Goal: Task Accomplishment & Management: Complete application form

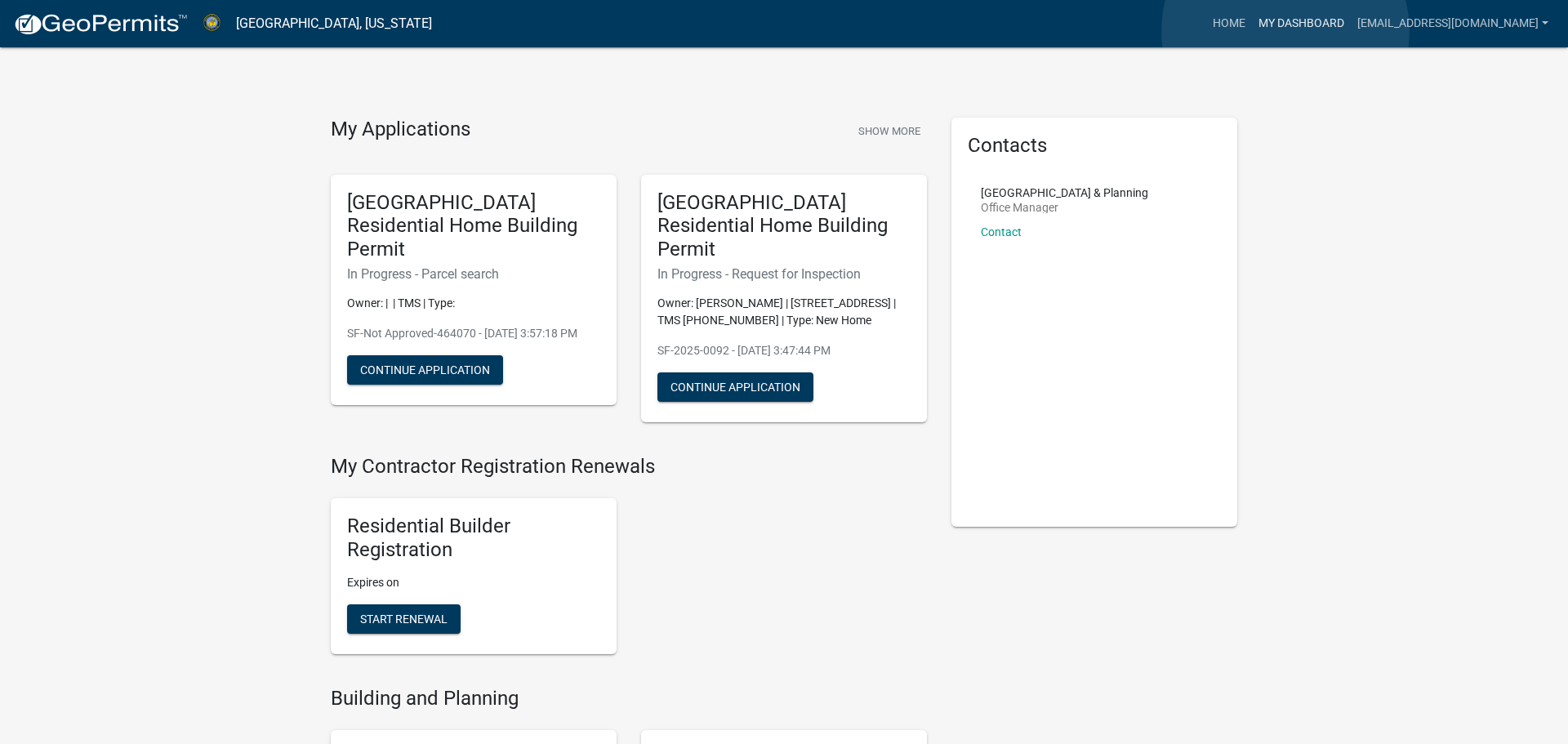
click at [1285, 31] on link "My Dashboard" at bounding box center [1301, 24] width 99 height 31
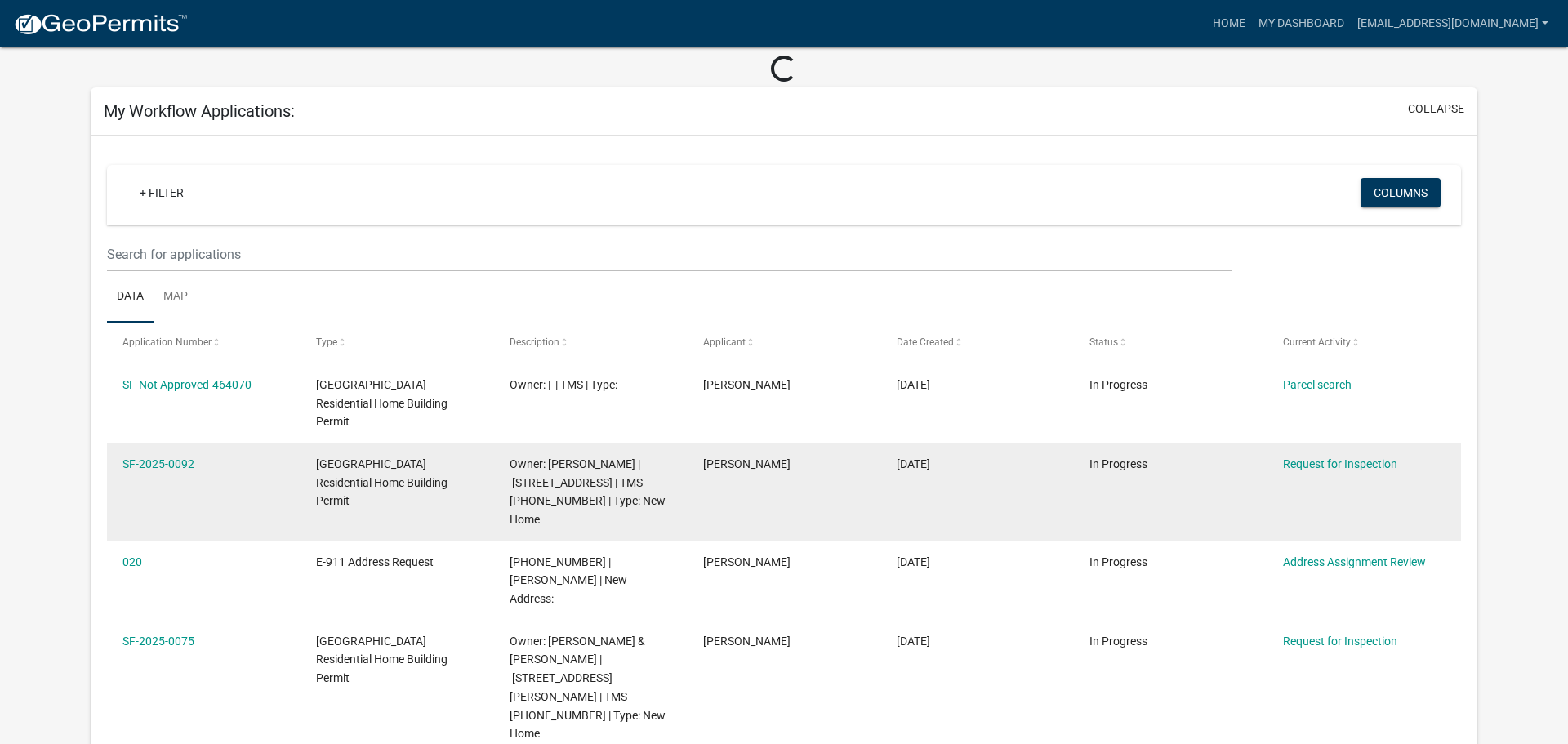
scroll to position [87, 0]
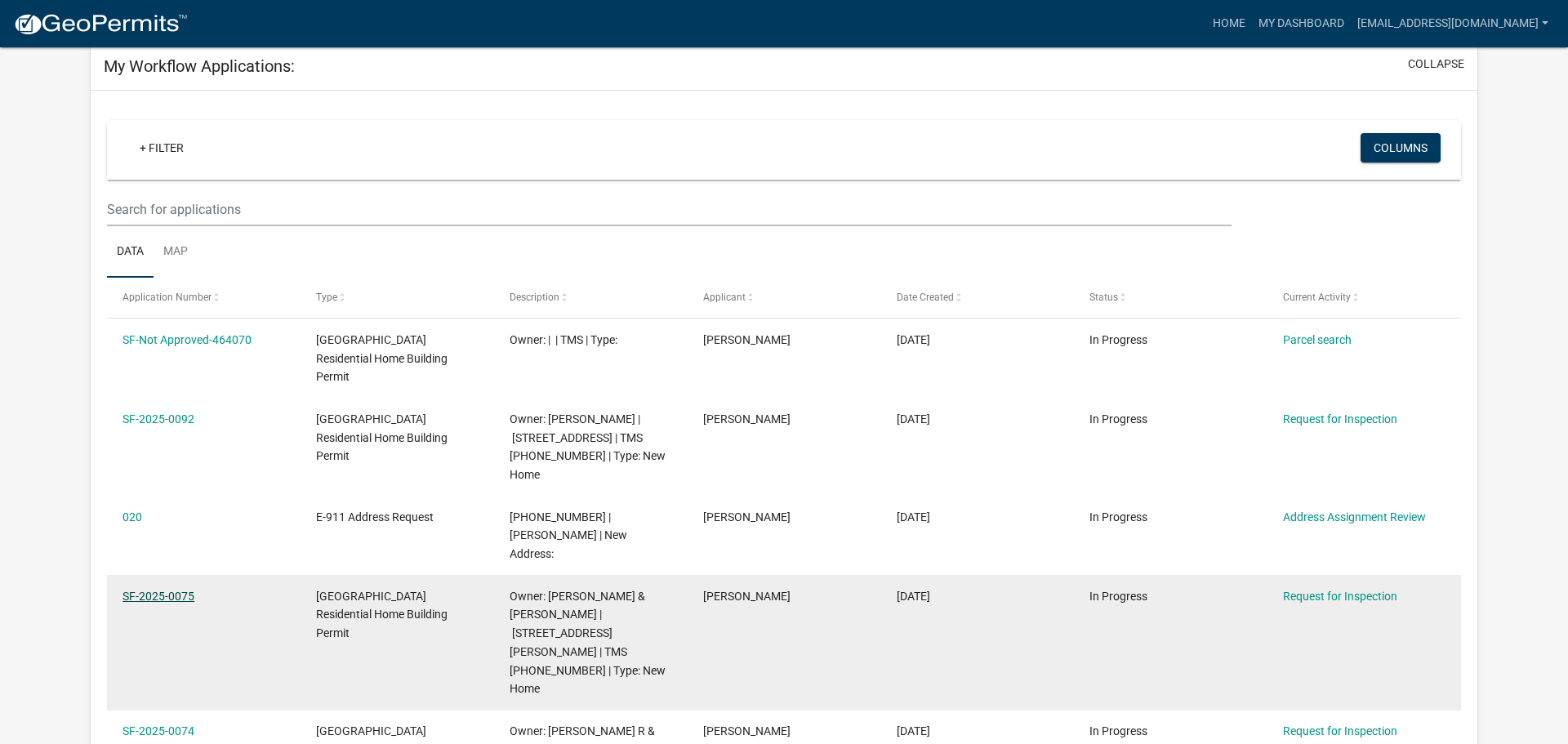
click at [167, 590] on link "SF-2025-0075" at bounding box center [159, 597] width 72 height 13
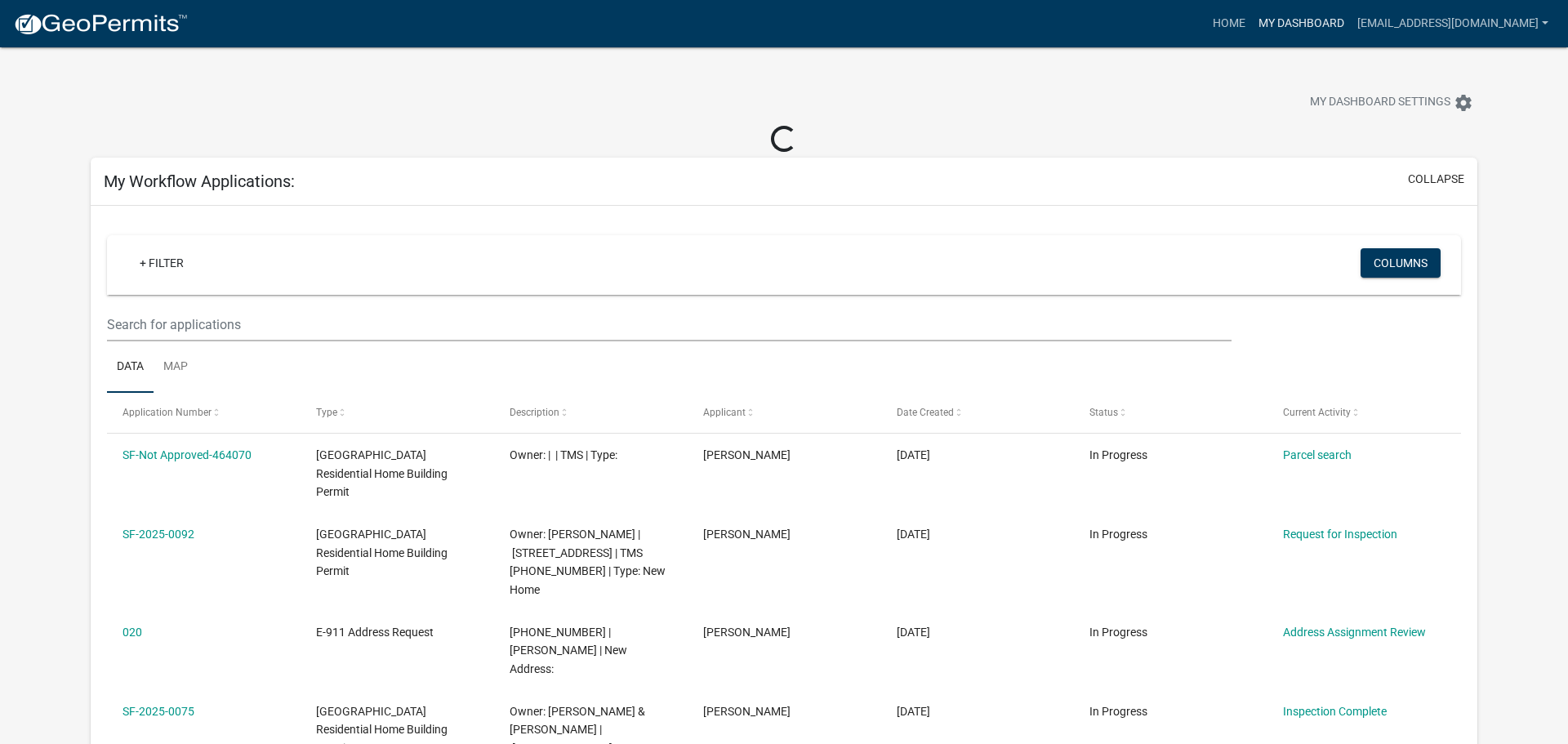
click at [1251, 20] on link "My Dashboard" at bounding box center [1301, 24] width 99 height 31
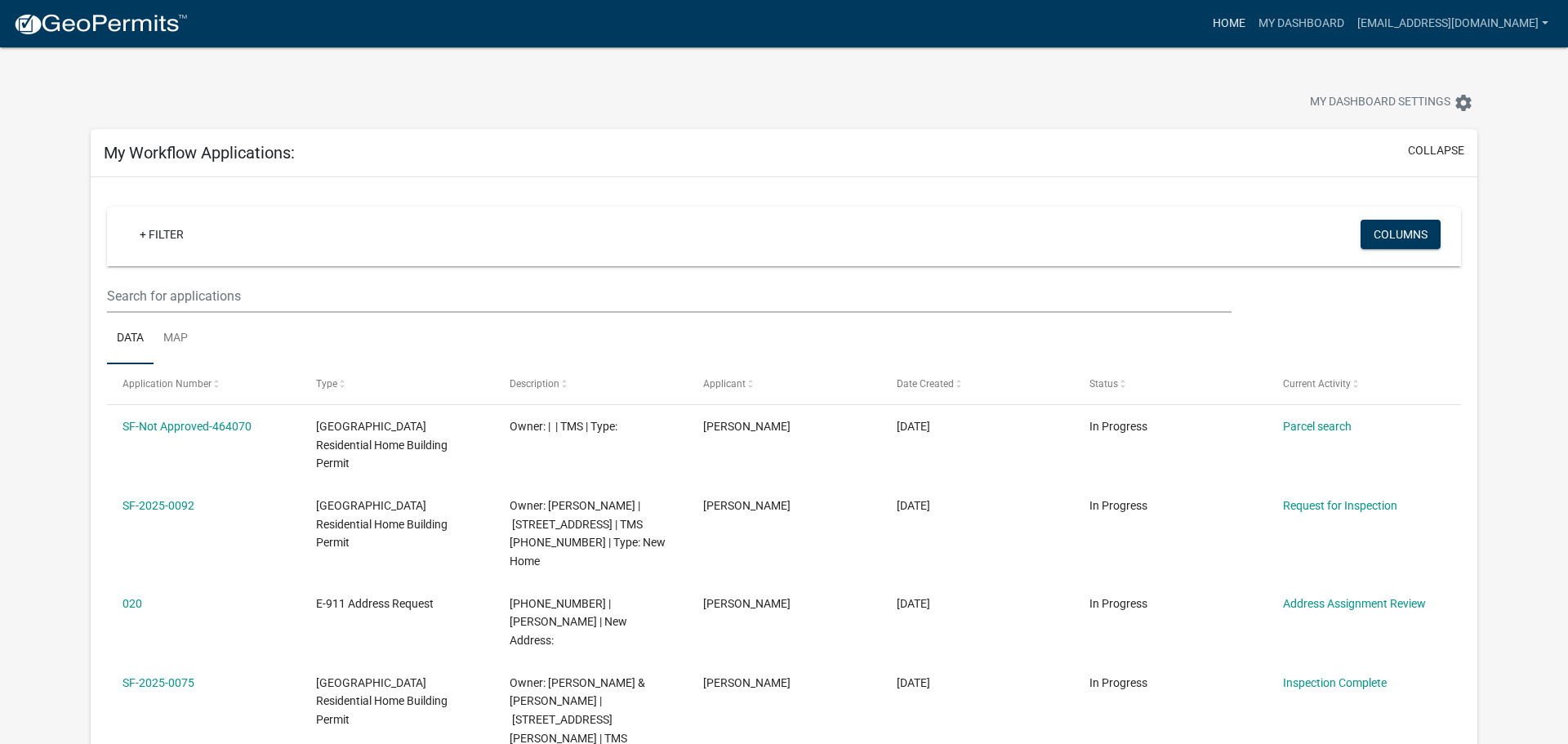
click at [1210, 20] on link "Home" at bounding box center [1229, 24] width 46 height 31
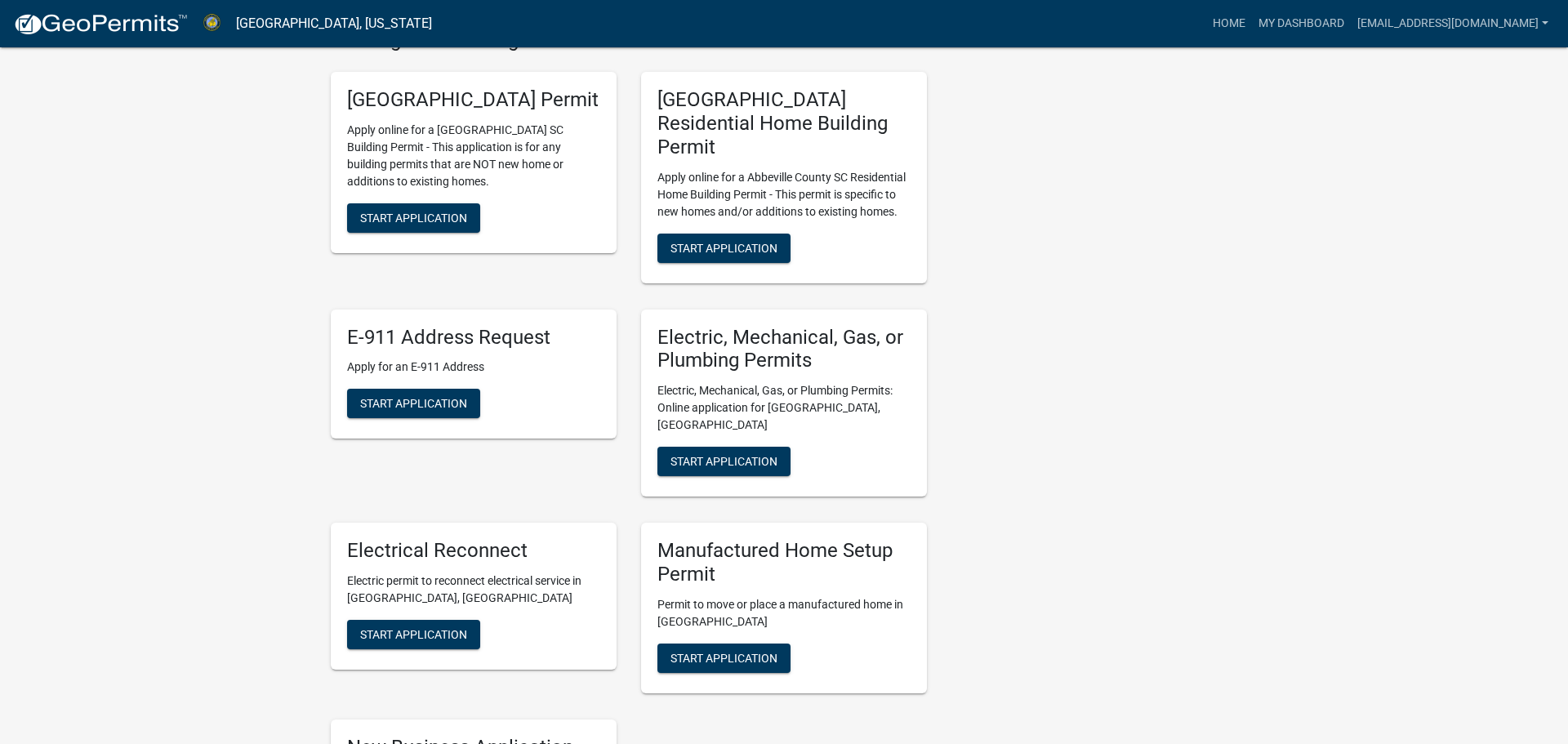
scroll to position [632, 0]
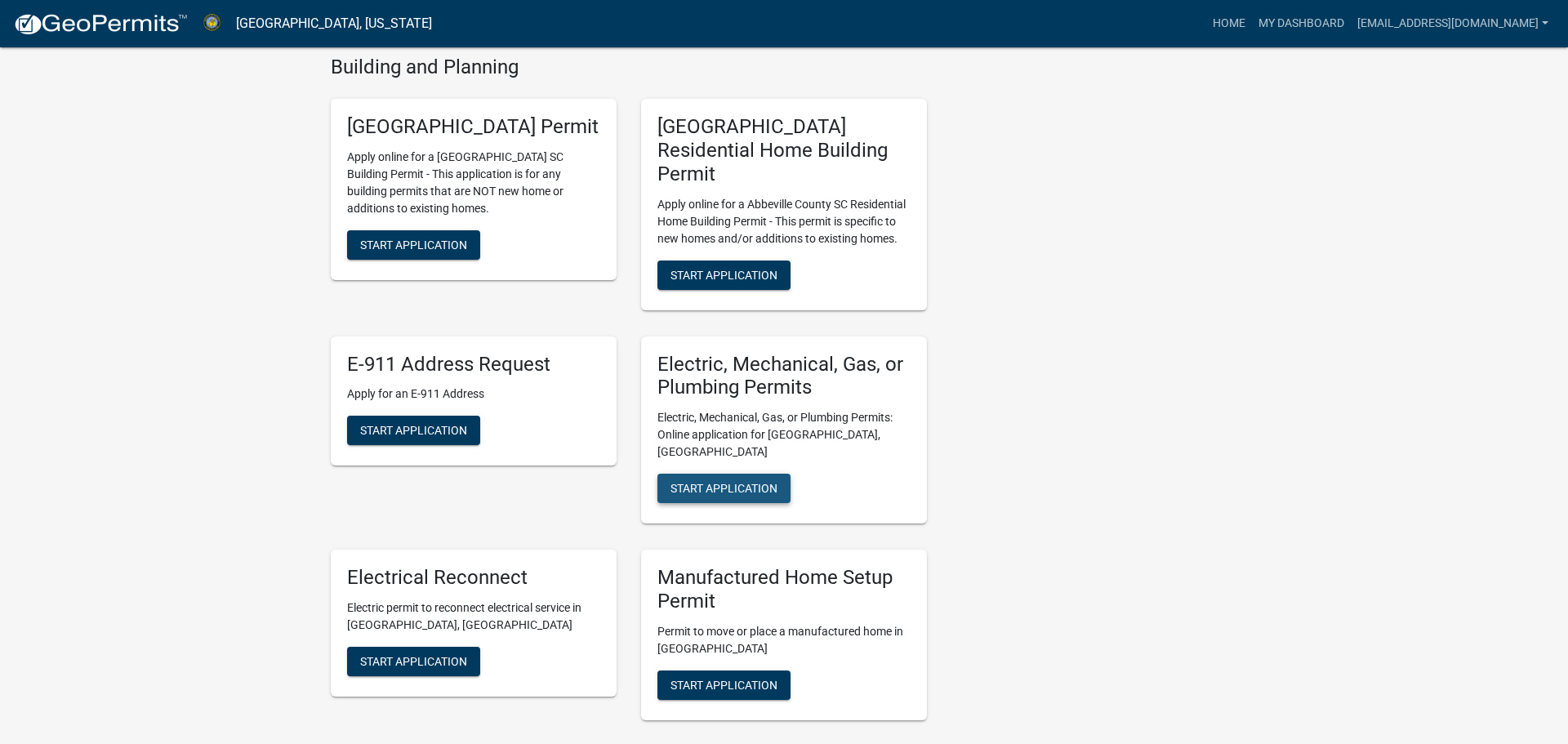
click at [734, 482] on span "Start Application" at bounding box center [724, 489] width 107 height 13
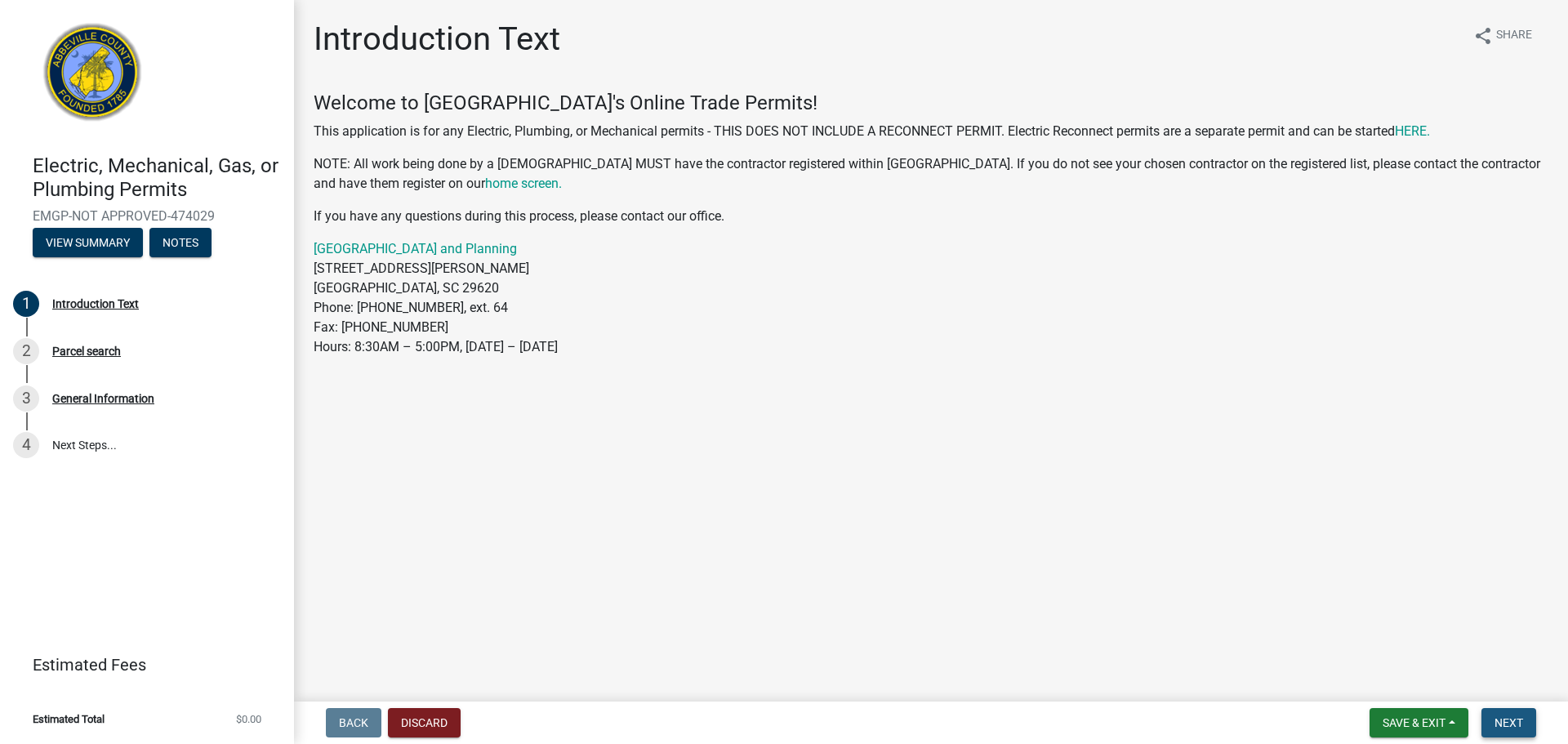
click at [1503, 714] on button "Next" at bounding box center [1508, 723] width 55 height 29
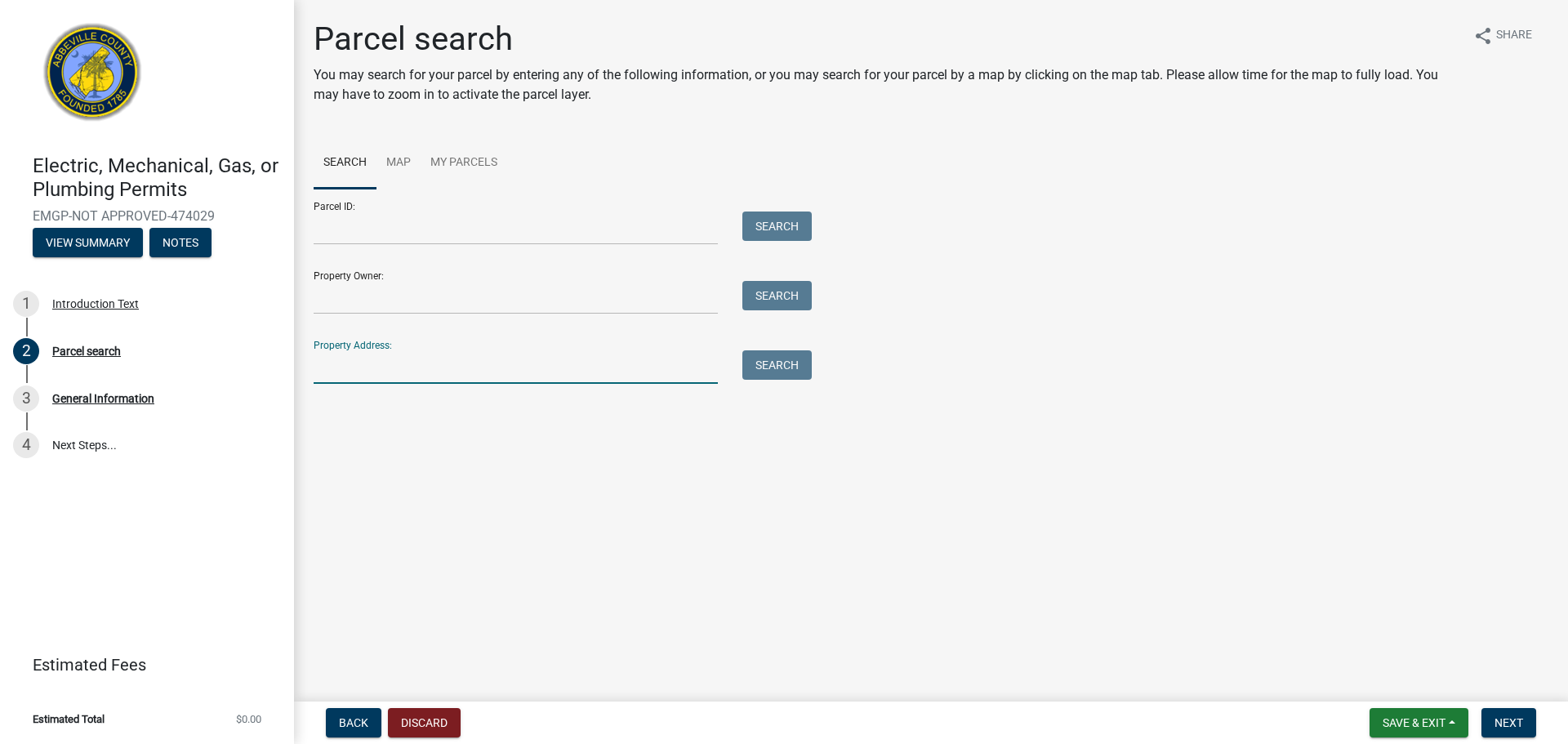
click at [318, 366] on input "Property Address:" at bounding box center [515, 367] width 404 height 34
type input "[STREET_ADDRESS][PERSON_NAME]"
click at [762, 375] on button "Search" at bounding box center [776, 365] width 70 height 29
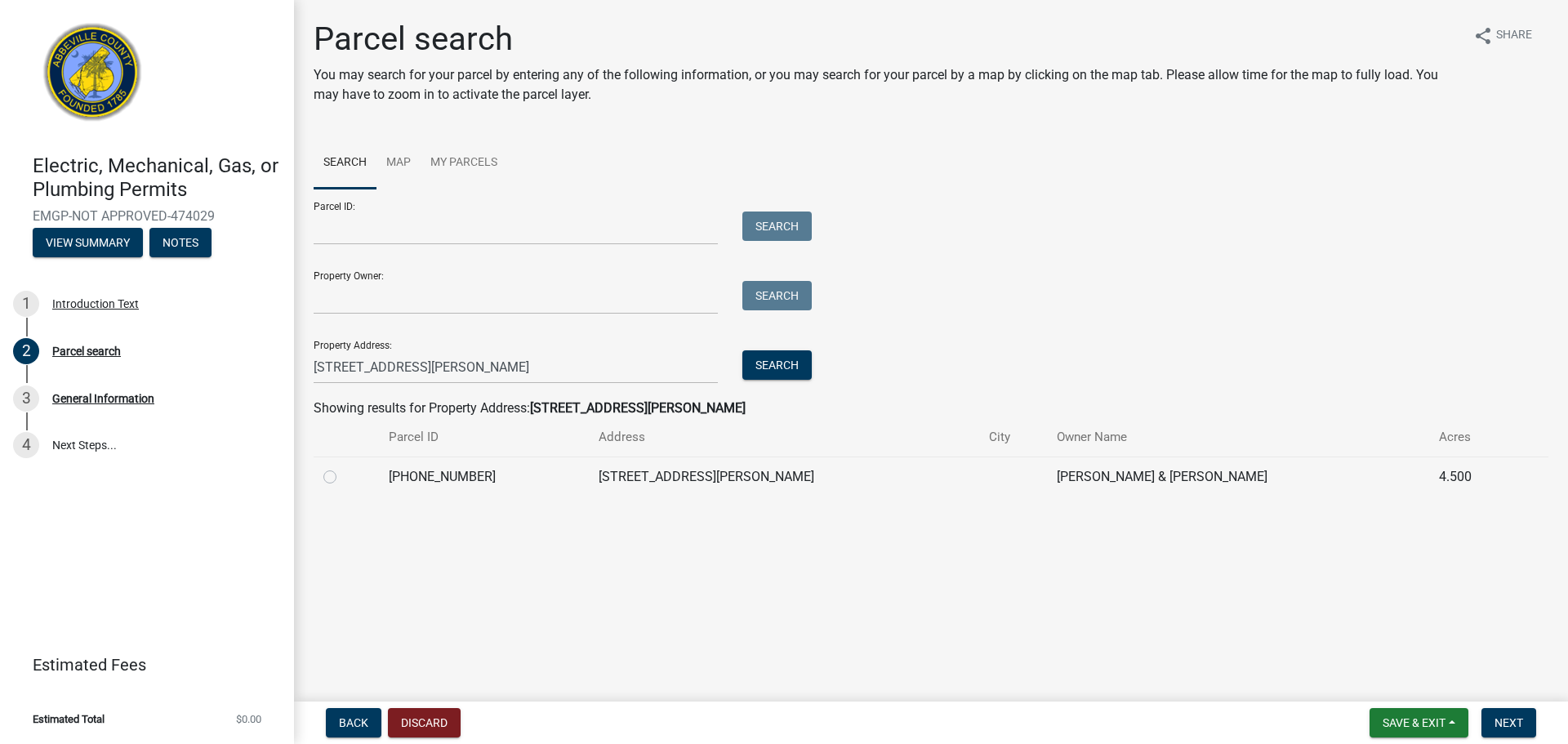
click at [343, 467] on label at bounding box center [343, 467] width 0 height 0
click at [343, 472] on input "radio" at bounding box center [348, 472] width 11 height 11
radio input "true"
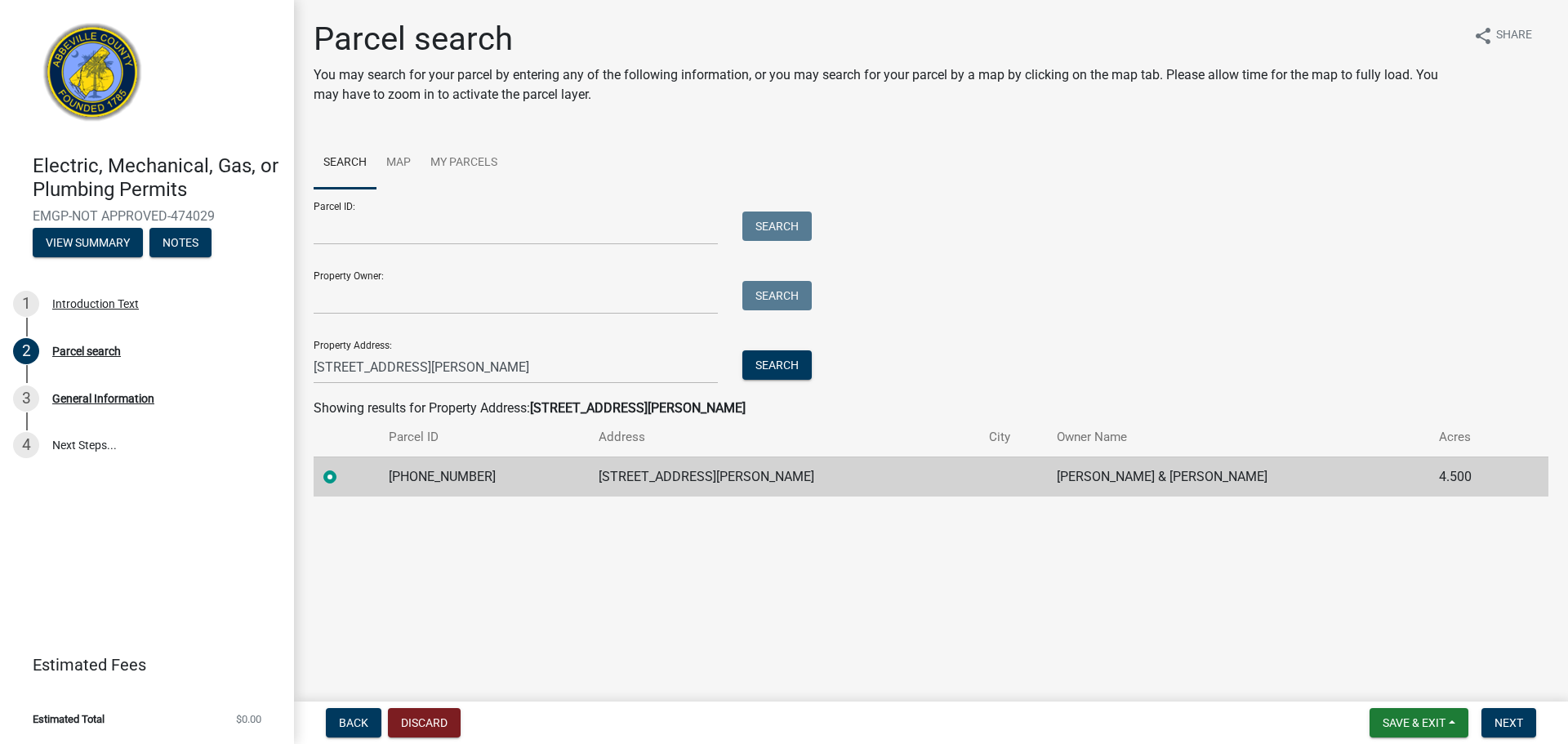
click at [1539, 713] on form "Save & Exit Save Save & Exit Next" at bounding box center [1453, 723] width 180 height 29
click at [1531, 720] on button "Next" at bounding box center [1508, 723] width 55 height 29
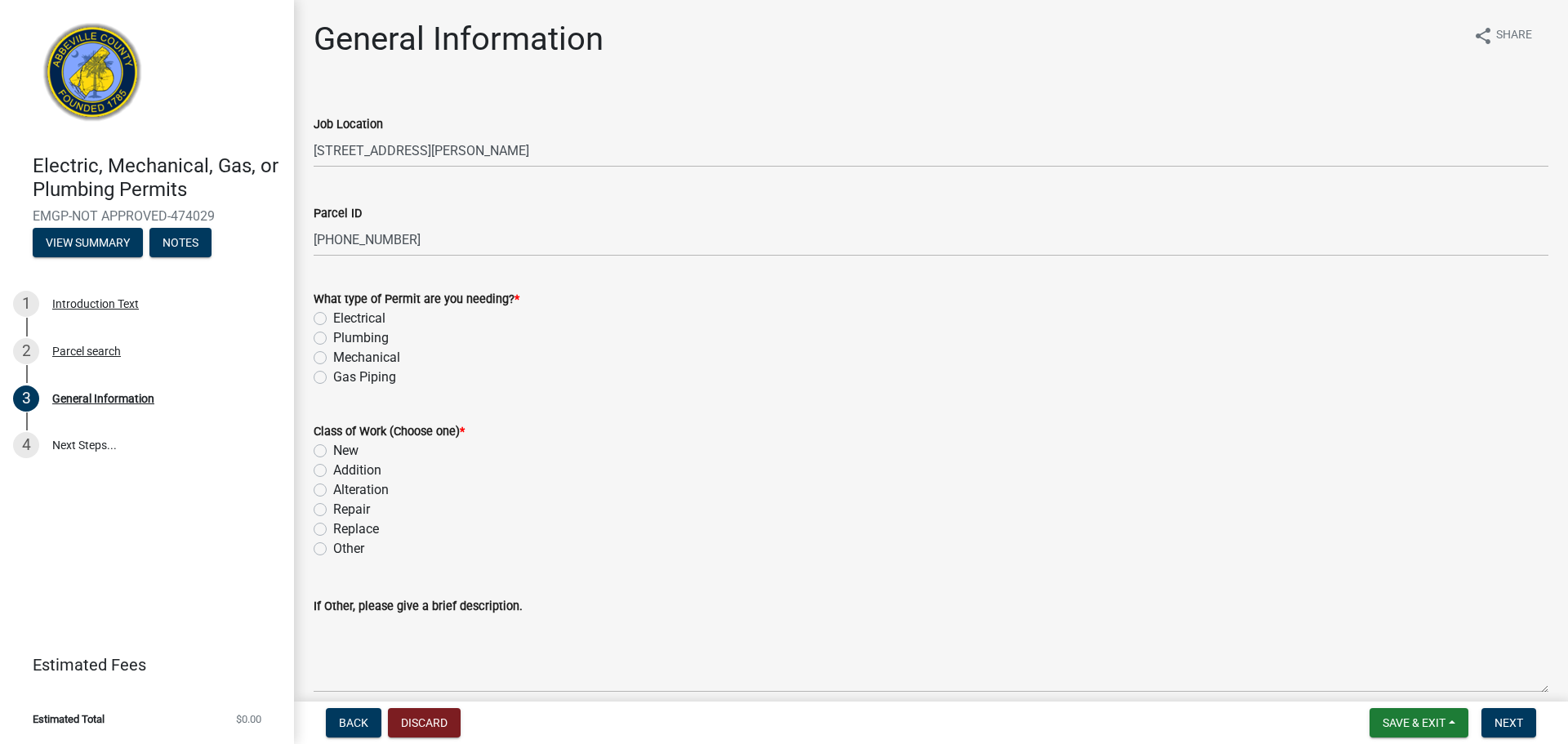
click at [328, 313] on div "Electrical" at bounding box center [930, 318] width 1234 height 20
click at [326, 313] on div "Electrical" at bounding box center [930, 318] width 1234 height 20
click at [333, 320] on label "Electrical" at bounding box center [359, 318] width 52 height 20
click at [333, 319] on input "Electrical" at bounding box center [338, 313] width 11 height 11
radio input "true"
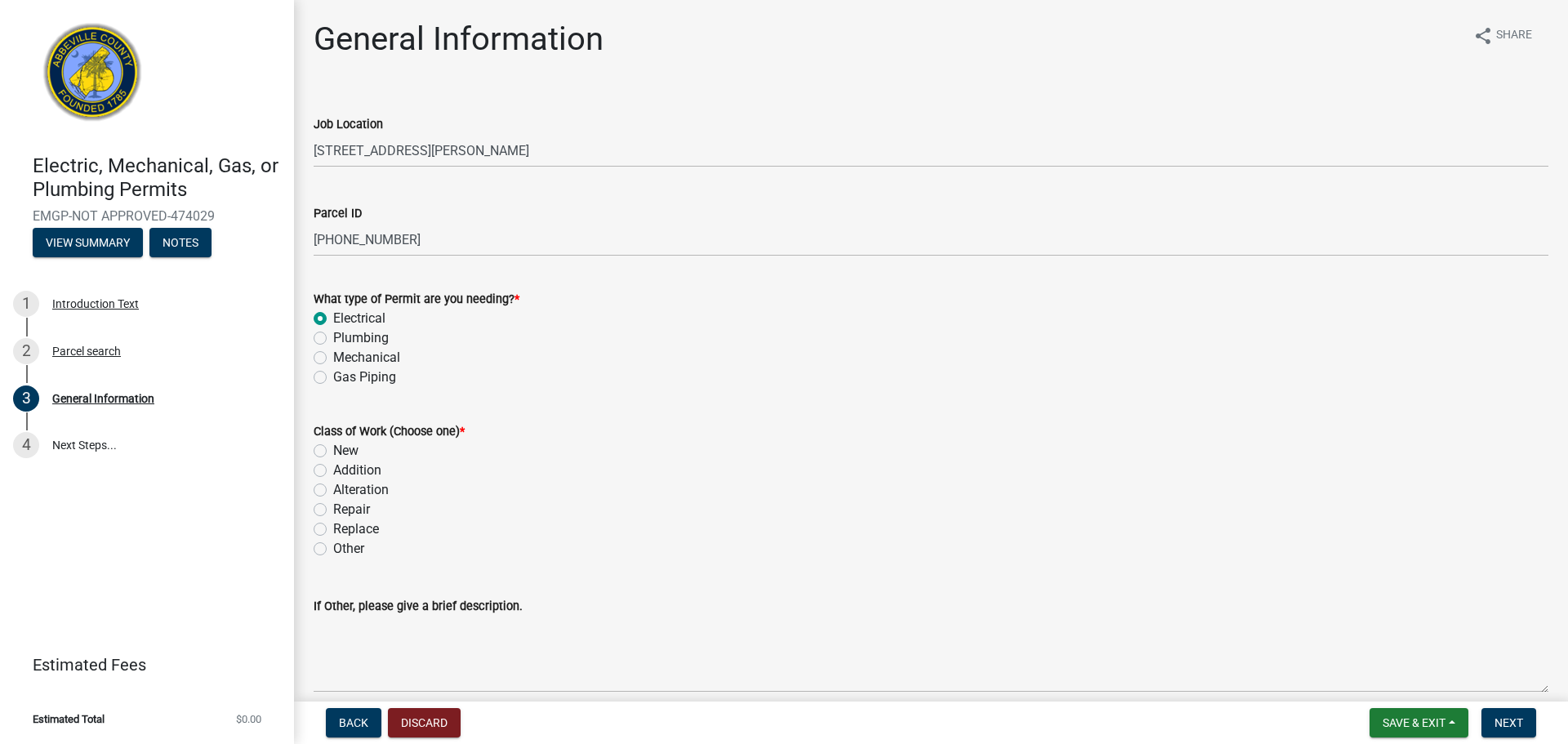
click at [333, 336] on label "Plumbing" at bounding box center [361, 338] width 56 height 20
click at [333, 336] on input "Plumbing" at bounding box center [338, 333] width 11 height 11
radio input "true"
click at [333, 357] on label "Mechanical" at bounding box center [366, 358] width 67 height 20
click at [333, 357] on input "Mechanical" at bounding box center [338, 353] width 11 height 11
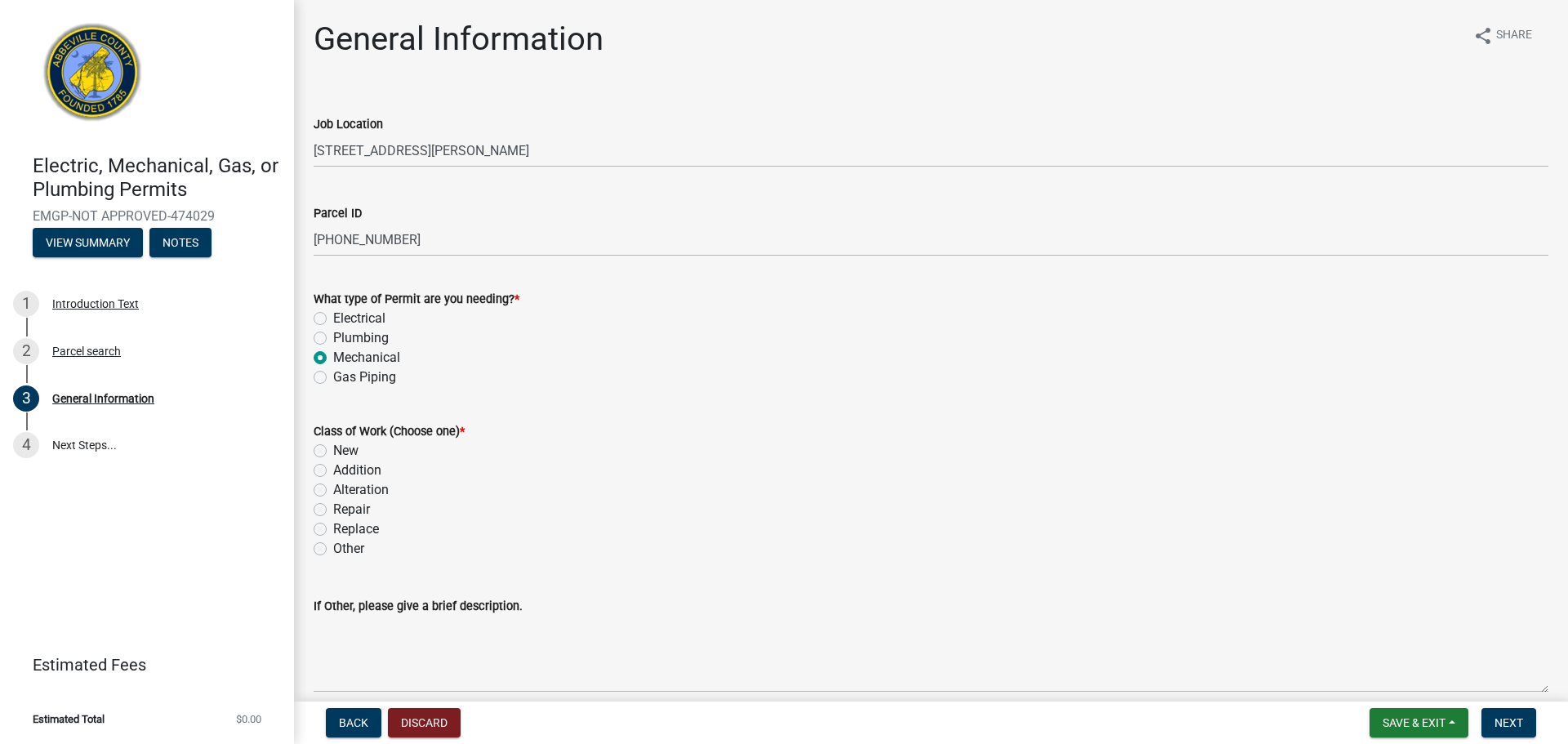
radio input "true"
click at [326, 316] on div "Electrical" at bounding box center [930, 318] width 1234 height 20
click at [333, 315] on label "Electrical" at bounding box center [359, 318] width 52 height 20
click at [333, 315] on input "Electrical" at bounding box center [338, 313] width 11 height 11
radio input "true"
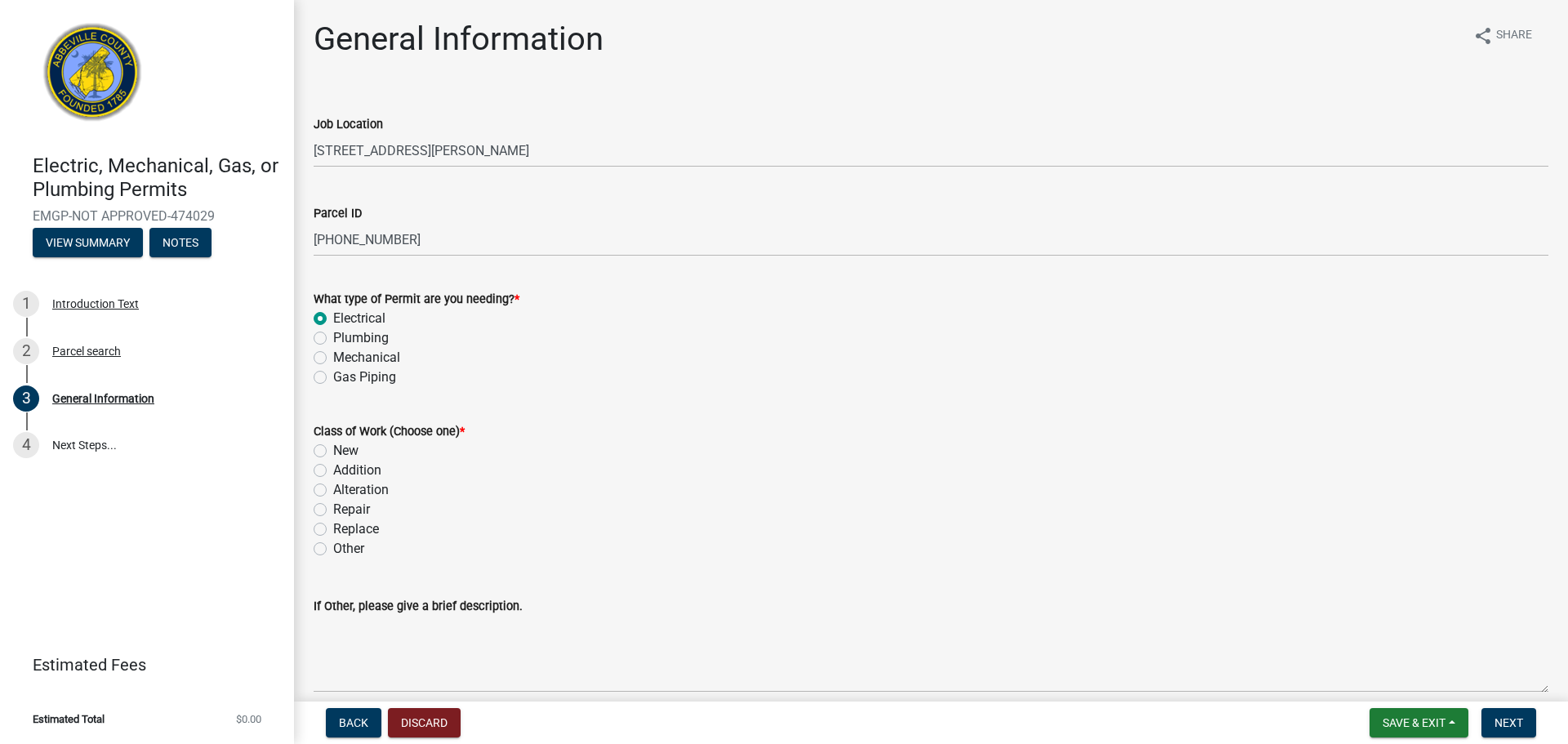
click at [333, 450] on label "New" at bounding box center [345, 451] width 25 height 20
click at [333, 450] on input "New" at bounding box center [338, 446] width 11 height 11
radio input "true"
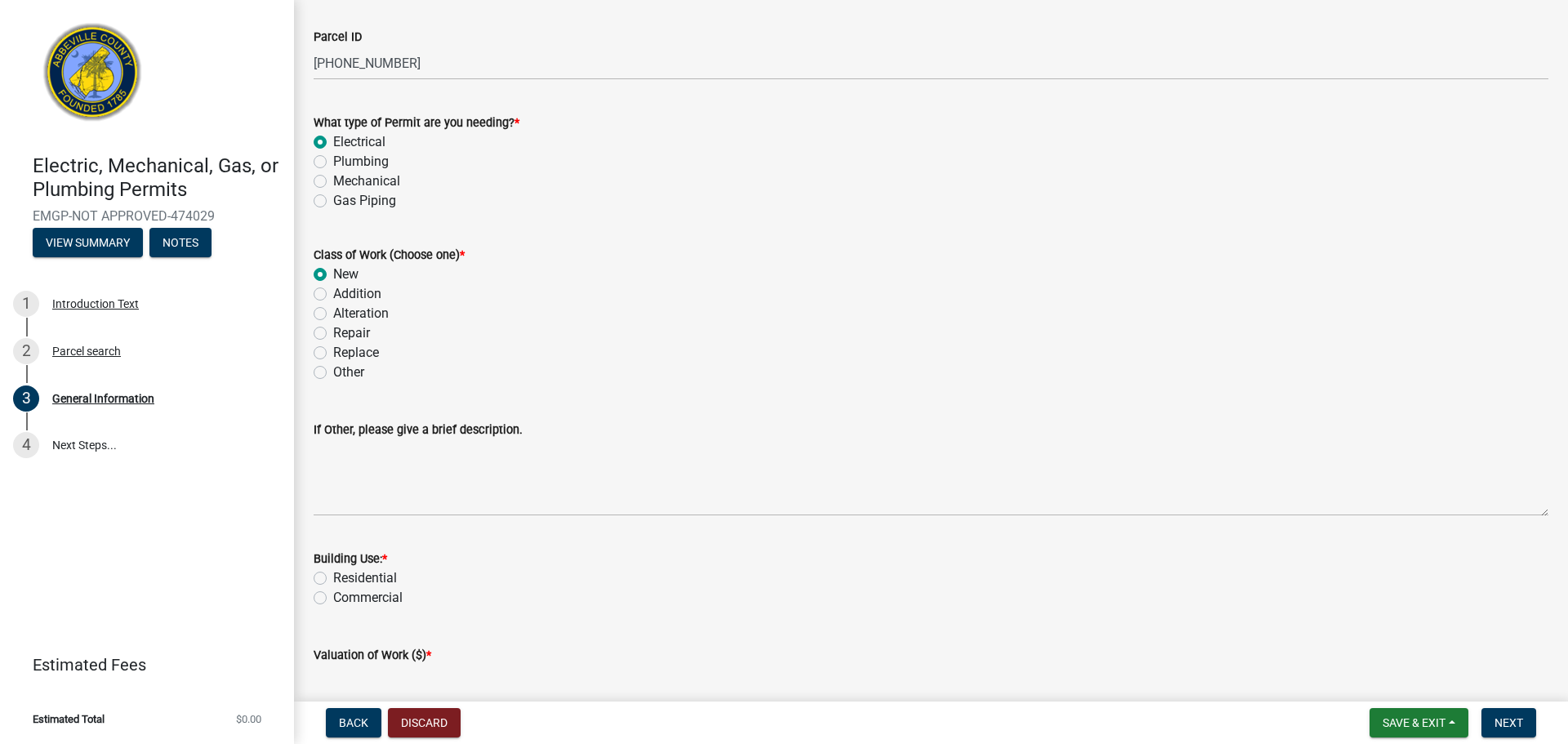
scroll to position [196, 0]
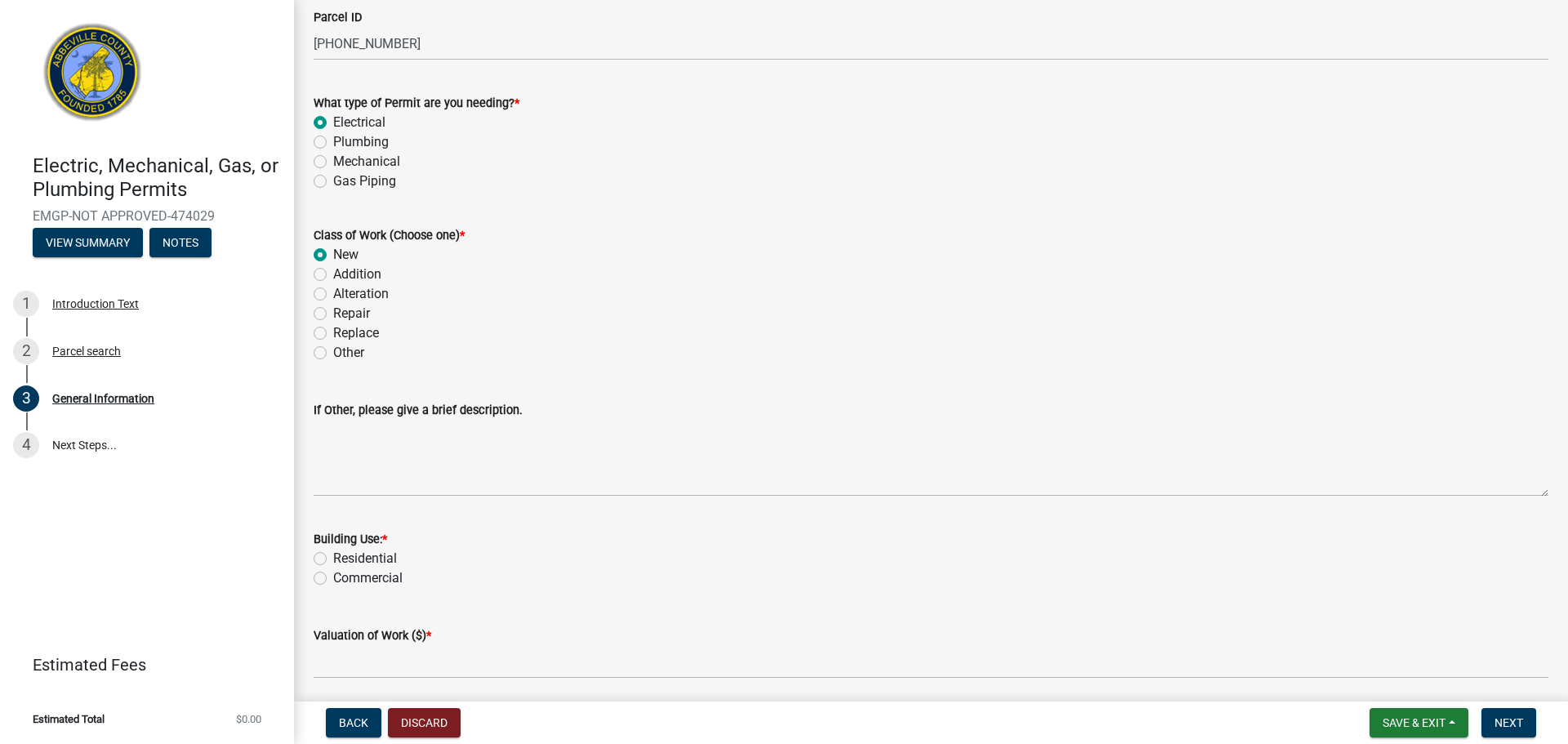
click at [333, 561] on label "Residential" at bounding box center [365, 559] width 64 height 20
click at [333, 560] on input "Residential" at bounding box center [338, 554] width 11 height 11
radio input "true"
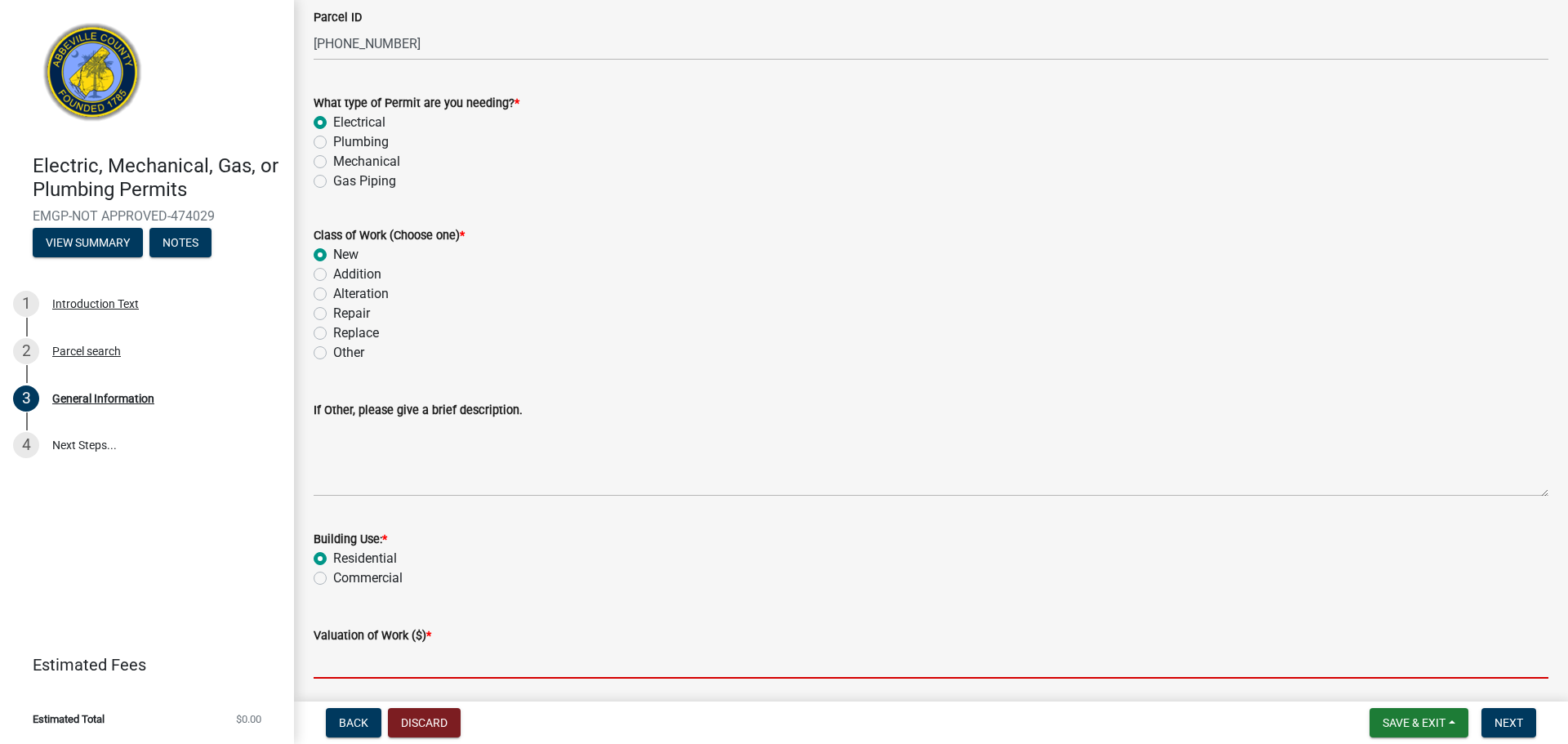
click at [411, 663] on input "text" at bounding box center [930, 662] width 1234 height 34
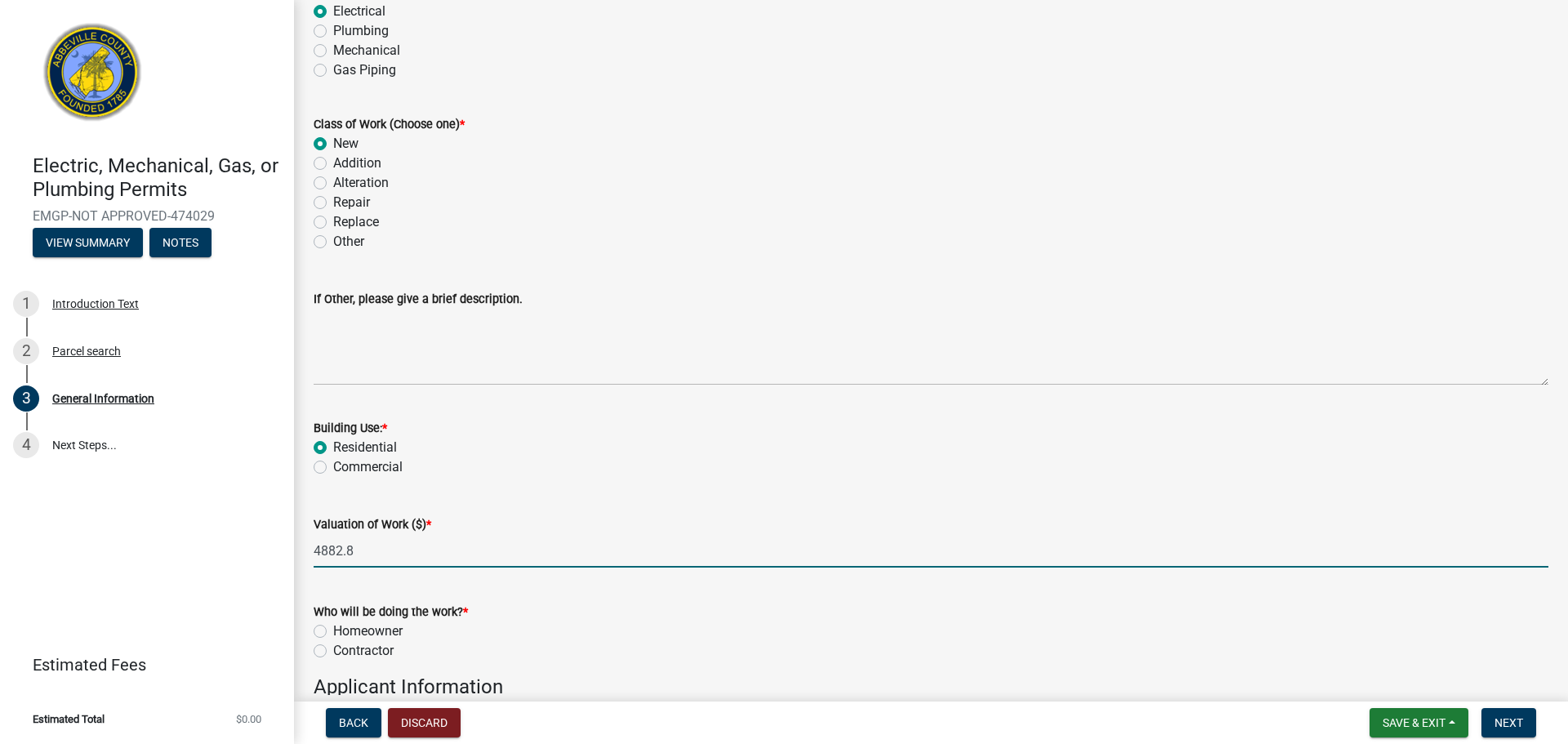
scroll to position [309, 0]
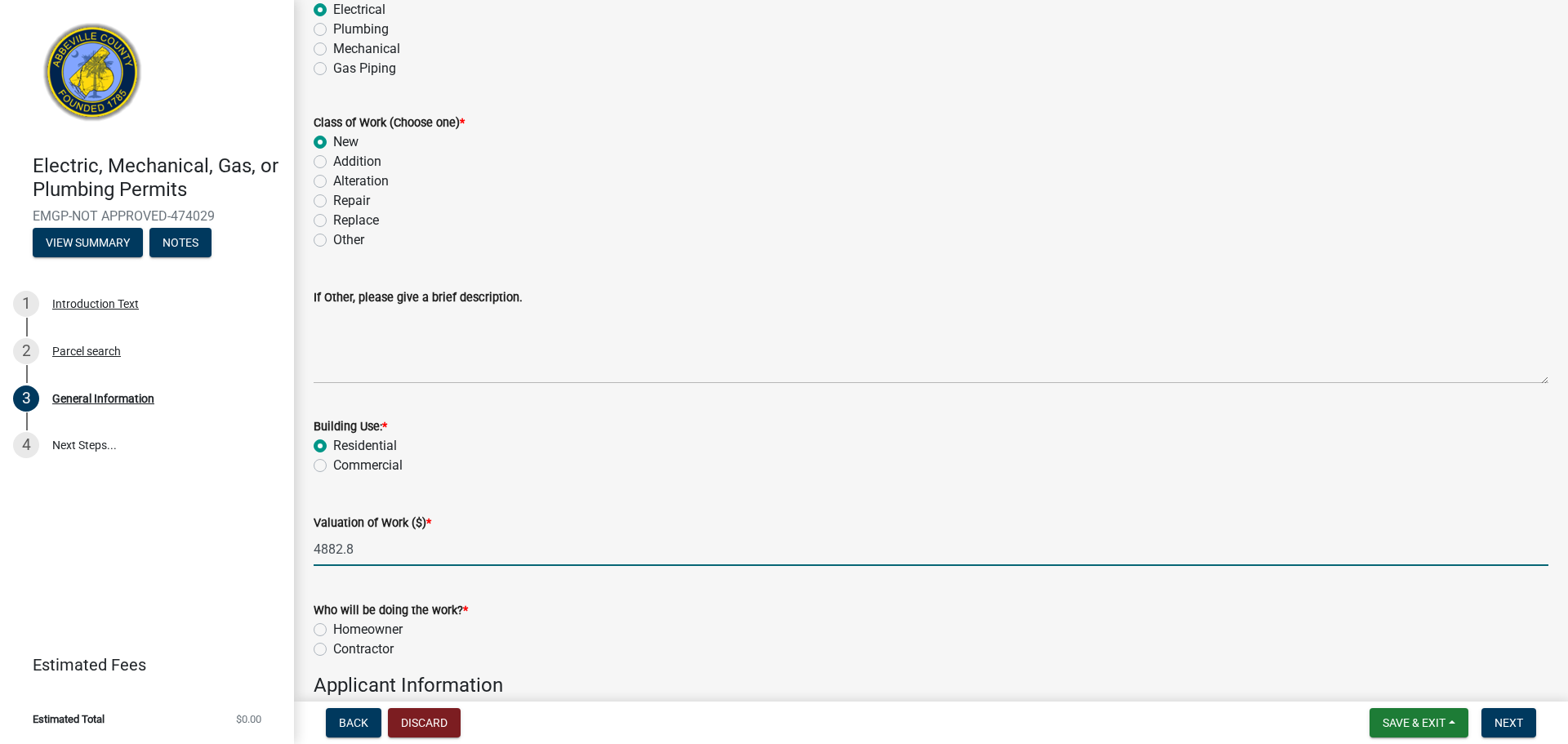
type input "4882.8"
click at [333, 655] on label "Contractor" at bounding box center [363, 650] width 61 height 20
click at [333, 651] on input "Contractor" at bounding box center [338, 645] width 11 height 11
radio input "true"
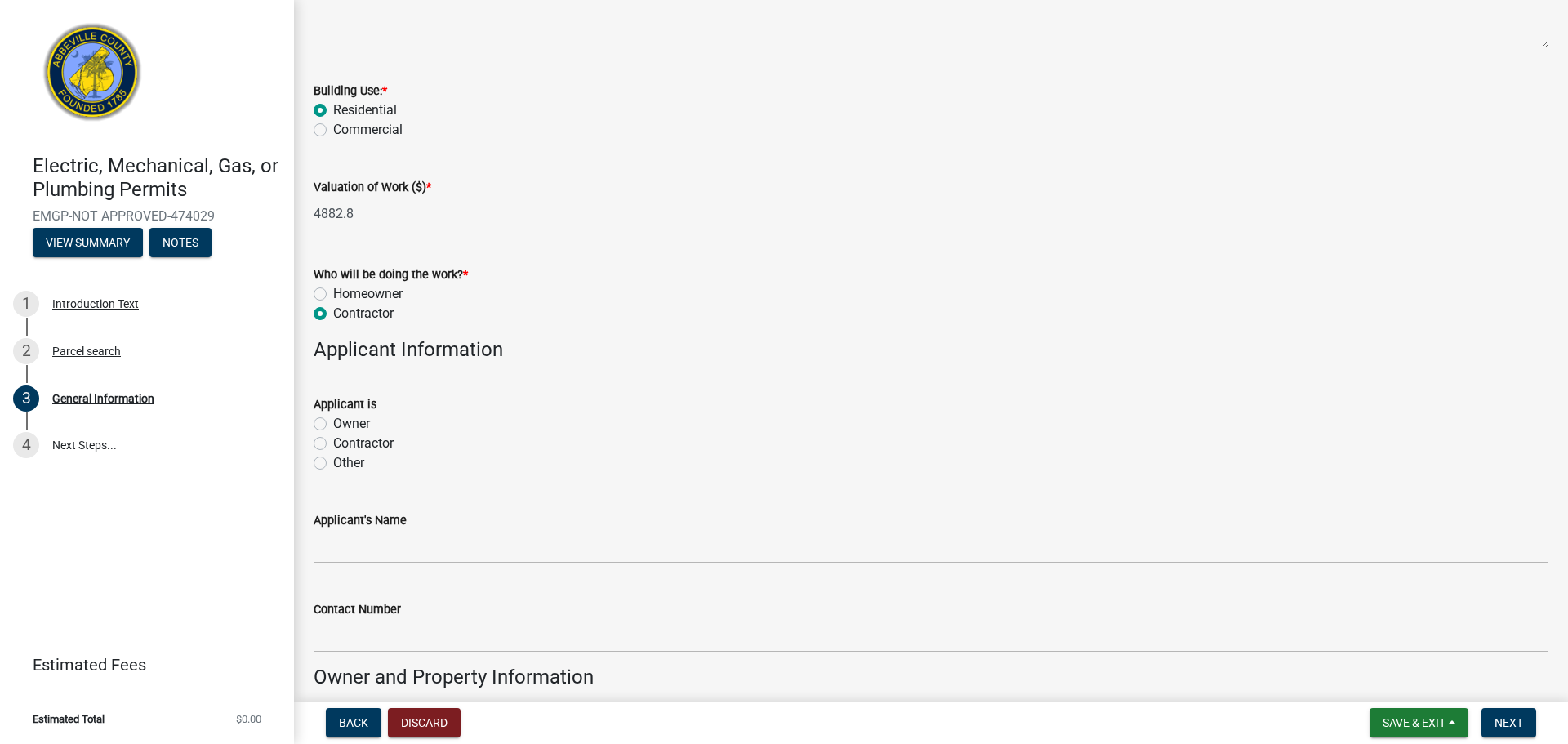
scroll to position [669, 0]
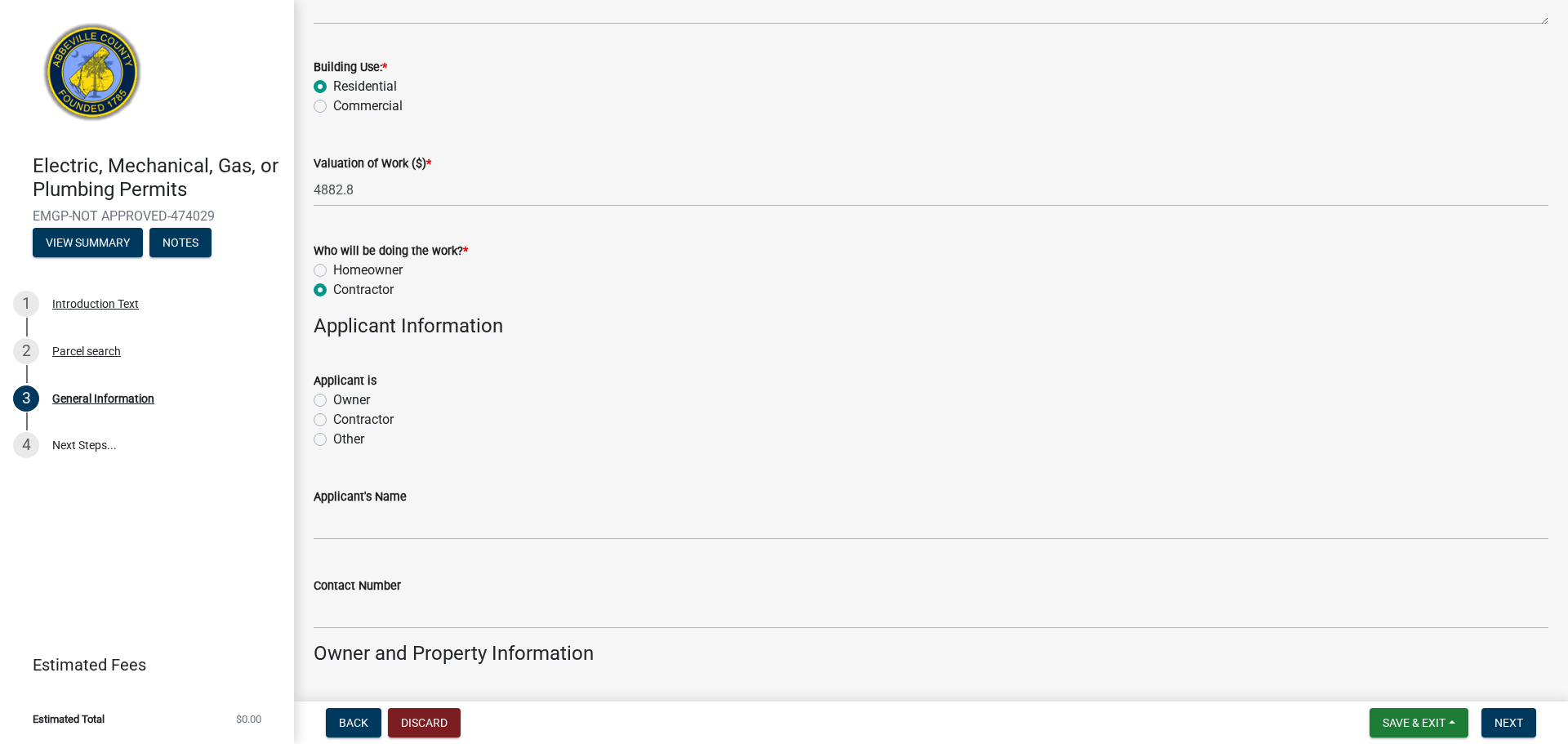
click at [333, 433] on label "Other" at bounding box center [348, 440] width 31 height 20
click at [333, 433] on input "Other" at bounding box center [338, 435] width 11 height 11
radio input "true"
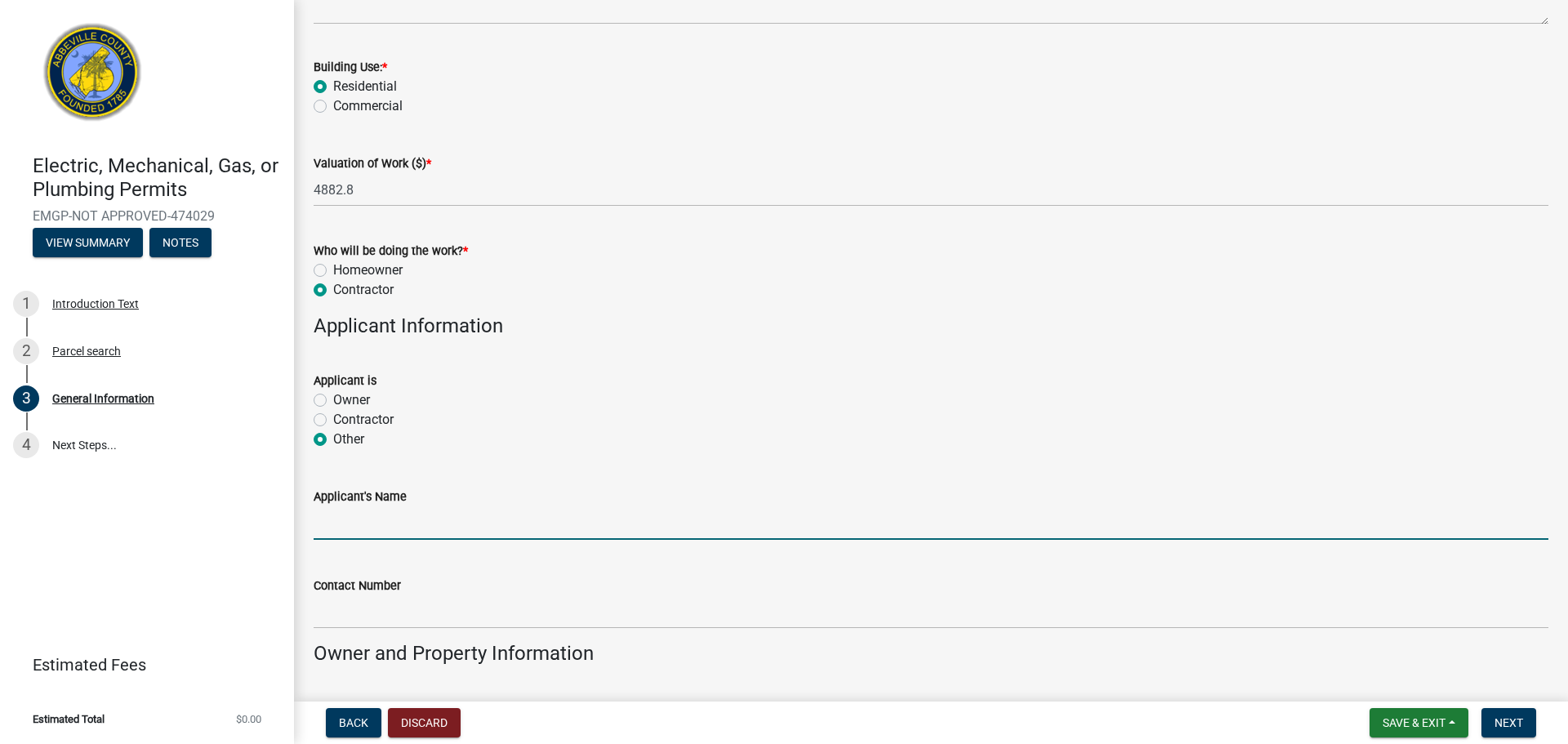
click at [341, 520] on input "Applicant's Name" at bounding box center [930, 523] width 1234 height 34
drag, startPoint x: 498, startPoint y: 523, endPoint x: 474, endPoint y: 524, distance: 24.0
click at [474, 524] on input "Applicant's Name" at bounding box center [930, 523] width 1234 height 34
type input "America's Home Place"
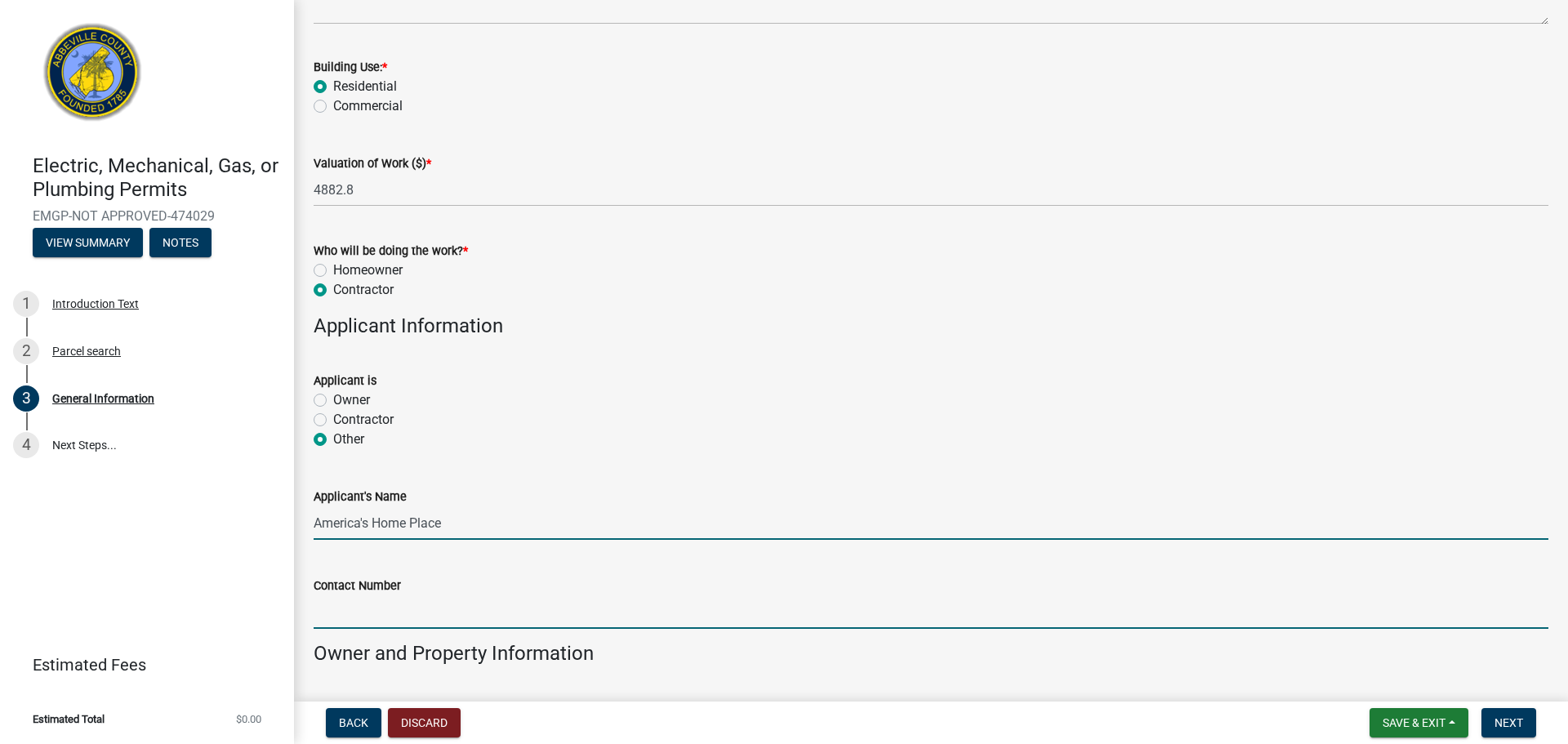
click at [384, 622] on input "Contact Number" at bounding box center [930, 612] width 1234 height 34
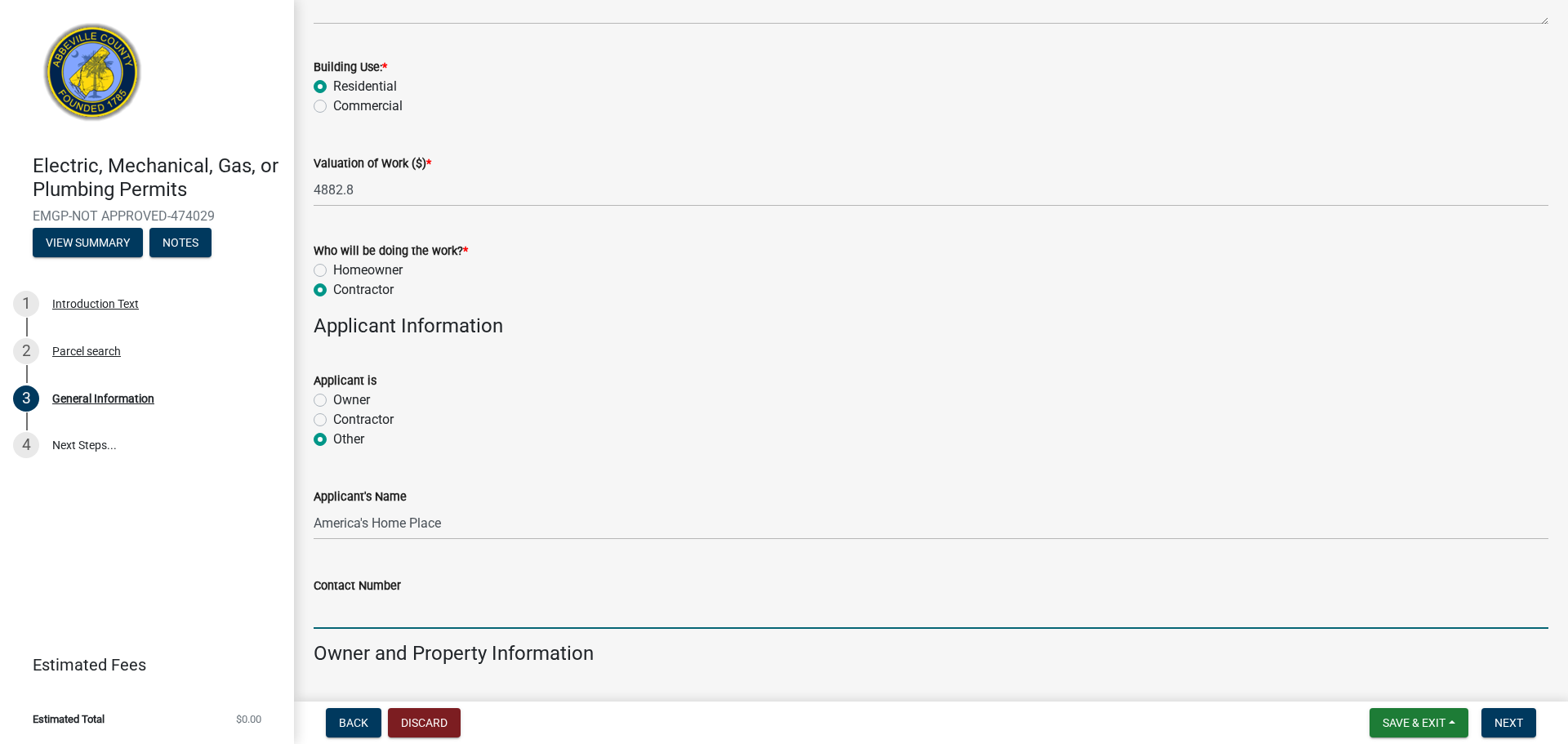
type input "8642257011"
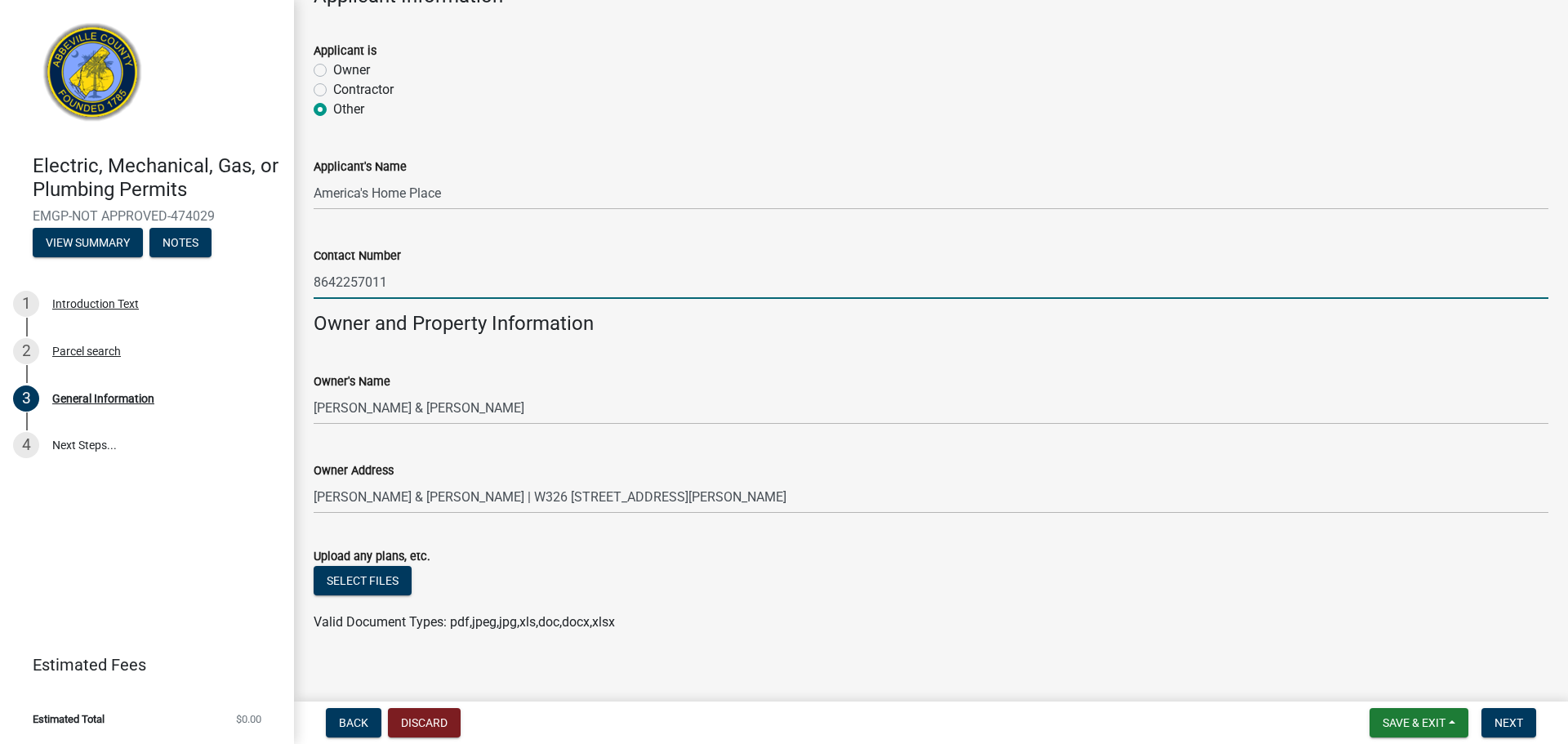
scroll to position [1014, 0]
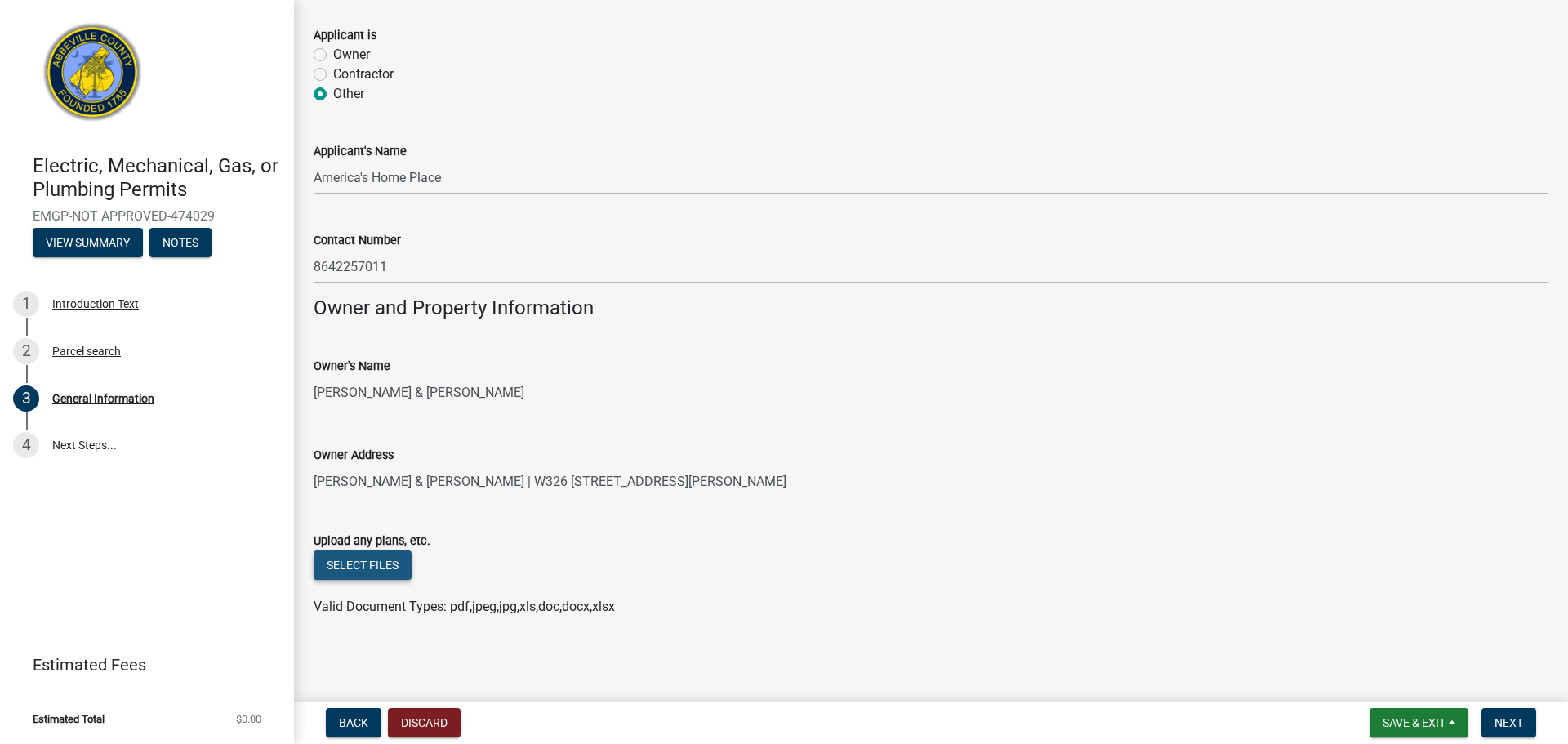
click at [374, 558] on button "Select files" at bounding box center [362, 566] width 98 height 29
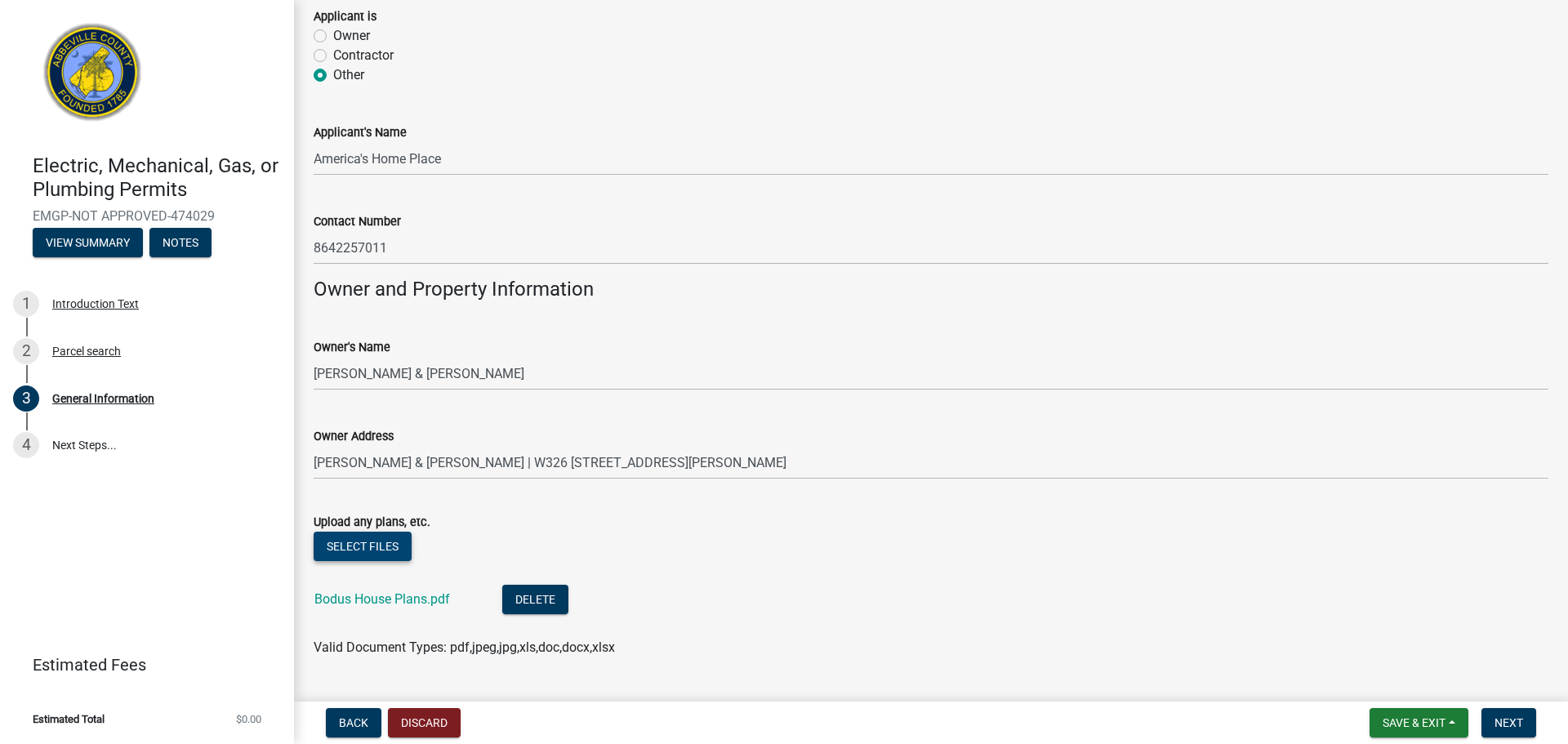
scroll to position [1074, 0]
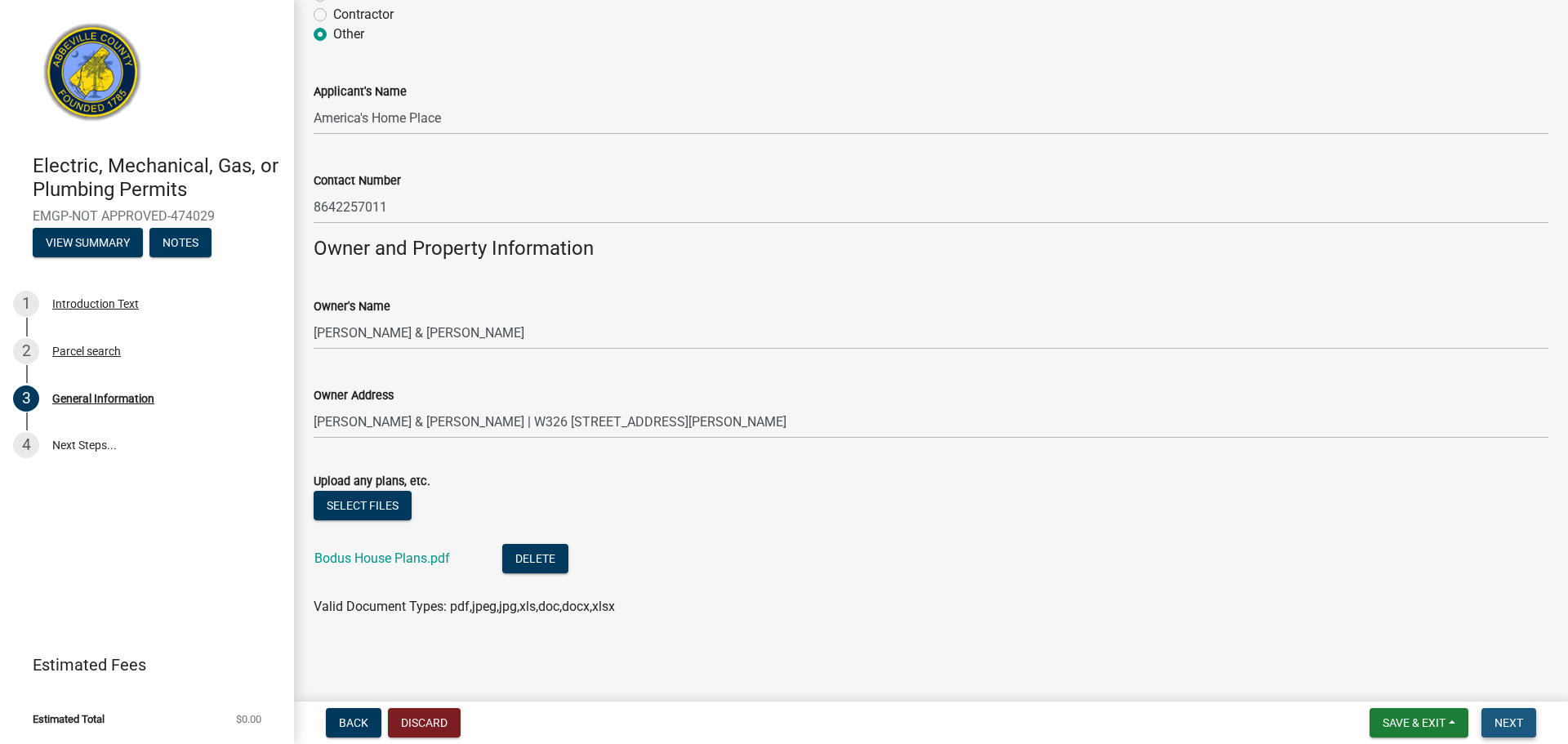
click at [1499, 724] on span "Next" at bounding box center [1508, 723] width 29 height 13
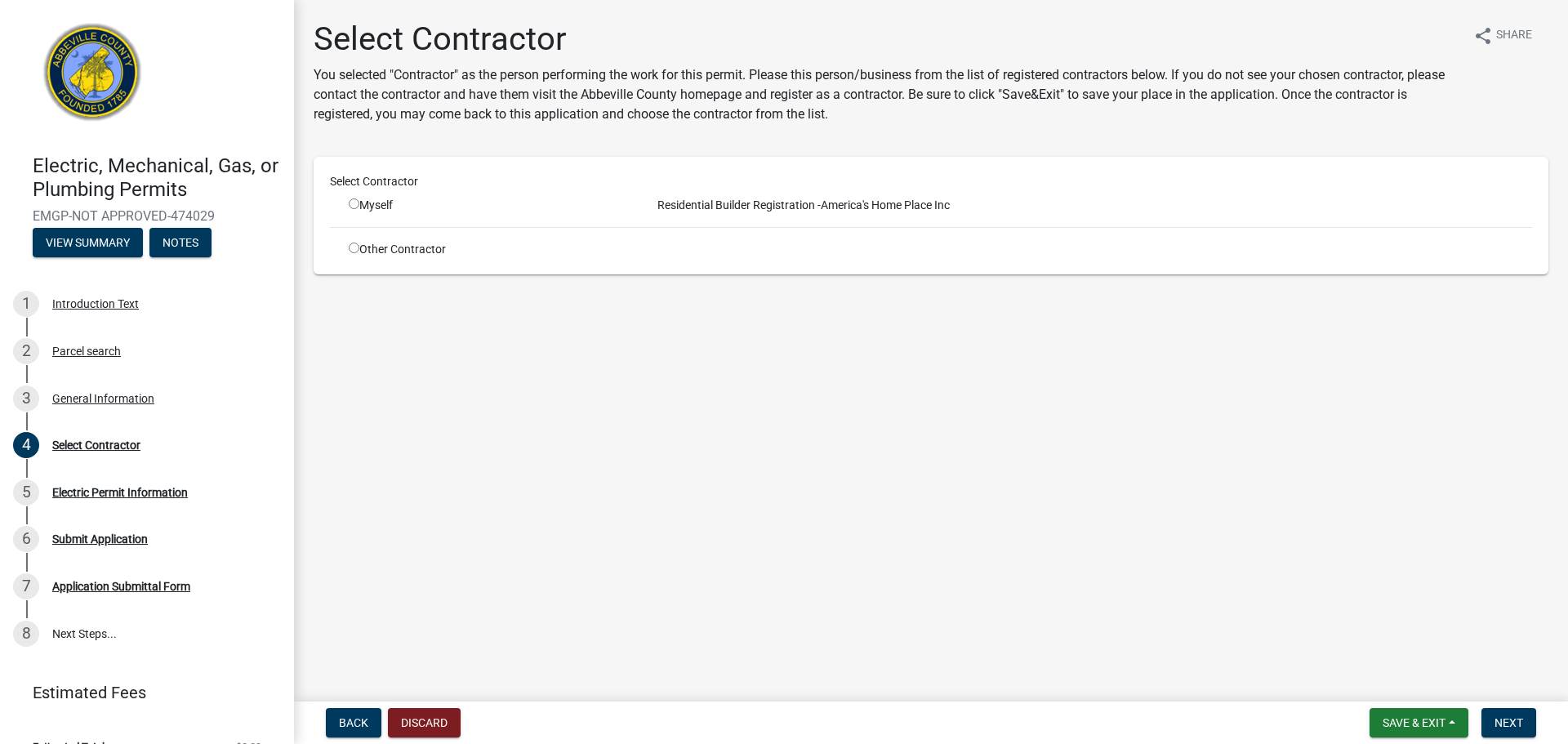
click at [366, 231] on div "Select Contractor Myself Residential Builder Registration - America's Home Plac…" at bounding box center [930, 216] width 1202 height 85
click at [355, 242] on input "radio" at bounding box center [353, 247] width 11 height 11
radio input "true"
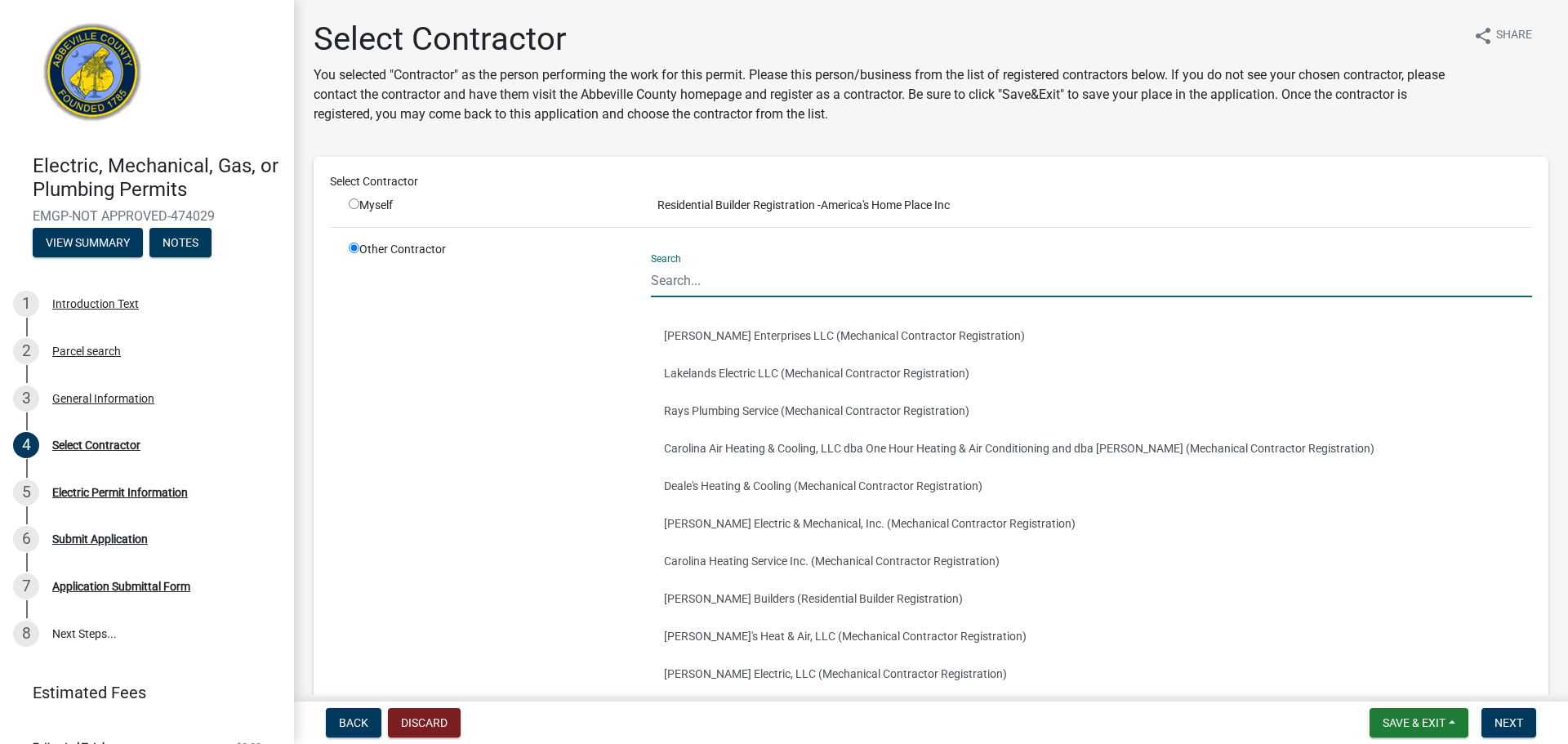
click at [730, 278] on input "Search" at bounding box center [1091, 280] width 881 height 34
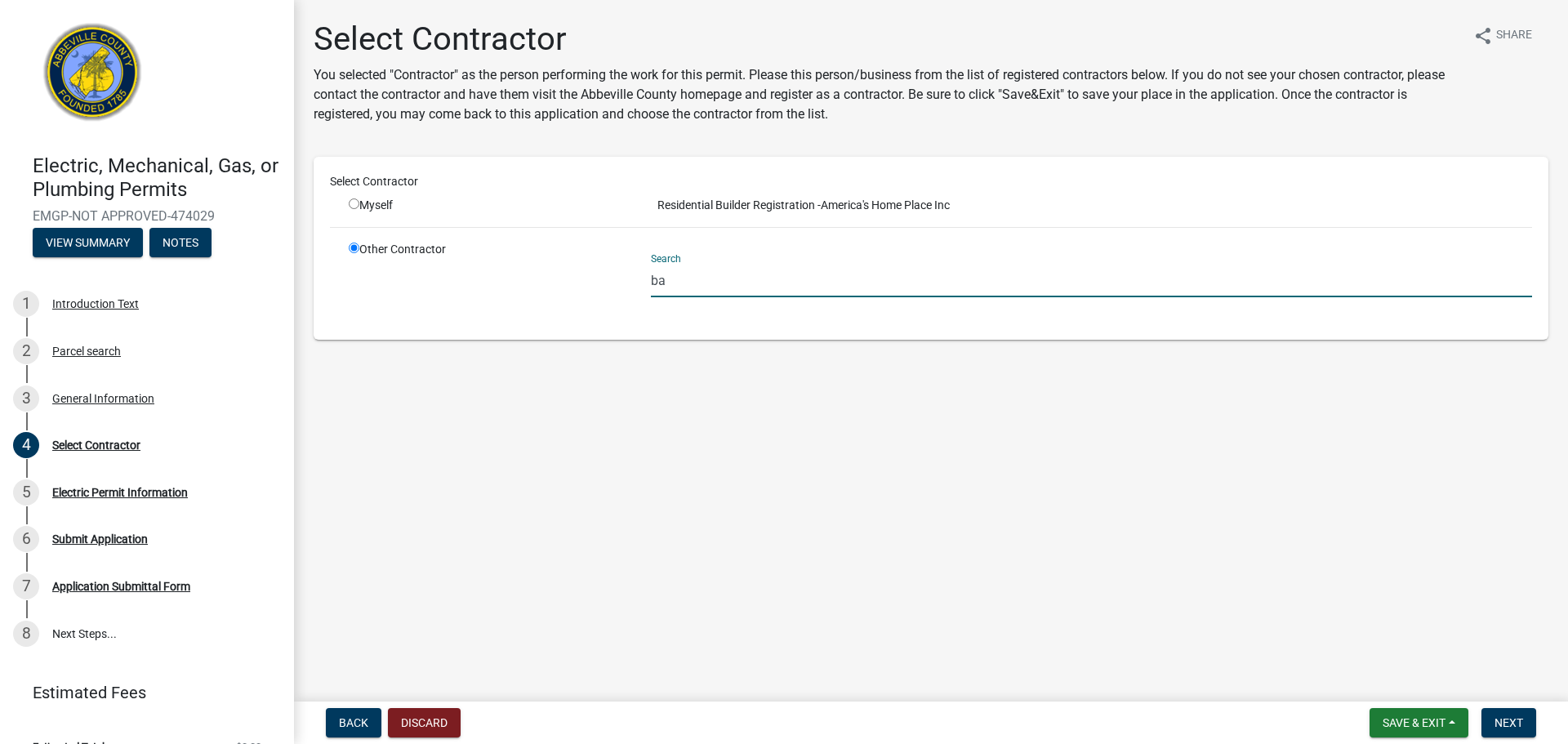
type input "b"
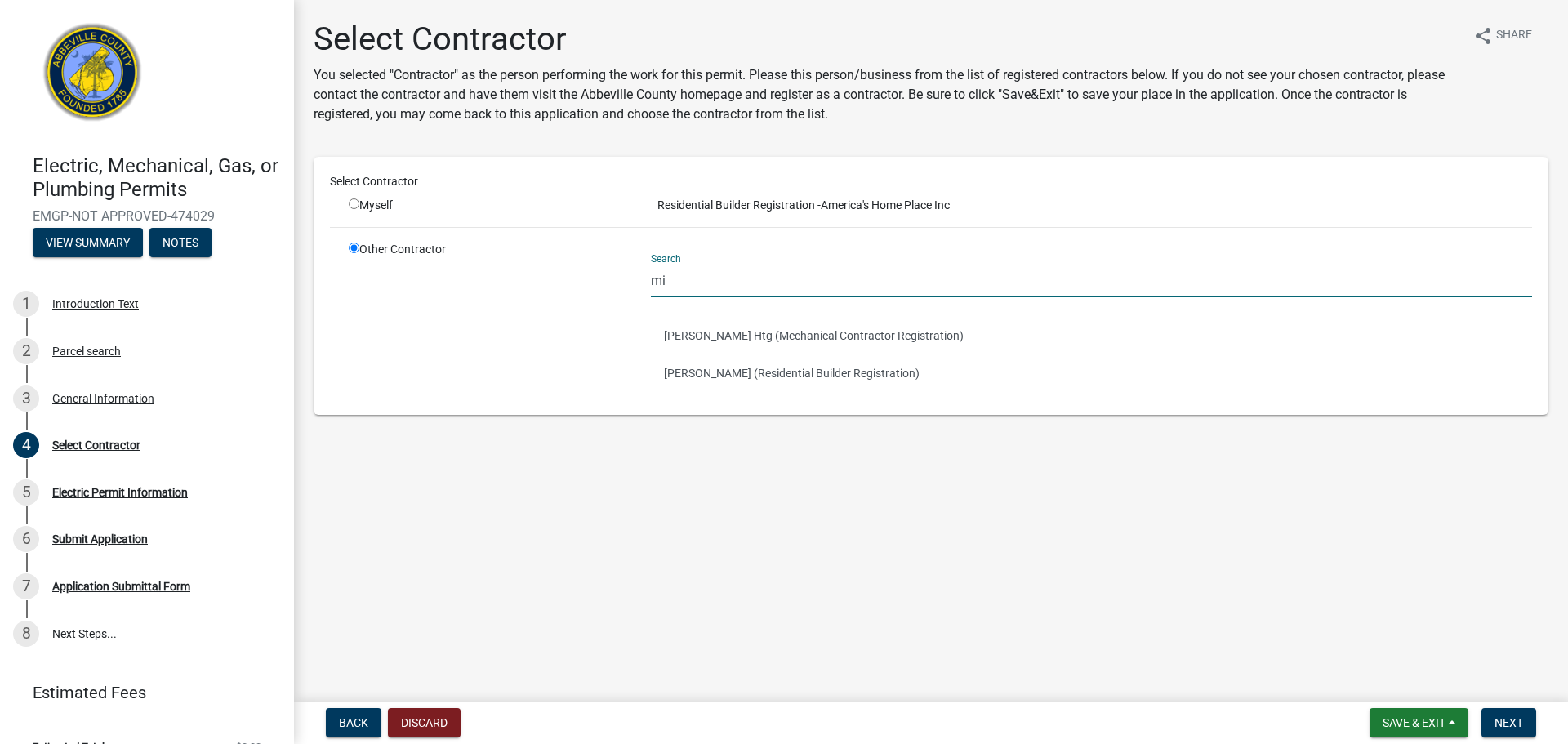
type input "m"
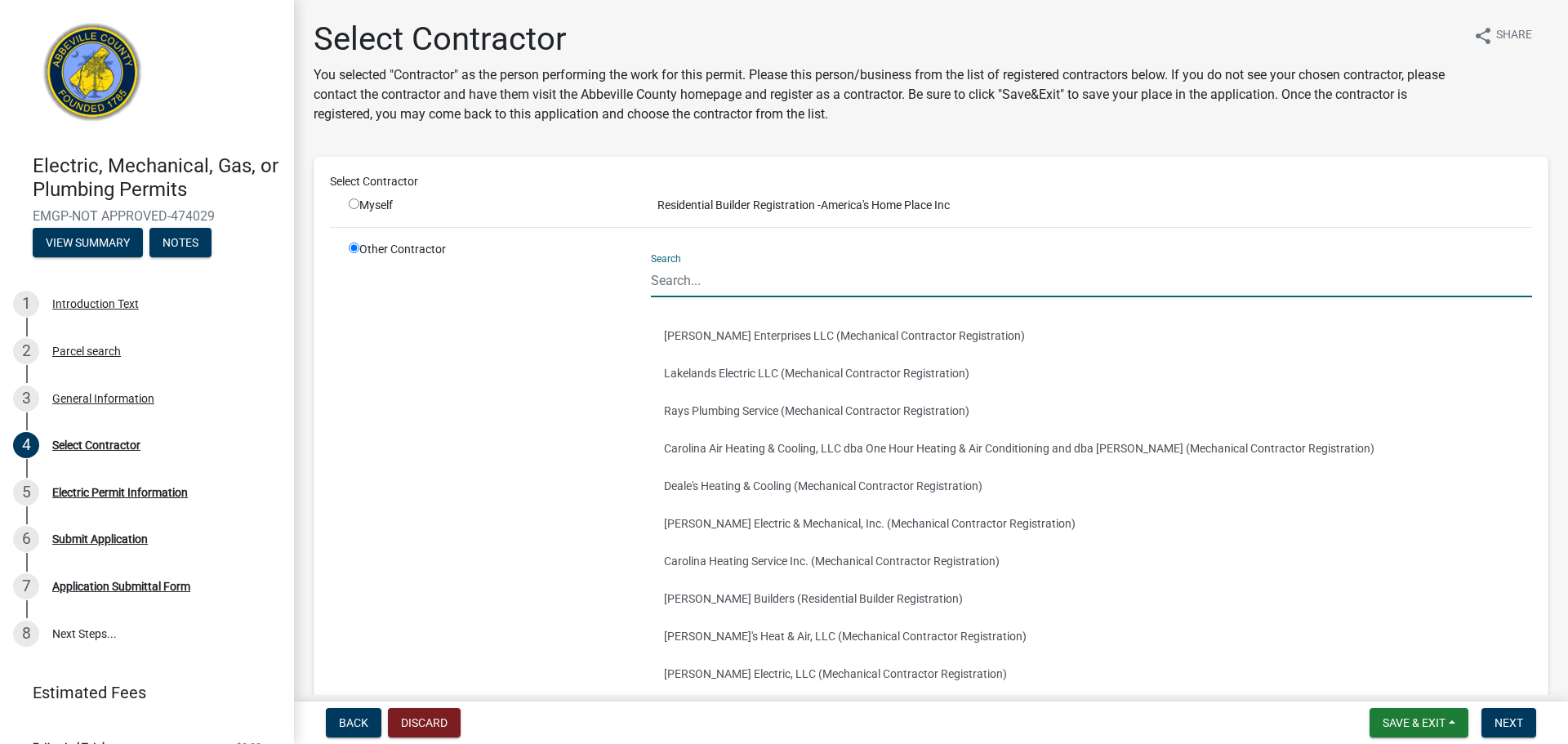
click at [701, 280] on input "Search" at bounding box center [1091, 280] width 881 height 34
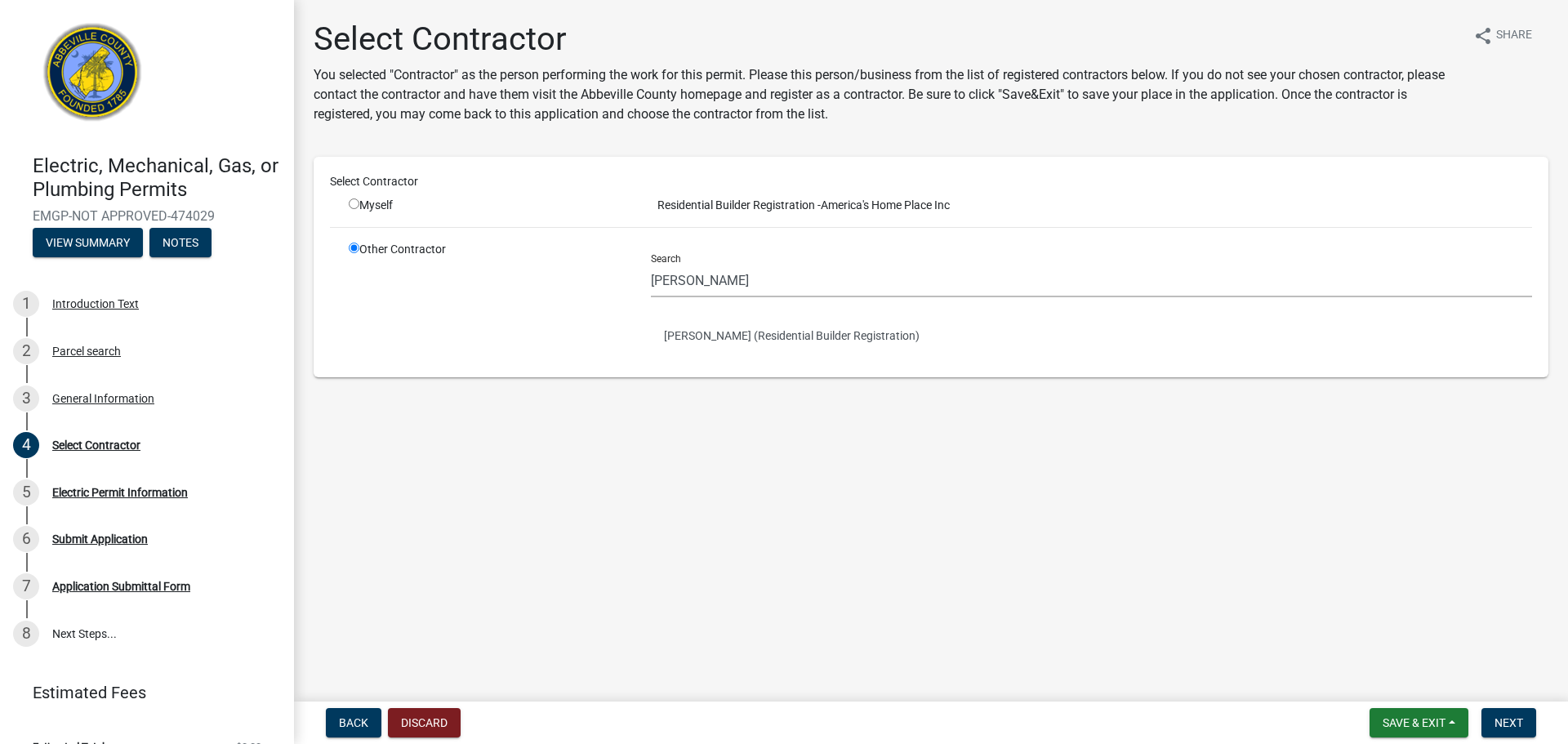
click at [1151, 361] on div "Select Contractor Myself Residential Builder Registration - America's Home Plac…" at bounding box center [930, 268] width 1234 height 221
drag, startPoint x: 708, startPoint y: 285, endPoint x: 404, endPoint y: 285, distance: 304.0
click at [404, 285] on div "Other Contractor Search james James Rudder (Residential Builder Registration)" at bounding box center [940, 300] width 1207 height 120
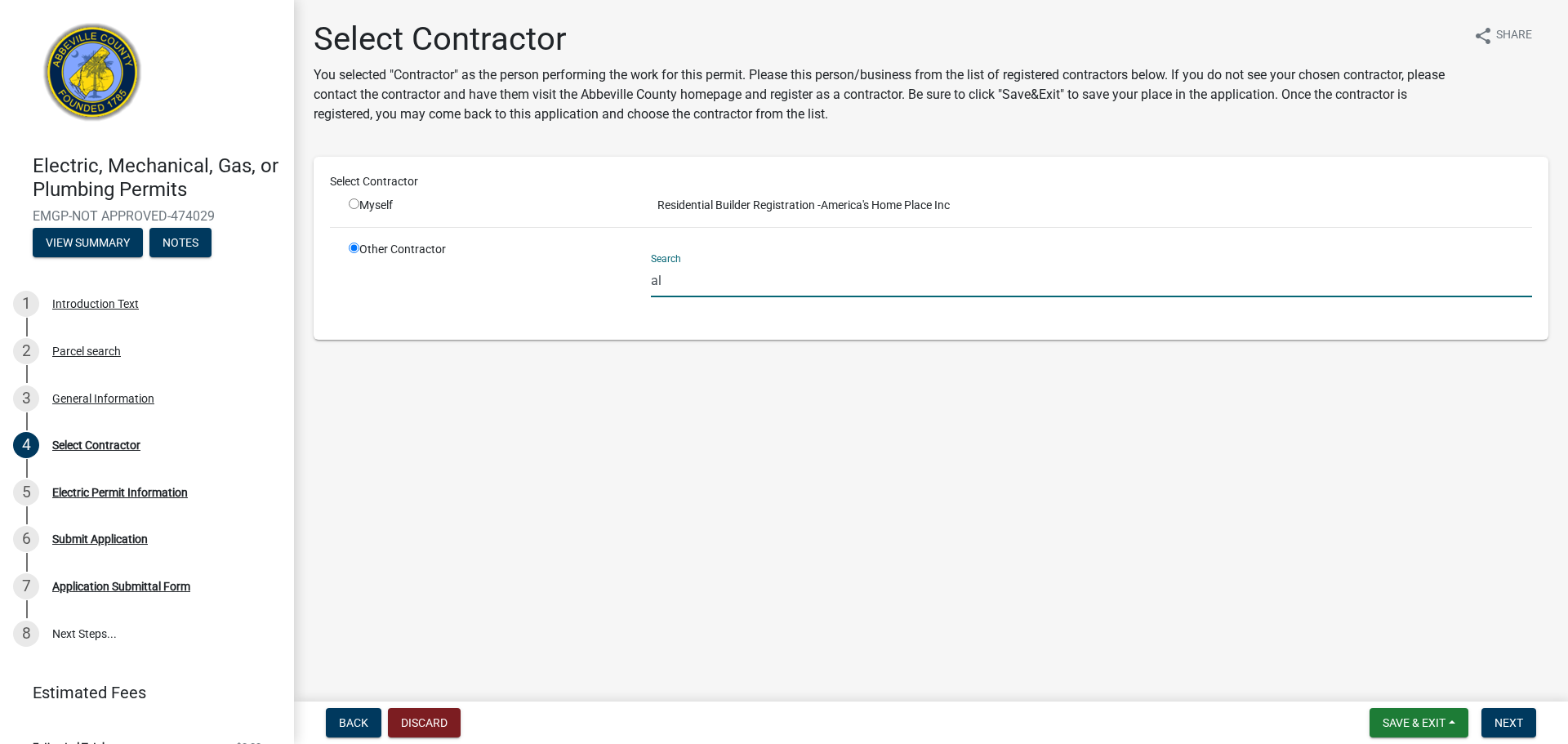
type input "a"
type input "n"
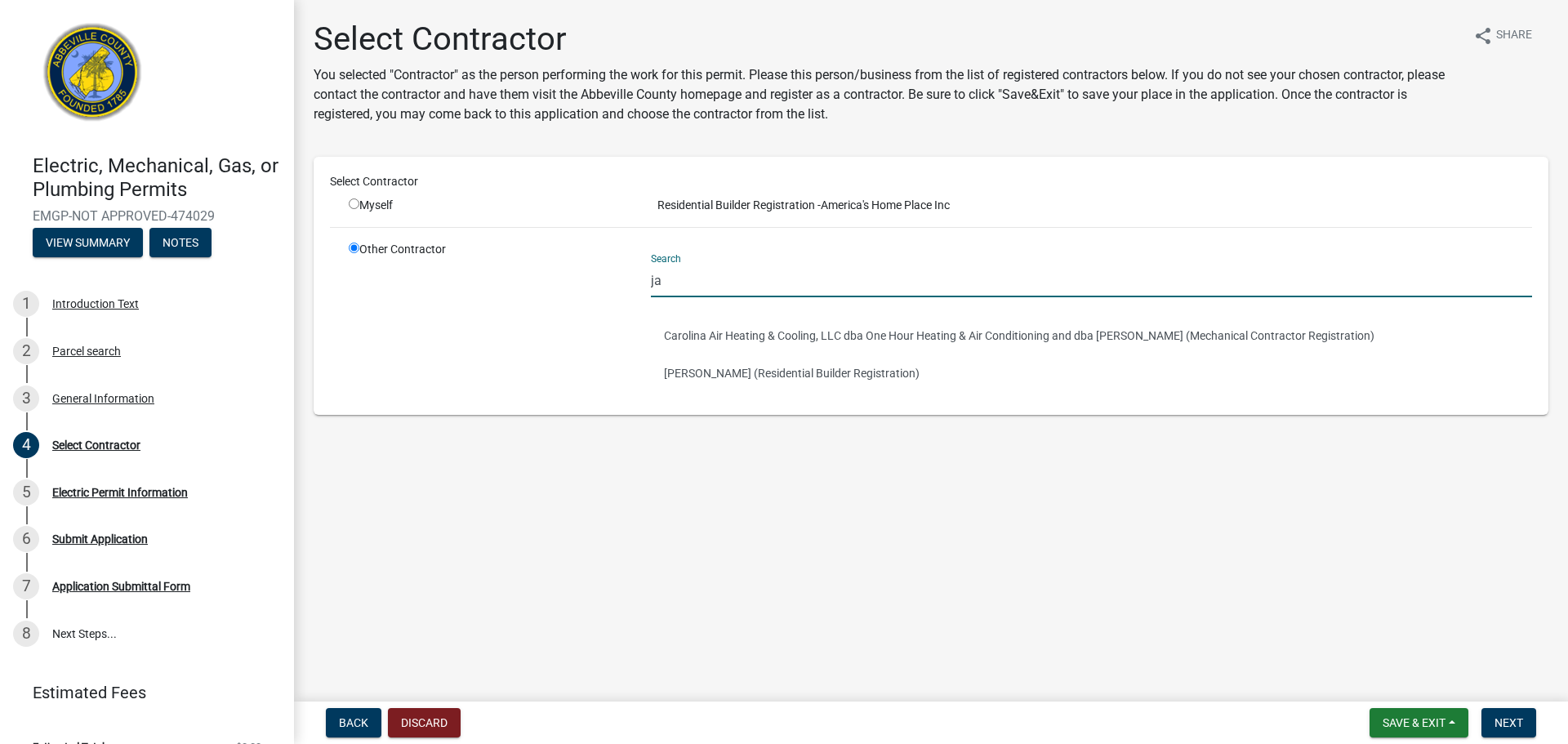
type input "j"
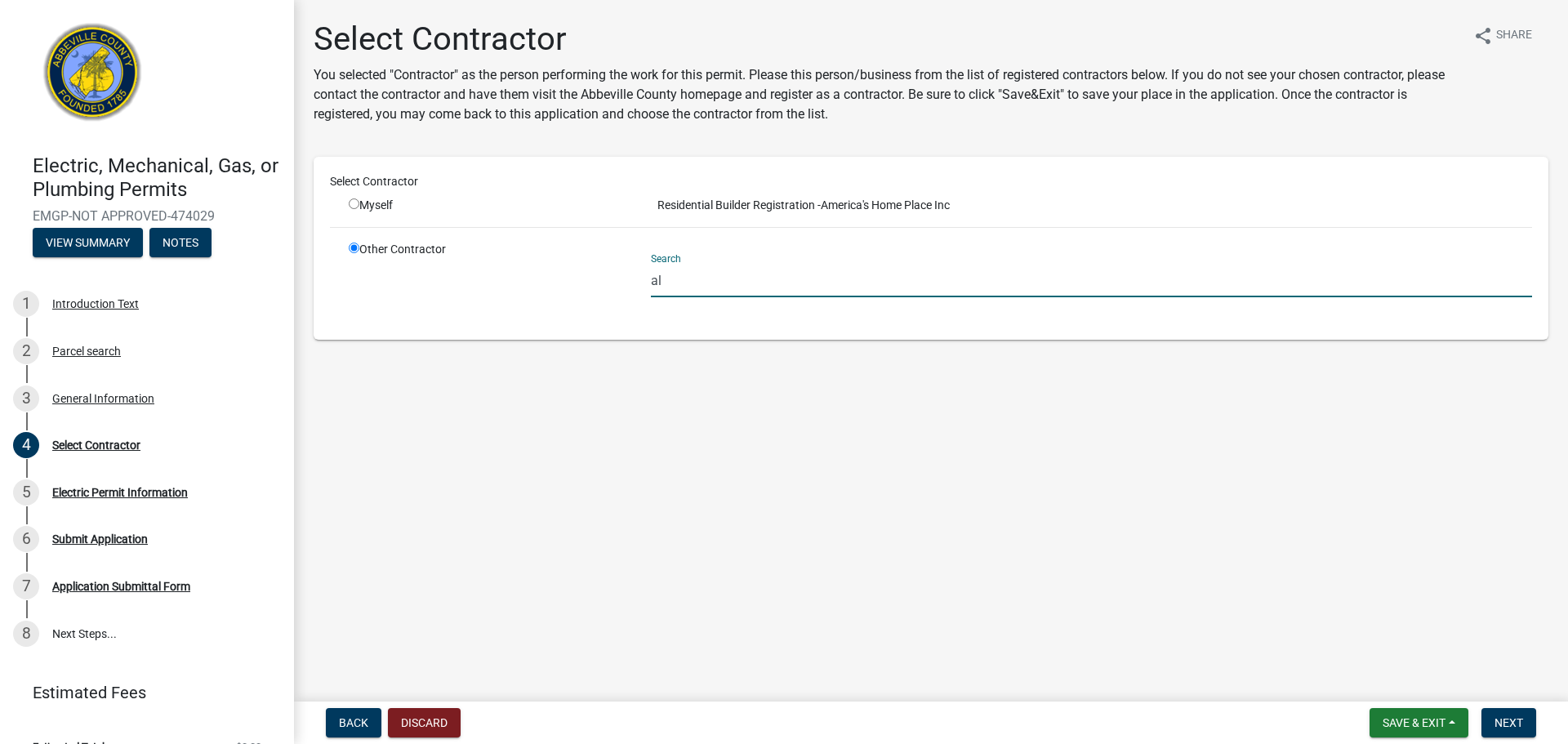
type input "a"
type input "n"
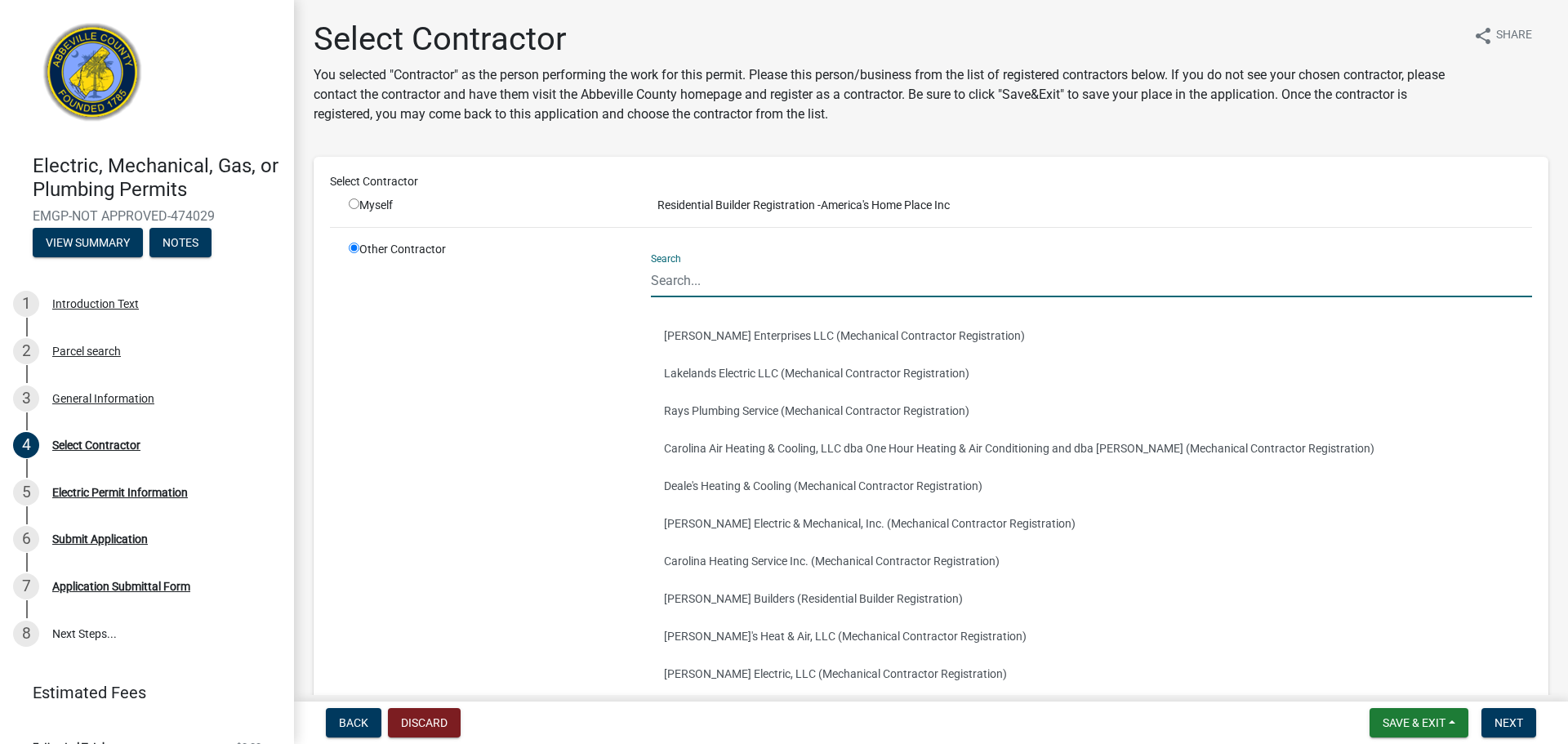
click at [732, 287] on input "Search" at bounding box center [1091, 280] width 881 height 34
type input "james"
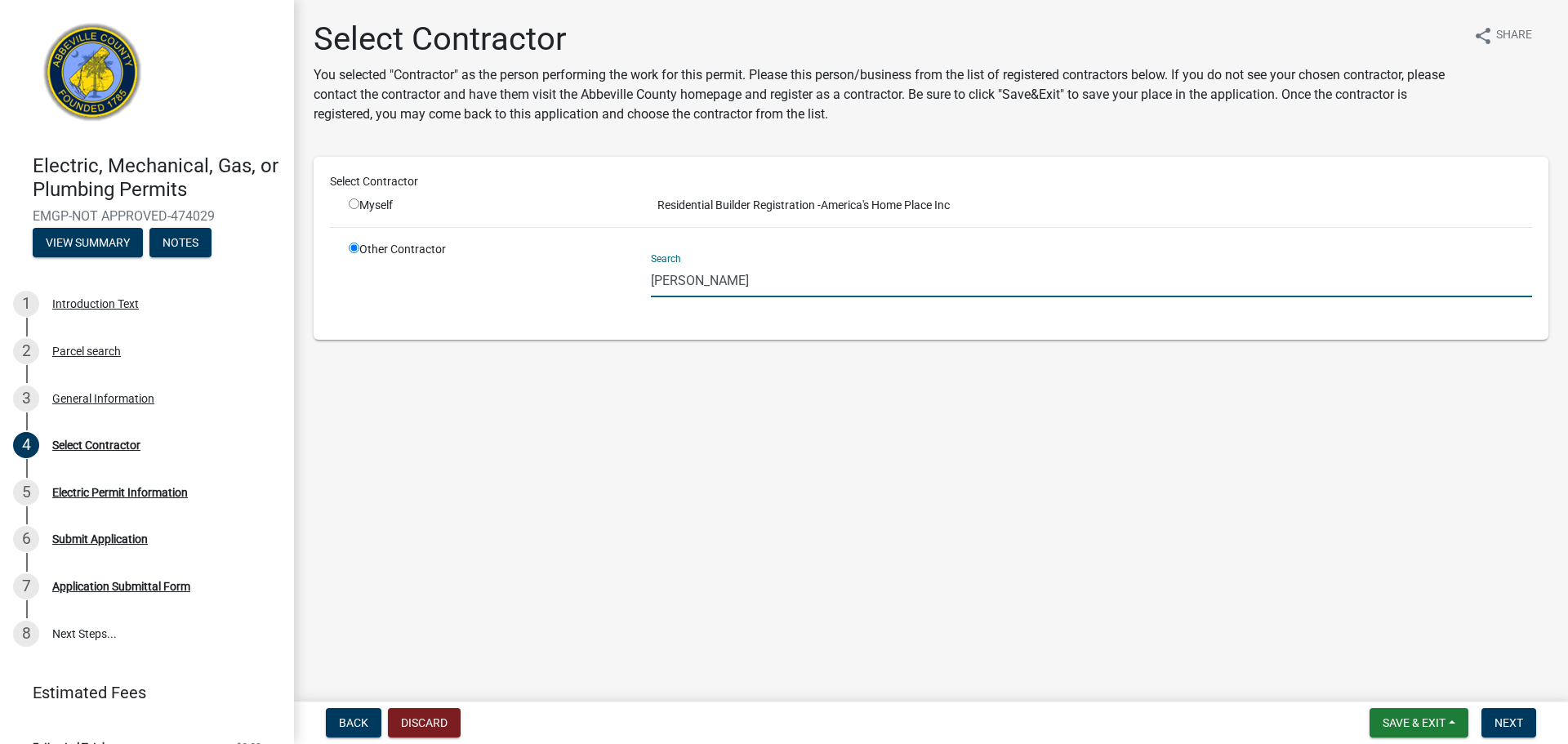
drag, startPoint x: 765, startPoint y: 277, endPoint x: 339, endPoint y: 277, distance: 426.0
click at [339, 277] on div "Other Contractor Search James norman" at bounding box center [940, 282] width 1207 height 83
type input "b"
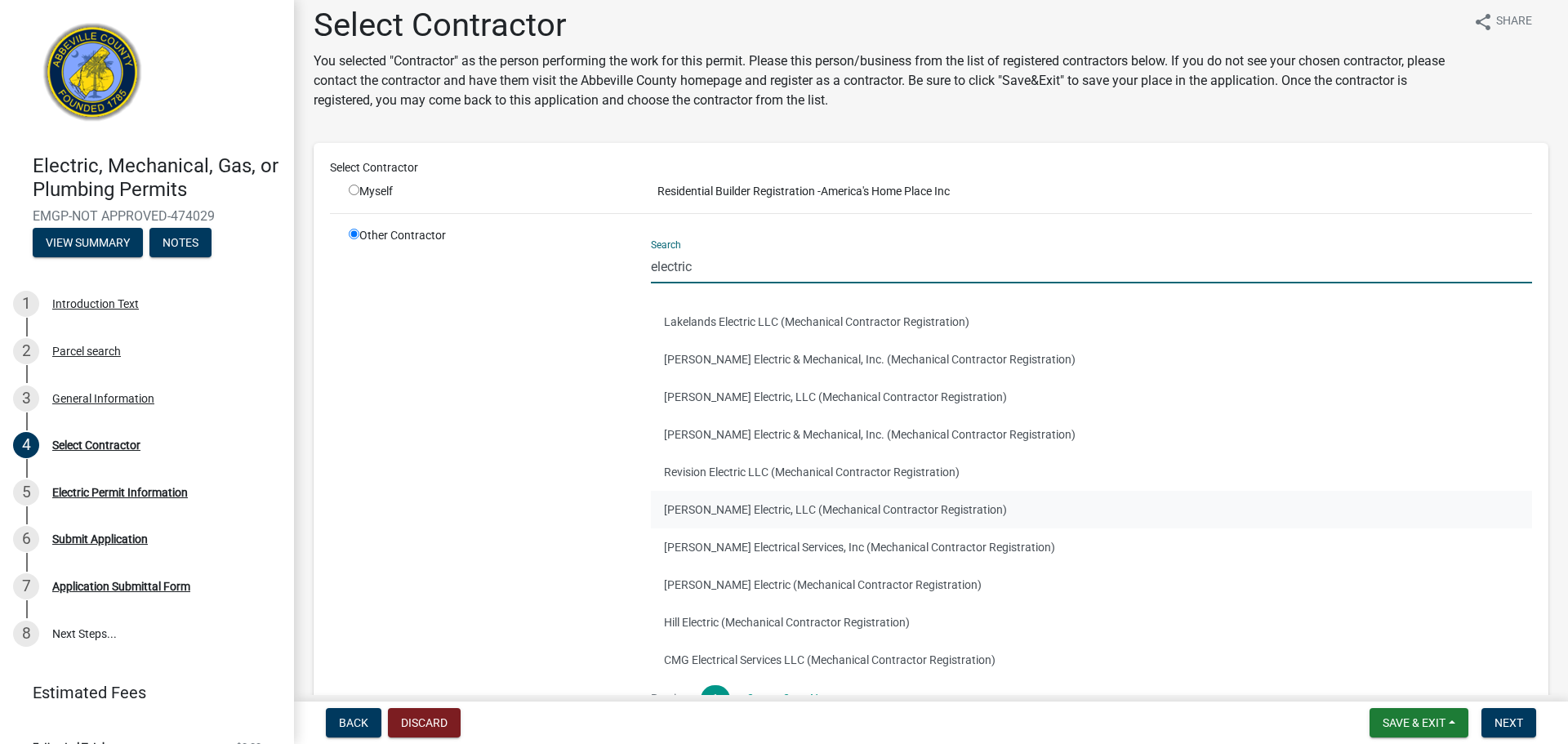
scroll to position [78, 0]
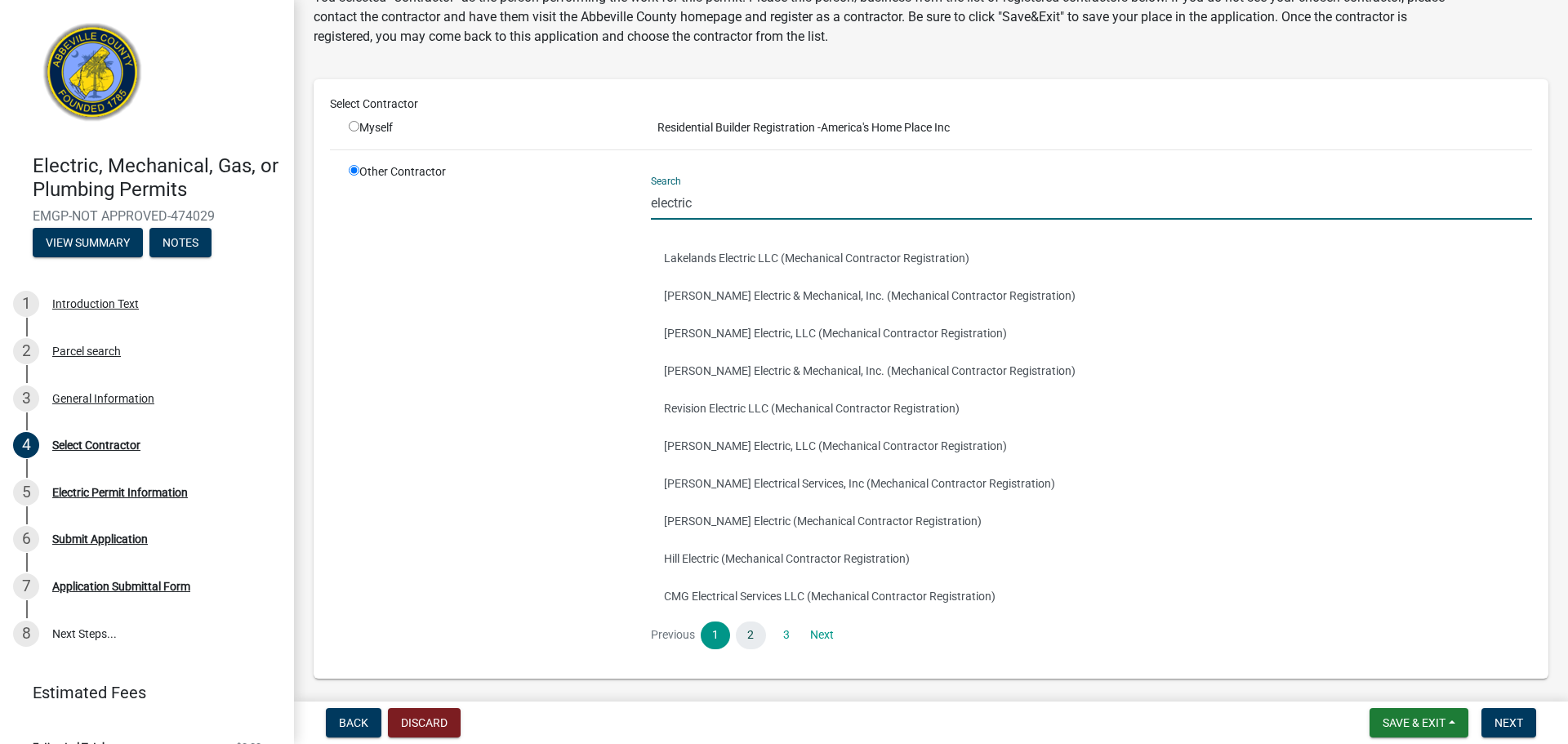
type input "electric"
click at [760, 634] on link "2" at bounding box center [750, 636] width 29 height 28
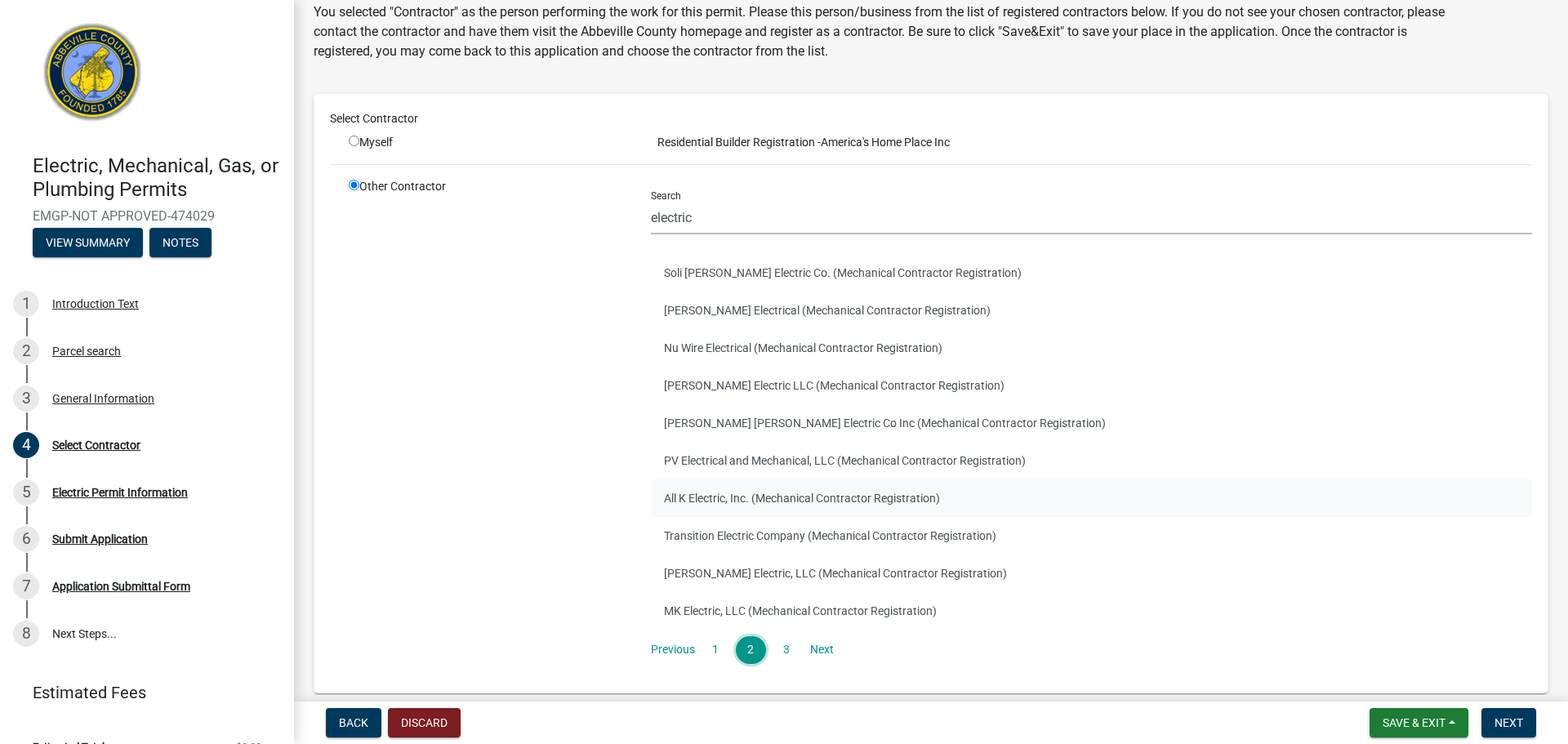
scroll to position [83, 0]
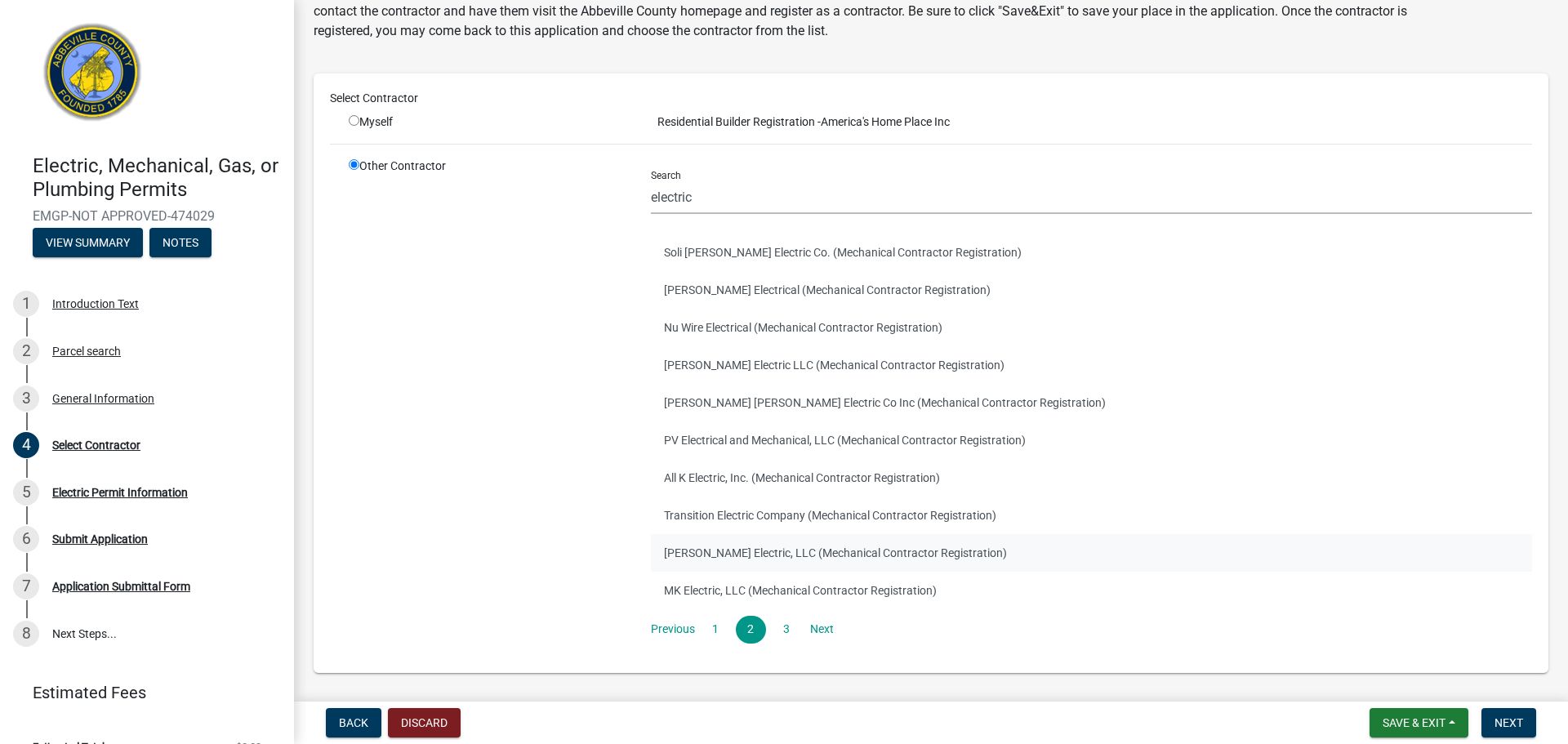
click at [767, 553] on button "Johnson Electric, LLC (Mechanical Contractor Registration)" at bounding box center [1091, 553] width 881 height 38
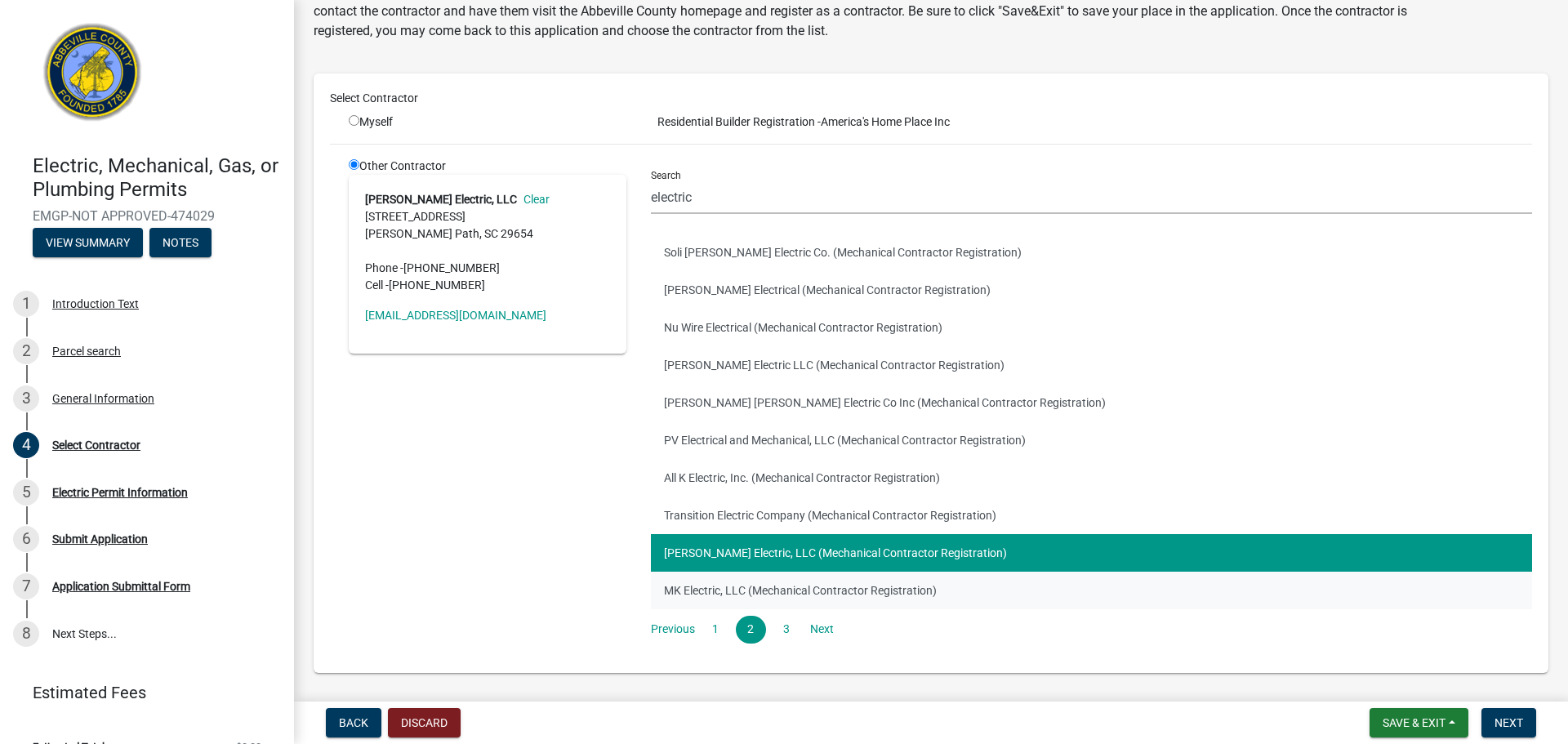
click at [793, 592] on button "MK Electric, LLC (Mechanical Contractor Registration)" at bounding box center [1091, 591] width 881 height 38
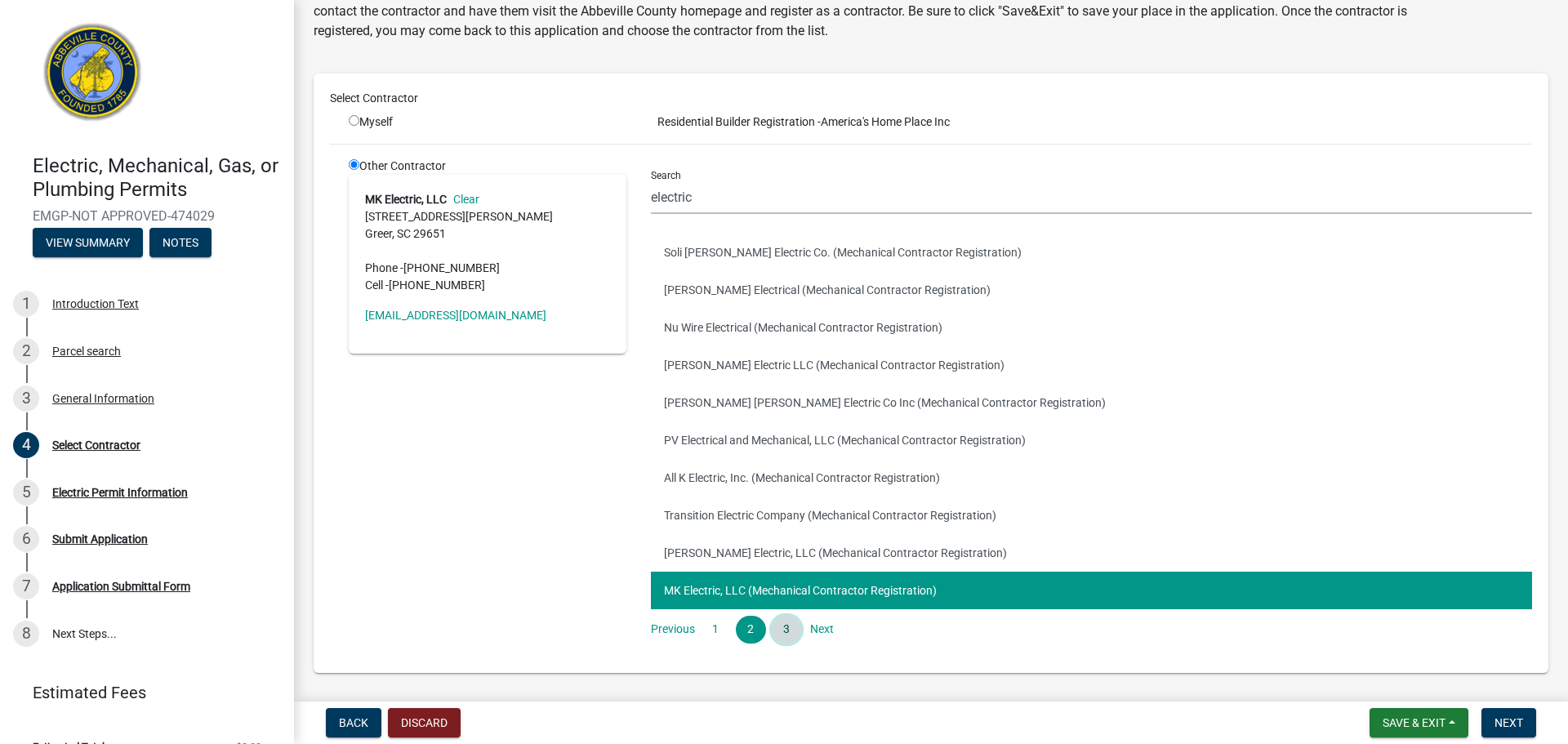
click at [788, 634] on link "3" at bounding box center [786, 630] width 29 height 28
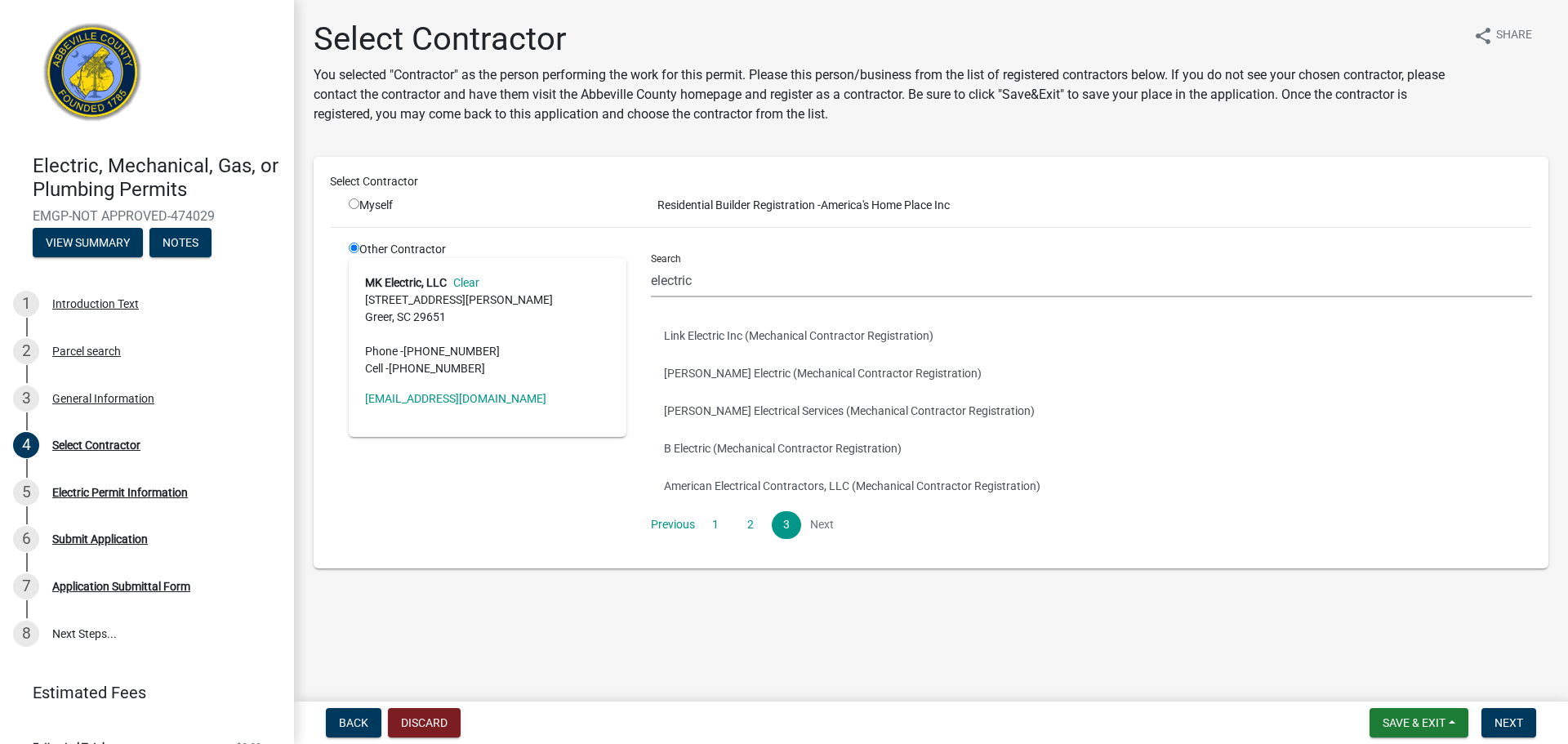
click at [484, 500] on div "Other Contractor MK Electric, LLC Clear 271 Faye Ct Greer, SC 29651 Phone - (86…" at bounding box center [487, 396] width 302 height 311
click at [544, 616] on main "Select Contractor You selected "Contractor" as the person performing the work f…" at bounding box center [930, 347] width 1274 height 695
click at [691, 527] on link "Previous" at bounding box center [673, 525] width 44 height 28
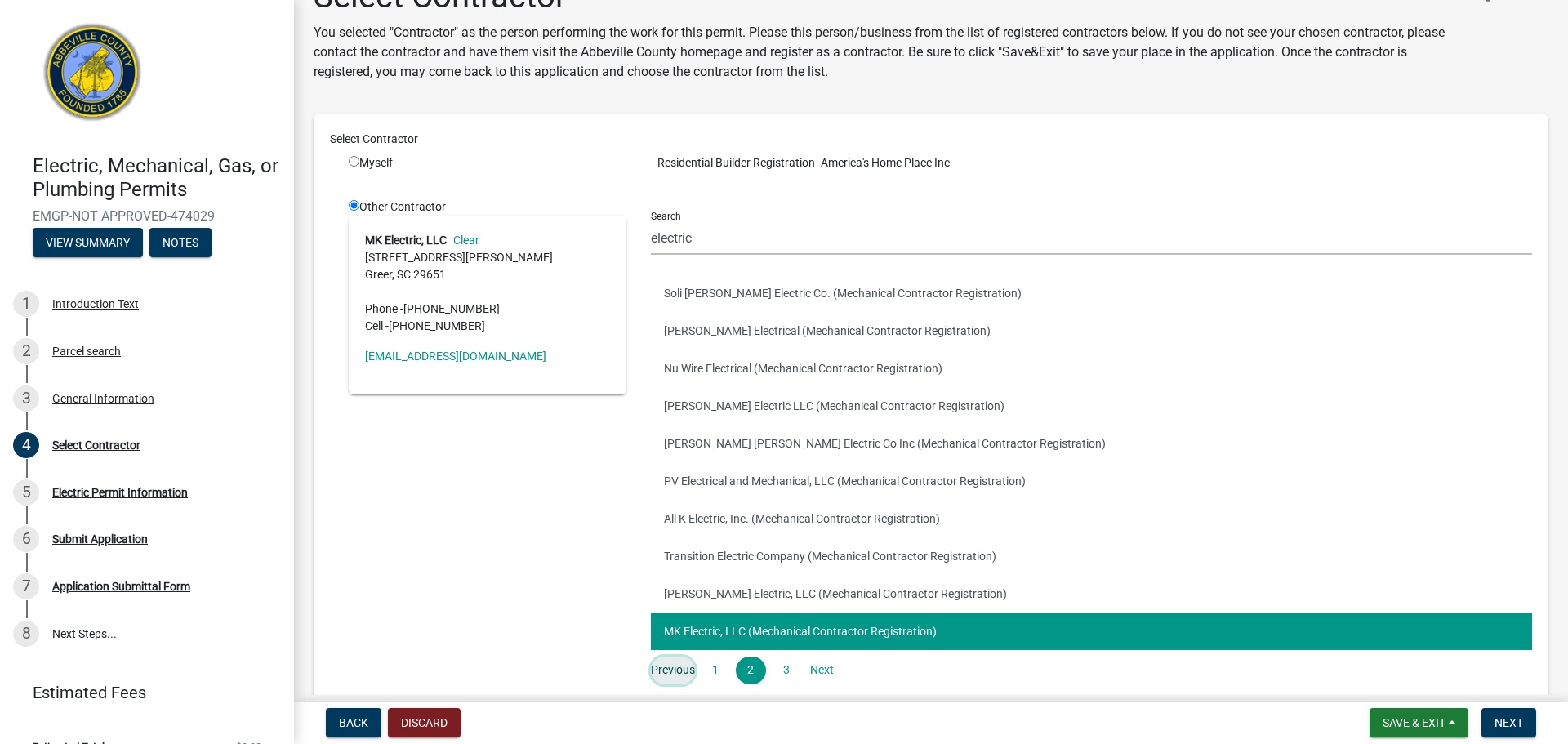
scroll to position [71, 0]
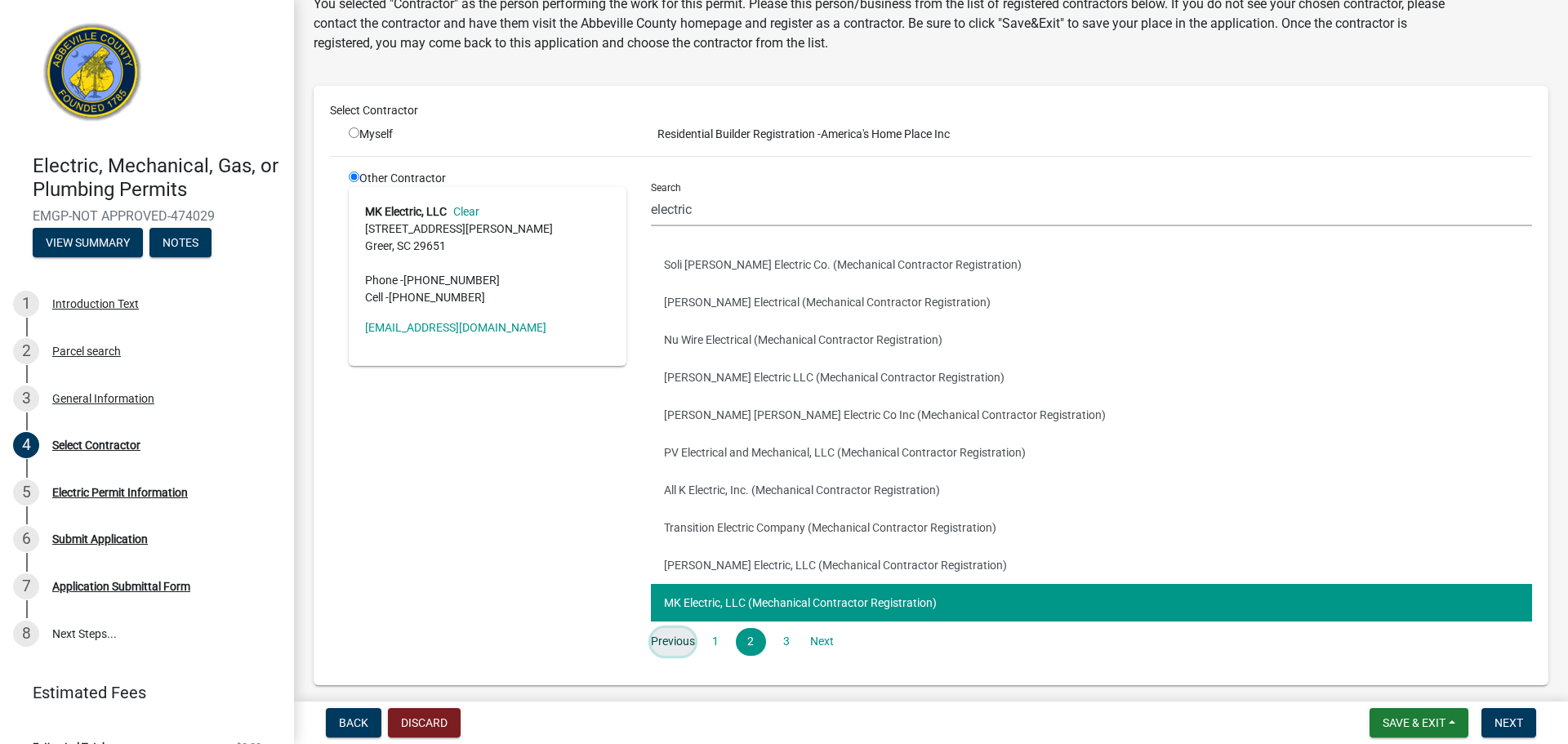
click at [667, 650] on link "Previous" at bounding box center [673, 643] width 44 height 28
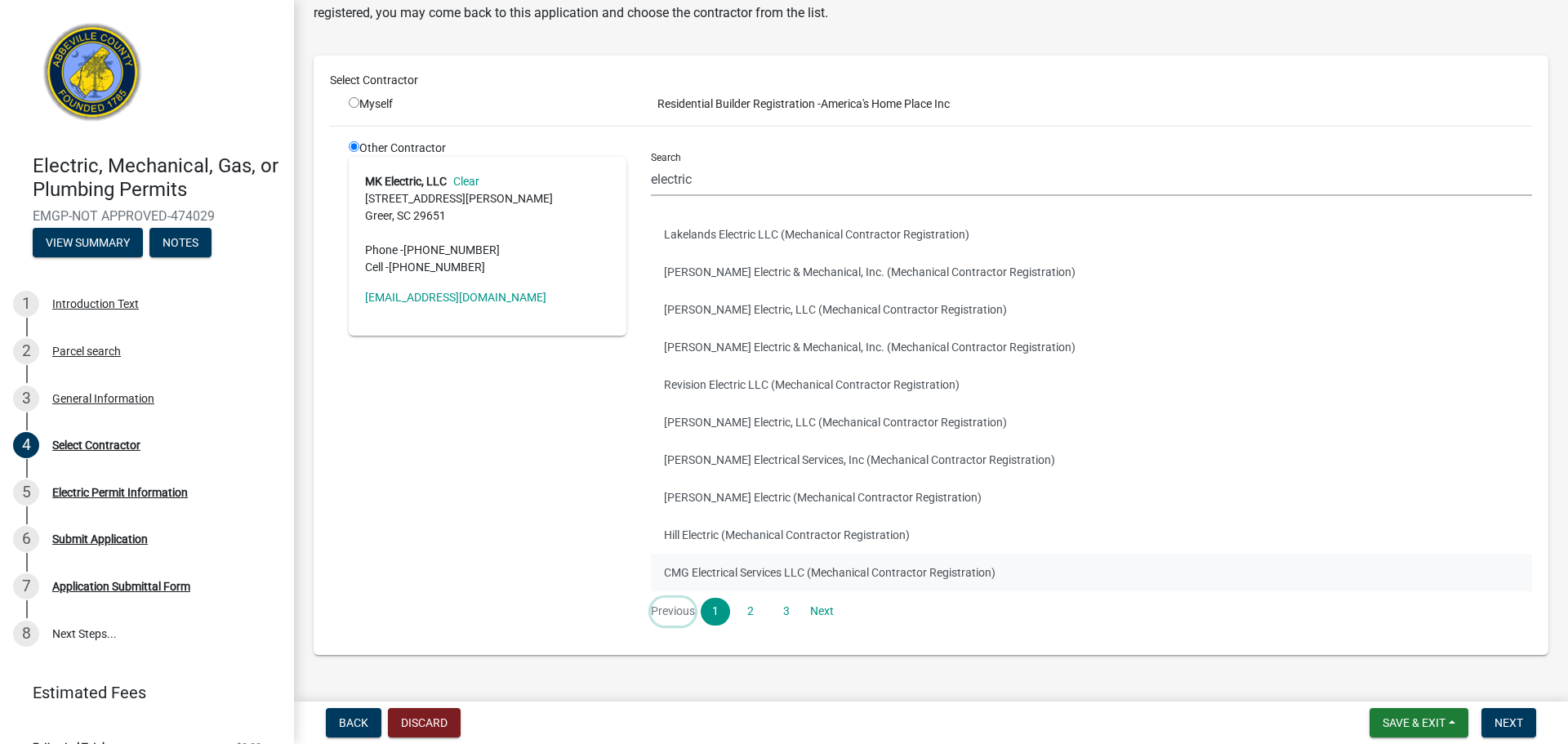
scroll to position [138, 0]
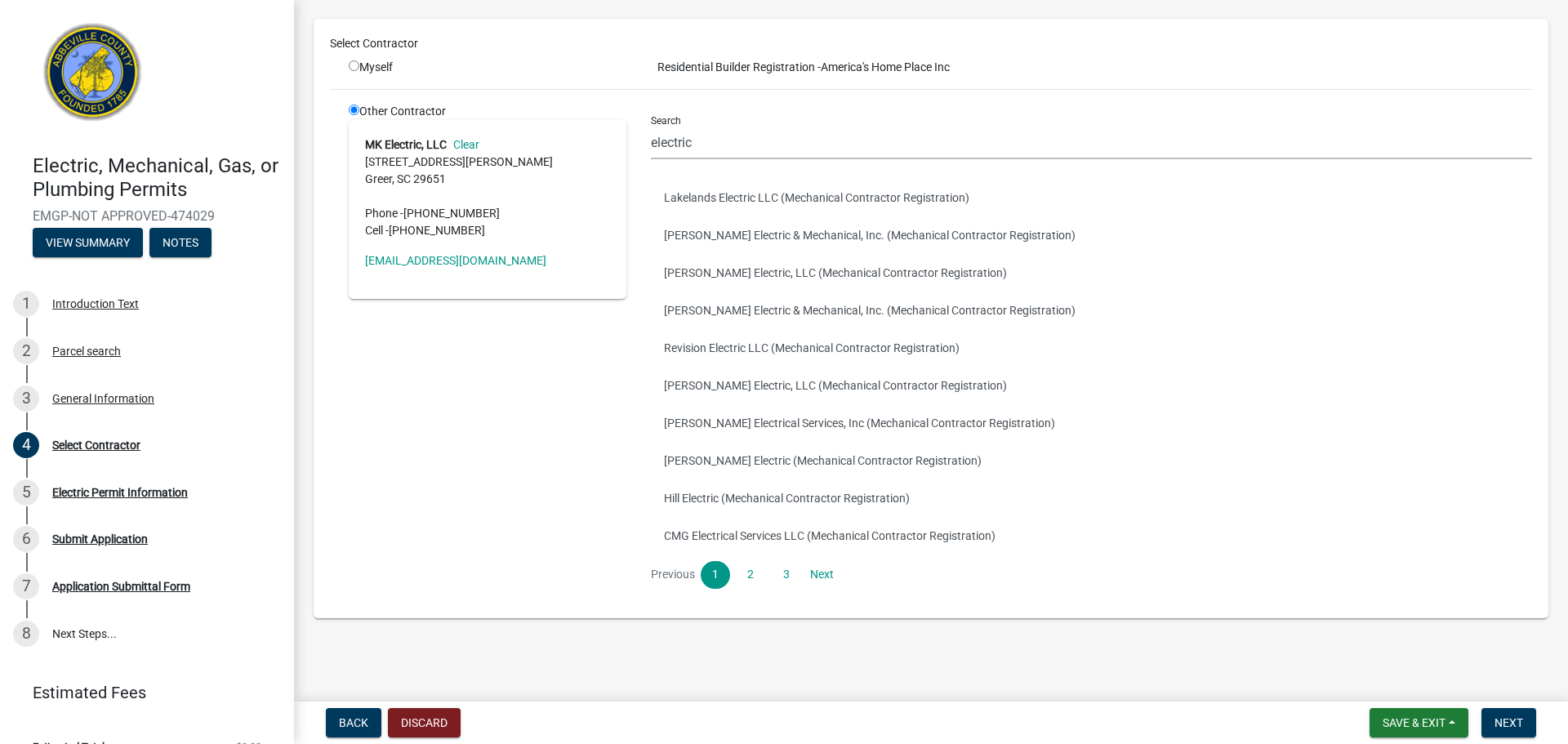
click at [666, 566] on li "Previous" at bounding box center [676, 575] width 50 height 28
click at [762, 138] on input "electric" at bounding box center [1091, 142] width 881 height 34
drag, startPoint x: 760, startPoint y: 142, endPoint x: 613, endPoint y: 143, distance: 147.0
click at [613, 143] on div "Other Contractor MK Electric, LLC Clear 271 Faye Ct Greer, SC 29651 Phone - (86…" at bounding box center [940, 353] width 1207 height 499
click at [1374, 668] on main "Select Contractor You selected "Contractor" as the person performing the work f…" at bounding box center [930, 347] width 1274 height 695
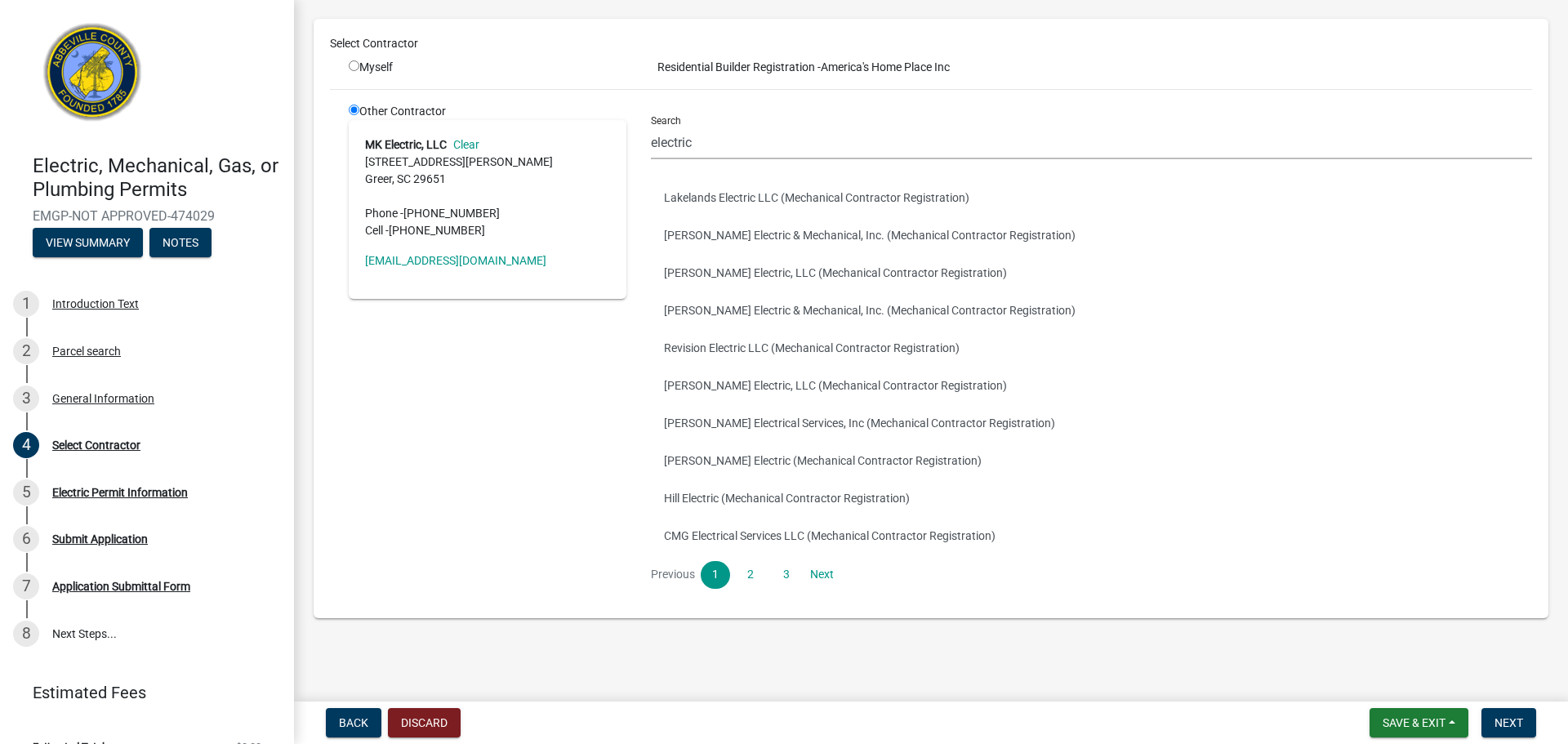
click at [461, 144] on link "Clear" at bounding box center [463, 145] width 33 height 13
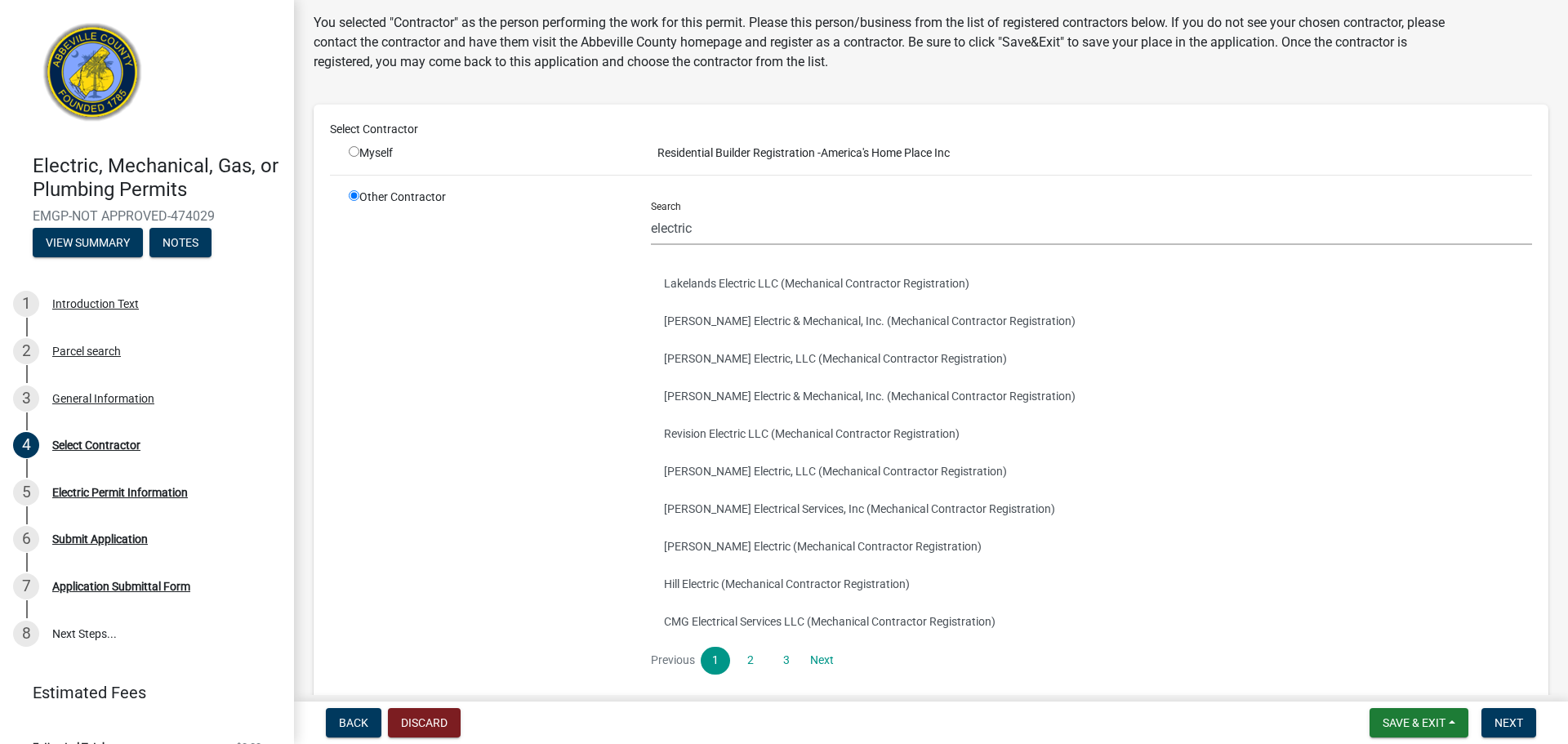
scroll to position [0, 0]
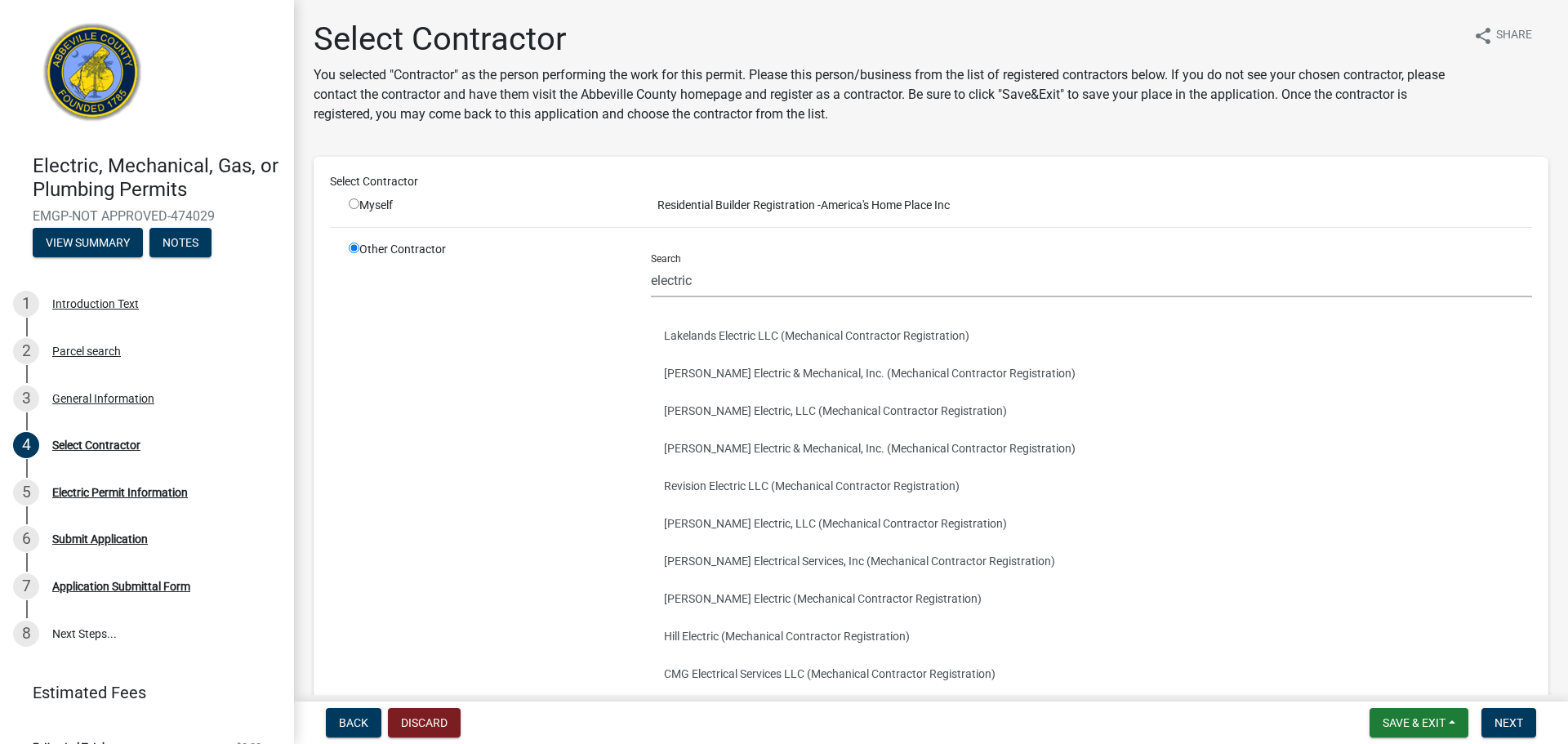
click at [374, 209] on div "Myself" at bounding box center [487, 205] width 277 height 17
click at [363, 207] on div "Myself" at bounding box center [487, 205] width 277 height 17
click at [356, 203] on input "radio" at bounding box center [353, 204] width 11 height 11
radio input "true"
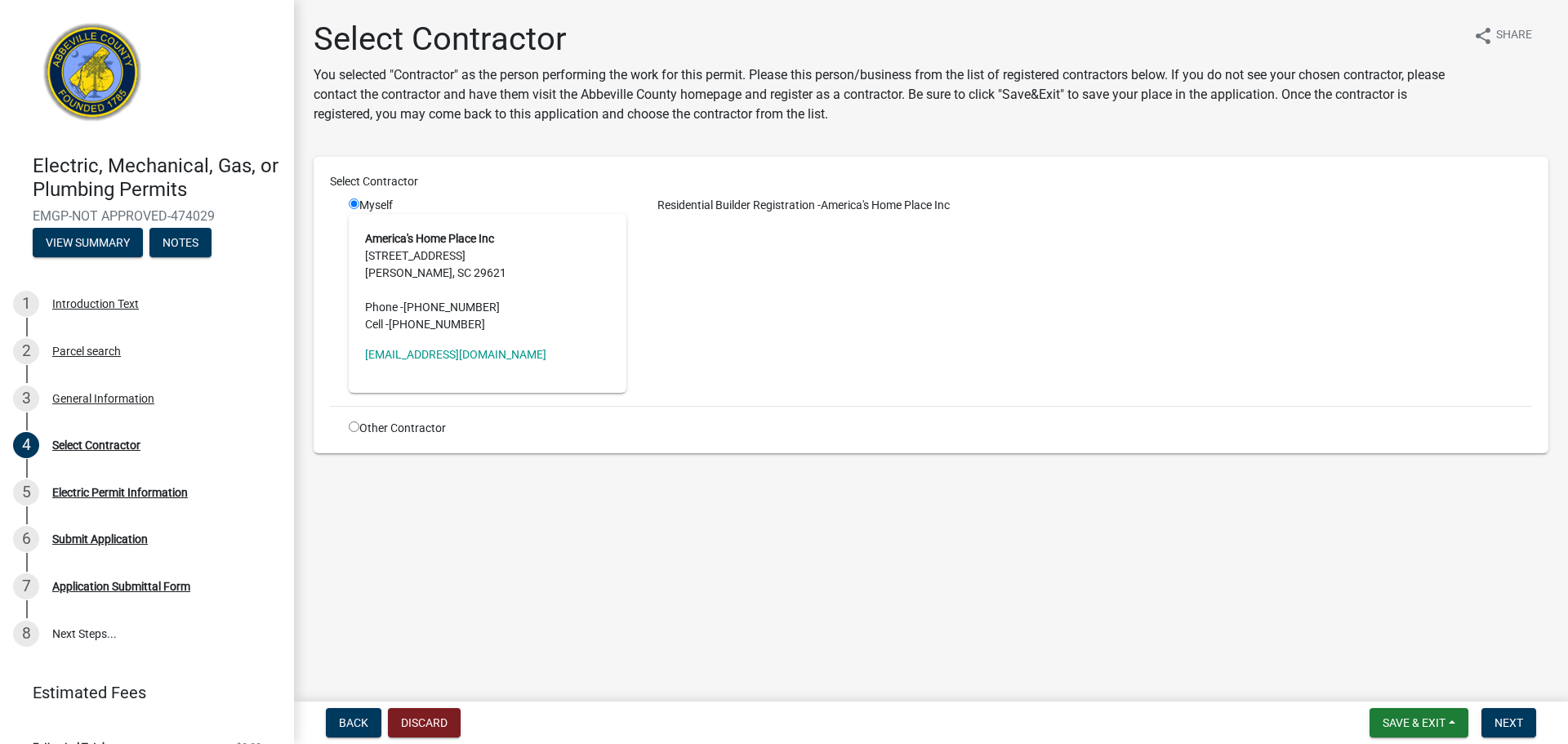
click at [361, 422] on div "Other Contractor" at bounding box center [487, 428] width 302 height 17
click at [357, 429] on input "radio" at bounding box center [353, 426] width 11 height 11
radio input "true"
radio input "false"
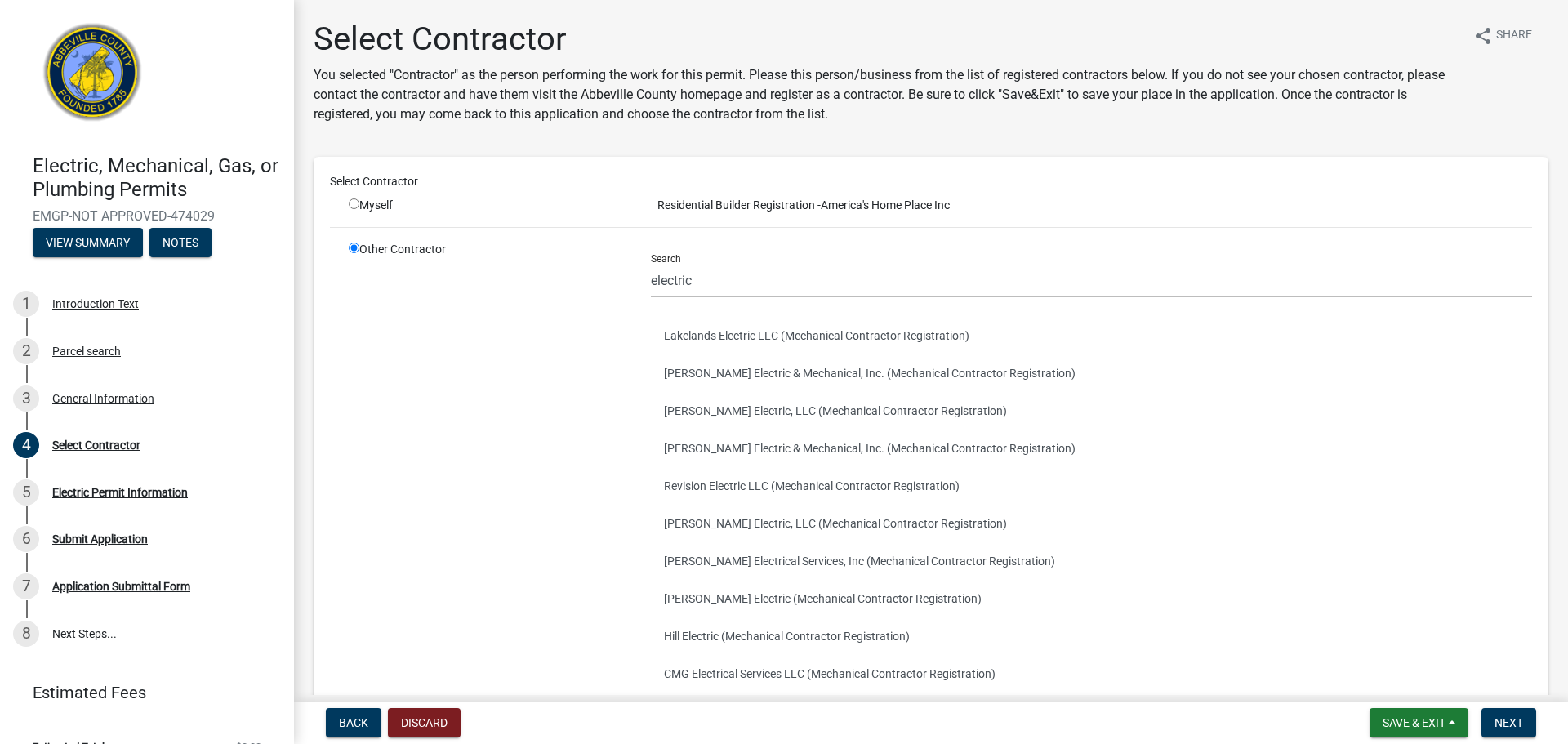
click at [710, 260] on div "Search electric" at bounding box center [1091, 268] width 881 height 56
drag, startPoint x: 677, startPoint y: 278, endPoint x: 266, endPoint y: 264, distance: 411.2
click at [267, 264] on div "Electric, Mechanical, Gas, or Plumbing Permits EMGP-NOT APPROVED-474029 View Su…" at bounding box center [784, 372] width 1568 height 744
type input "h"
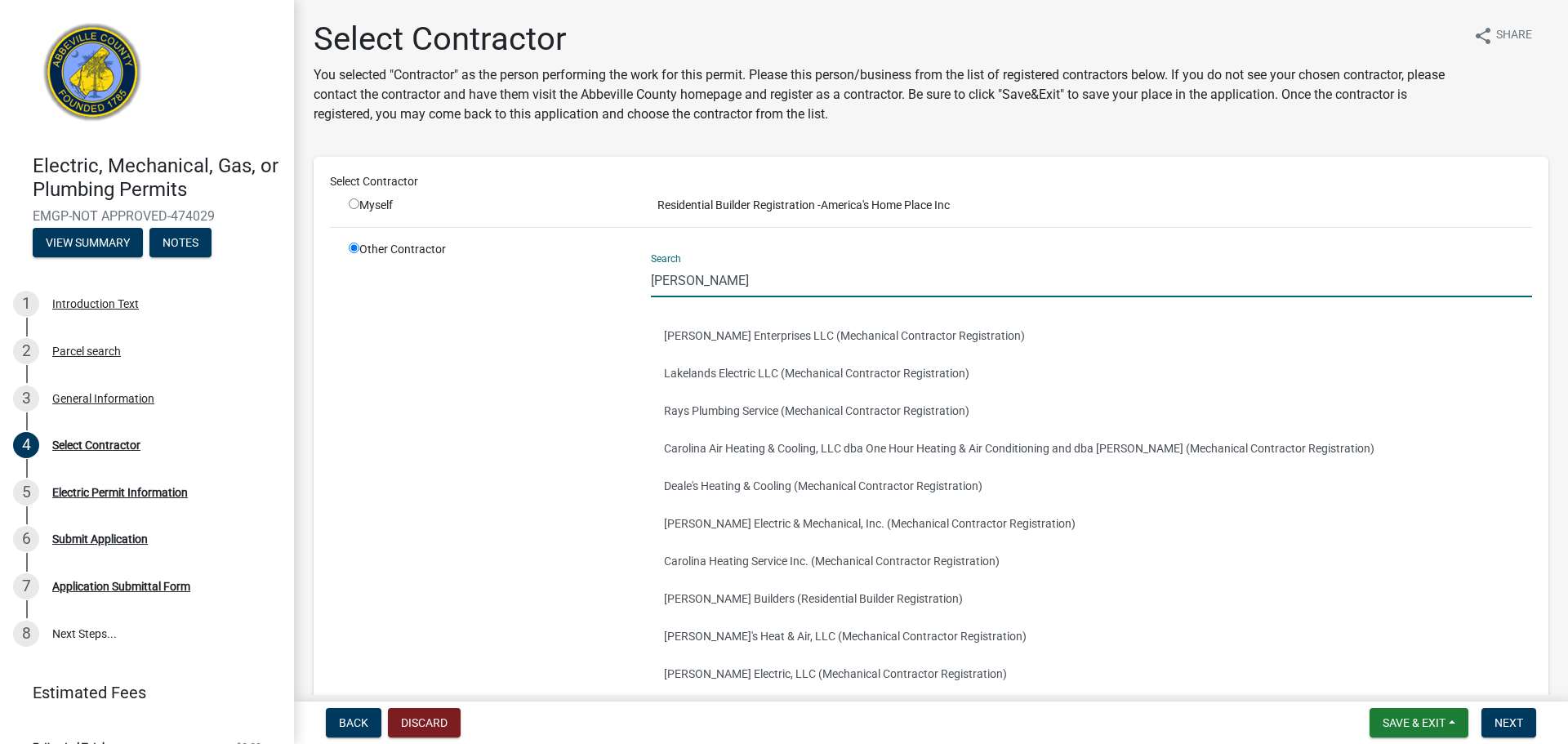
type input "james"
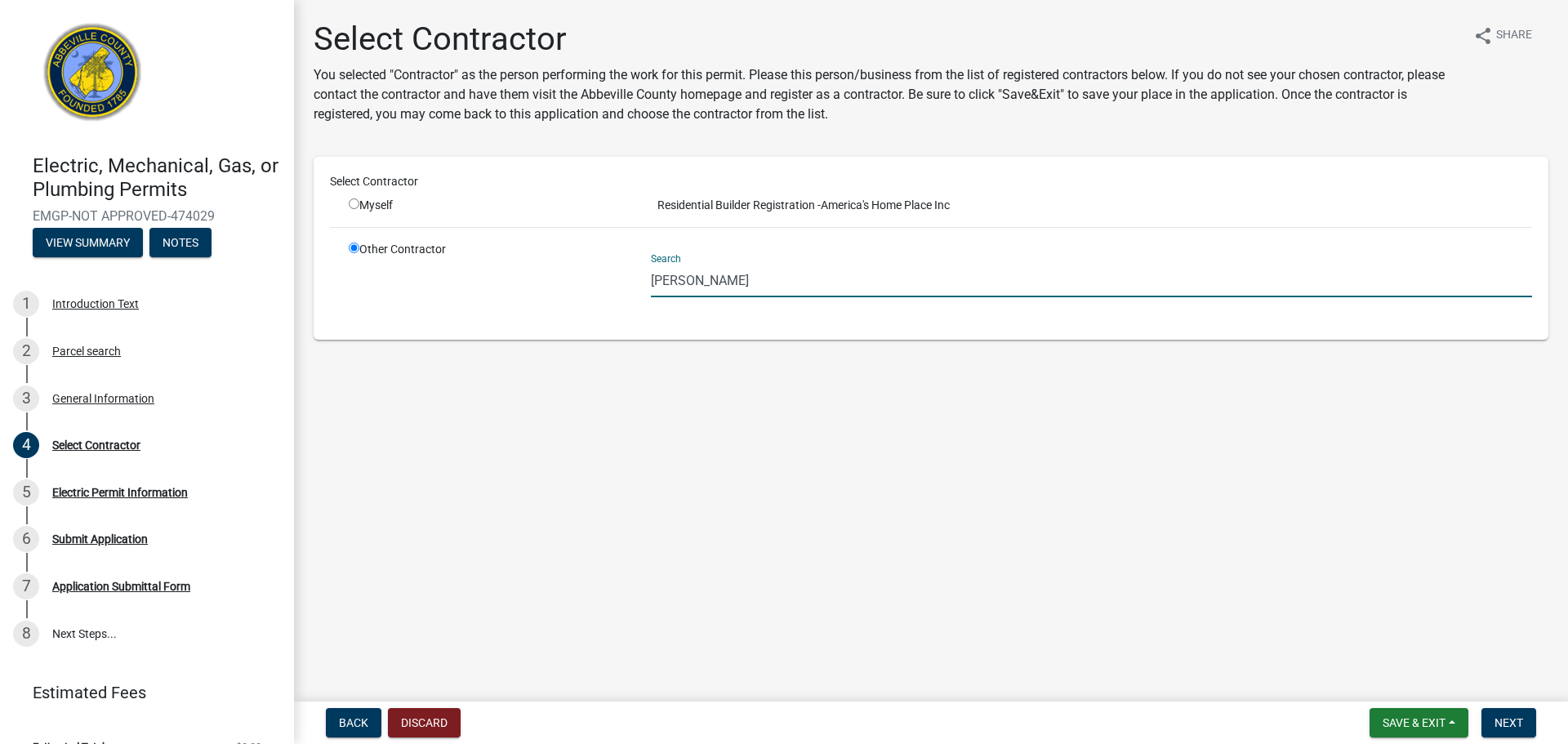
type input "J"
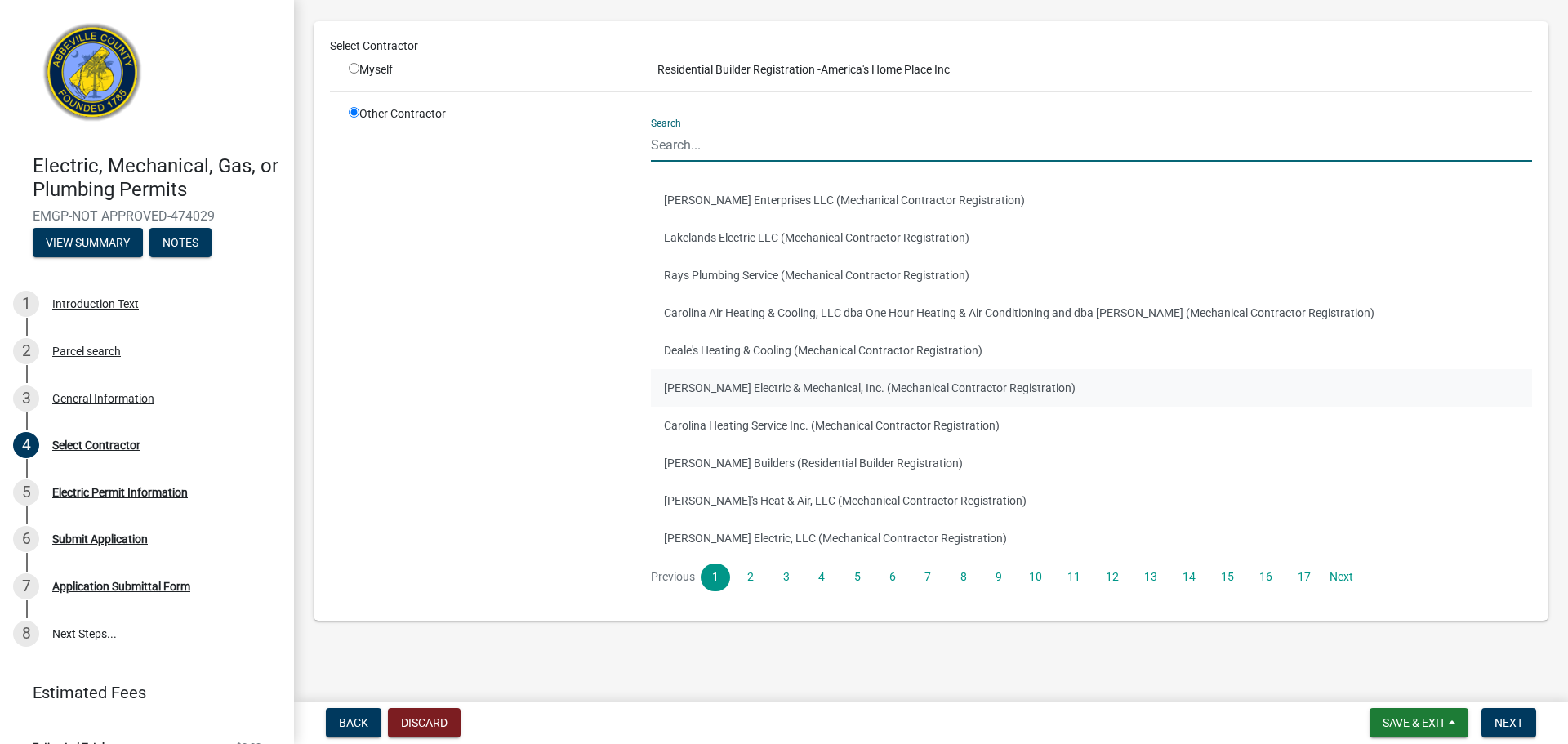
scroll to position [138, 0]
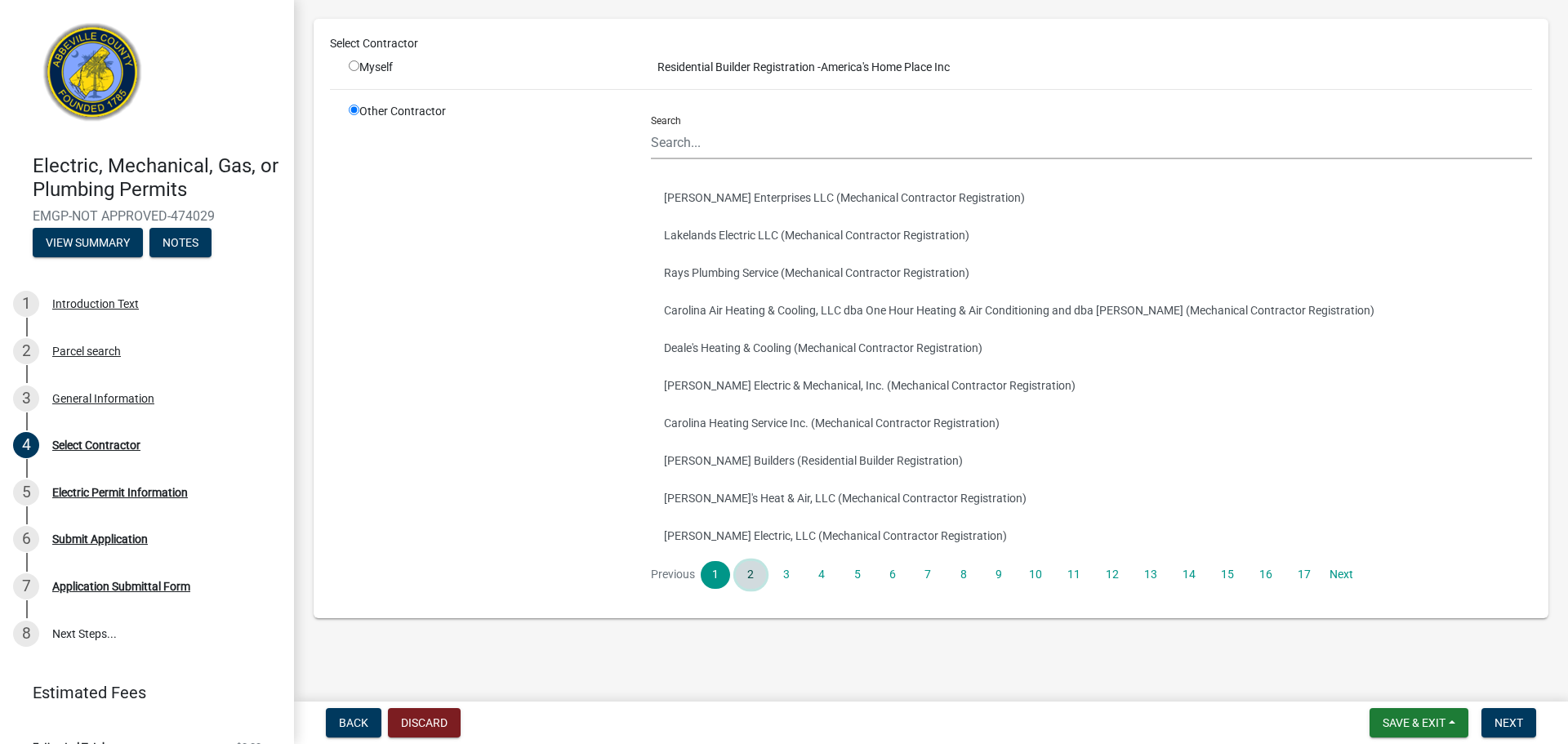
click at [758, 576] on link "2" at bounding box center [750, 575] width 29 height 28
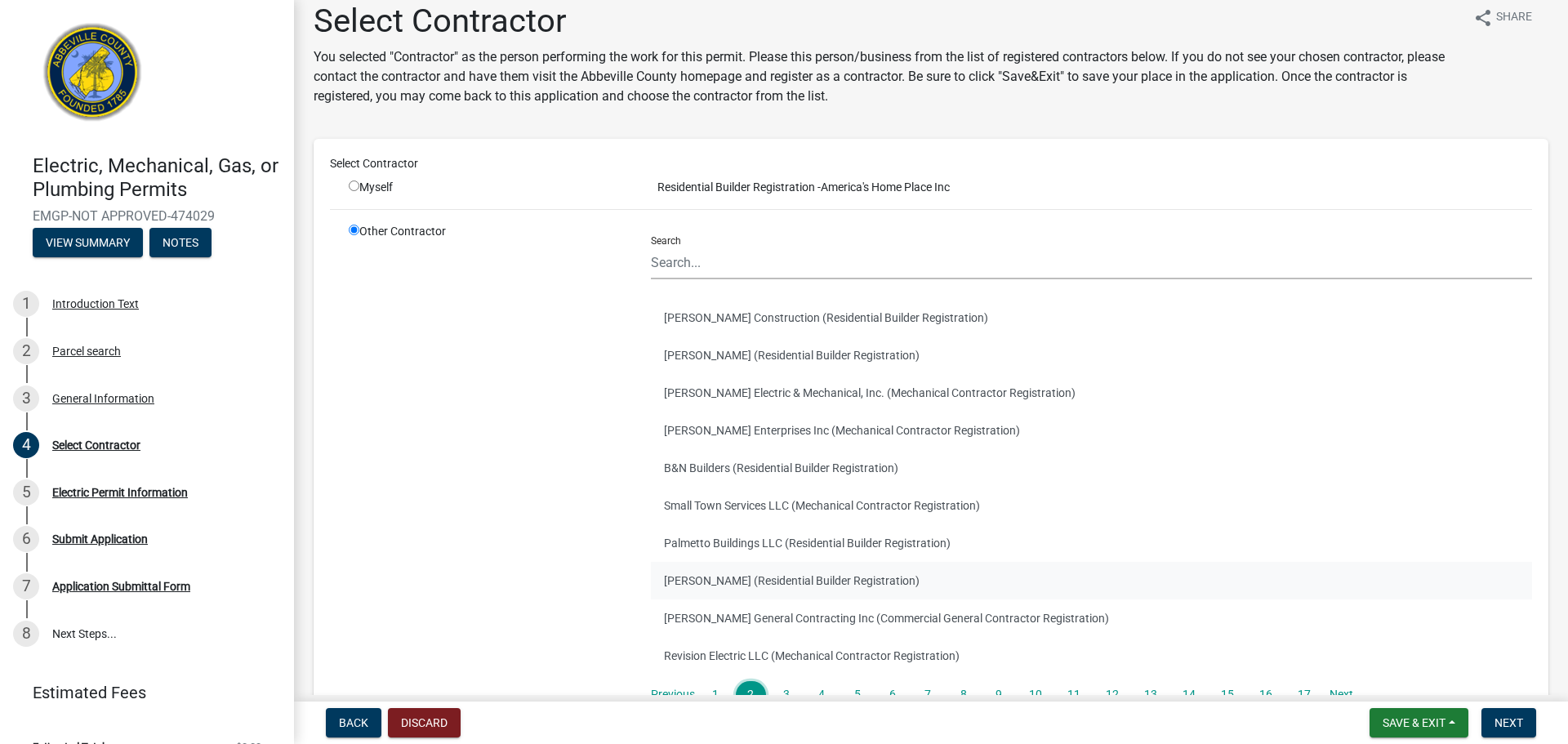
scroll to position [79, 0]
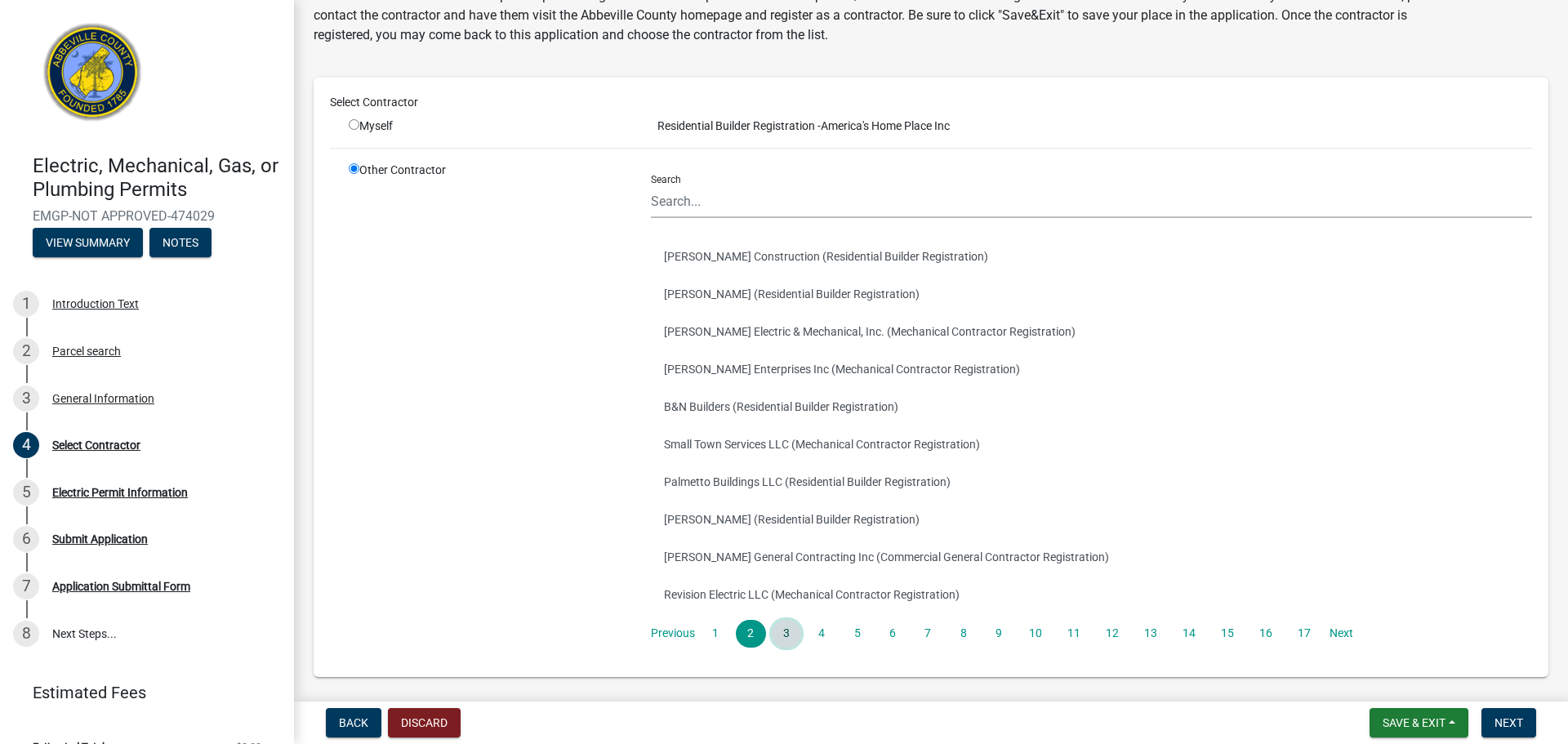
click at [780, 637] on link "3" at bounding box center [786, 634] width 29 height 28
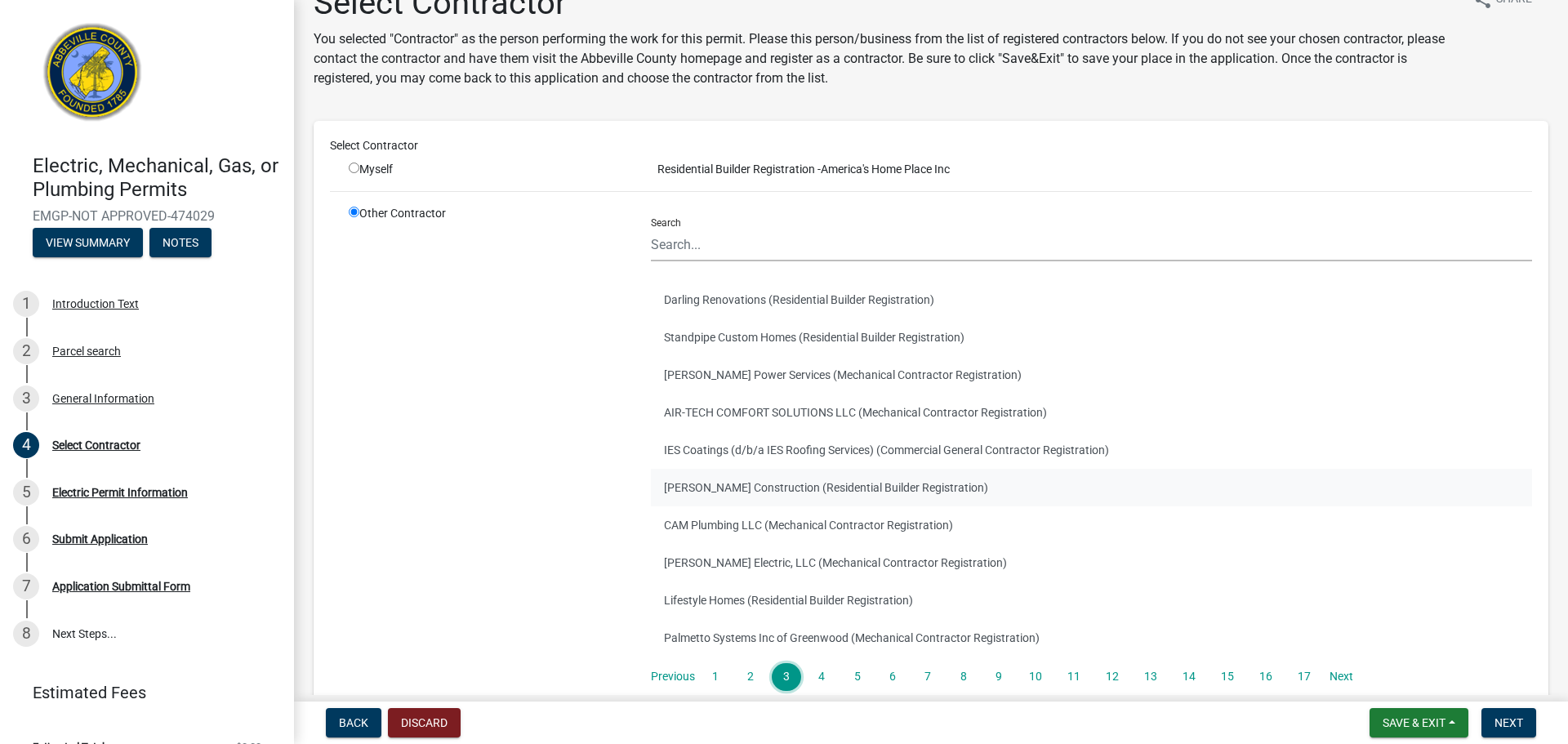
scroll to position [59, 0]
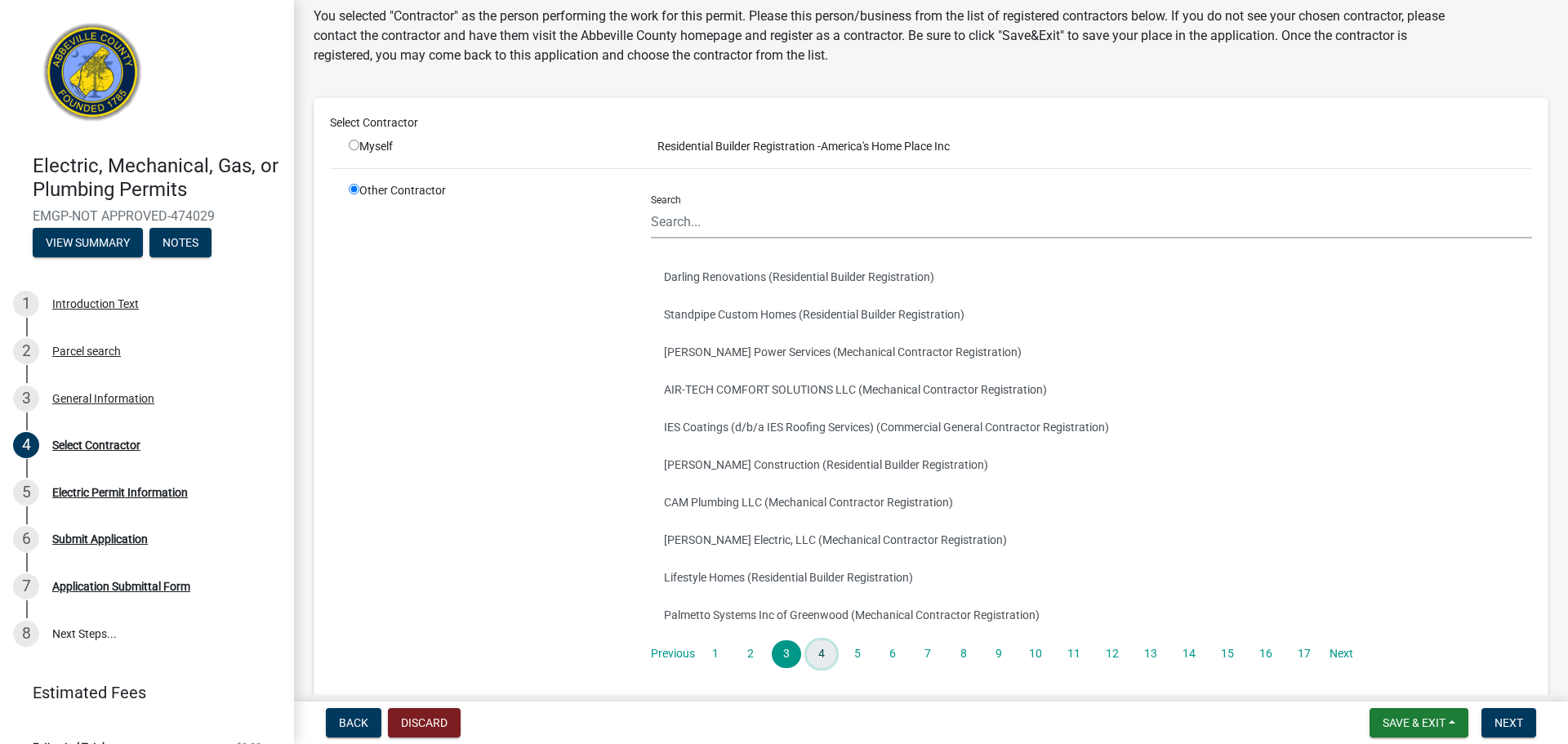
click at [820, 656] on link "4" at bounding box center [821, 655] width 29 height 28
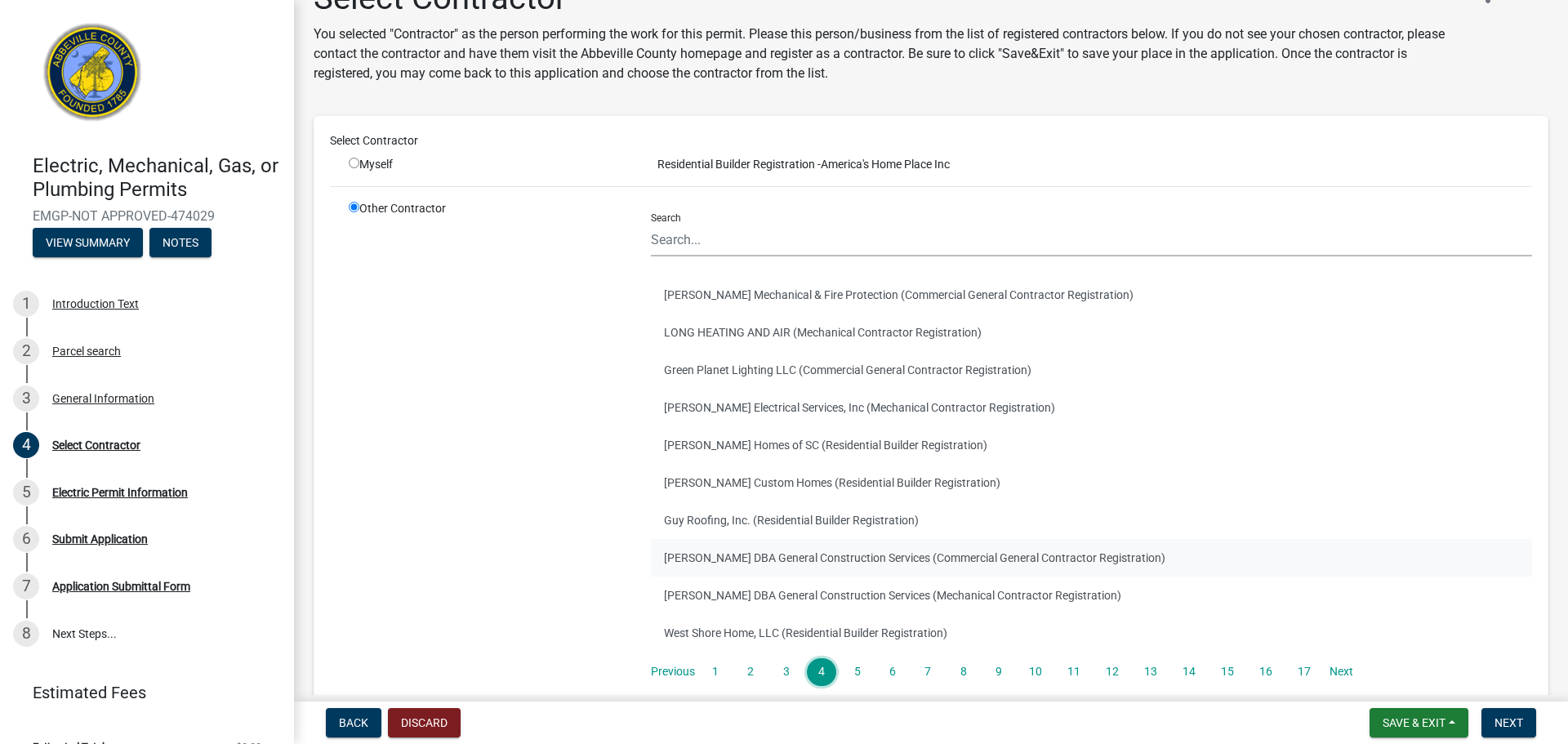
scroll to position [44, 0]
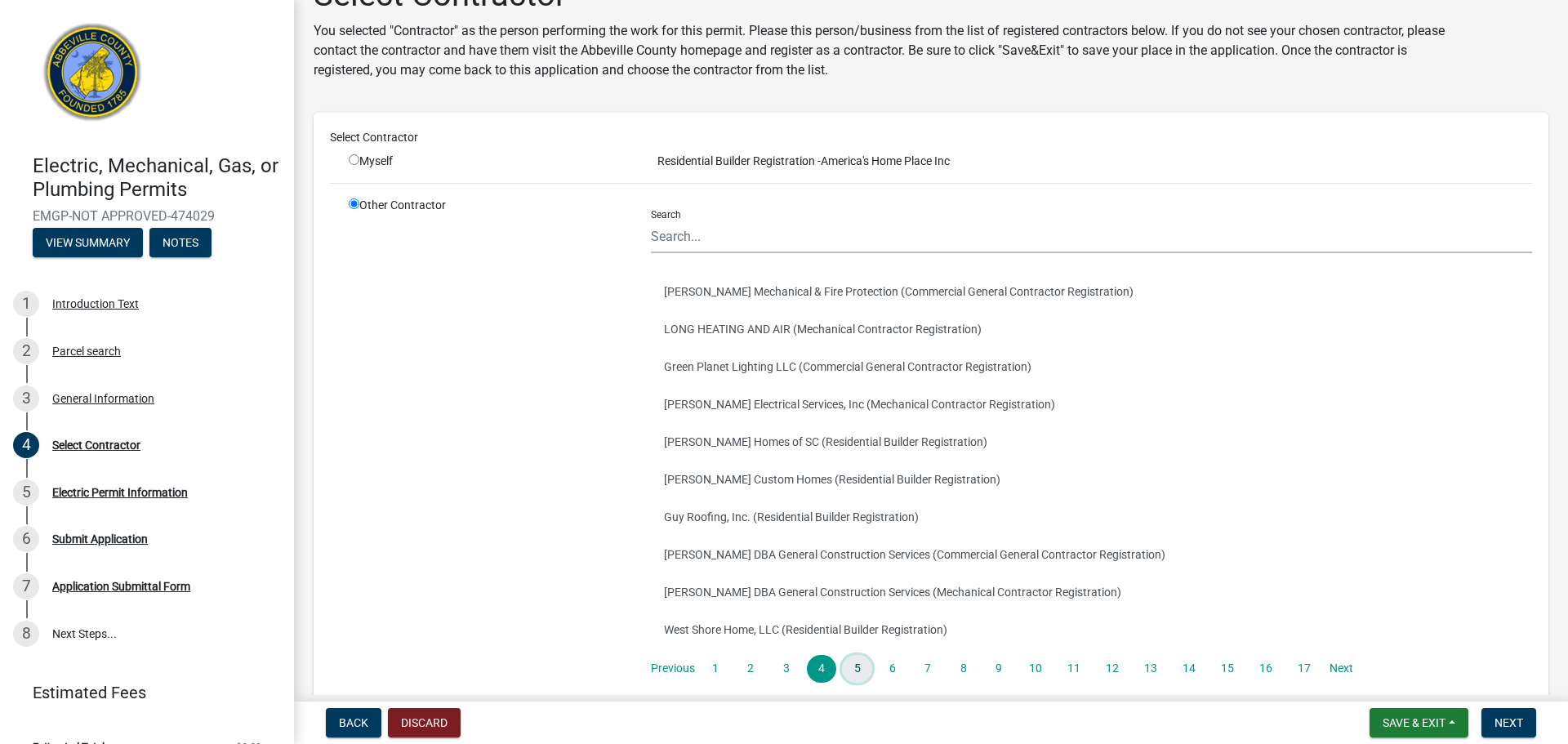
click at [852, 668] on link "5" at bounding box center [856, 670] width 29 height 28
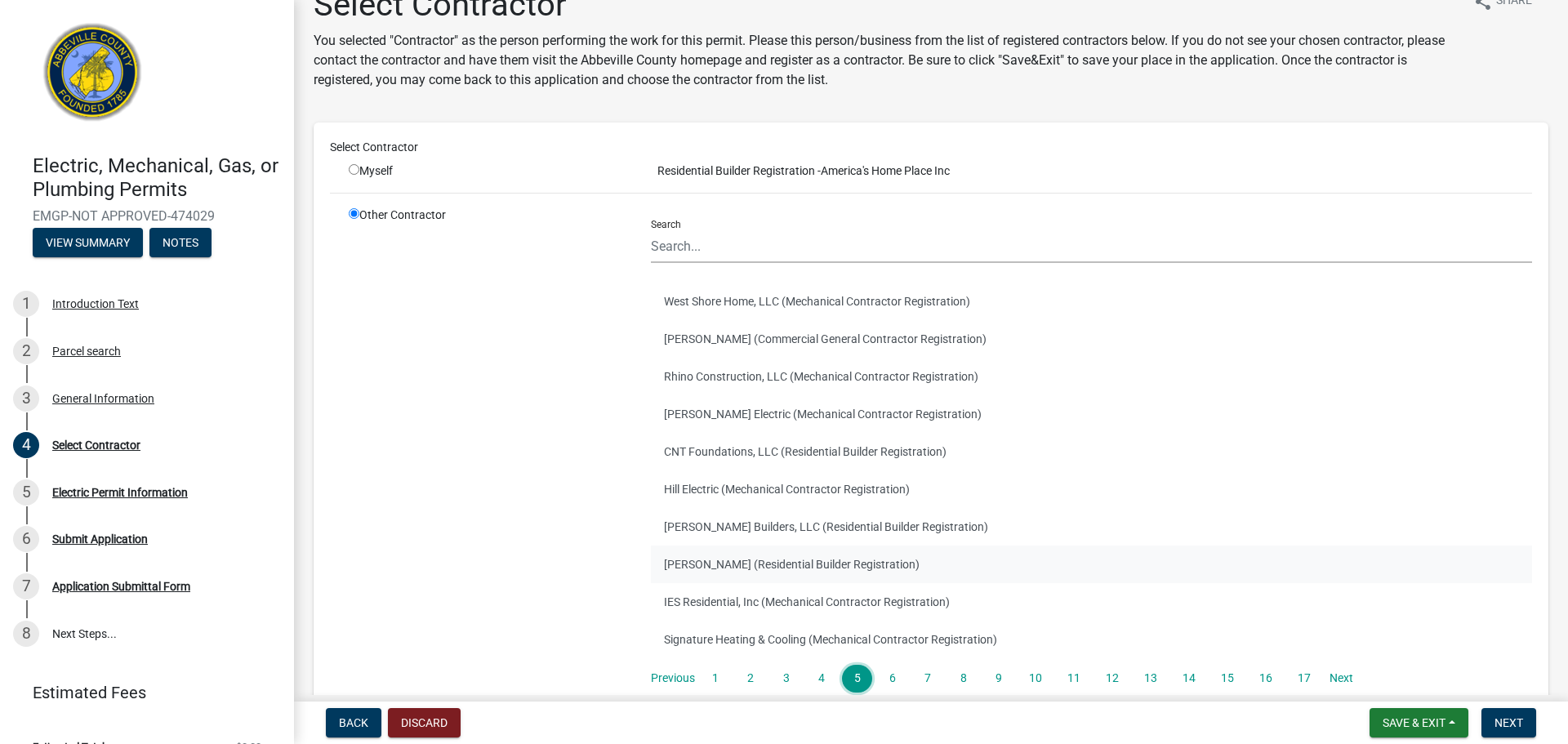
scroll to position [57, 0]
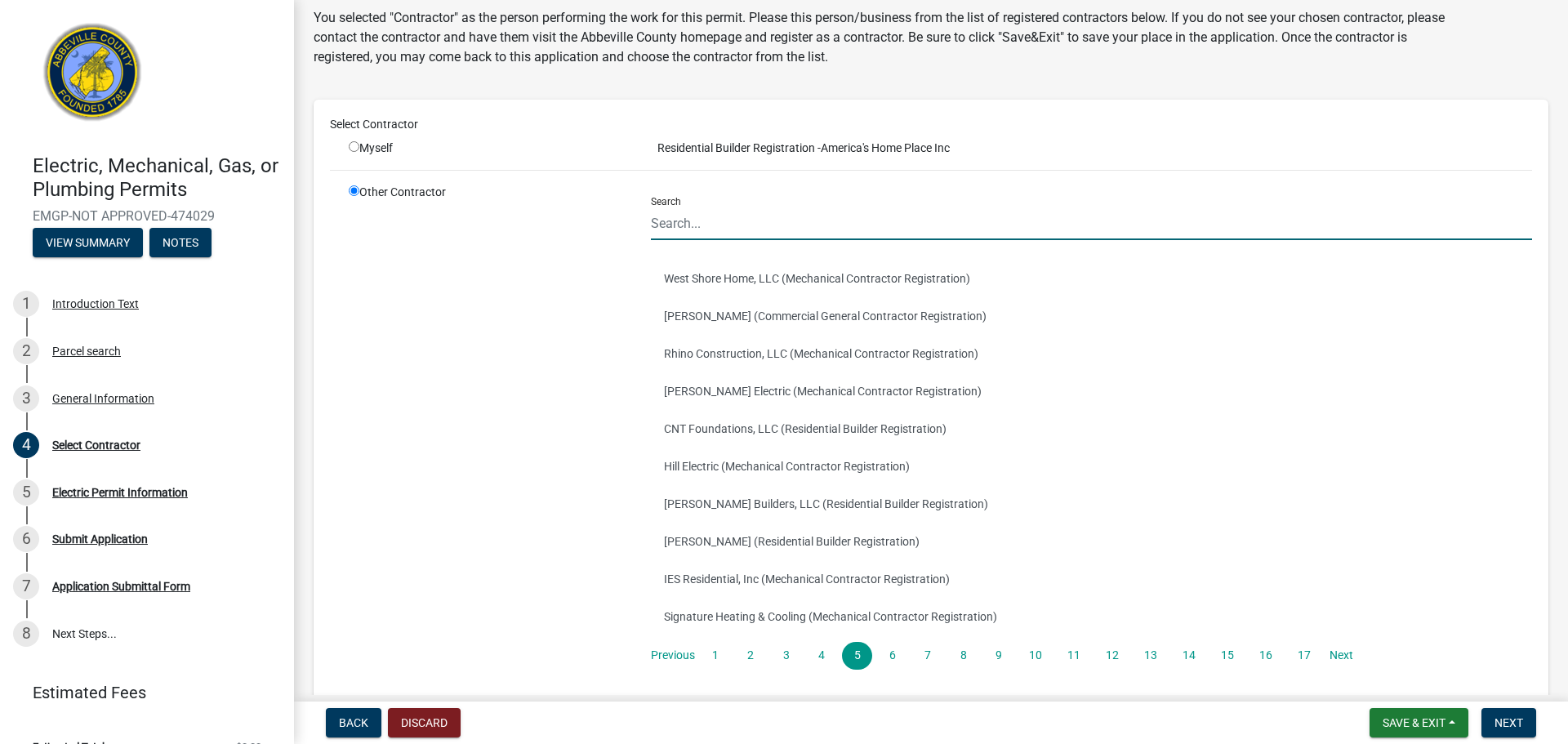
click at [719, 223] on input "Search" at bounding box center [1091, 223] width 881 height 34
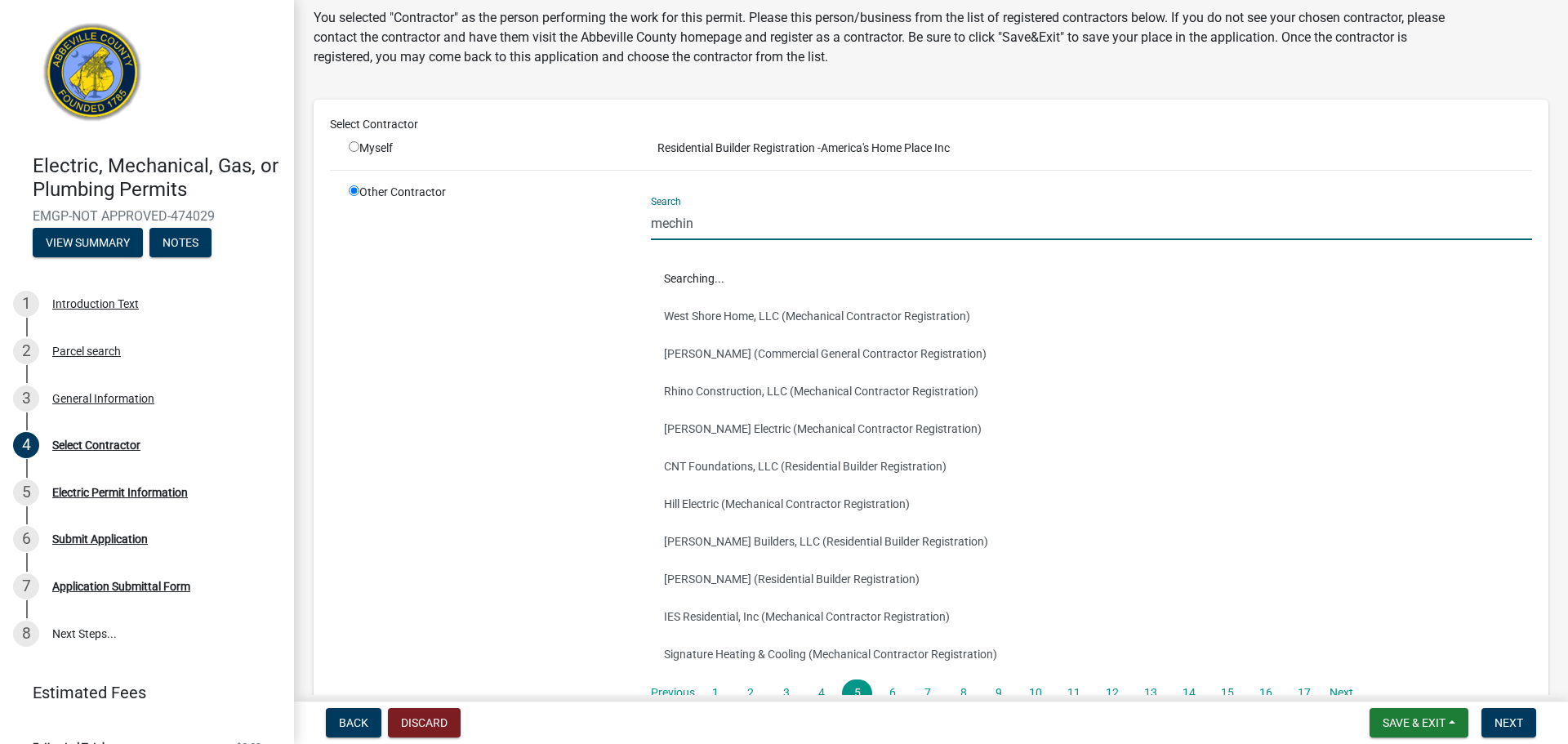
scroll to position [0, 0]
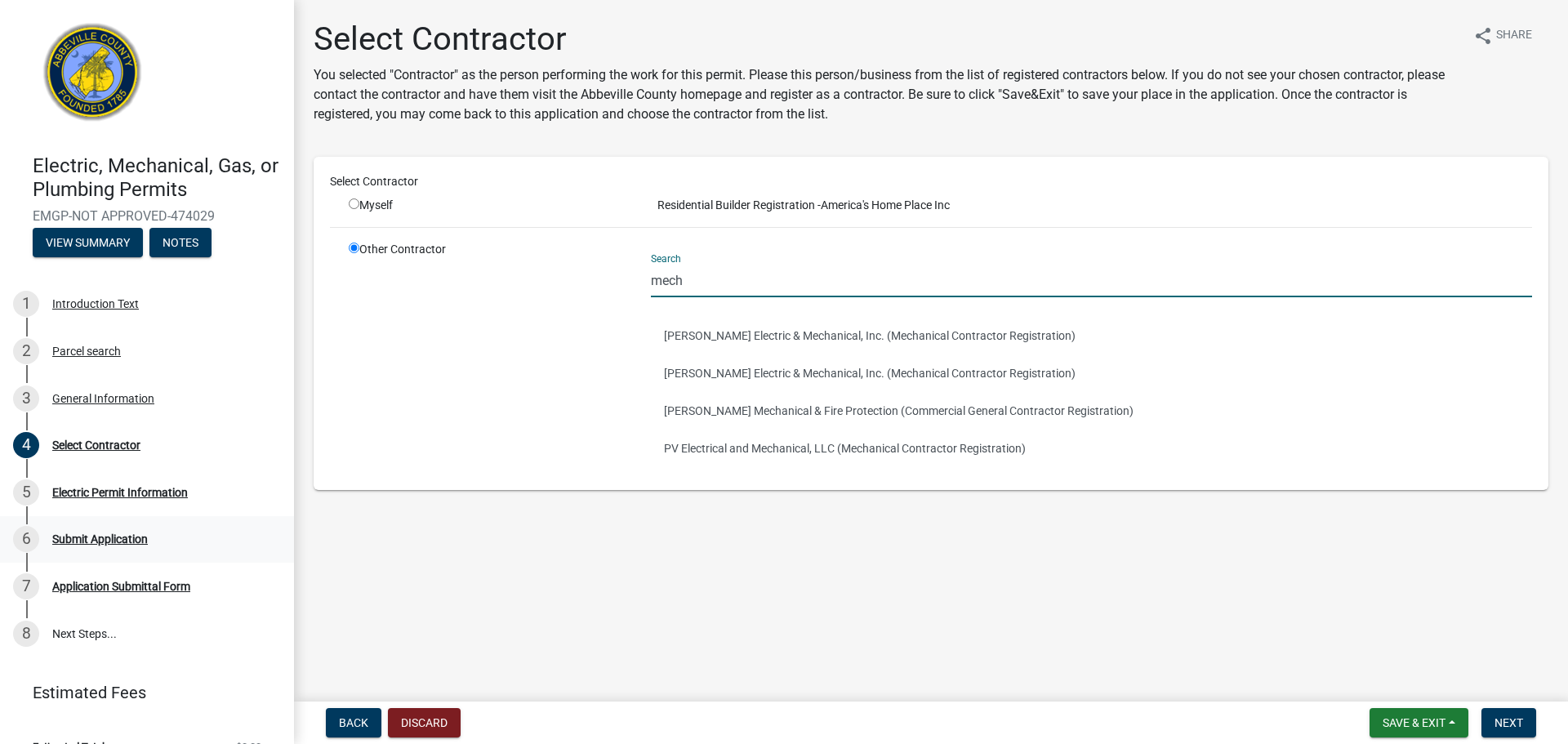
type input "mech"
drag, startPoint x: 692, startPoint y: 286, endPoint x: 628, endPoint y: 286, distance: 64.0
click at [628, 286] on div "Other Contractor Search mech Cullum Electric & Mechanical, Inc. (Mechanical Con…" at bounding box center [940, 357] width 1207 height 232
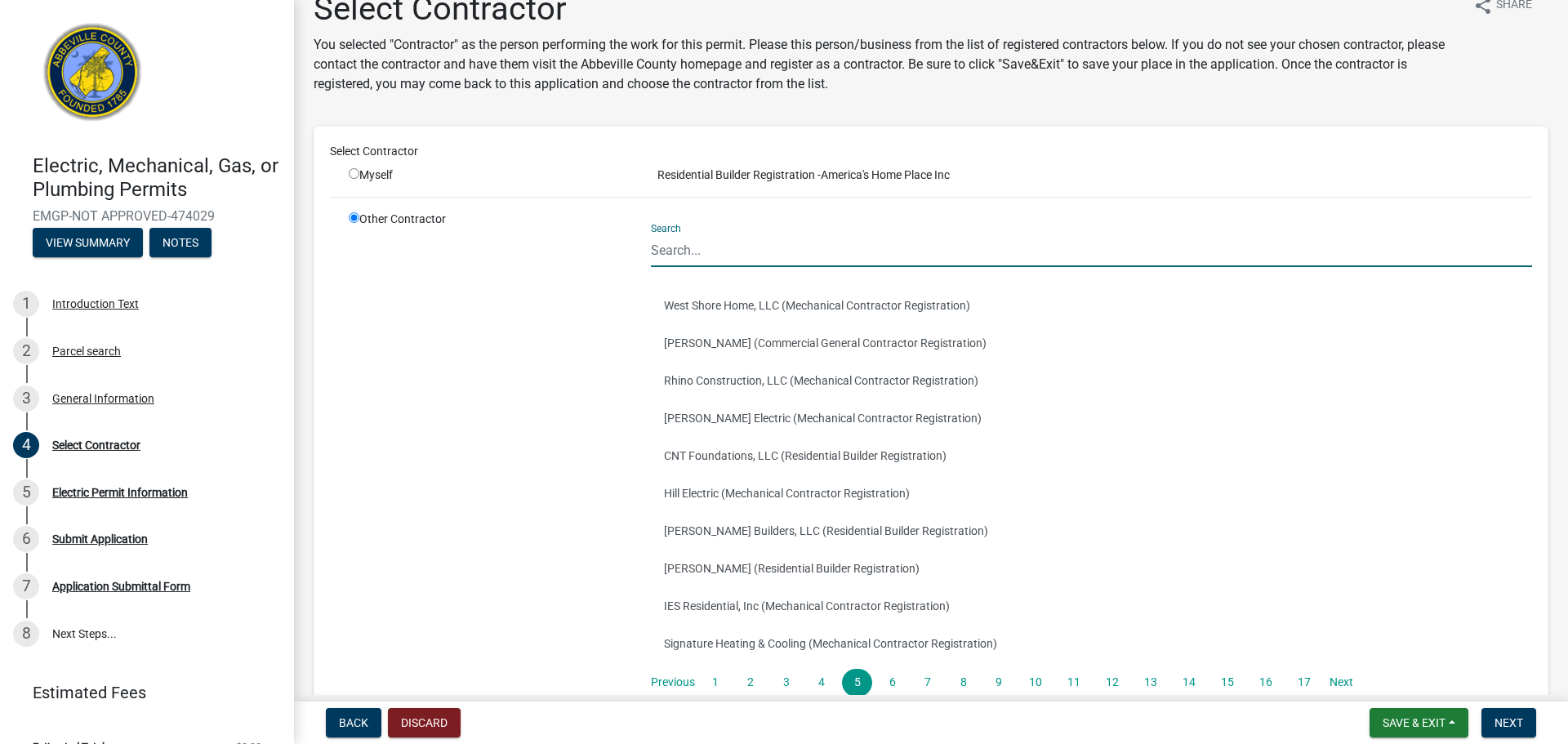
scroll to position [138, 0]
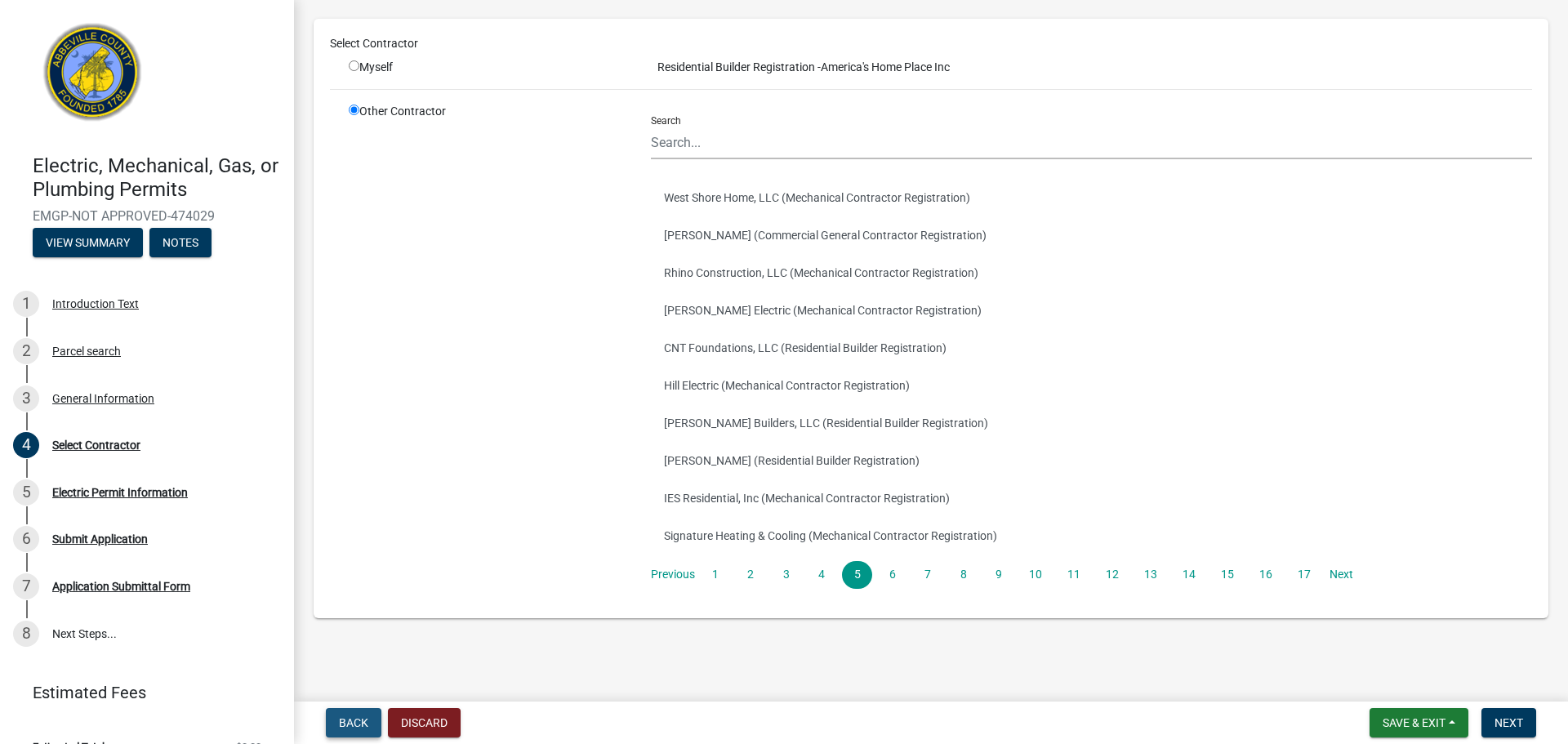
click at [345, 715] on button "Back" at bounding box center [353, 723] width 56 height 29
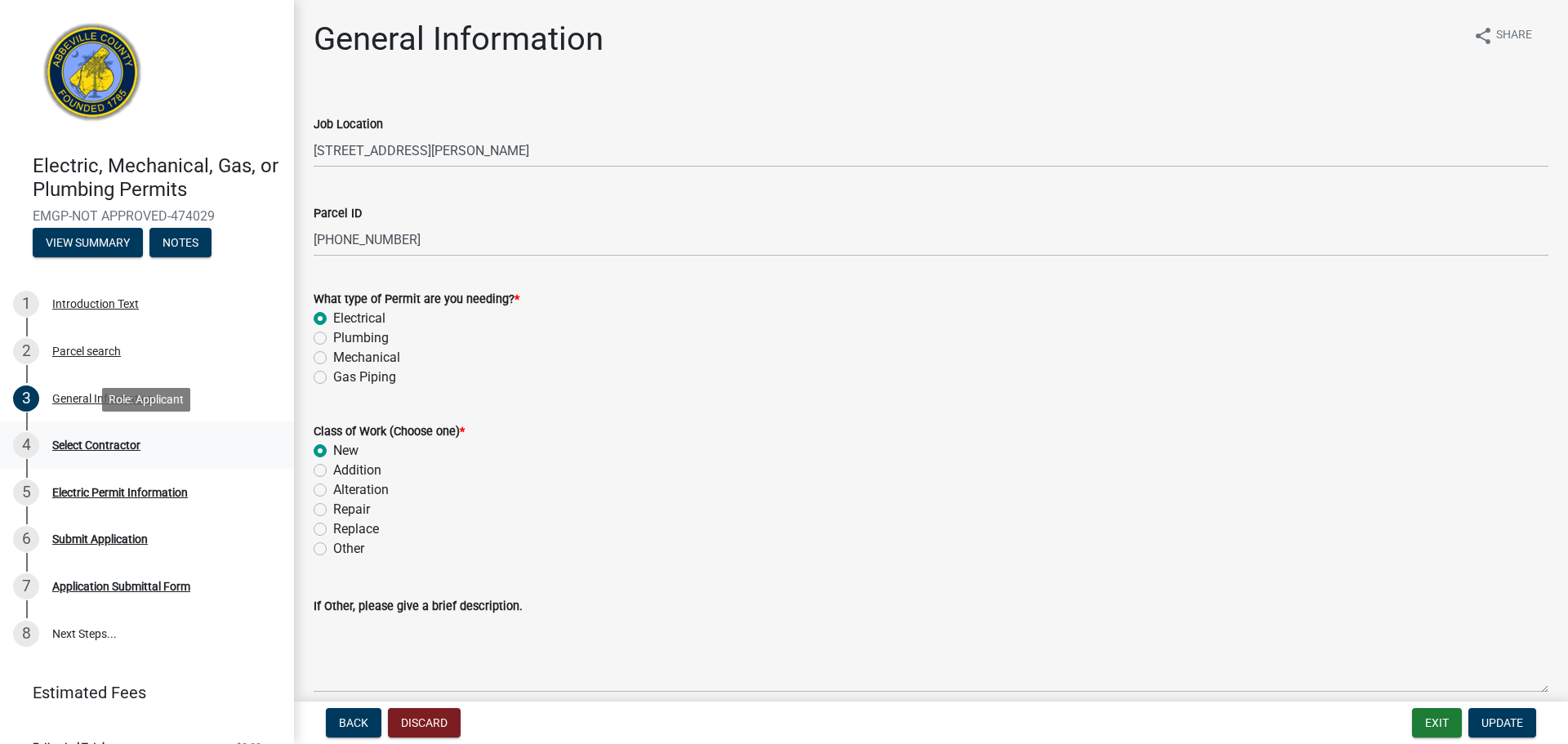
click at [112, 445] on div "Select Contractor" at bounding box center [97, 445] width 88 height 11
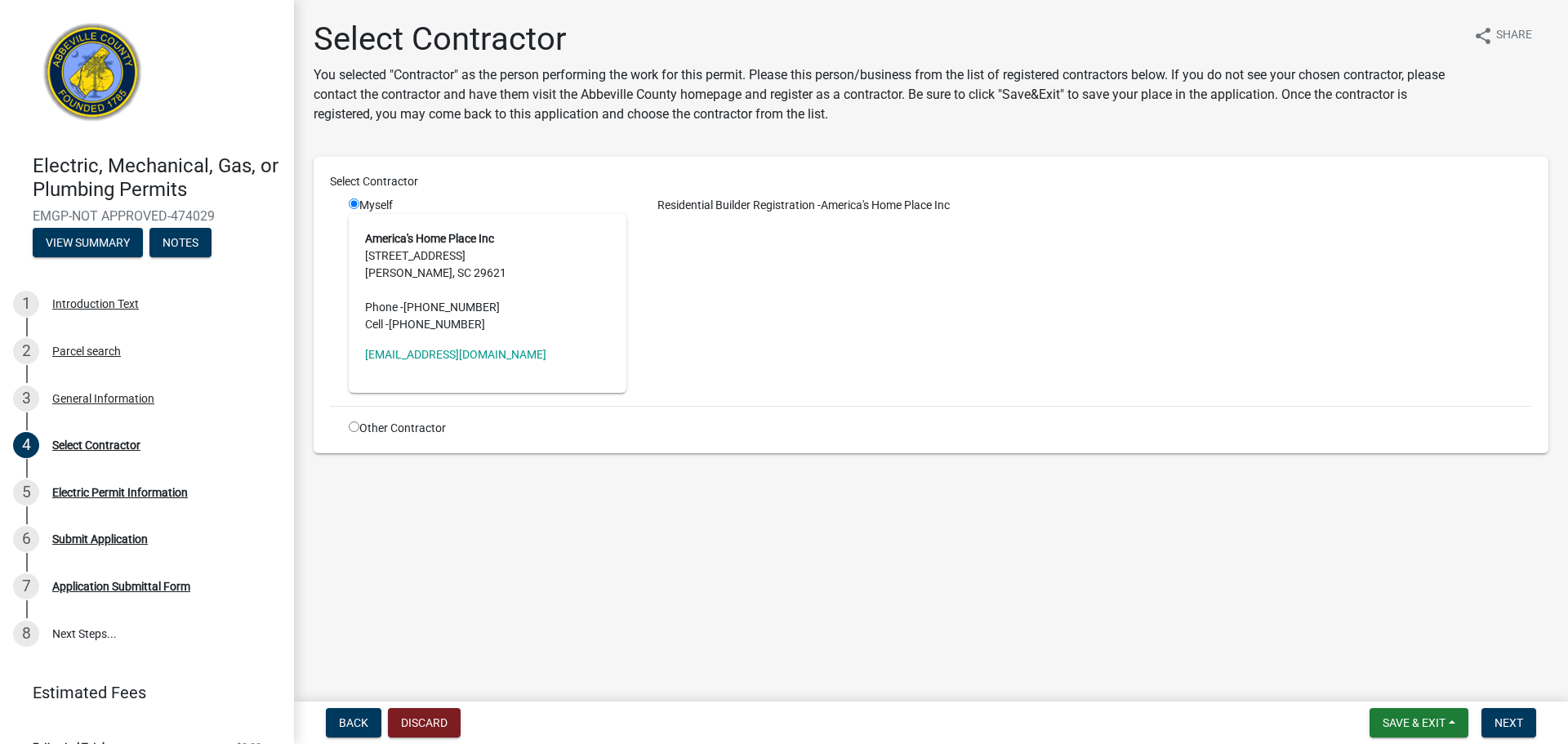
click at [352, 431] on input "radio" at bounding box center [353, 426] width 11 height 11
radio input "true"
radio input "false"
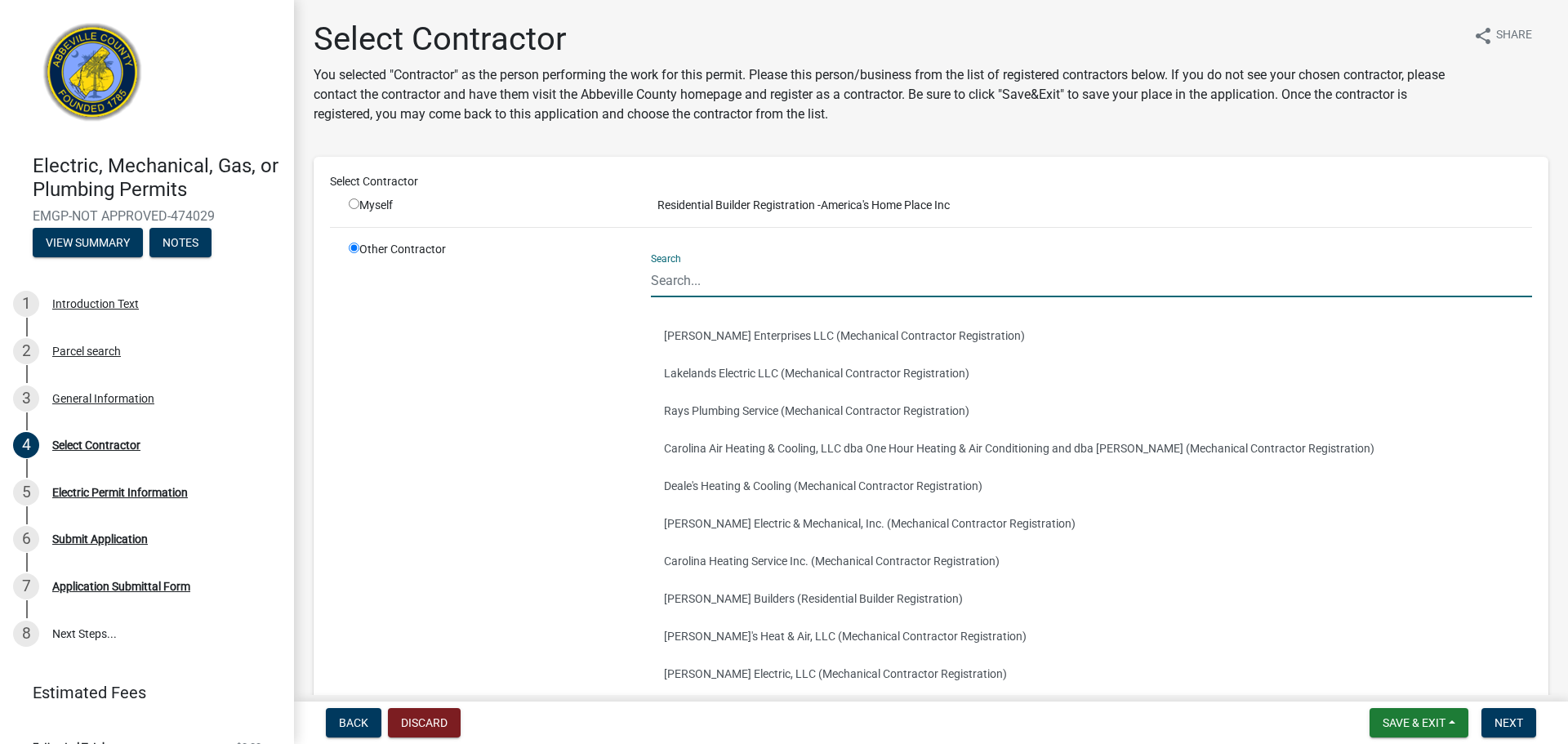
click at [698, 270] on input "Search" at bounding box center [1091, 280] width 881 height 34
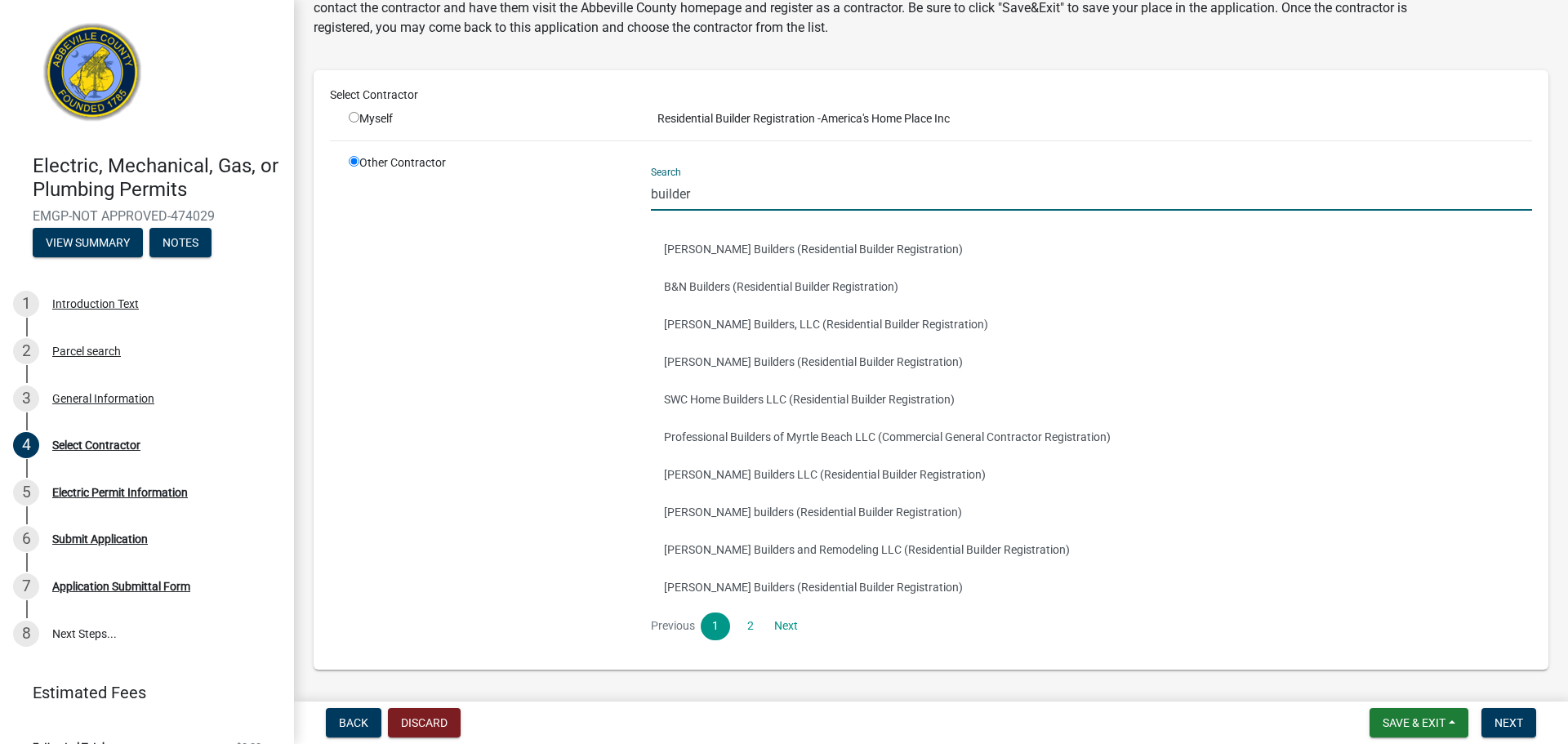
scroll to position [89, 0]
type input "builder"
click at [761, 612] on li "2" at bounding box center [753, 625] width 35 height 28
click at [757, 614] on link "2" at bounding box center [750, 625] width 29 height 28
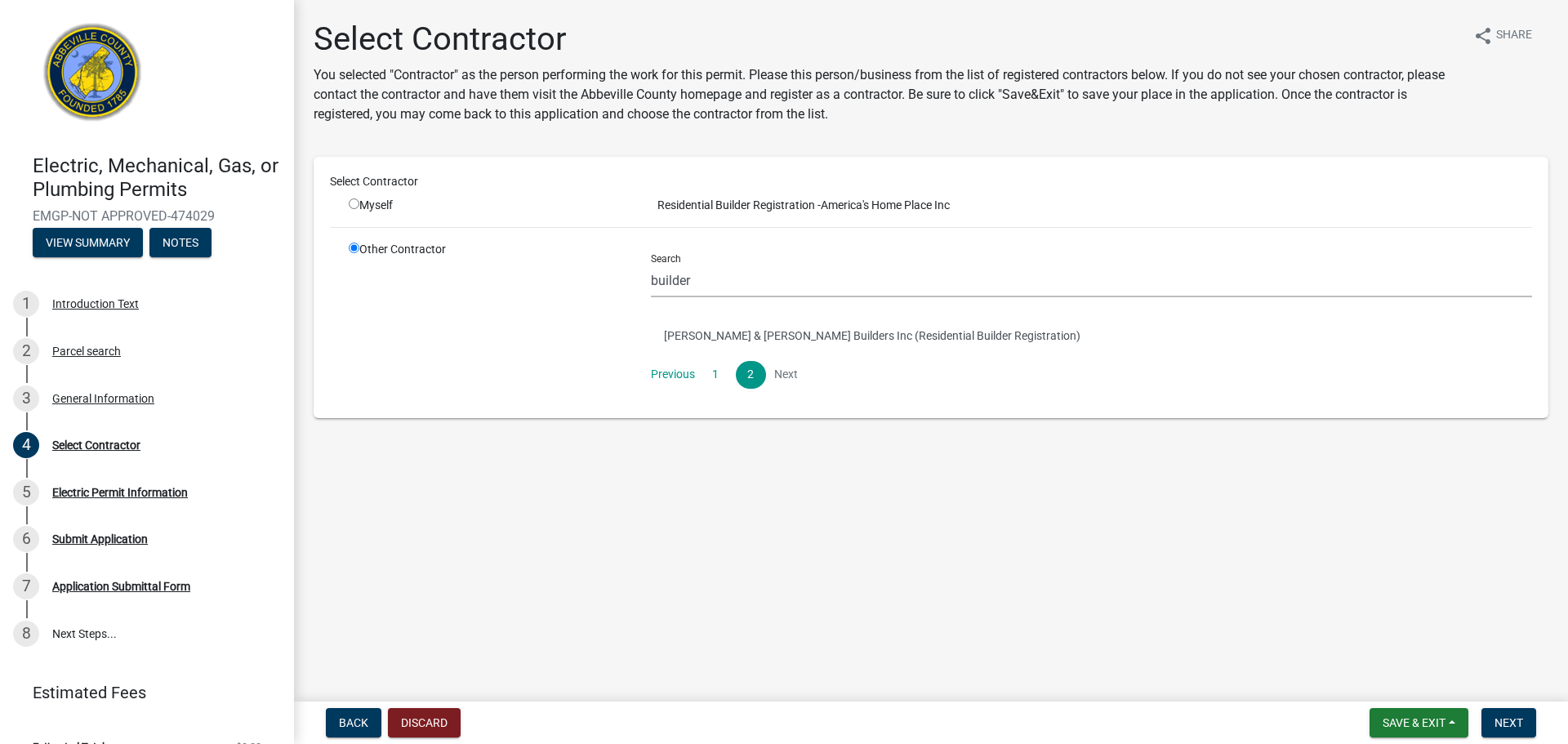
click at [708, 359] on ul "Loftis & Stuart Builders Inc (Residential Builder Registration)" at bounding box center [1091, 336] width 881 height 51
click at [711, 365] on link "1" at bounding box center [715, 375] width 29 height 28
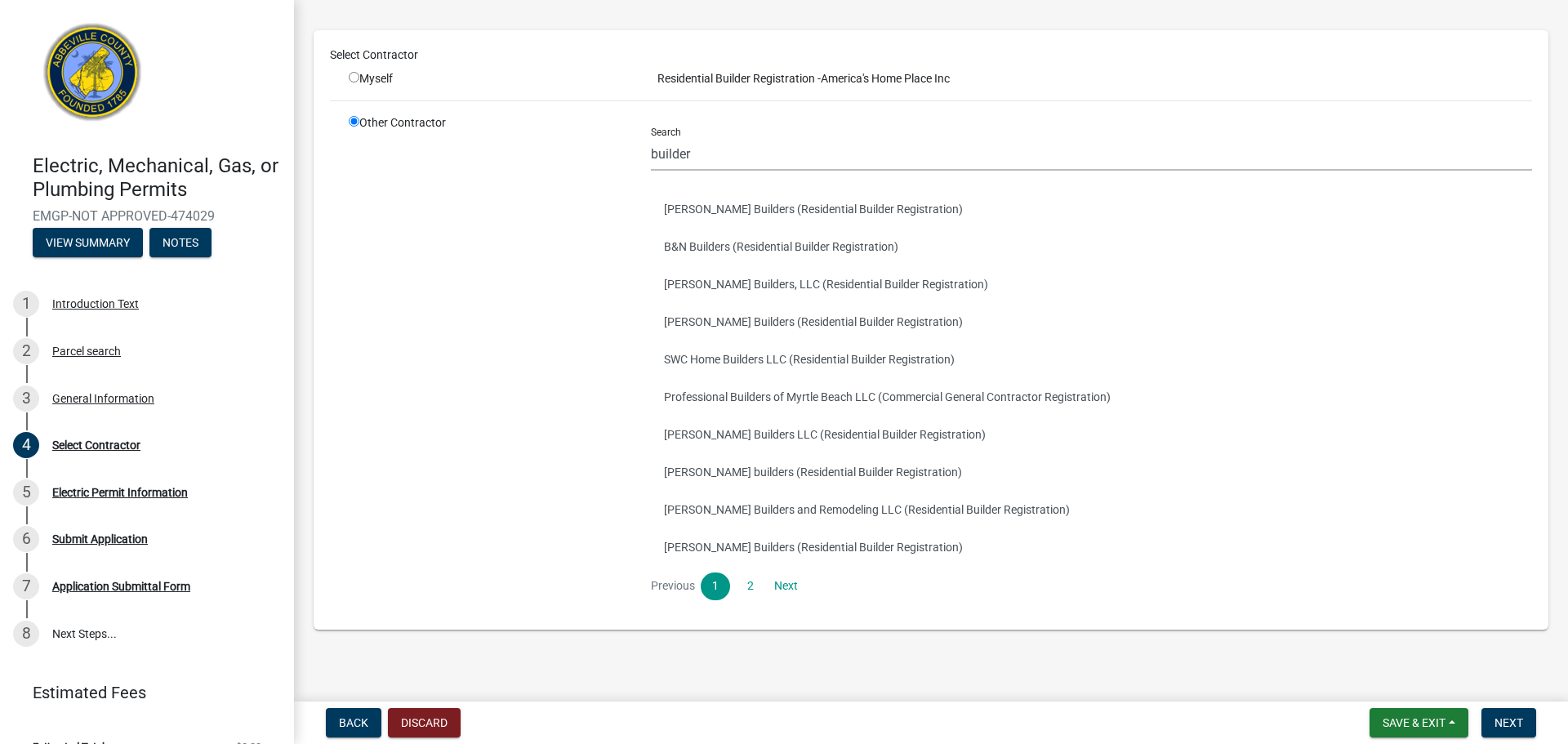
scroll to position [138, 0]
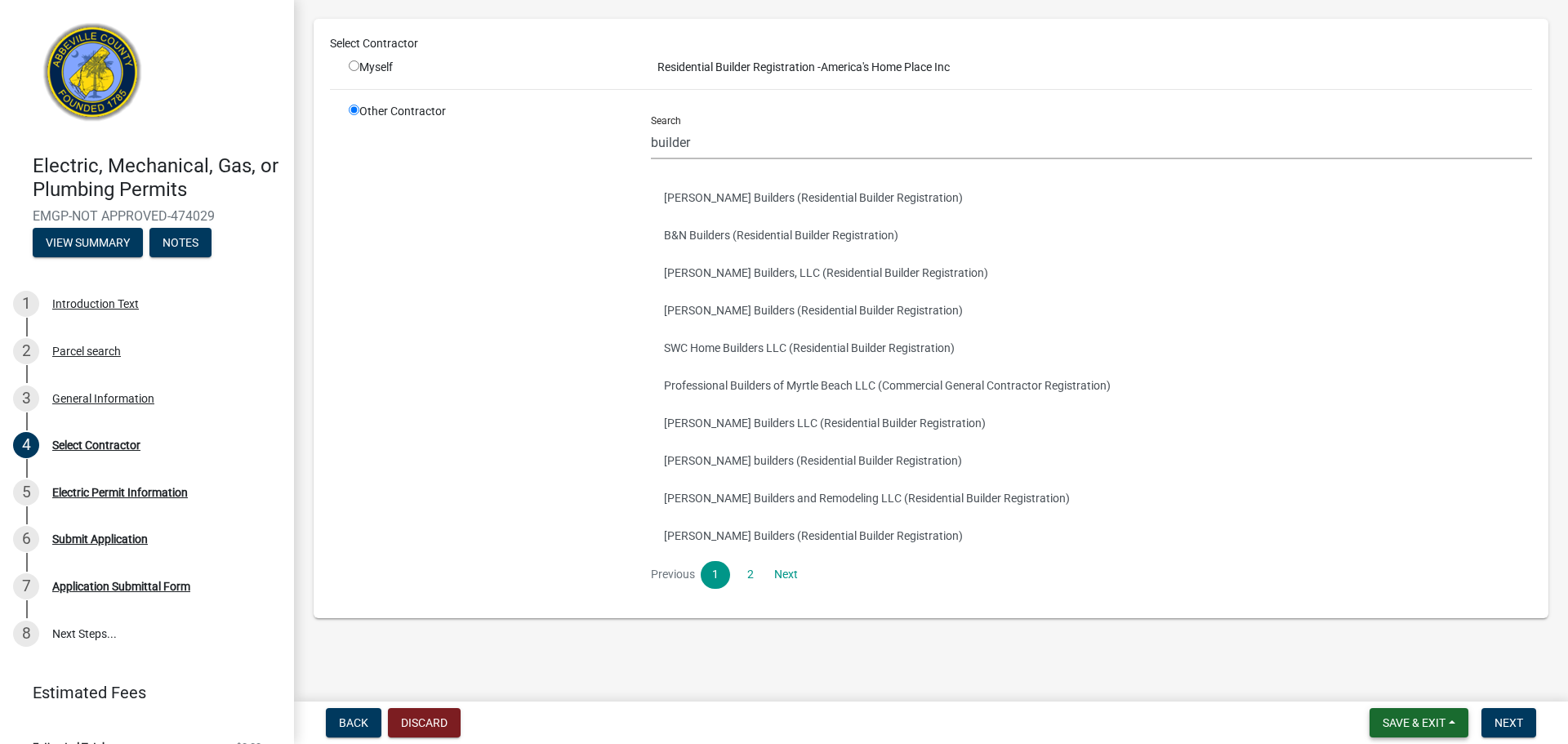
click at [1430, 716] on span "Save & Exit" at bounding box center [1413, 723] width 63 height 13
click at [1400, 692] on button "Save & Exit" at bounding box center [1403, 681] width 131 height 39
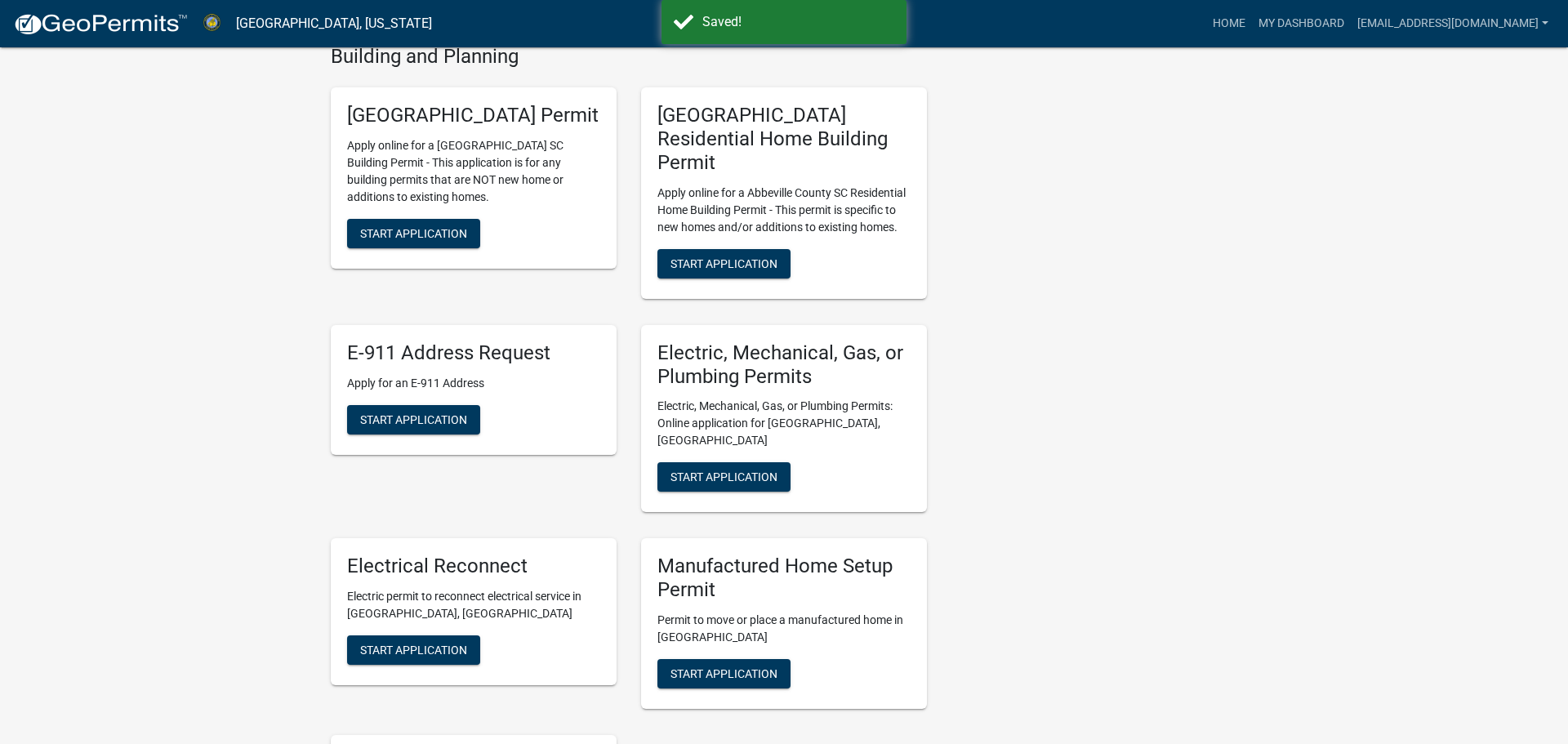
scroll to position [674, 0]
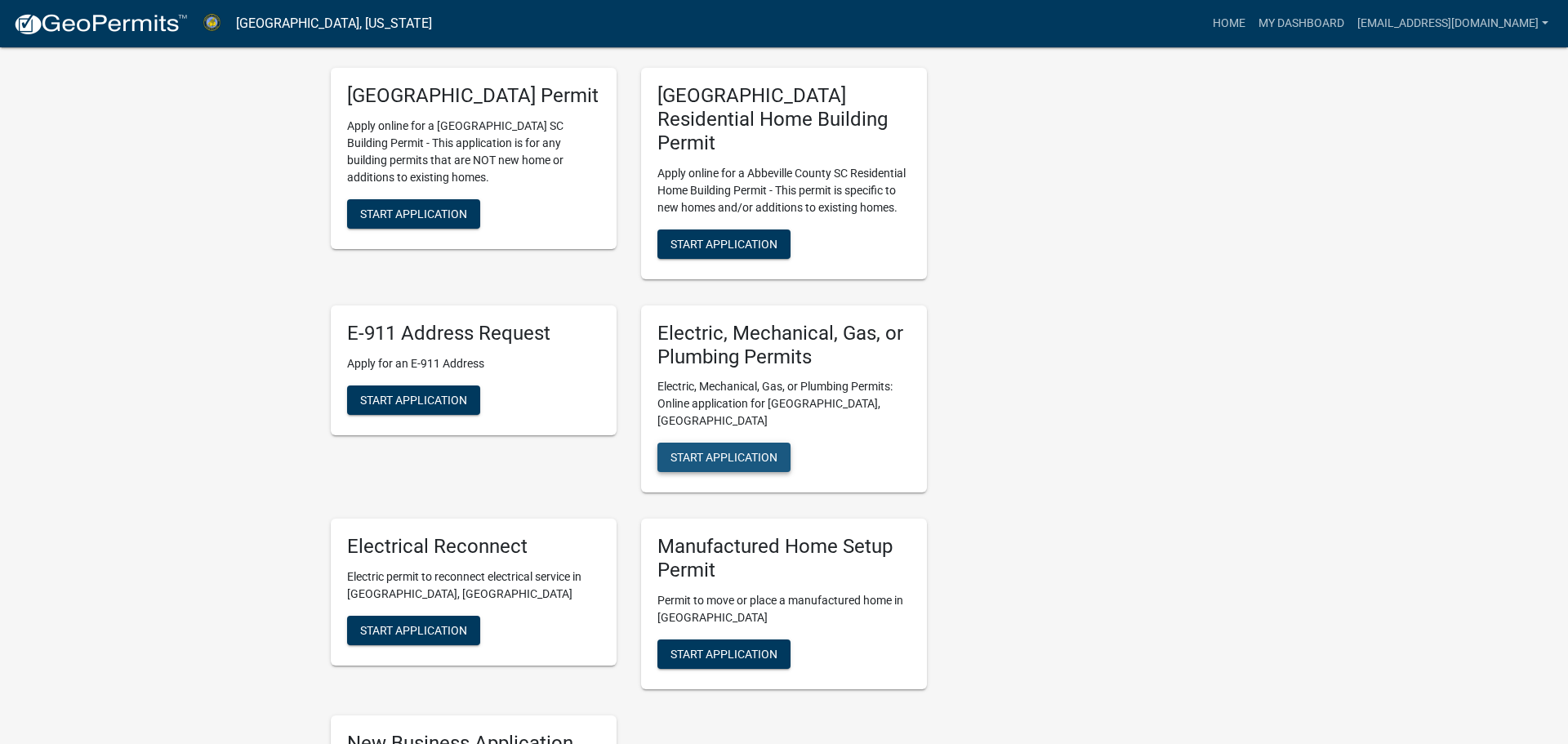
click at [731, 451] on span "Start Application" at bounding box center [724, 458] width 107 height 13
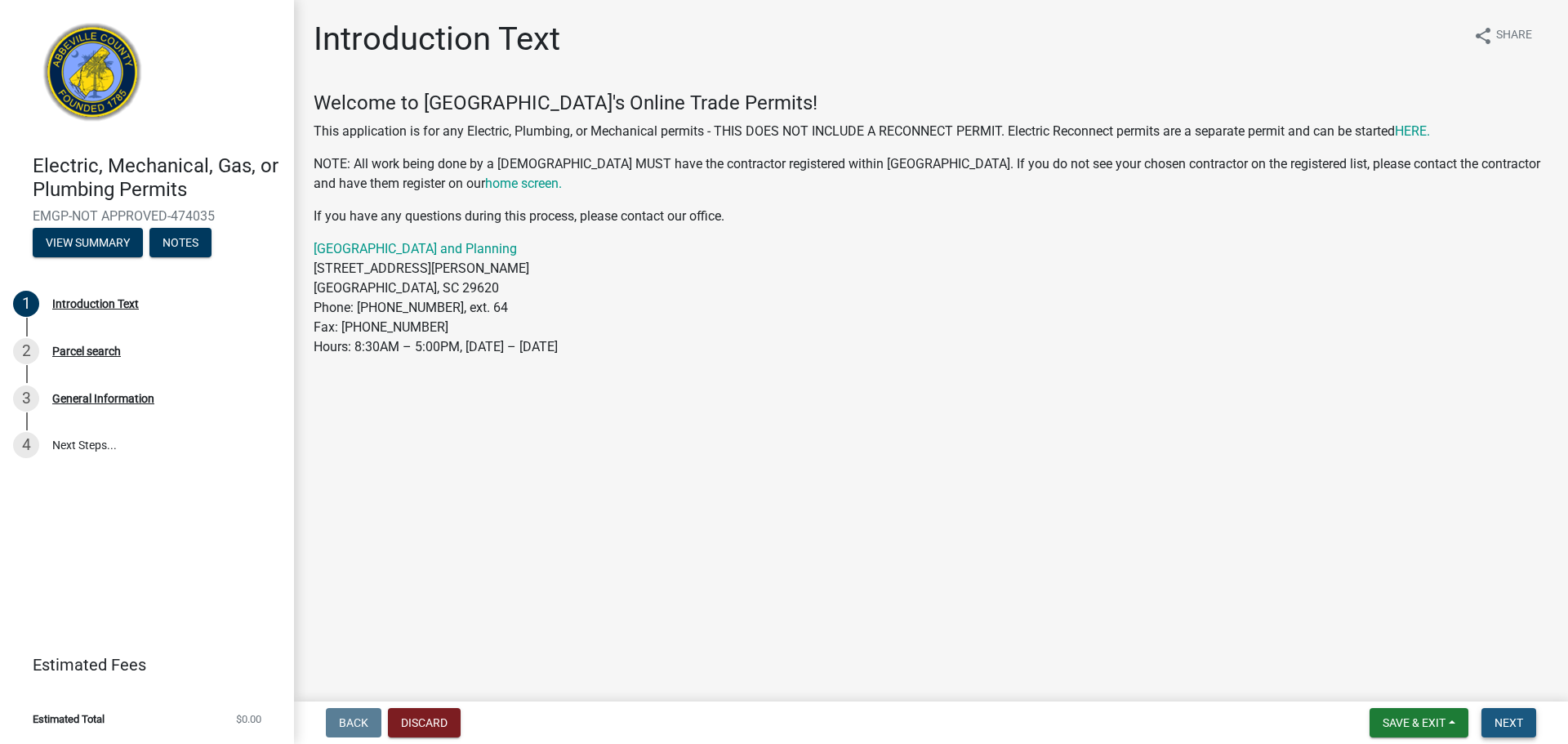
click at [1525, 715] on button "Next" at bounding box center [1508, 723] width 55 height 29
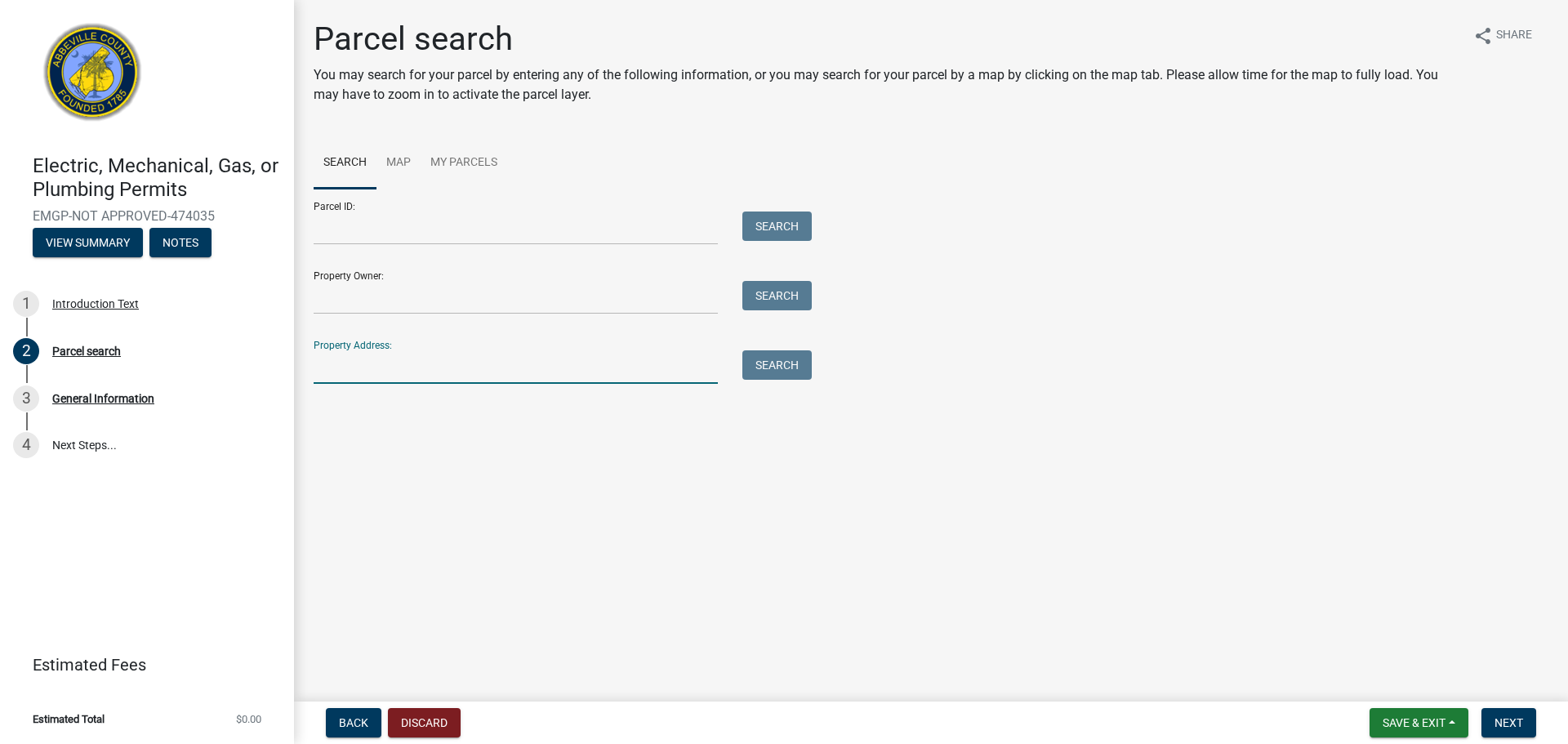
click at [348, 366] on input "Property Address:" at bounding box center [515, 367] width 404 height 34
type input "[STREET_ADDRESS][PERSON_NAME]"
click at [1497, 732] on button "Next" at bounding box center [1508, 723] width 55 height 29
click at [797, 360] on button "Search" at bounding box center [776, 365] width 70 height 29
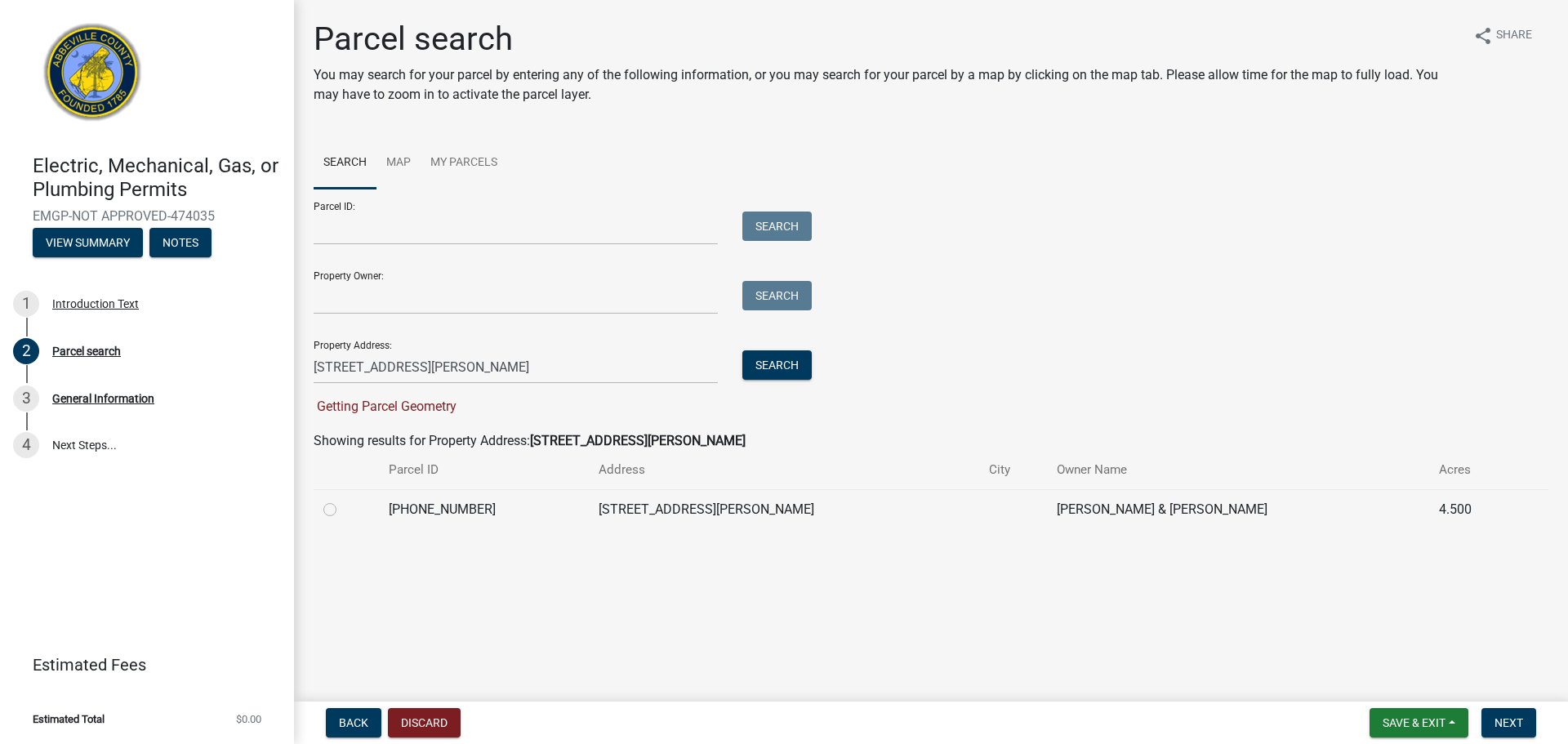
click at [320, 516] on td at bounding box center [346, 509] width 65 height 40
click at [321, 512] on td at bounding box center [346, 509] width 65 height 40
click at [343, 500] on label at bounding box center [343, 500] width 0 height 0
click at [343, 511] on input "radio" at bounding box center [348, 505] width 11 height 11
radio input "true"
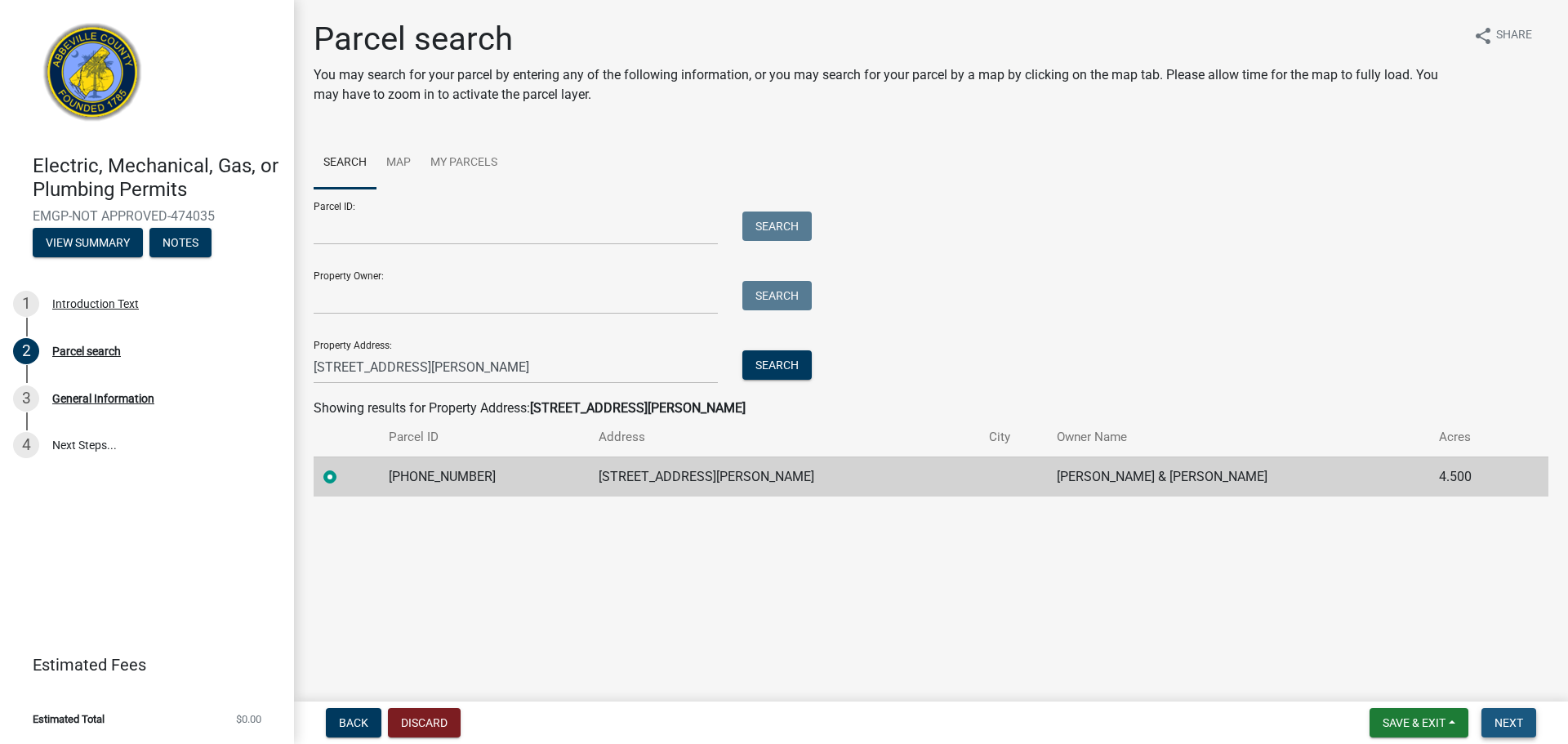
click at [1529, 734] on button "Next" at bounding box center [1508, 723] width 55 height 29
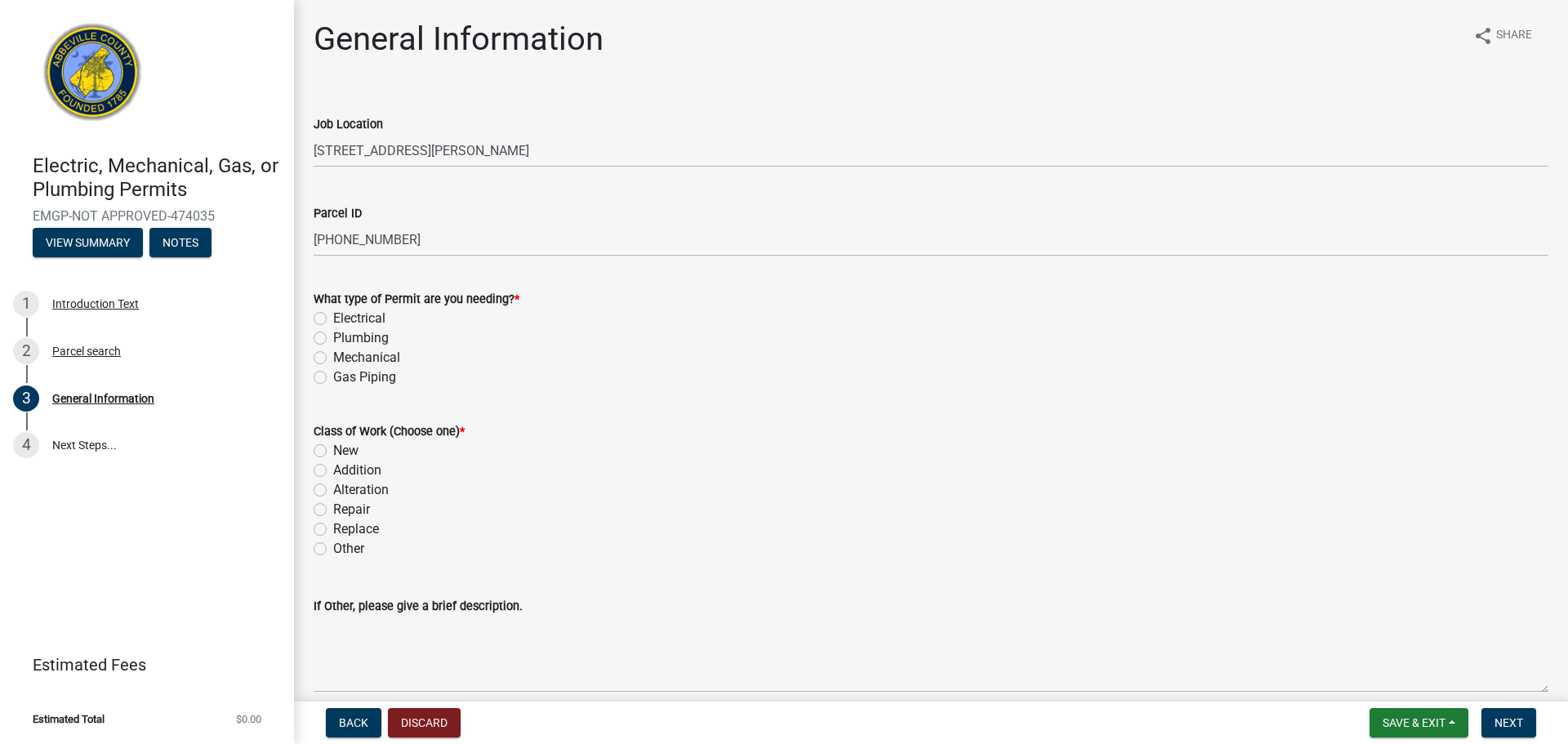
click at [352, 344] on label "Plumbing" at bounding box center [361, 338] width 56 height 20
click at [344, 339] on input "Plumbing" at bounding box center [338, 333] width 11 height 11
radio input "true"
click at [354, 453] on label "New" at bounding box center [345, 451] width 25 height 20
click at [344, 452] on input "New" at bounding box center [338, 446] width 11 height 11
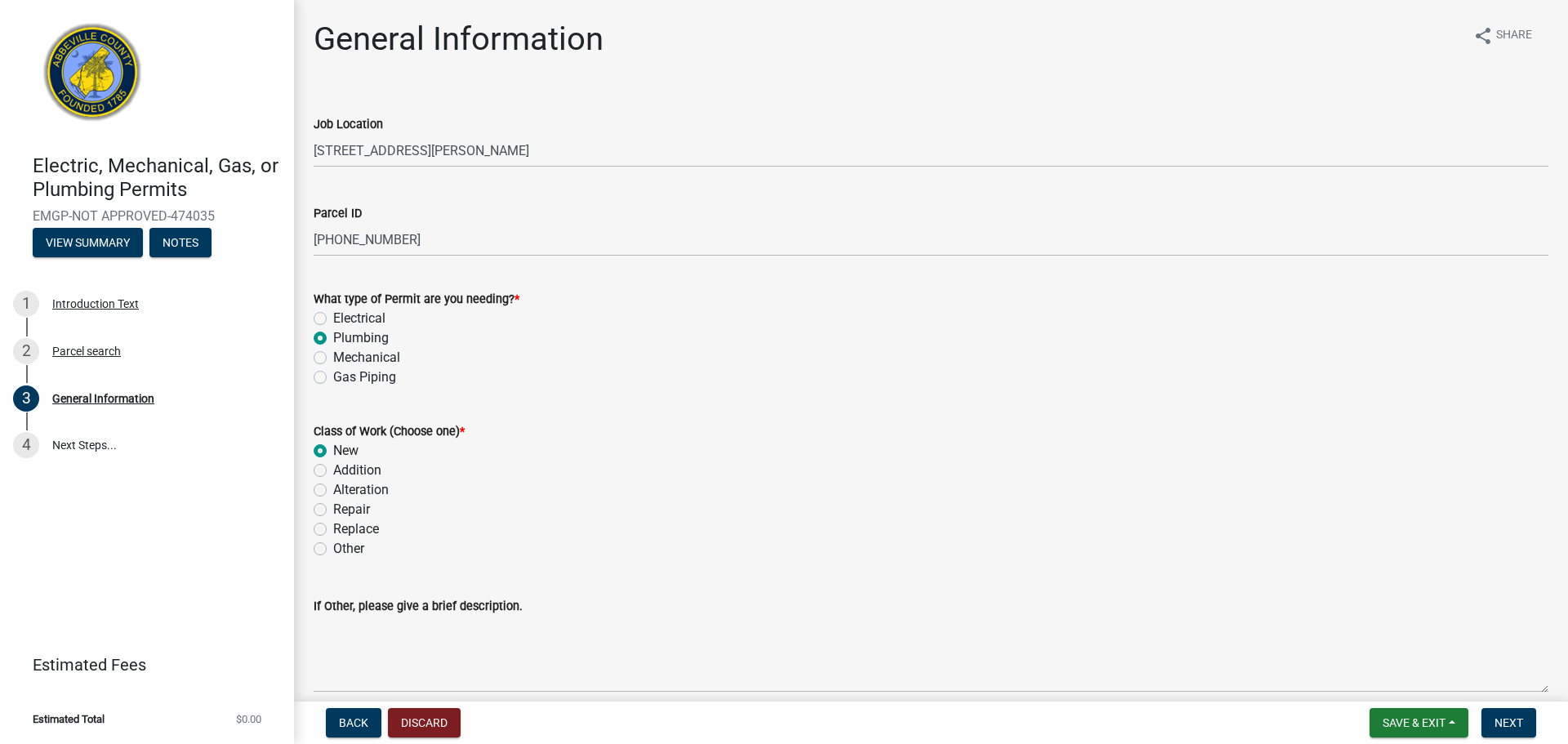
radio input "true"
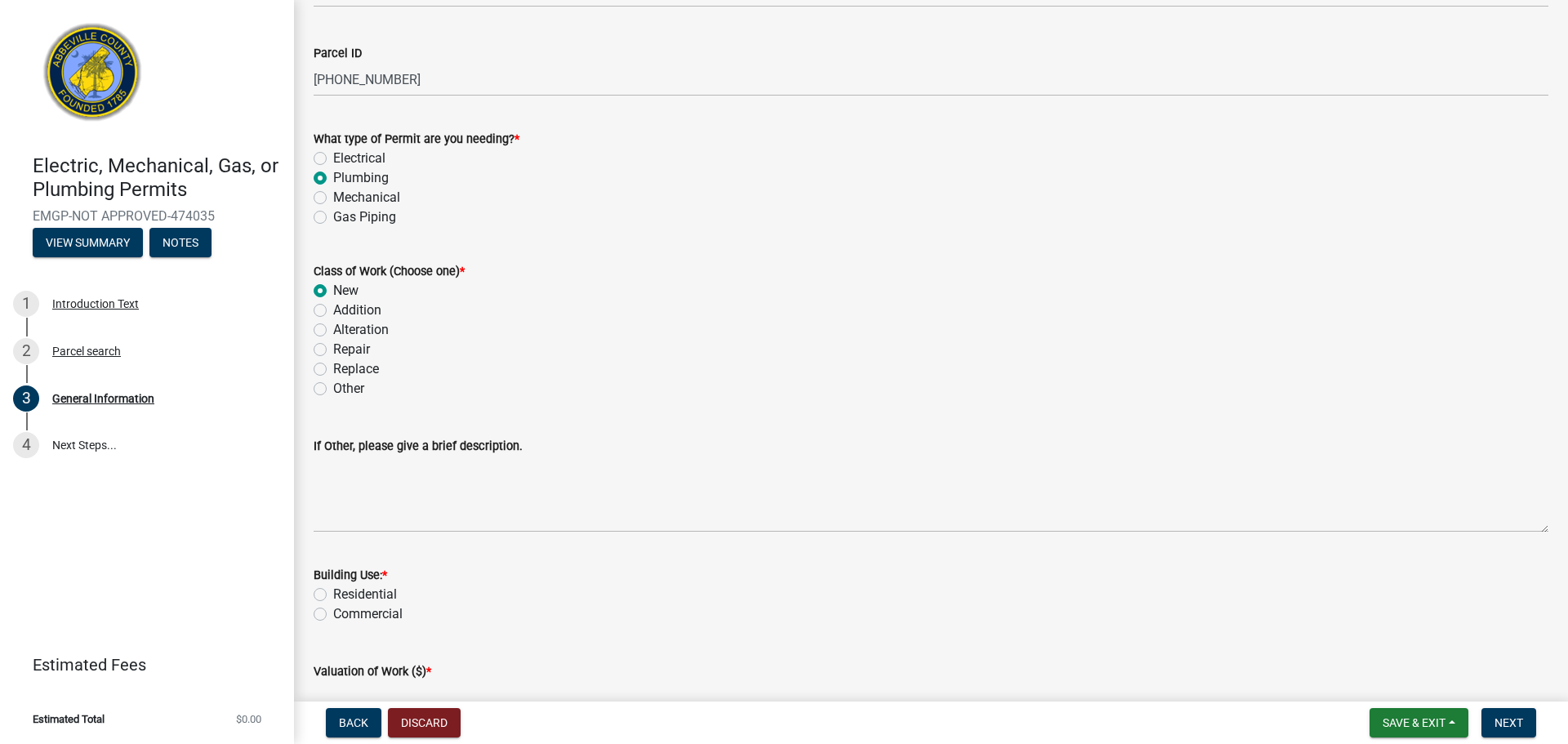
scroll to position [208, 0]
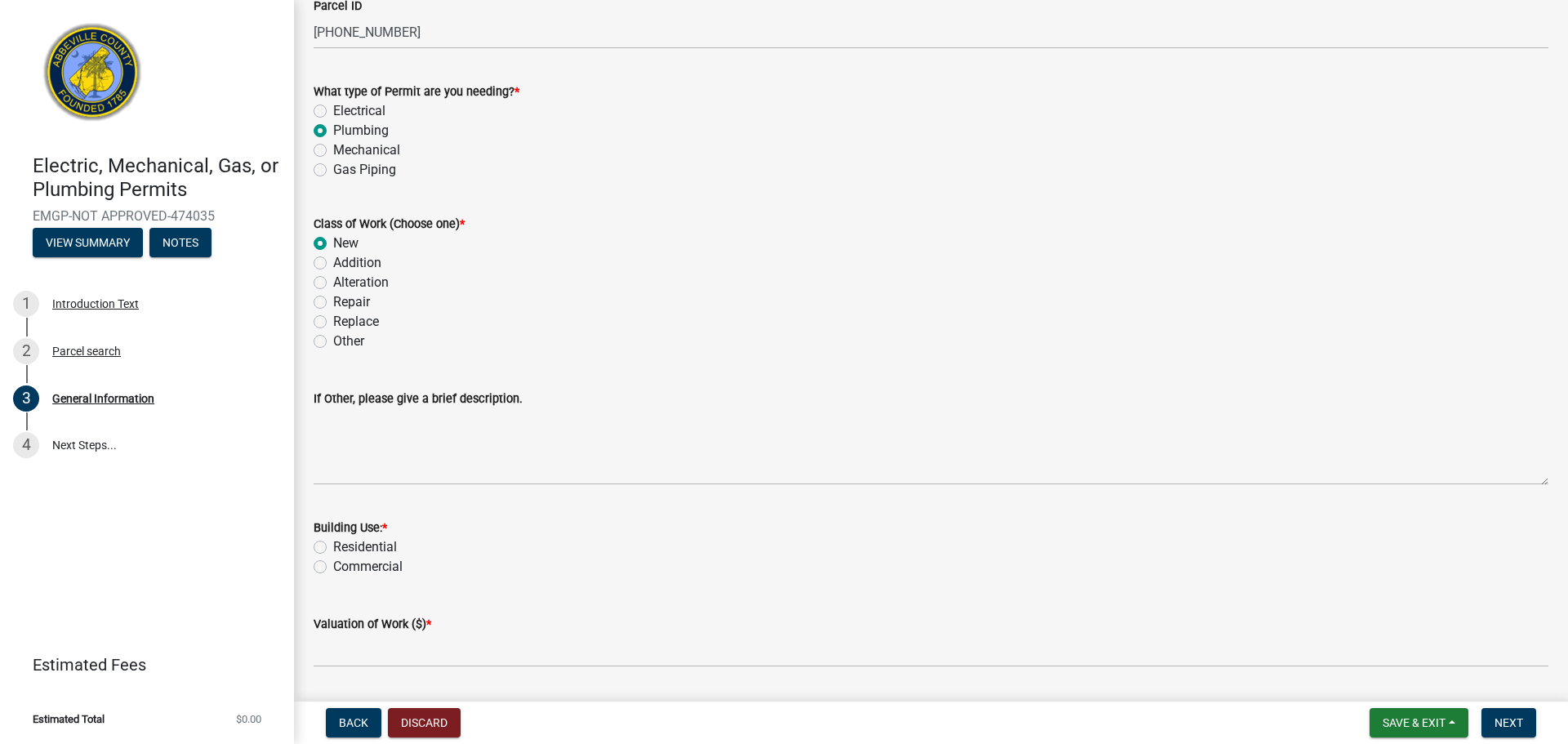
click at [333, 541] on label "Residential" at bounding box center [365, 548] width 64 height 20
click at [333, 541] on input "Residential" at bounding box center [338, 543] width 11 height 11
radio input "true"
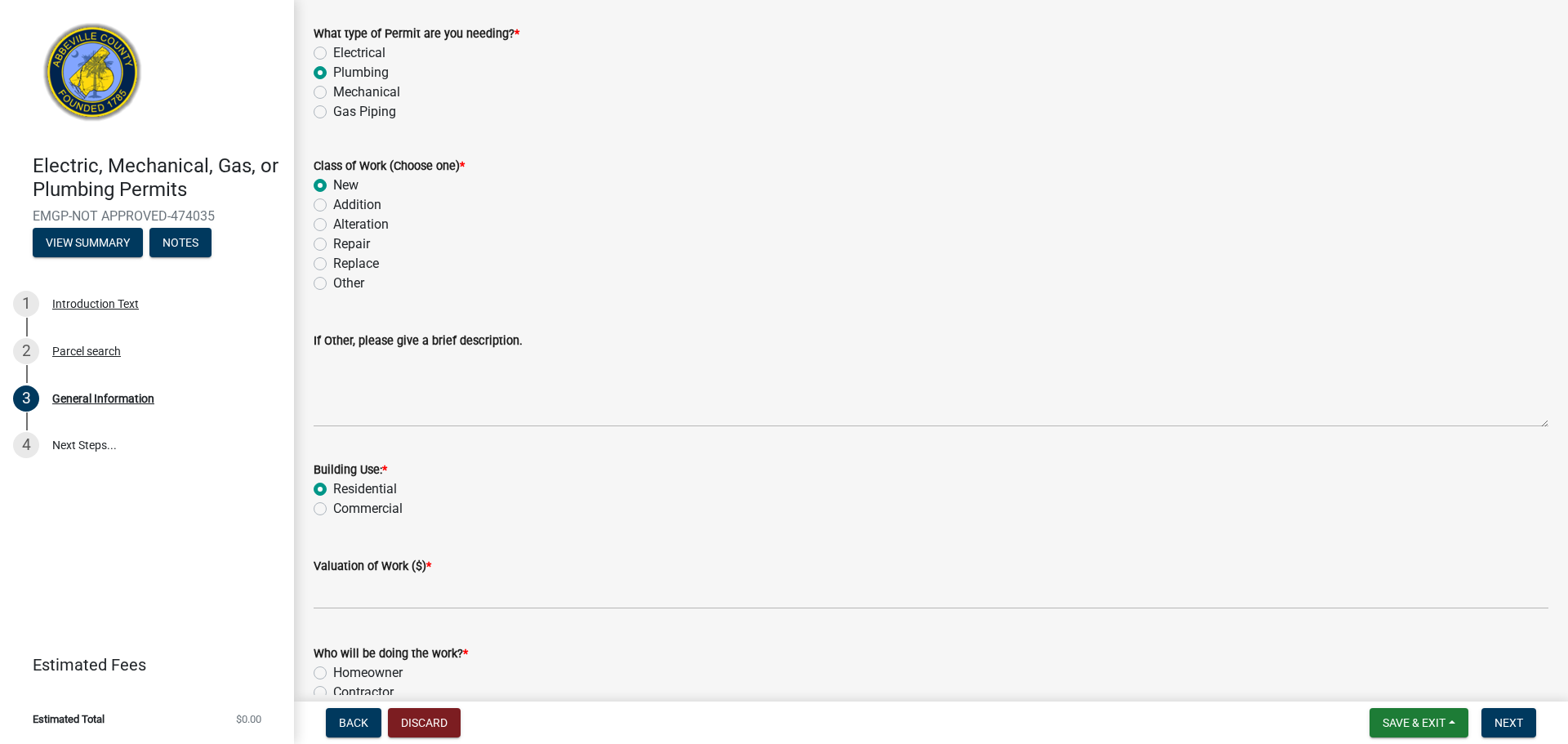
scroll to position [266, 0]
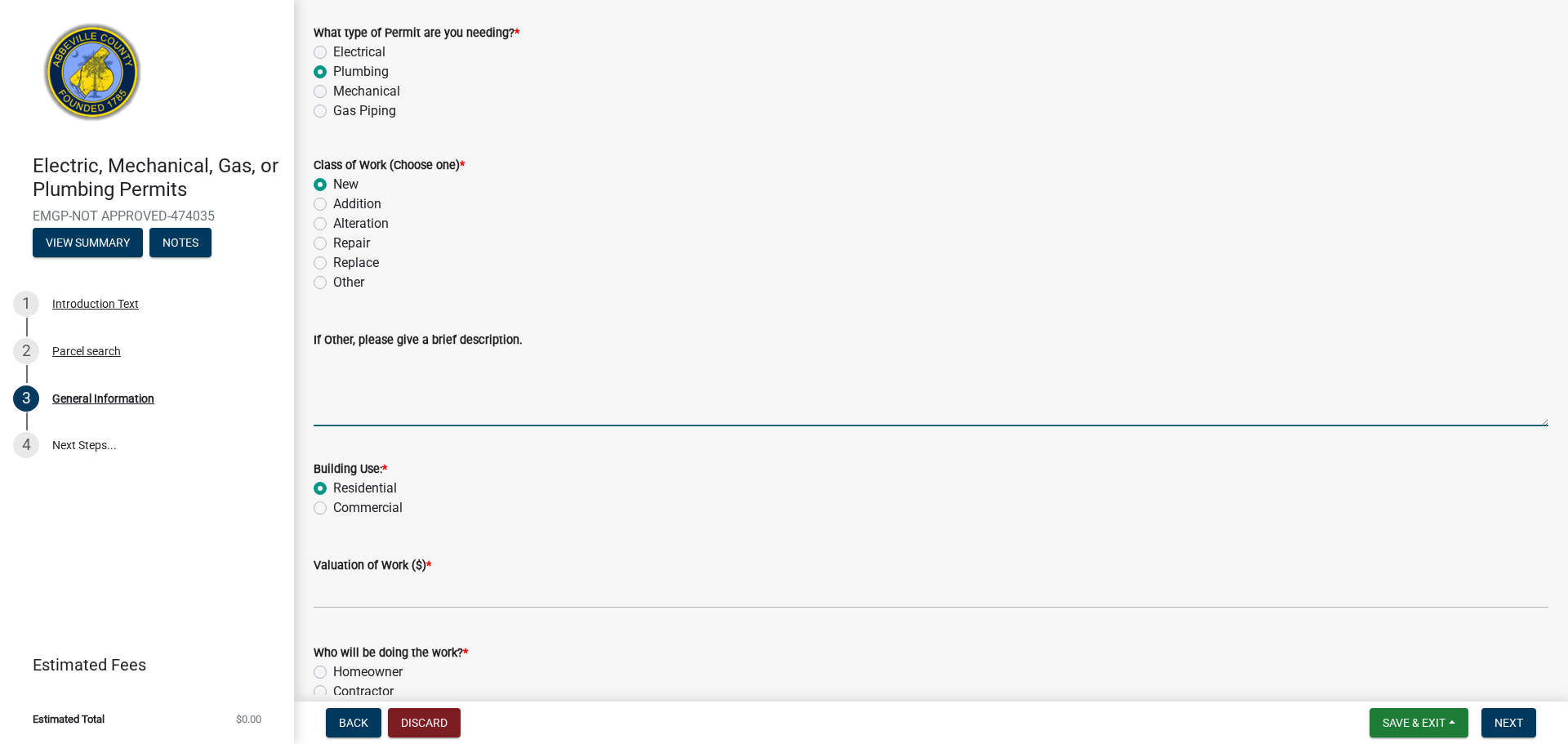
click at [460, 407] on textarea "If Other, please give a brief description." at bounding box center [930, 388] width 1234 height 77
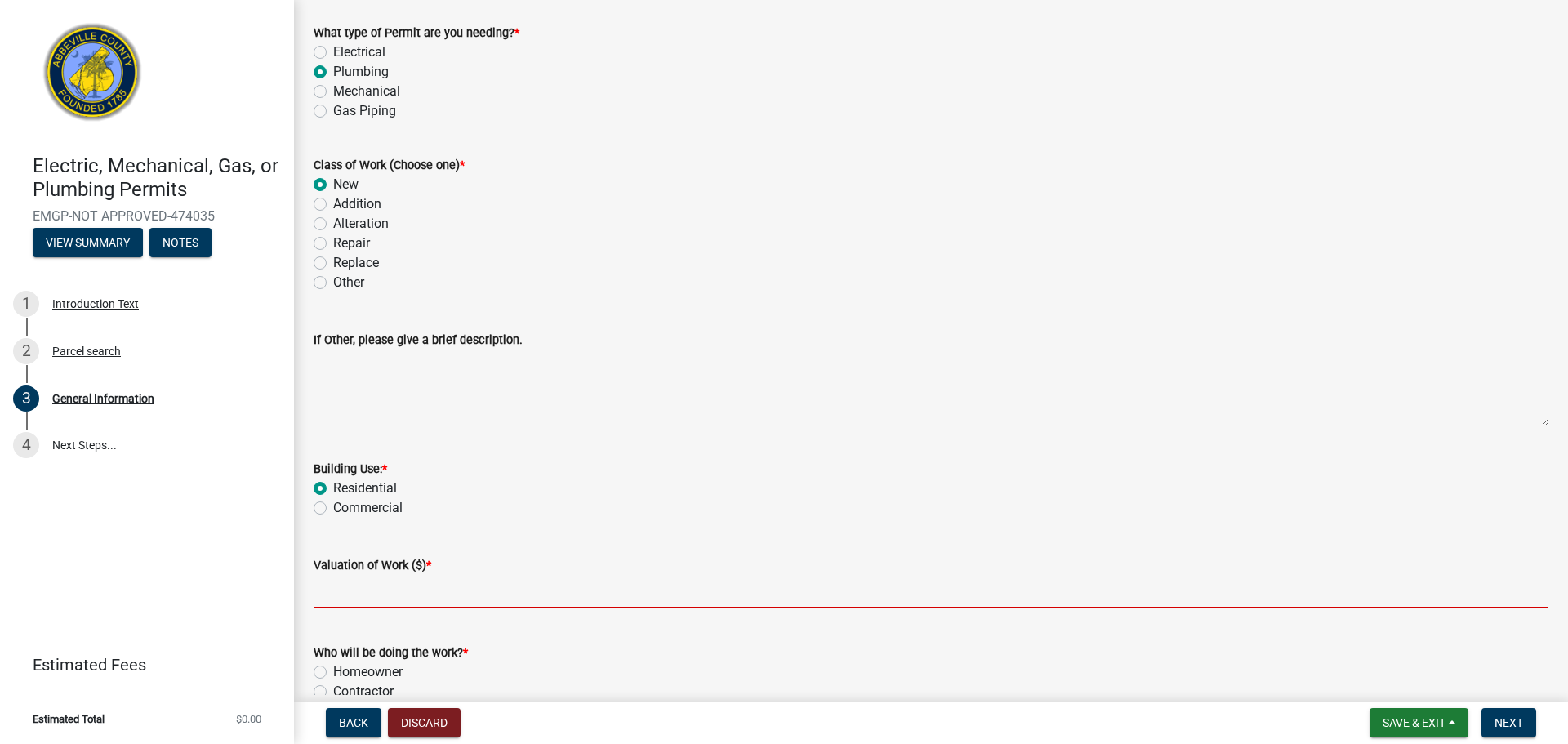
click at [358, 601] on input "text" at bounding box center [930, 592] width 1234 height 34
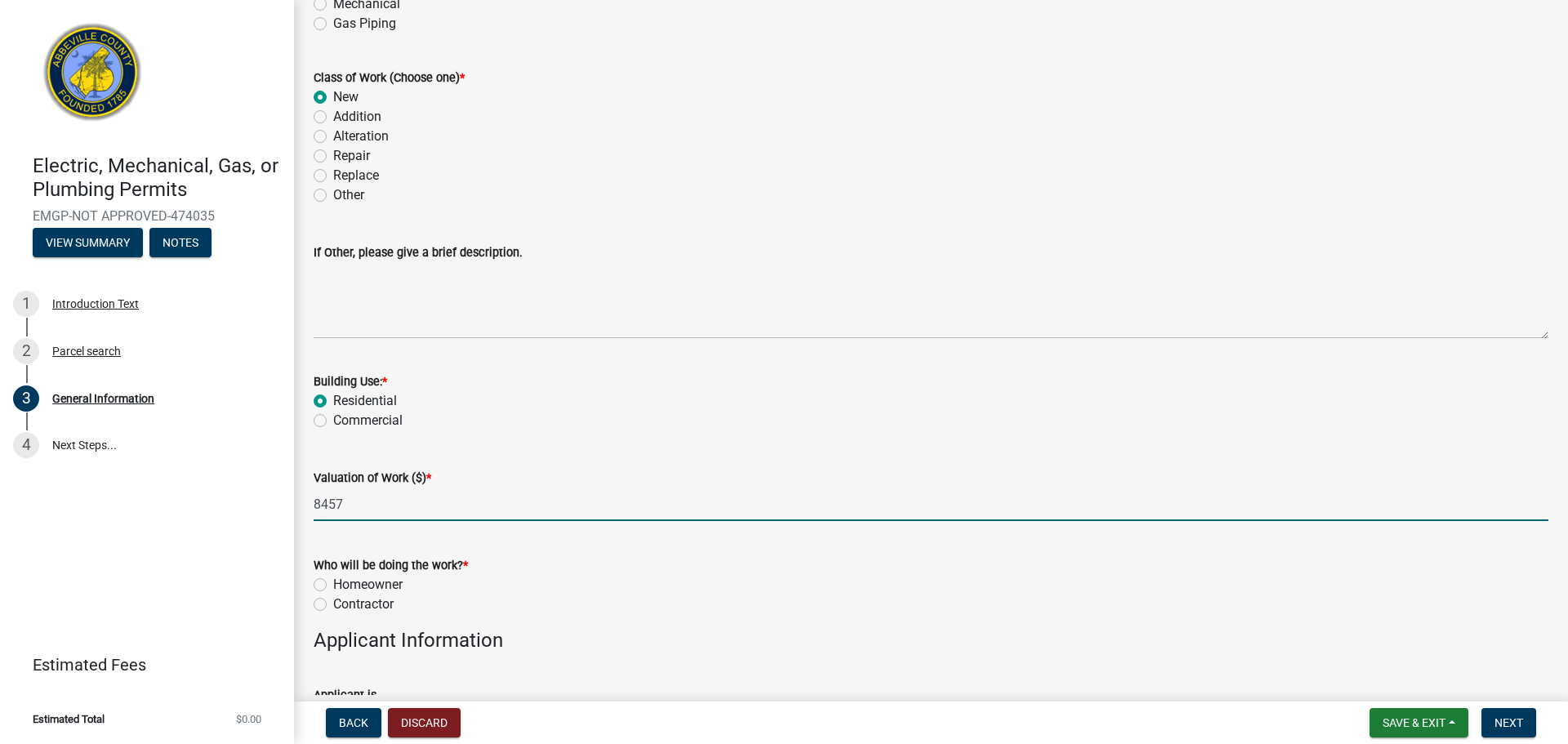
scroll to position [379, 0]
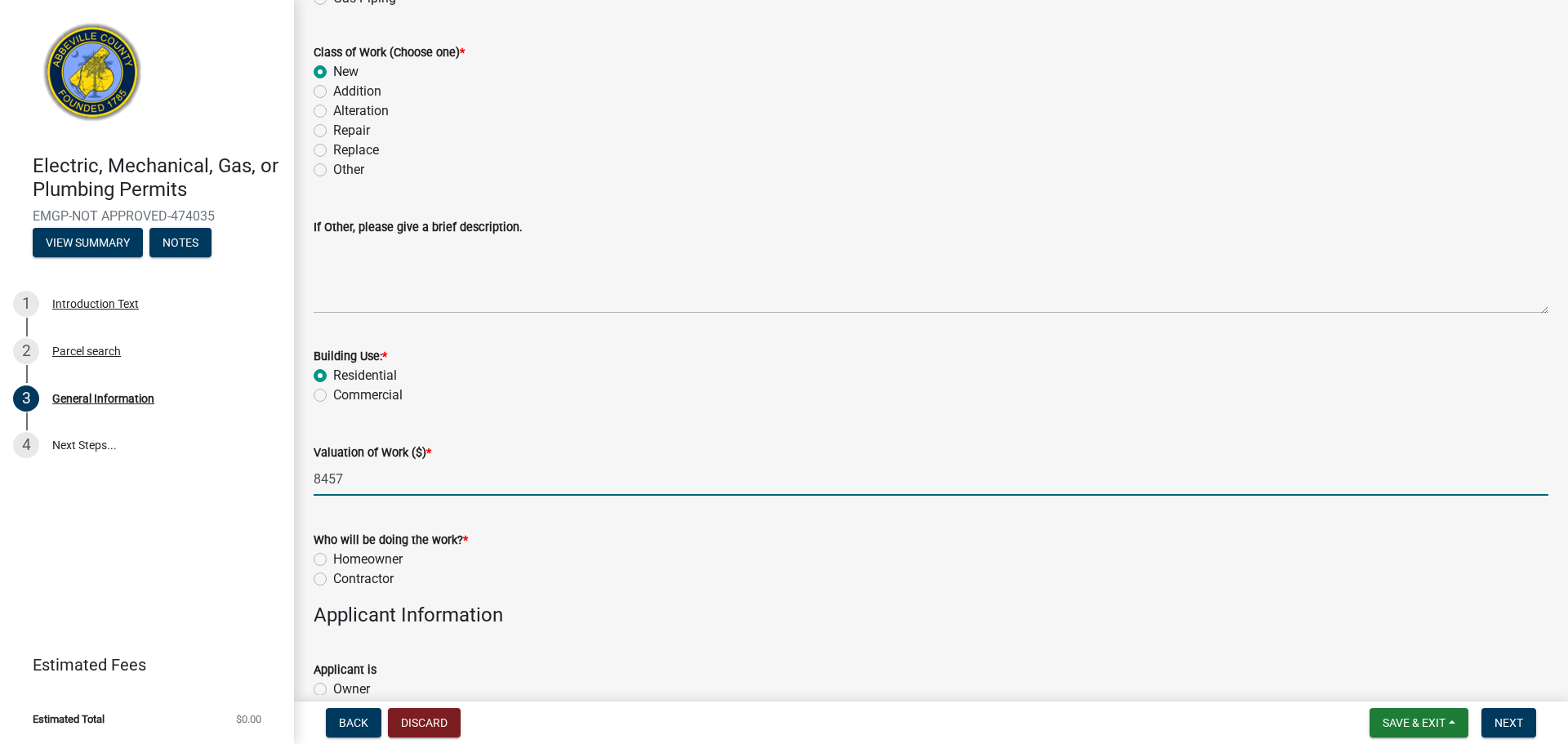
type input "8457"
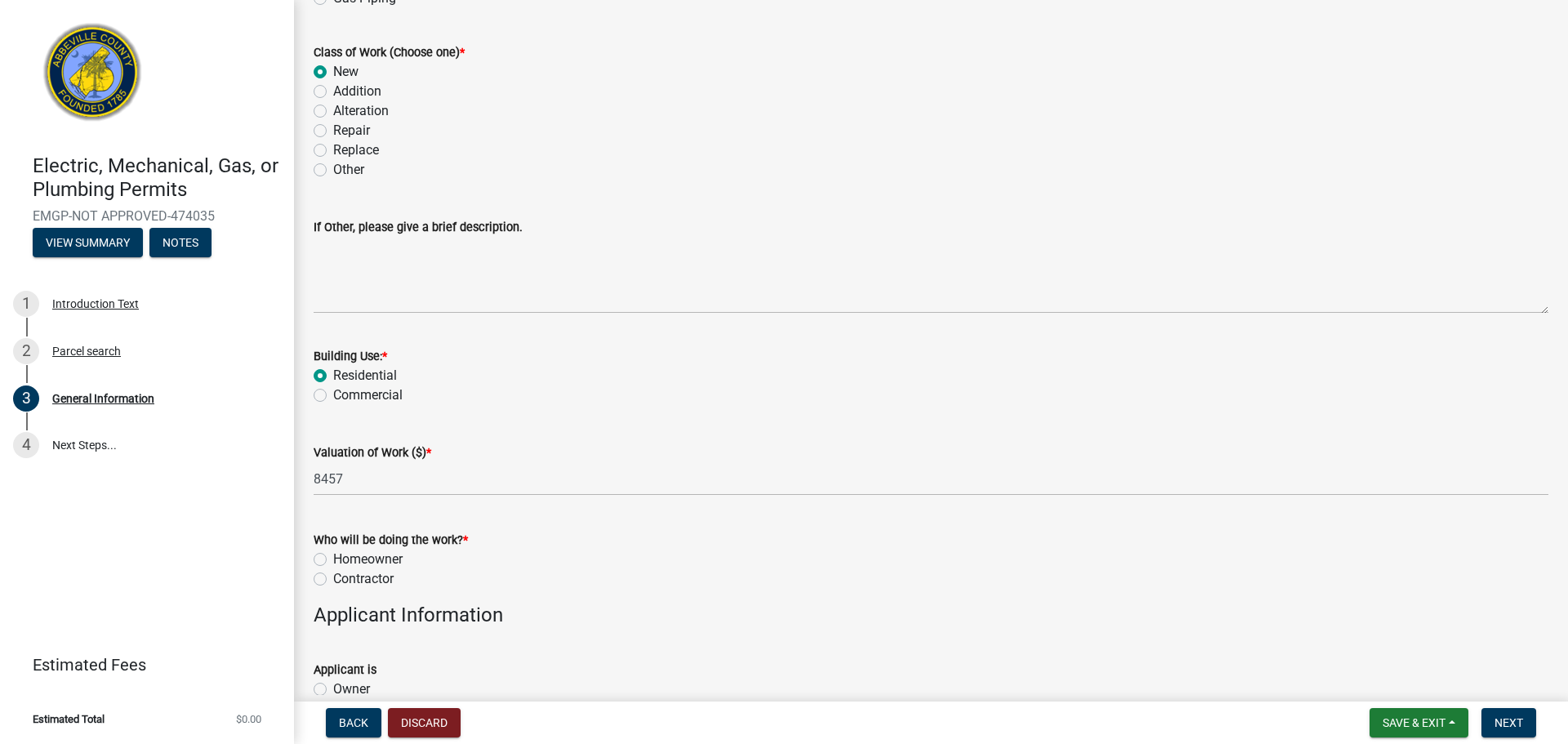
click at [333, 578] on label "Contractor" at bounding box center [363, 579] width 61 height 20
click at [333, 578] on input "Contractor" at bounding box center [338, 575] width 11 height 11
radio input "true"
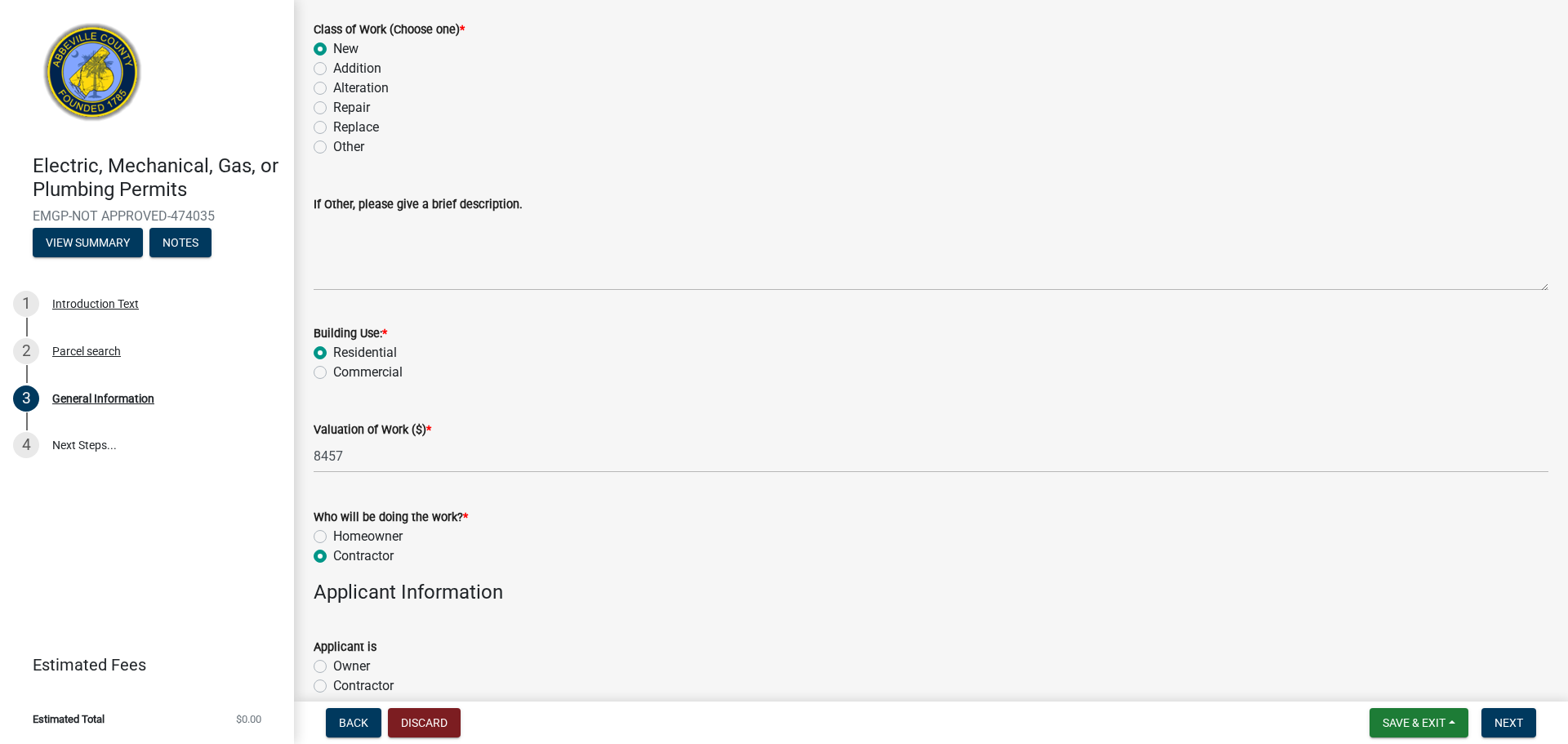
scroll to position [559, 0]
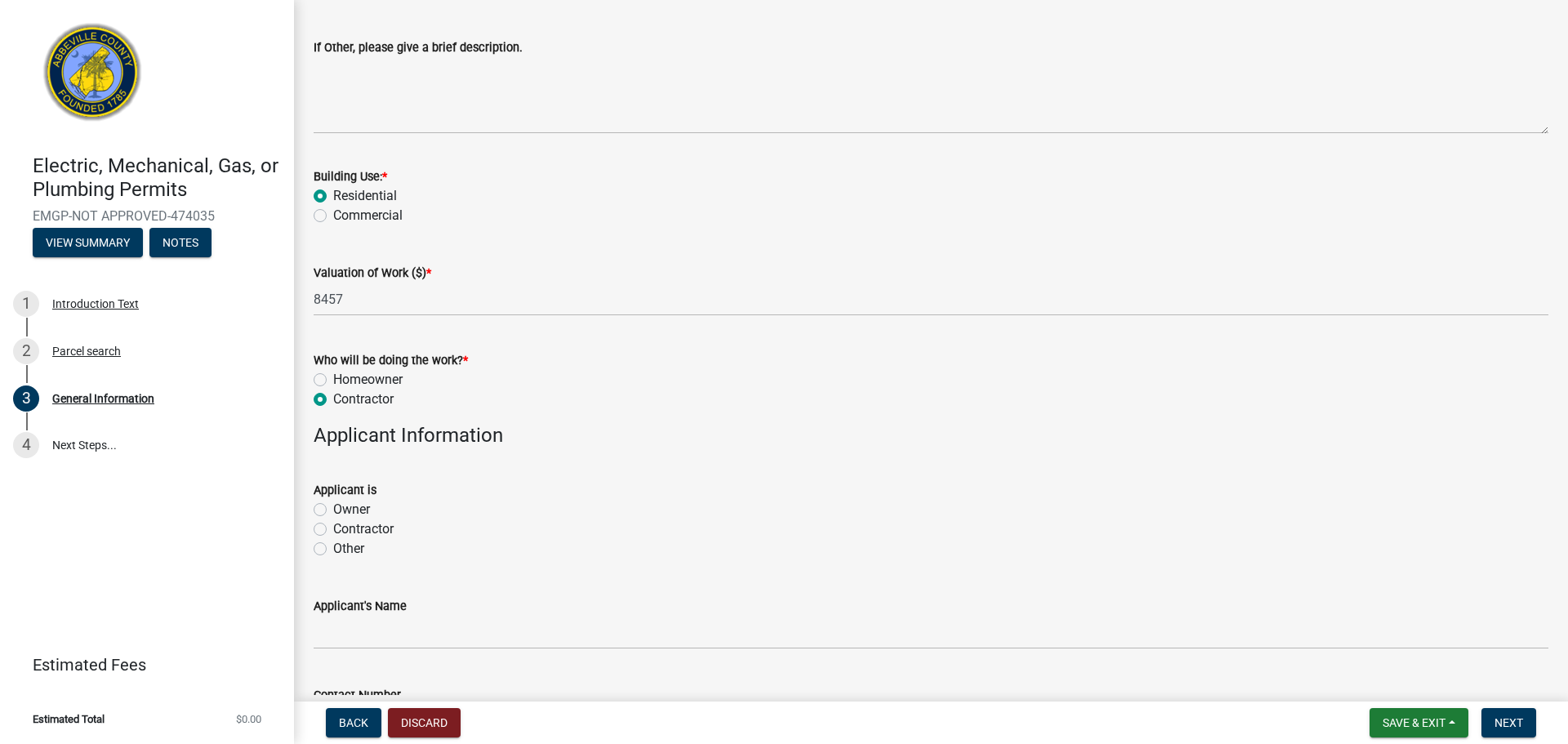
click at [333, 543] on label "Other" at bounding box center [348, 549] width 31 height 20
click at [333, 543] on input "Other" at bounding box center [338, 544] width 11 height 11
radio input "true"
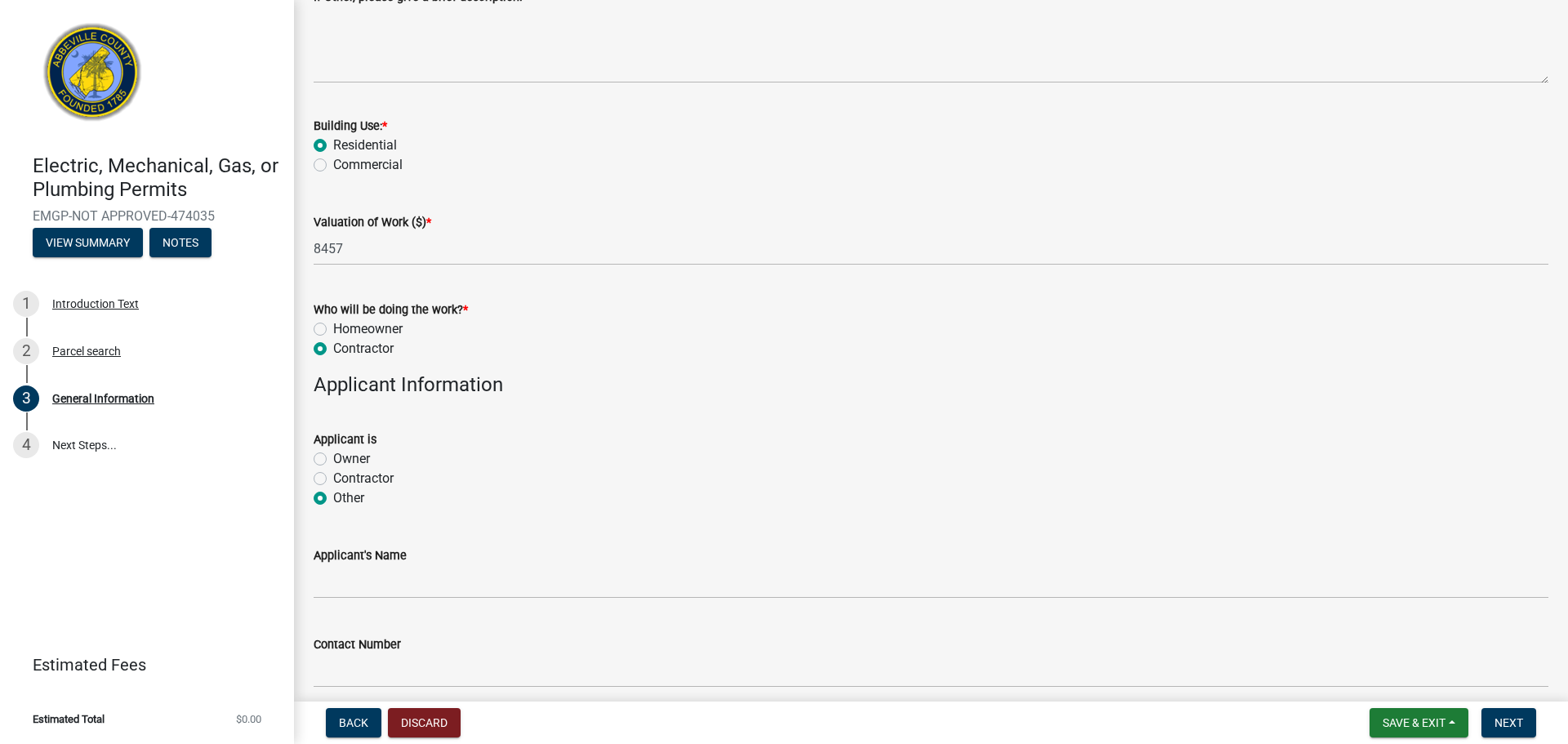
scroll to position [694, 0]
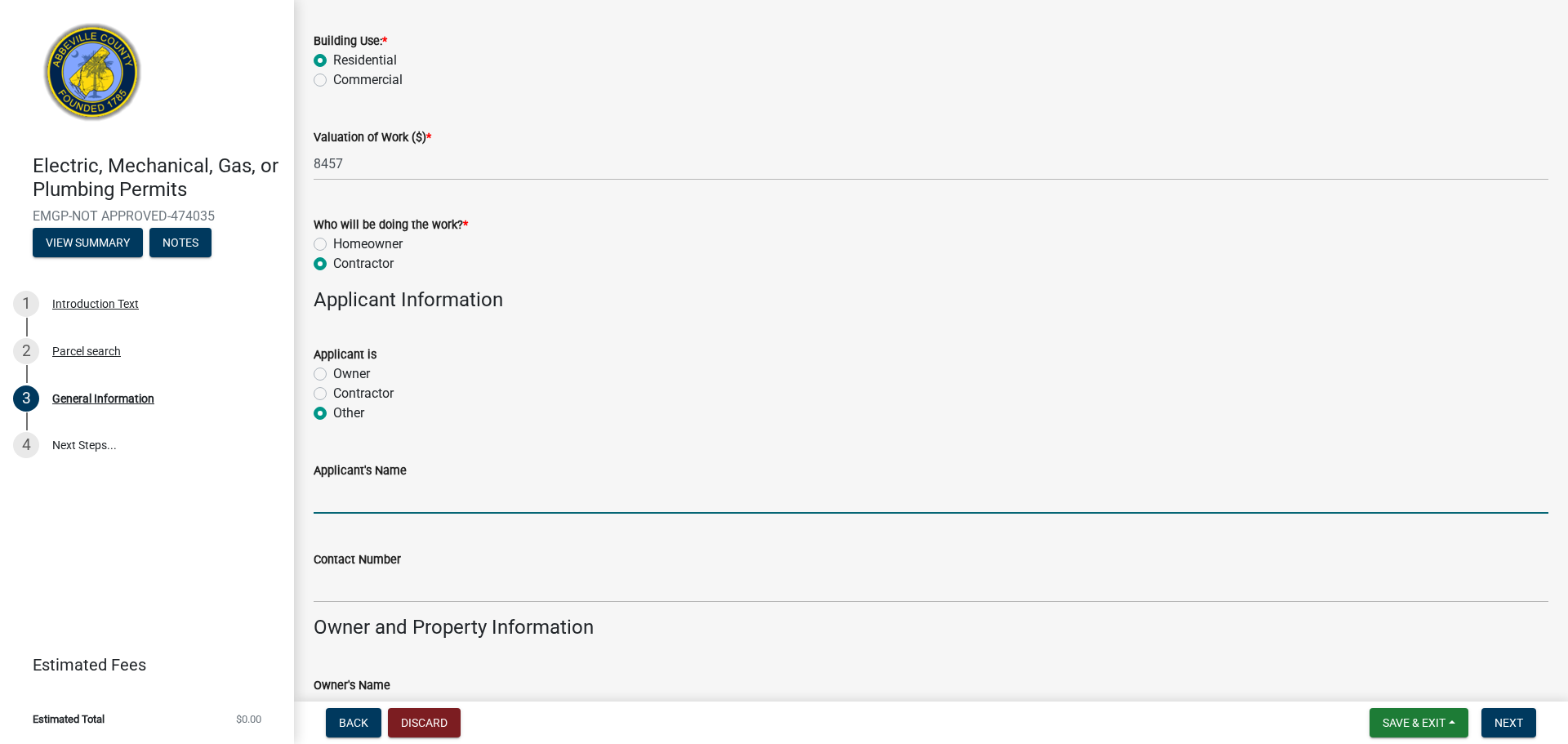
click at [398, 509] on input "Applicant's Name" at bounding box center [930, 497] width 1234 height 34
type input "[PERSON_NAME]"
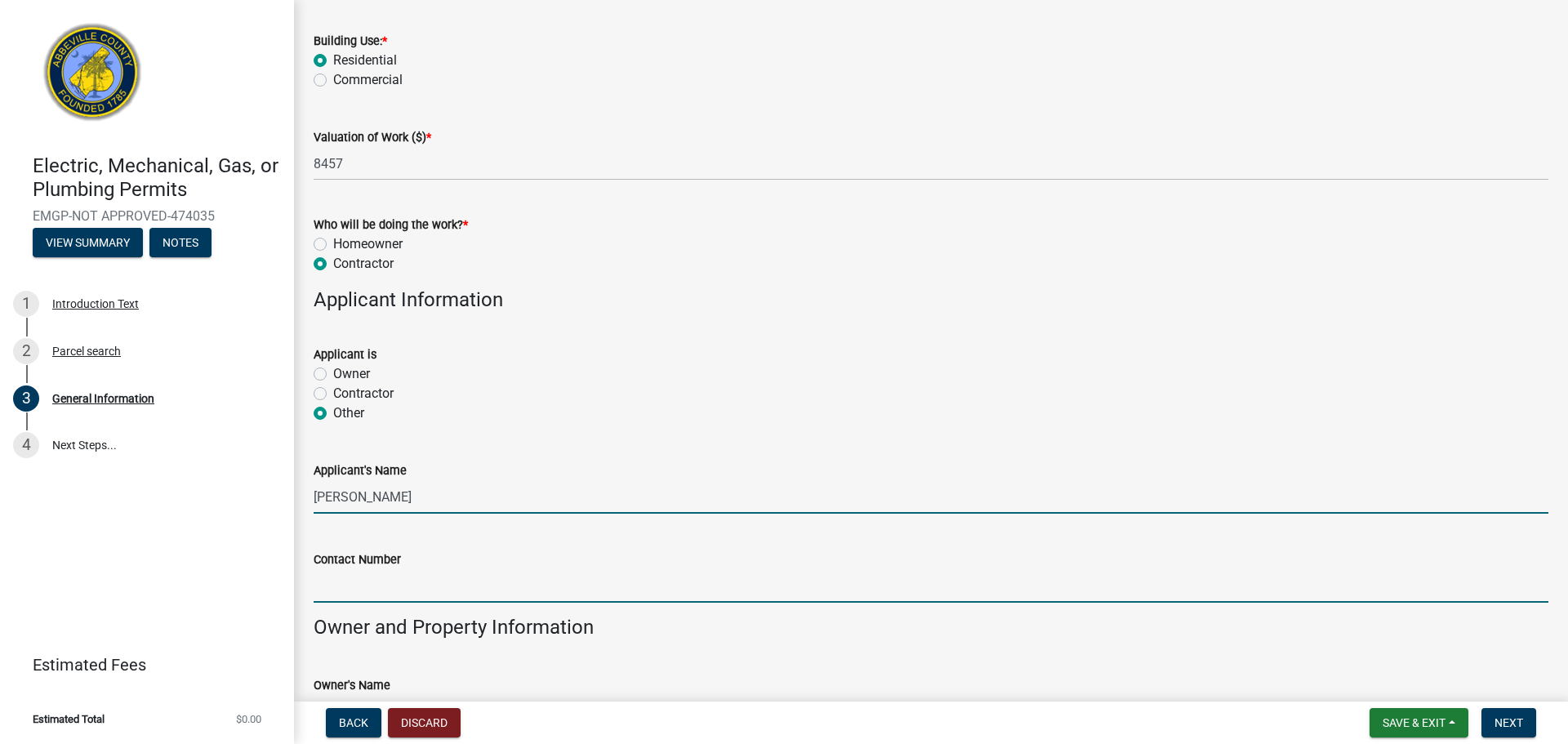
type input "8642257011"
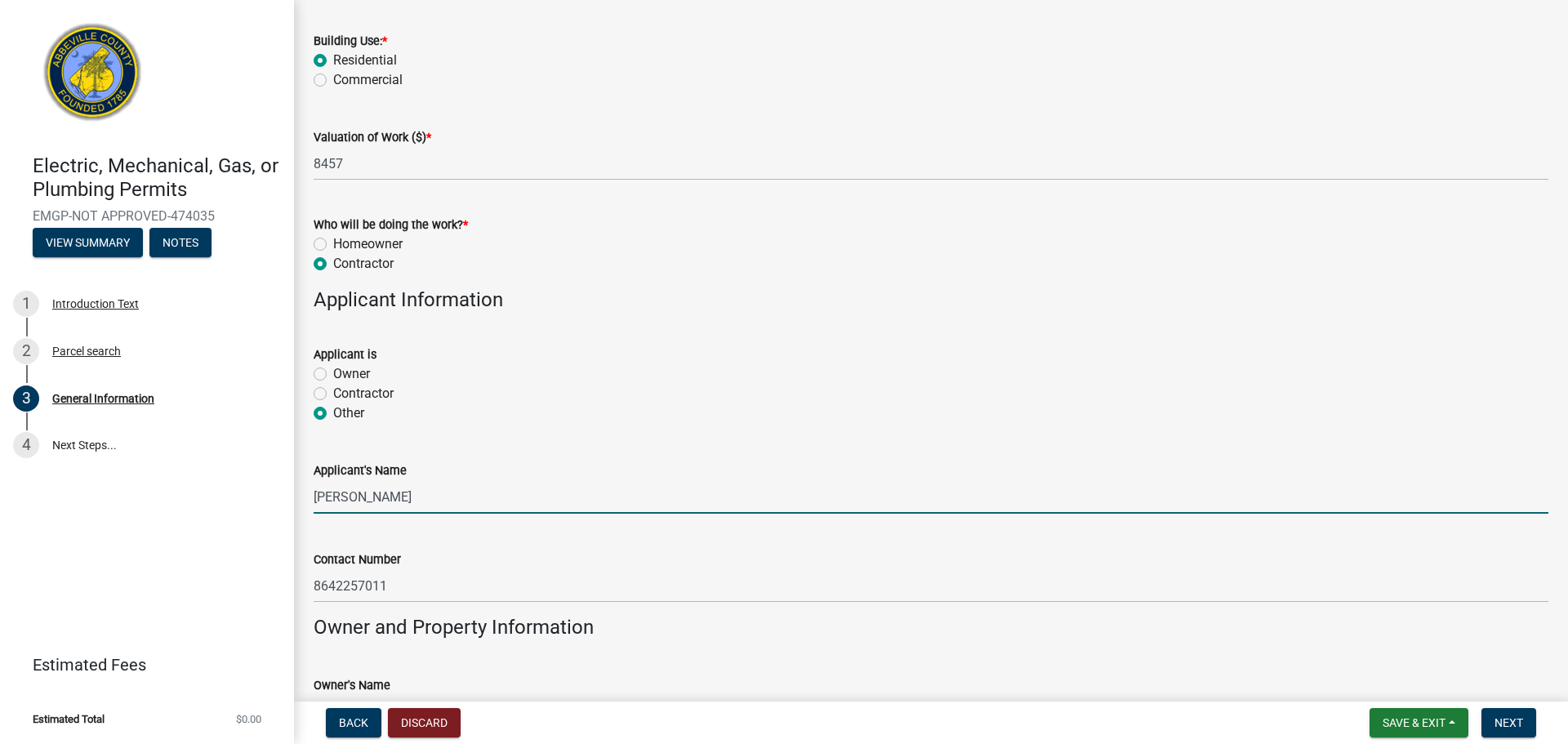
drag, startPoint x: 416, startPoint y: 497, endPoint x: -247, endPoint y: 436, distance: 665.8
click at [0, 436] on html "Internet Explorer does NOT work with GeoPermits. Get a new browser for more sec…" at bounding box center [784, 372] width 1568 height 744
type input "America's Home Place"
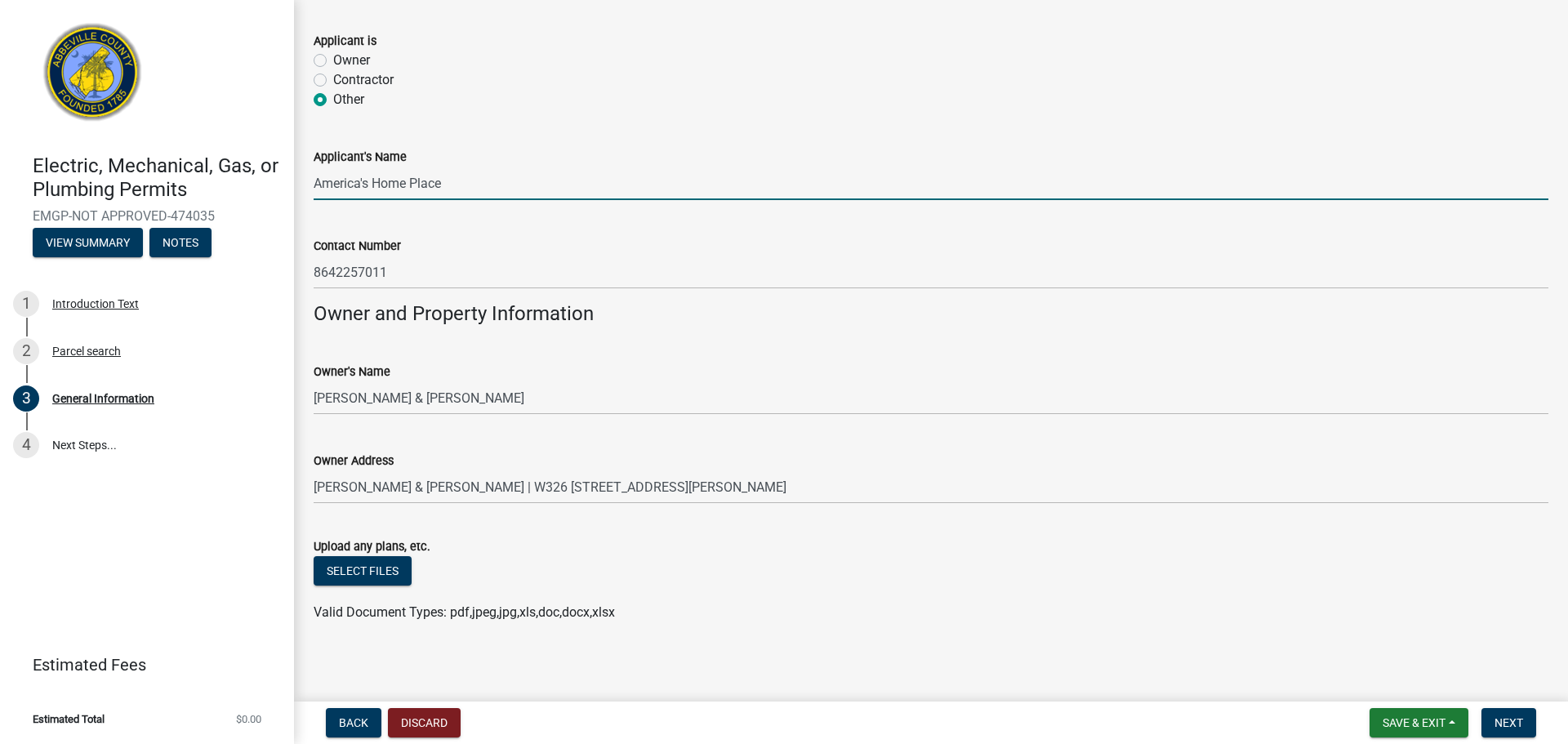
scroll to position [1014, 0]
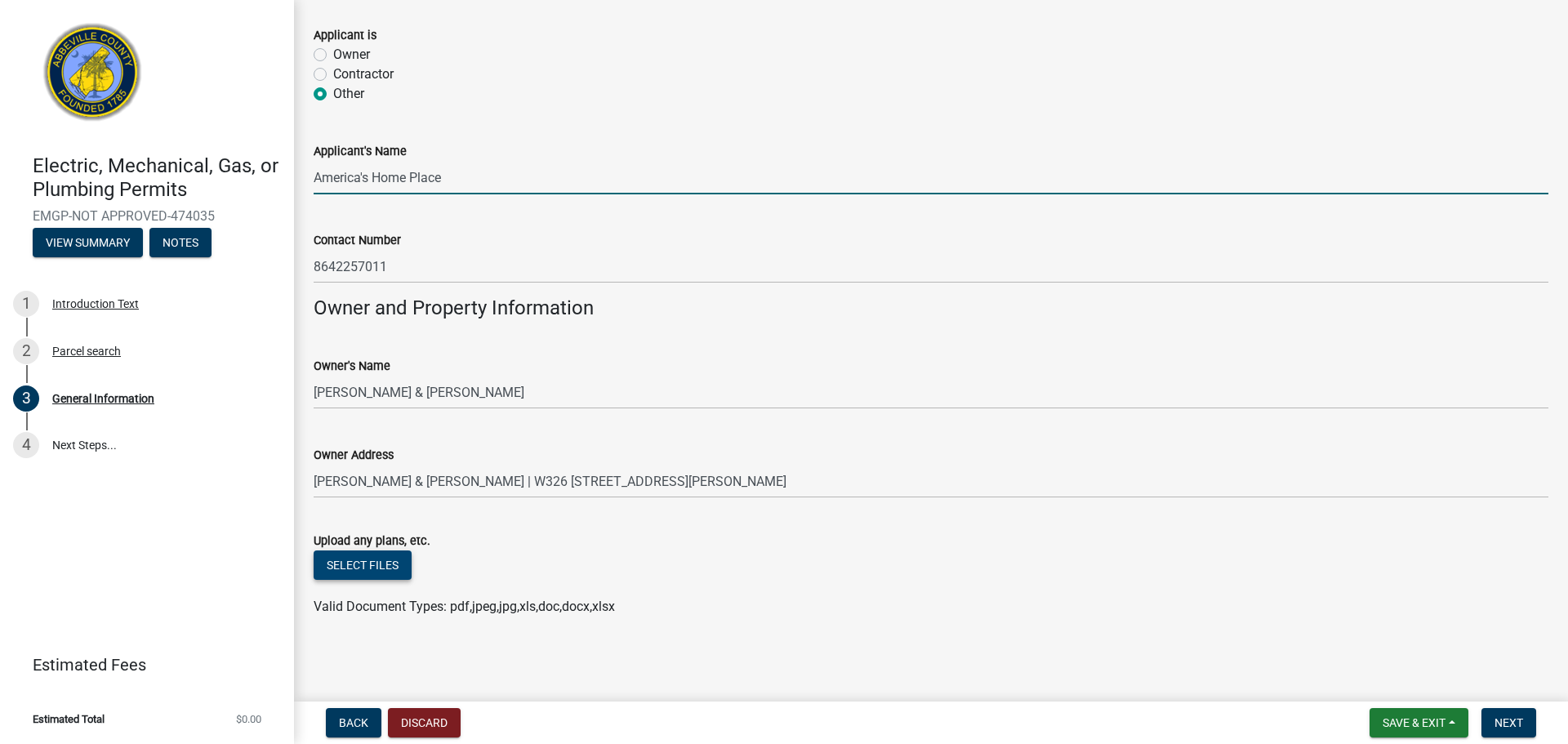
click at [359, 569] on button "Select files" at bounding box center [362, 566] width 98 height 29
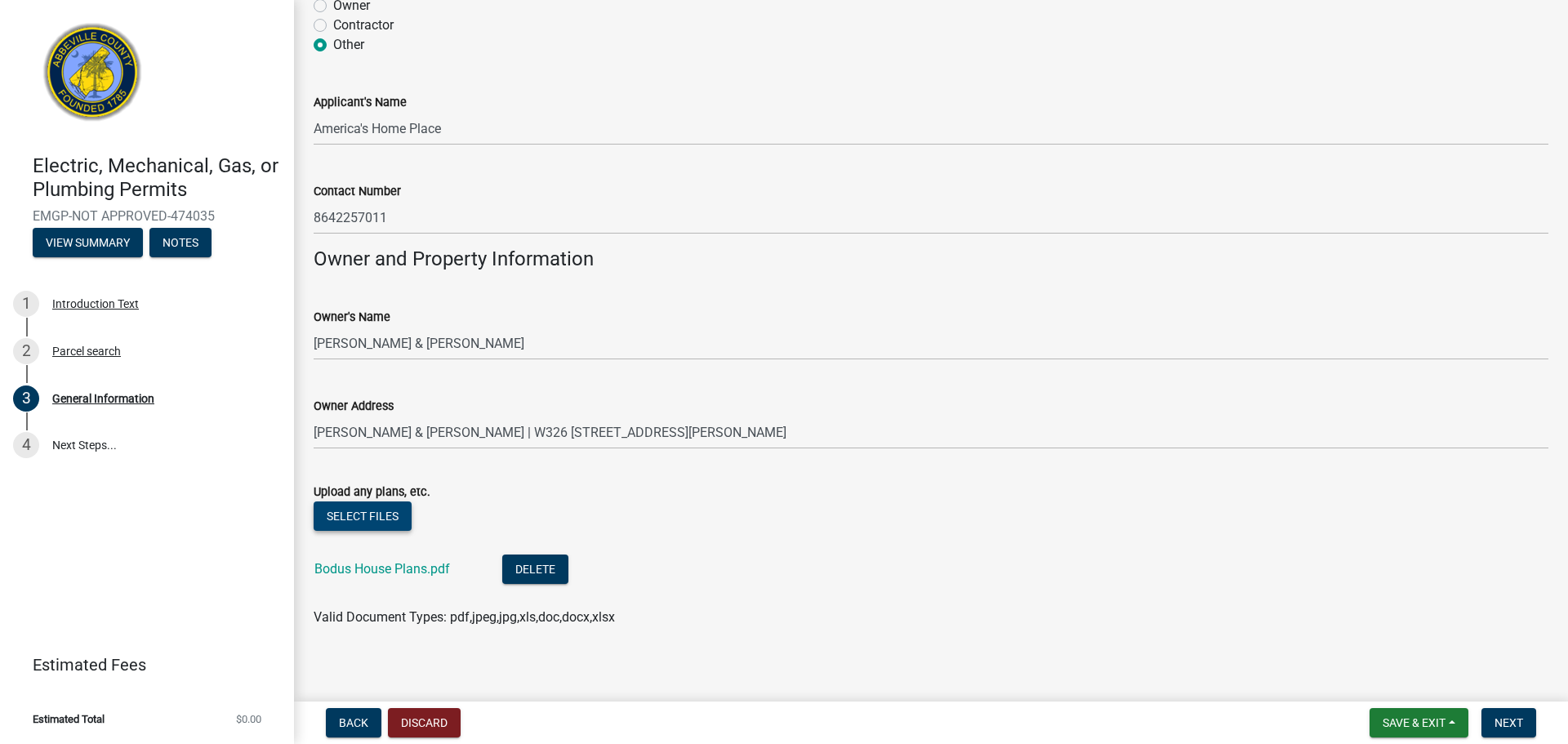
scroll to position [1074, 0]
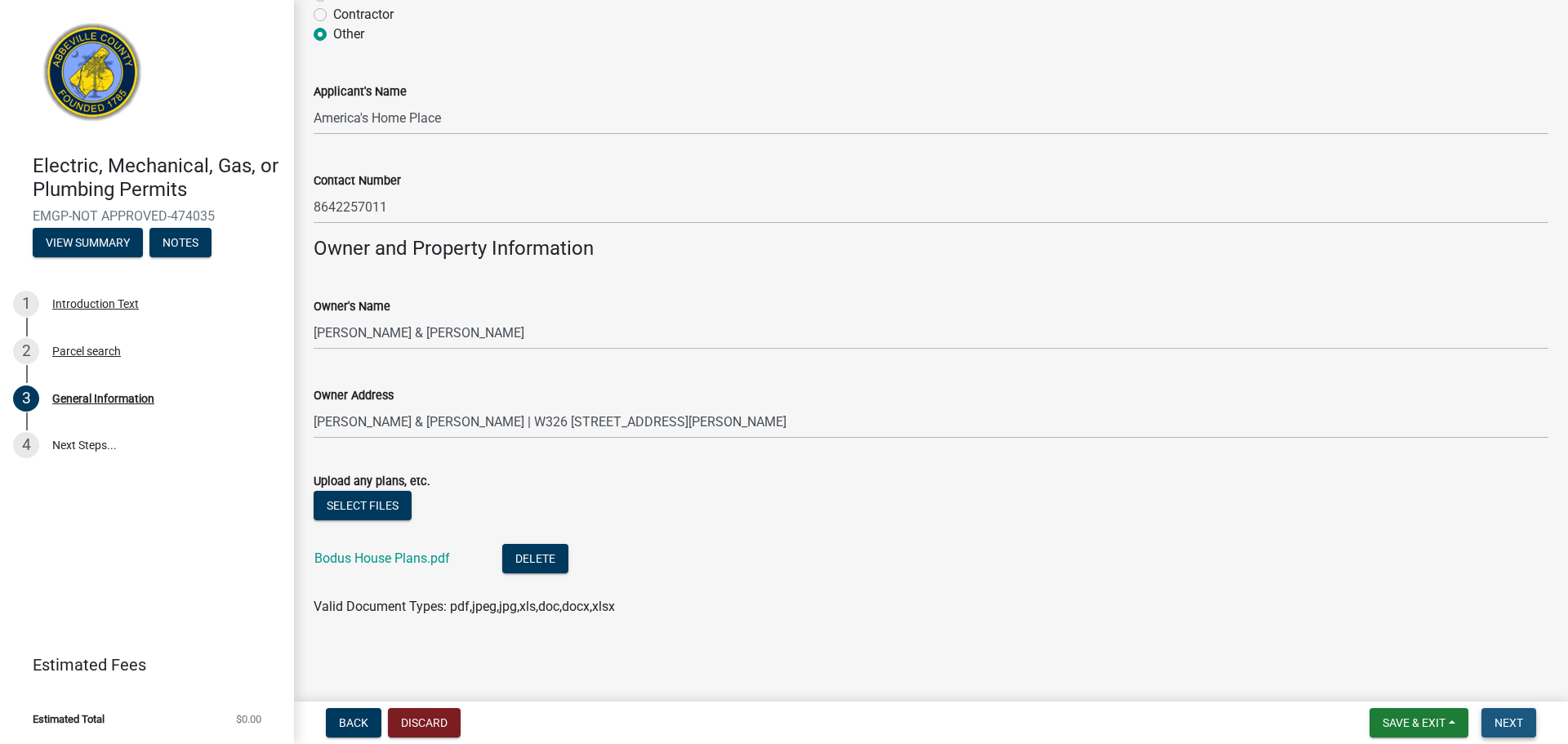
click at [1504, 723] on span "Next" at bounding box center [1508, 723] width 29 height 13
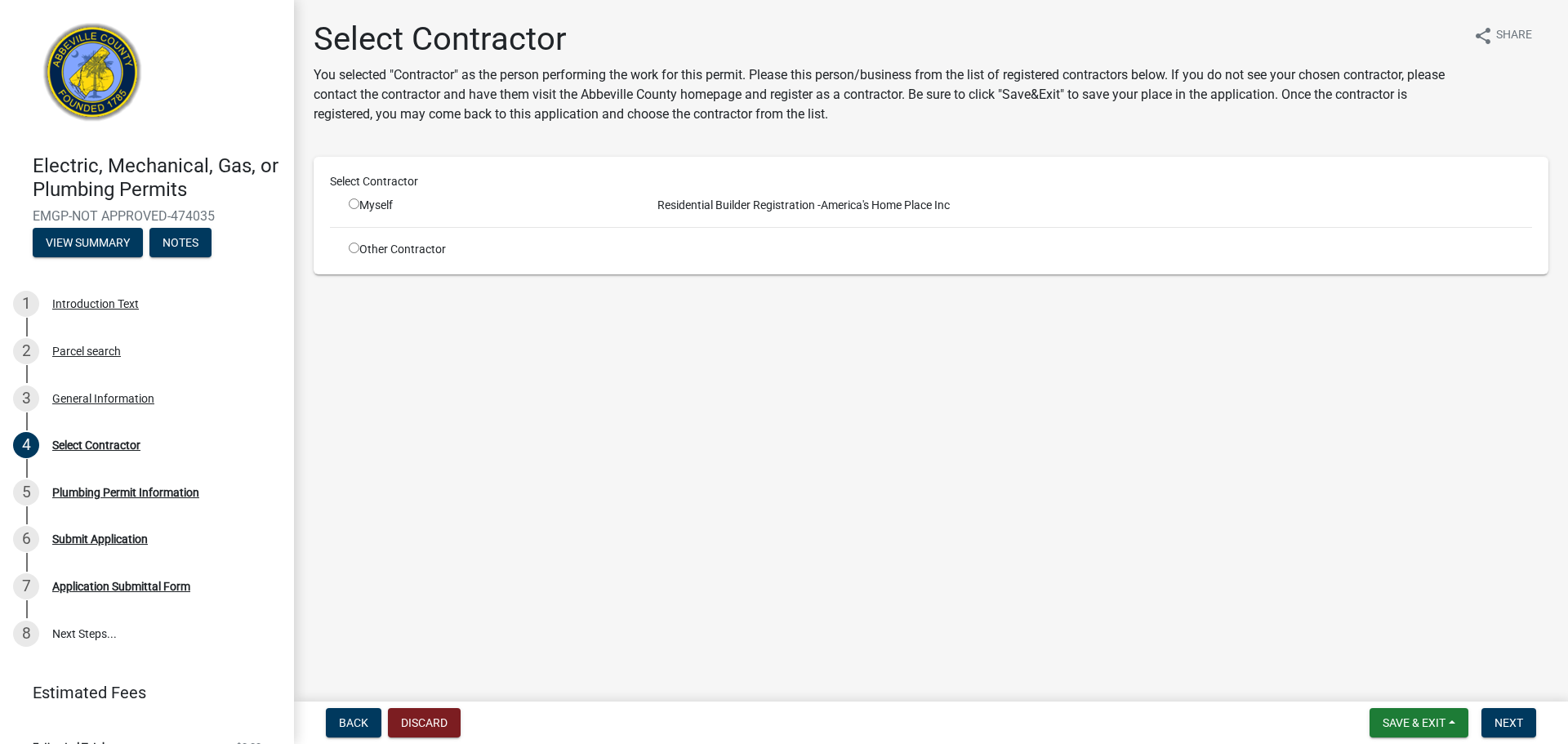
click at [347, 247] on div "Other Contractor" at bounding box center [487, 249] width 302 height 17
click at [353, 246] on input "radio" at bounding box center [353, 247] width 11 height 11
radio input "true"
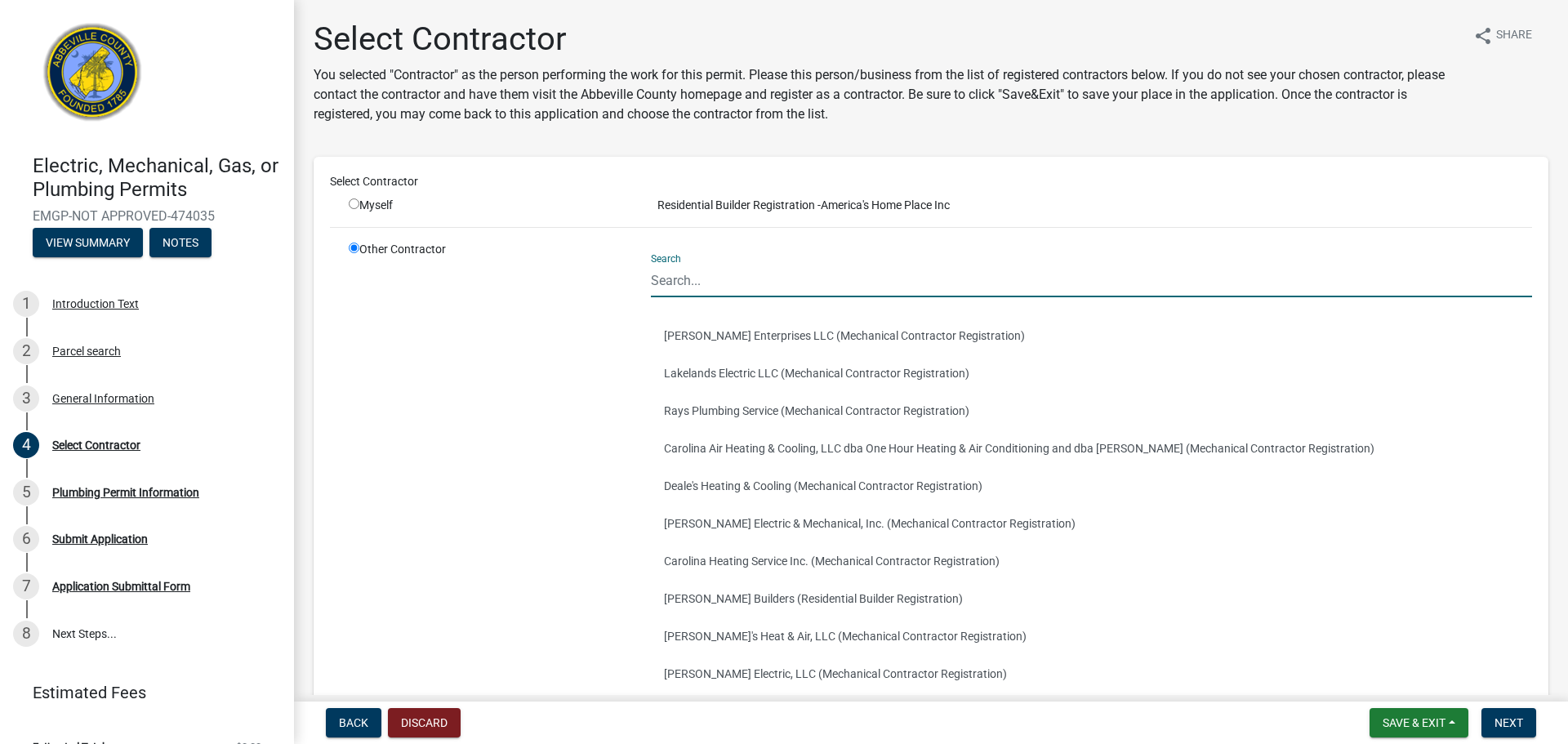
click at [679, 277] on input "Search" at bounding box center [1091, 280] width 881 height 34
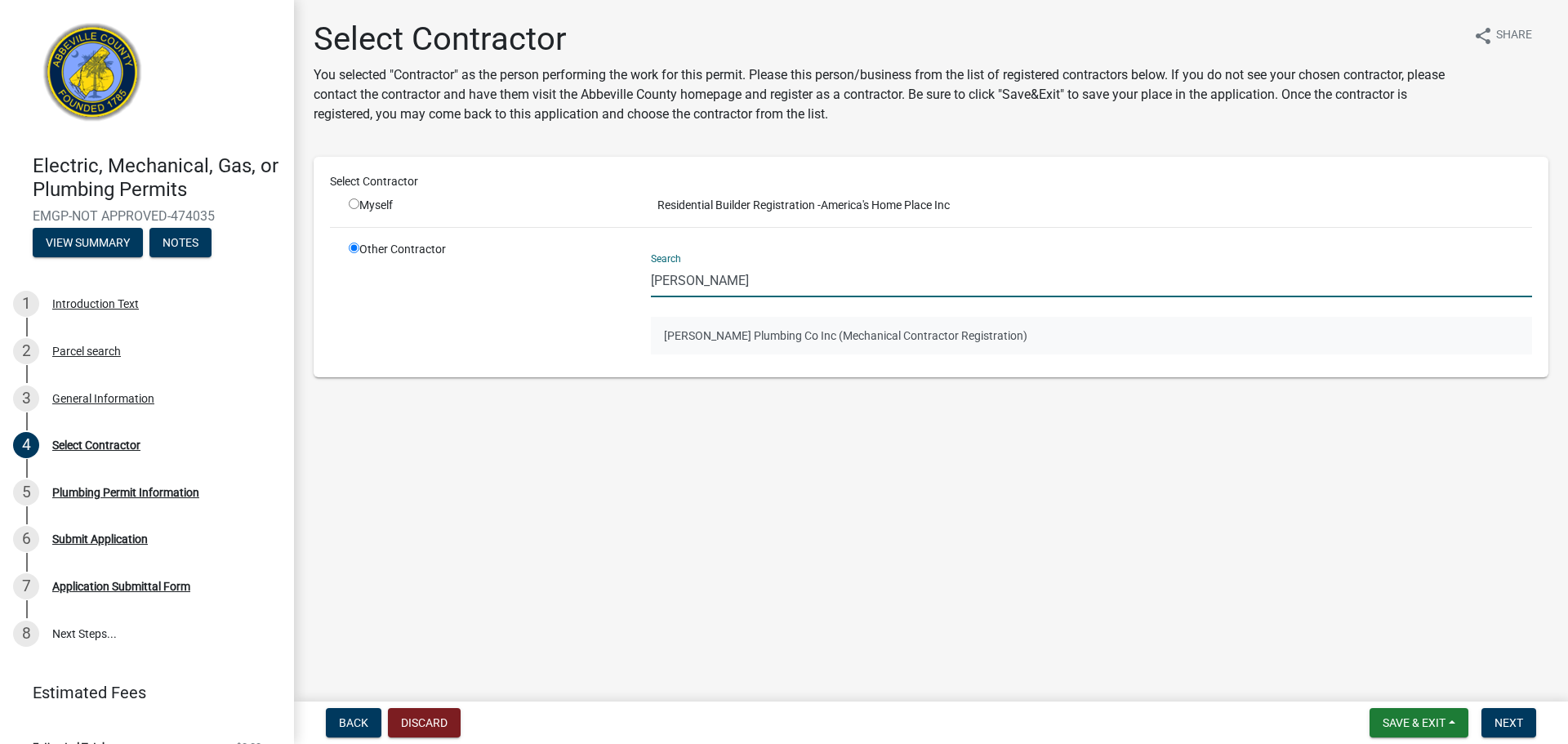
type input "kelle"
click at [716, 345] on button "Darrell Kellett Plumbing Co Inc (Mechanical Contractor Registration)" at bounding box center [1091, 336] width 881 height 38
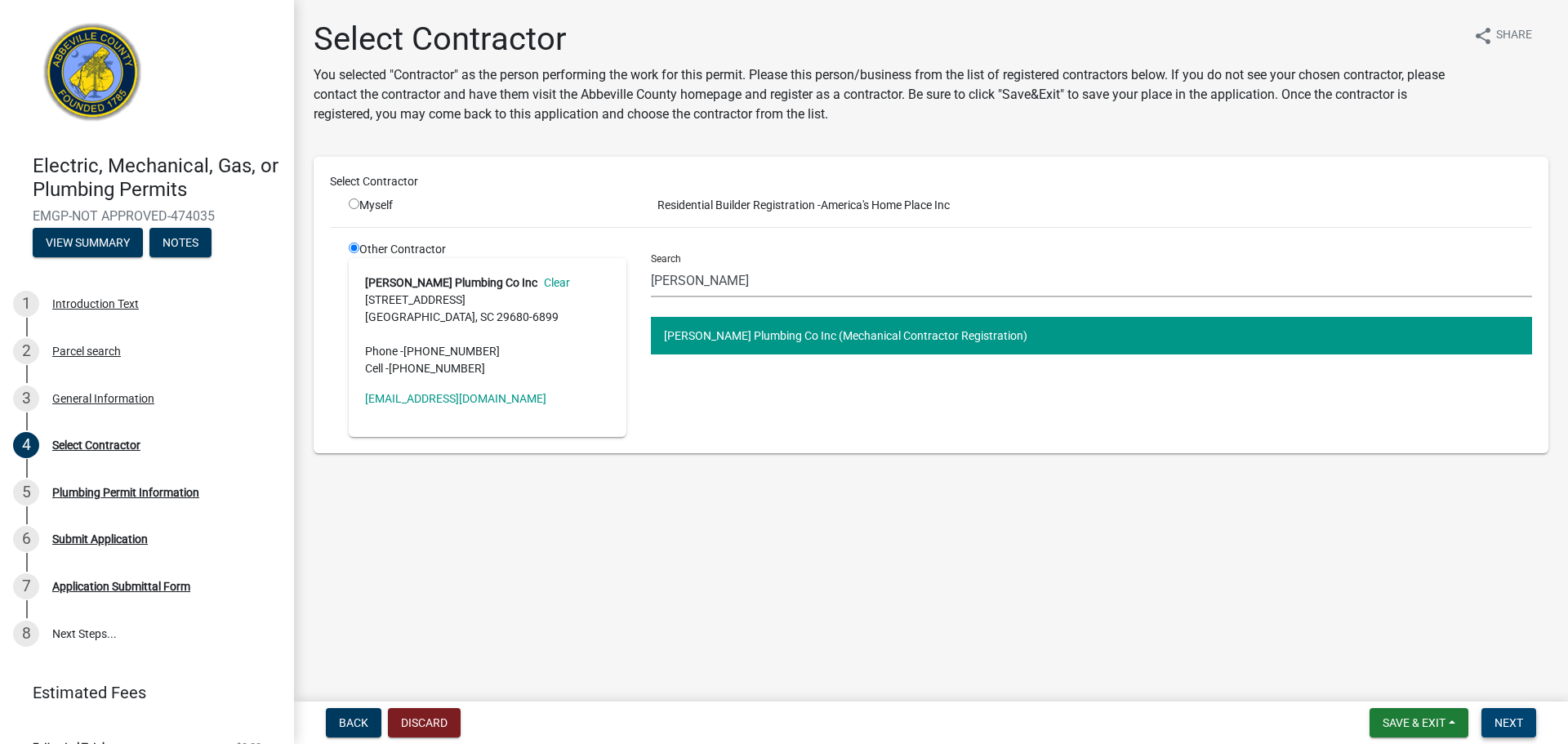
click at [1503, 728] on span "Next" at bounding box center [1508, 723] width 29 height 13
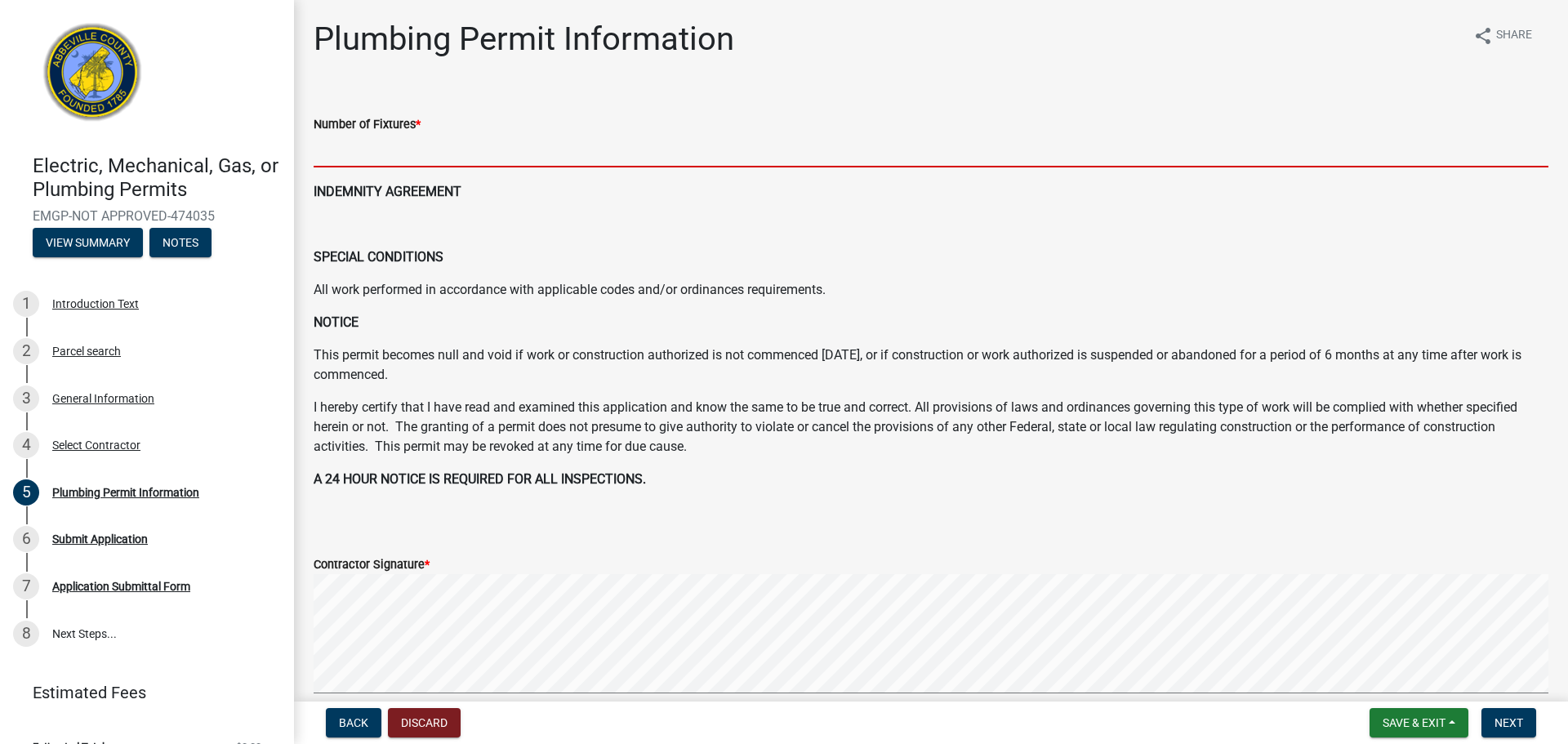
click at [389, 152] on input "text" at bounding box center [930, 151] width 1234 height 34
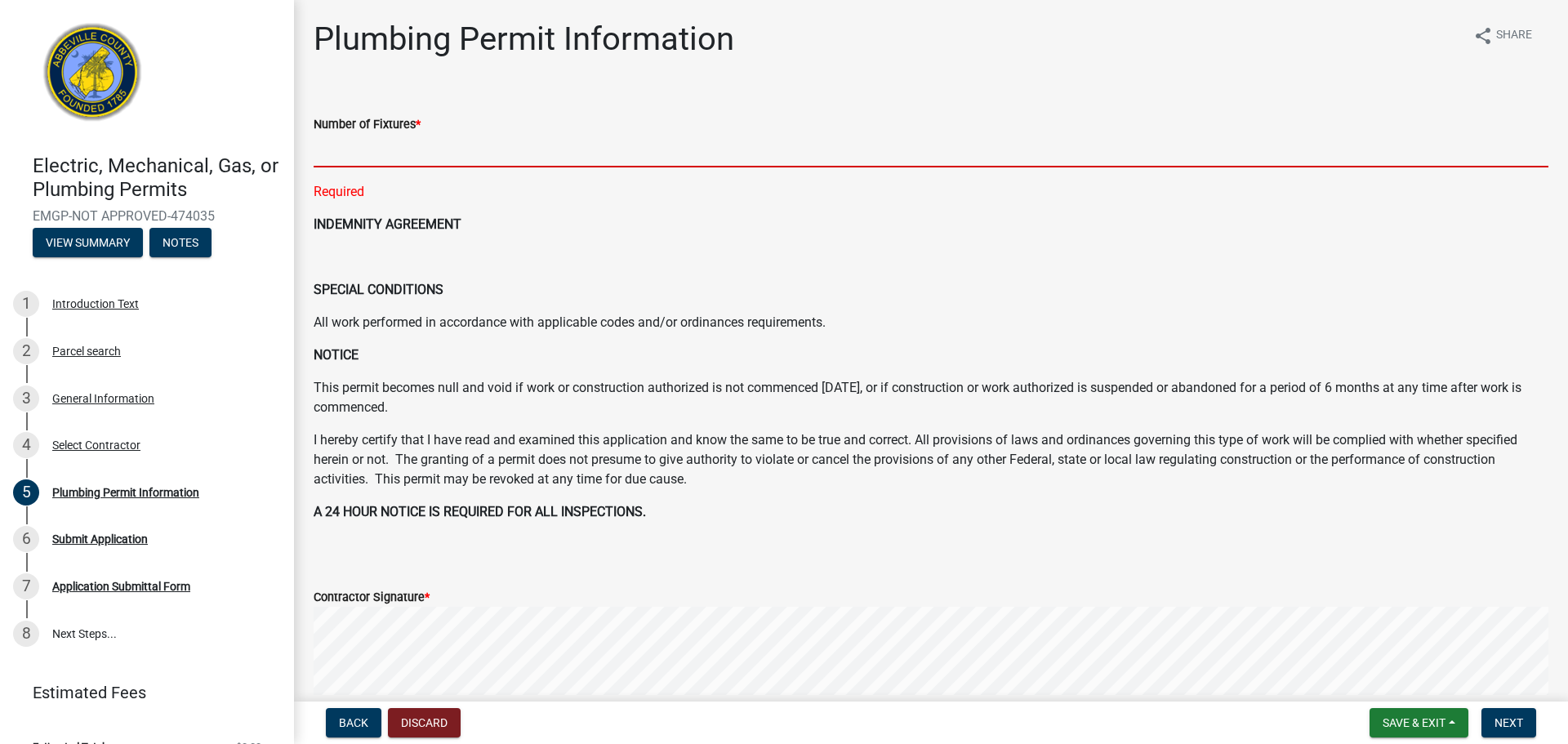
click at [372, 156] on input "text" at bounding box center [930, 151] width 1234 height 34
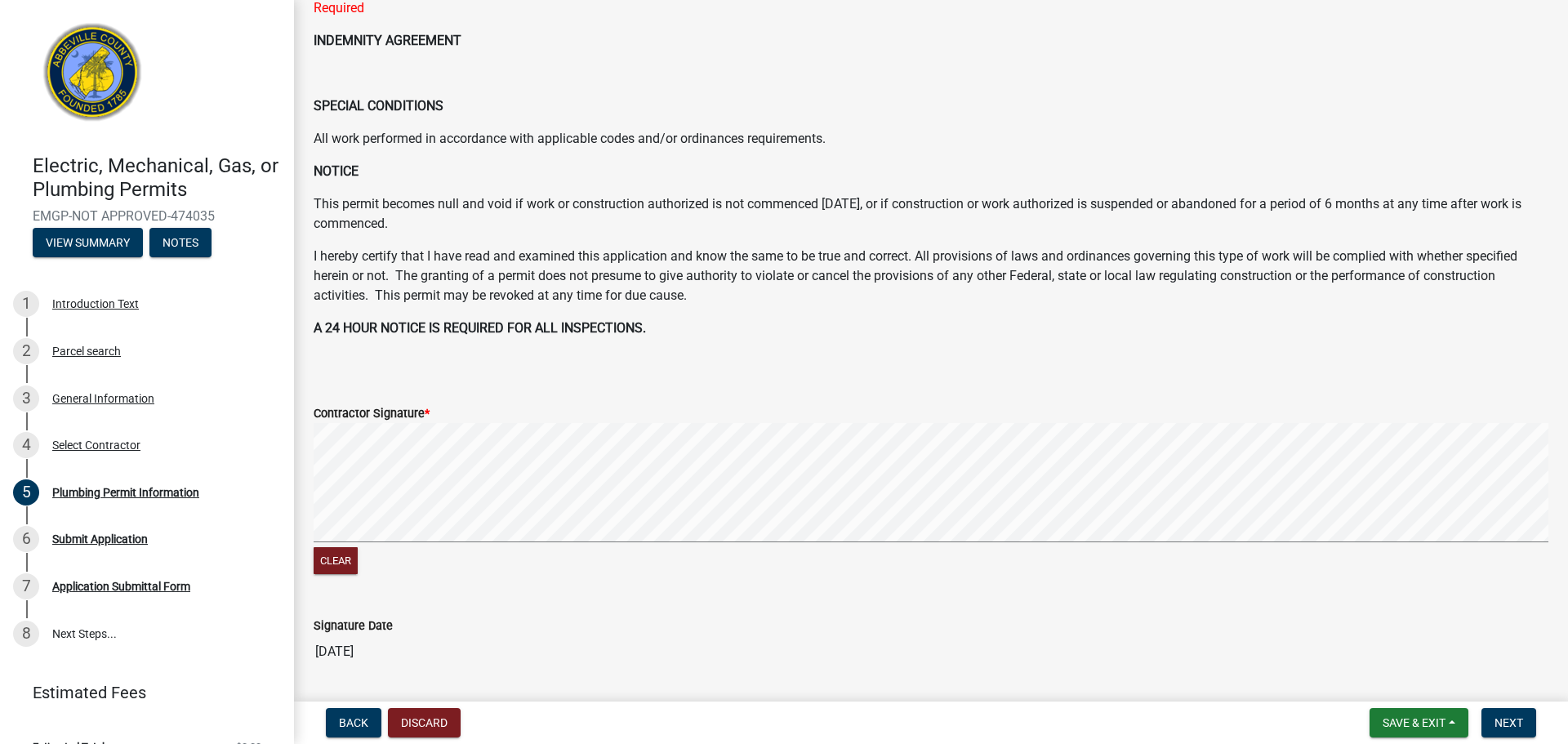
scroll to position [233, 0]
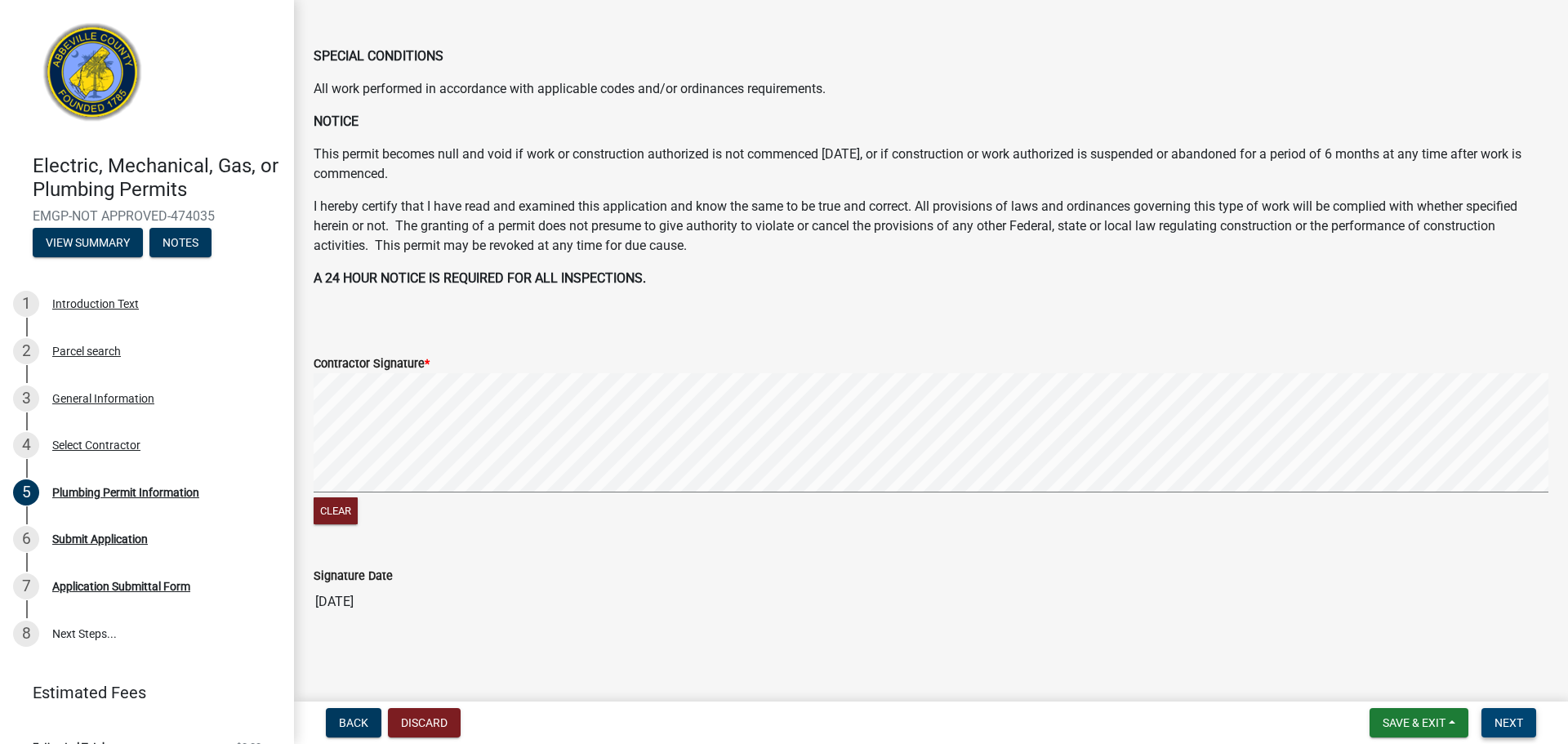
type input "8"
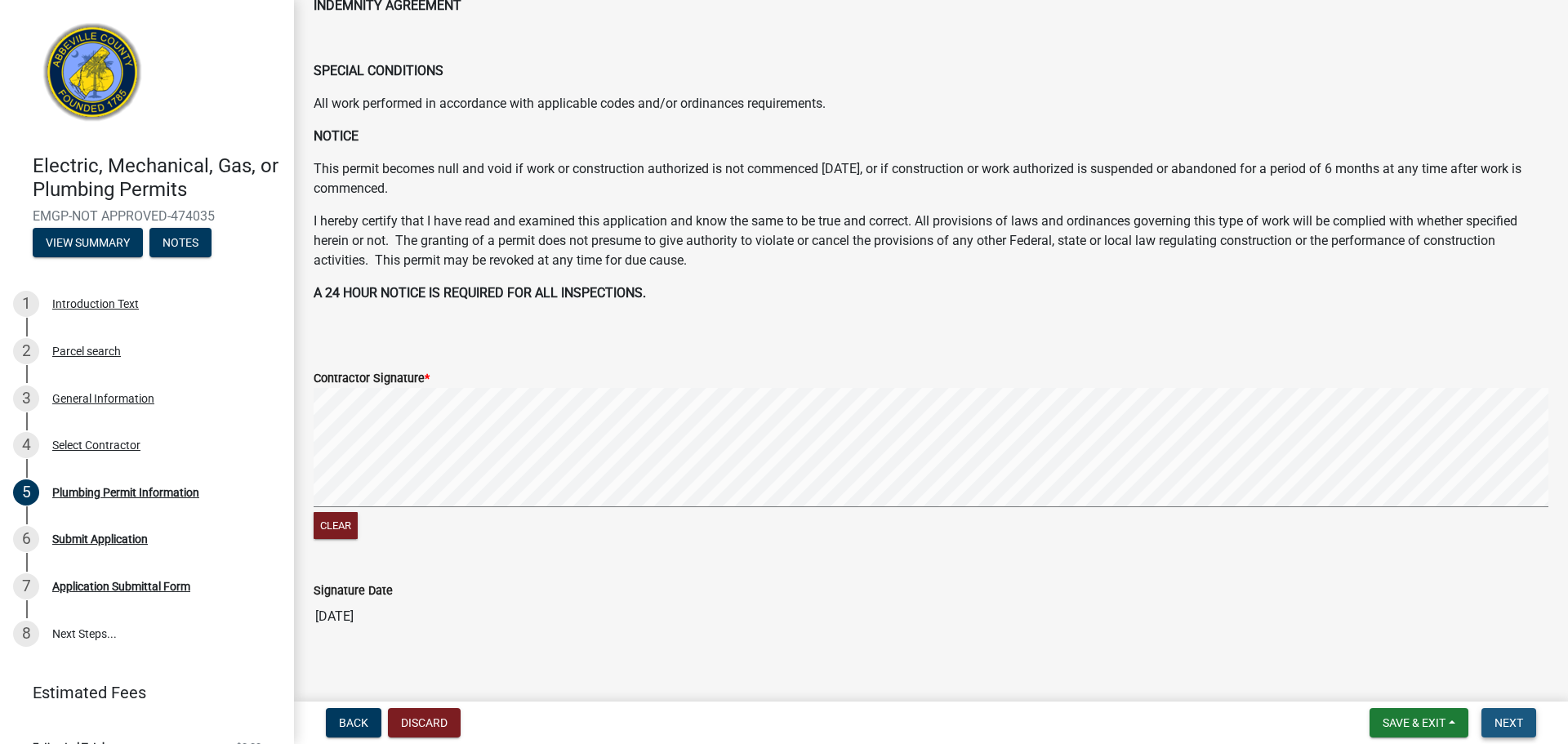
click at [1506, 717] on span "Next" at bounding box center [1508, 723] width 29 height 13
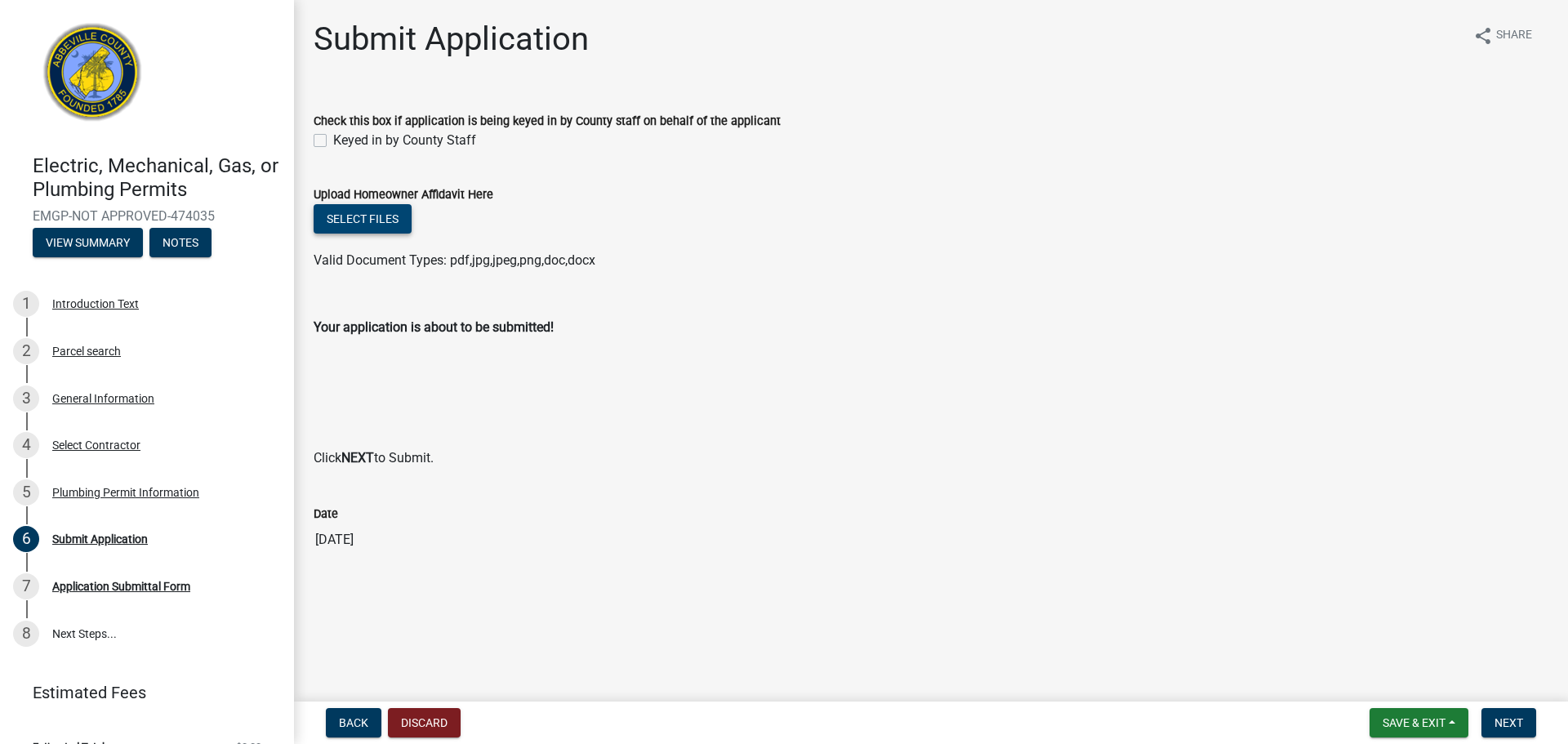
click at [336, 226] on button "Select files" at bounding box center [362, 219] width 98 height 29
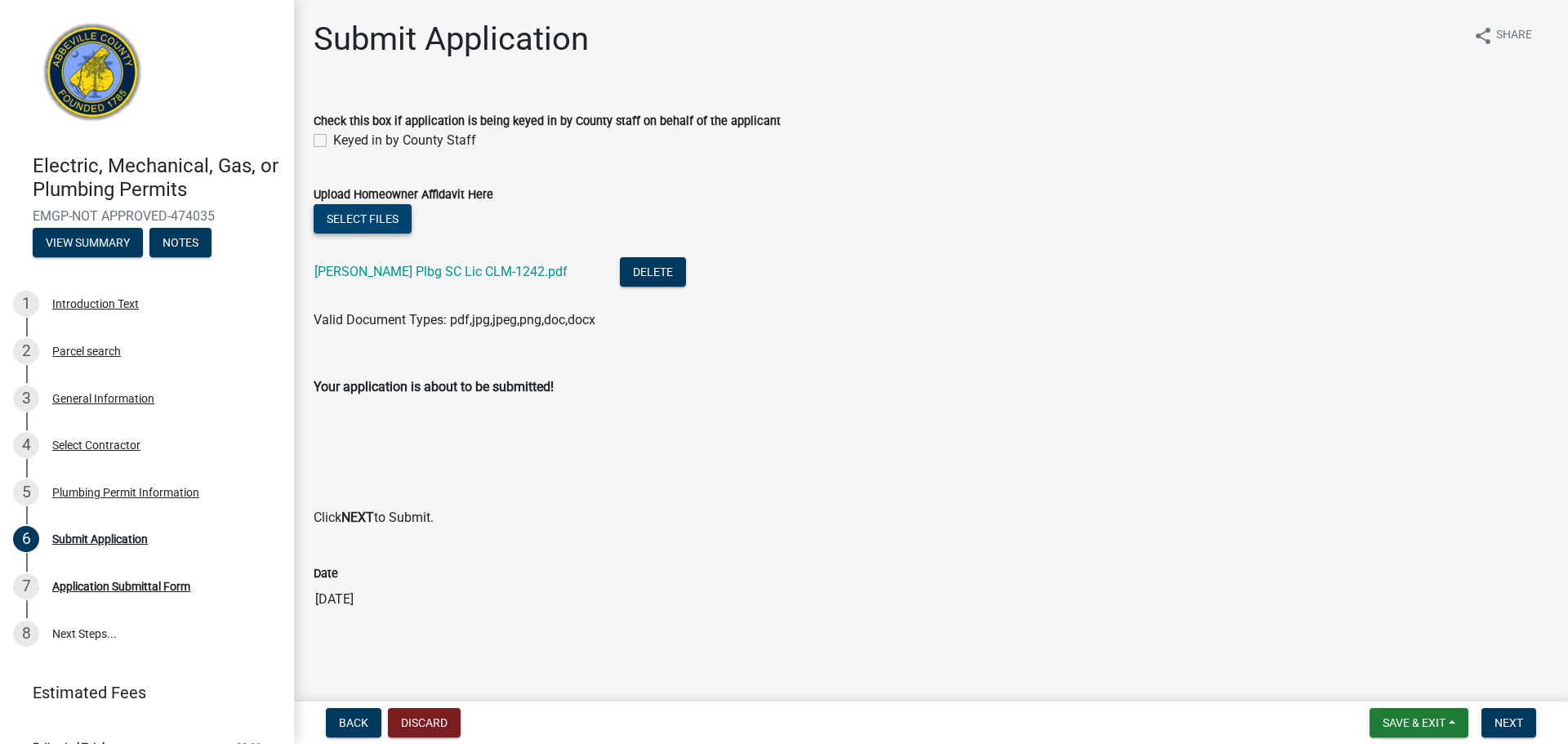
click at [368, 224] on button "Select files" at bounding box center [362, 219] width 98 height 29
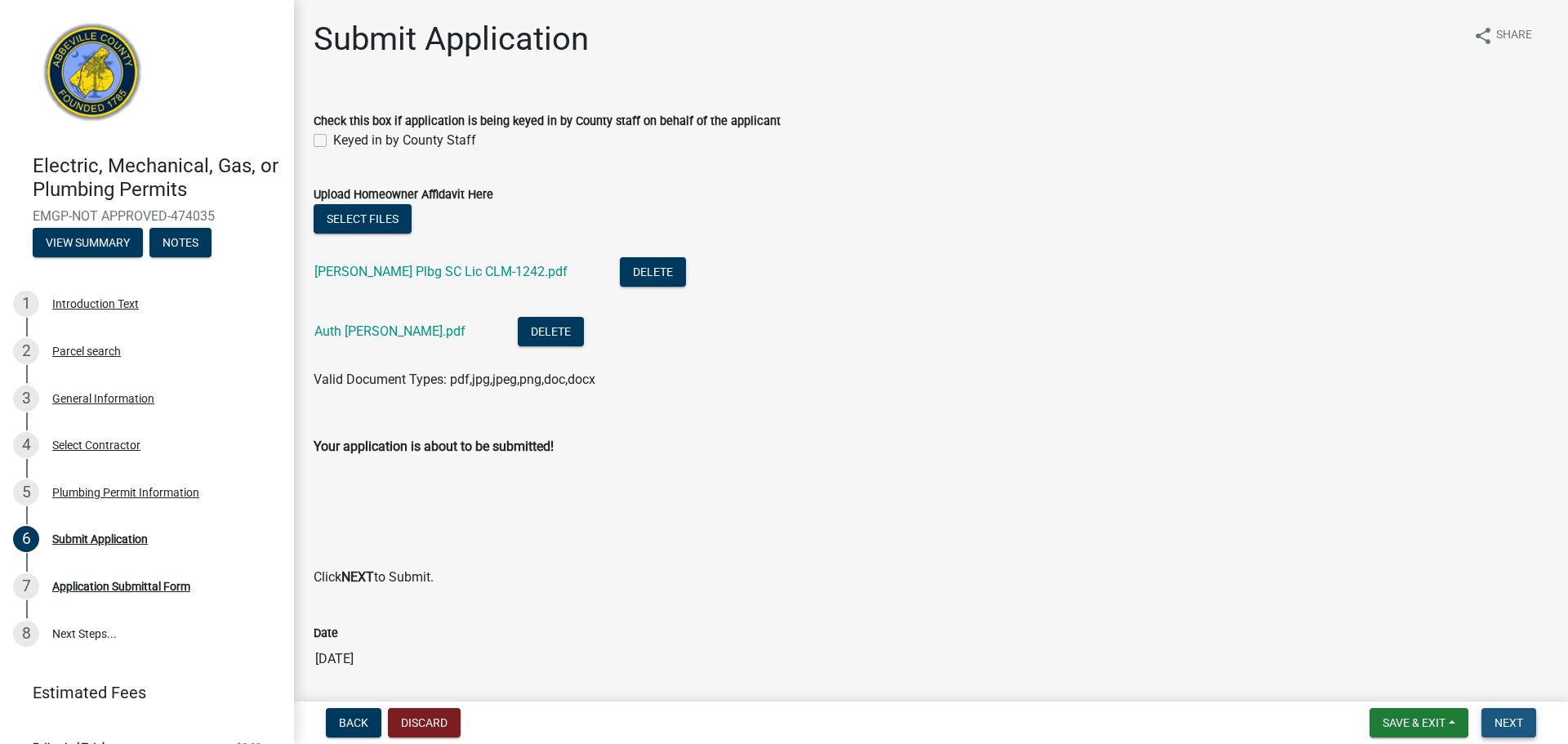
click at [1507, 716] on span "Next" at bounding box center [1508, 723] width 29 height 13
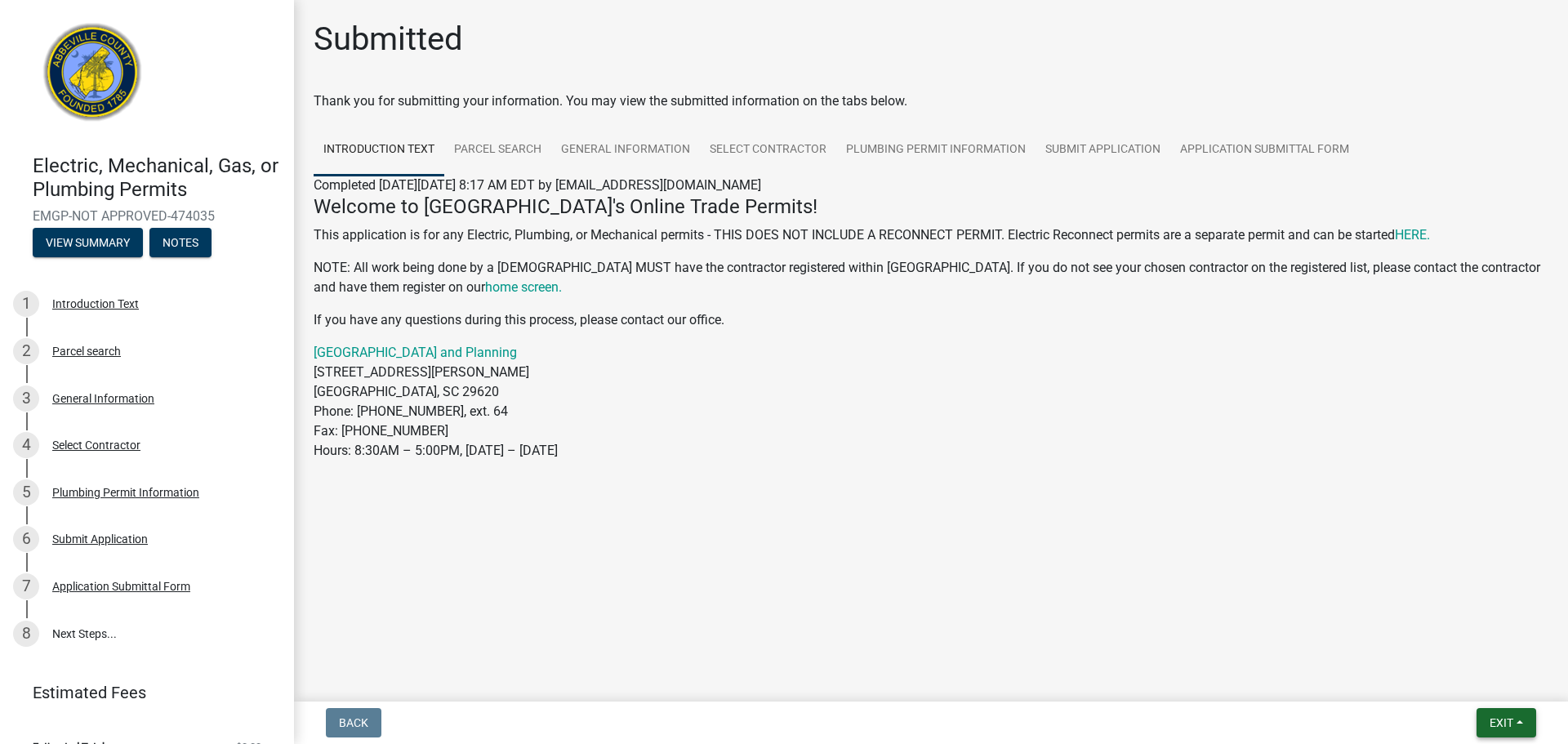
click at [1486, 713] on button "Exit" at bounding box center [1506, 723] width 60 height 29
click at [1489, 679] on button "Save & Exit" at bounding box center [1471, 681] width 131 height 39
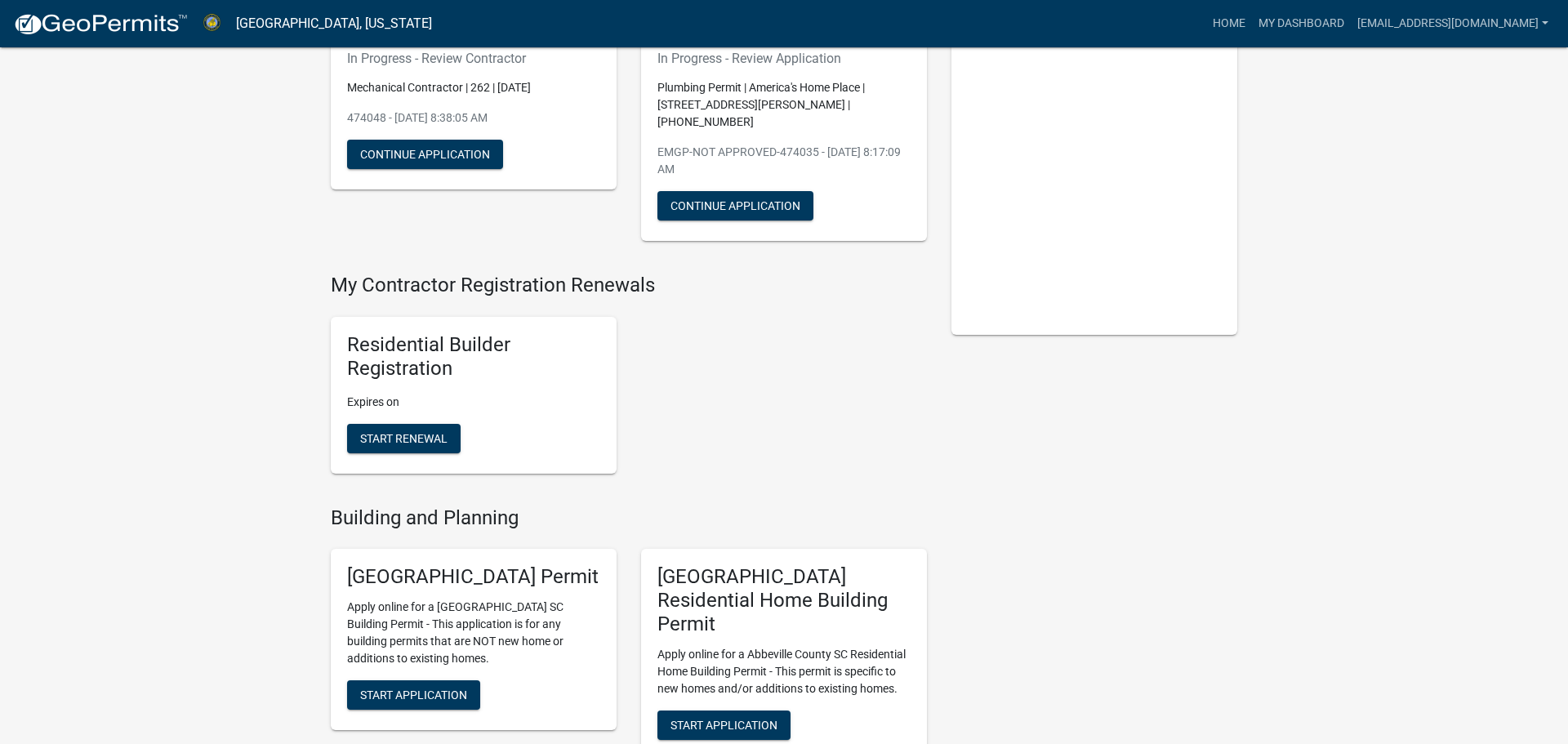
scroll to position [453, 0]
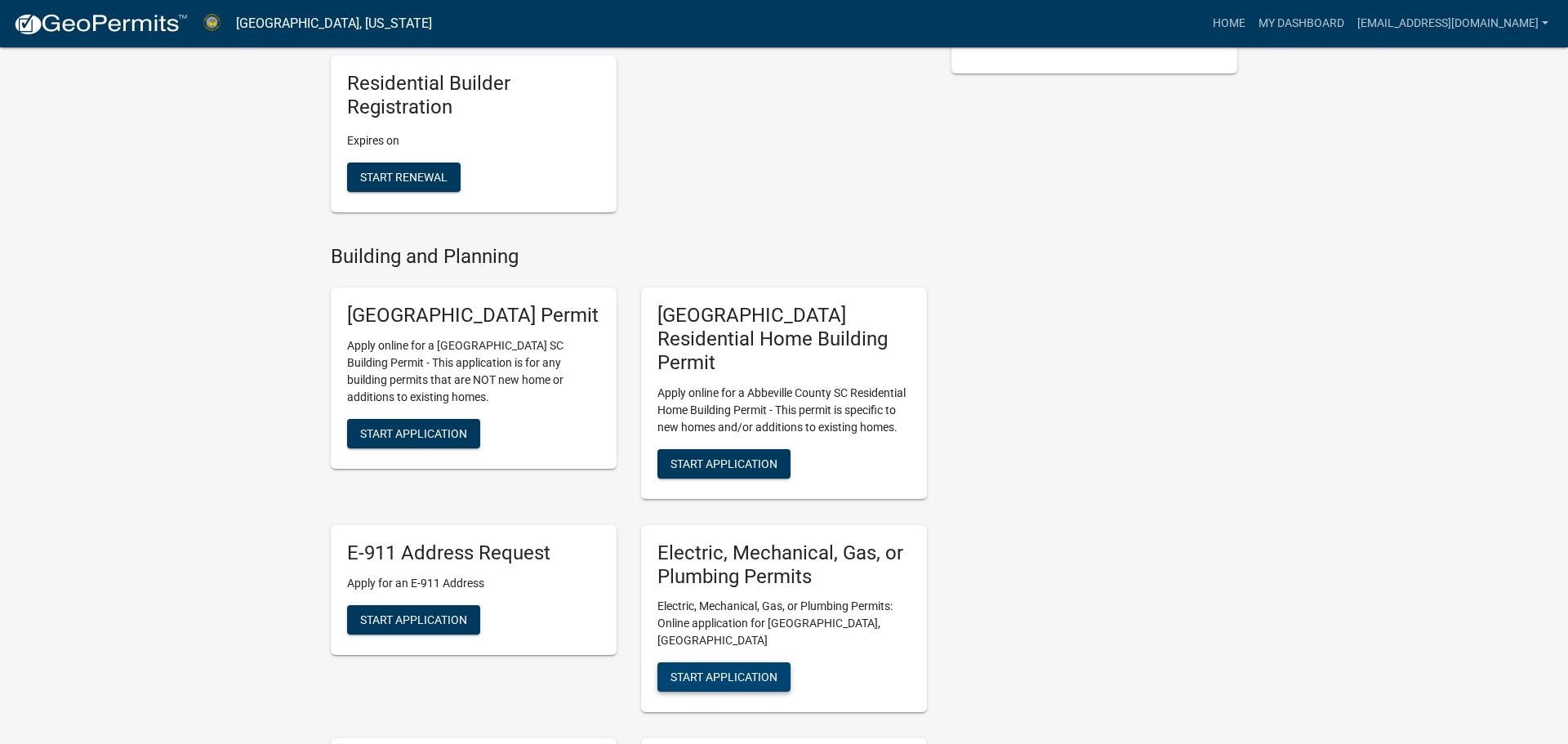
click at [757, 671] on span "Start Application" at bounding box center [724, 678] width 107 height 13
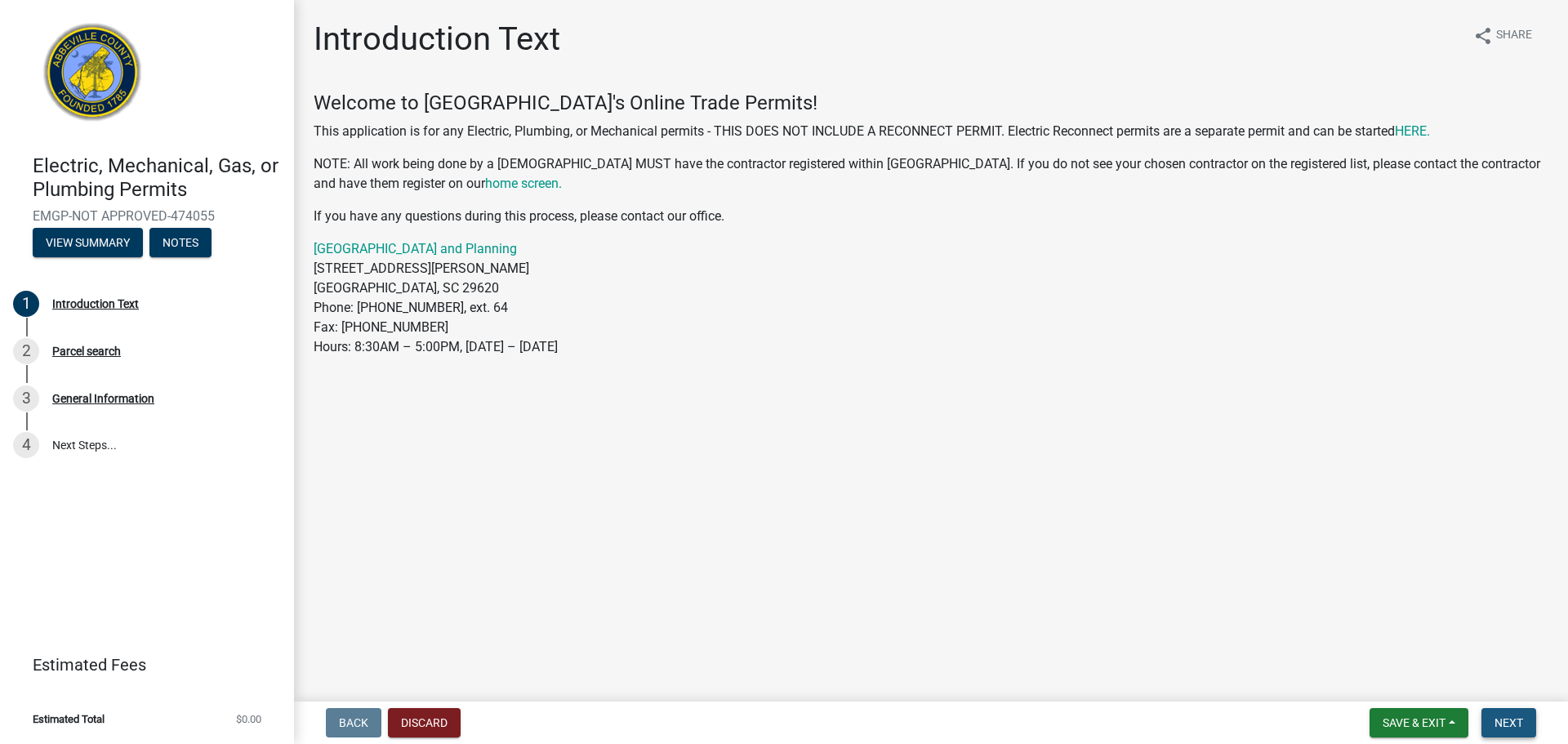
click at [1513, 724] on span "Next" at bounding box center [1508, 723] width 29 height 13
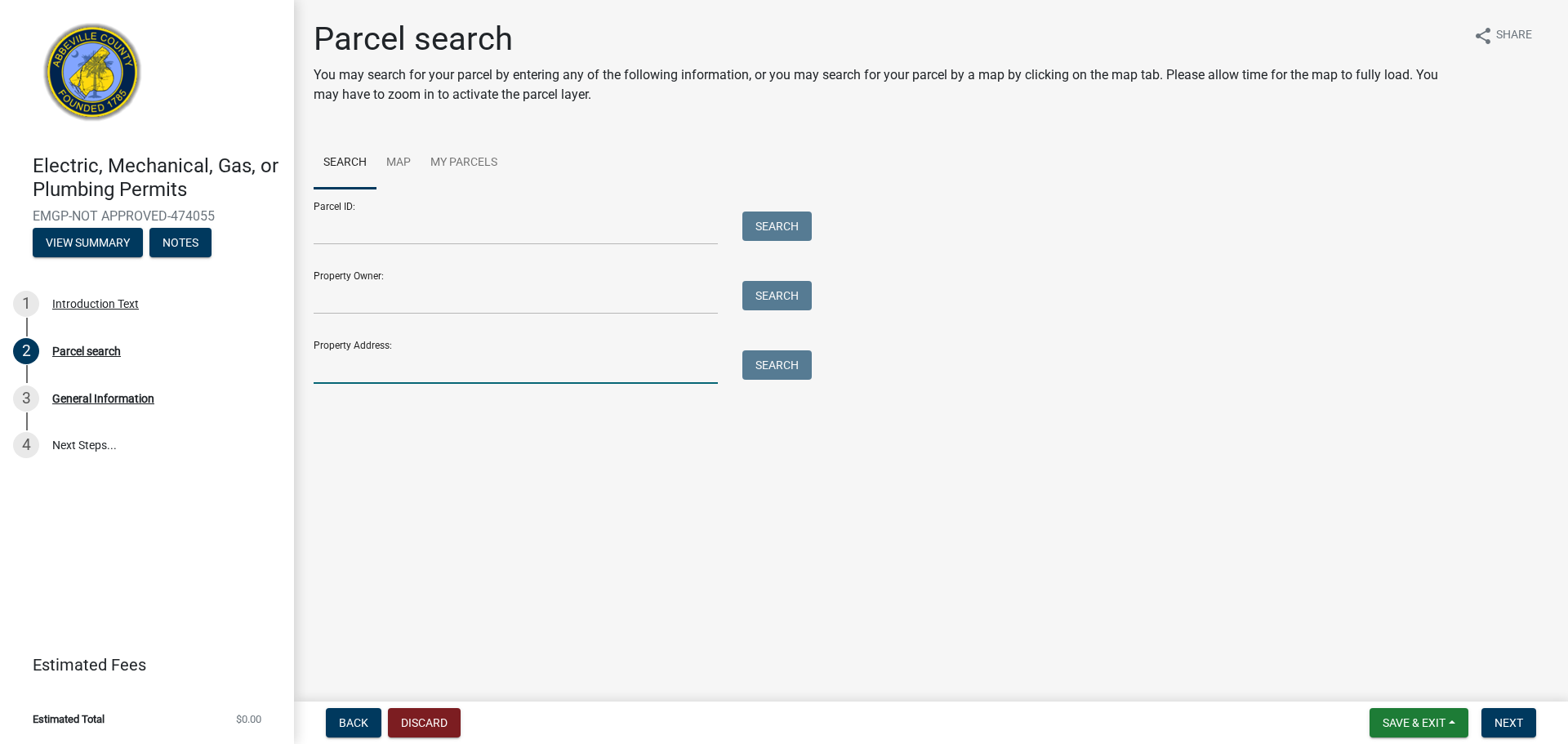
click at [413, 368] on input "Property Address:" at bounding box center [515, 367] width 404 height 34
click at [1505, 725] on span "Next" at bounding box center [1508, 723] width 29 height 13
click at [476, 350] on input "[STREET_ADDRESS][PERSON_NAME]" at bounding box center [515, 367] width 404 height 34
type input "558 Stevenson Road"
click at [775, 368] on button "Search" at bounding box center [776, 365] width 70 height 29
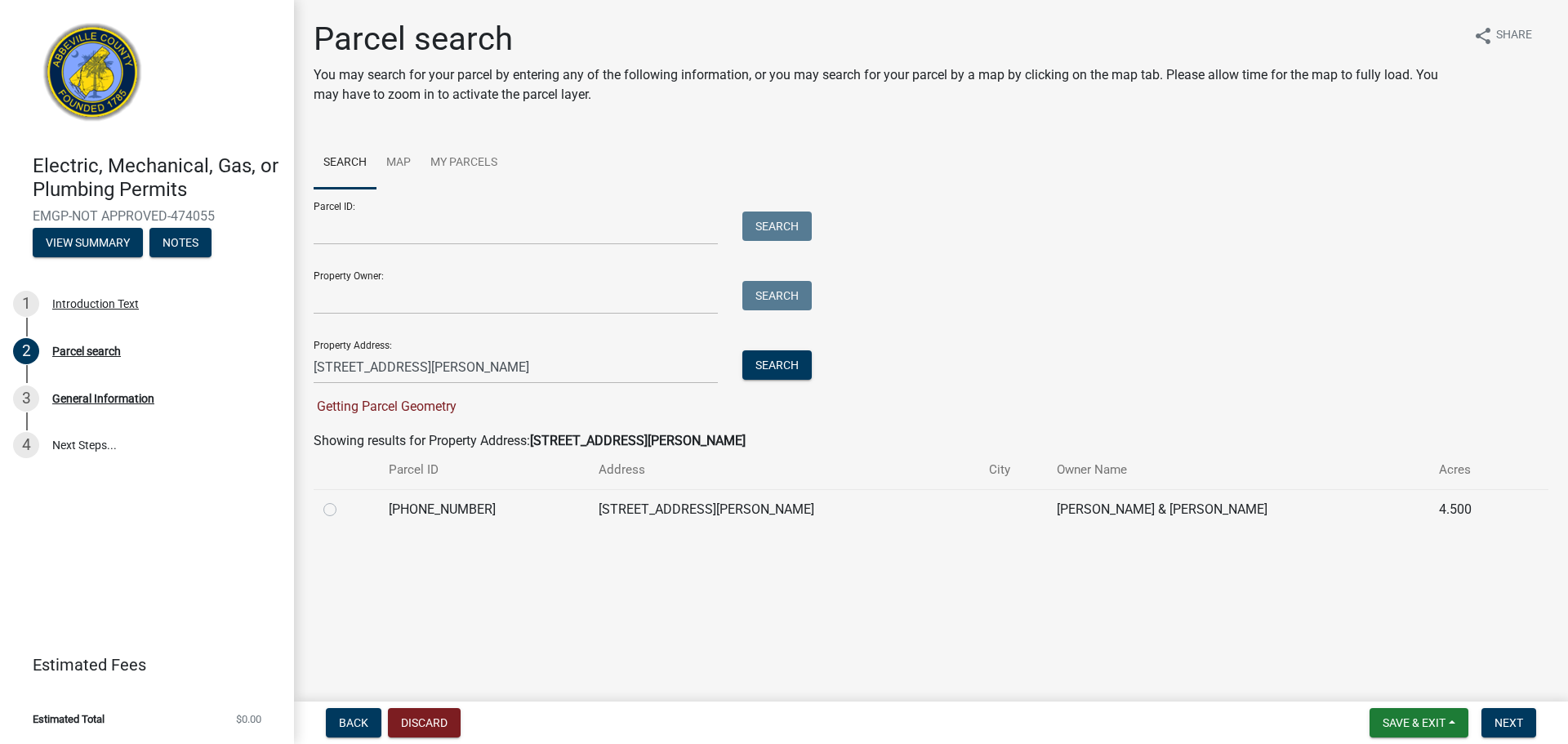
click at [343, 500] on label at bounding box center [343, 500] width 0 height 0
click at [343, 511] on input "radio" at bounding box center [348, 505] width 11 height 11
radio input "true"
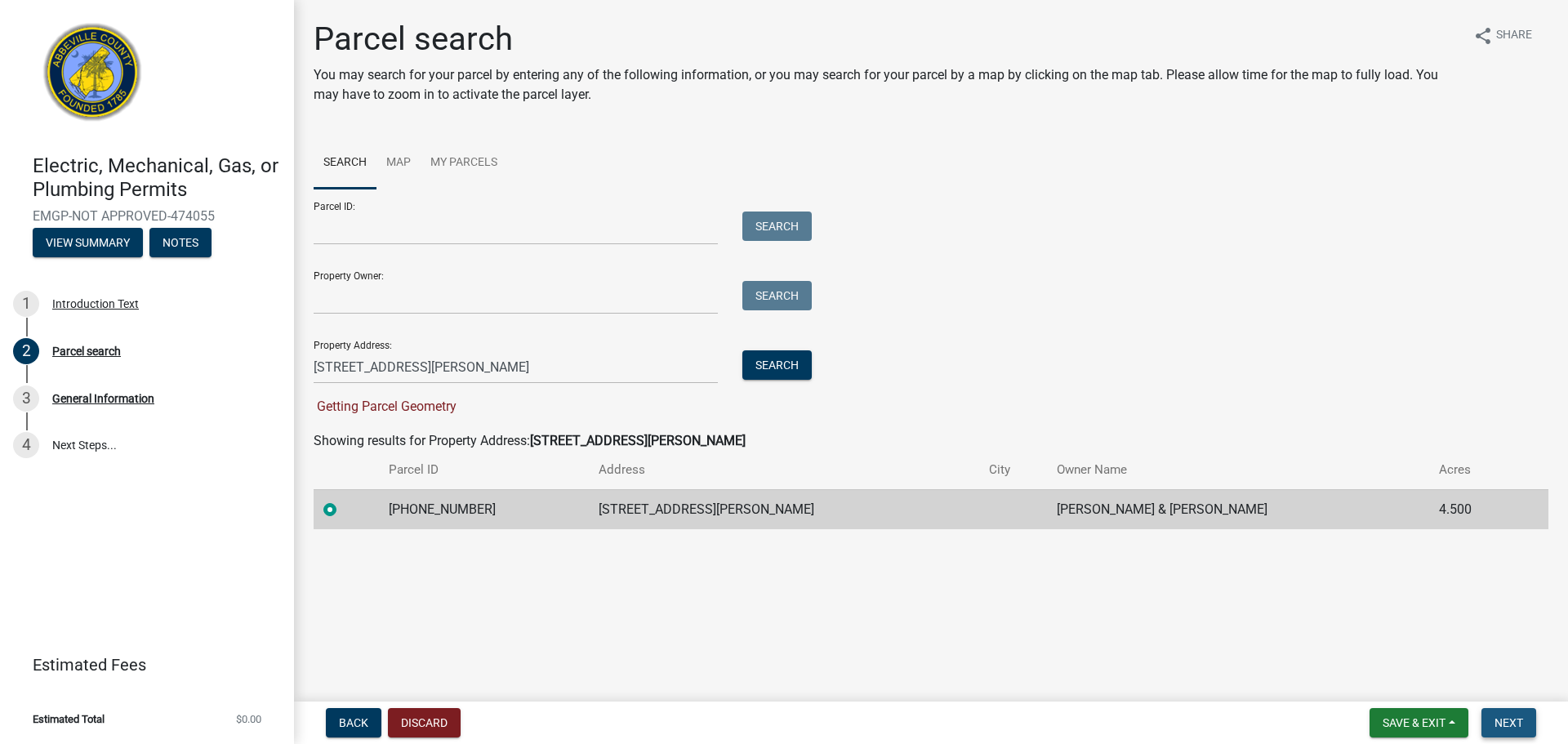
click at [1503, 726] on span "Next" at bounding box center [1508, 723] width 29 height 13
click at [1389, 645] on main "Parcel search You may search for your parcel by entering any of the following i…" at bounding box center [930, 347] width 1274 height 695
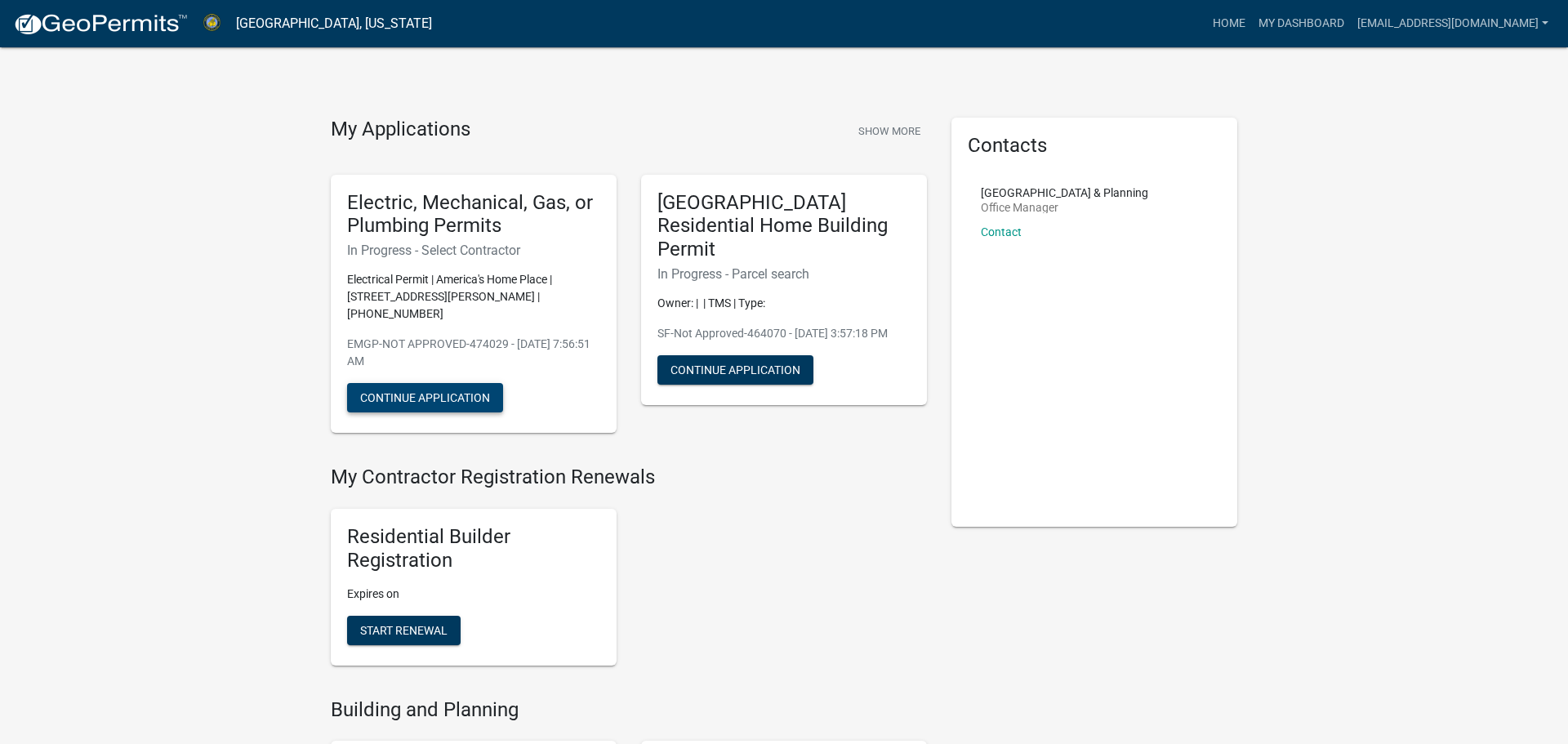
click at [470, 383] on button "Continue Application" at bounding box center [425, 398] width 156 height 29
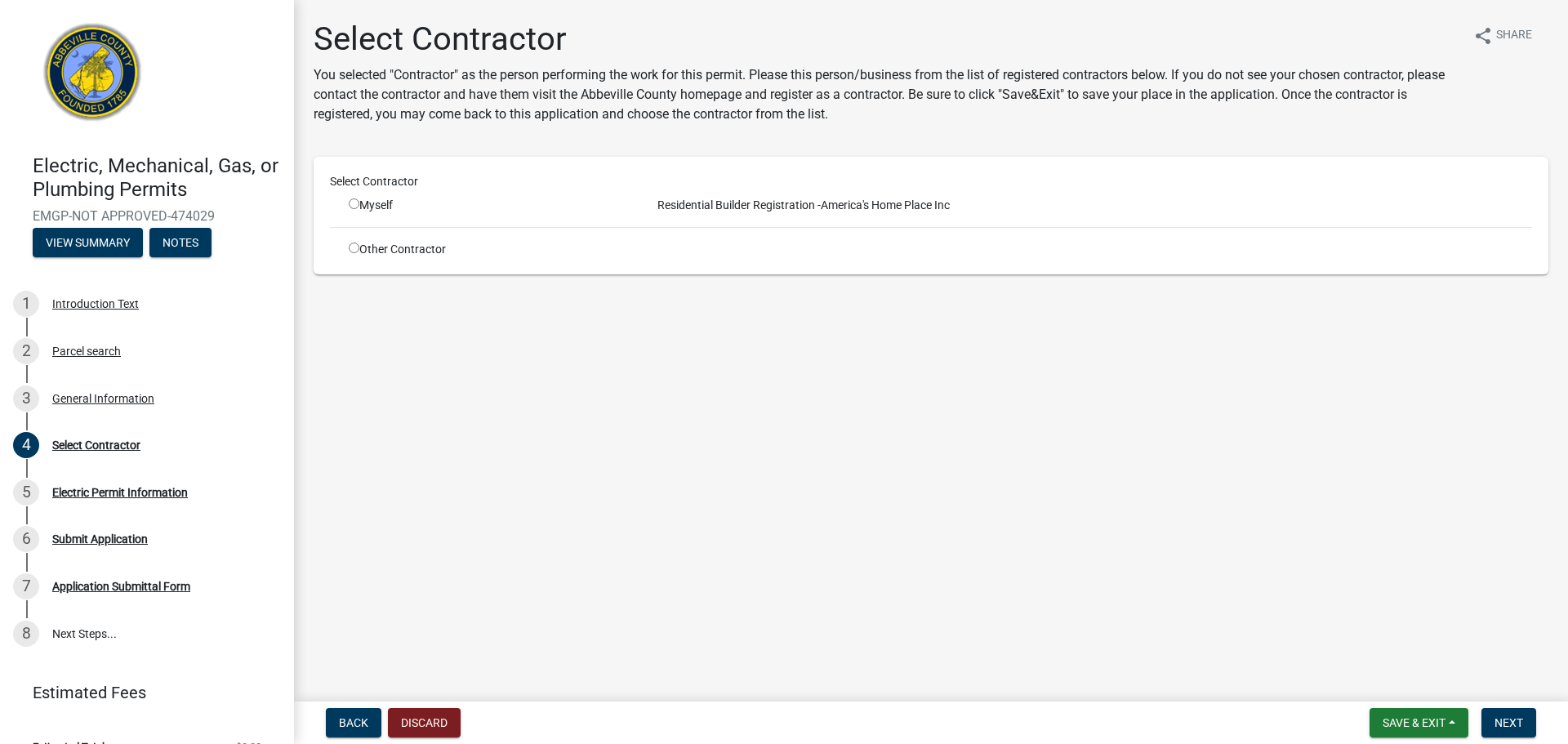
click at [395, 247] on div "Other Contractor" at bounding box center [487, 249] width 302 height 17
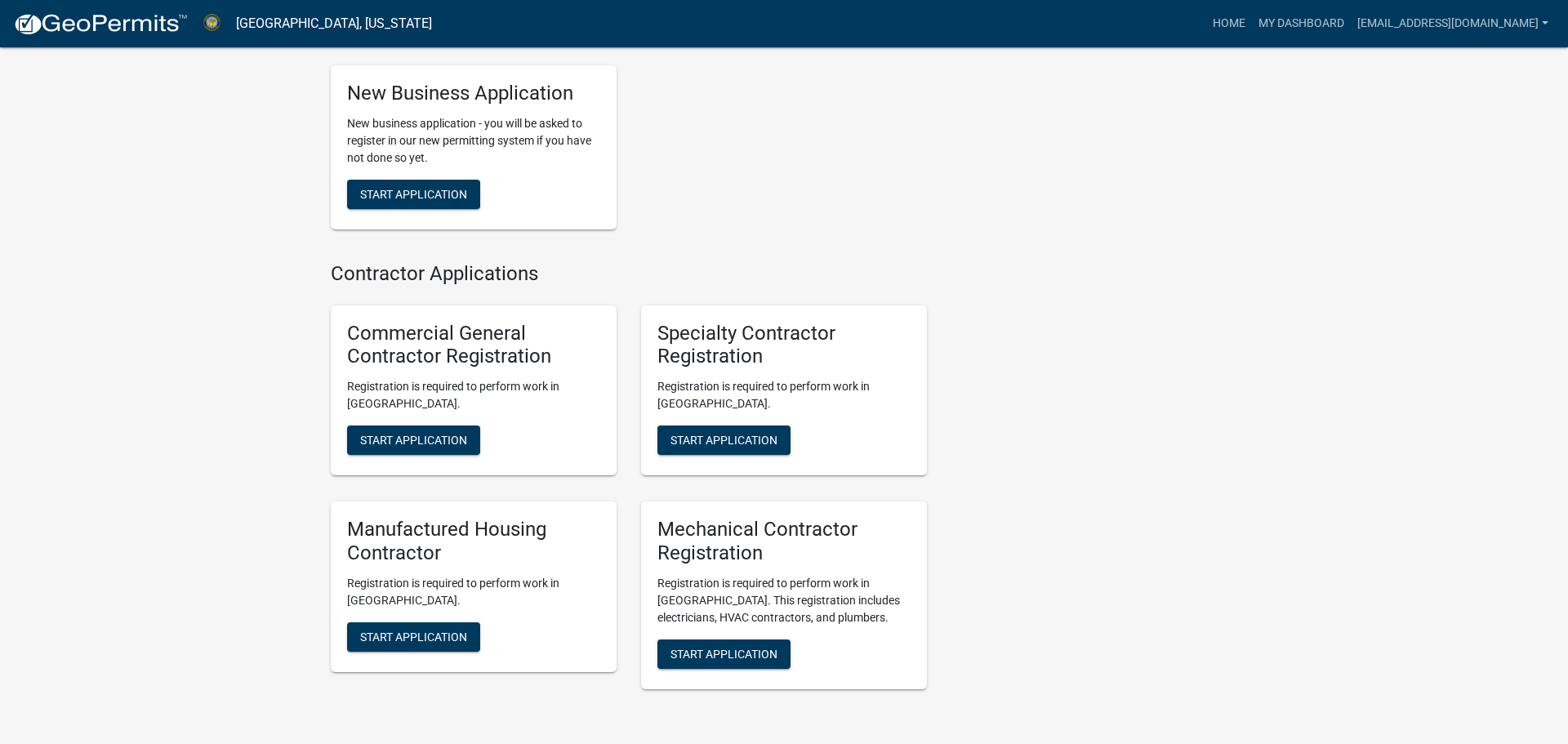
scroll to position [1369, 0]
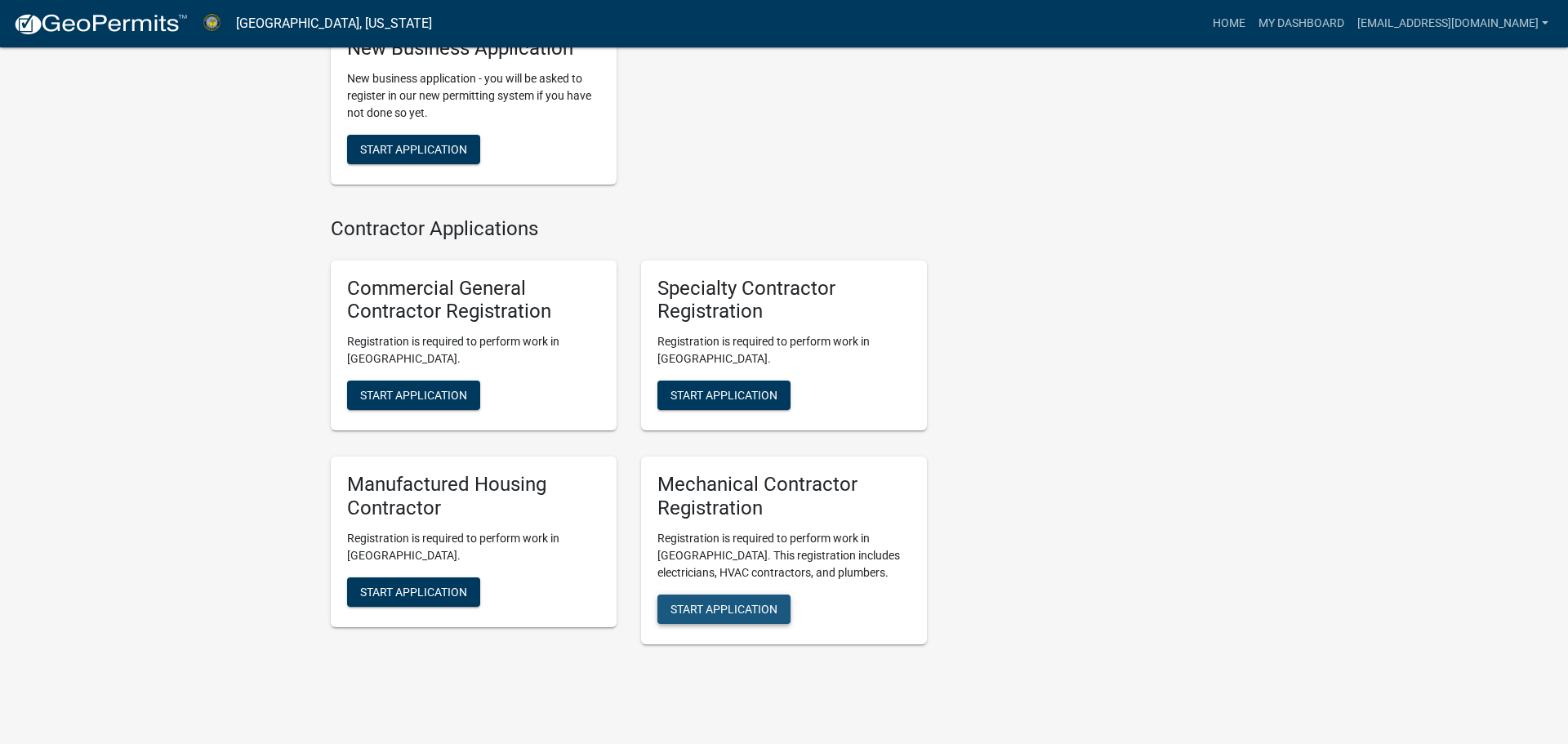
click at [751, 595] on button "Start Application" at bounding box center [724, 610] width 133 height 29
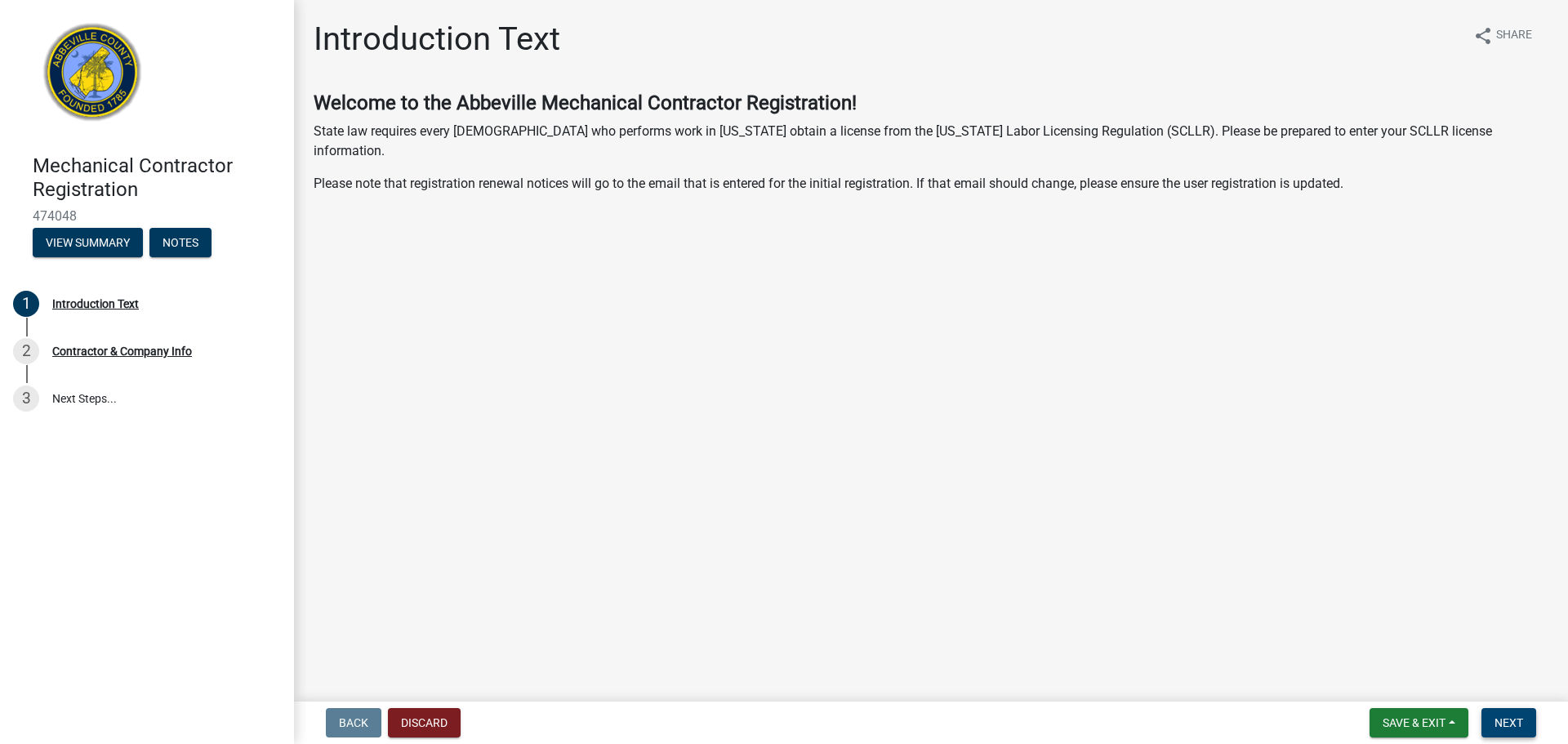
click at [1505, 719] on span "Next" at bounding box center [1508, 723] width 29 height 13
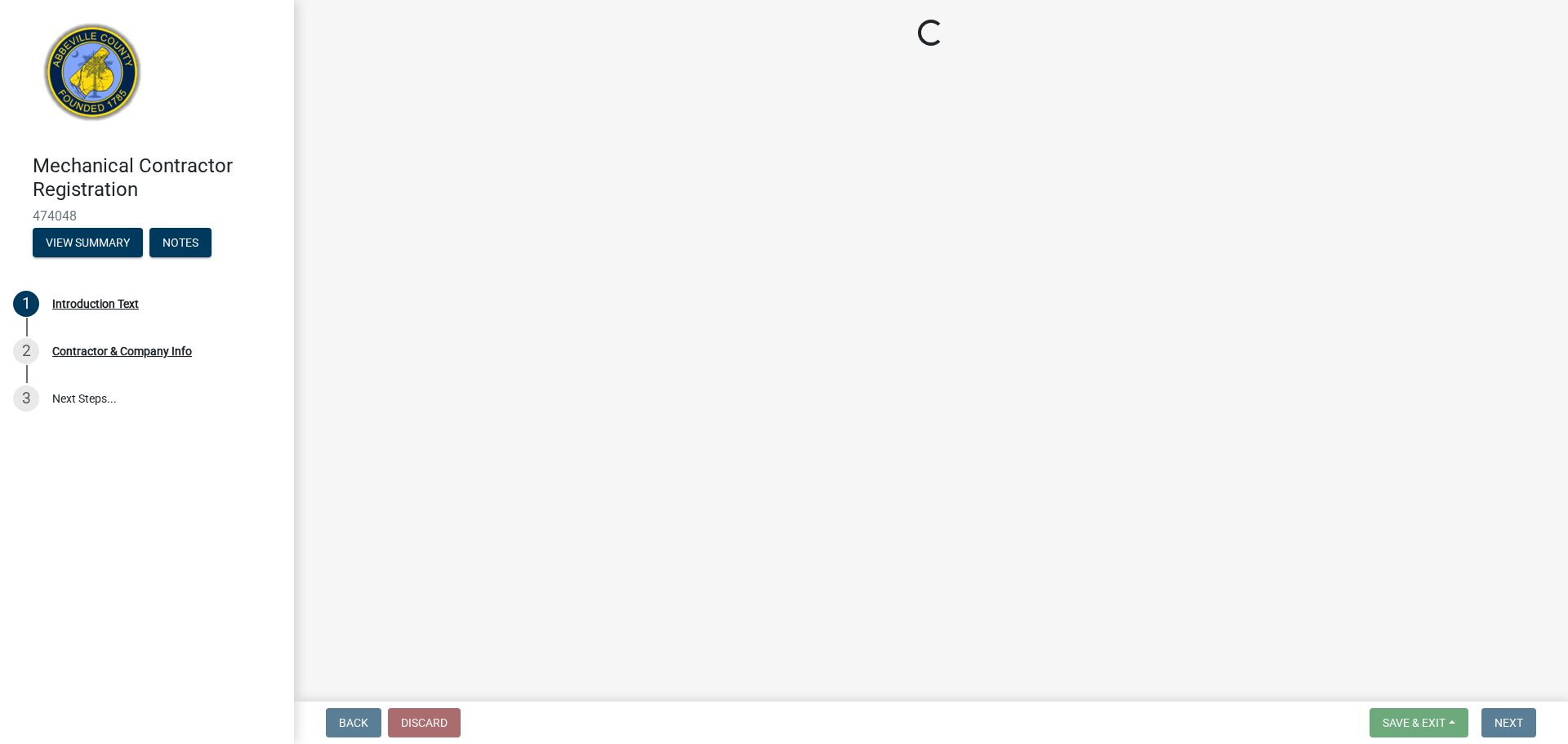
select select "SC"
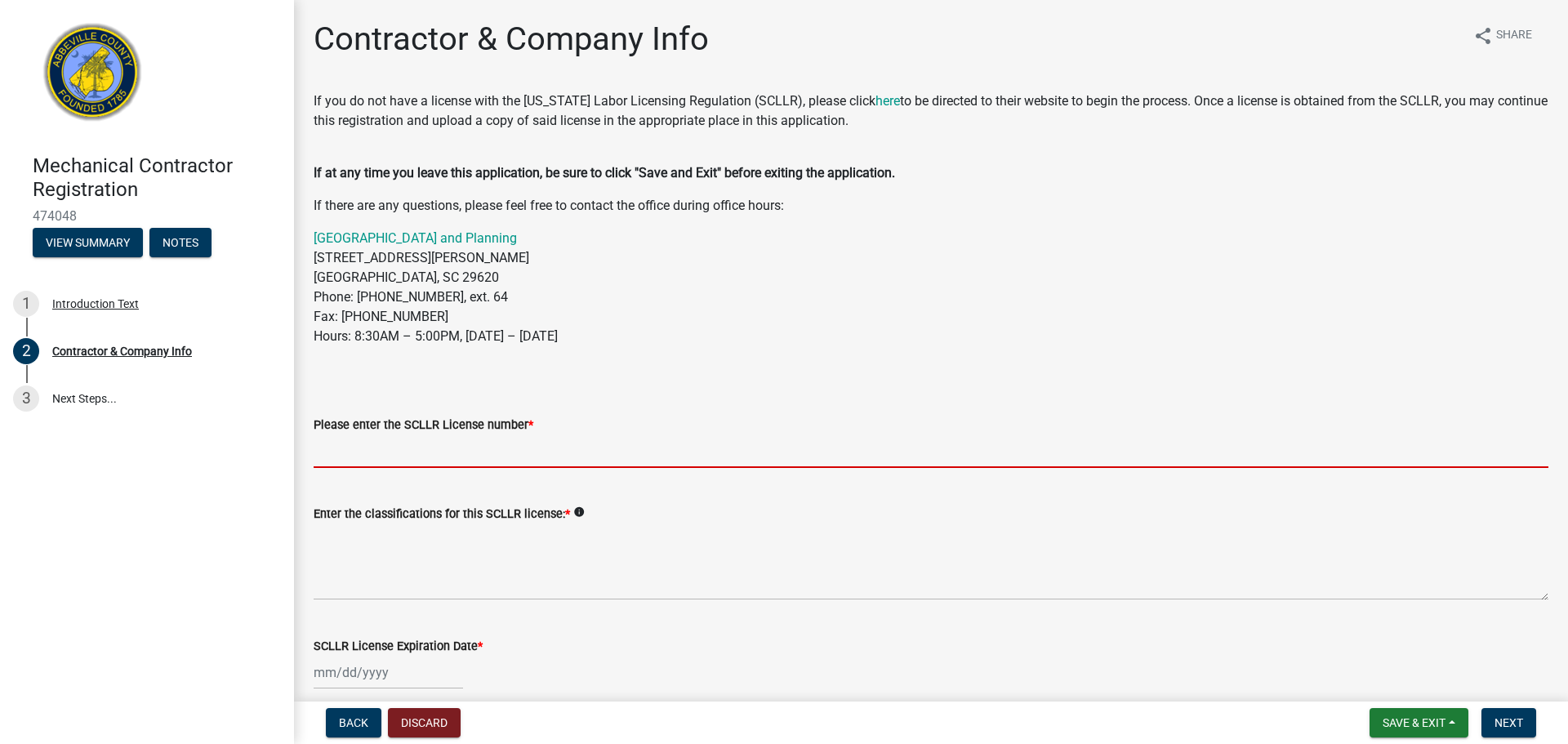
click at [445, 452] on input "Please enter the SCLLR License number *" at bounding box center [930, 451] width 1234 height 34
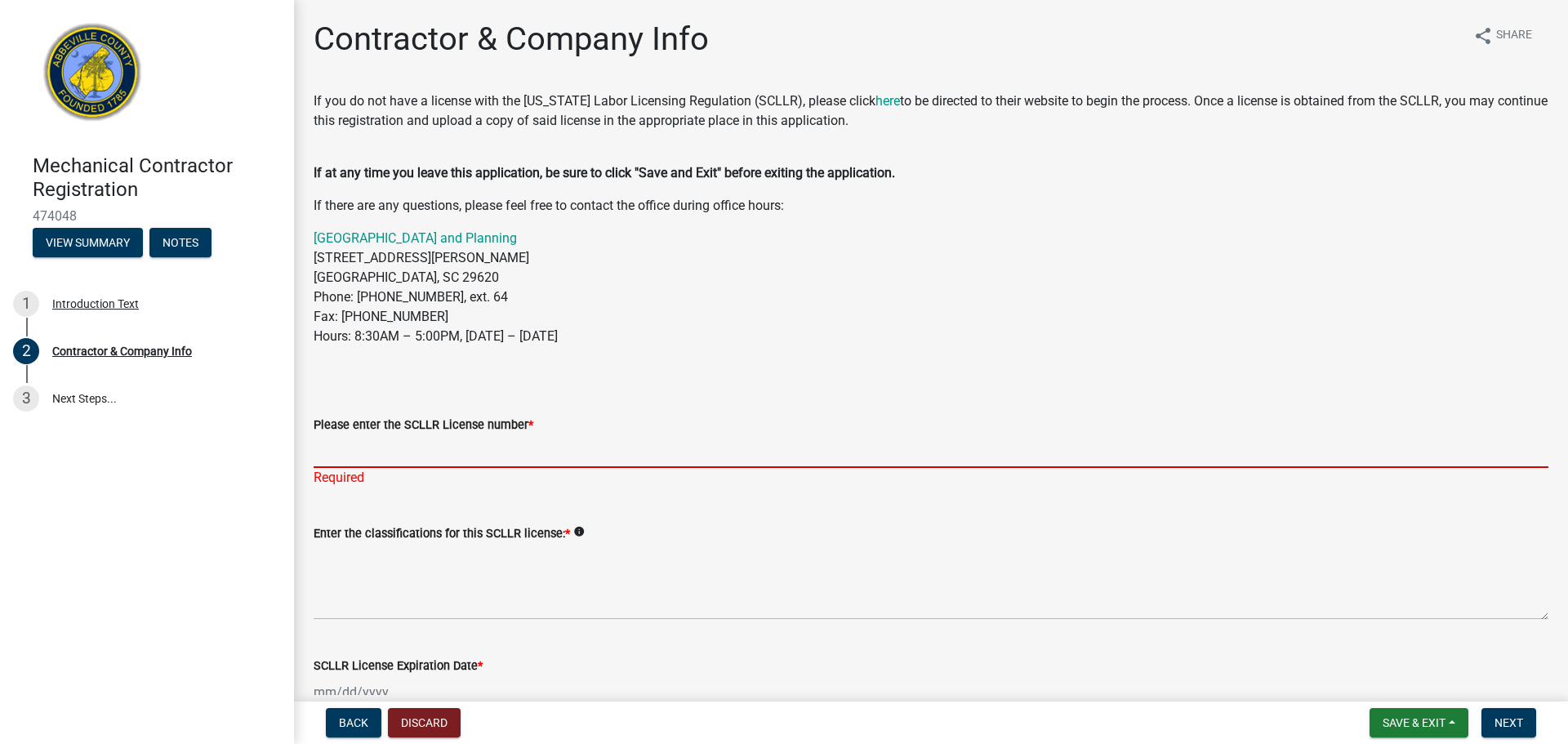
click at [447, 463] on input "Please enter the SCLLR License number *" at bounding box center [930, 451] width 1234 height 34
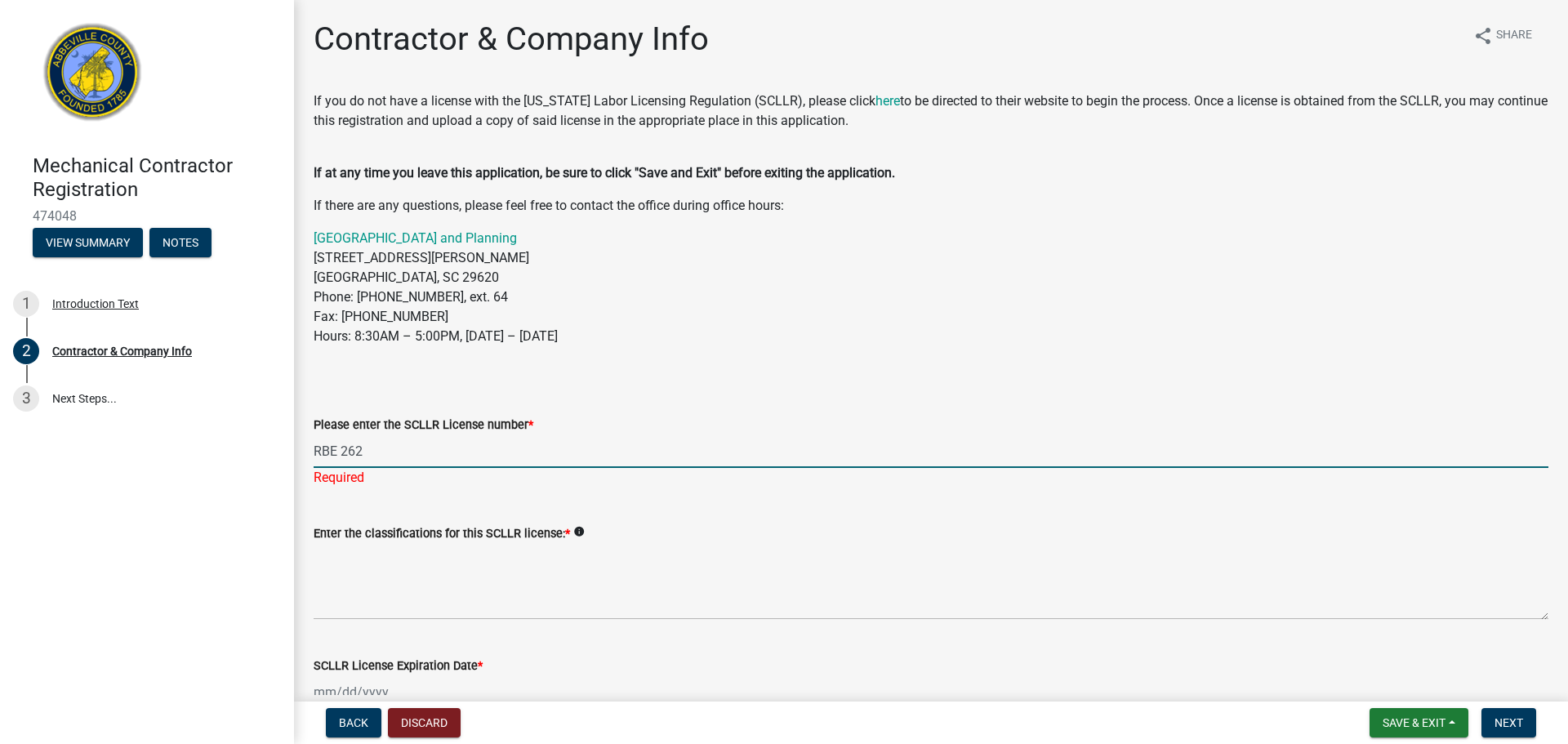
type input "RBE 262"
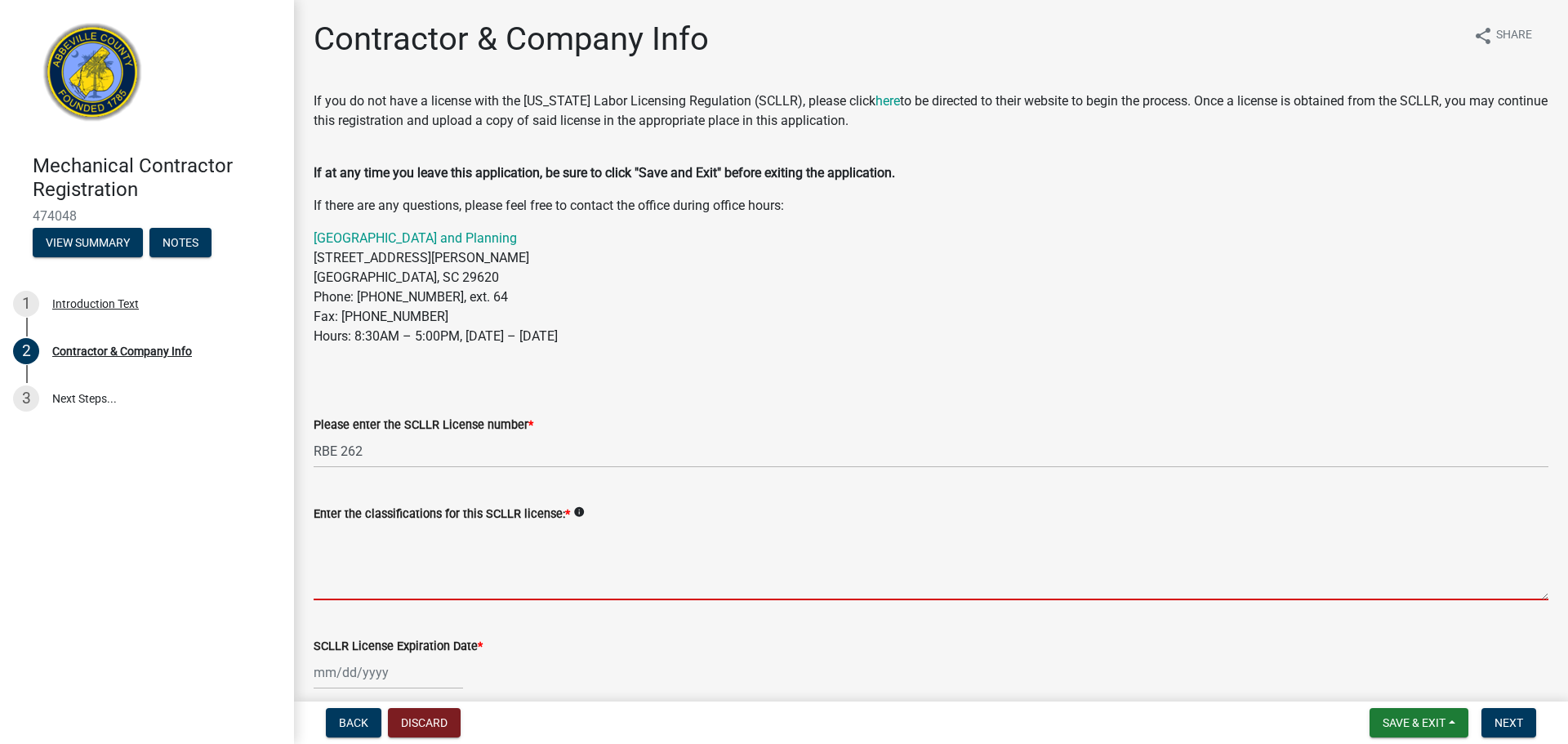
click at [541, 597] on textarea "Enter the classifications for this SCLLR license: *" at bounding box center [930, 562] width 1234 height 77
click at [451, 586] on textarea "Enter the classifications for this SCLLR license: *" at bounding box center [930, 562] width 1234 height 77
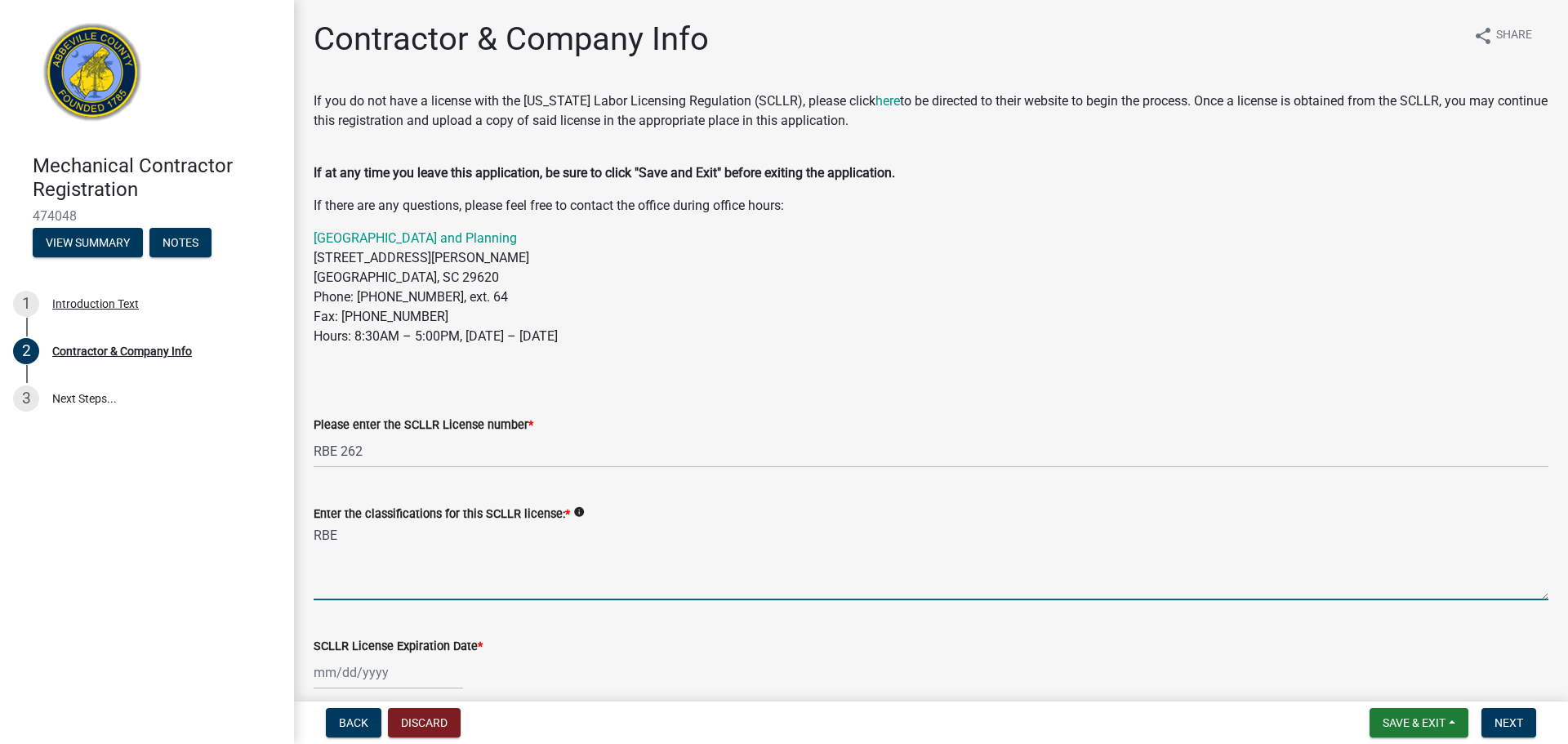
type textarea "RBE"
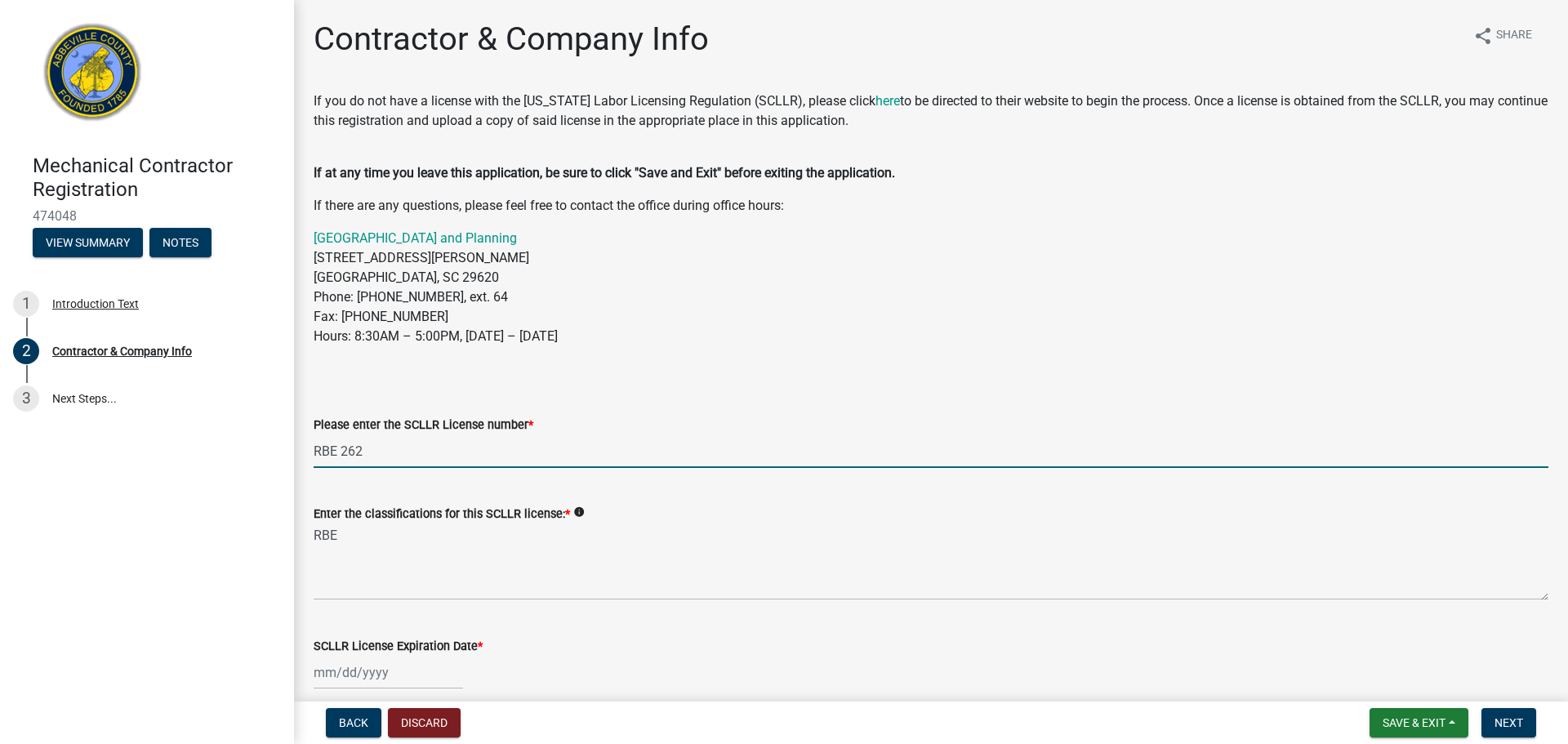
drag, startPoint x: 343, startPoint y: 444, endPoint x: 159, endPoint y: 448, distance: 184.0
click at [159, 448] on div "Mechanical Contractor Registration 474048 View Summary Notes 1 Introduction Tex…" at bounding box center [784, 372] width 1568 height 744
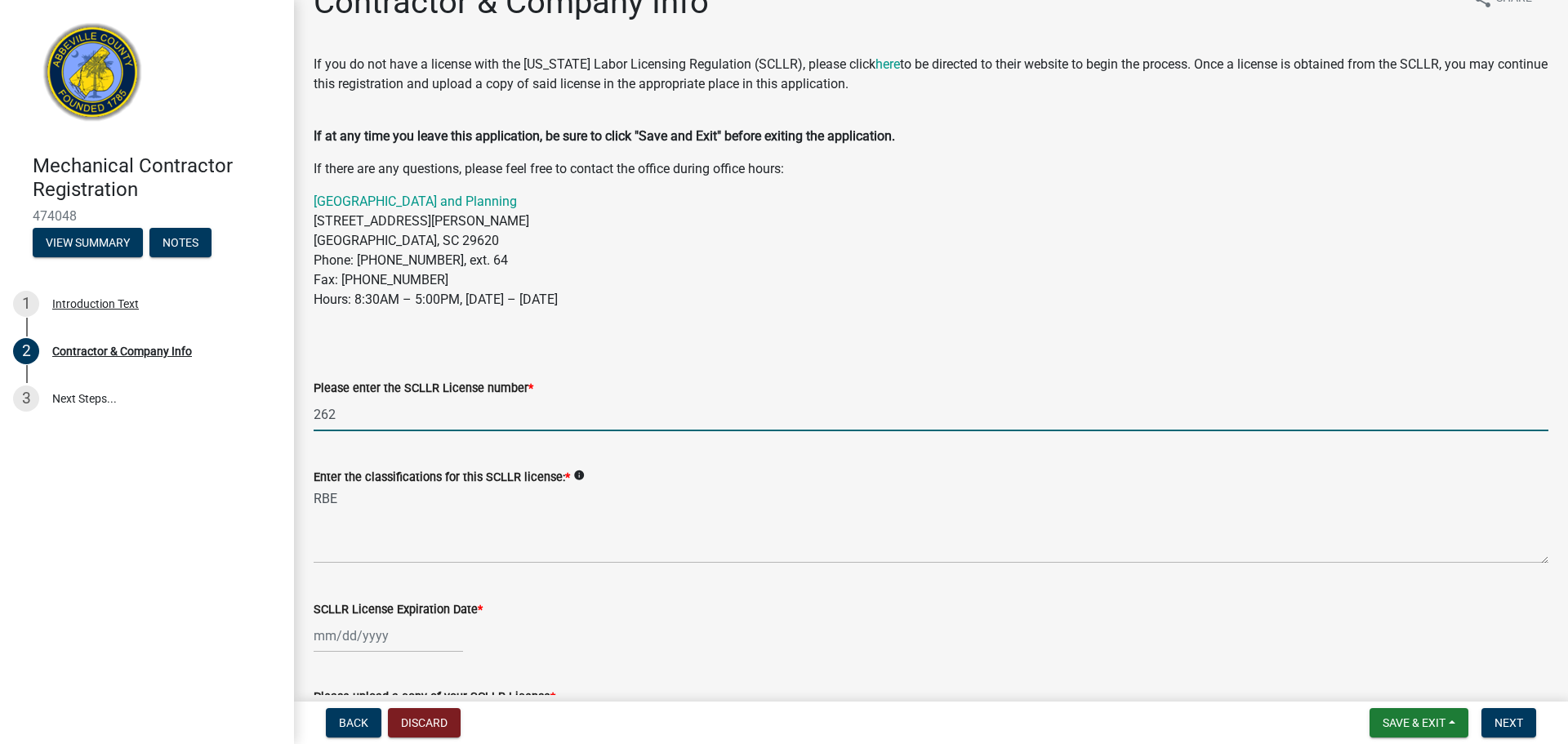
scroll to position [60, 0]
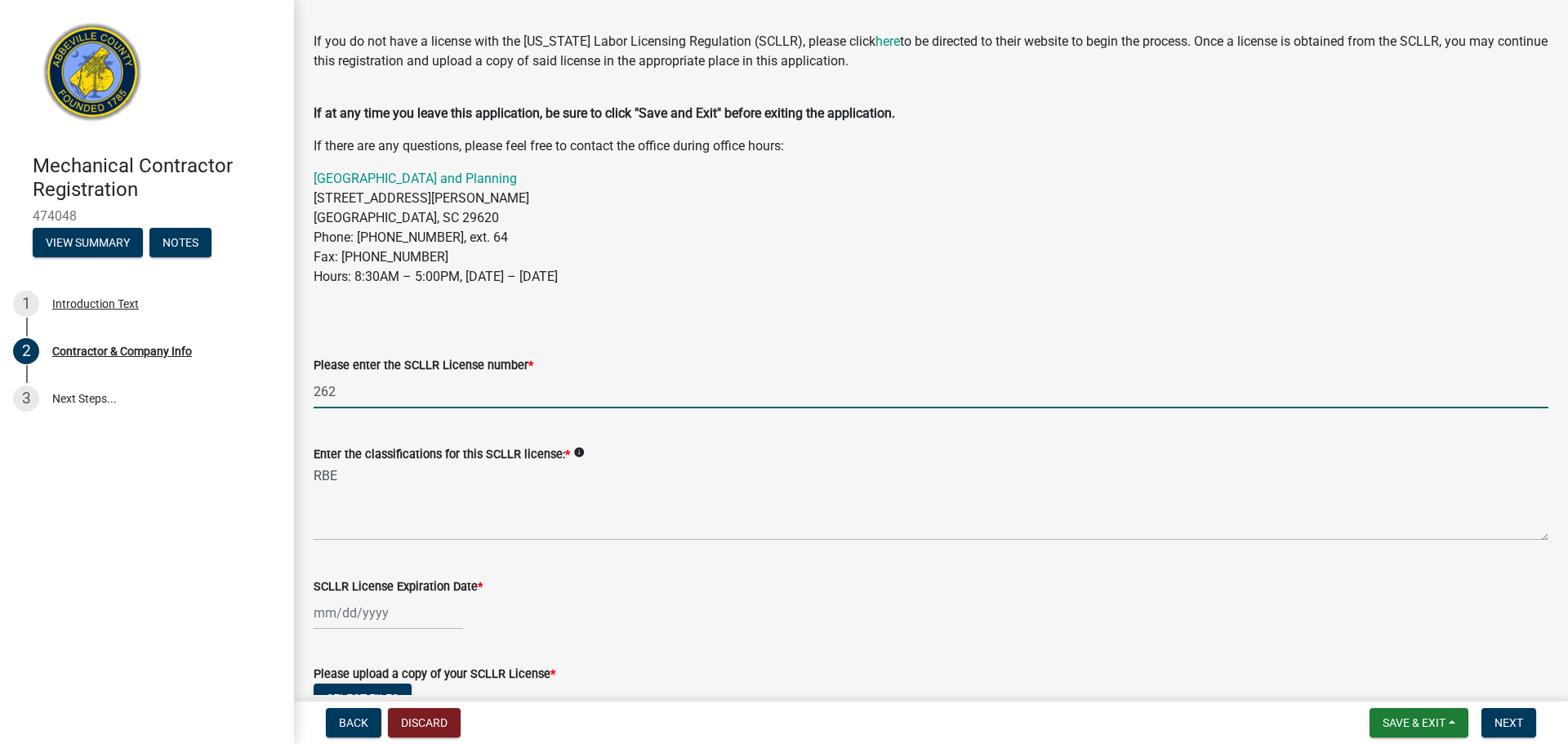
type input "262"
click at [331, 612] on div at bounding box center [388, 613] width 150 height 34
select select "9"
select select "2025"
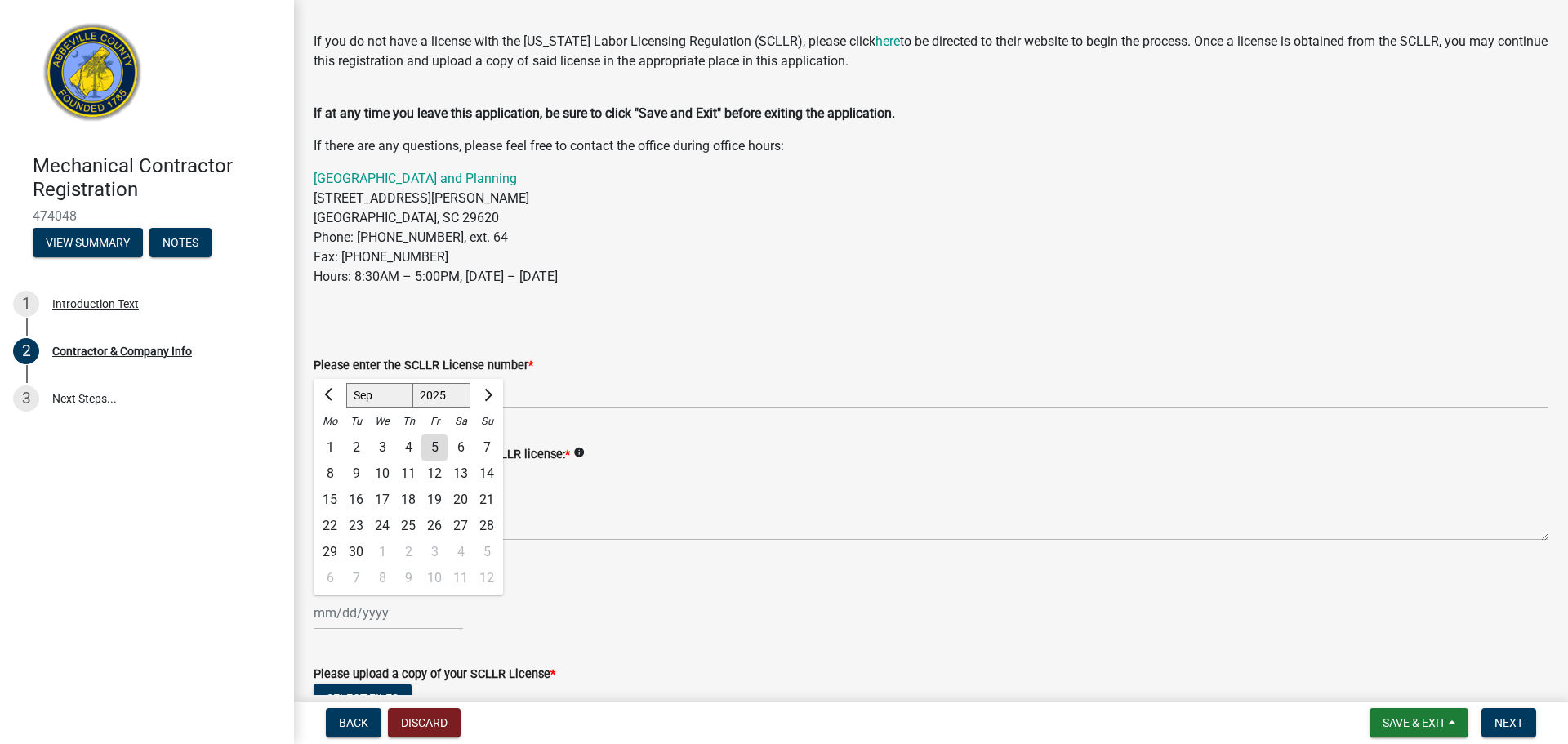
click at [387, 393] on select "Jan Feb Mar Apr May Jun Jul Aug Sep Oct Nov Dec" at bounding box center [379, 395] width 66 height 25
select select "6"
click at [346, 383] on select "Jan Feb Mar Apr May Jun Jul Aug Sep Oct Nov Dec" at bounding box center [379, 395] width 66 height 25
click at [425, 400] on select "1525 1526 1527 1528 1529 1530 1531 1532 1533 1534 1535 1536 1537 1538 1539 1540…" at bounding box center [442, 395] width 59 height 25
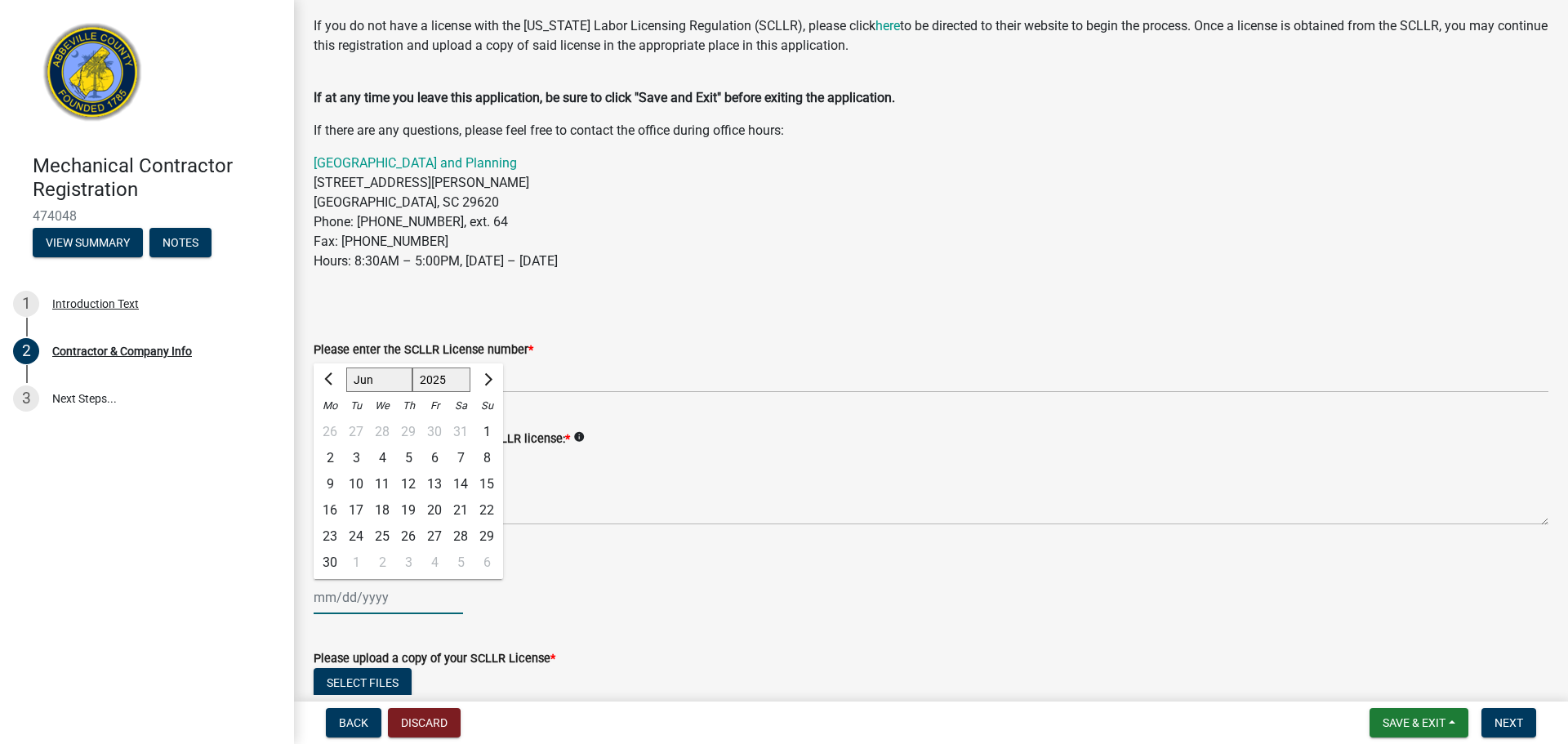
scroll to position [76, 0]
click at [443, 377] on select "1525 1526 1527 1528 1529 1530 1531 1532 1533 1534 1535 1536 1537 1538 1539 1540…" at bounding box center [442, 379] width 59 height 25
select select "2027"
click at [412, 367] on select "1525 1526 1527 1528 1529 1530 1531 1532 1533 1534 1535 1536 1537 1538 1539 1540…" at bounding box center [442, 379] width 59 height 25
click at [391, 536] on div "30" at bounding box center [382, 536] width 26 height 26
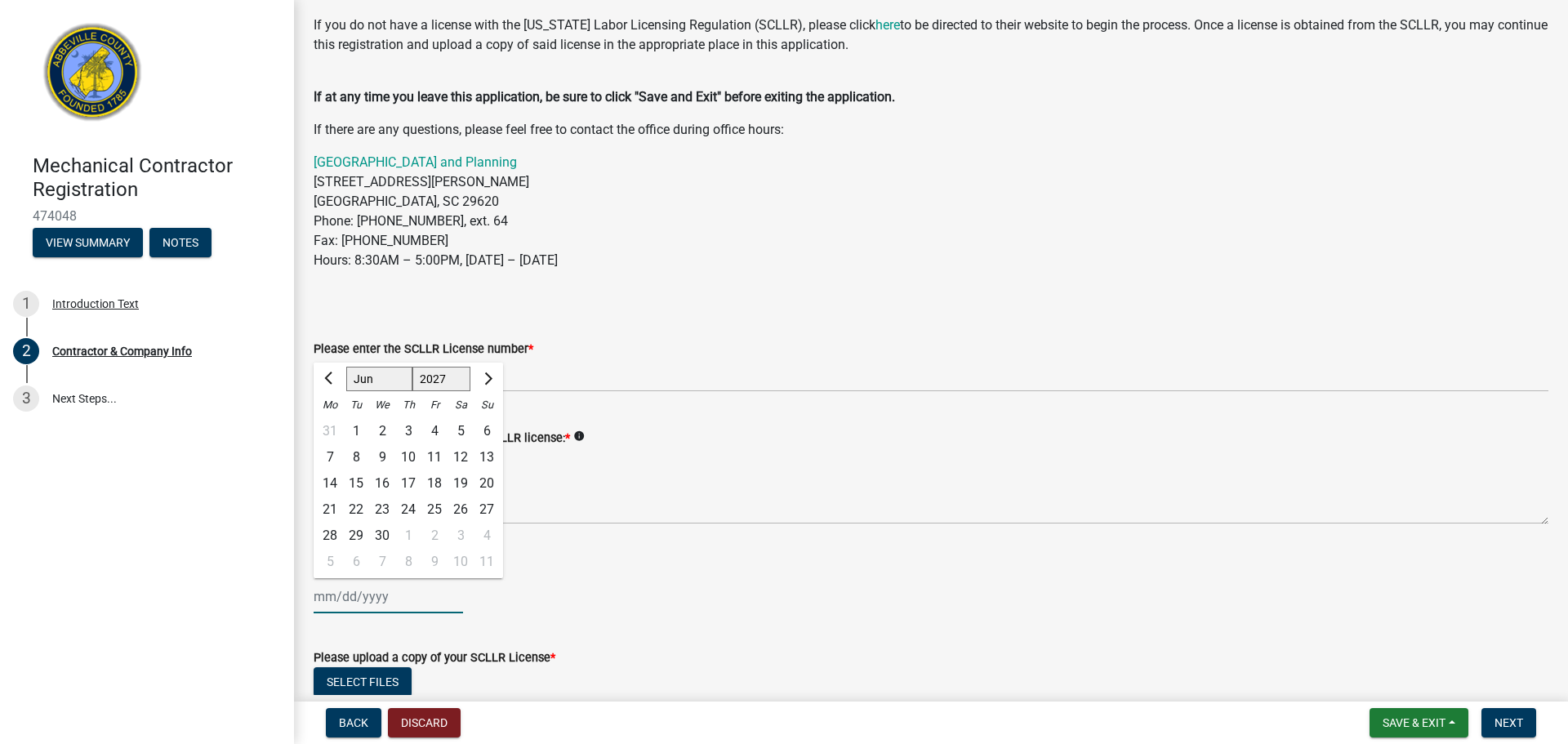
type input "06/30/2027"
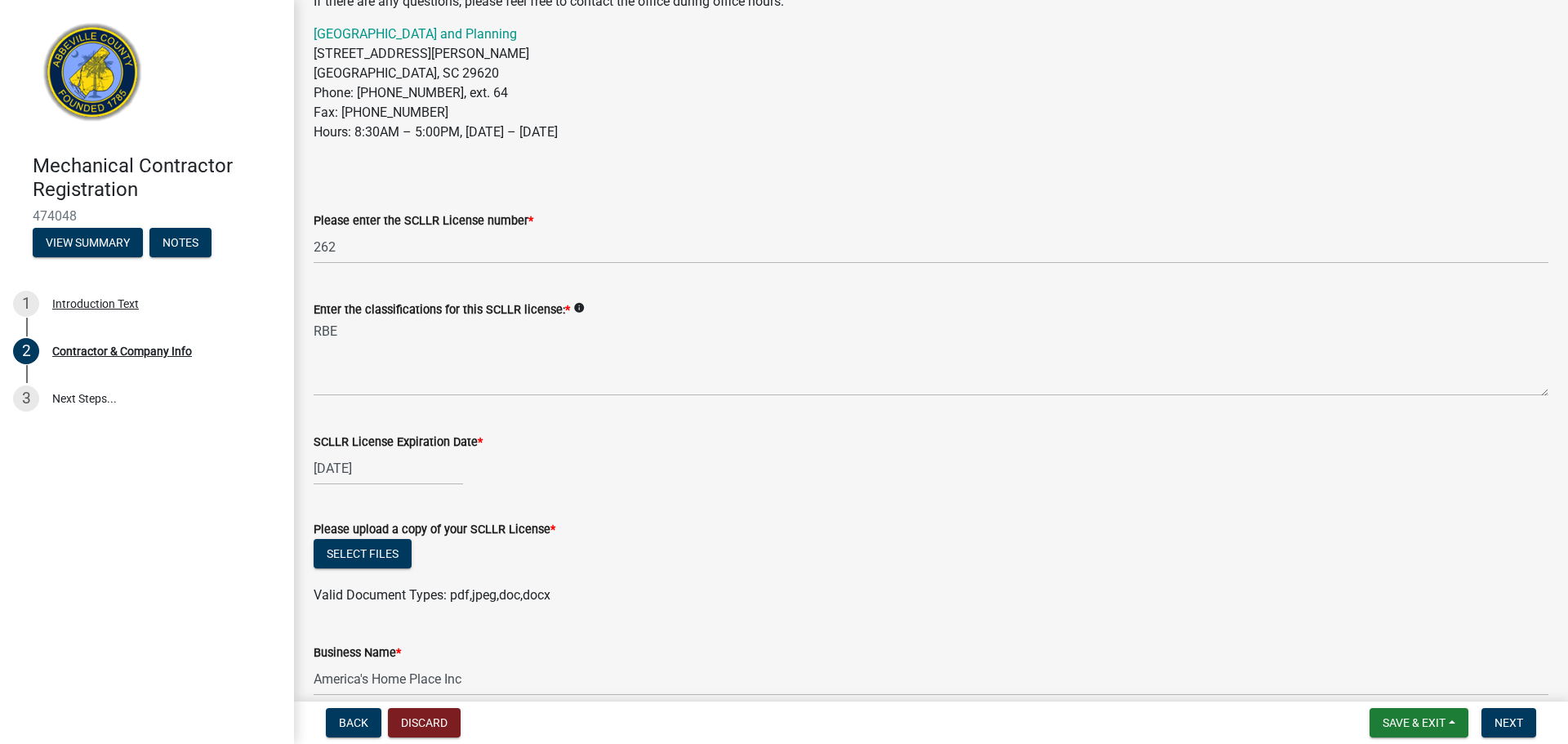
scroll to position [226, 0]
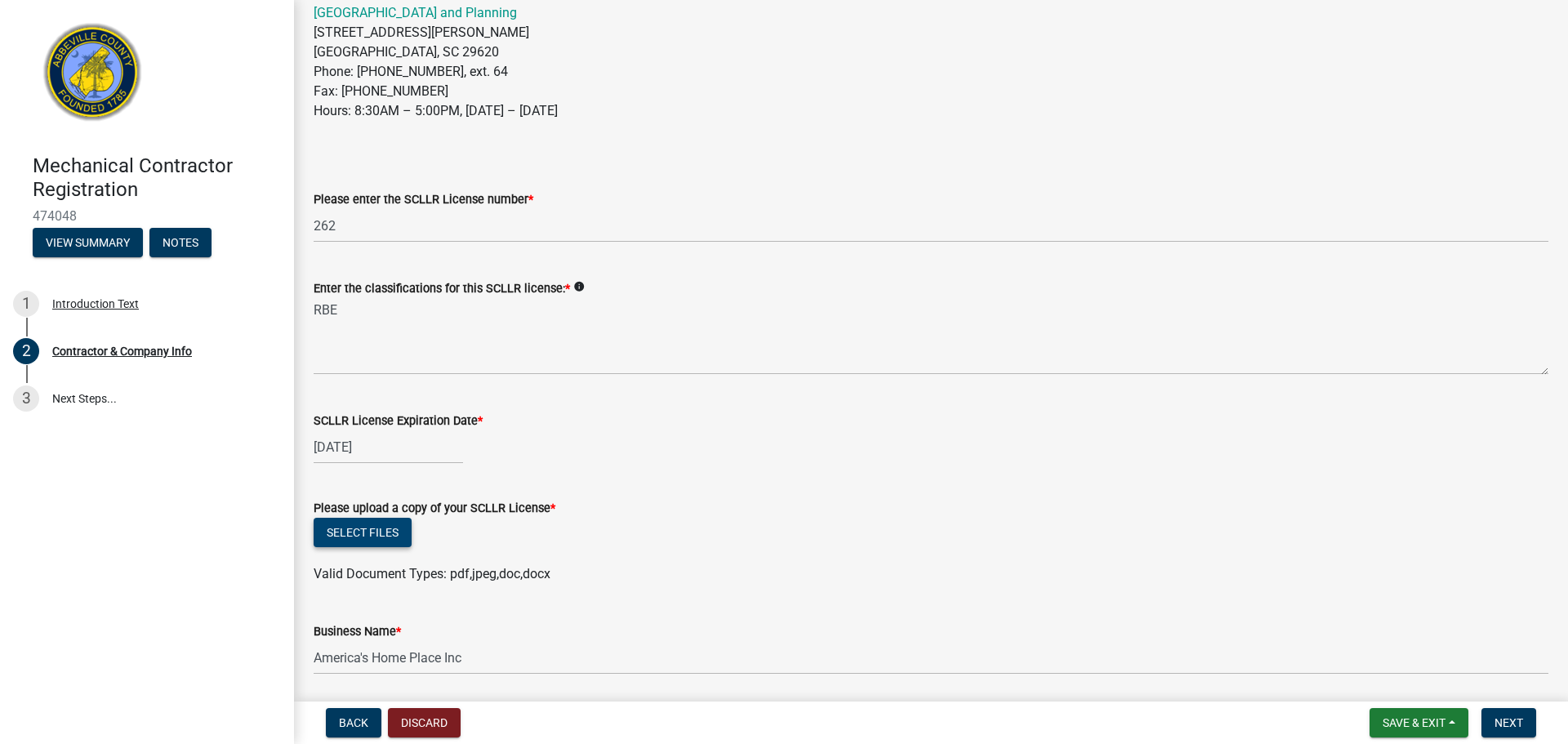
click at [387, 533] on button "Select files" at bounding box center [362, 533] width 98 height 29
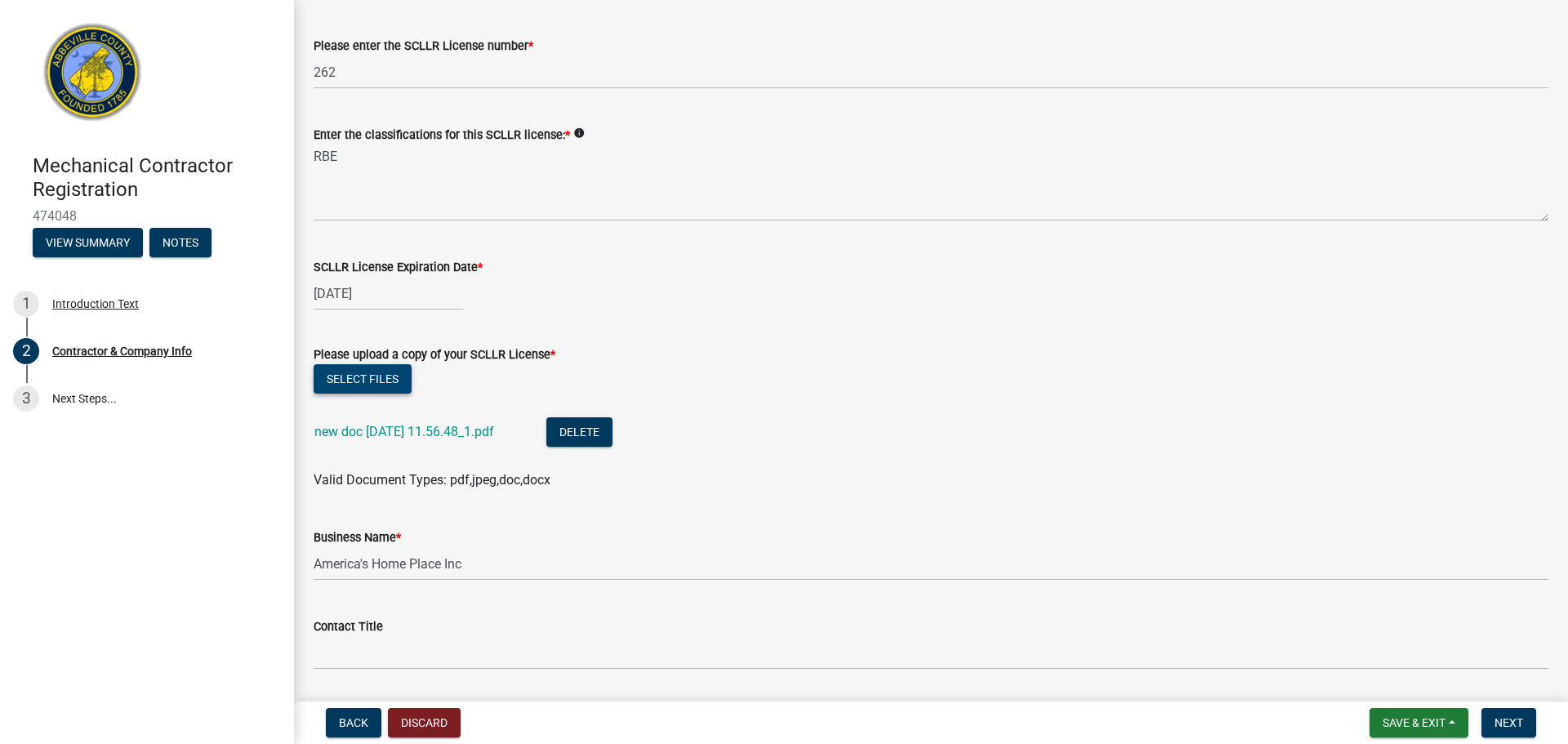
scroll to position [417, 0]
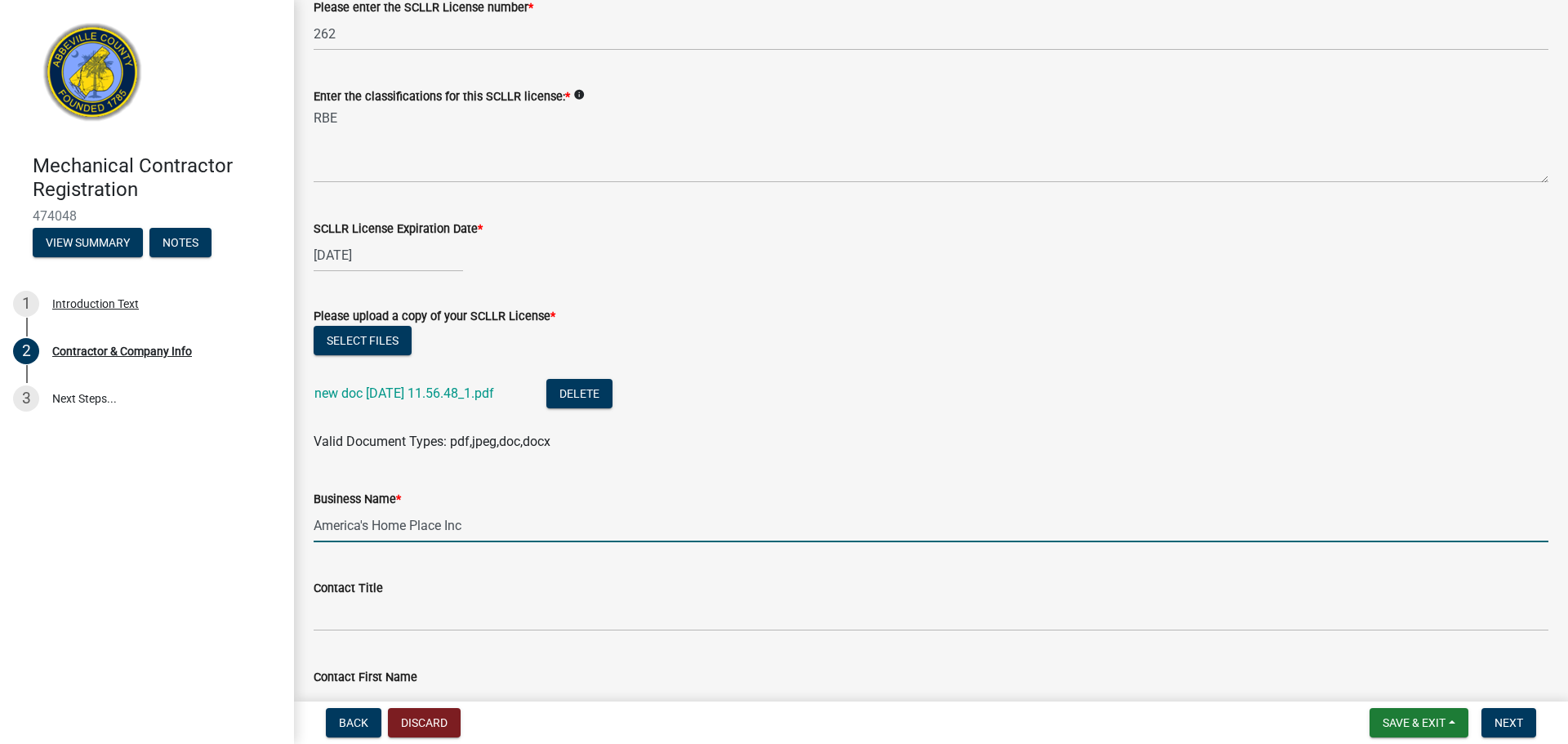
click at [438, 529] on input "America's Home Place Inc" at bounding box center [930, 525] width 1234 height 34
drag, startPoint x: 510, startPoint y: 526, endPoint x: -61, endPoint y: 507, distance: 571.3
click at [0, 507] on html "Internet Explorer does NOT work with GeoPermits. Get a new browser for more sec…" at bounding box center [784, 372] width 1568 height 744
type input "Bayou Electric"
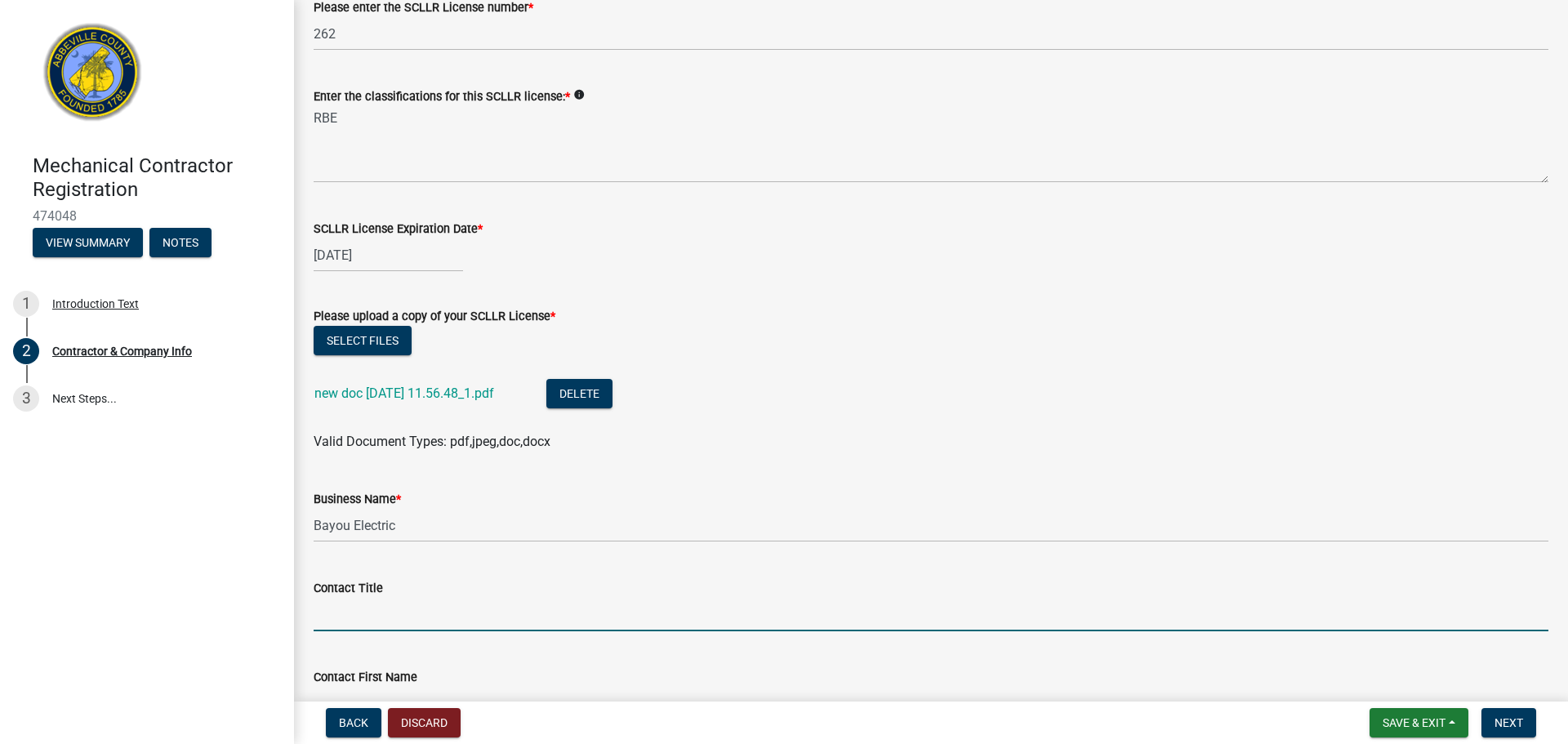
click at [364, 604] on input "Contact Title" at bounding box center [930, 615] width 1234 height 34
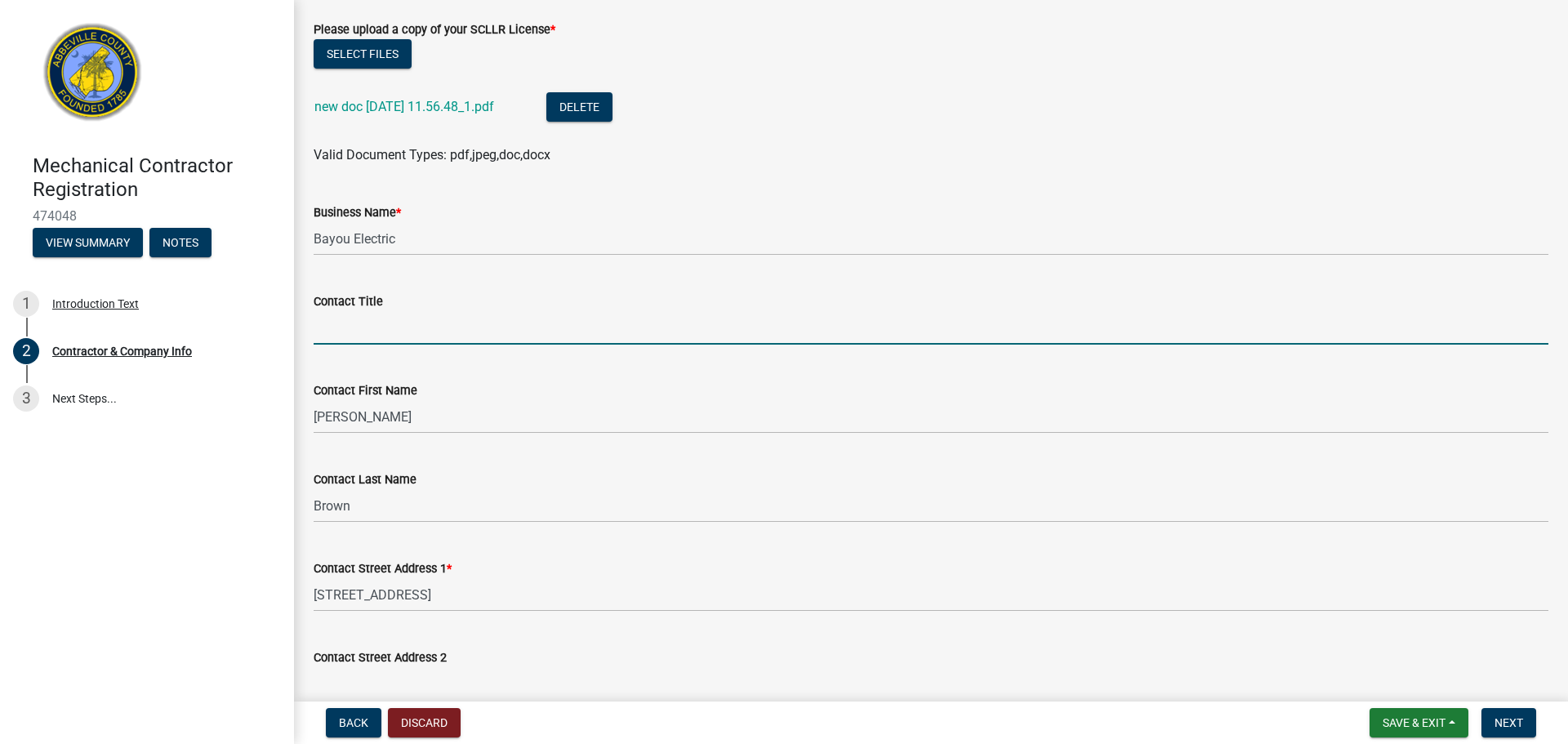
scroll to position [706, 0]
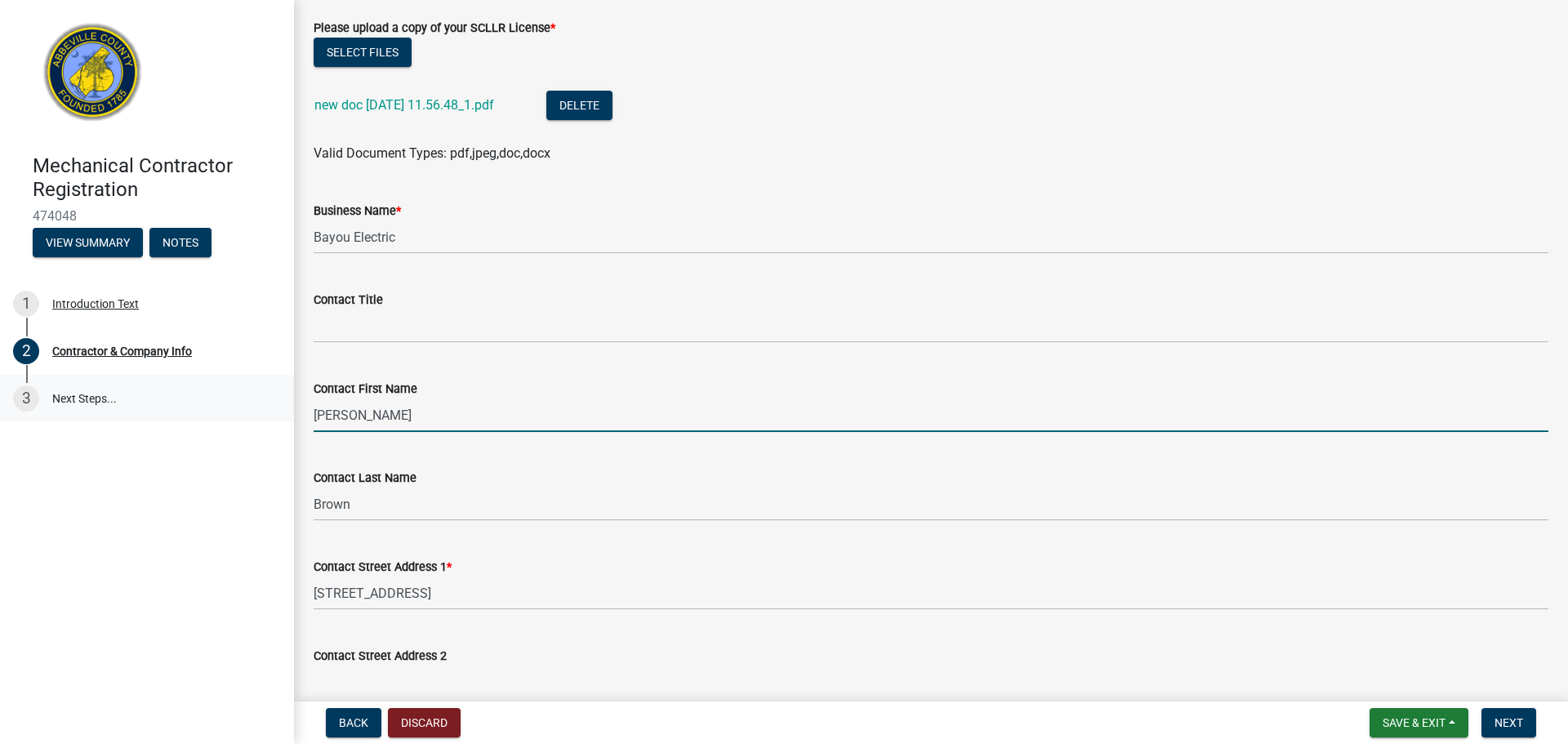
drag, startPoint x: 353, startPoint y: 420, endPoint x: 170, endPoint y: 408, distance: 183.4
click at [170, 408] on div "Mechanical Contractor Registration 474048 View Summary Notes 1 Introduction Tex…" at bounding box center [784, 372] width 1568 height 744
type input "Mike"
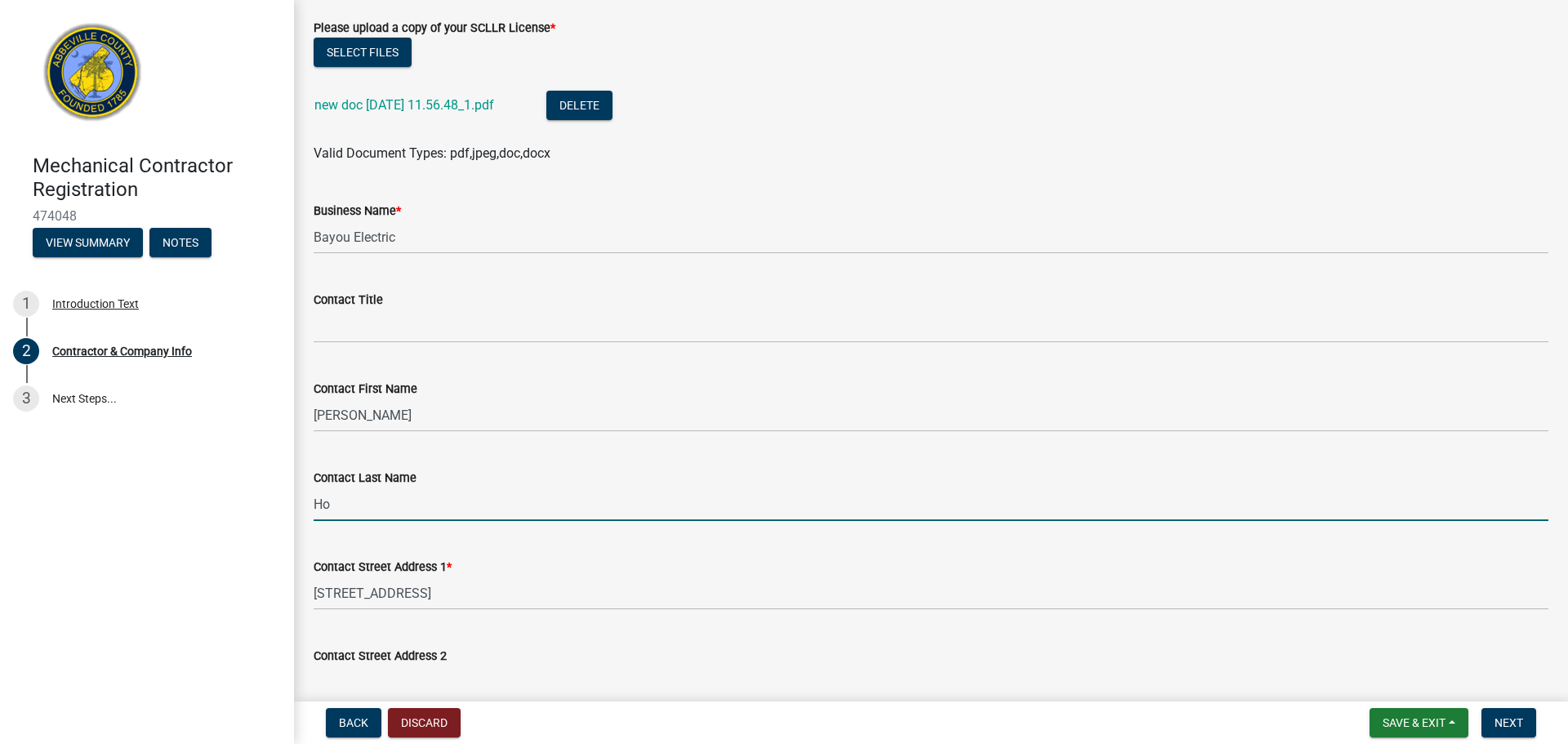
type input "H"
drag, startPoint x: 338, startPoint y: 503, endPoint x: 146, endPoint y: 503, distance: 192.0
click at [146, 503] on div "Mechanical Contractor Registration 474048 View Summary Notes 1 Introduction Tex…" at bounding box center [784, 372] width 1568 height 744
type input "Norman"
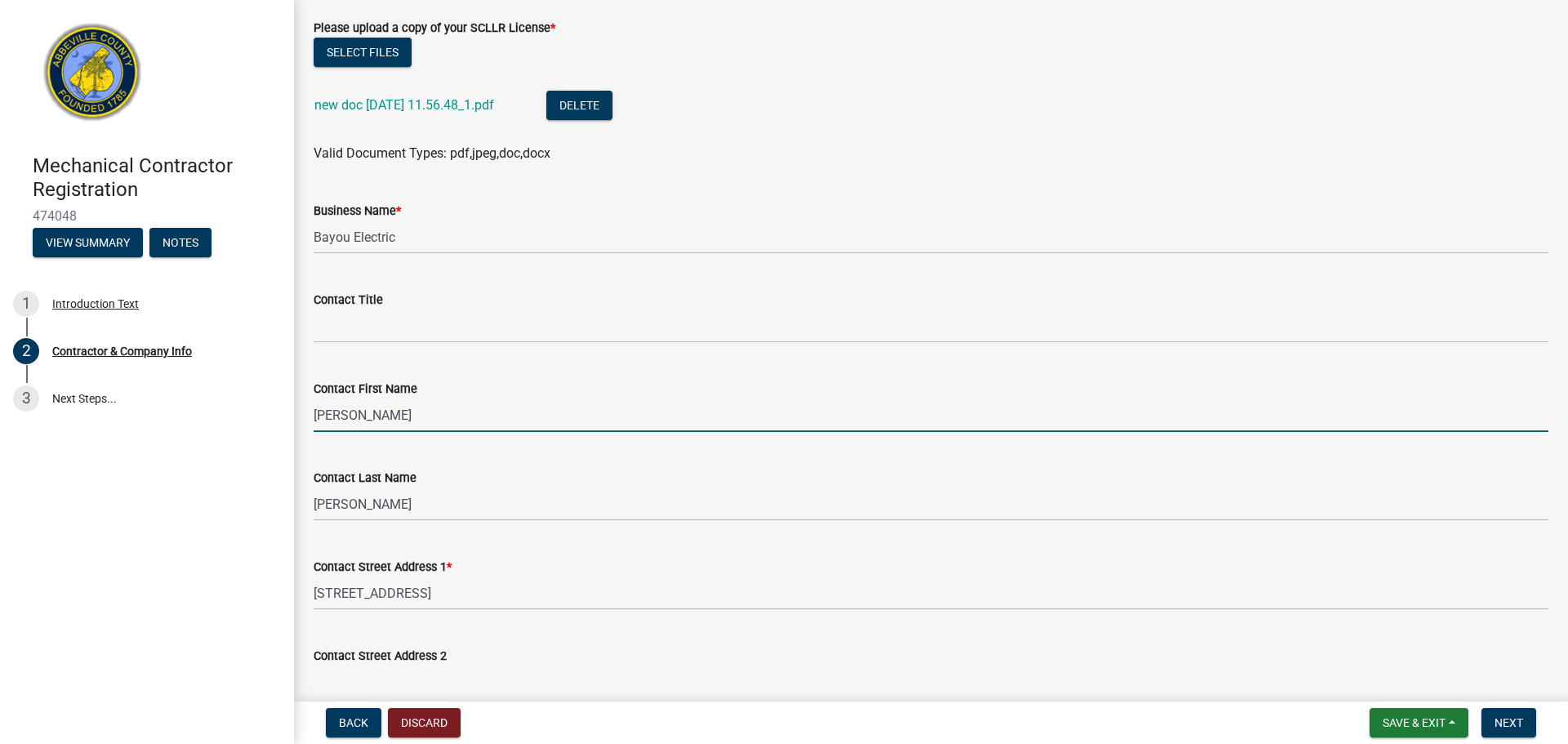
drag, startPoint x: 340, startPoint y: 417, endPoint x: 95, endPoint y: 422, distance: 245.1
click at [95, 422] on div "Mechanical Contractor Registration 474048 View Summary Notes 1 Introduction Tex…" at bounding box center [784, 372] width 1568 height 744
type input "James"
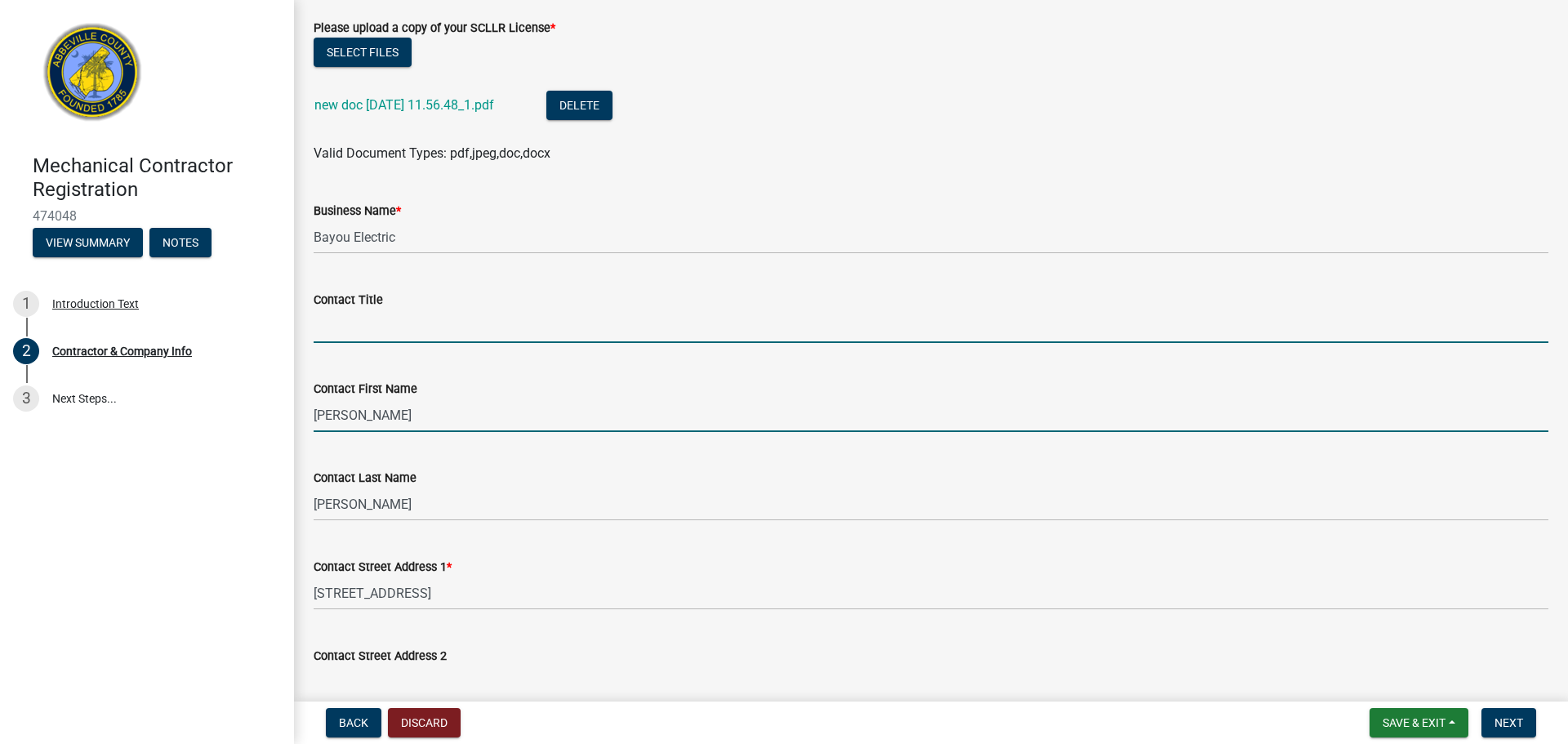
click at [366, 321] on input "Contact Title" at bounding box center [930, 326] width 1234 height 34
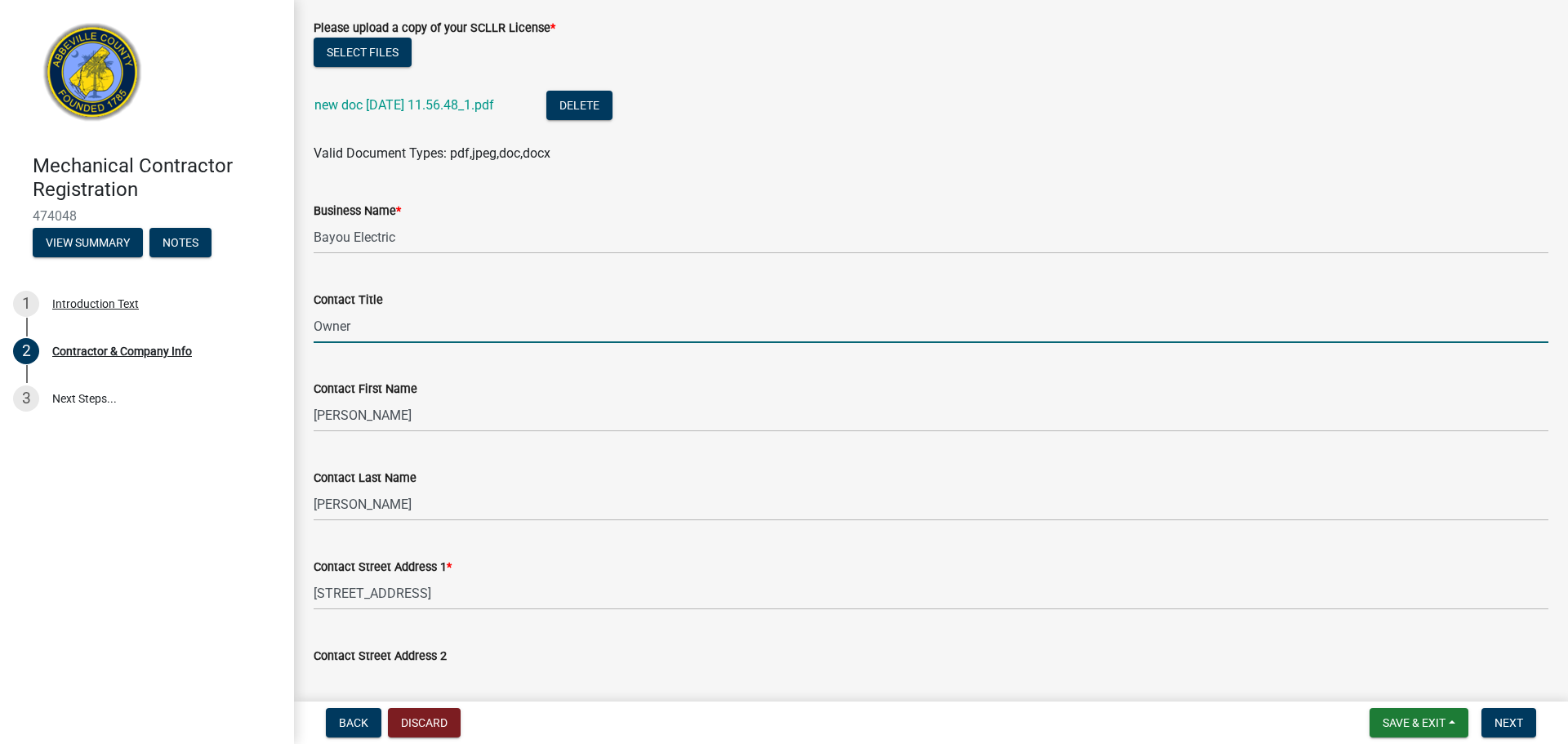
type input "Owner"
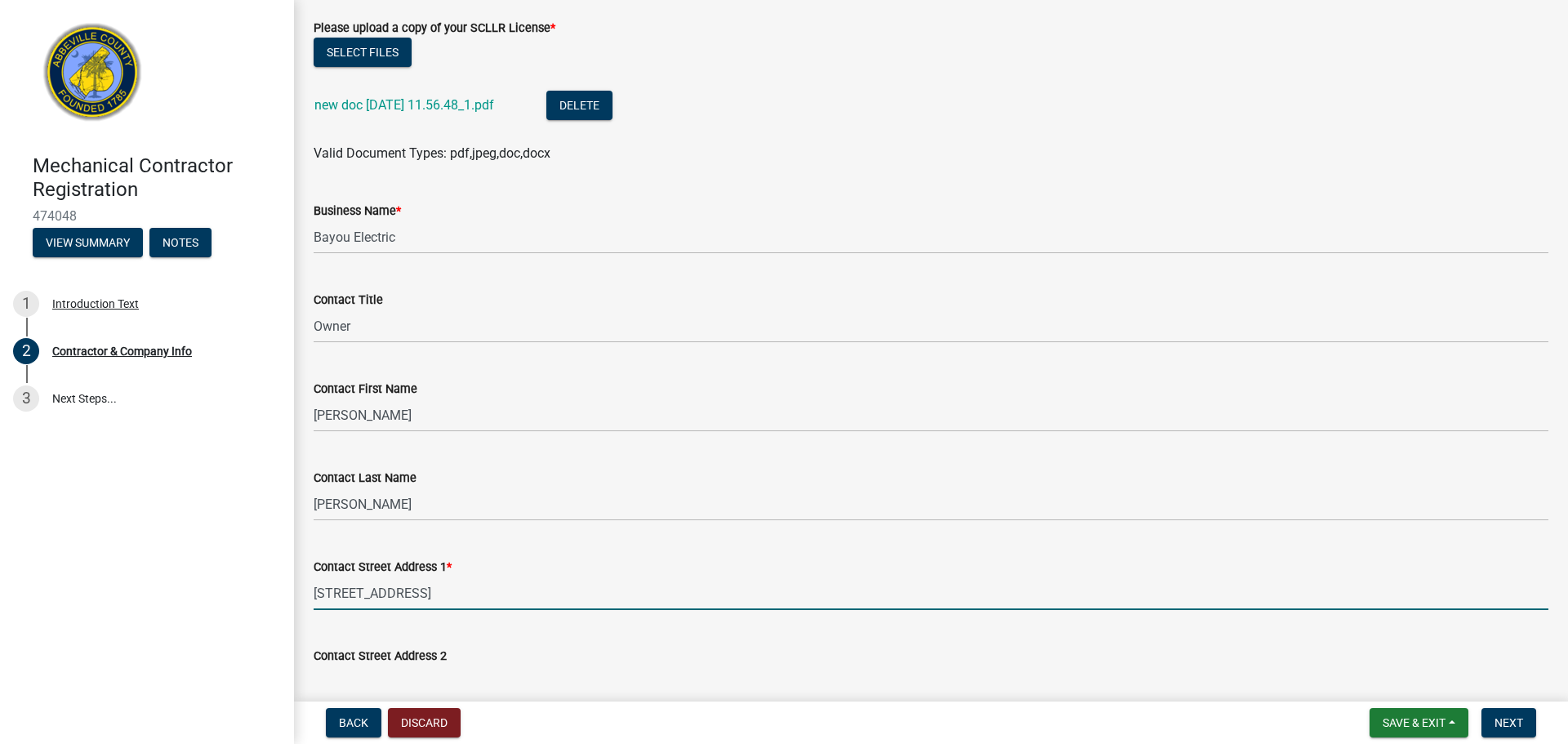
click at [496, 594] on input "4152 Clemson Blvd Ste E" at bounding box center [930, 593] width 1234 height 34
drag, startPoint x: 503, startPoint y: 590, endPoint x: 74, endPoint y: 590, distance: 429.0
click at [74, 590] on div "Mechanical Contractor Registration 474048 View Summary Notes 1 Introduction Tex…" at bounding box center [784, 372] width 1568 height 744
click at [549, 588] on input "4152 Clemson Blvd Ste E" at bounding box center [930, 593] width 1234 height 34
drag, startPoint x: 501, startPoint y: 602, endPoint x: 81, endPoint y: 605, distance: 420.0
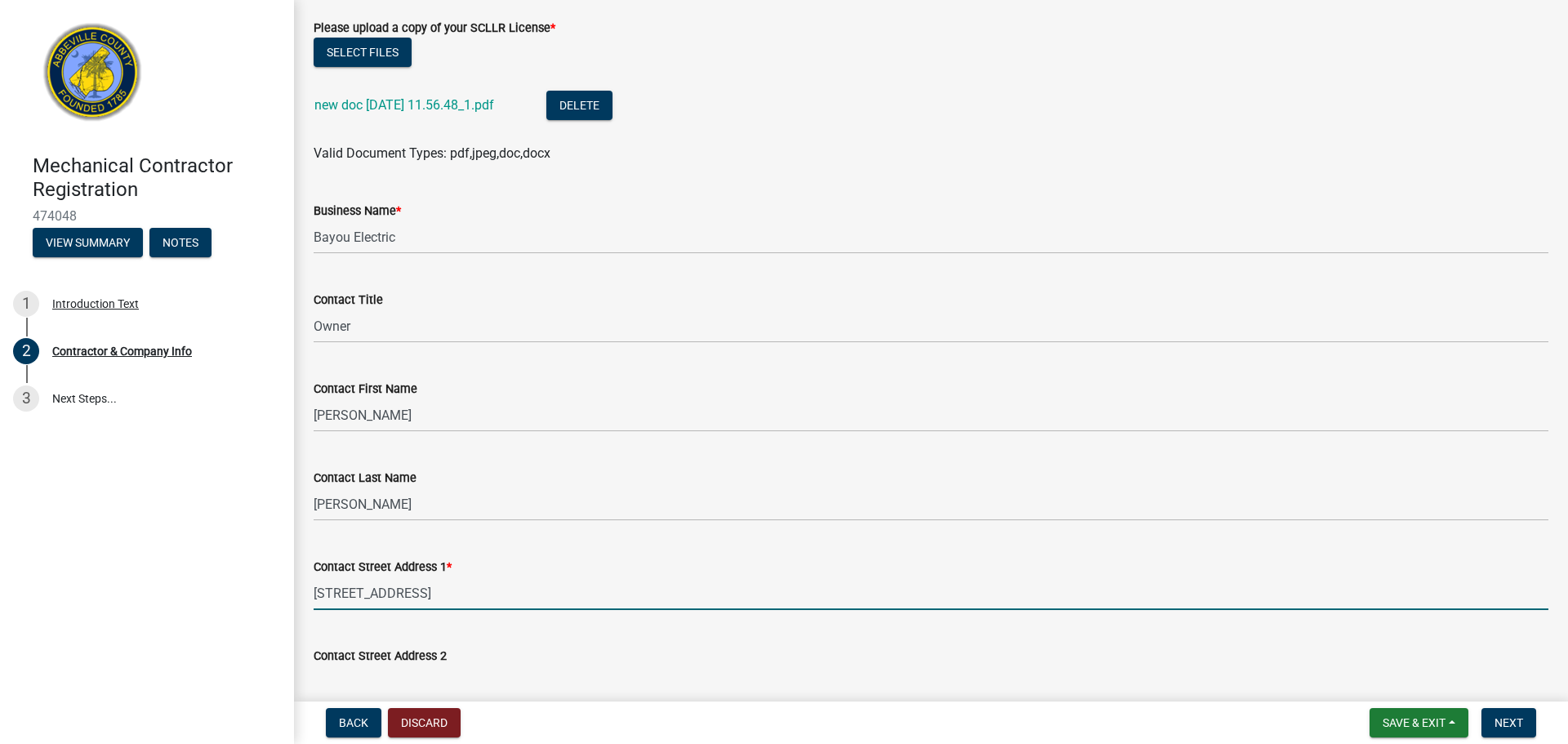
click at [81, 605] on div "Mechanical Contractor Registration 474048 View Summary Notes 1 Introduction Tex…" at bounding box center [784, 372] width 1568 height 744
type input "410 Rowley Court"
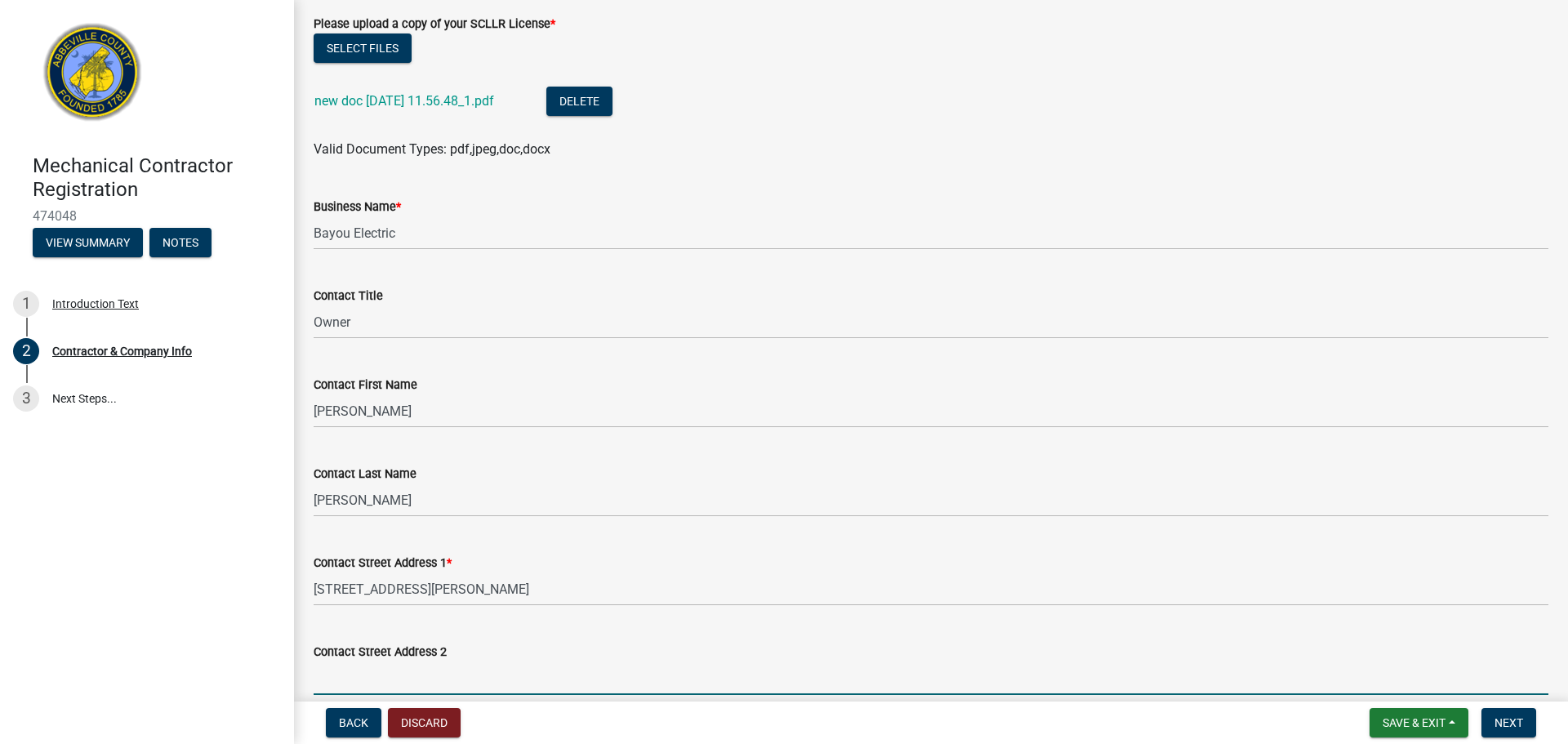
scroll to position [1130, 0]
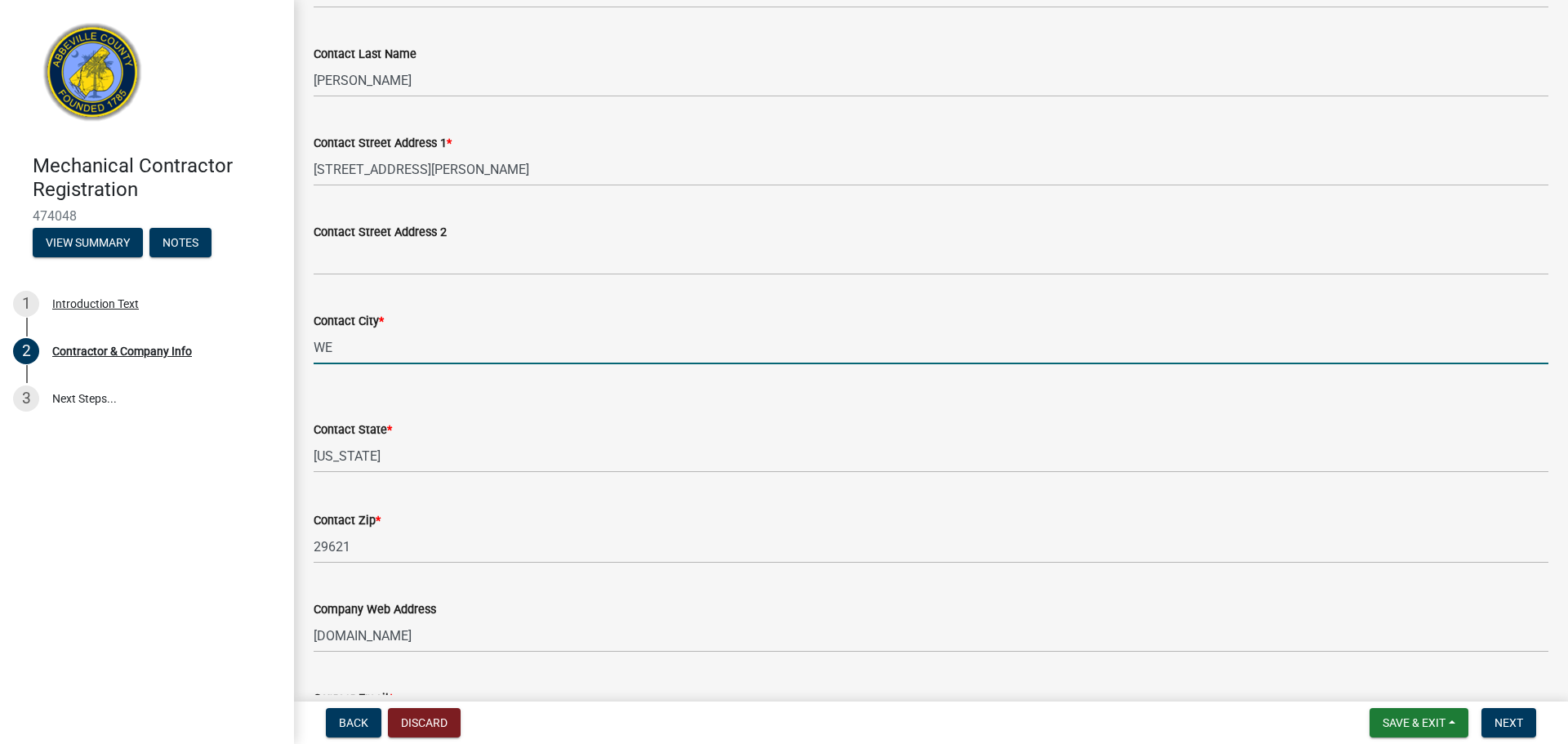
type input "W"
type input "Easley"
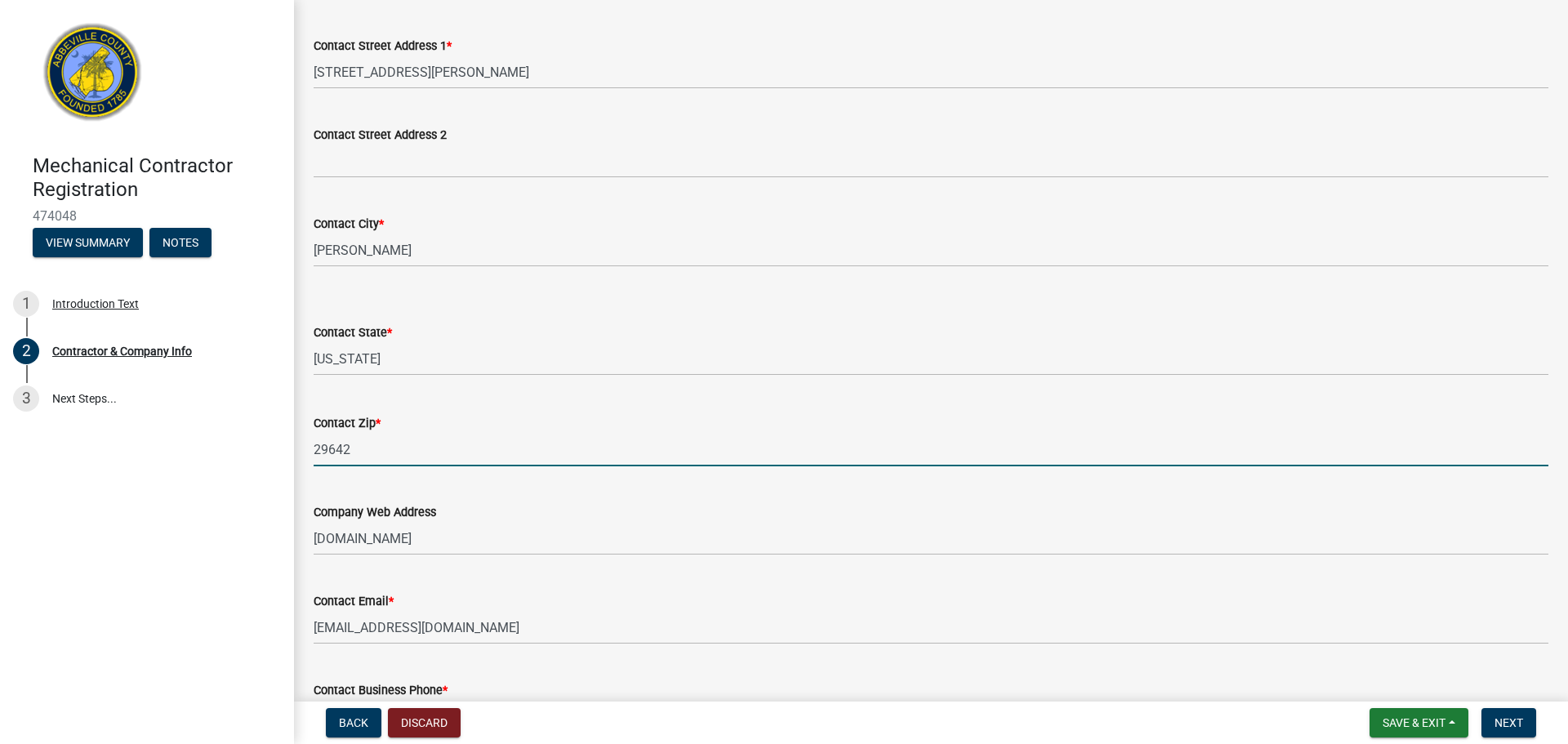
scroll to position [1231, 0]
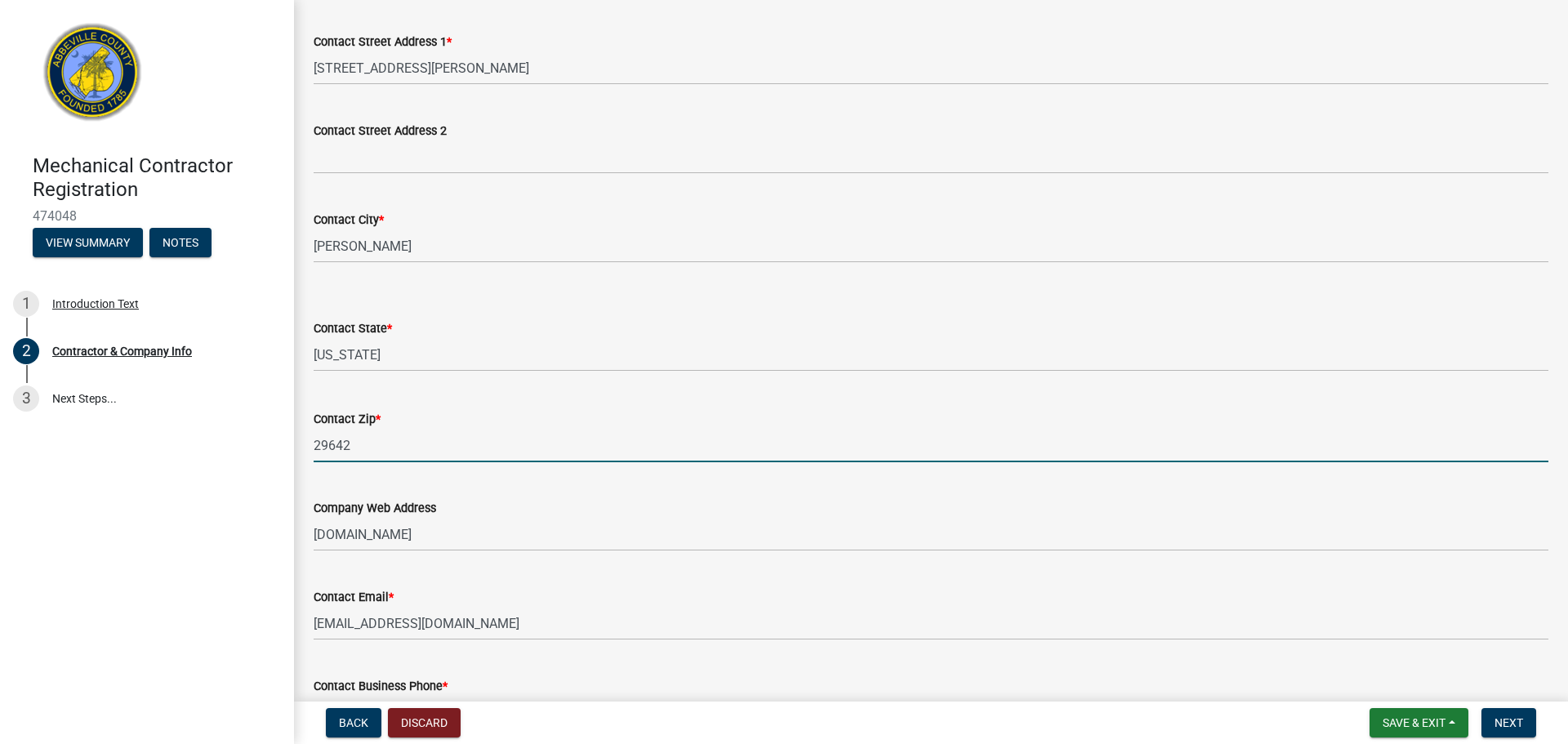
type input "29642"
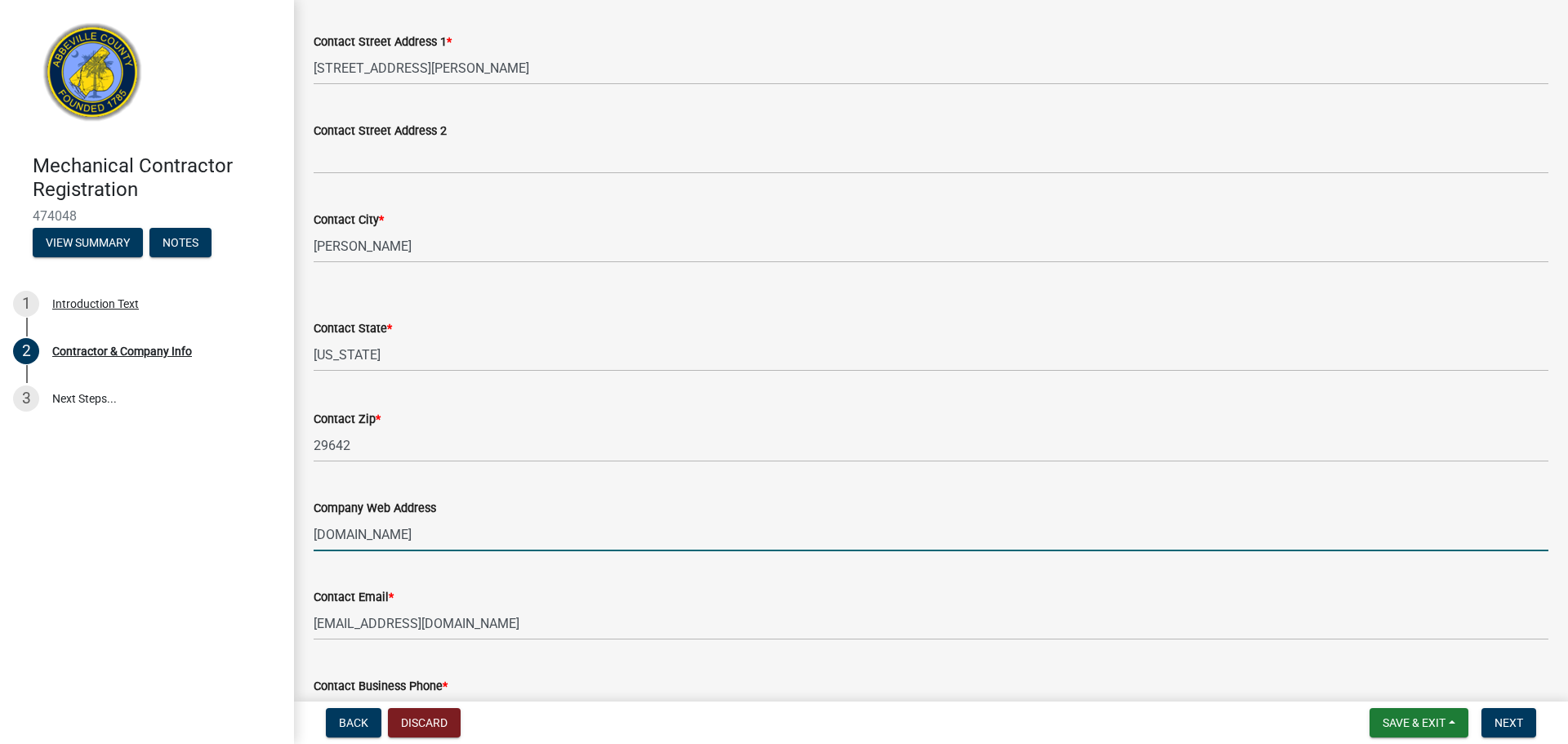
drag, startPoint x: 317, startPoint y: 531, endPoint x: -54, endPoint y: 542, distance: 371.2
click at [0, 542] on html "Internet Explorer does NOT work with GeoPermits. Get a new browser for more sec…" at bounding box center [784, 372] width 1568 height 744
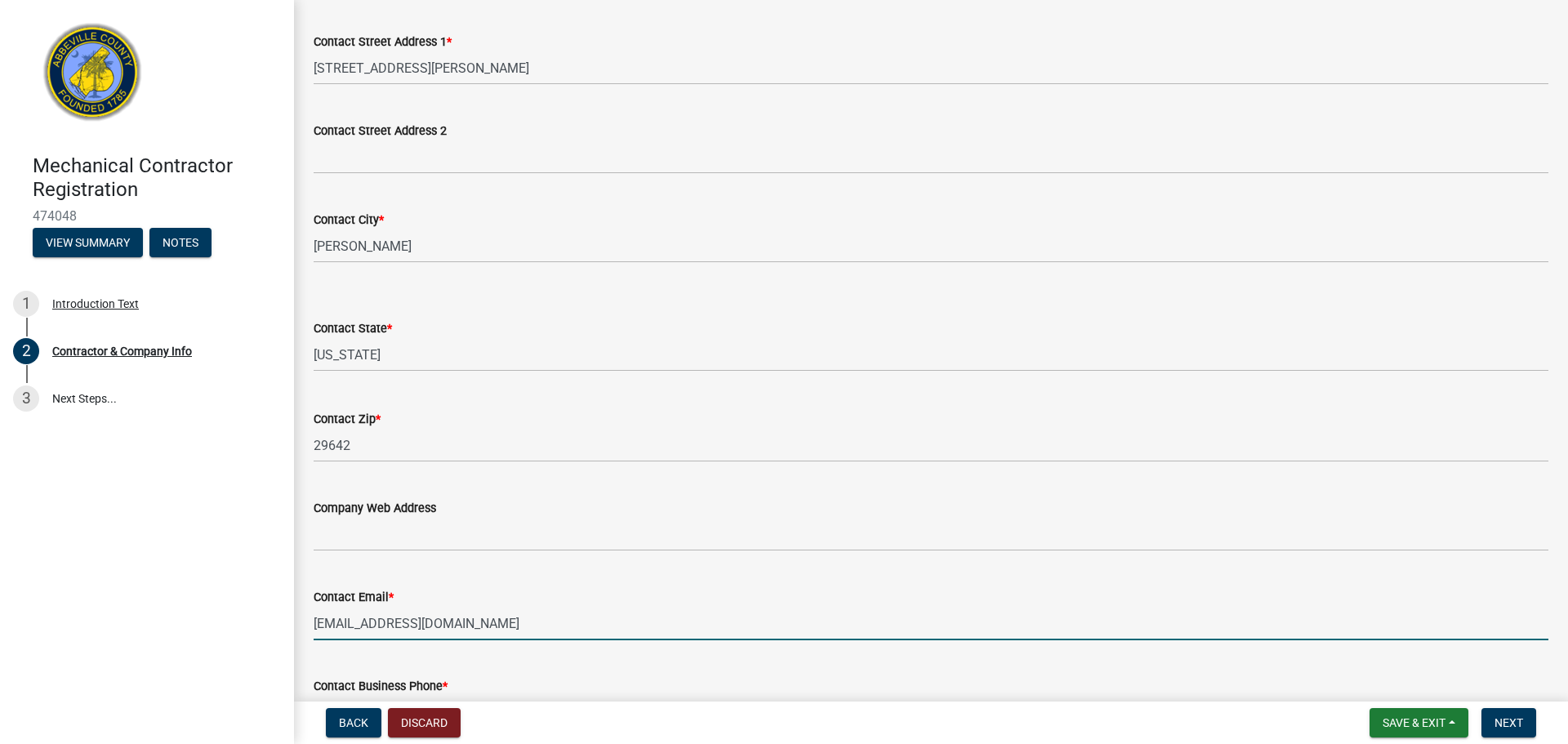
drag, startPoint x: 505, startPoint y: 620, endPoint x: -113, endPoint y: 620, distance: 618.0
click at [0, 620] on html "Internet Explorer does NOT work with GeoPermits. Get a new browser for more sec…" at bounding box center [784, 372] width 1568 height 744
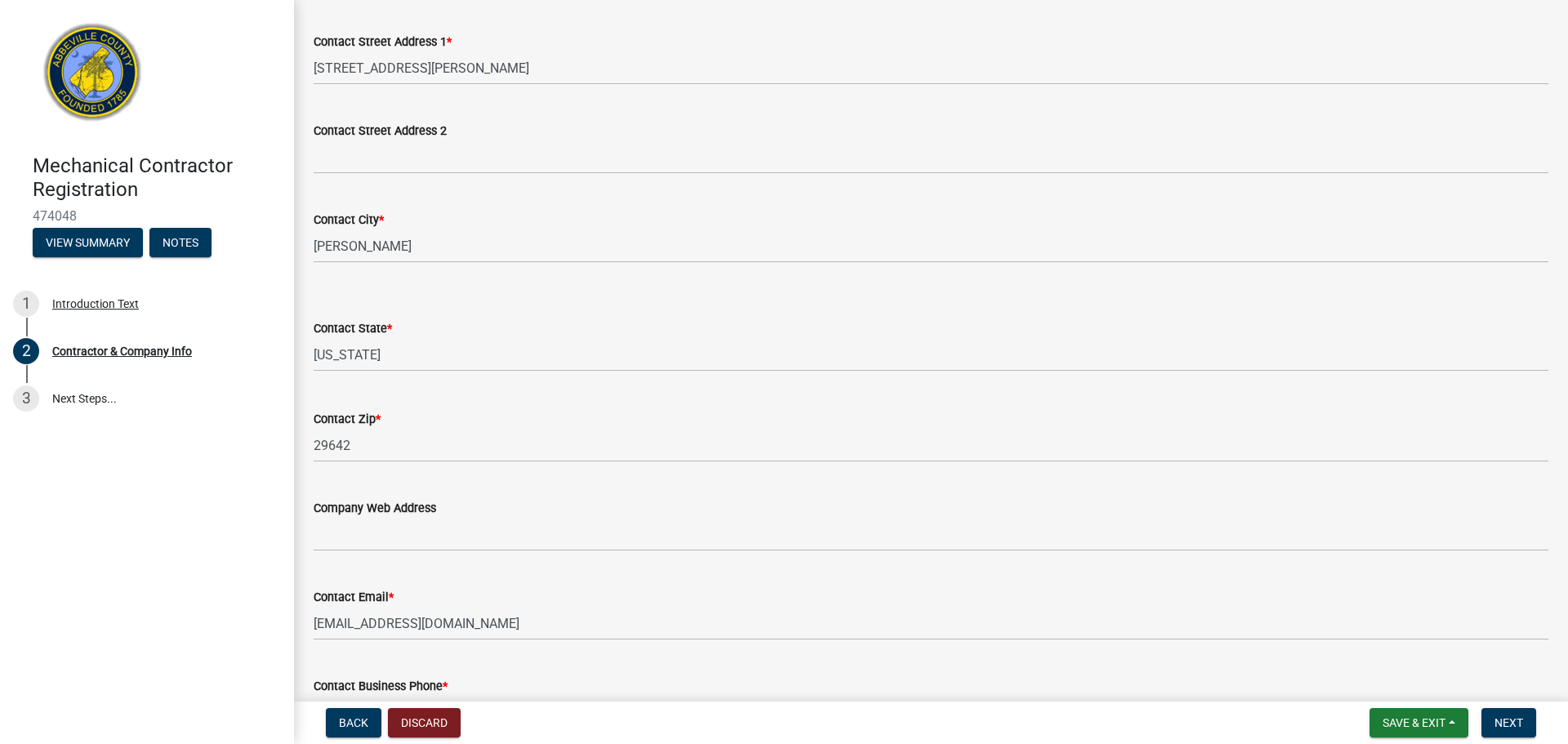
scroll to position [1468, 0]
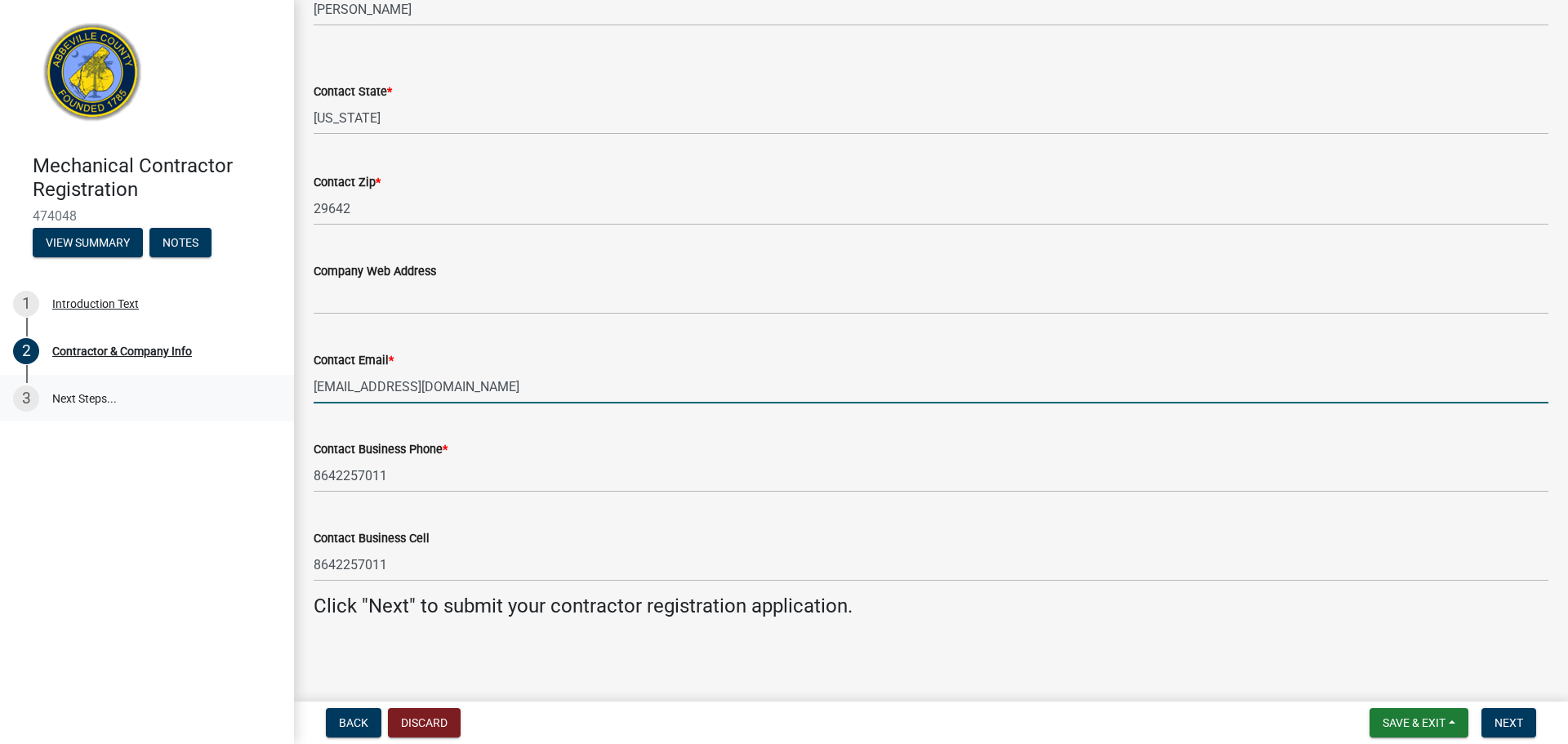
drag, startPoint x: 411, startPoint y: 386, endPoint x: 286, endPoint y: 386, distance: 125.0
click at [286, 386] on div "Mechanical Contractor Registration 474048 View Summary Notes 1 Introduction Tex…" at bounding box center [784, 372] width 1568 height 744
type input "brannonelectric@gmail.com"
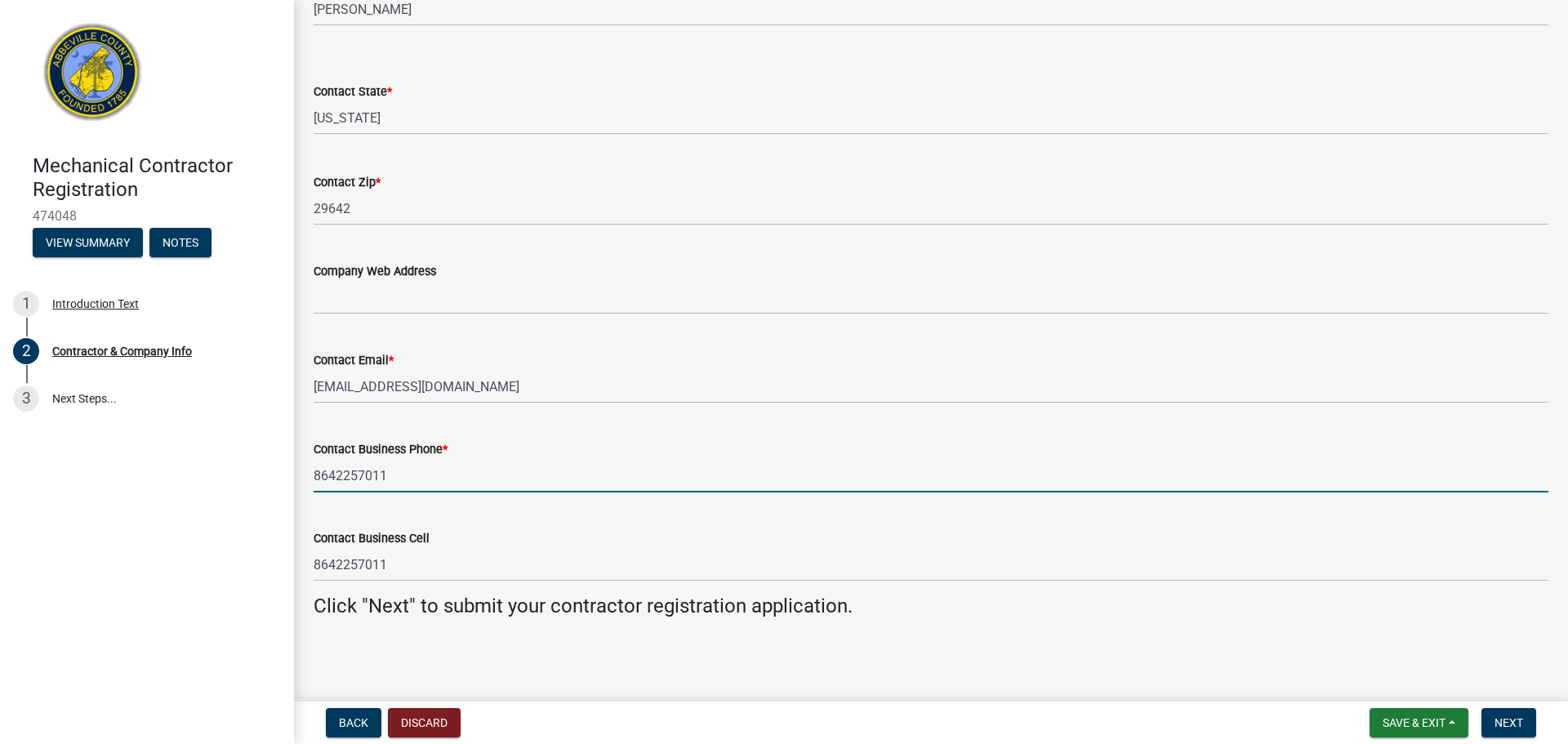
drag, startPoint x: 392, startPoint y: 483, endPoint x: 196, endPoint y: 462, distance: 197.1
click at [196, 462] on div "Mechanical Contractor Registration 474048 View Summary Notes 1 Introduction Tex…" at bounding box center [784, 372] width 1568 height 744
type input "8648715326"
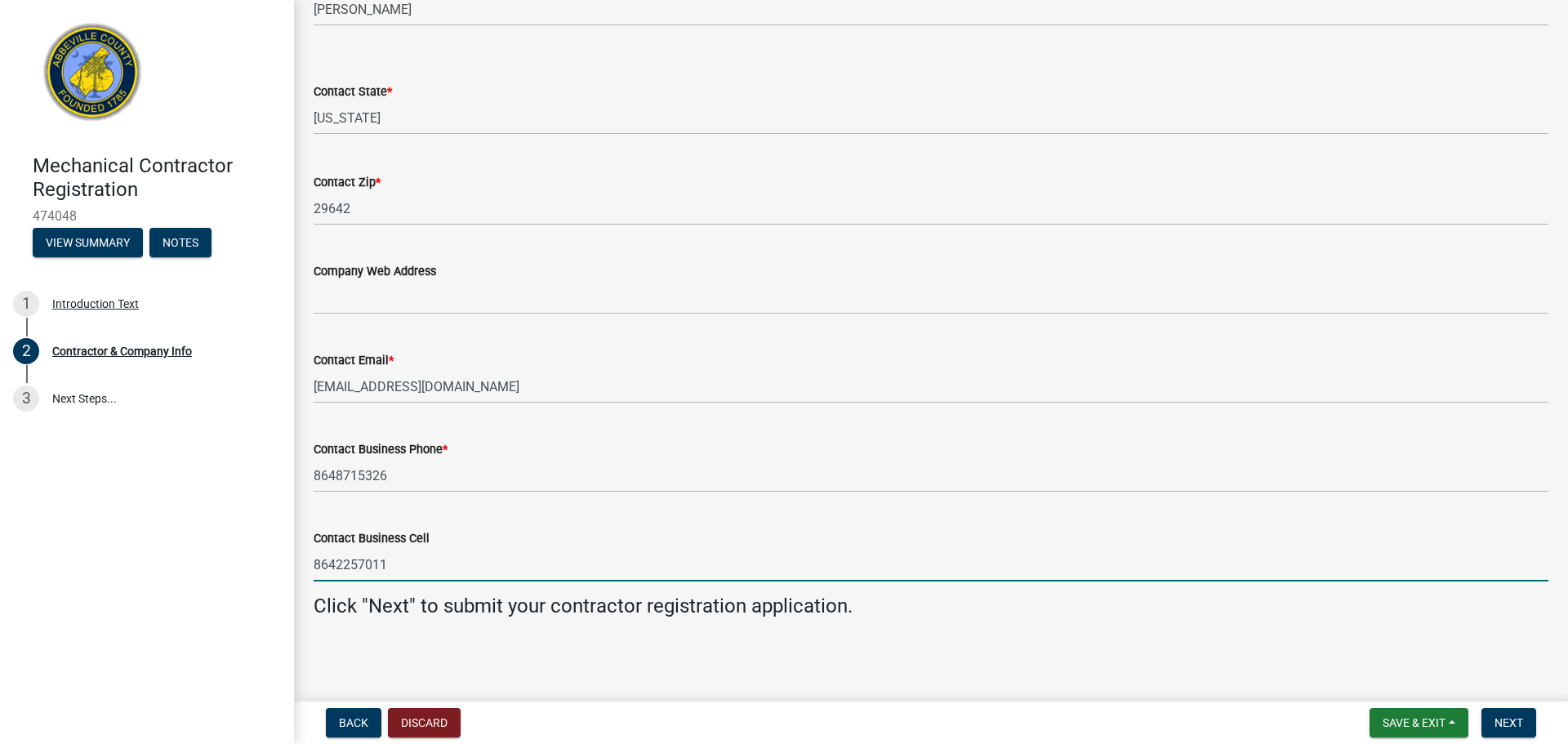
drag, startPoint x: 409, startPoint y: 579, endPoint x: -65, endPoint y: 578, distance: 474.0
click at [0, 578] on html "Internet Explorer does NOT work with GeoPermits. Get a new browser for more sec…" at bounding box center [784, 372] width 1568 height 744
click at [1526, 715] on button "Next" at bounding box center [1508, 723] width 55 height 29
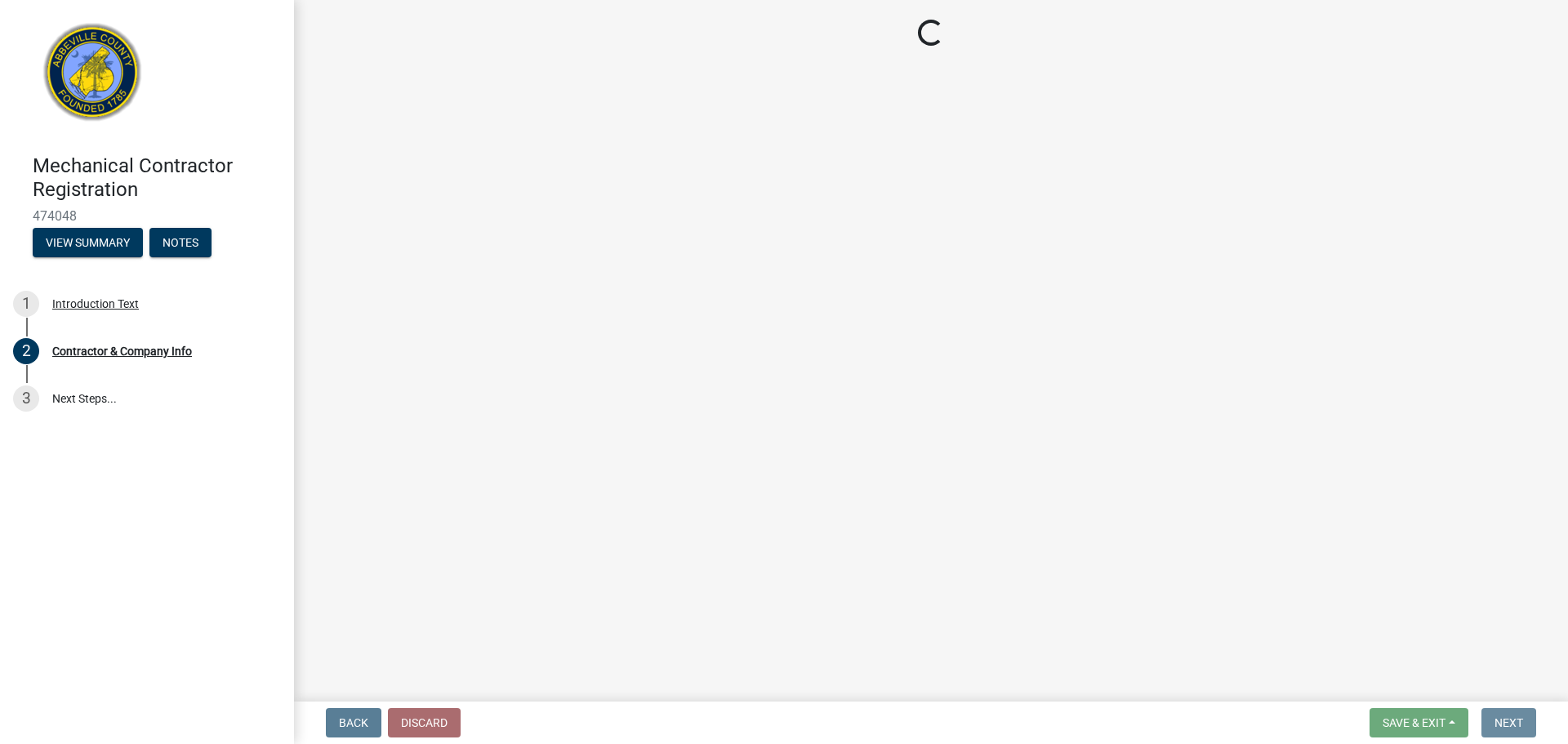
scroll to position [0, 0]
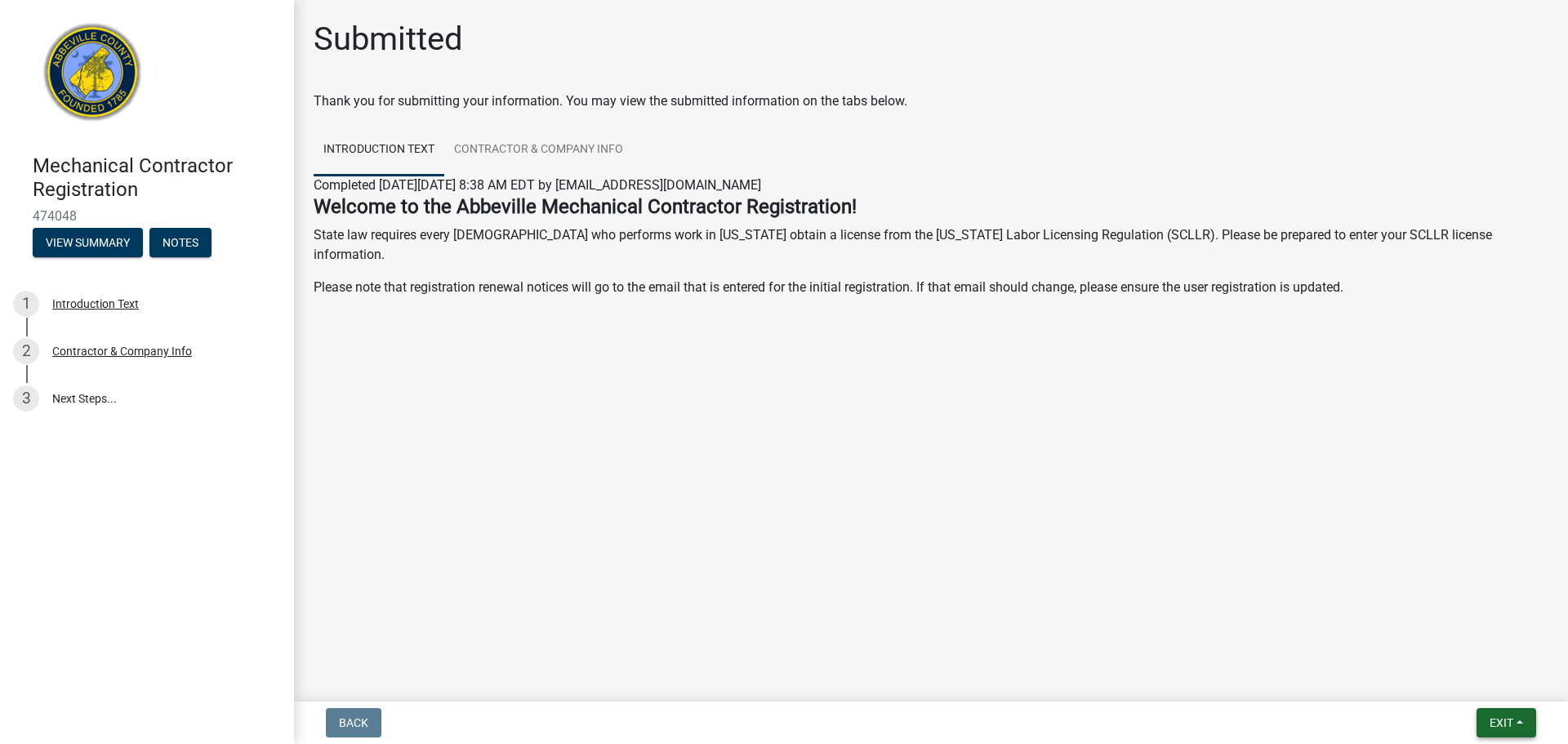
click at [1510, 727] on span "Exit" at bounding box center [1501, 723] width 24 height 13
click at [520, 151] on link "Contractor & Company Info" at bounding box center [538, 151] width 189 height 52
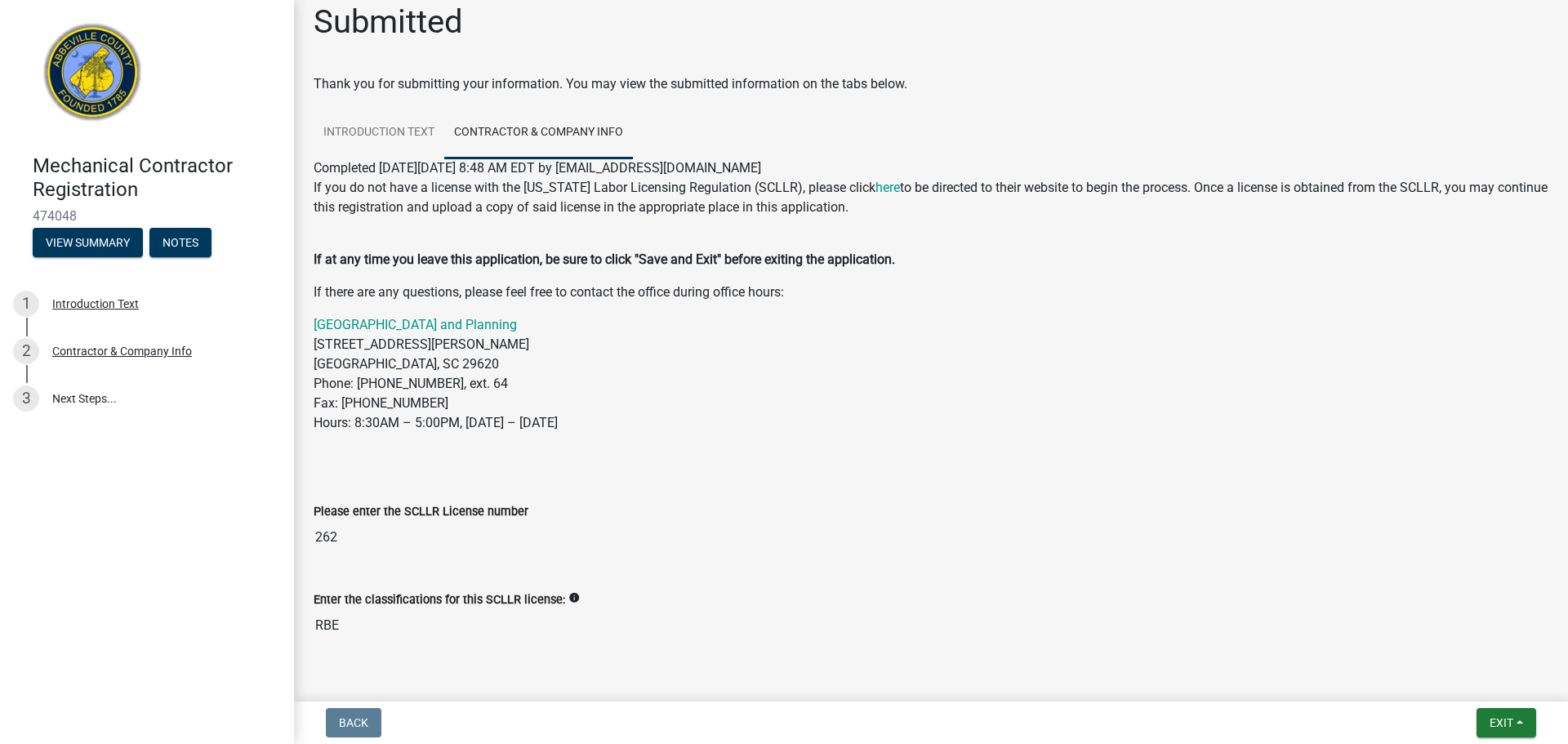
scroll to position [87, 0]
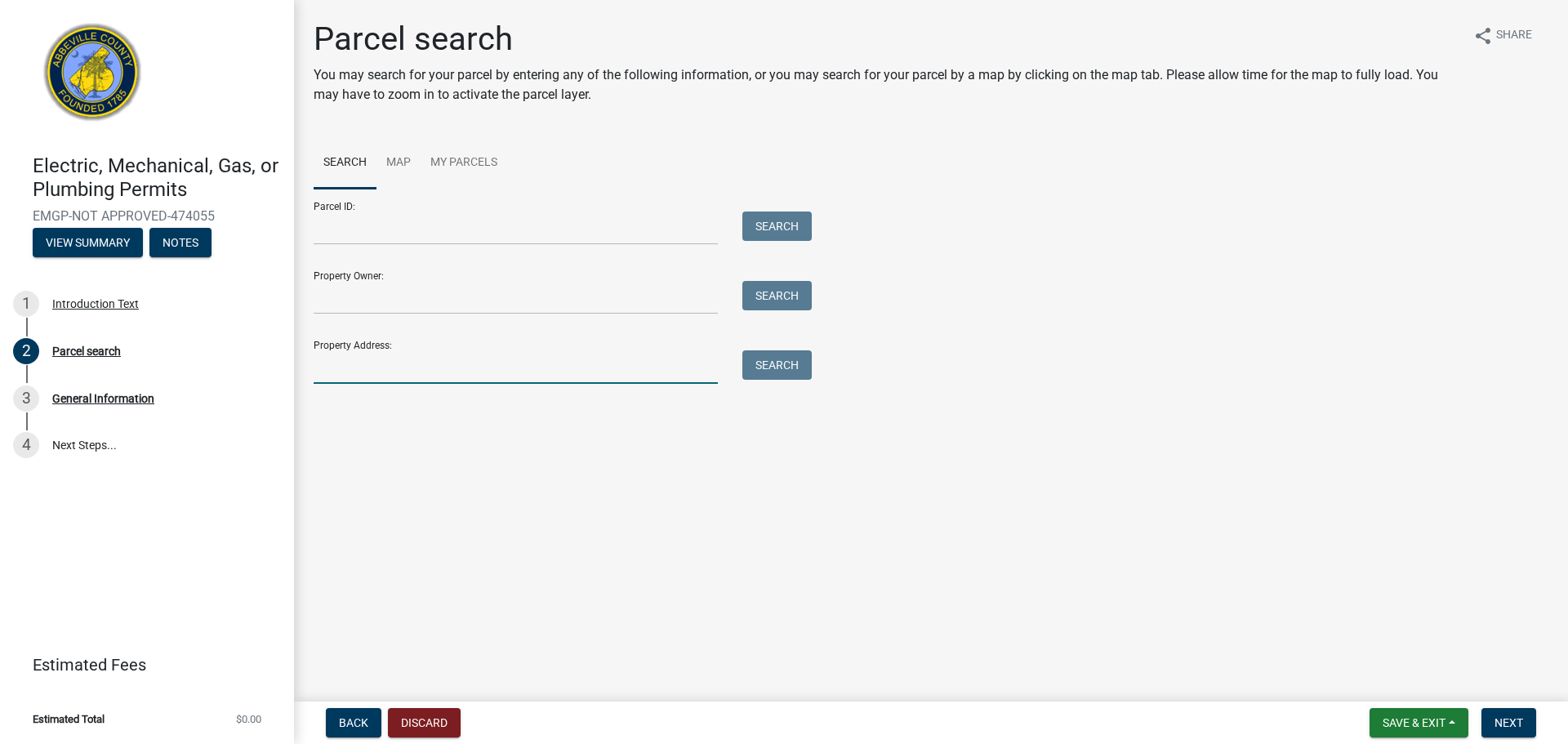
click at [542, 361] on input "Property Address:" at bounding box center [515, 367] width 404 height 34
type input "[STREET_ADDRESS][PERSON_NAME]"
click at [755, 377] on button "Search" at bounding box center [776, 365] width 70 height 29
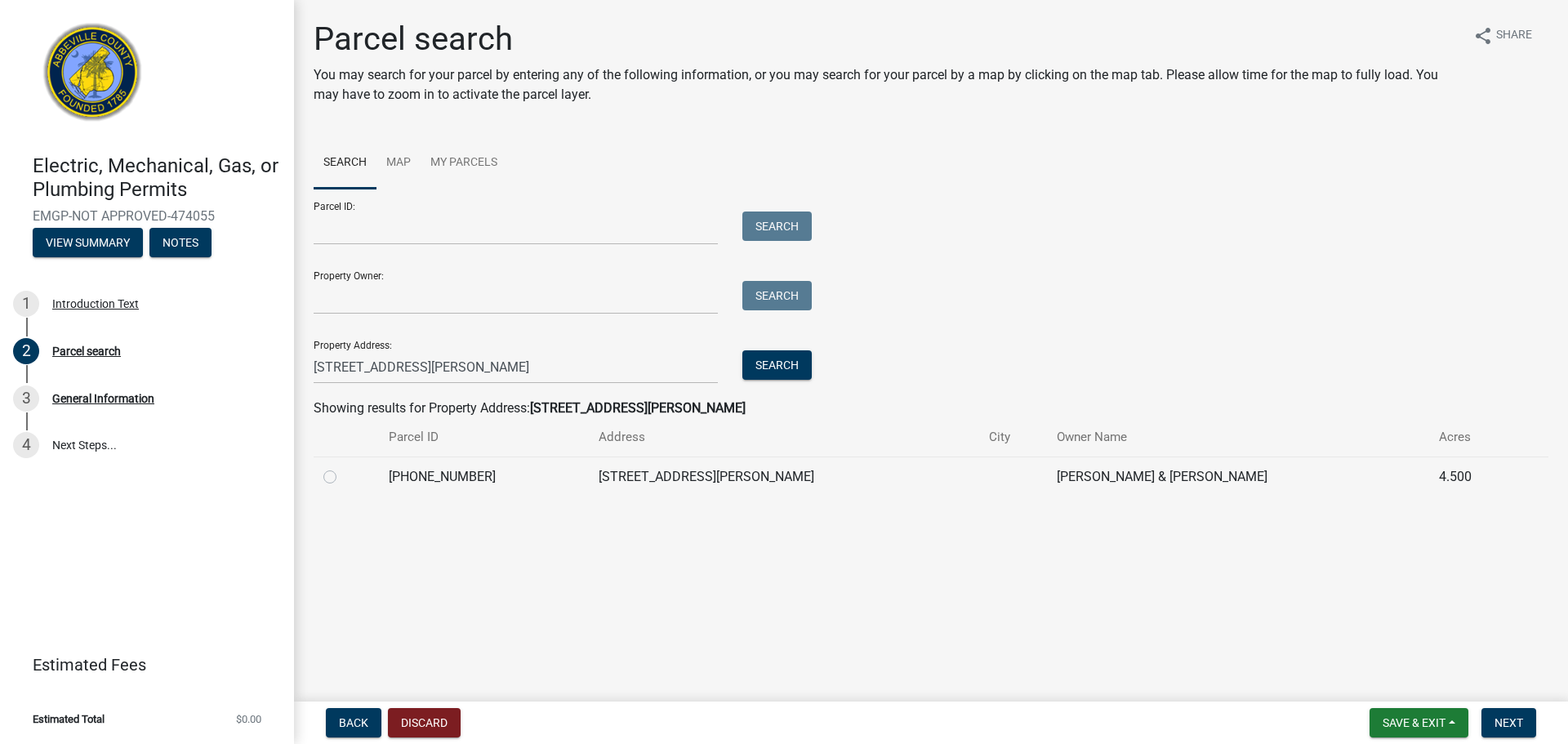
click at [343, 467] on label at bounding box center [343, 467] width 0 height 0
click at [343, 475] on input "radio" at bounding box center [348, 472] width 11 height 11
radio input "true"
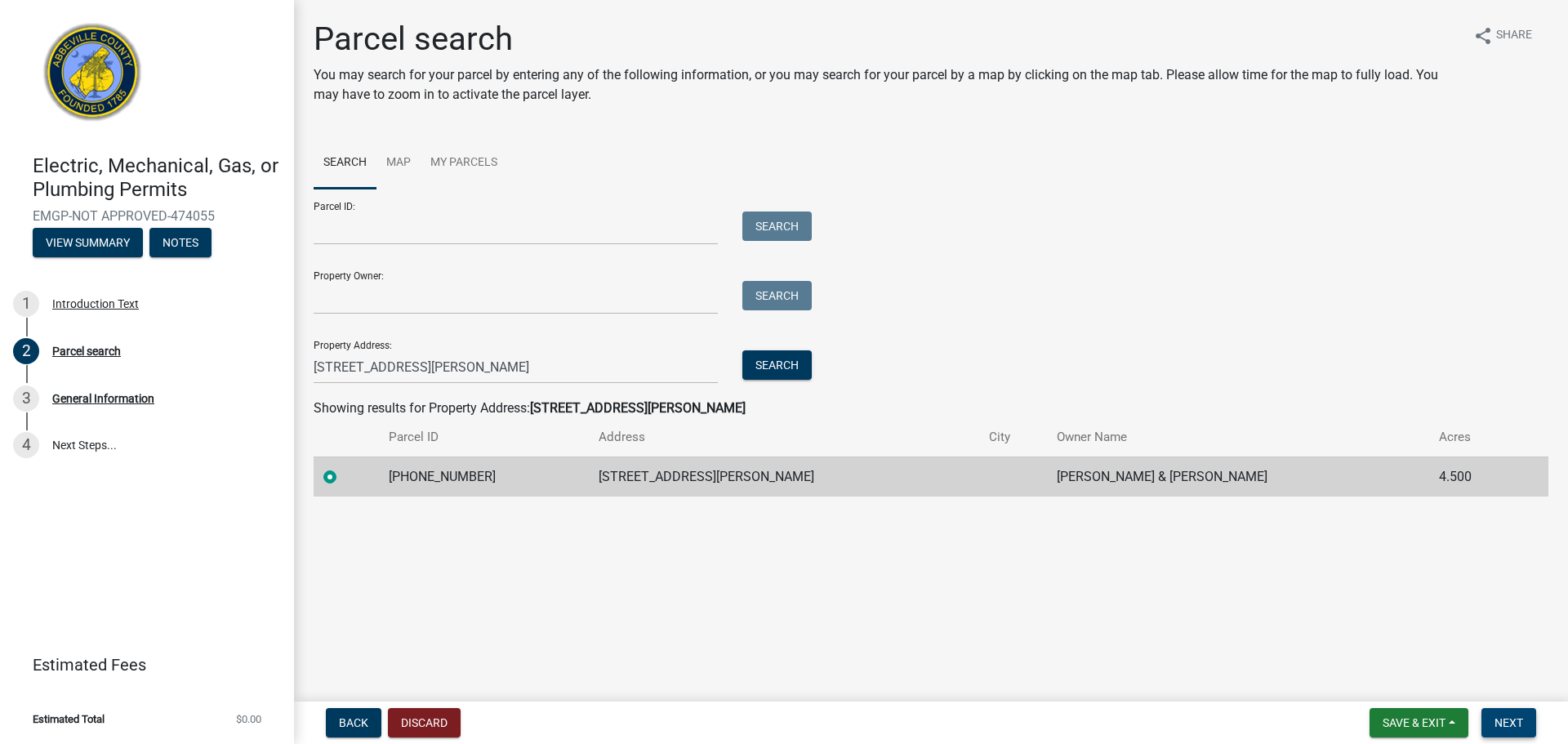
click at [1507, 714] on button "Next" at bounding box center [1508, 723] width 55 height 29
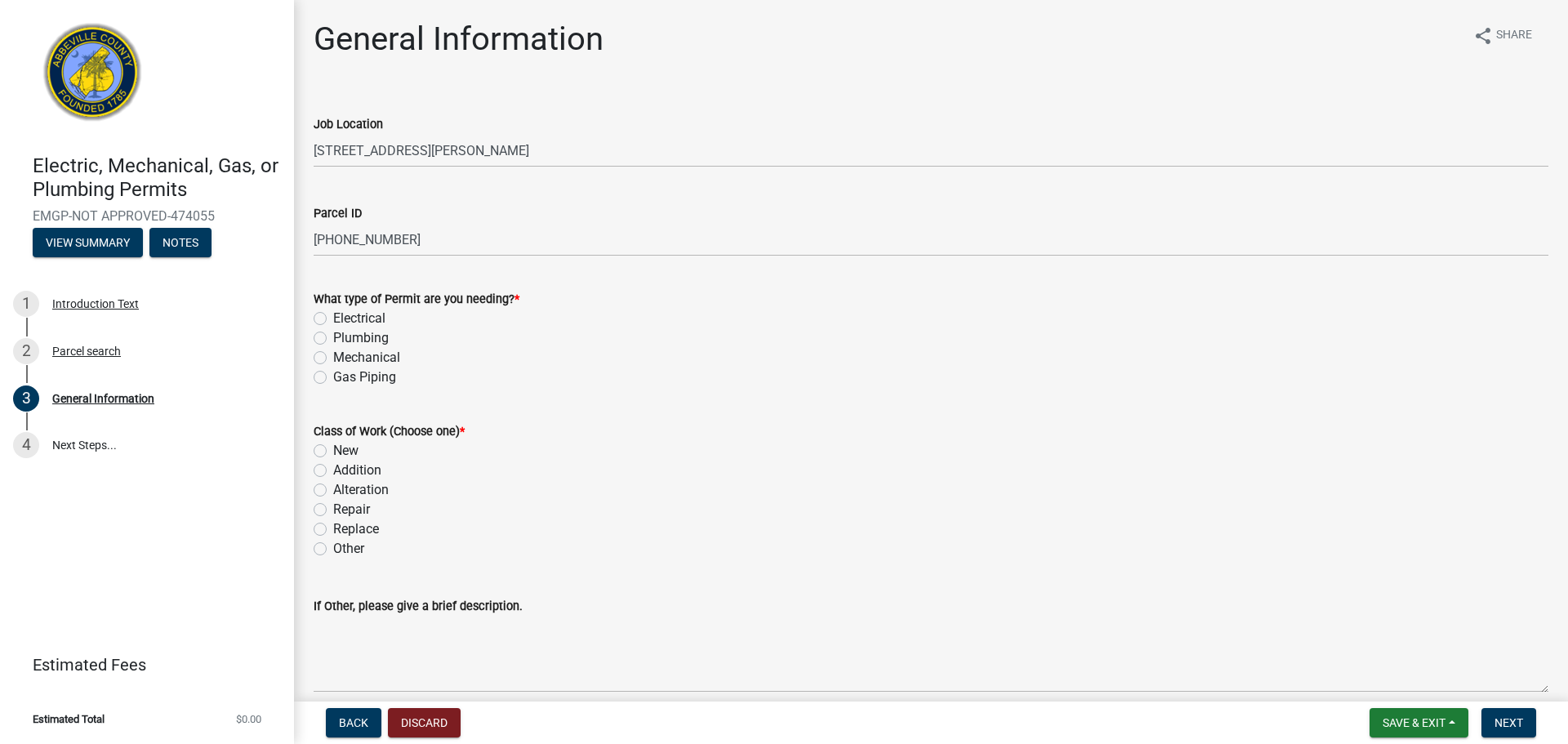
click at [333, 357] on label "Mechanical" at bounding box center [366, 358] width 67 height 20
click at [333, 357] on input "Mechanical" at bounding box center [338, 353] width 11 height 11
radio input "true"
click at [339, 456] on label "New" at bounding box center [345, 451] width 25 height 20
click at [339, 452] on input "New" at bounding box center [338, 446] width 11 height 11
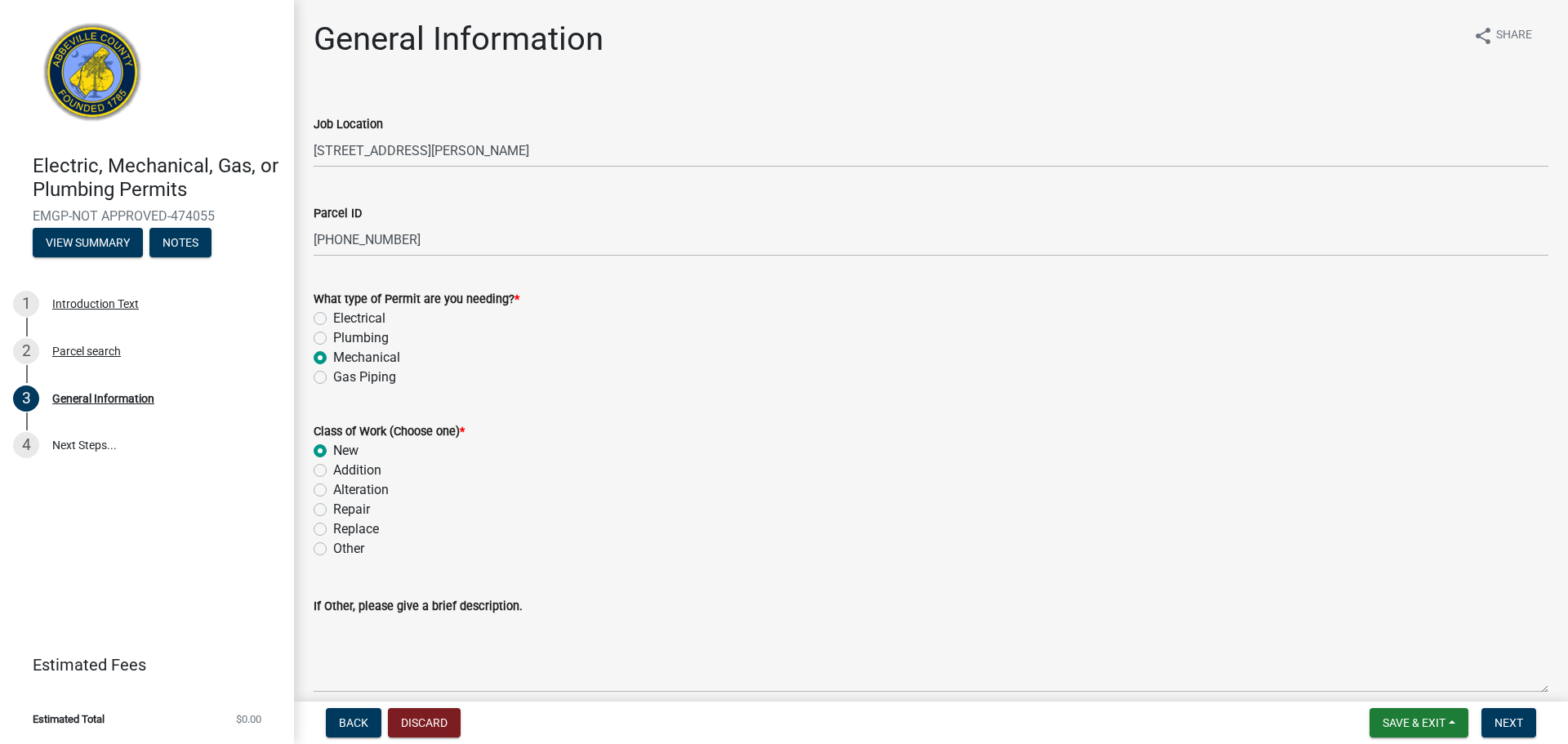
radio input "true"
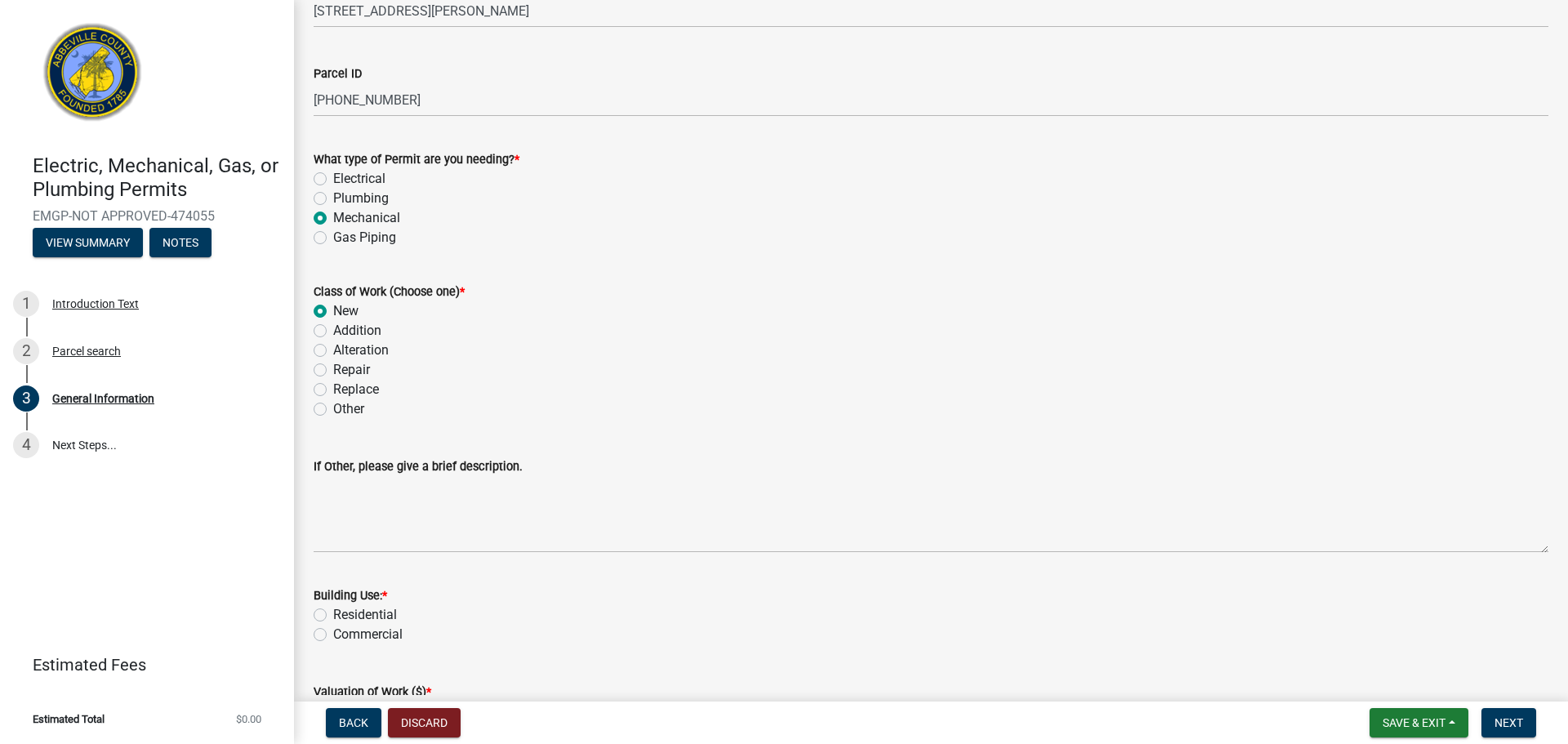
scroll to position [142, 0]
click at [333, 608] on label "Residential" at bounding box center [365, 613] width 64 height 20
click at [333, 608] on input "Residential" at bounding box center [338, 608] width 11 height 11
radio input "true"
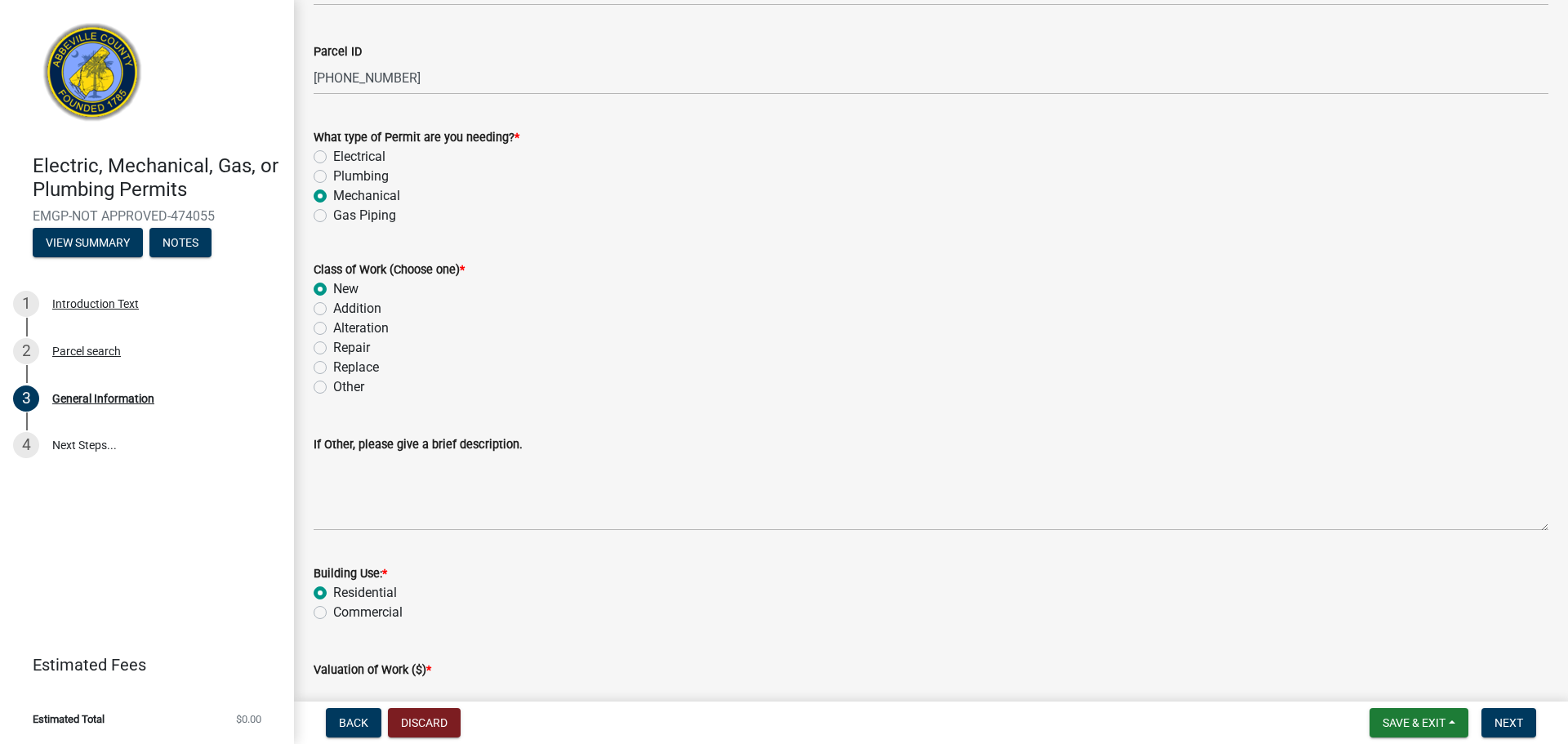
scroll to position [241, 0]
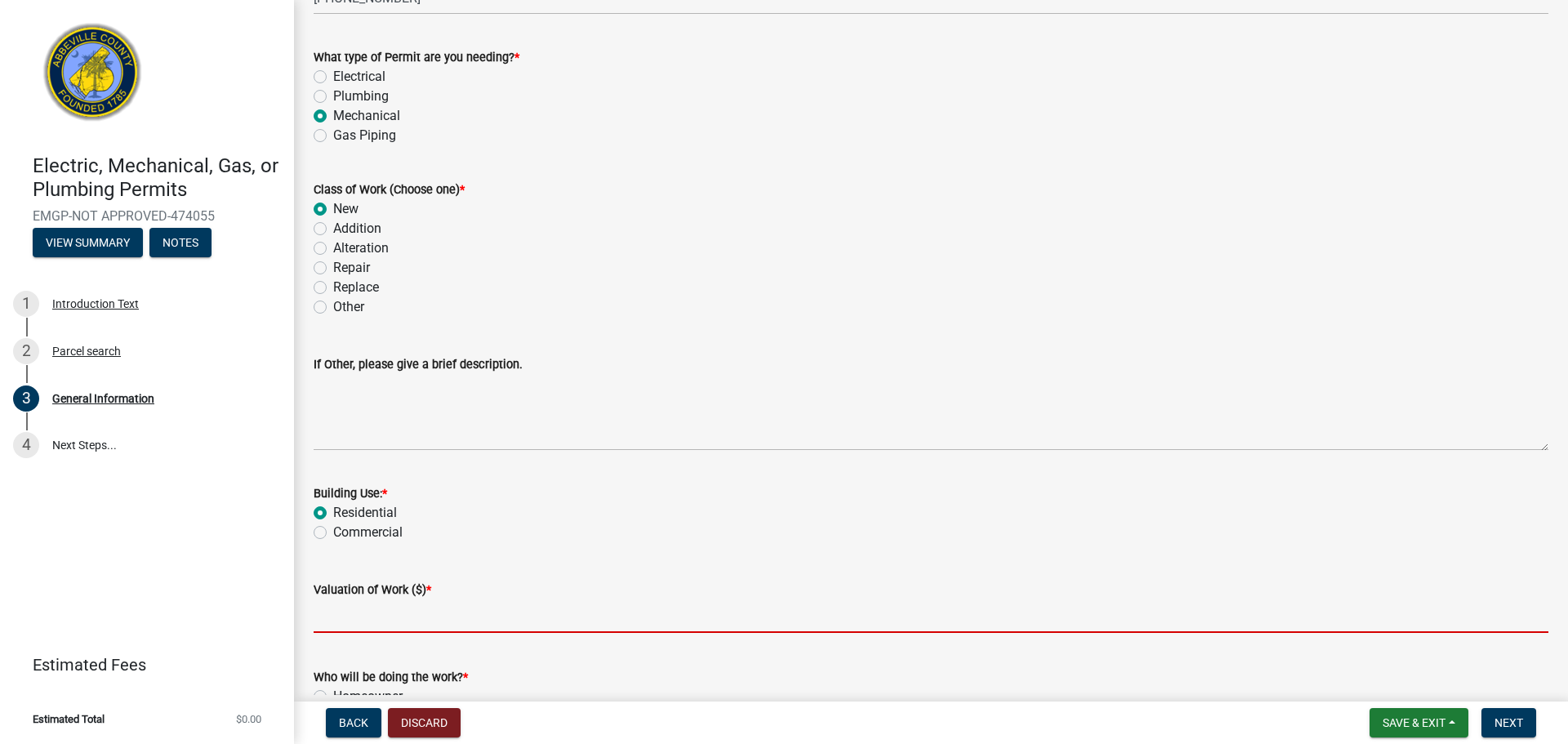
click at [374, 633] on input "text" at bounding box center [930, 616] width 1234 height 34
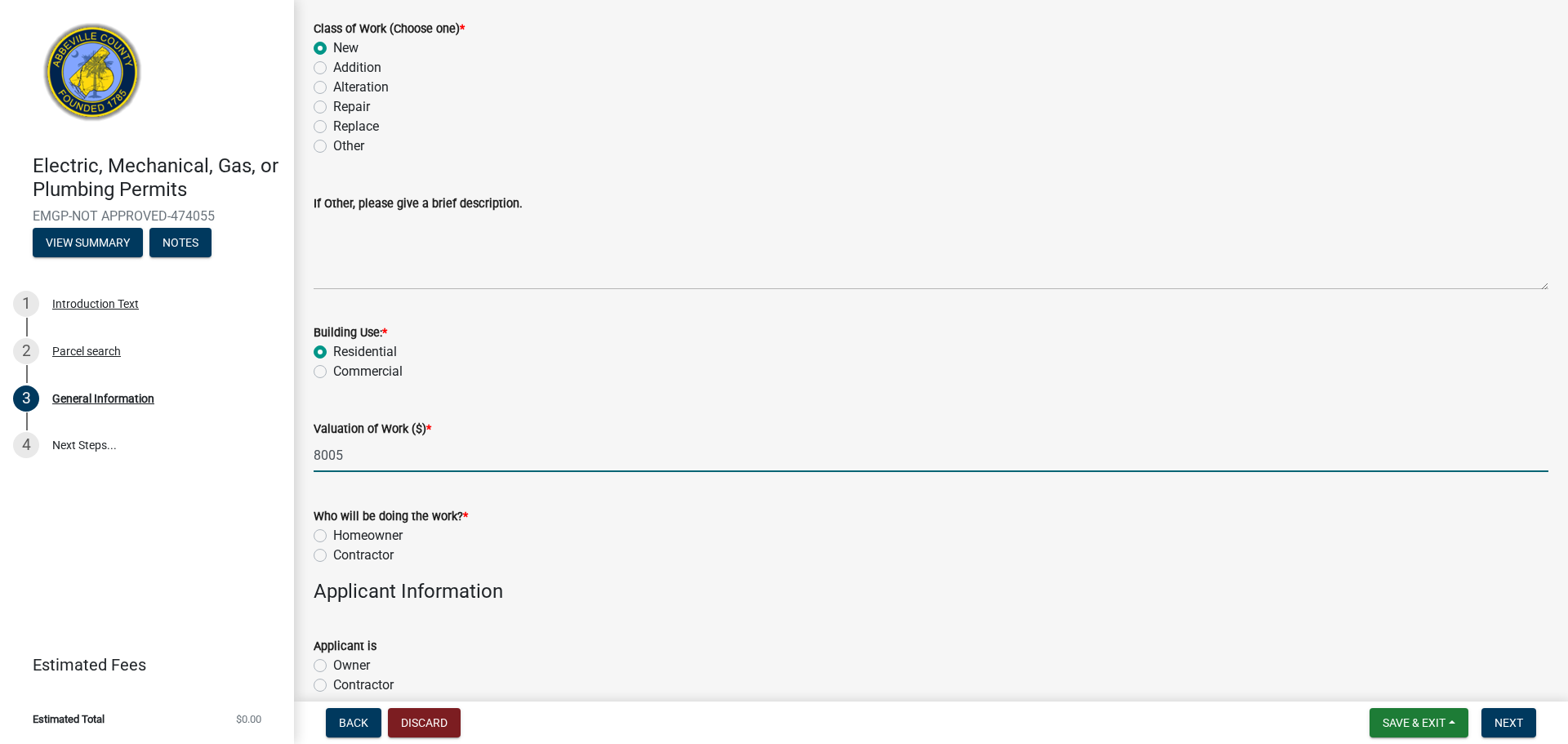
scroll to position [470, 0]
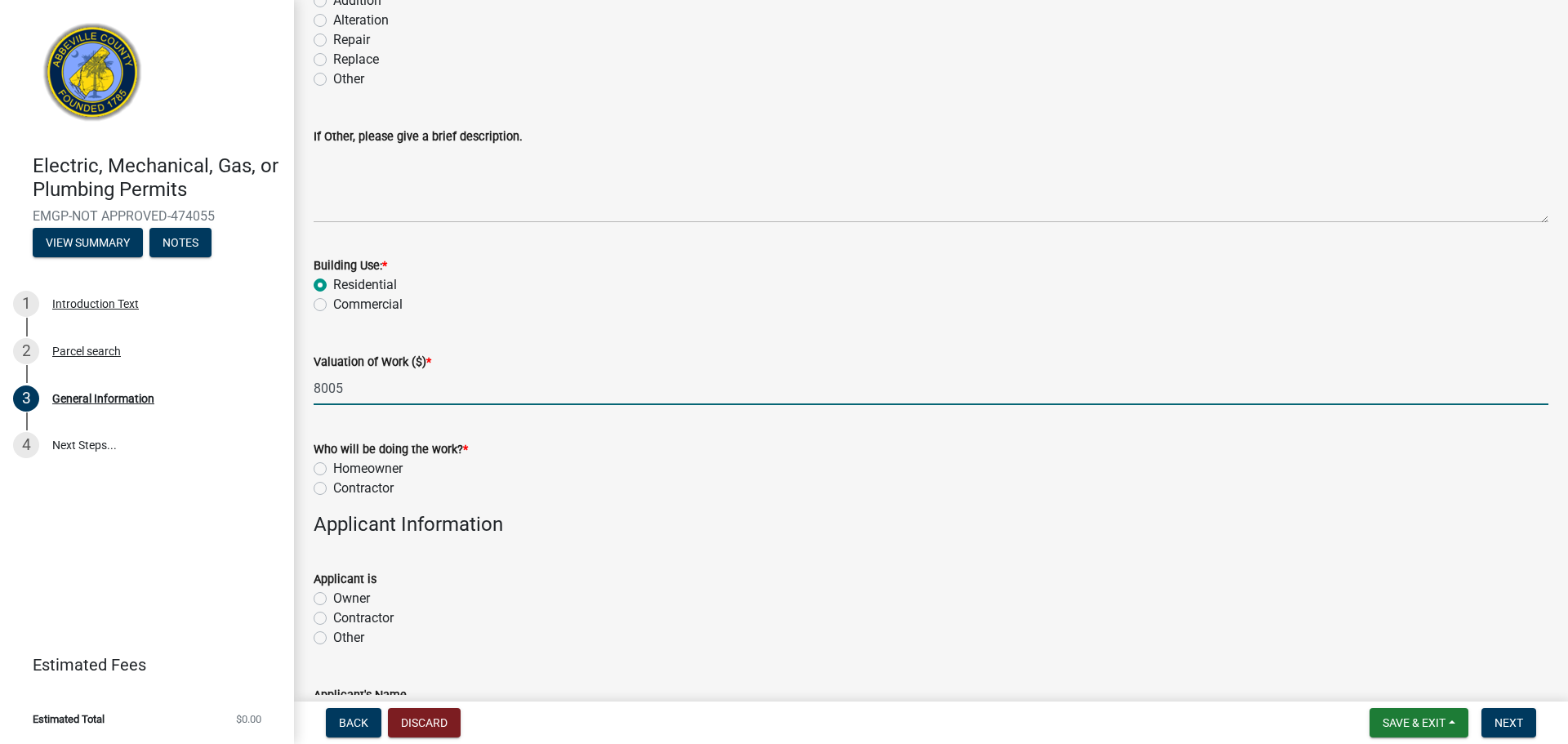
type input "8005"
click at [327, 491] on div "Contractor" at bounding box center [930, 489] width 1234 height 20
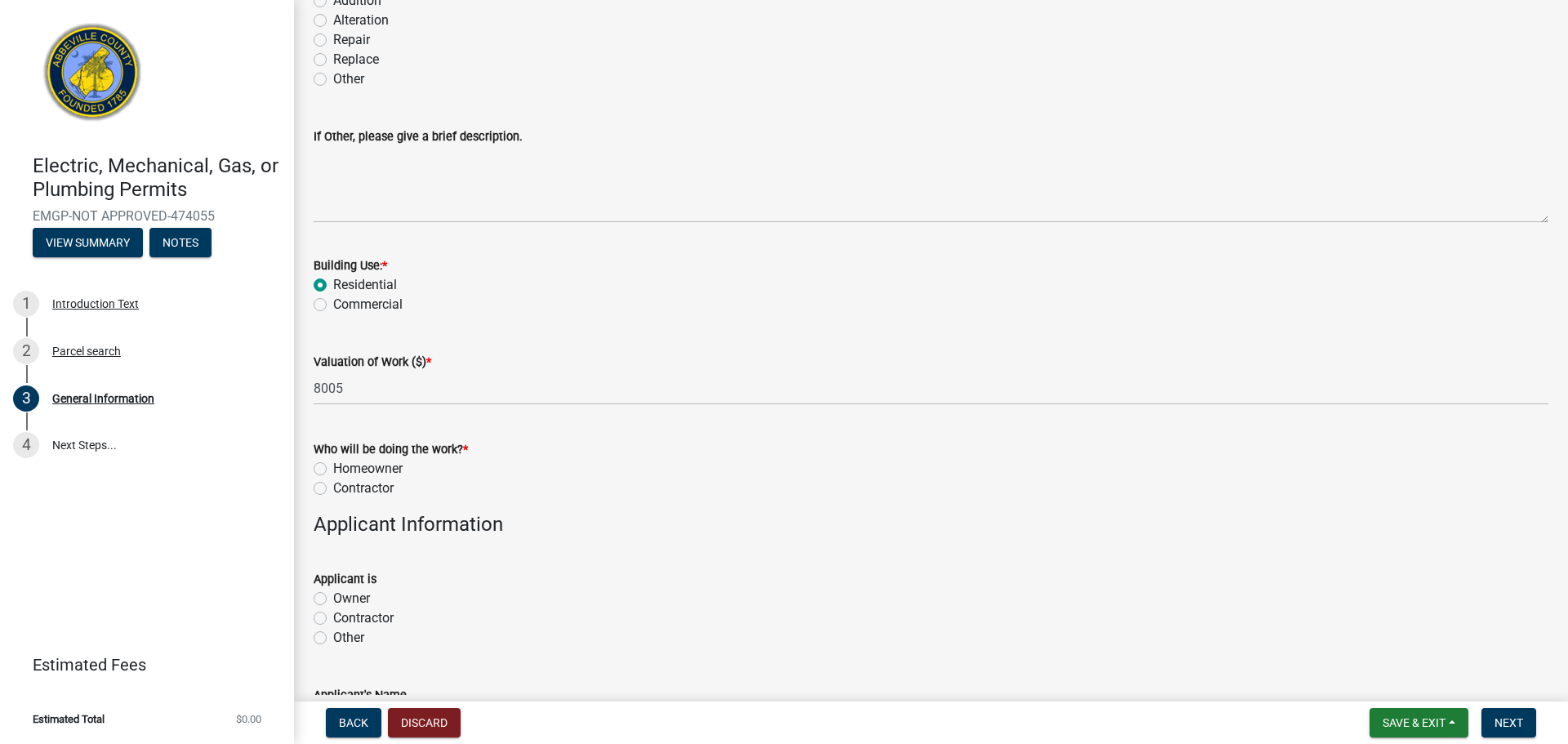
click at [333, 490] on label "Contractor" at bounding box center [363, 489] width 61 height 20
click at [333, 489] on input "Contractor" at bounding box center [338, 484] width 11 height 11
radio input "true"
click at [333, 620] on label "Contractor" at bounding box center [363, 619] width 61 height 20
click at [333, 620] on input "Contractor" at bounding box center [338, 614] width 11 height 11
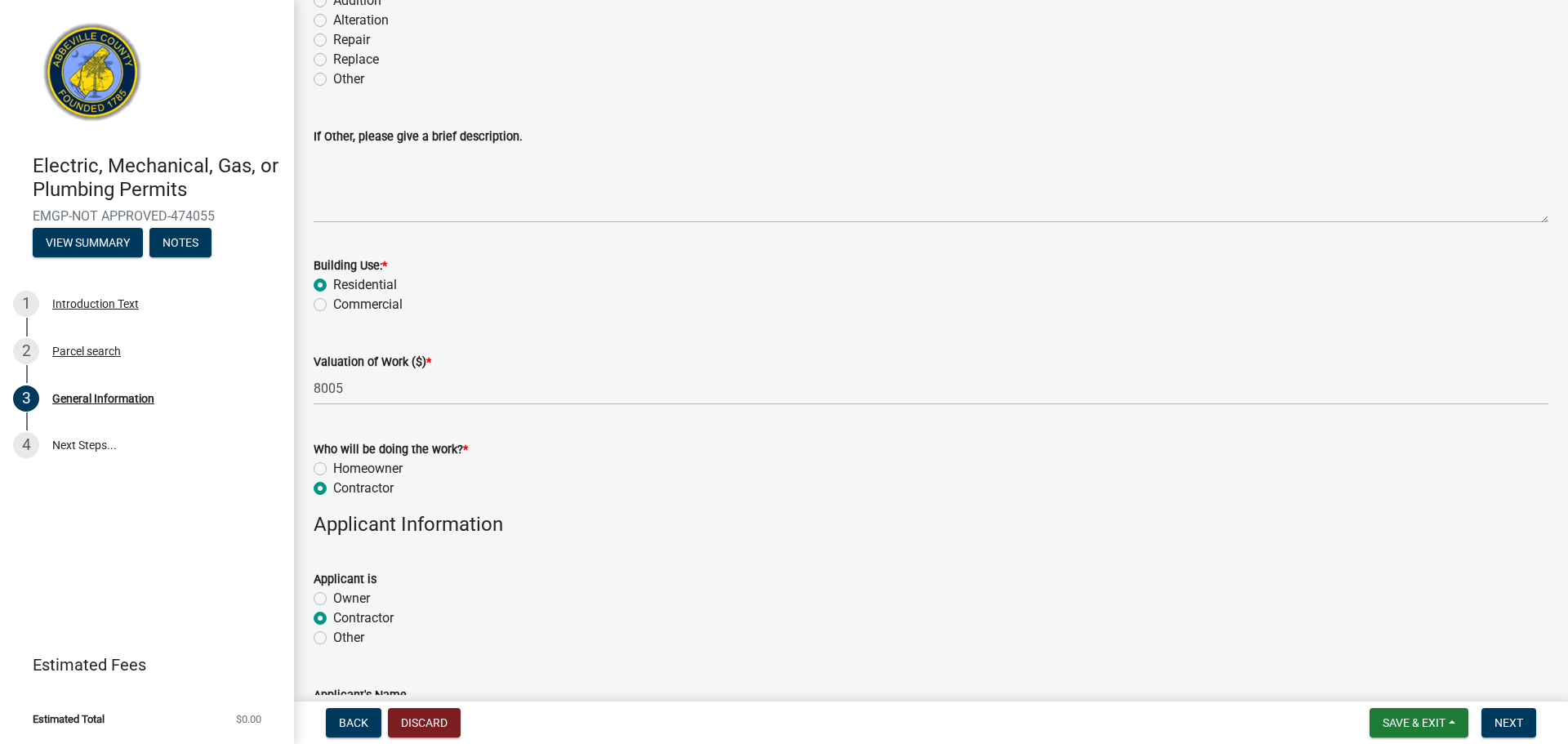
radio input "true"
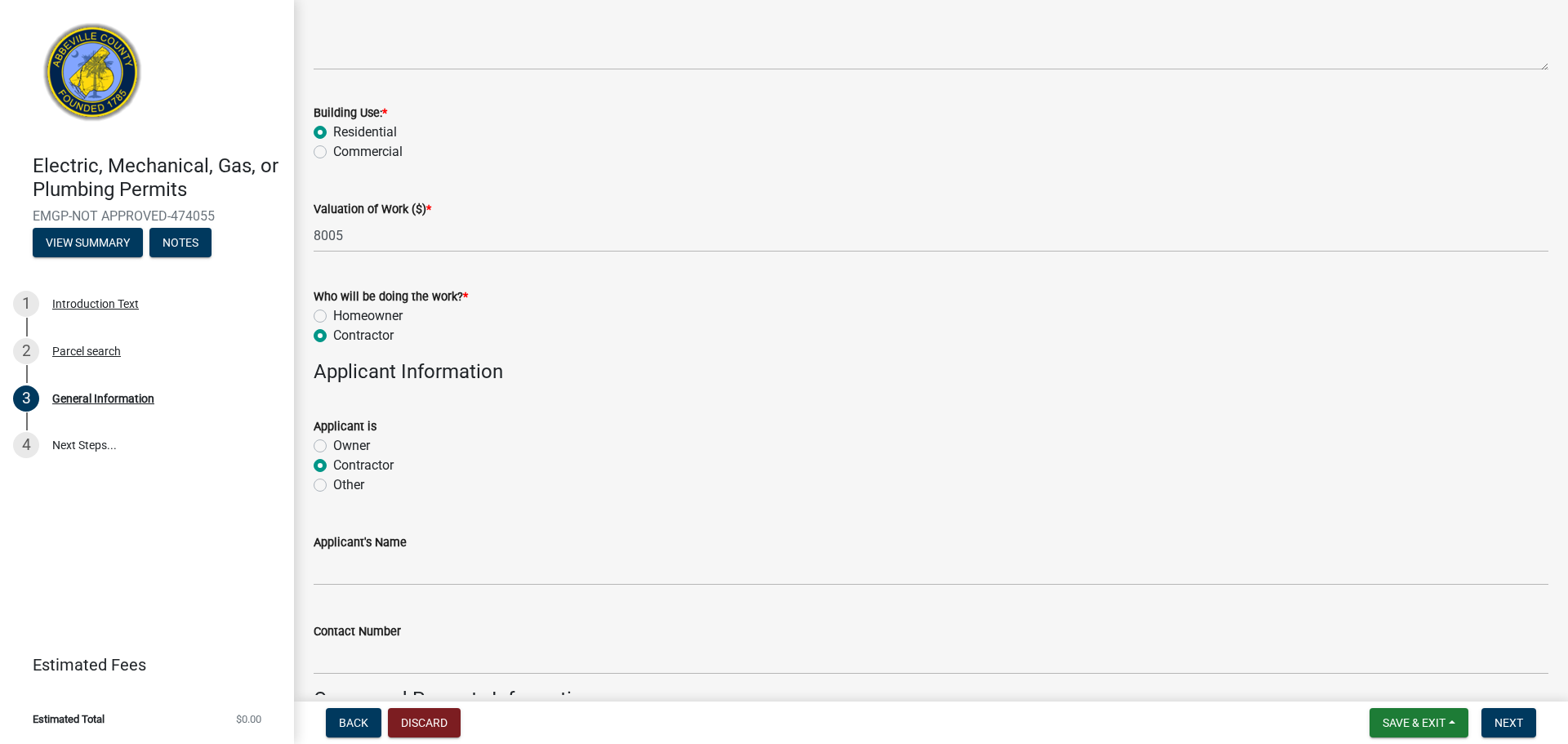
scroll to position [665, 0]
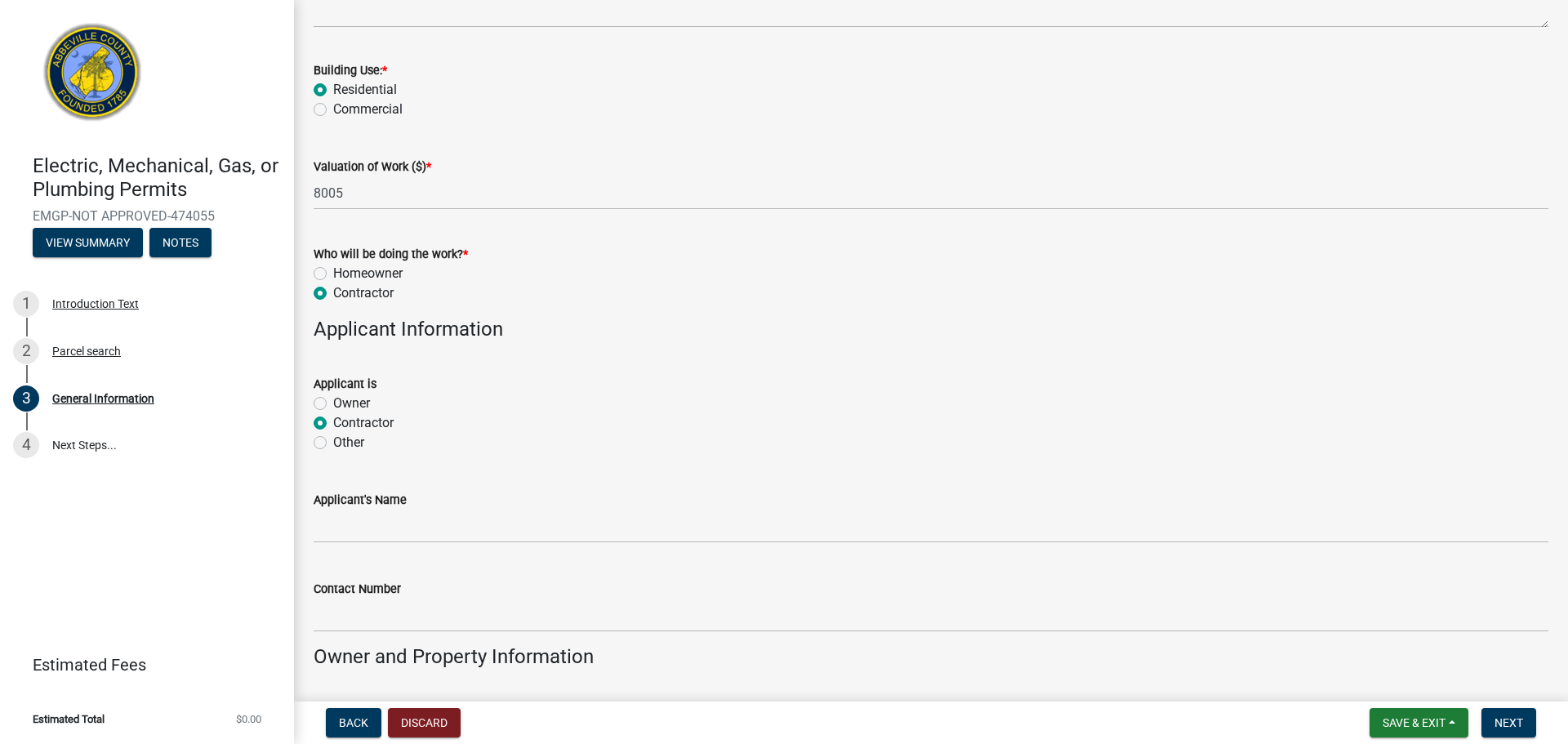
click at [317, 435] on div "Other" at bounding box center [930, 443] width 1234 height 20
click at [333, 443] on label "Other" at bounding box center [348, 443] width 31 height 20
click at [333, 443] on input "Other" at bounding box center [338, 438] width 11 height 11
radio input "true"
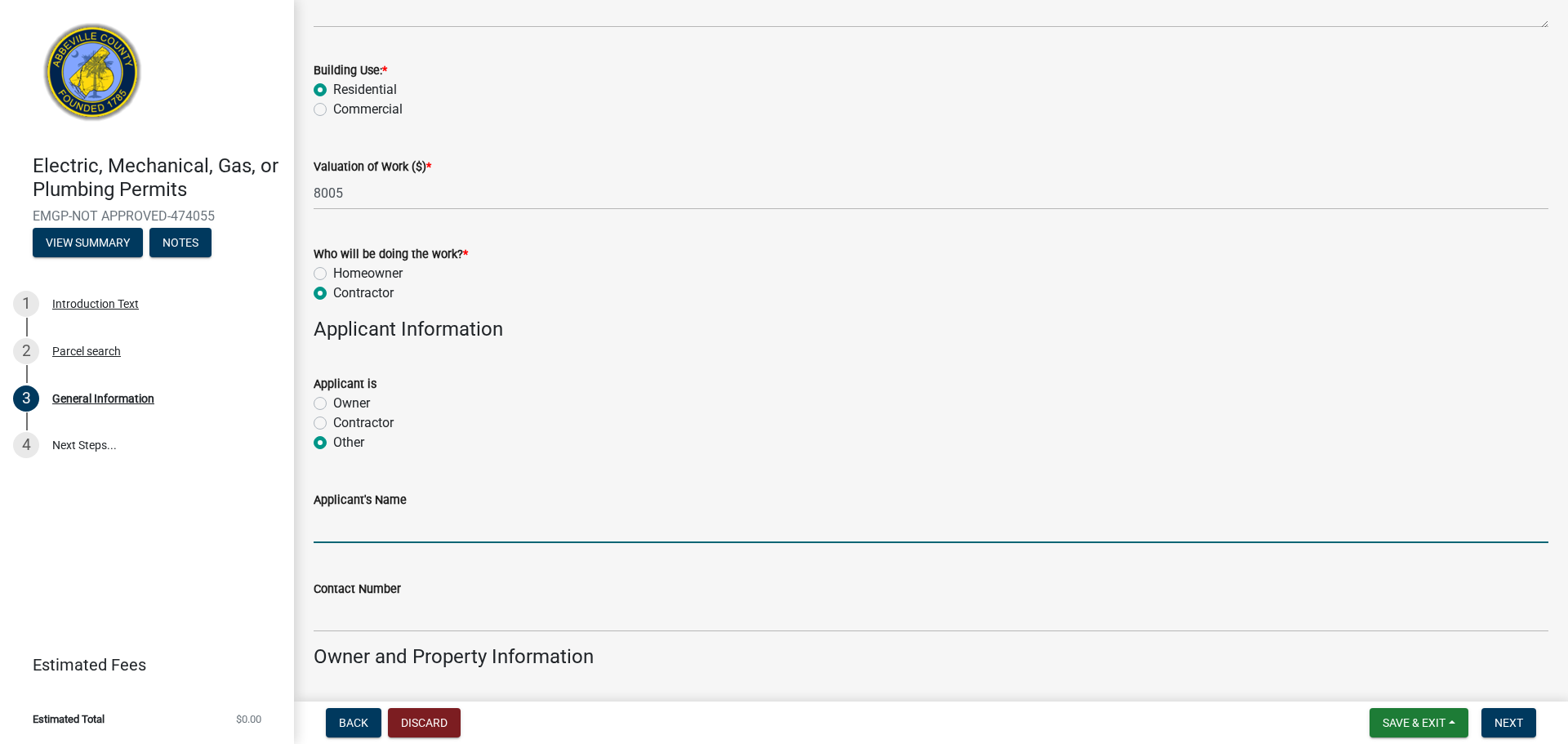
click at [362, 521] on input "Applicant's Name" at bounding box center [930, 526] width 1234 height 34
type input "[PERSON_NAME]"
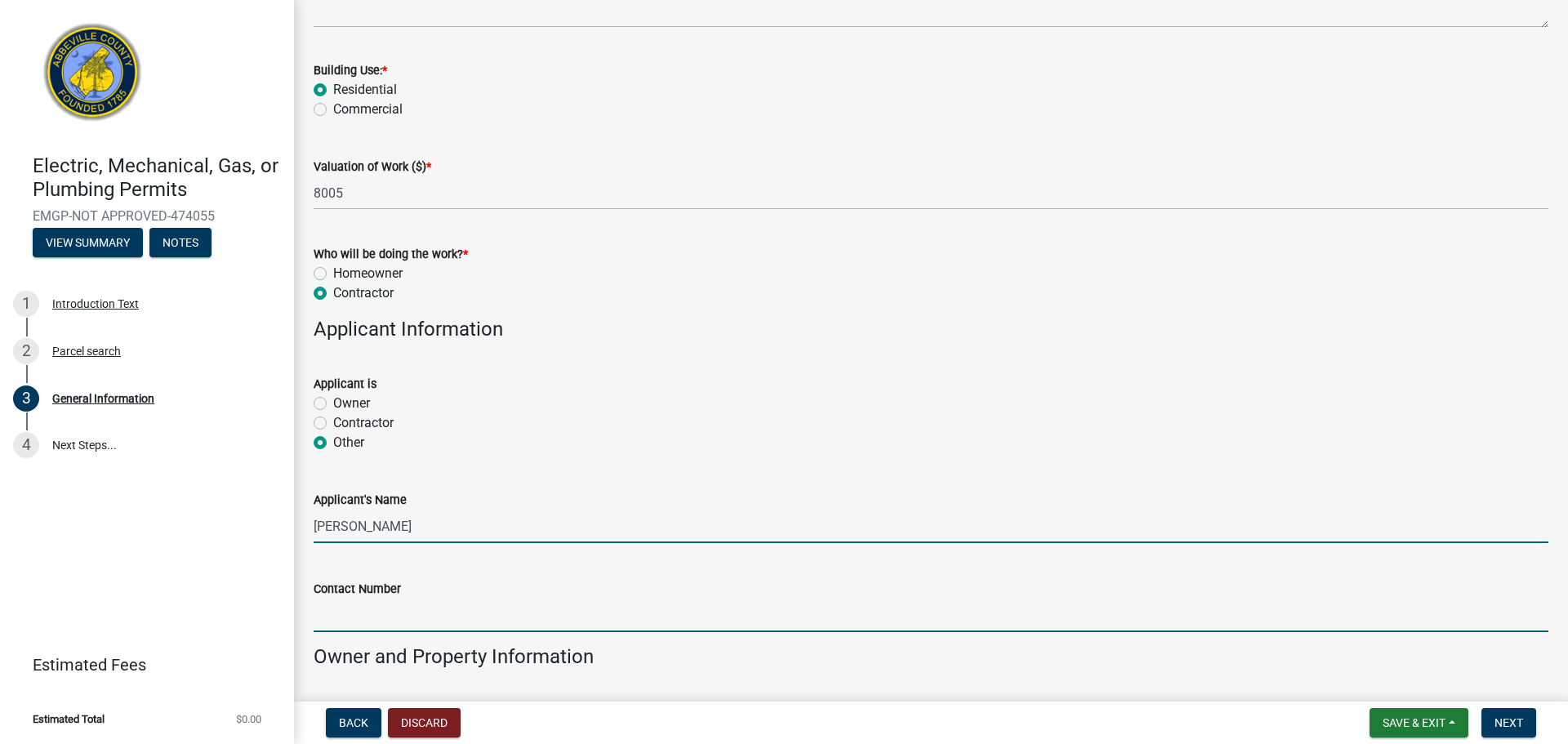
type input "8642257011"
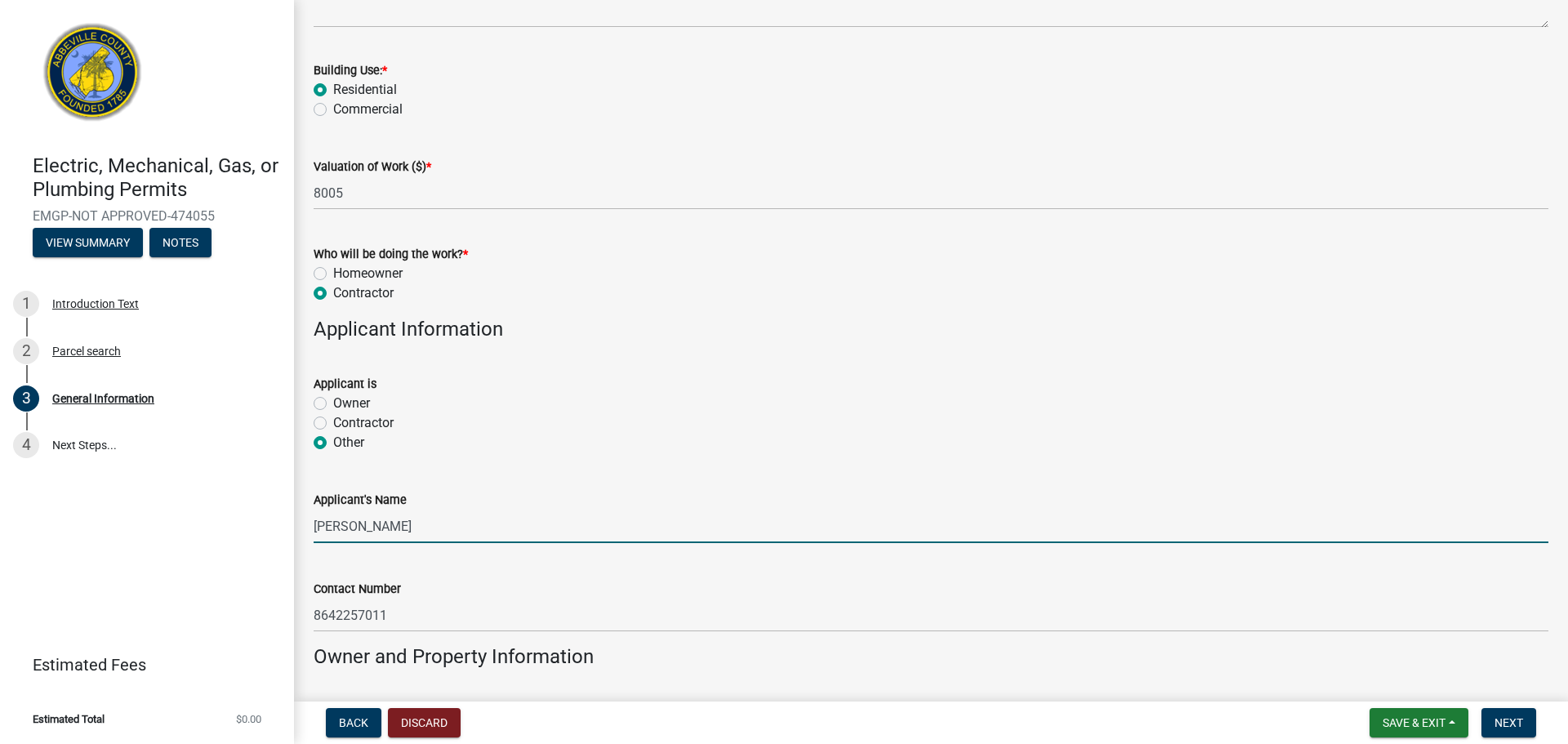
drag, startPoint x: 395, startPoint y: 534, endPoint x: 95, endPoint y: 505, distance: 301.4
click at [95, 505] on div "Electric, Mechanical, Gas, or Plumbing Permits EMGP-NOT APPROVED-474055 View Su…" at bounding box center [784, 372] width 1568 height 744
type input "America's Home Place"
click at [595, 579] on div "Contact Number" at bounding box center [930, 589] width 1234 height 20
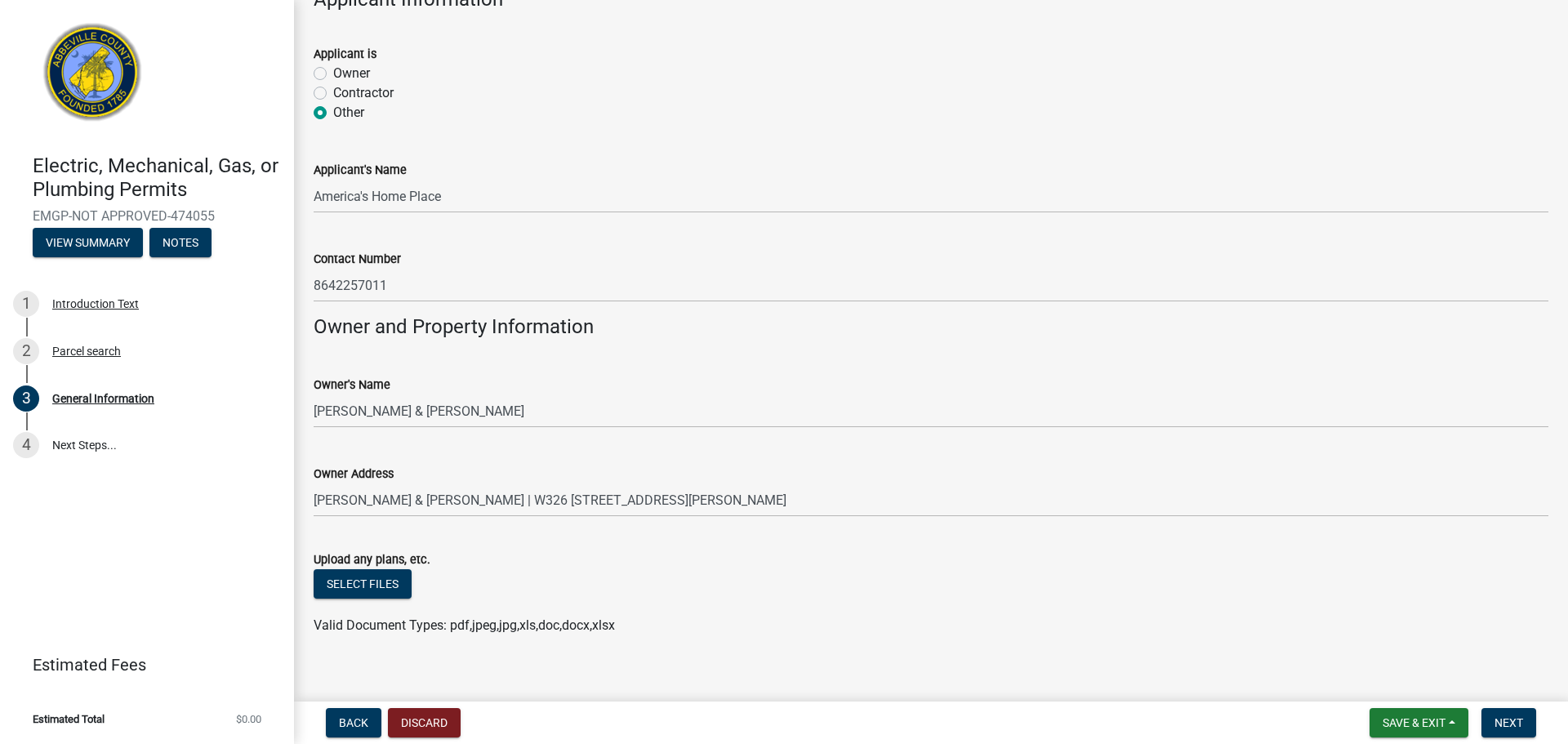
scroll to position [1014, 0]
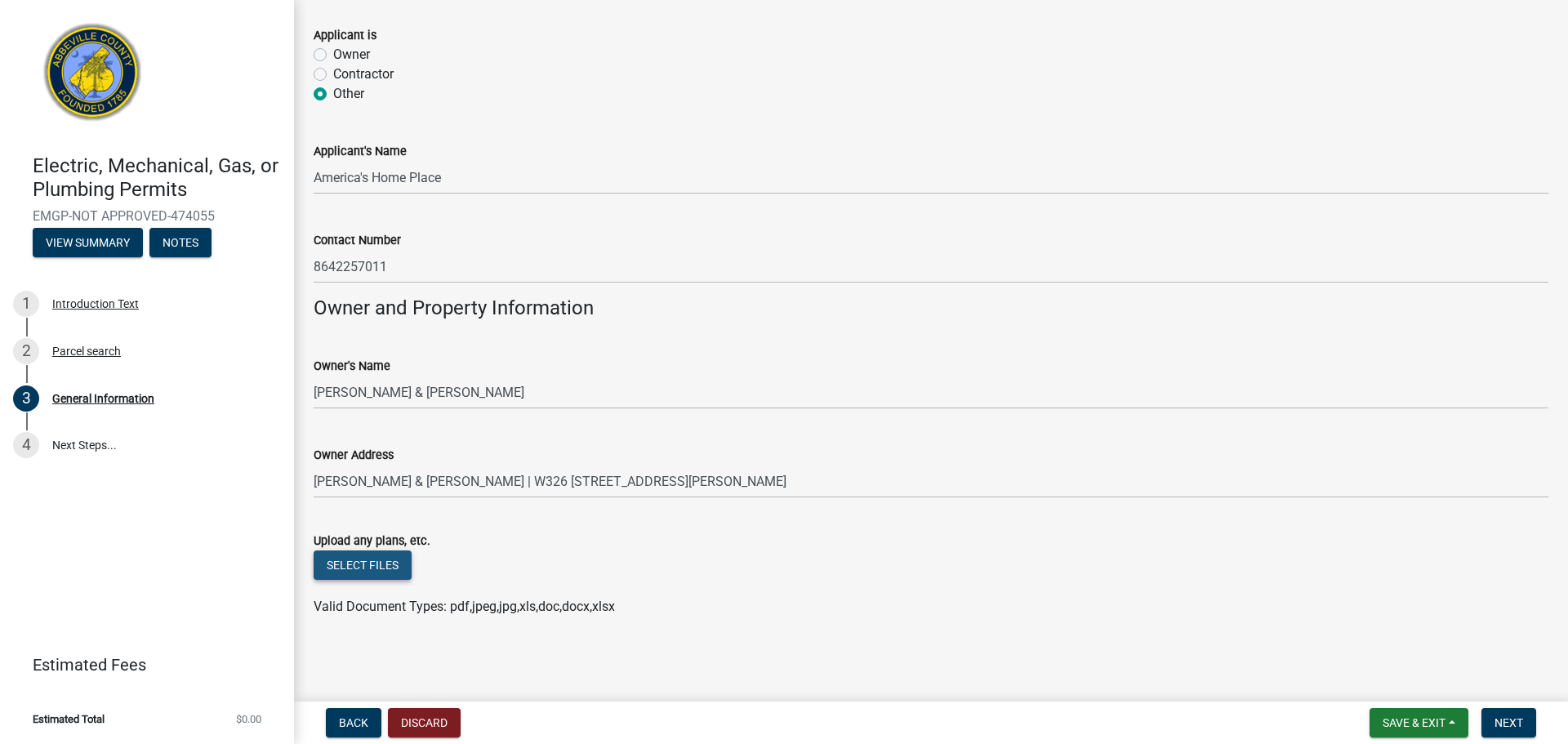
click at [362, 561] on button "Select files" at bounding box center [362, 566] width 98 height 29
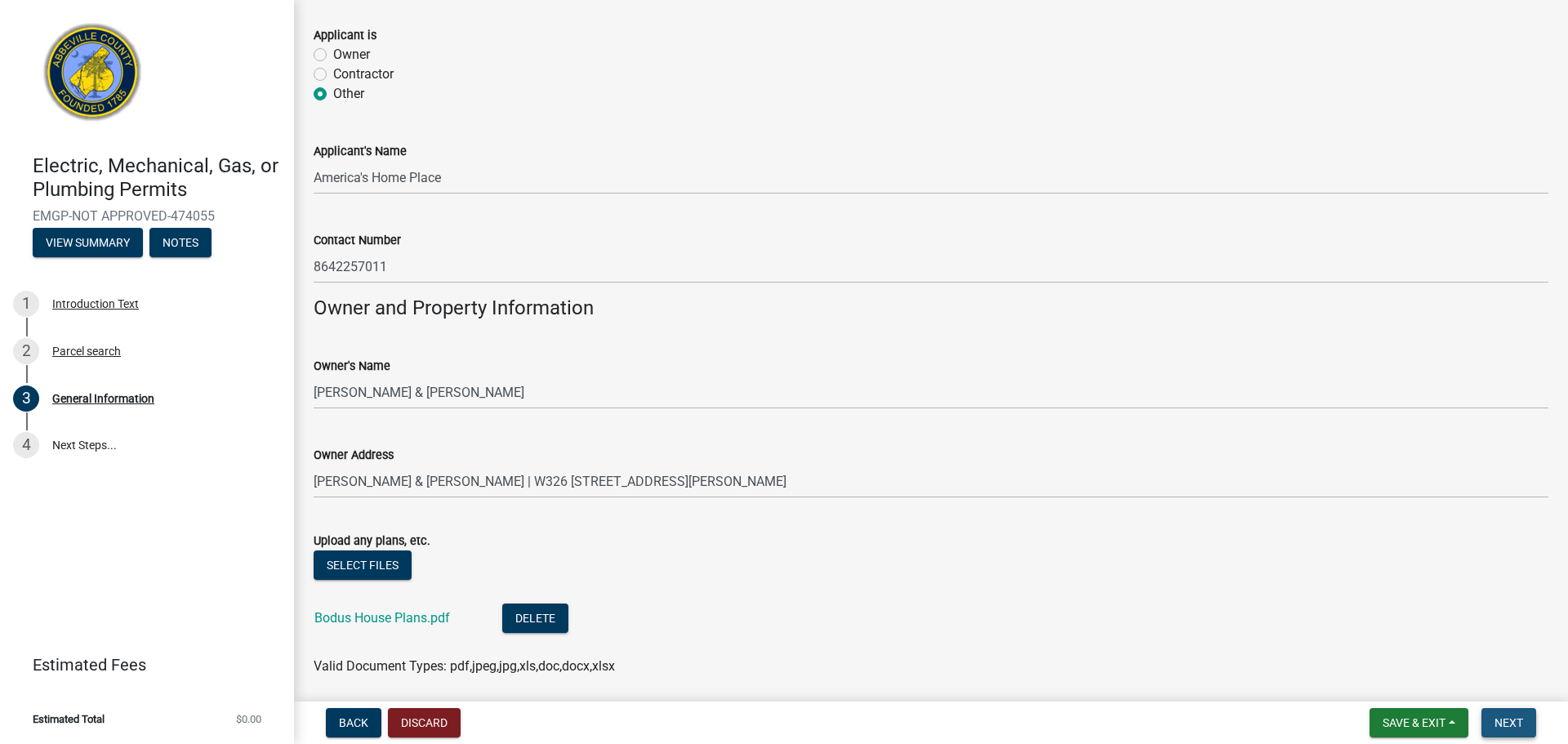
click at [1521, 734] on button "Next" at bounding box center [1508, 723] width 55 height 29
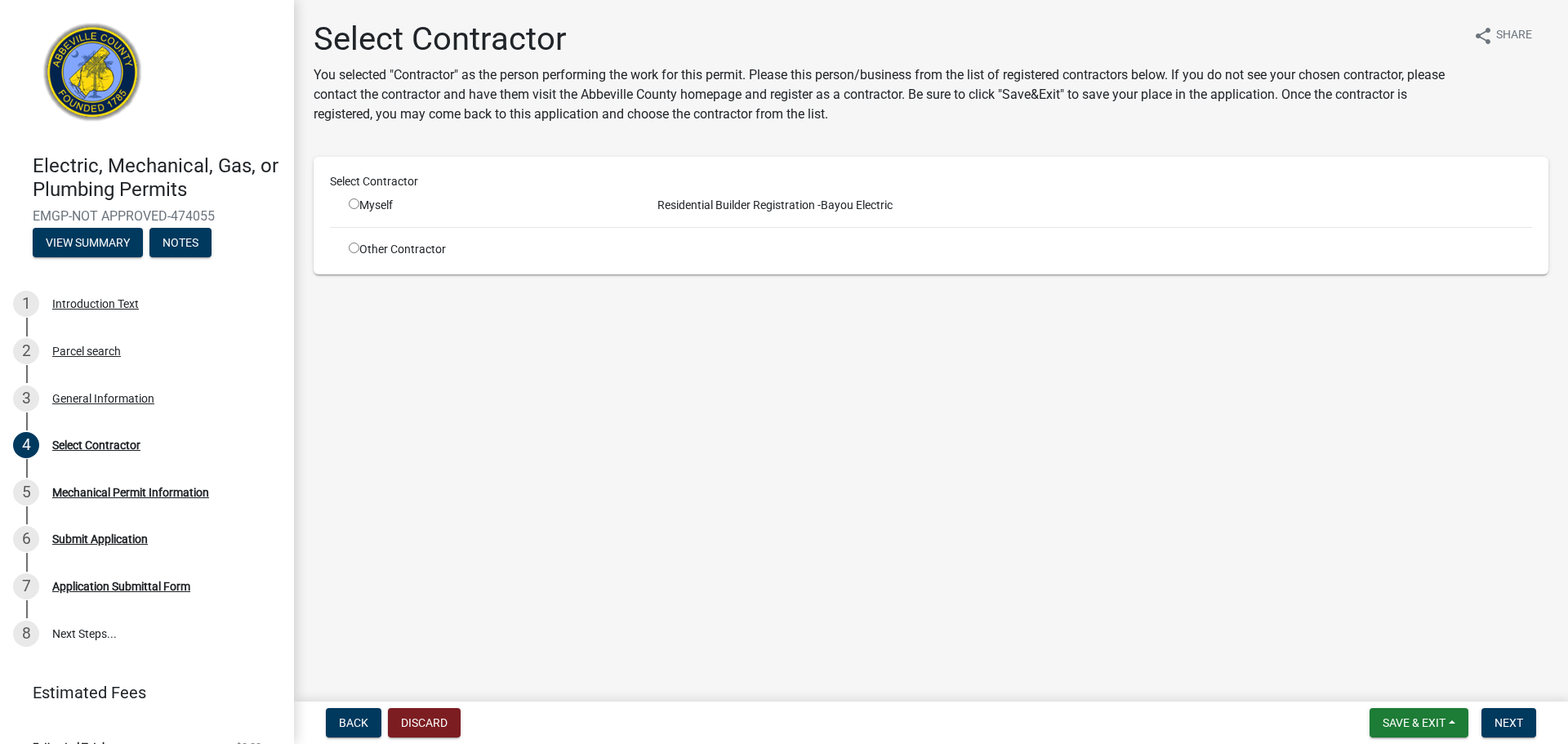
click at [352, 246] on input "radio" at bounding box center [353, 247] width 11 height 11
radio input "true"
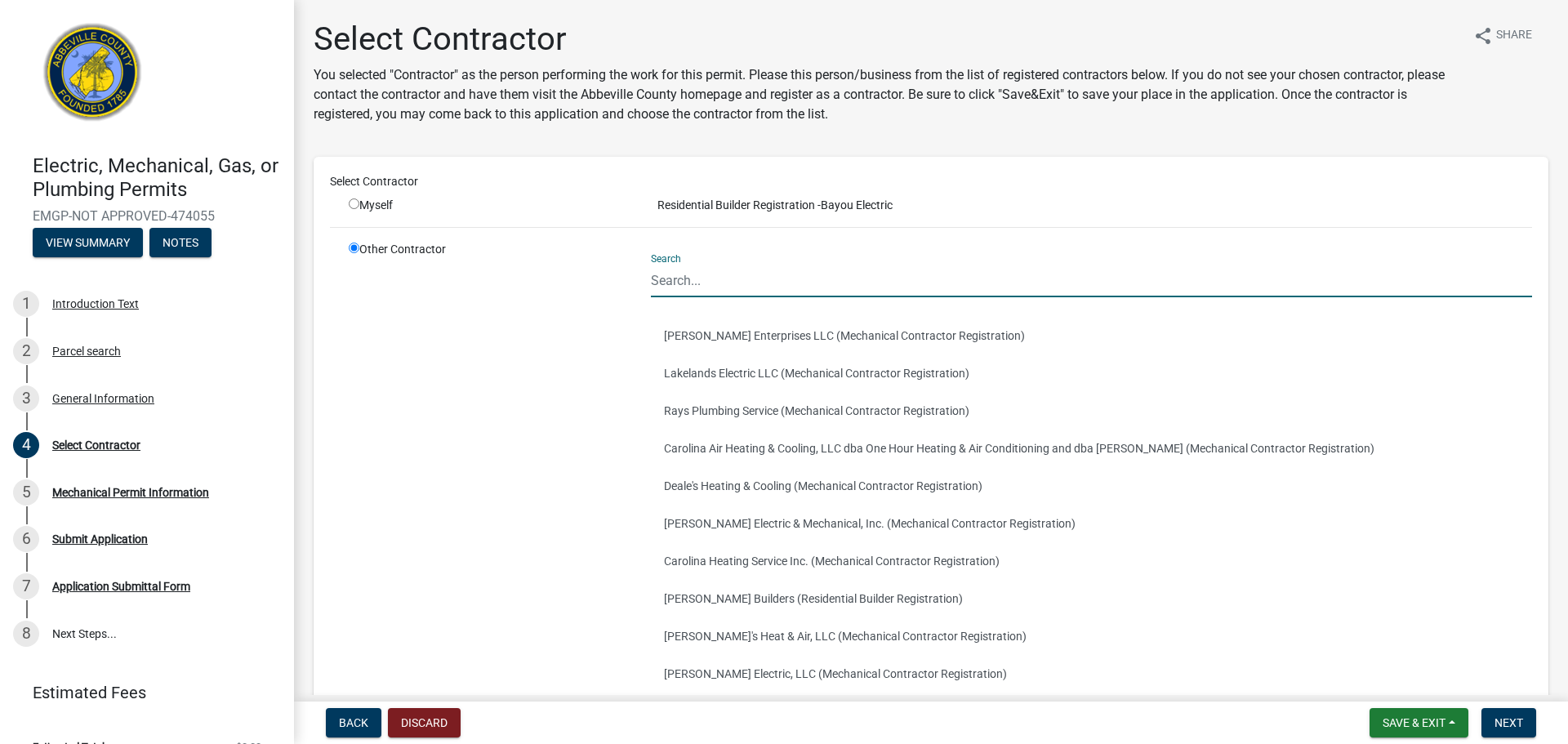
click at [698, 292] on input "Search" at bounding box center [1091, 280] width 881 height 34
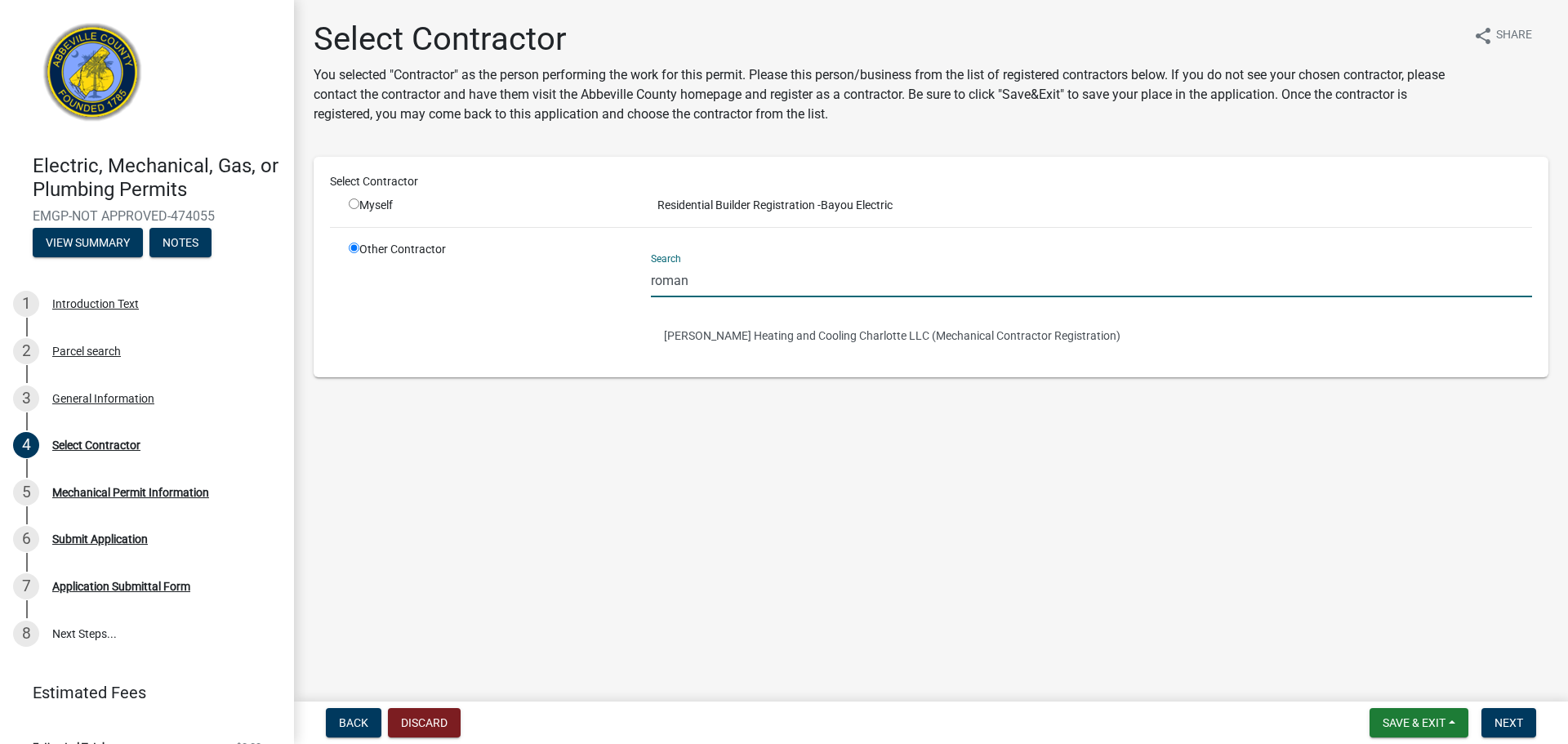
type input "roman"
click at [755, 311] on ul "[PERSON_NAME] Heating and Cooling Charlotte LLC (Mechanical Contractor Registra…" at bounding box center [1091, 336] width 881 height 51
click at [746, 335] on button "[PERSON_NAME] Heating and Cooling Charlotte LLC (Mechanical Contractor Registra…" at bounding box center [1091, 336] width 881 height 38
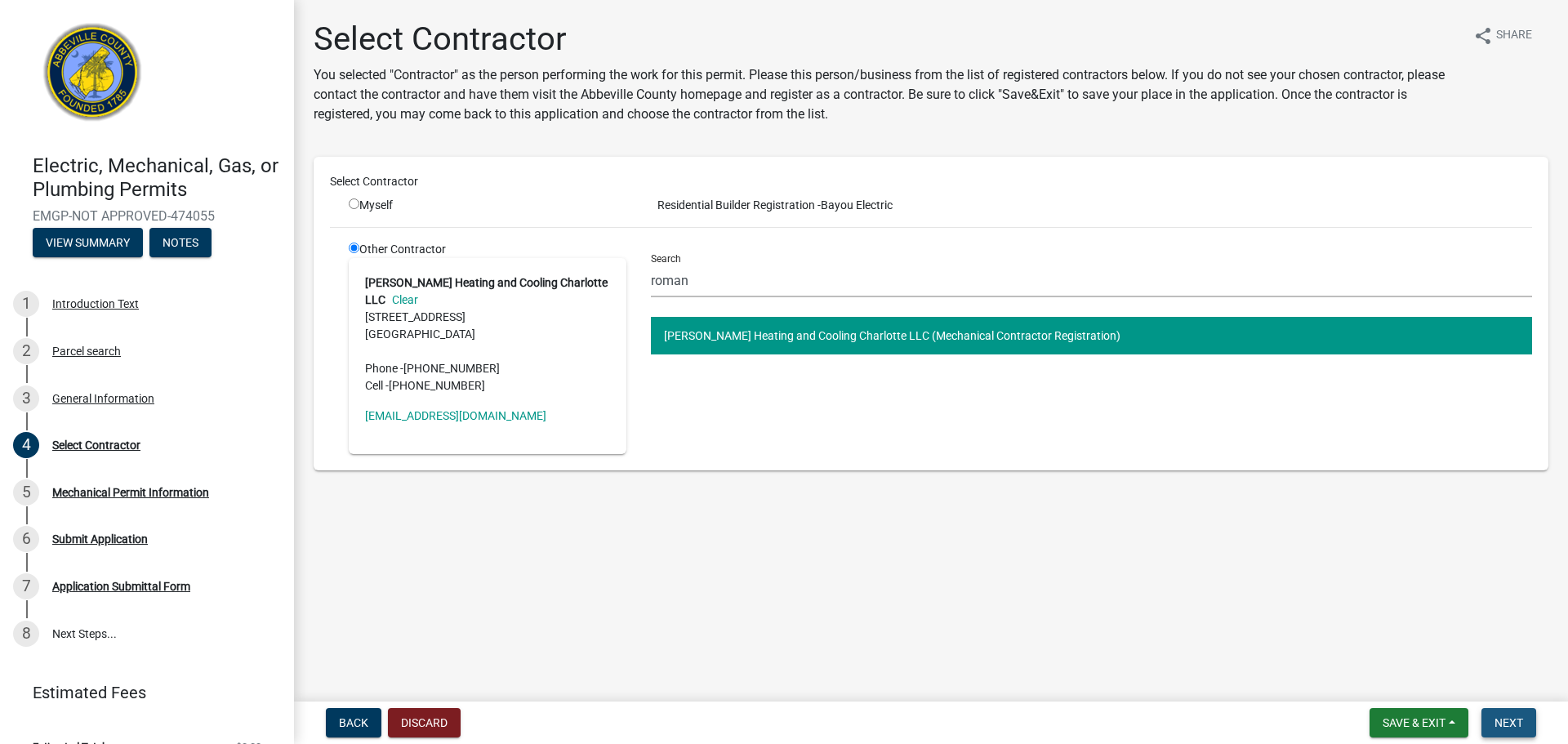
click at [1495, 724] on span "Next" at bounding box center [1508, 723] width 29 height 13
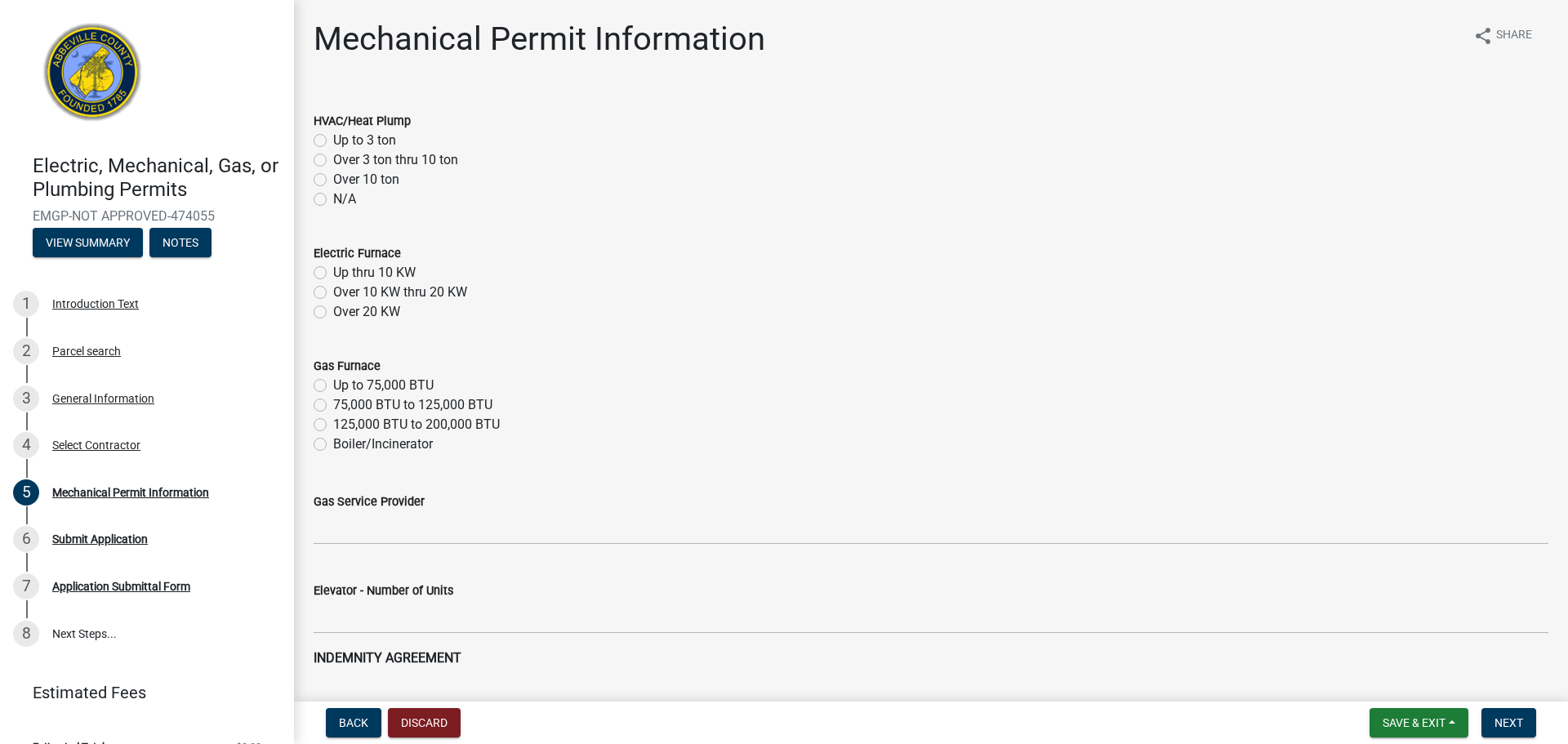
click at [333, 138] on label "Up to 3 ton" at bounding box center [364, 141] width 63 height 20
click at [333, 138] on input "Up to 3 ton" at bounding box center [338, 136] width 11 height 11
radio input "true"
click at [333, 270] on label "Up thru 10 KW" at bounding box center [374, 273] width 83 height 20
click at [333, 270] on input "Up thru 10 KW" at bounding box center [338, 268] width 11 height 11
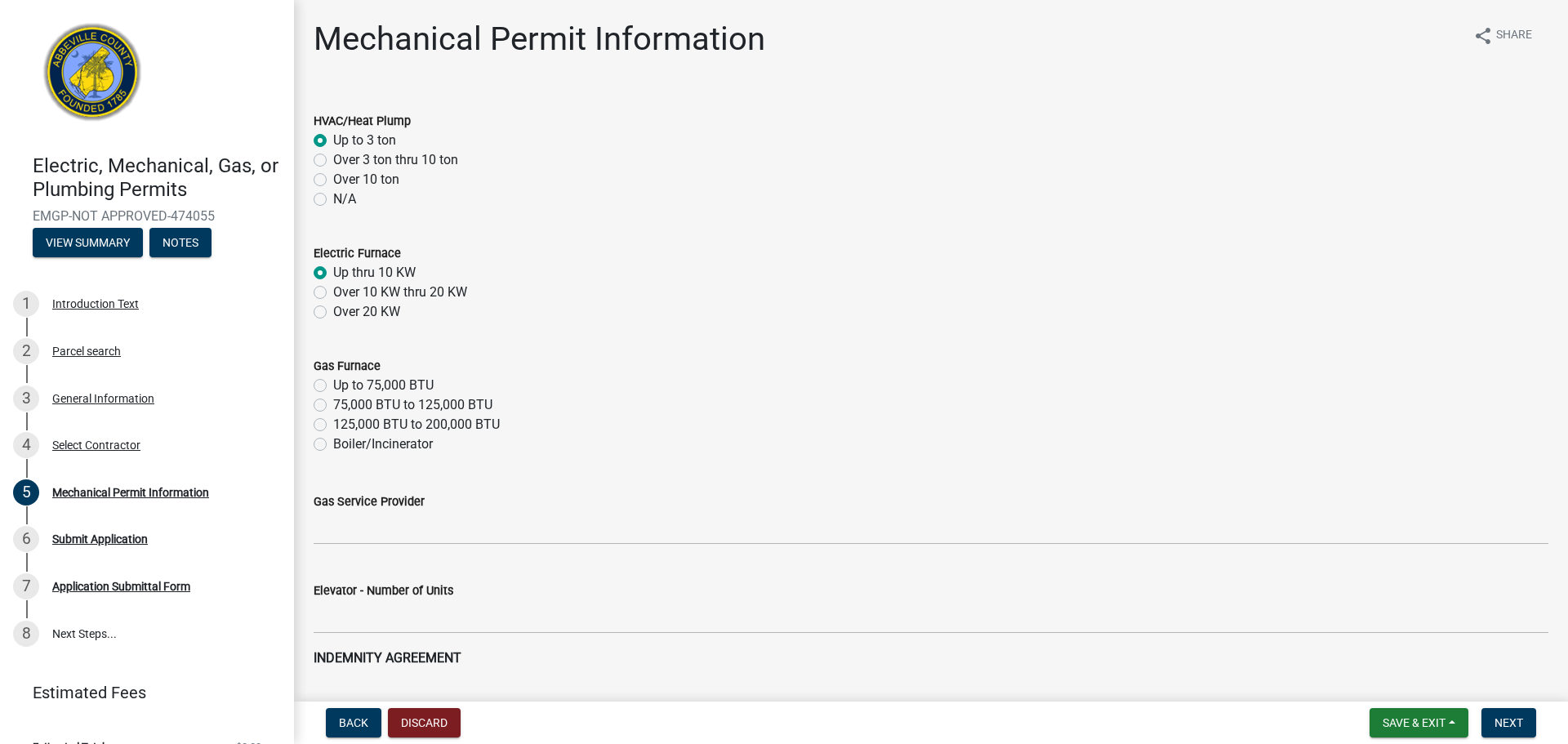
radio input "true"
click at [333, 386] on label "Up to 75,000 BTU" at bounding box center [383, 386] width 101 height 20
click at [333, 386] on input "Up to 75,000 BTU" at bounding box center [338, 381] width 11 height 11
radio input "true"
click at [333, 386] on label "Up to 75,000 BTU" at bounding box center [383, 386] width 101 height 20
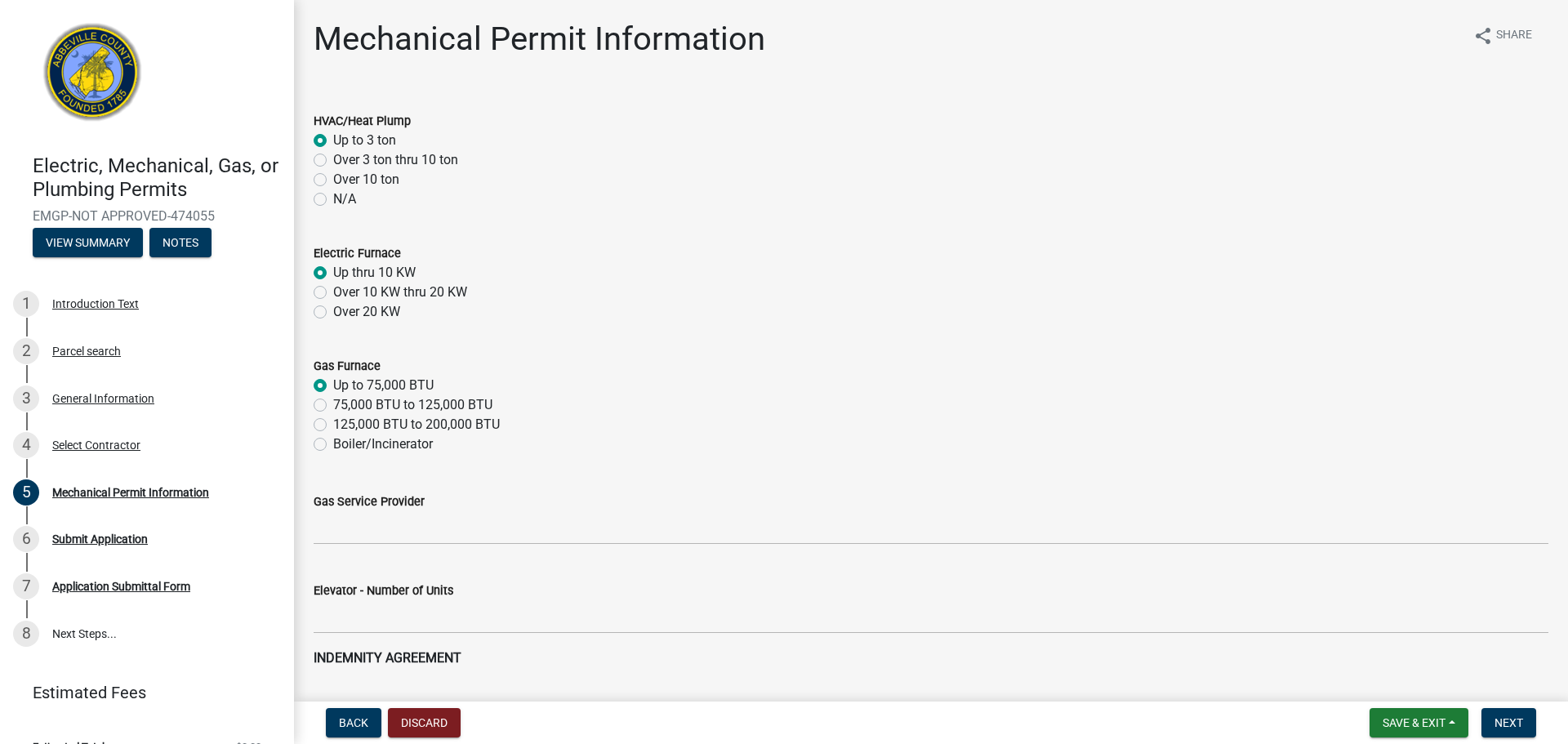
click at [333, 386] on input "Up to 75,000 BTU" at bounding box center [338, 381] width 11 height 11
click at [306, 397] on div "Gas Furnace Up to 75,000 BTU 75,000 BTU to 125,000 BTU 125,000 BTU to 200,000 B…" at bounding box center [930, 395] width 1259 height 118
click at [353, 732] on button "Back" at bounding box center [353, 723] width 56 height 29
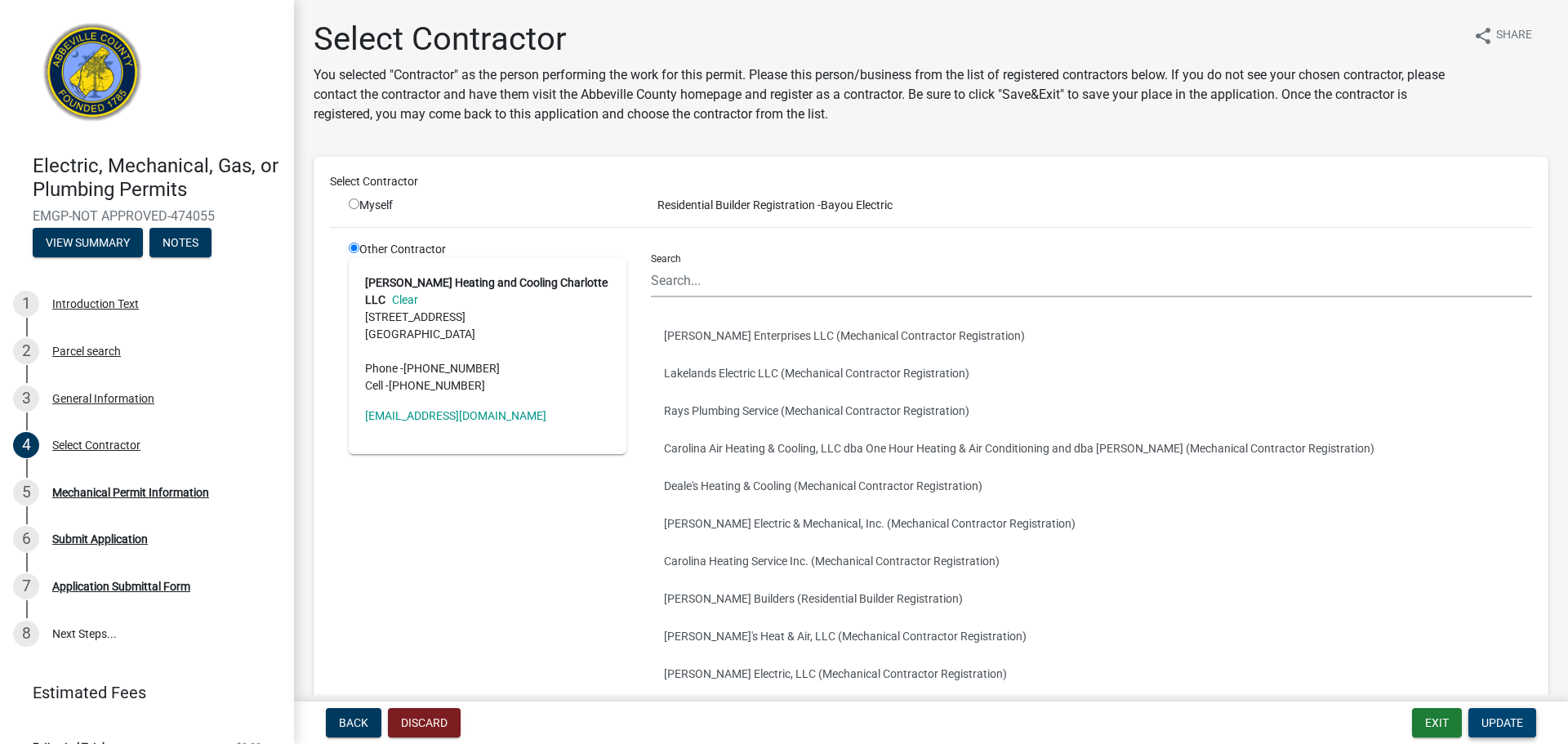
click at [1516, 724] on span "Update" at bounding box center [1502, 723] width 42 height 13
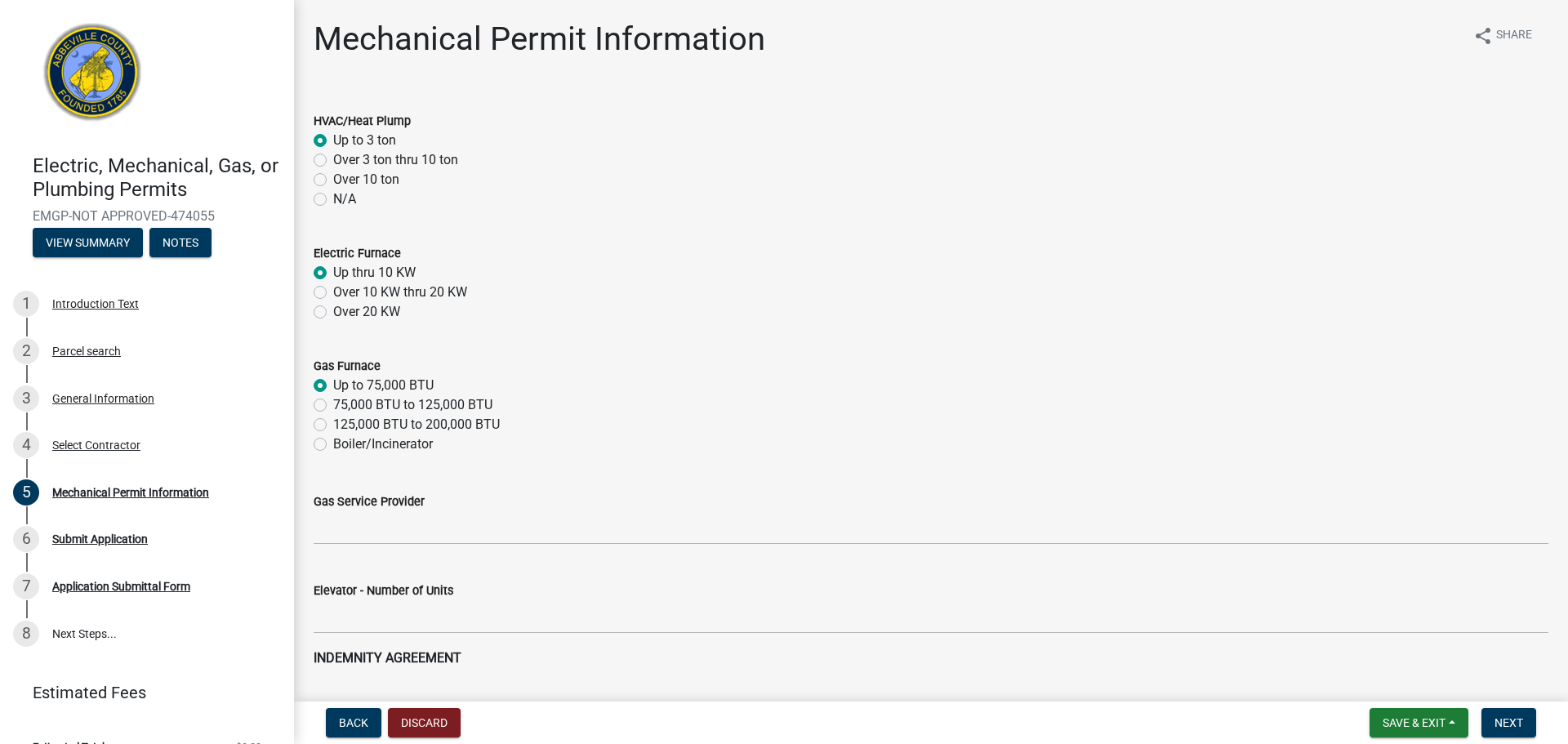
click at [333, 381] on label "Up to 75,000 BTU" at bounding box center [383, 386] width 101 height 20
click at [333, 381] on input "Up to 75,000 BTU" at bounding box center [338, 381] width 11 height 11
click at [333, 389] on label "Up to 75,000 BTU" at bounding box center [383, 386] width 101 height 20
click at [333, 386] on input "Up to 75,000 BTU" at bounding box center [338, 381] width 11 height 11
click at [333, 409] on label "75,000 BTU to 125,000 BTU" at bounding box center [412, 405] width 159 height 20
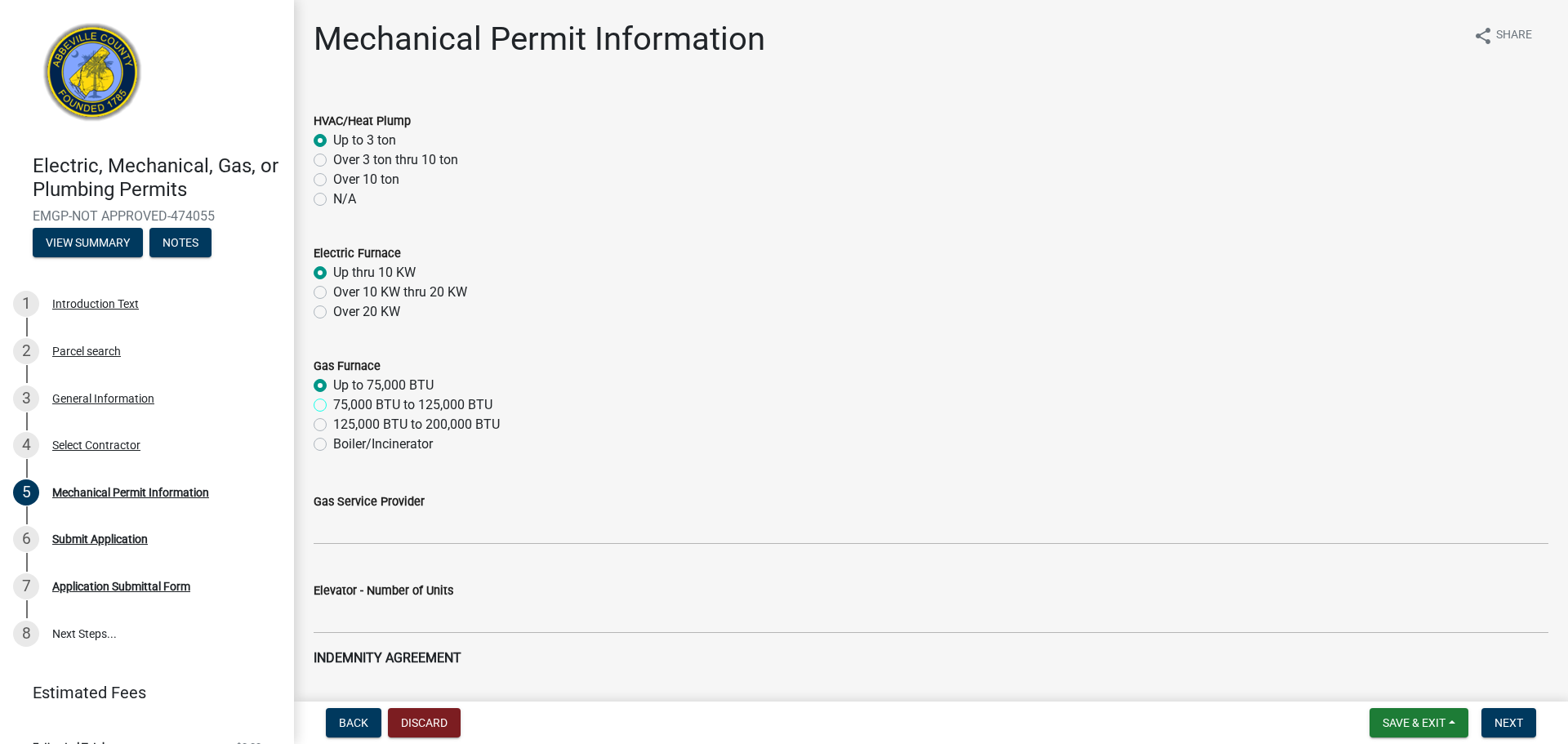
click at [333, 406] on input "75,000 BTU to 125,000 BTU" at bounding box center [338, 400] width 11 height 11
radio input "true"
drag, startPoint x: 318, startPoint y: 426, endPoint x: 320, endPoint y: 452, distance: 26.1
click at [333, 426] on label "125,000 BTU to 200,000 BTU" at bounding box center [416, 425] width 167 height 20
click at [333, 426] on input "125,000 BTU to 200,000 BTU" at bounding box center [338, 420] width 11 height 11
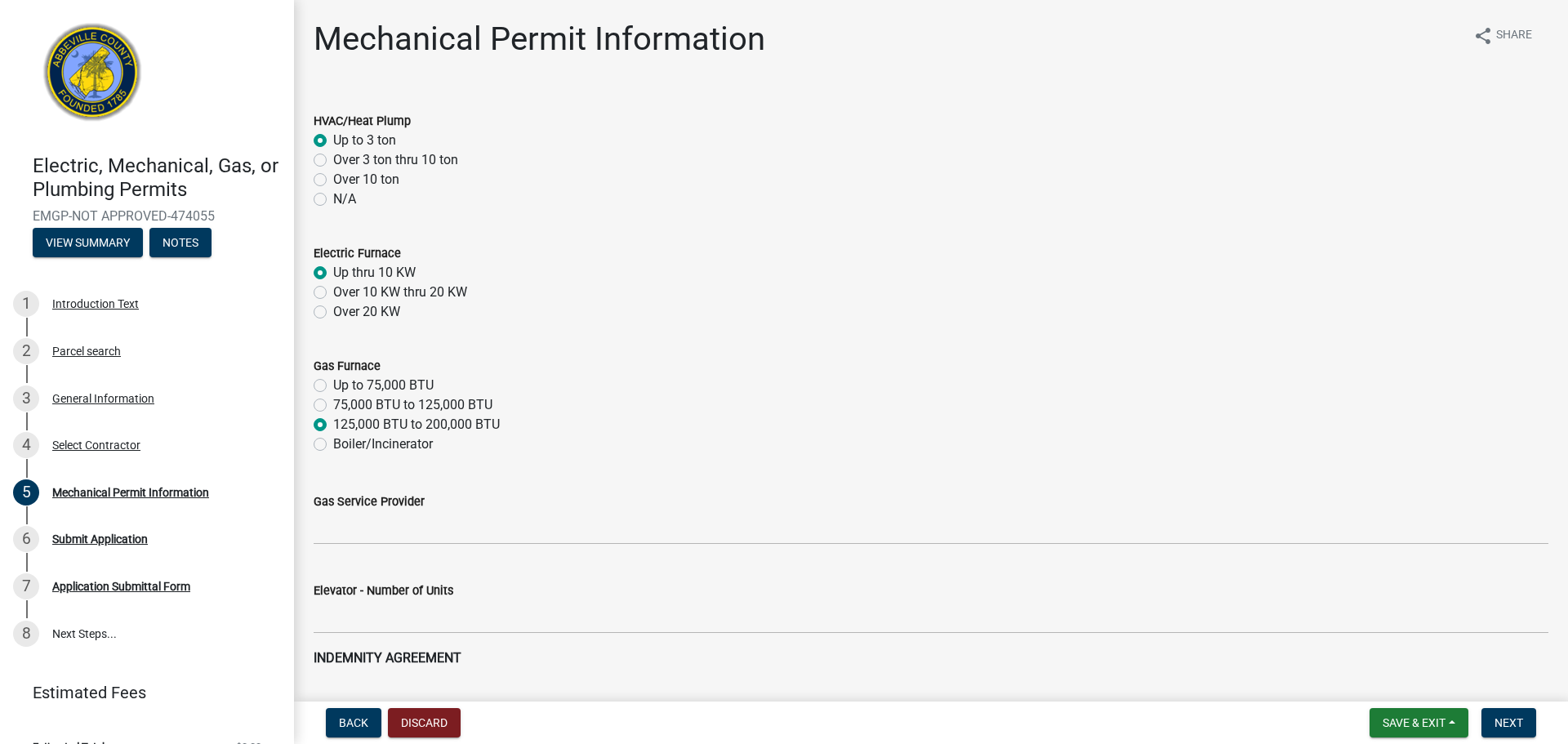
radio input "true"
click at [333, 444] on label "Boiler/Incinerator" at bounding box center [383, 444] width 100 height 20
click at [333, 444] on input "Boiler/Incinerator" at bounding box center [338, 440] width 11 height 11
radio input "true"
click at [349, 365] on label "Gas Furnace" at bounding box center [347, 367] width 67 height 11
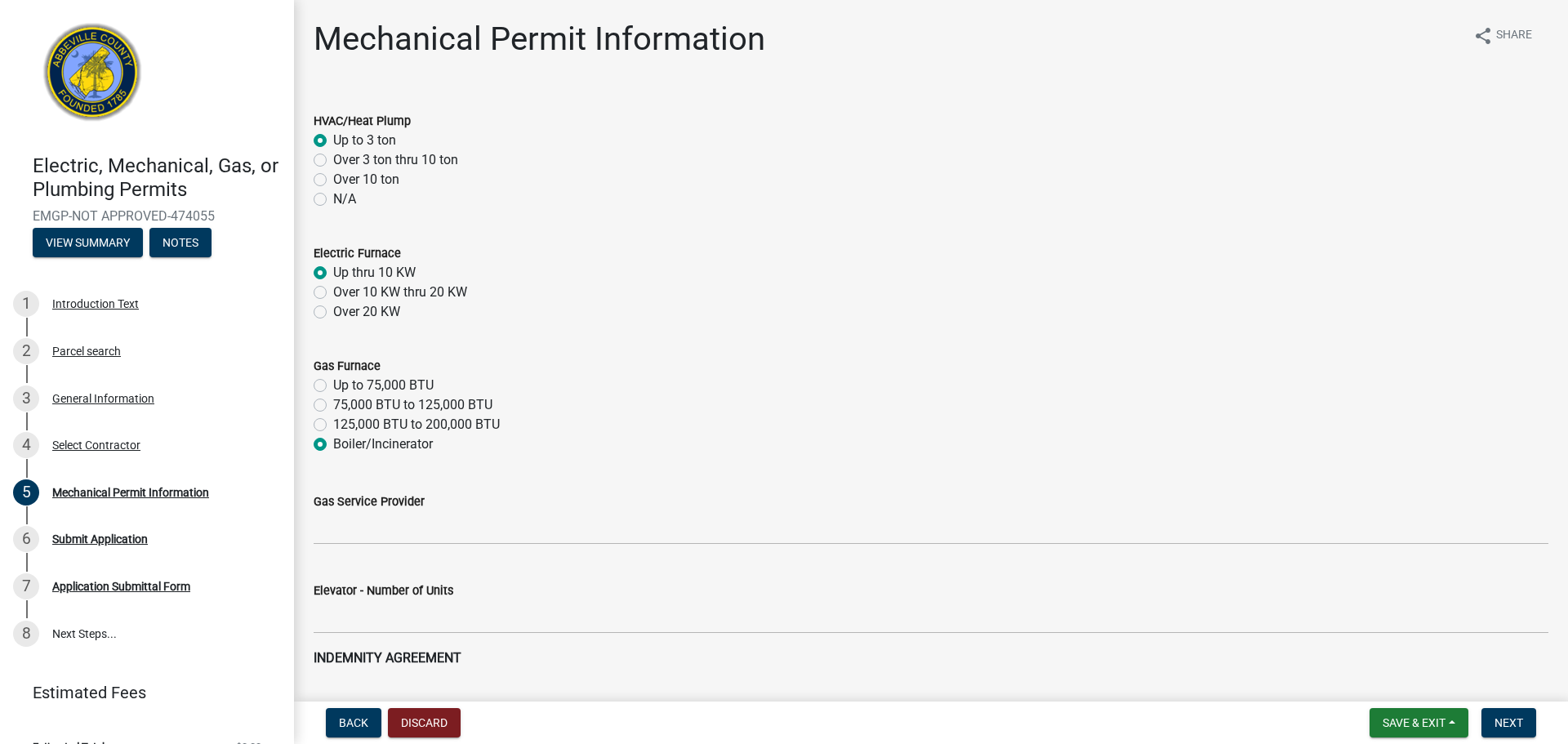
click at [333, 275] on label "Up thru 10 KW" at bounding box center [374, 273] width 83 height 20
click at [333, 273] on input "Up thru 10 KW" at bounding box center [338, 268] width 11 height 11
click at [326, 444] on div "Boiler/Incinerator" at bounding box center [930, 444] width 1234 height 20
click at [333, 389] on label "Up to 75,000 BTU" at bounding box center [383, 386] width 101 height 20
click at [333, 386] on input "Up to 75,000 BTU" at bounding box center [338, 381] width 11 height 11
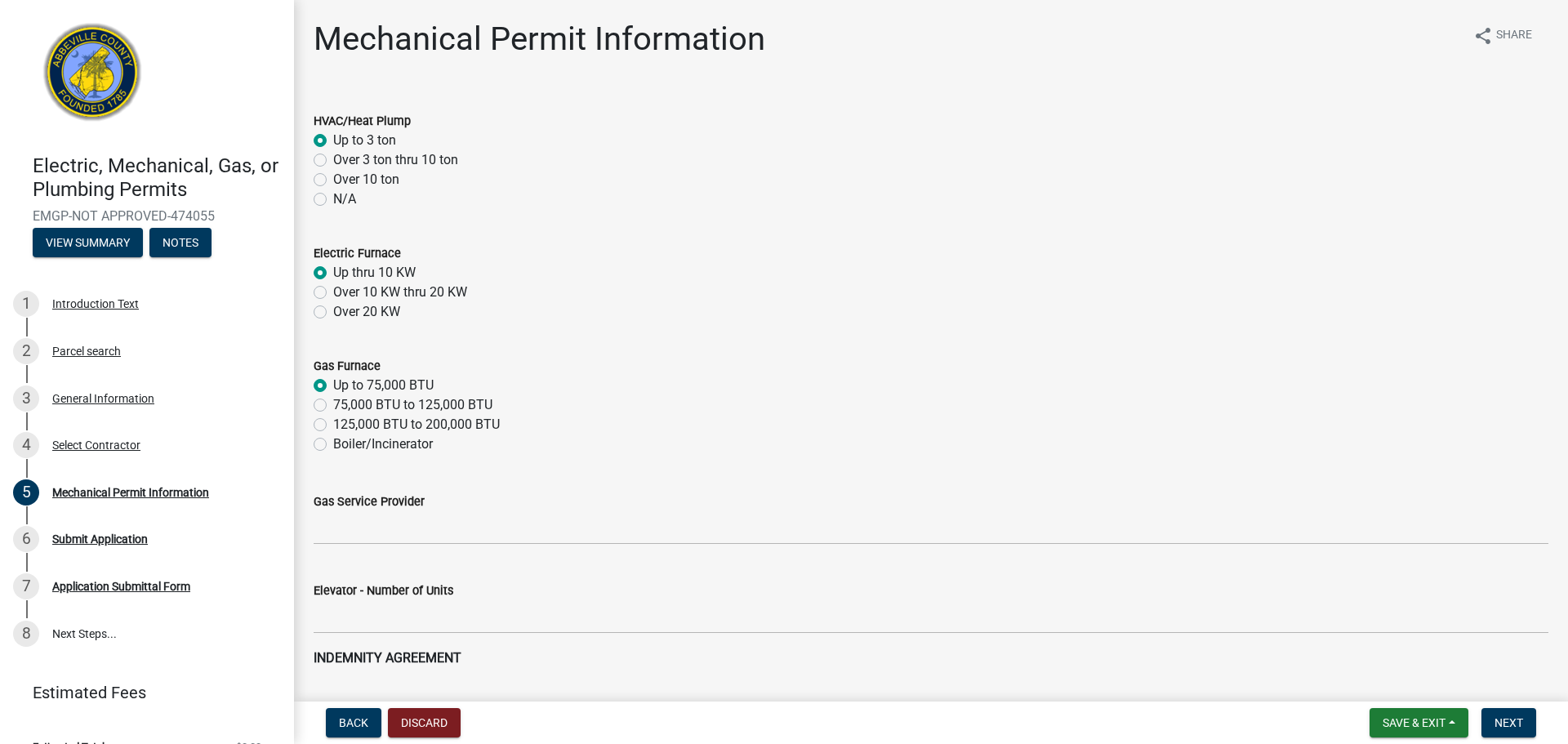
radio input "true"
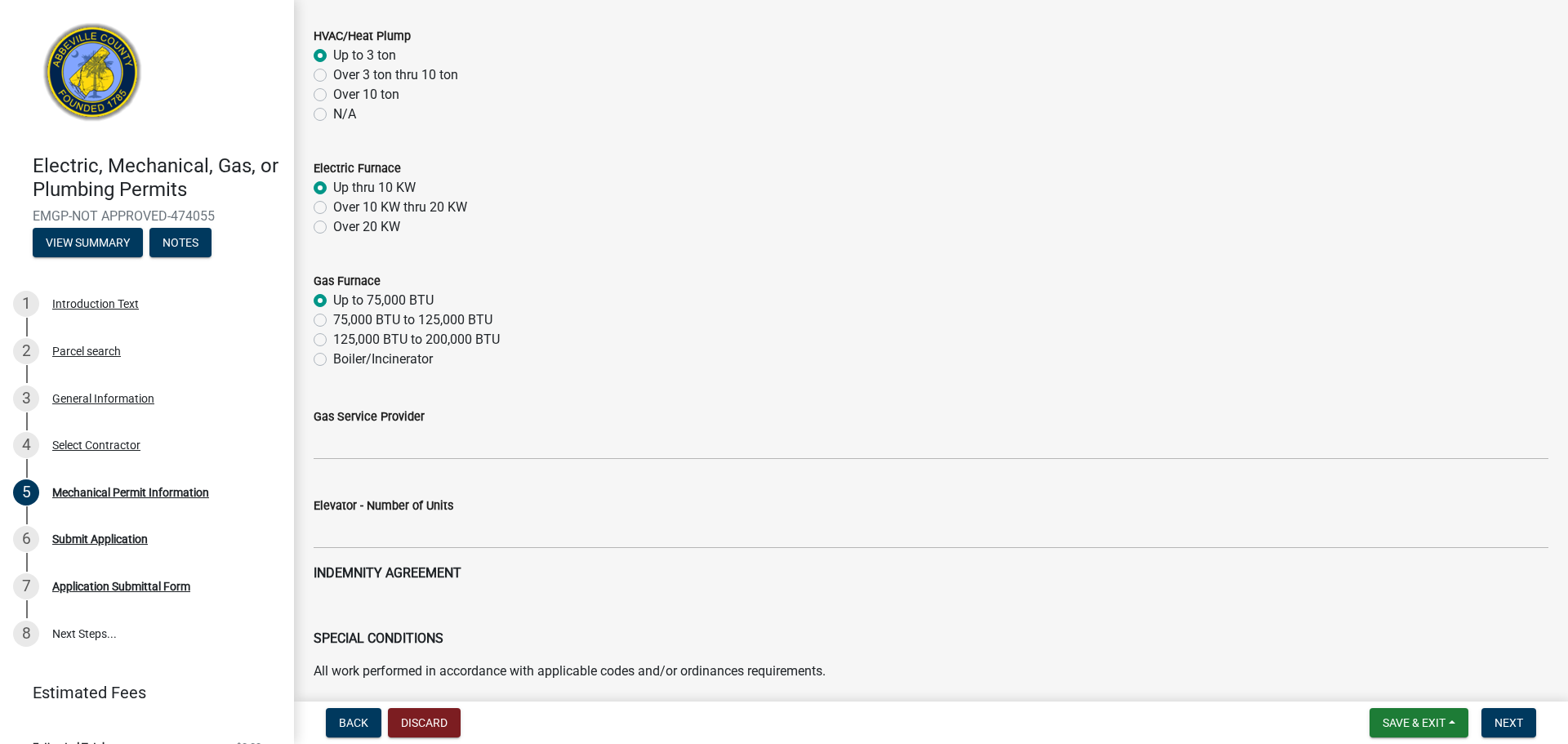
scroll to position [147, 0]
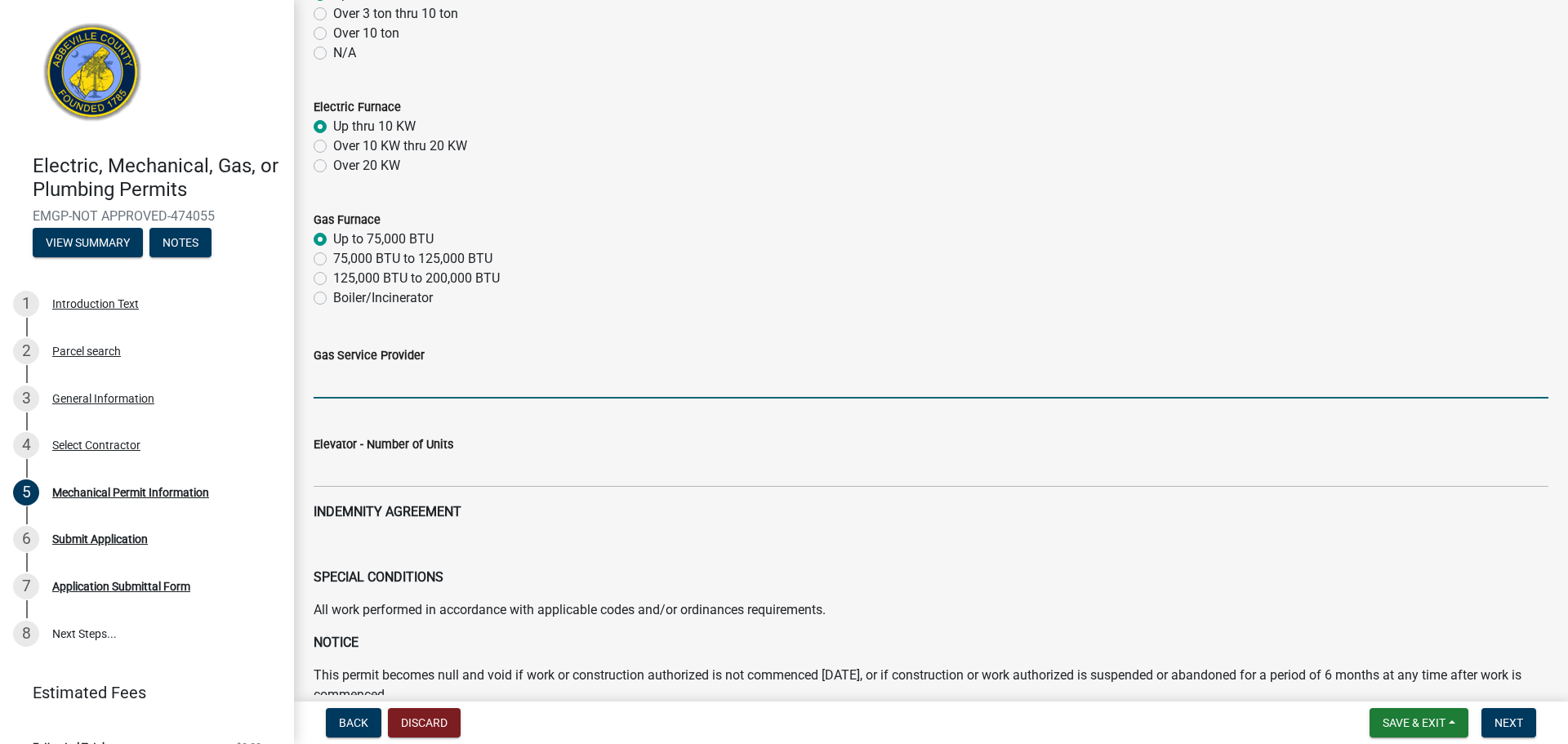
click at [410, 392] on input "Gas Service Provider" at bounding box center [930, 381] width 1234 height 34
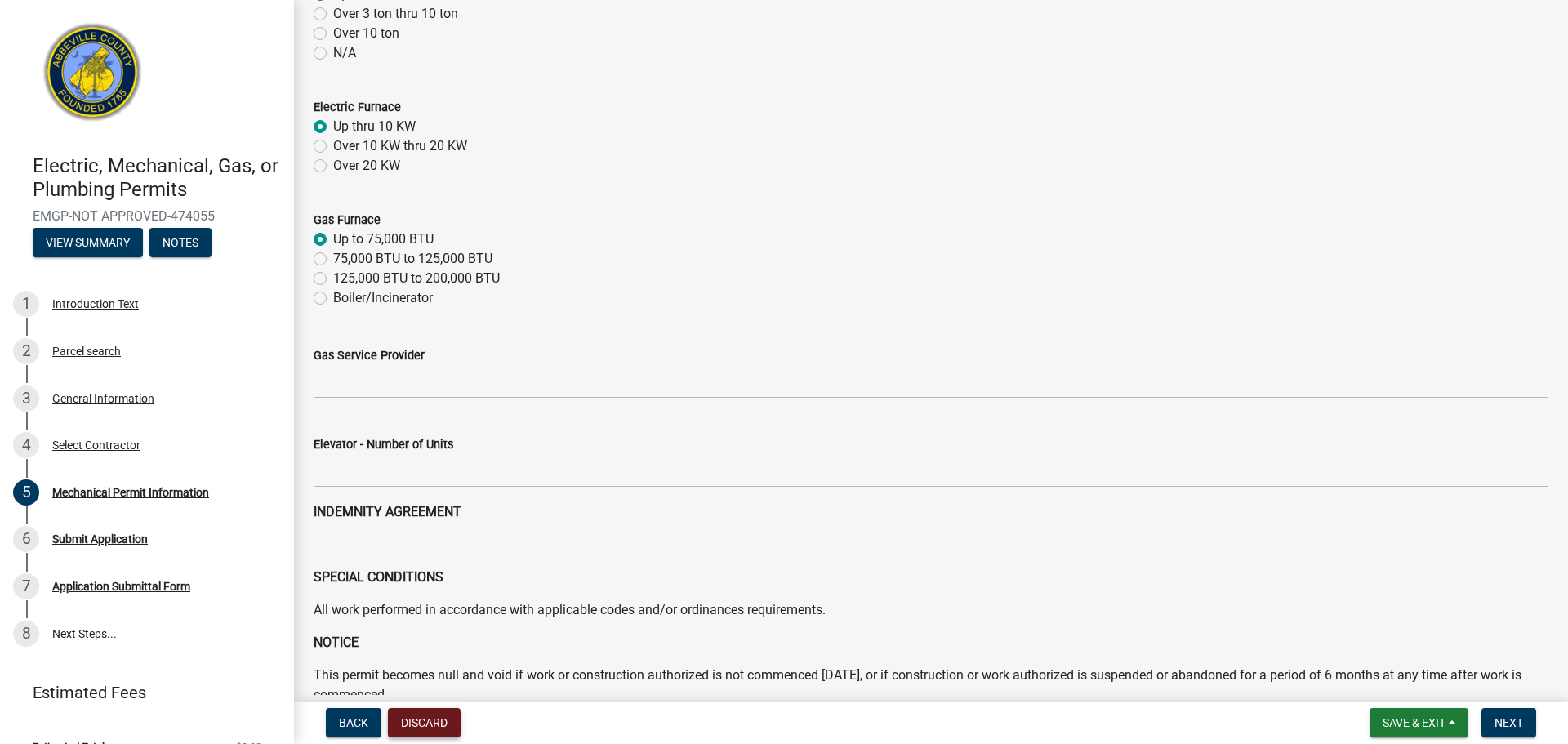
click at [455, 725] on button "Discard" at bounding box center [424, 723] width 73 height 29
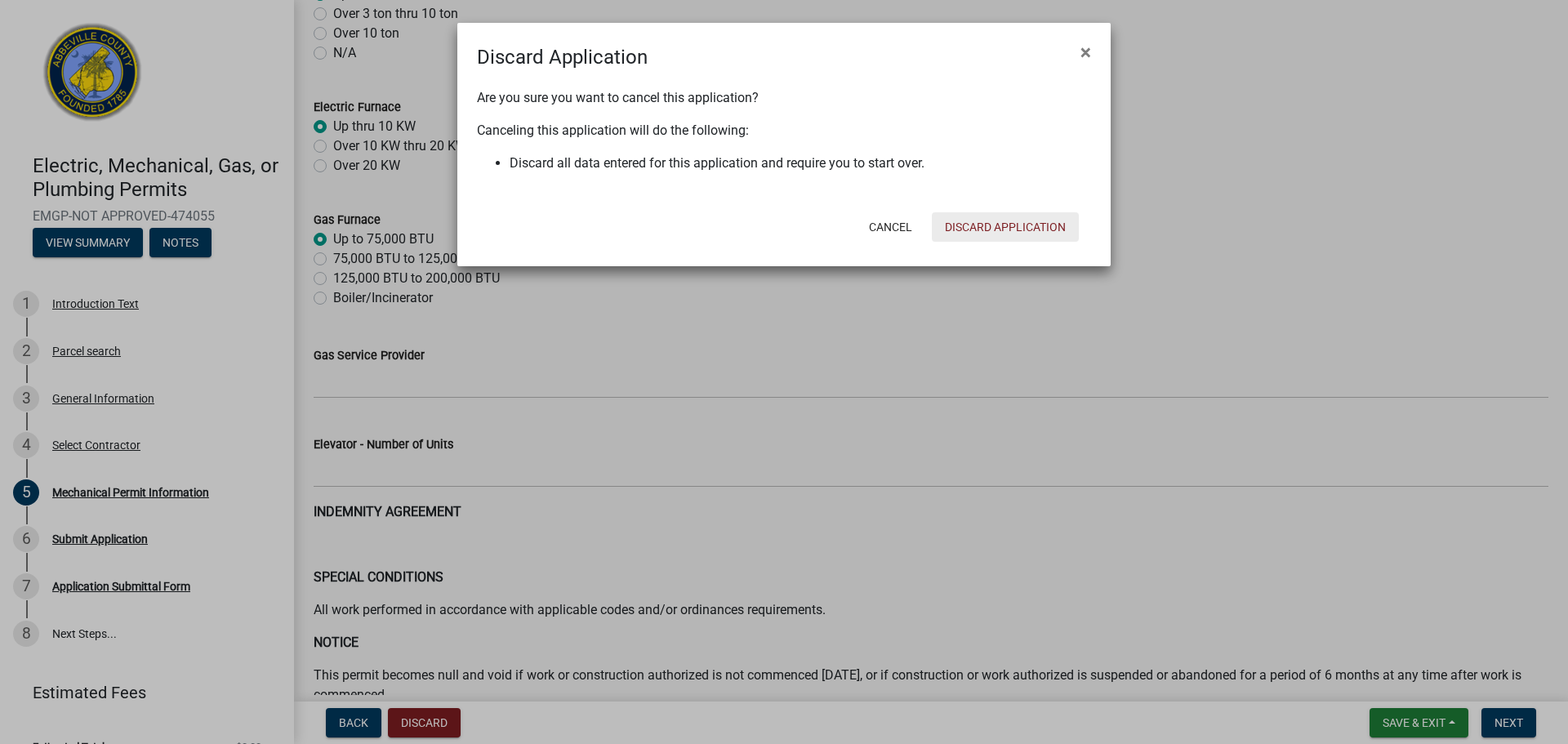
click at [1040, 237] on button "Discard Application" at bounding box center [1005, 228] width 147 height 29
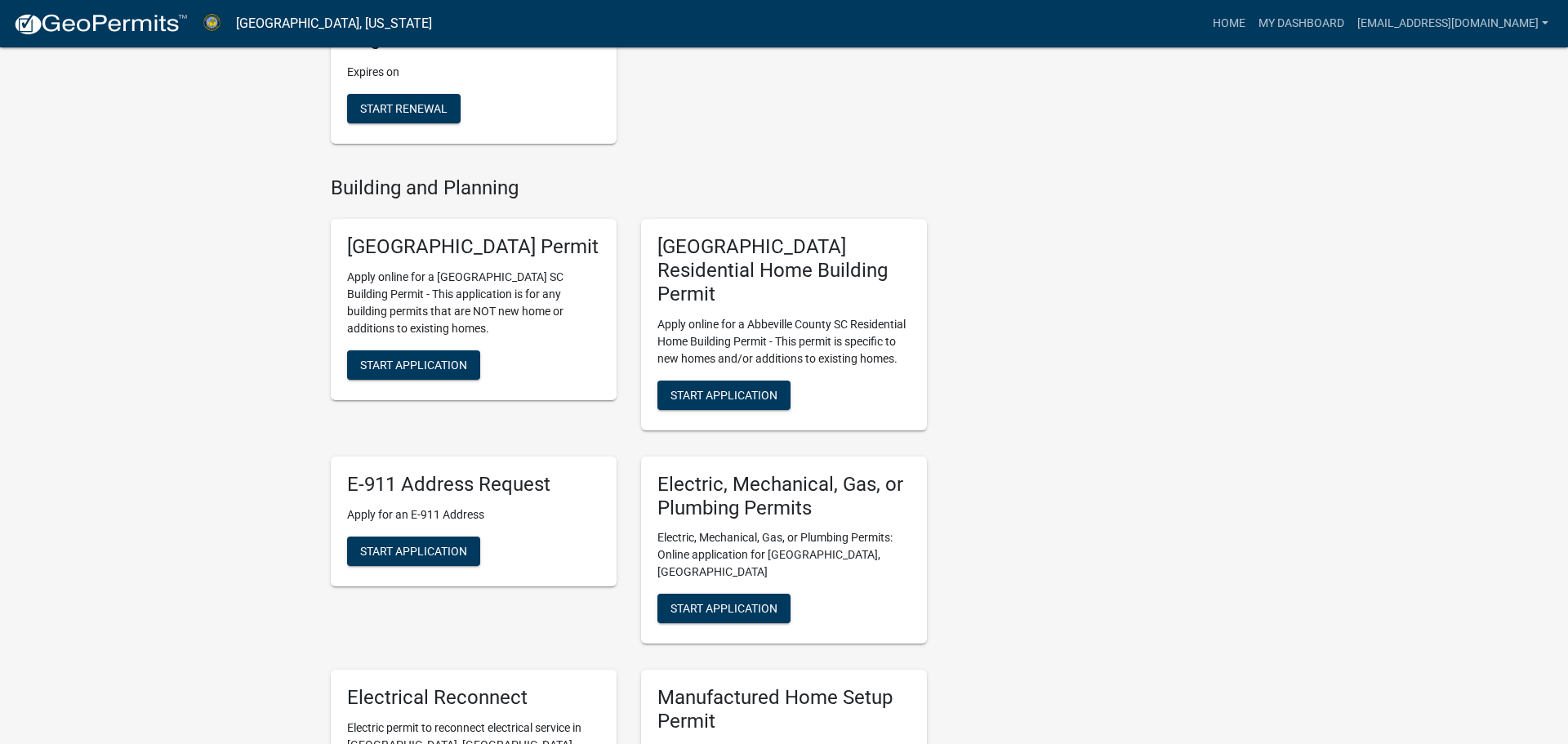
scroll to position [530, 0]
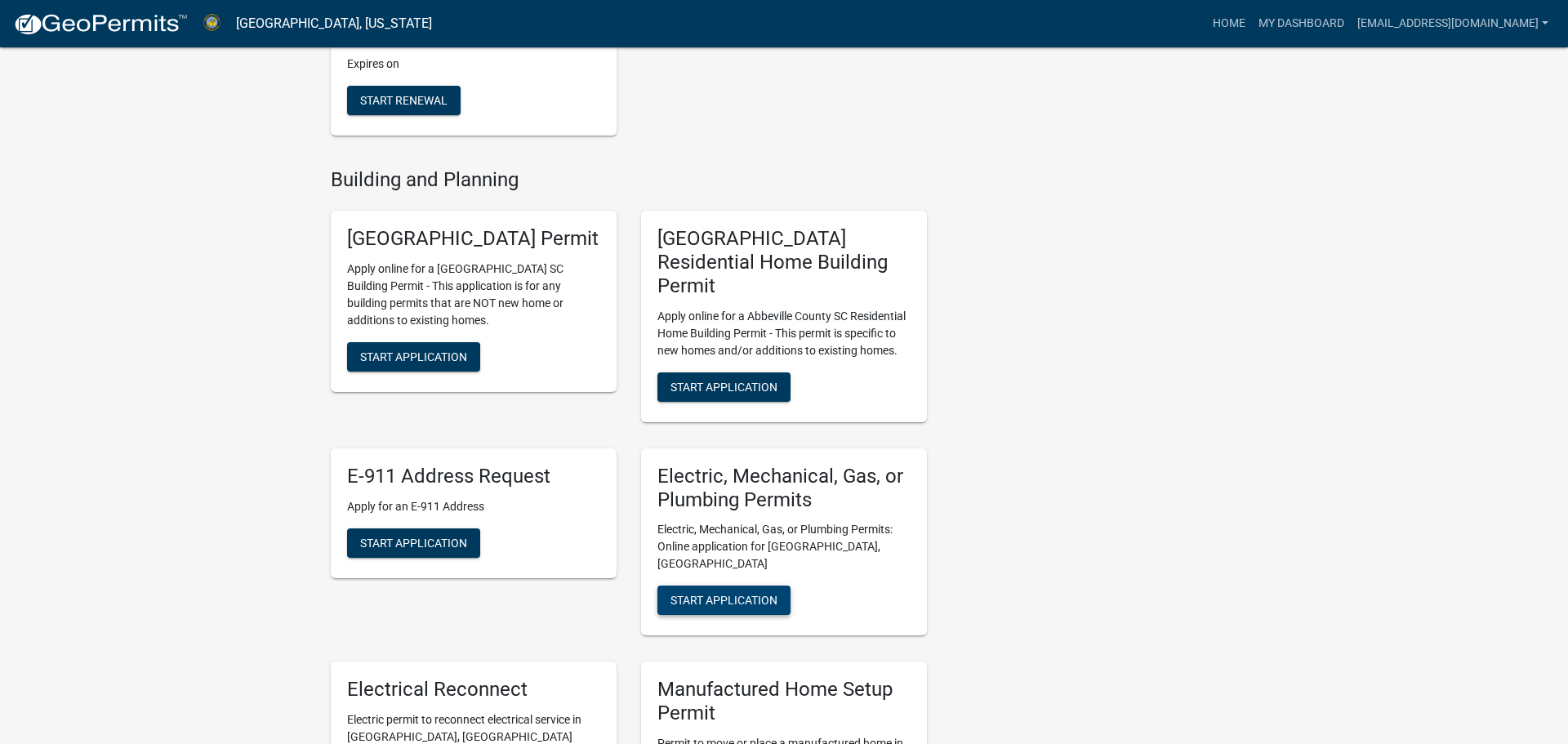
click at [755, 594] on span "Start Application" at bounding box center [724, 601] width 107 height 13
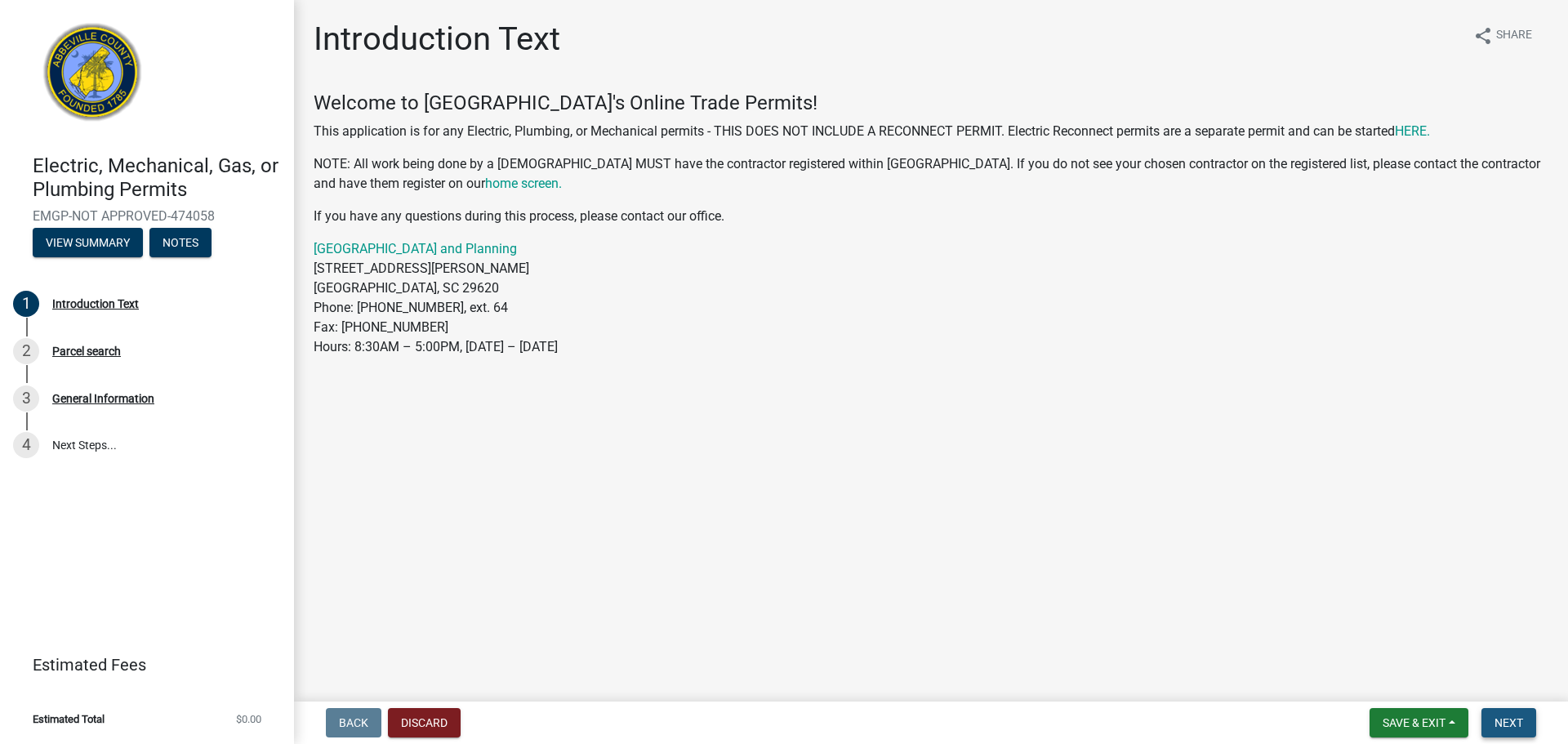
click at [1532, 733] on button "Next" at bounding box center [1508, 723] width 55 height 29
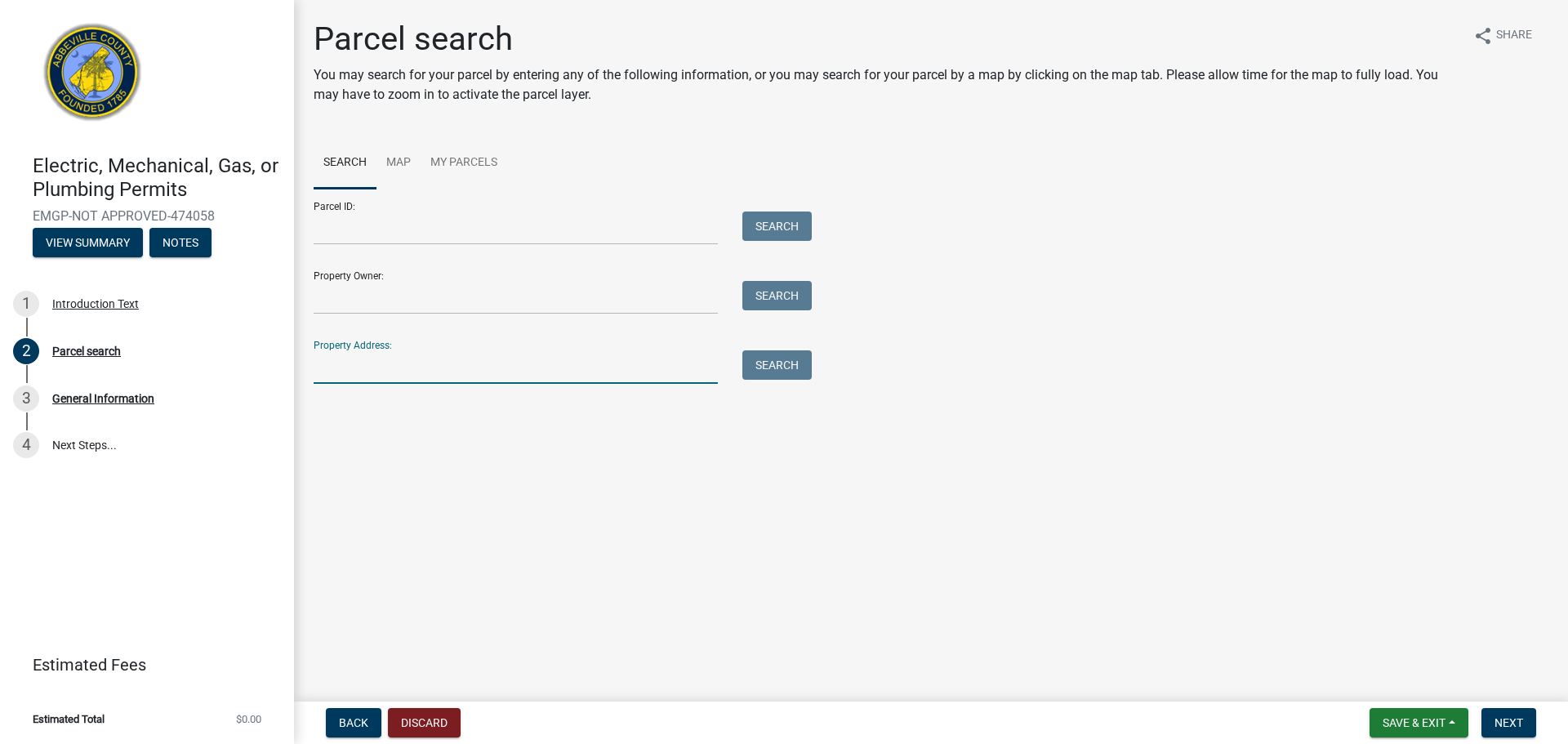
click at [430, 372] on input "Property Address:" at bounding box center [515, 367] width 404 height 34
type input "[STREET_ADDRESS][PERSON_NAME]"
click at [791, 367] on button "Search" at bounding box center [776, 365] width 70 height 29
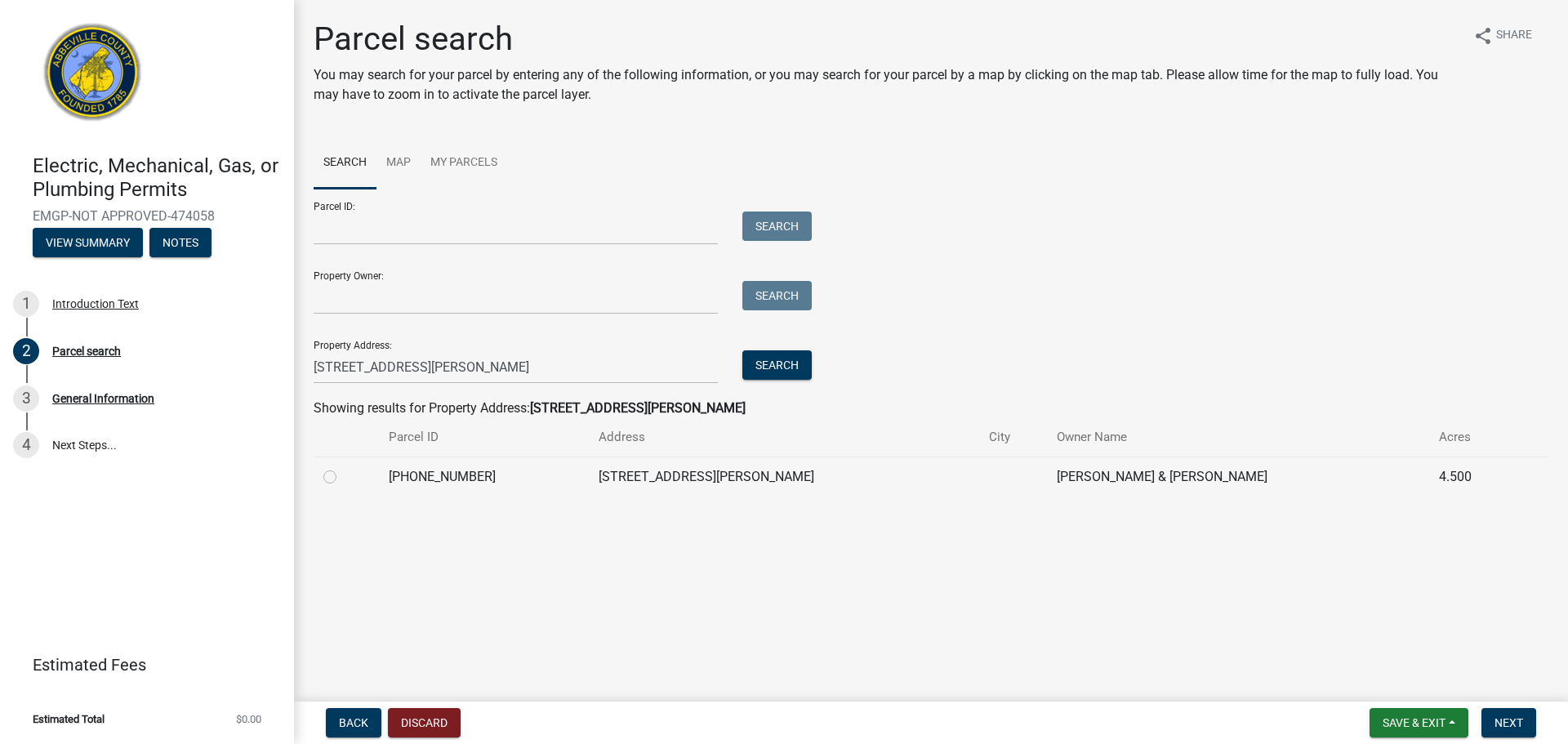
click at [343, 467] on label at bounding box center [343, 467] width 0 height 0
click at [343, 476] on input "radio" at bounding box center [348, 472] width 11 height 11
radio input "true"
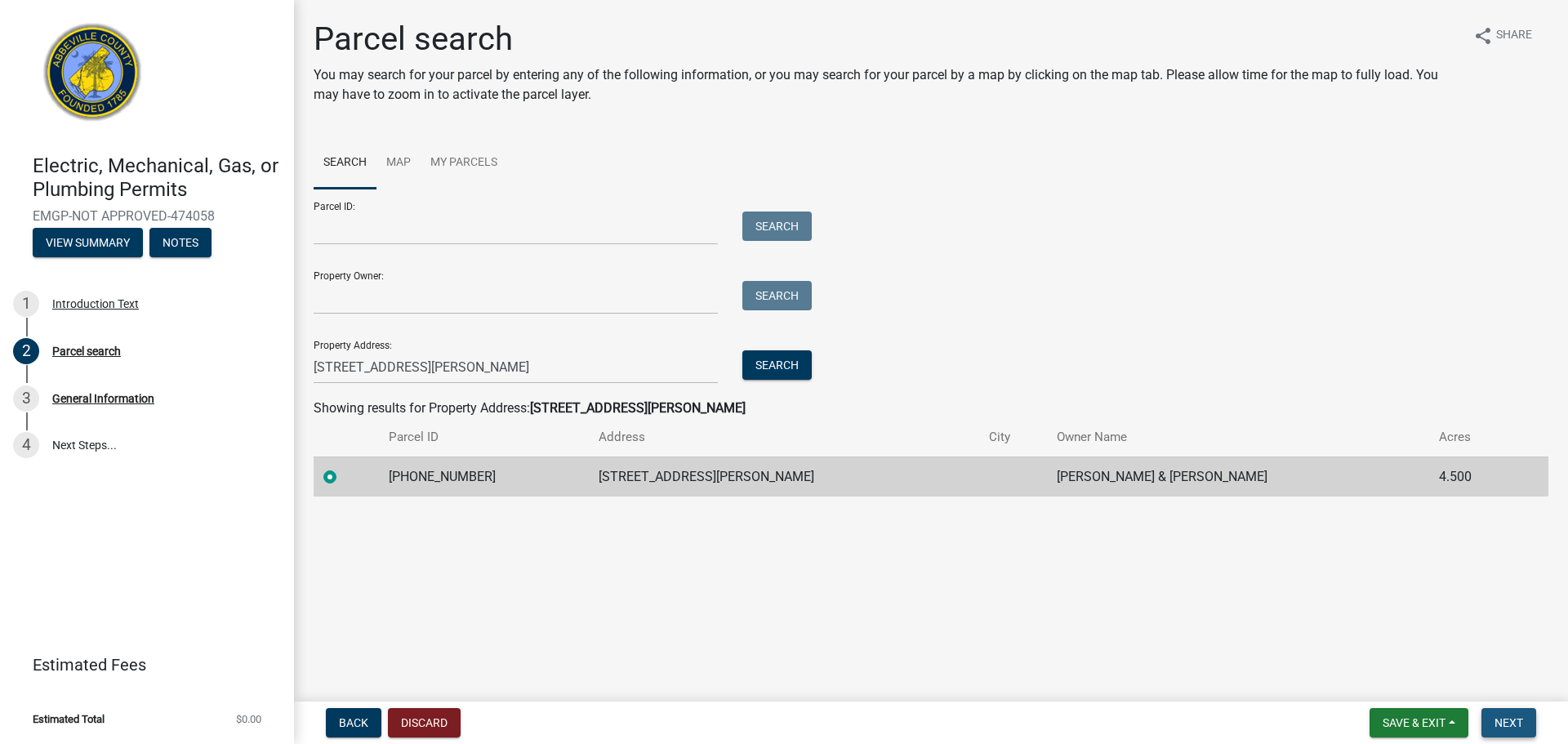
click at [1527, 711] on button "Next" at bounding box center [1508, 723] width 55 height 29
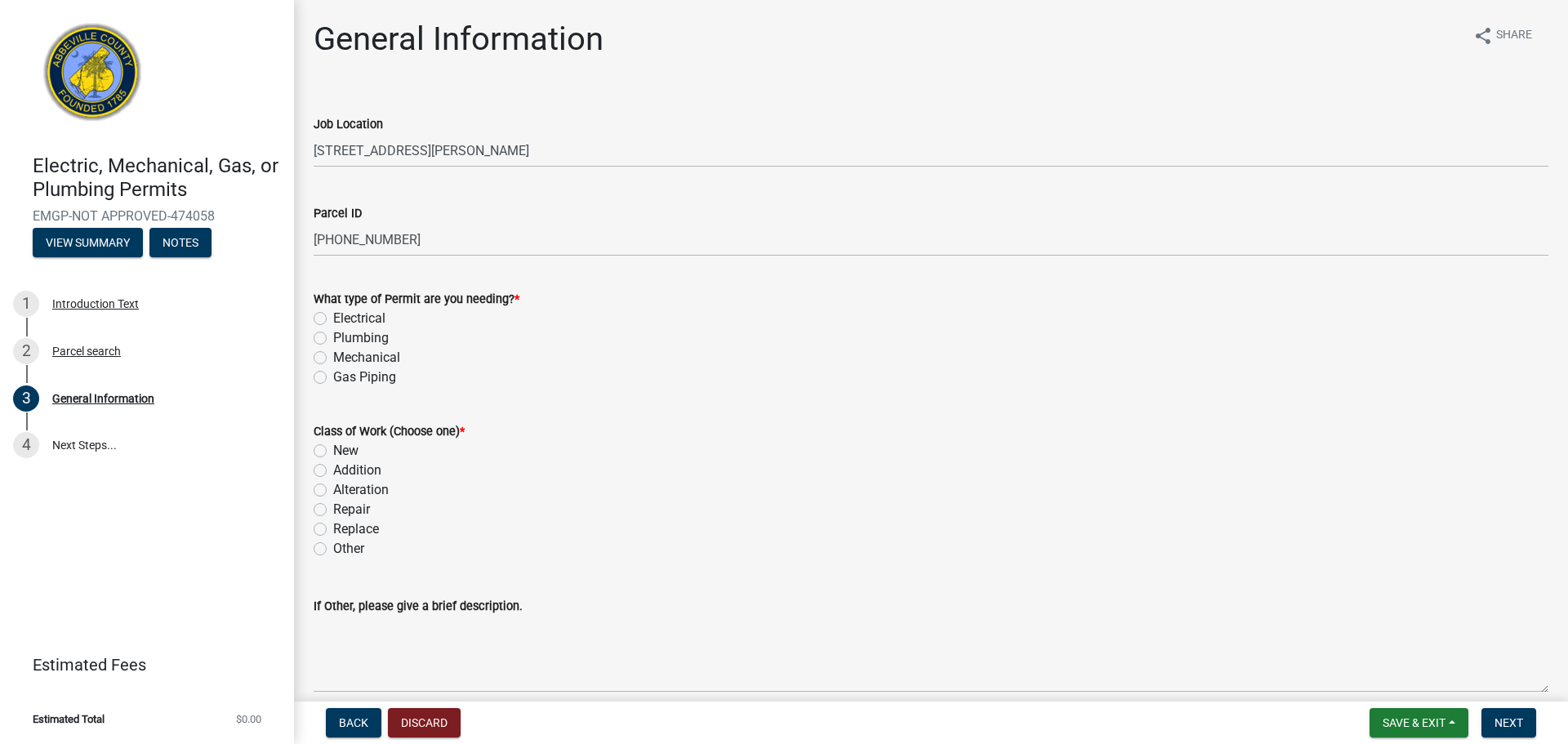
click at [333, 363] on label "Mechanical" at bounding box center [366, 358] width 67 height 20
click at [333, 358] on input "Mechanical" at bounding box center [338, 353] width 11 height 11
radio input "true"
click at [317, 438] on label "Class of Work (Choose one) *" at bounding box center [389, 432] width 151 height 11
click at [319, 458] on div "New" at bounding box center [930, 451] width 1234 height 20
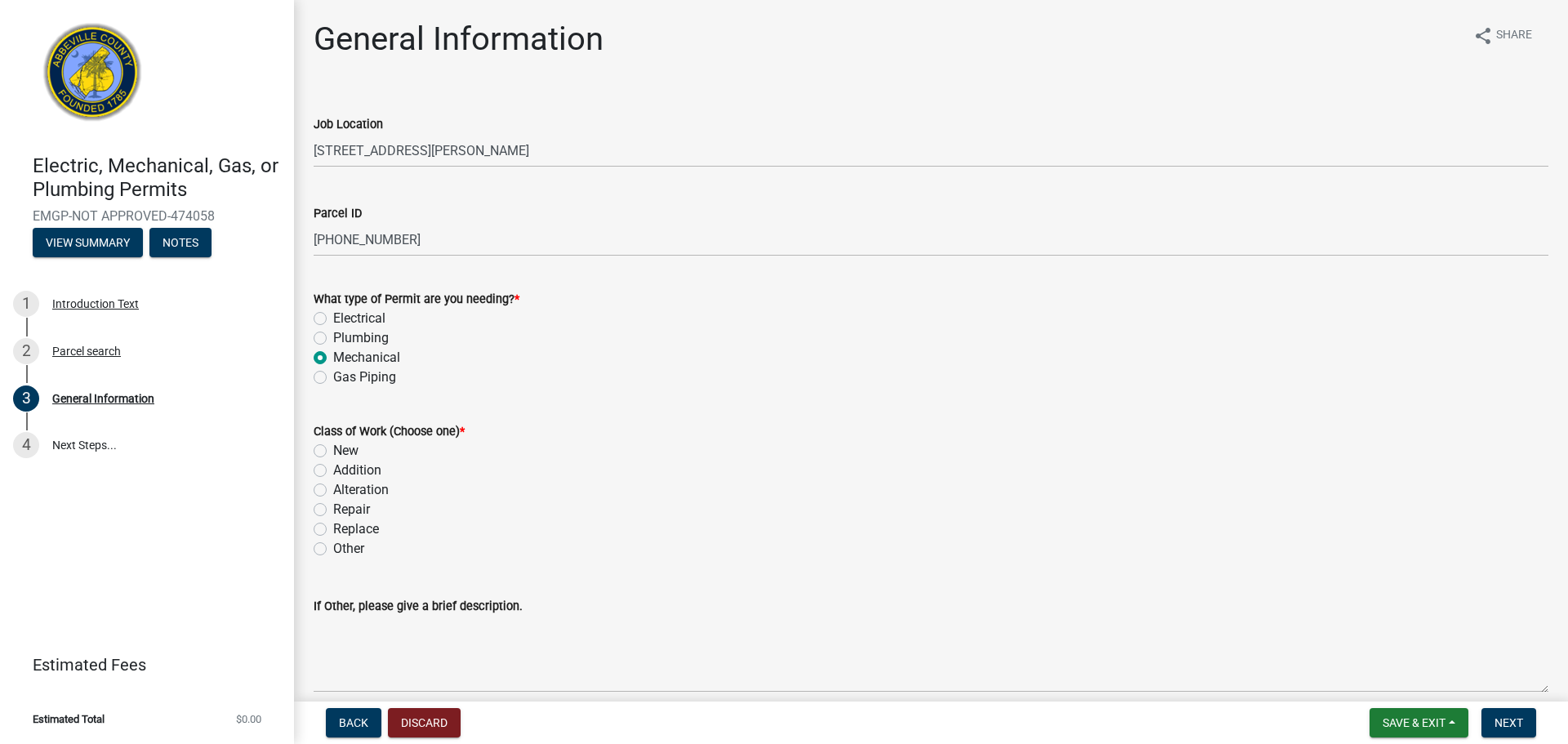
click at [333, 456] on label "New" at bounding box center [345, 451] width 25 height 20
click at [333, 452] on input "New" at bounding box center [338, 446] width 11 height 11
radio input "true"
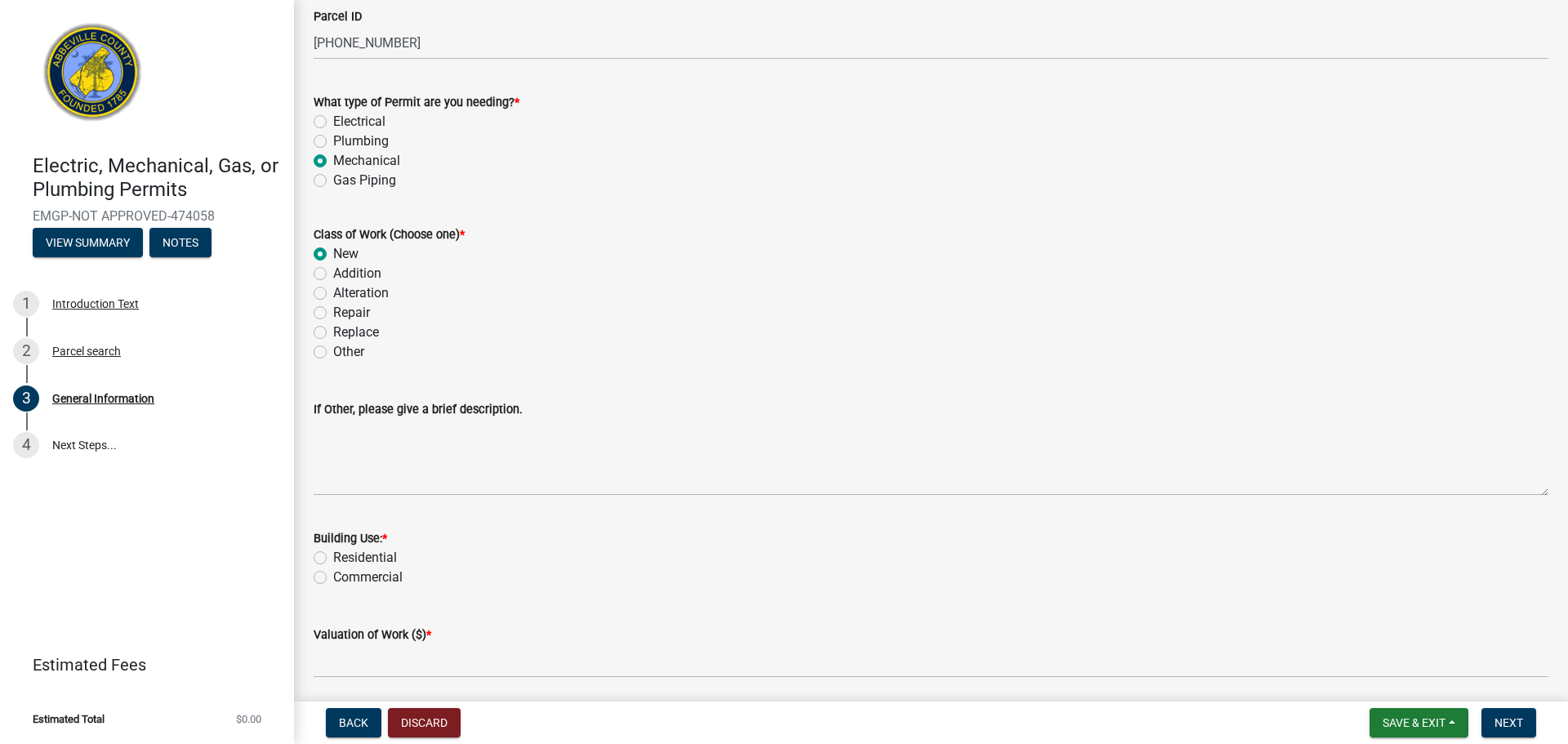
scroll to position [214, 0]
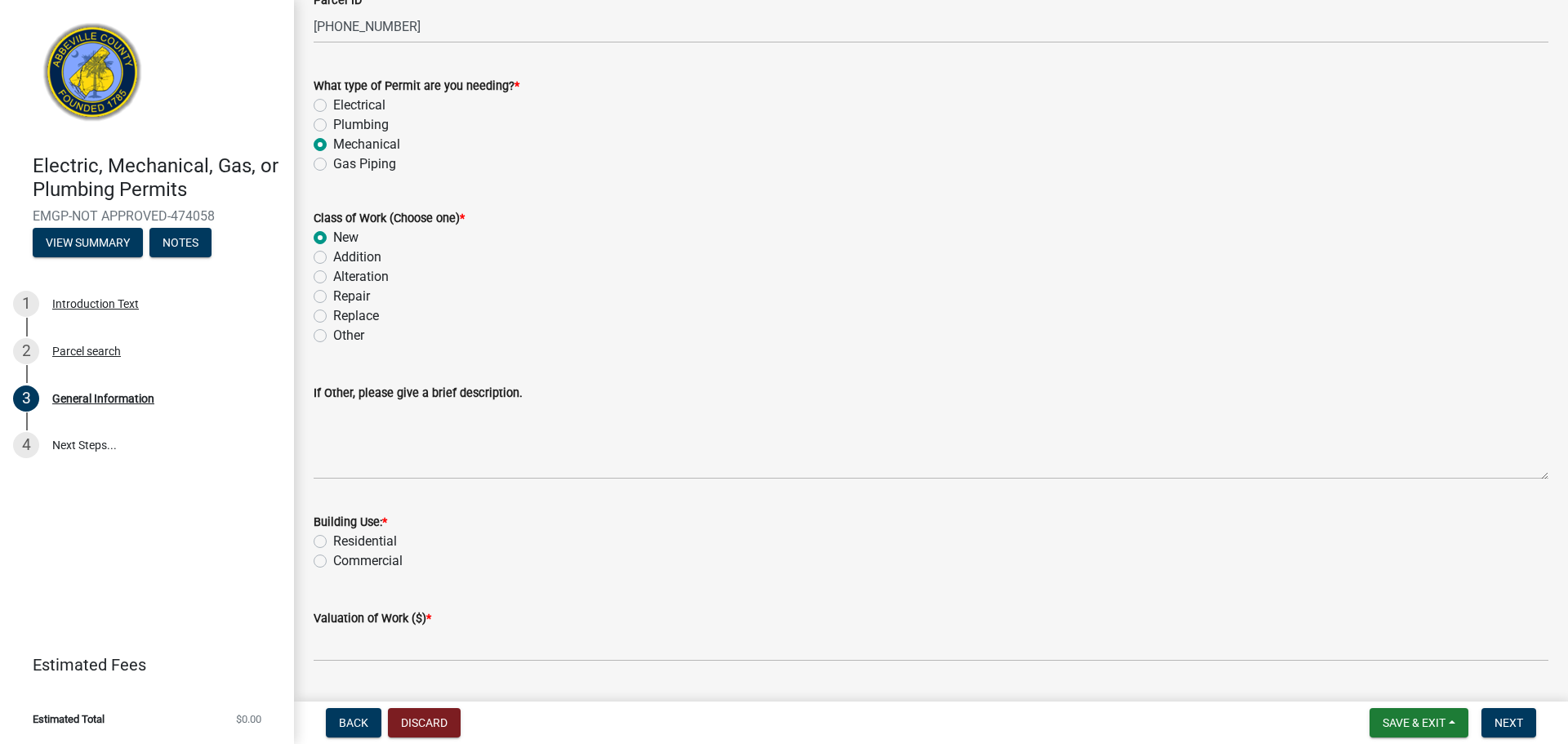
click at [333, 540] on label "Residential" at bounding box center [365, 542] width 64 height 20
click at [333, 540] on input "Residential" at bounding box center [338, 537] width 11 height 11
radio input "true"
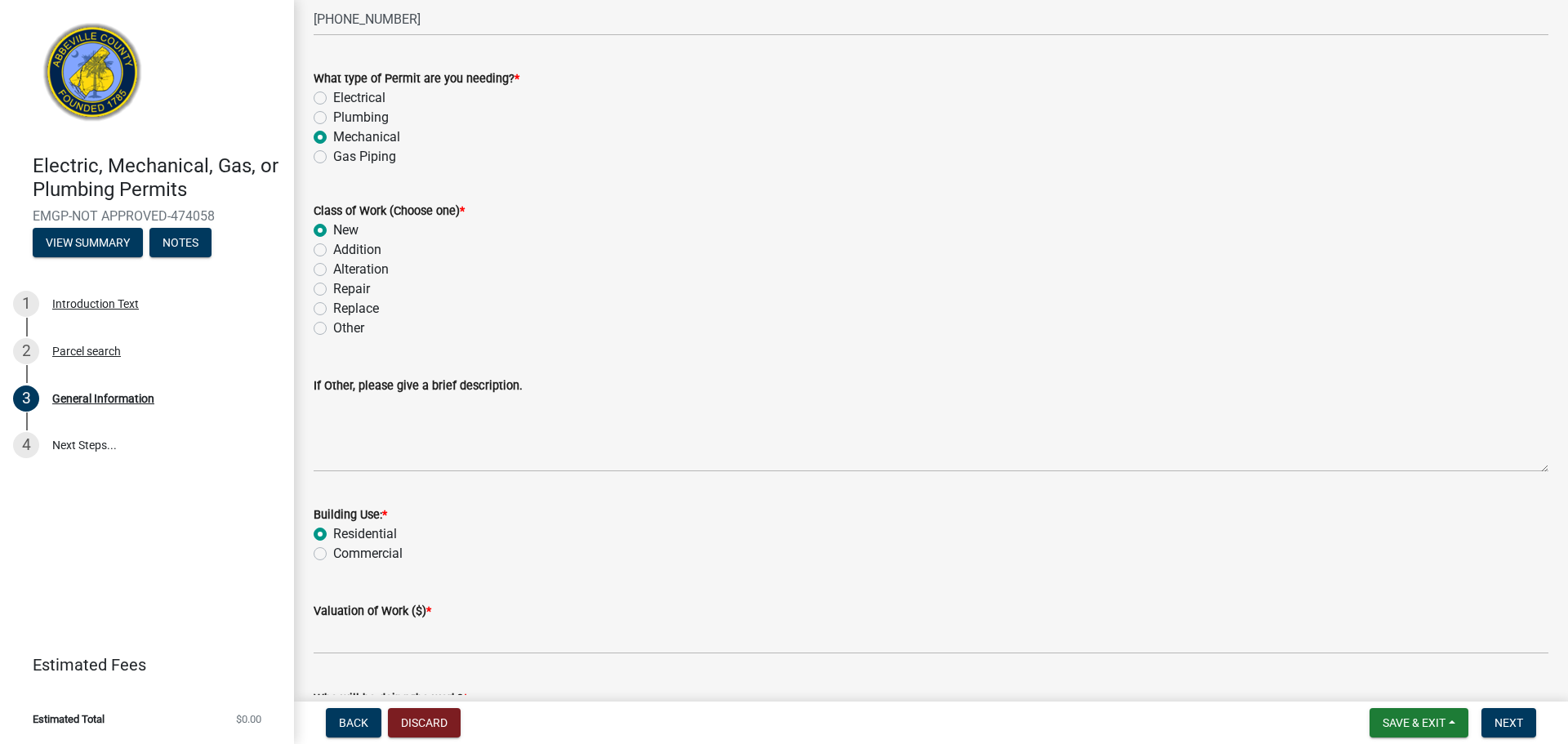
scroll to position [240, 0]
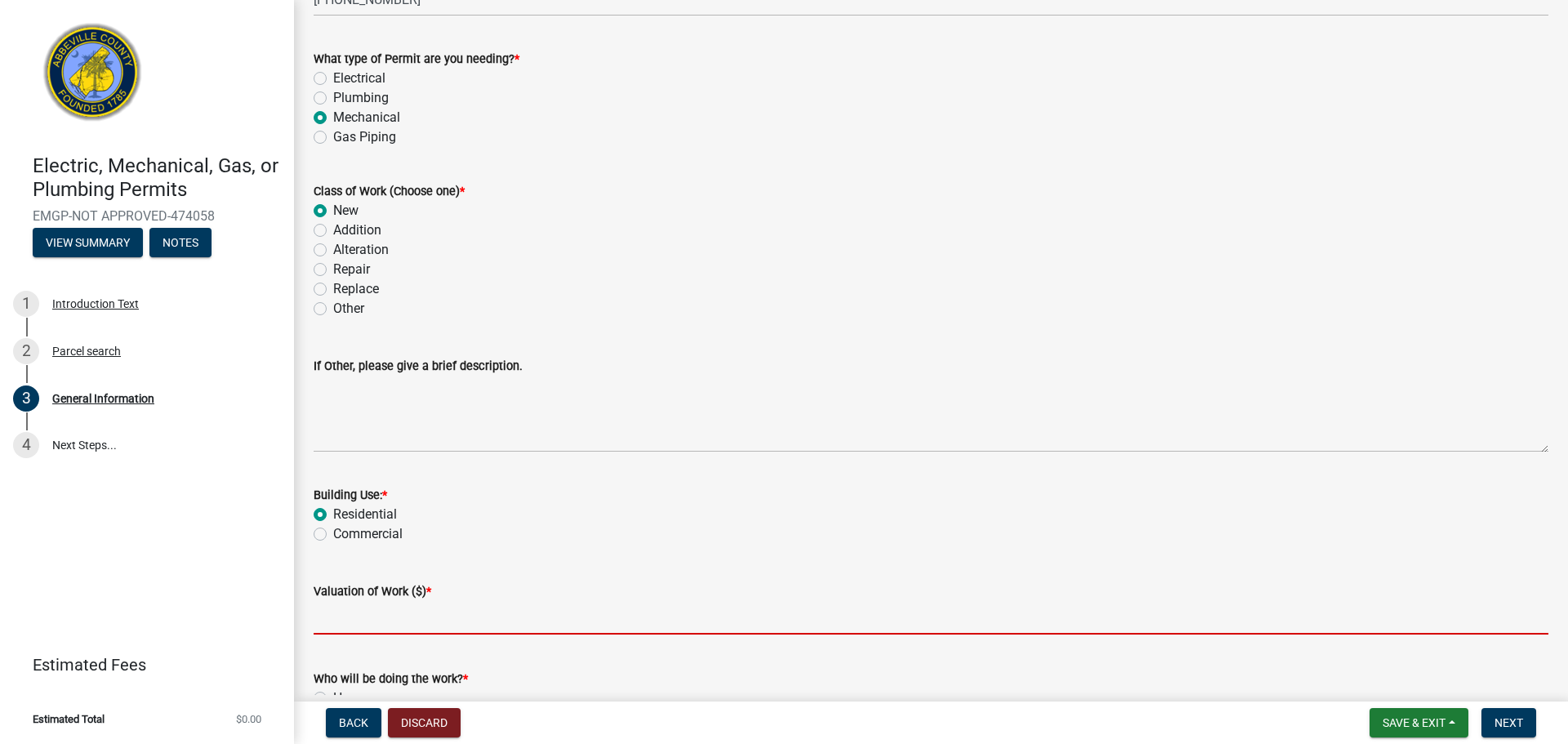
click at [362, 619] on input "text" at bounding box center [930, 618] width 1234 height 34
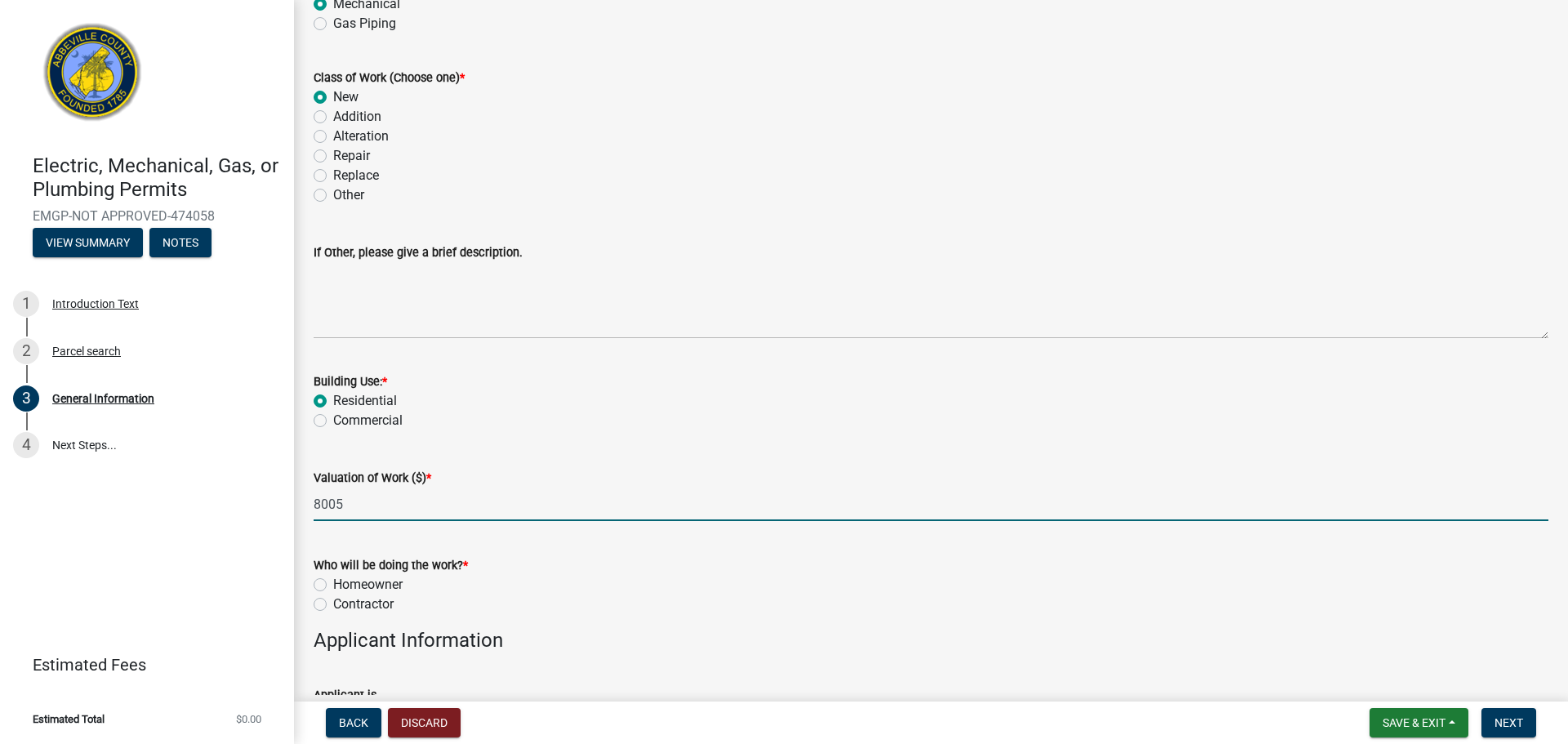
scroll to position [361, 0]
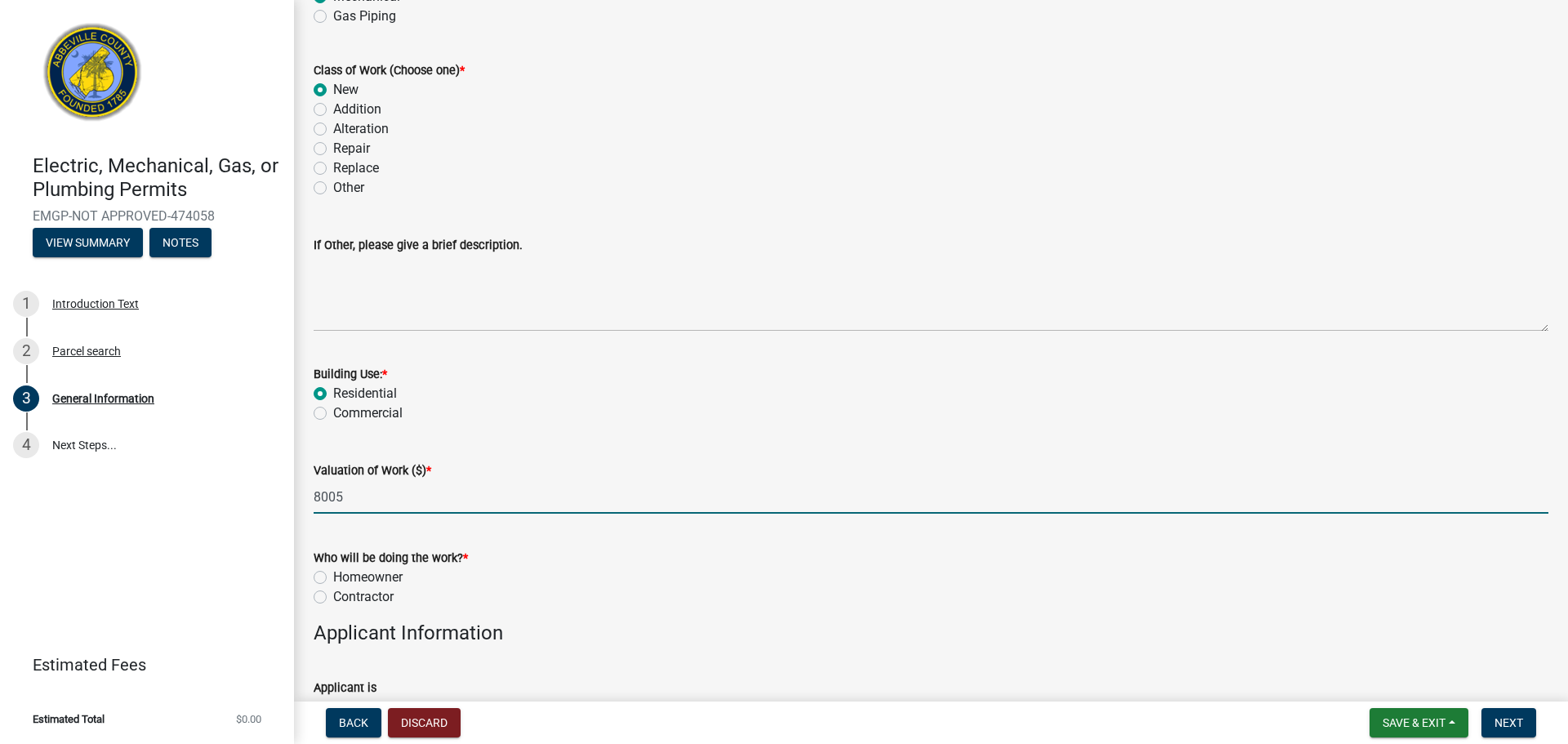
type input "8005"
click at [333, 594] on label "Contractor" at bounding box center [363, 597] width 61 height 20
click at [333, 594] on input "Contractor" at bounding box center [338, 593] width 11 height 11
radio input "true"
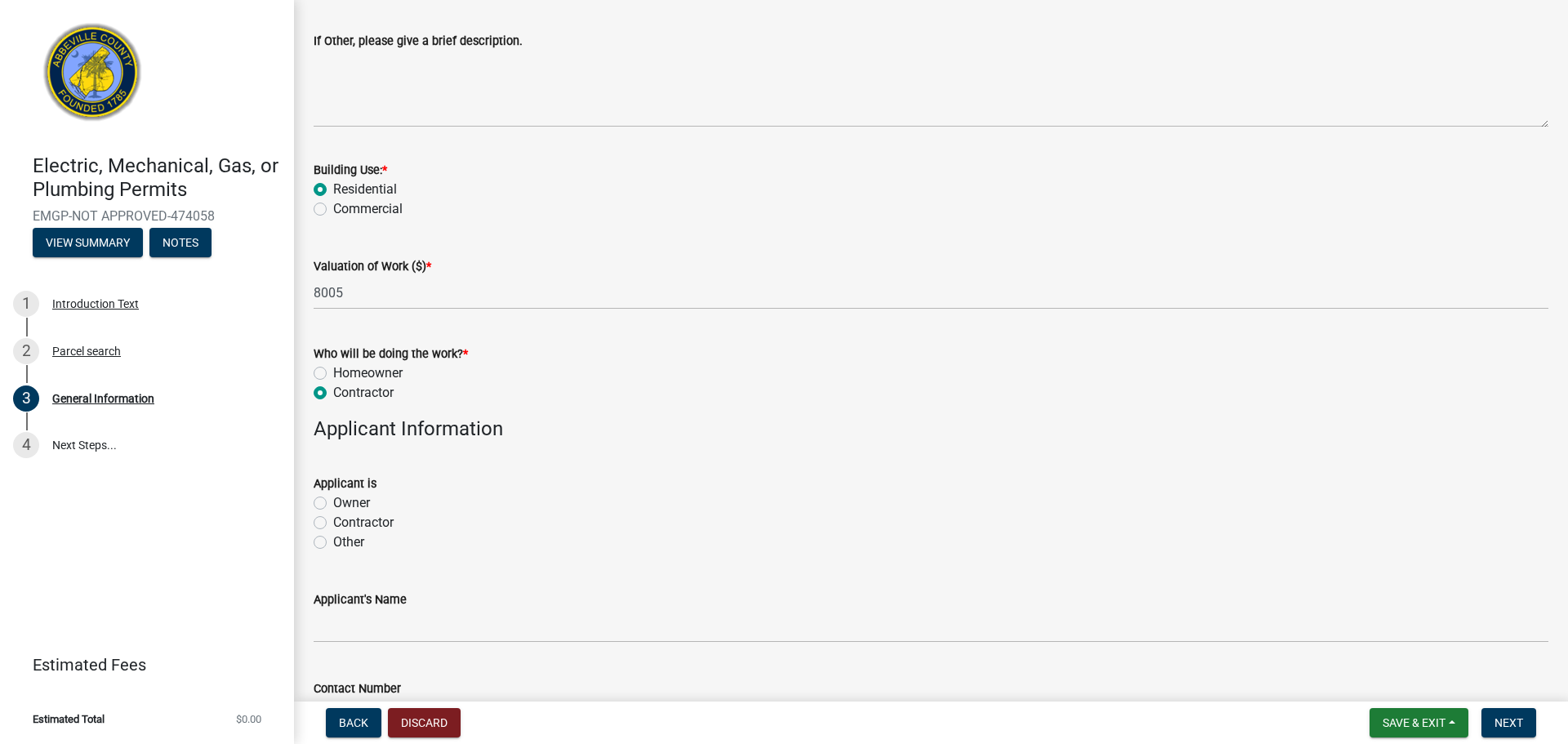
scroll to position [570, 0]
click at [333, 540] on label "Other" at bounding box center [348, 539] width 31 height 20
click at [333, 539] on input "Other" at bounding box center [338, 534] width 11 height 11
radio input "true"
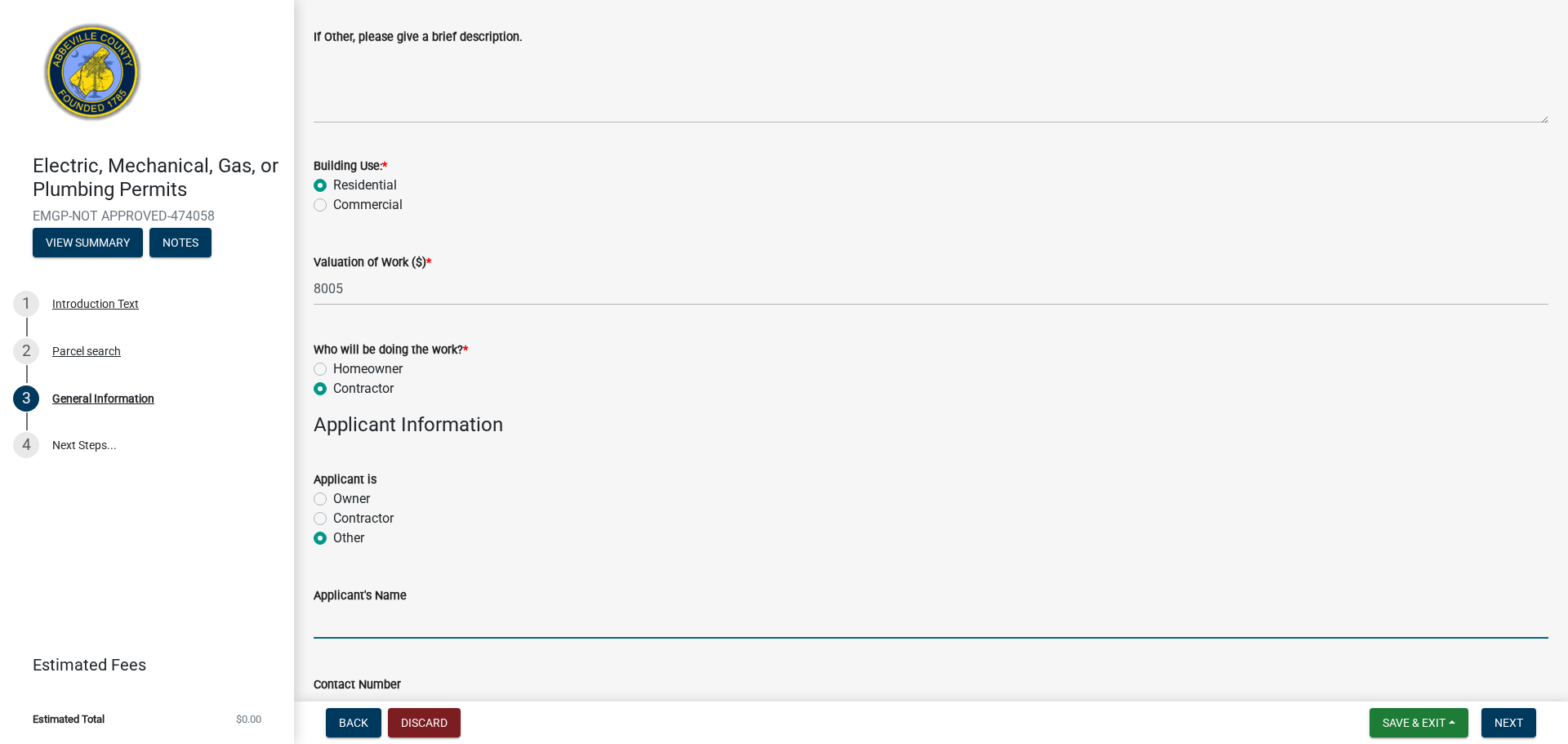
click at [350, 626] on input "Applicant's Name" at bounding box center [930, 622] width 1234 height 34
type input "America's Home Place"
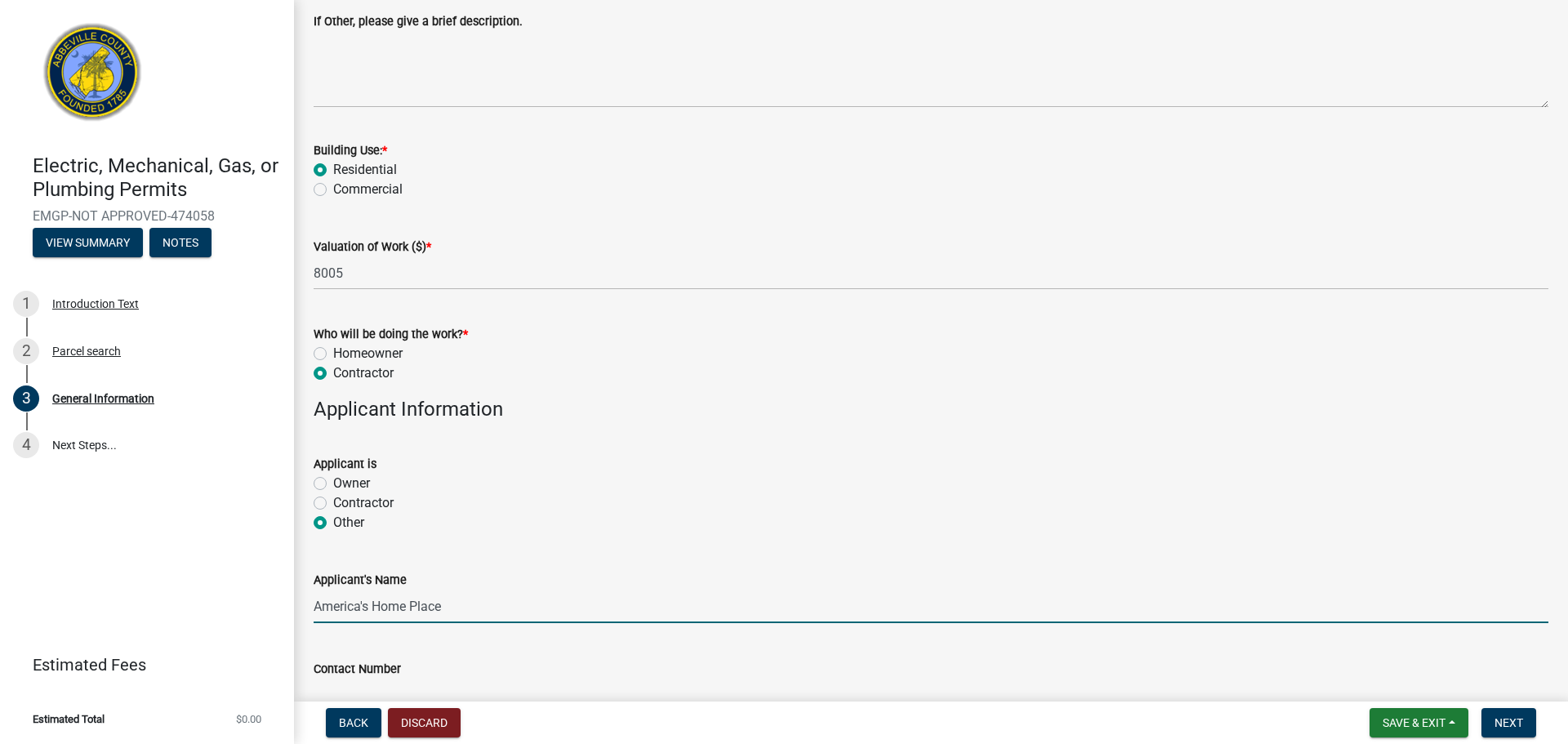
scroll to position [742, 0]
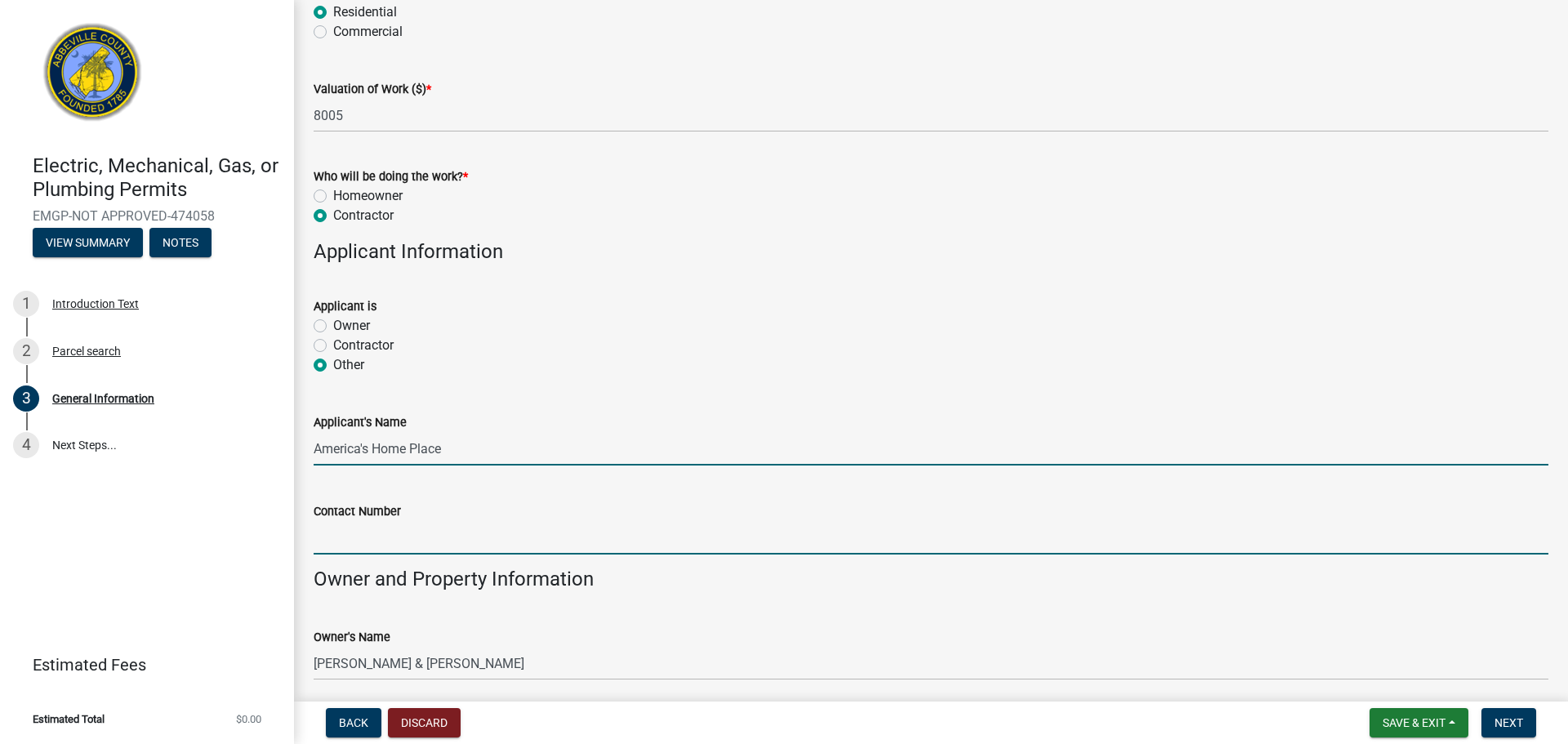
click at [348, 545] on input "Contact Number" at bounding box center [930, 538] width 1234 height 34
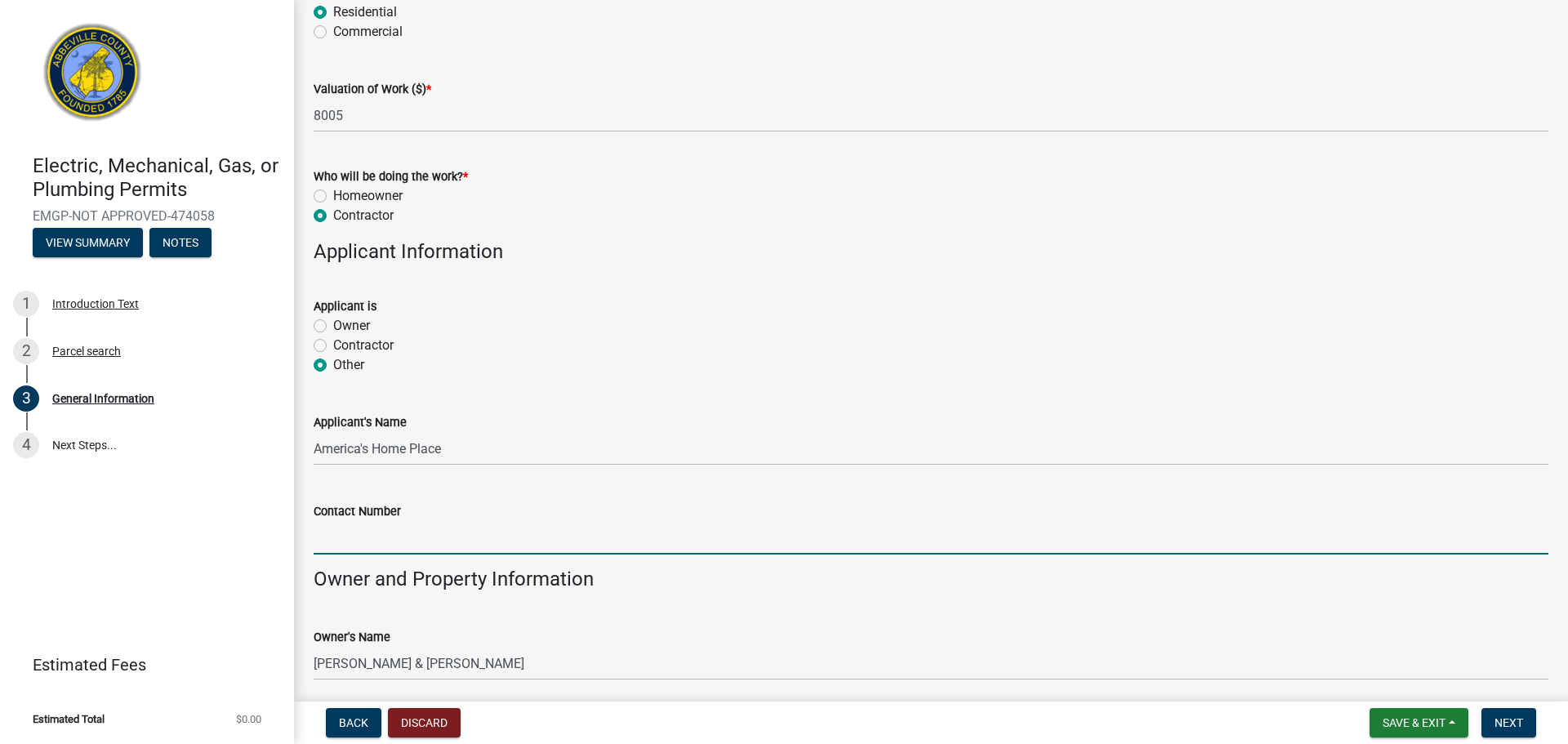
type input "8642257011"
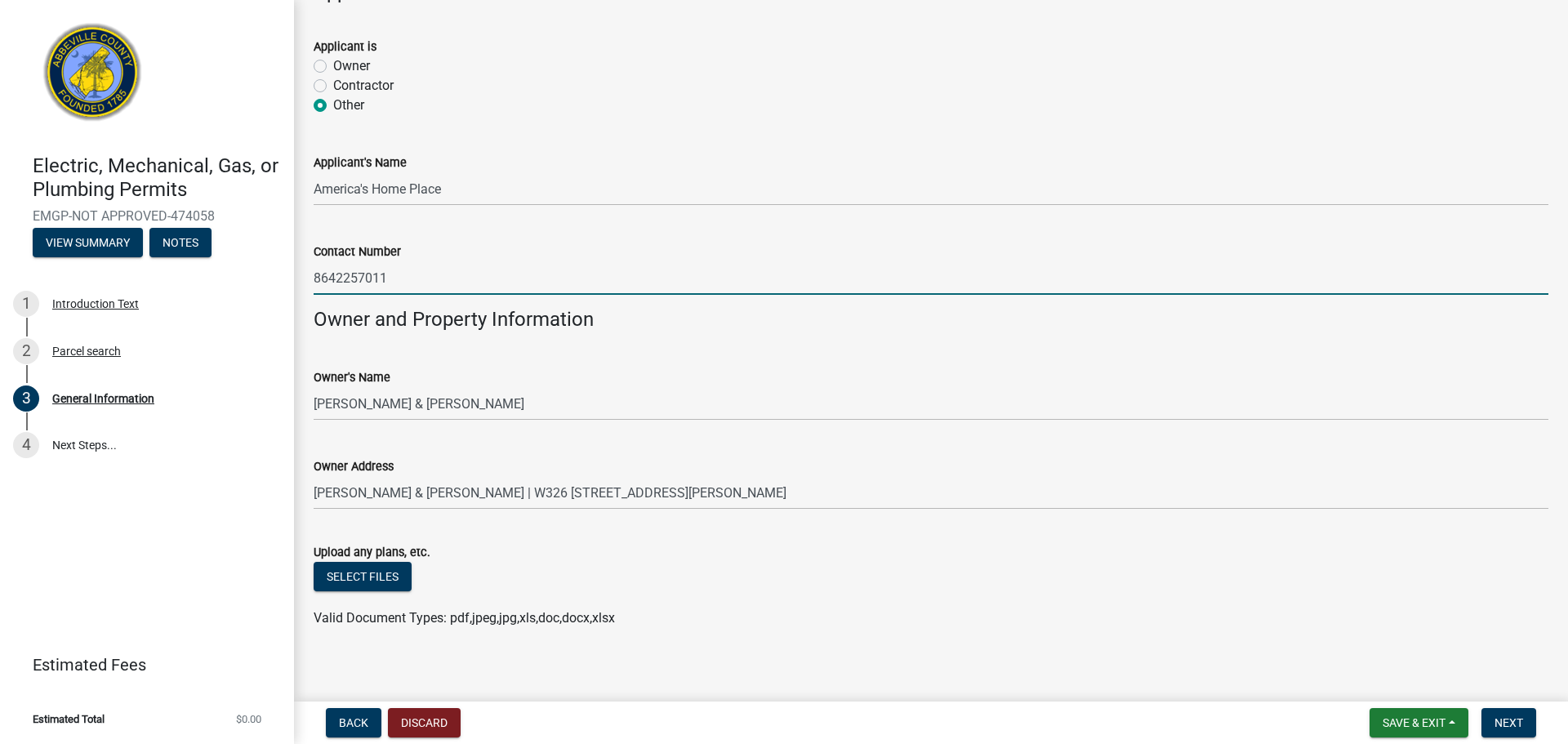
scroll to position [1014, 0]
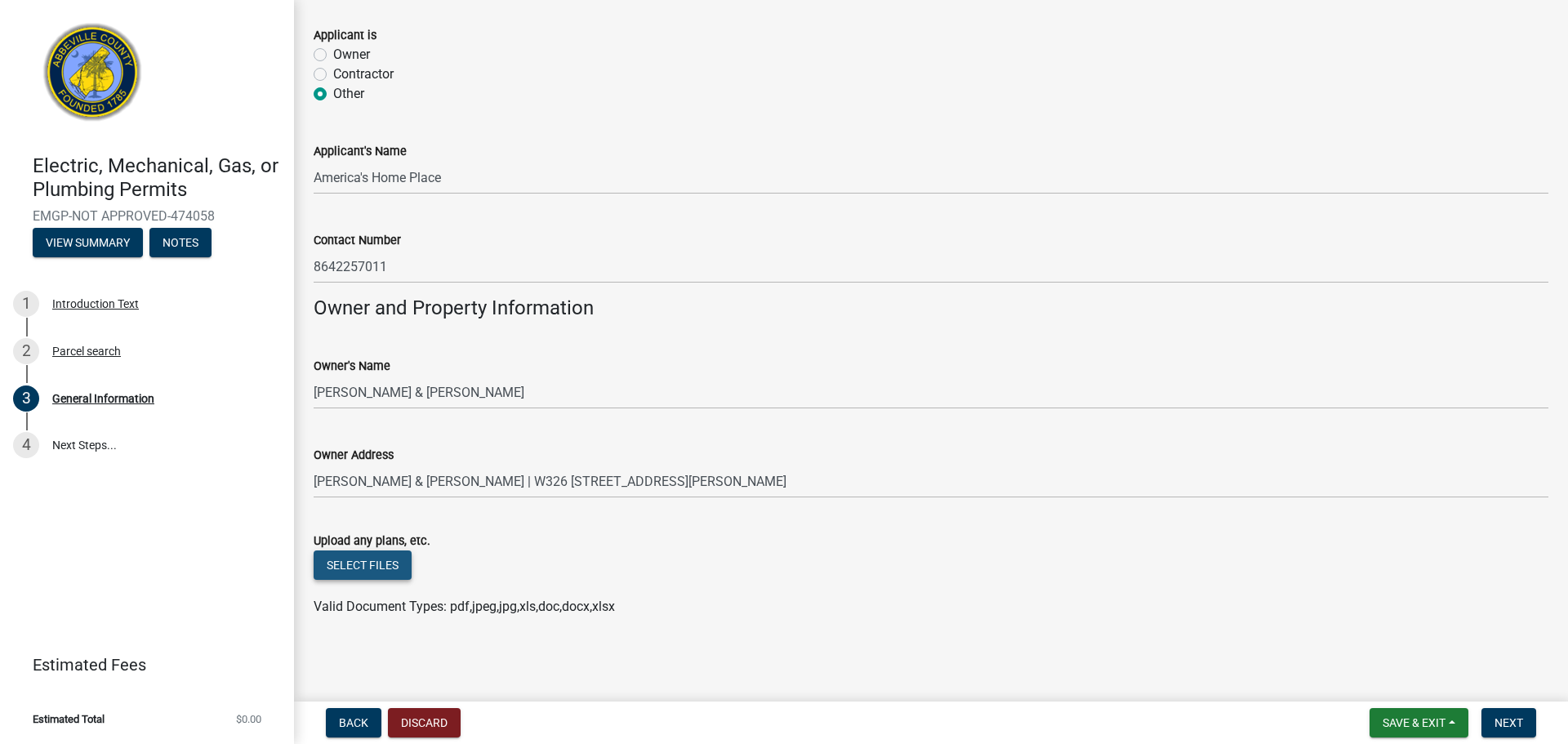
click at [359, 564] on button "Select files" at bounding box center [362, 566] width 98 height 29
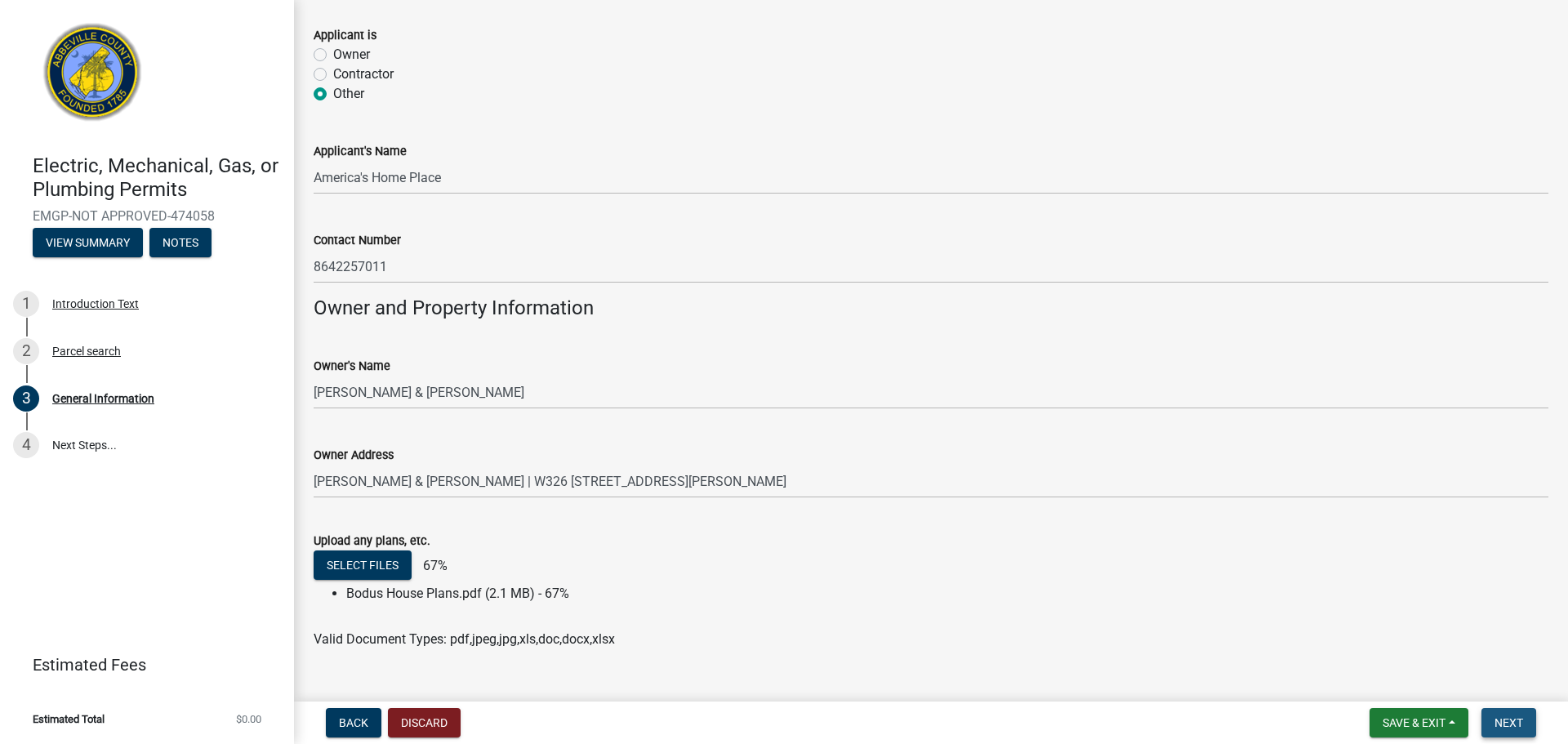
click at [1501, 714] on button "Next" at bounding box center [1508, 723] width 55 height 29
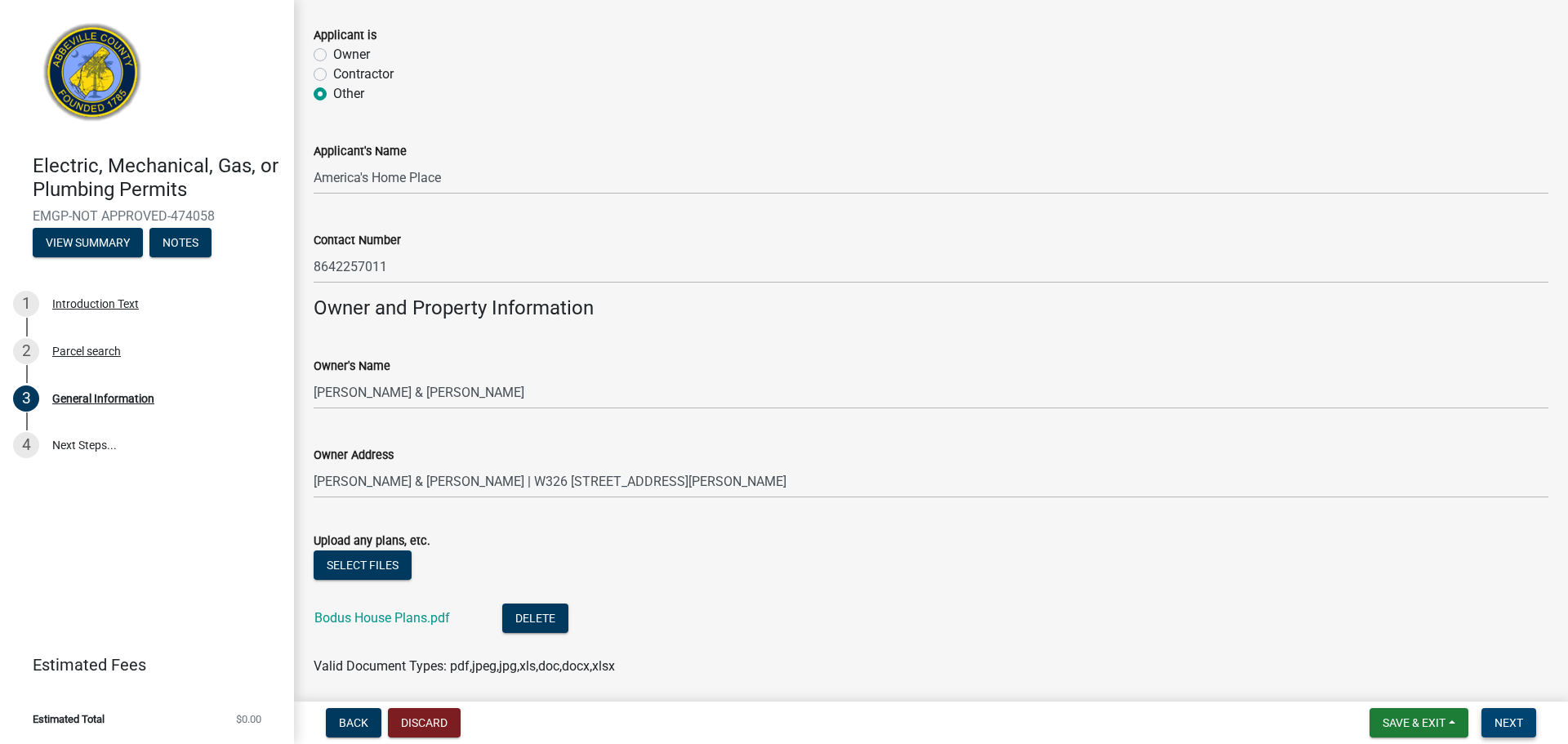
click at [1502, 714] on button "Next" at bounding box center [1508, 723] width 55 height 29
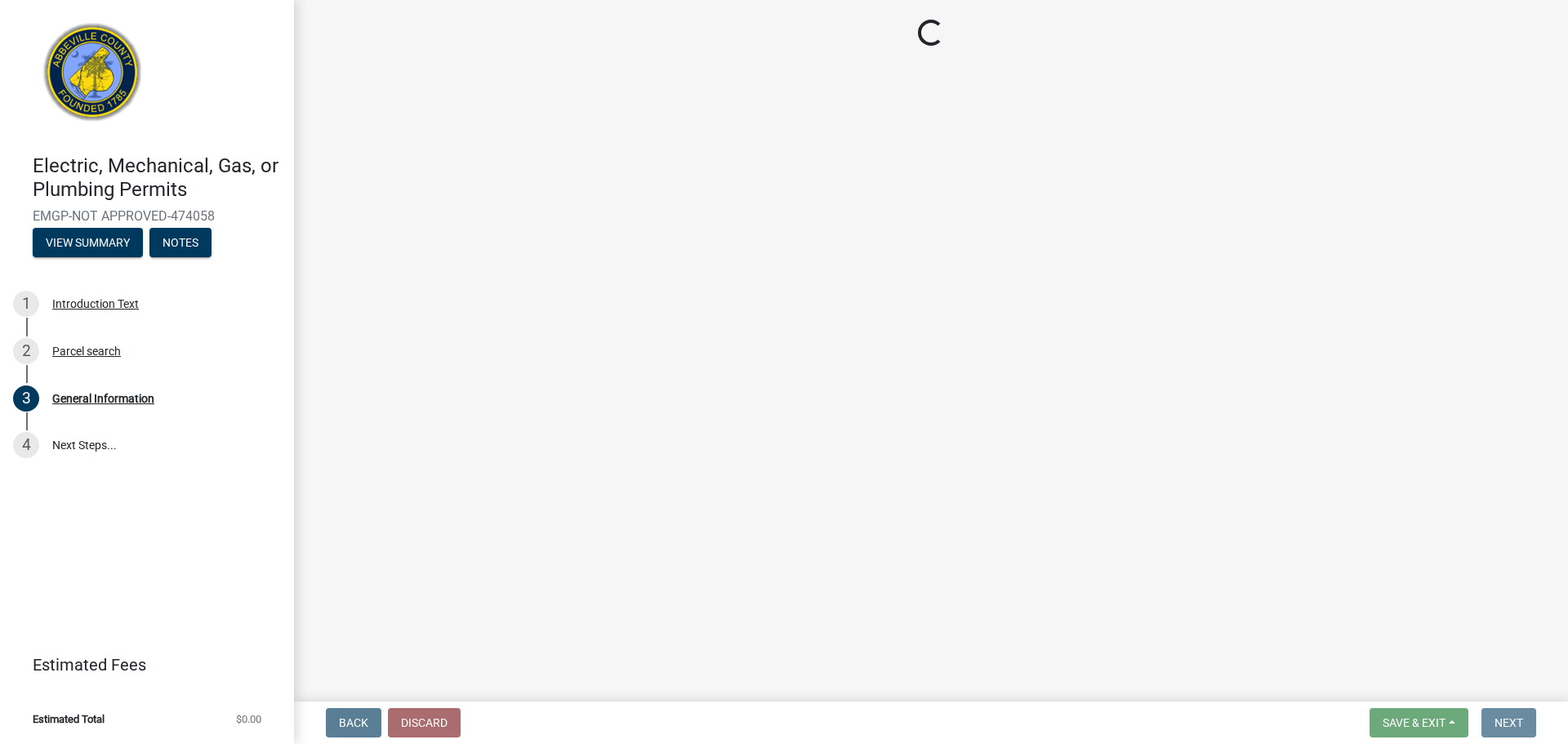
scroll to position [0, 0]
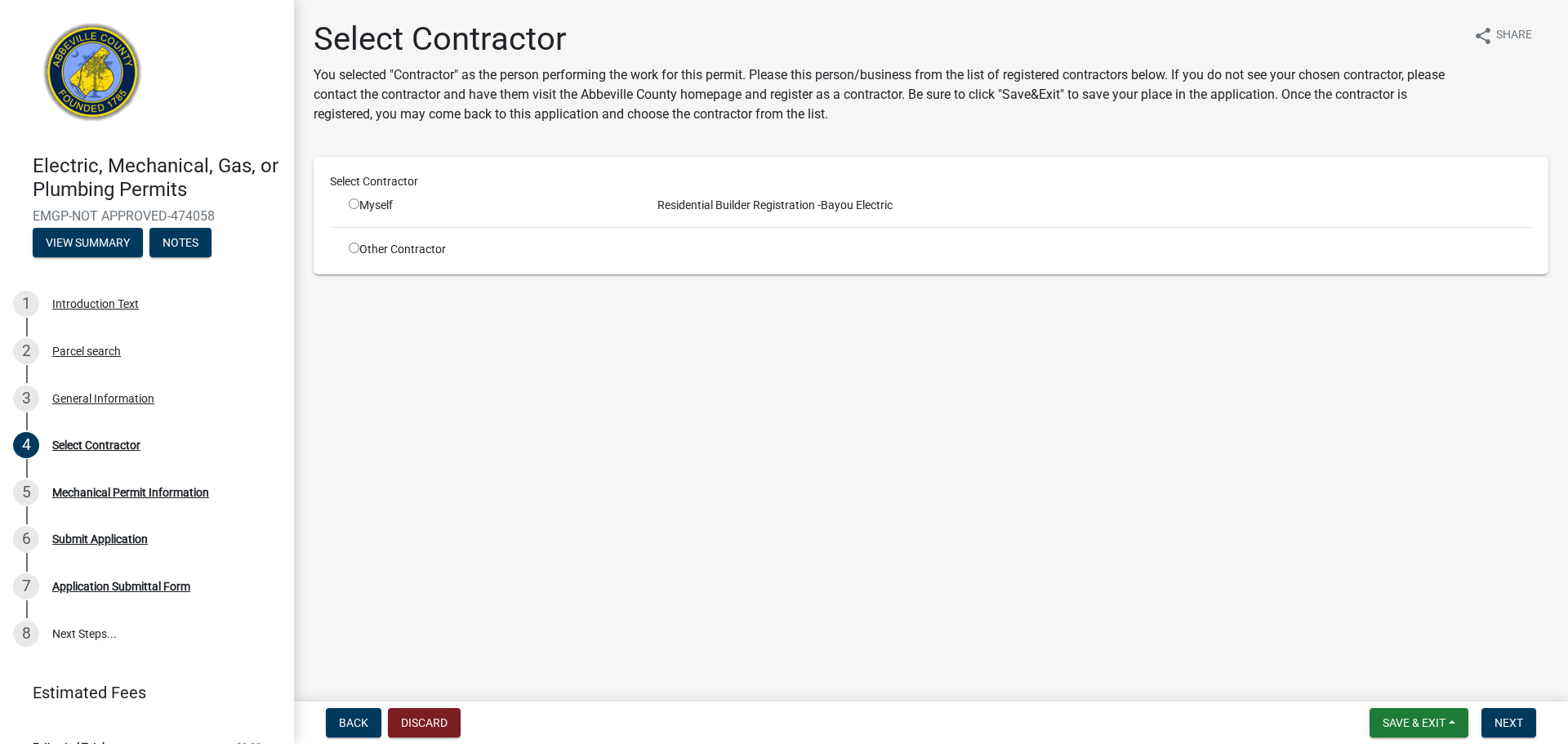
click at [350, 246] on input "radio" at bounding box center [353, 247] width 11 height 11
radio input "true"
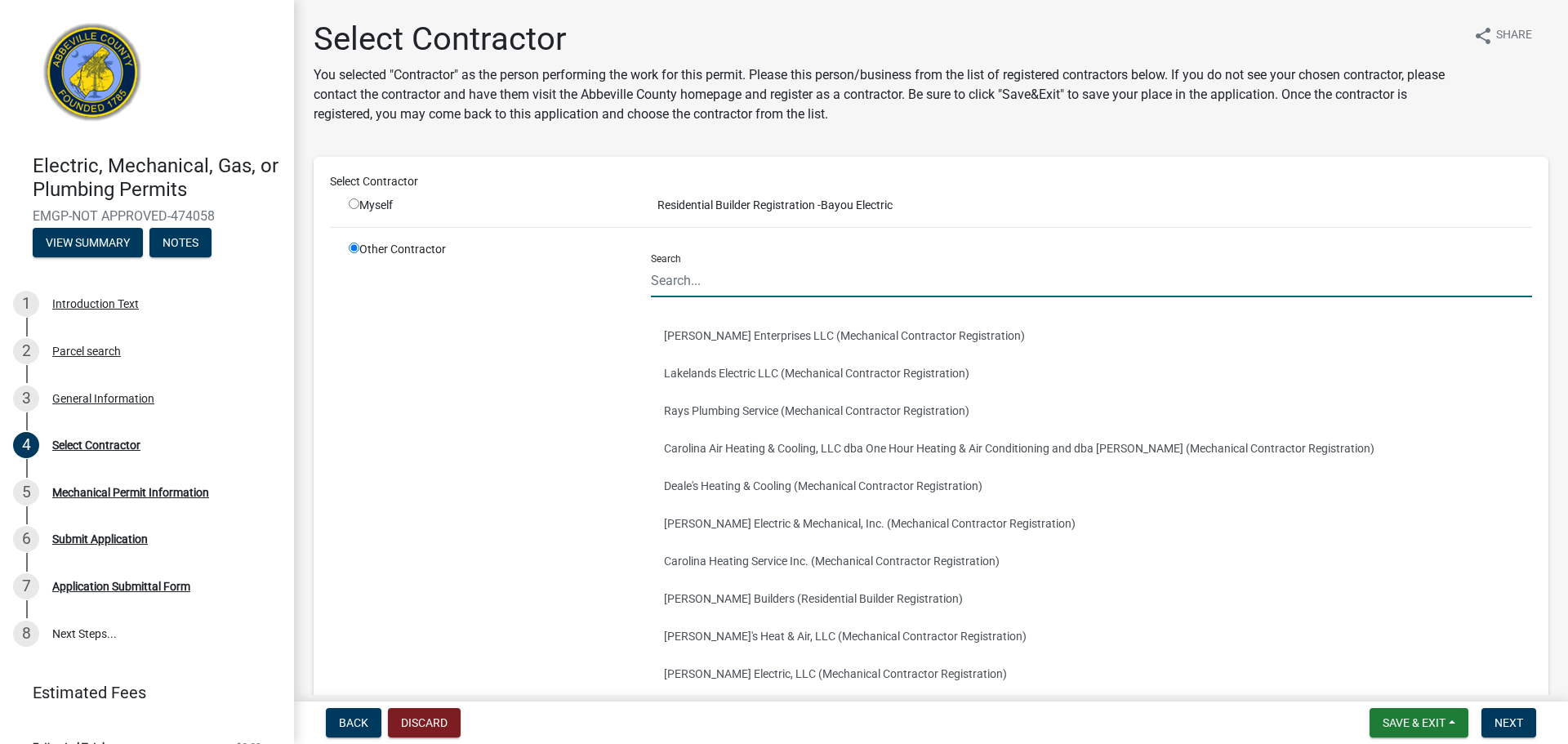
click at [700, 291] on input "Search" at bounding box center [1091, 280] width 881 height 34
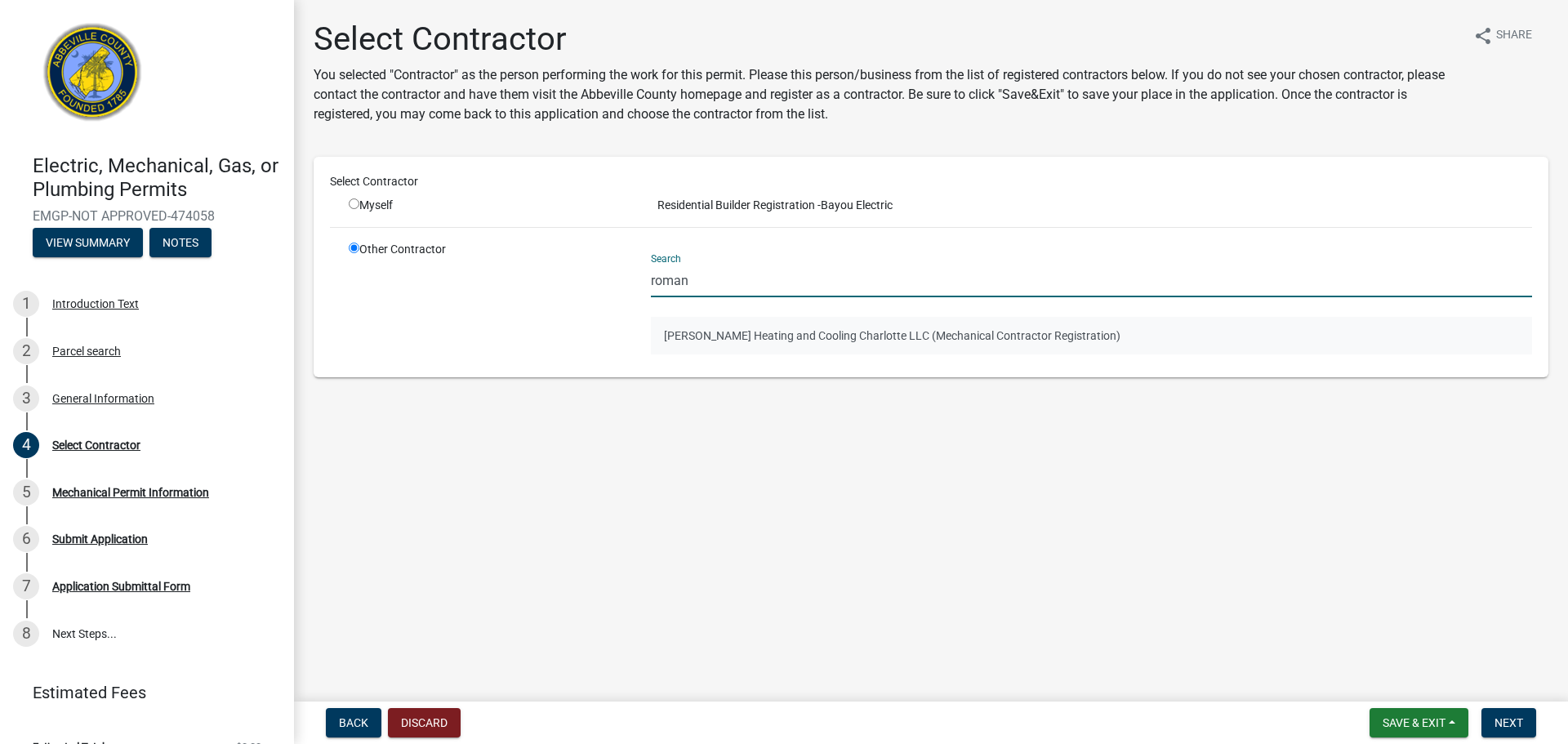
type input "roman"
click at [866, 340] on button "[PERSON_NAME] Heating and Cooling Charlotte LLC (Mechanical Contractor Registra…" at bounding box center [1091, 336] width 881 height 38
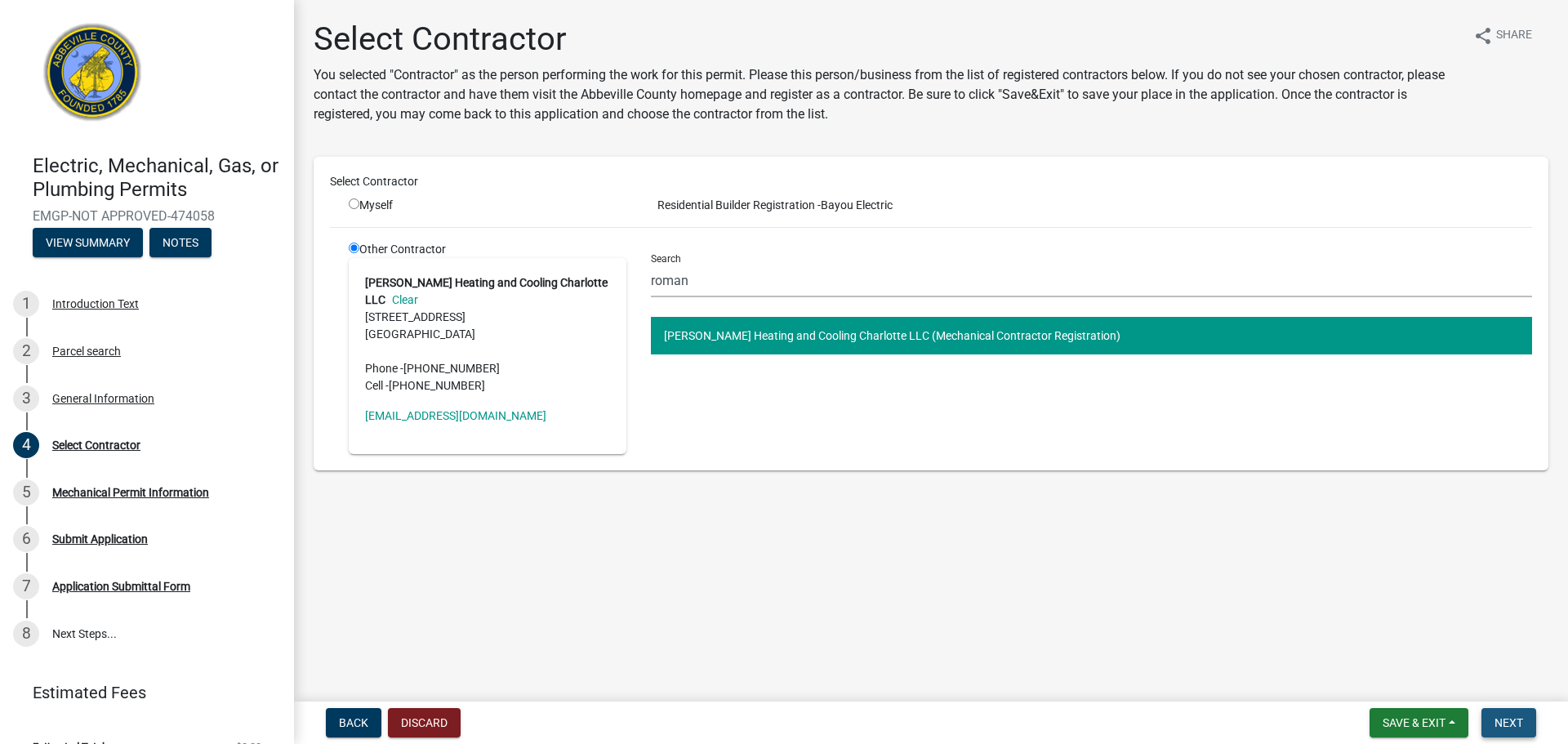
click at [1504, 712] on button "Next" at bounding box center [1508, 723] width 55 height 29
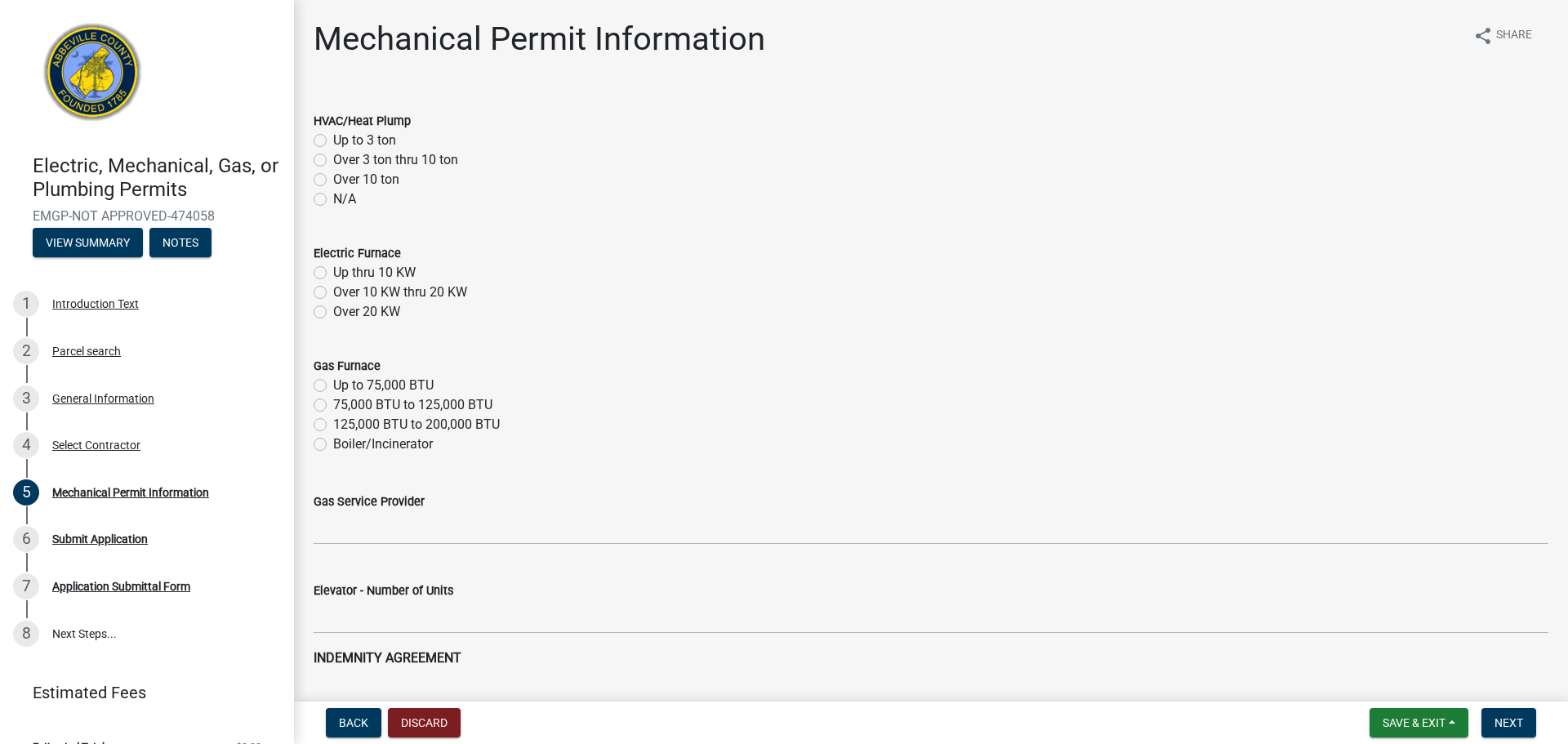
click at [333, 142] on label "Up to 3 ton" at bounding box center [364, 141] width 63 height 20
click at [333, 142] on input "Up to 3 ton" at bounding box center [338, 136] width 11 height 11
radio input "true"
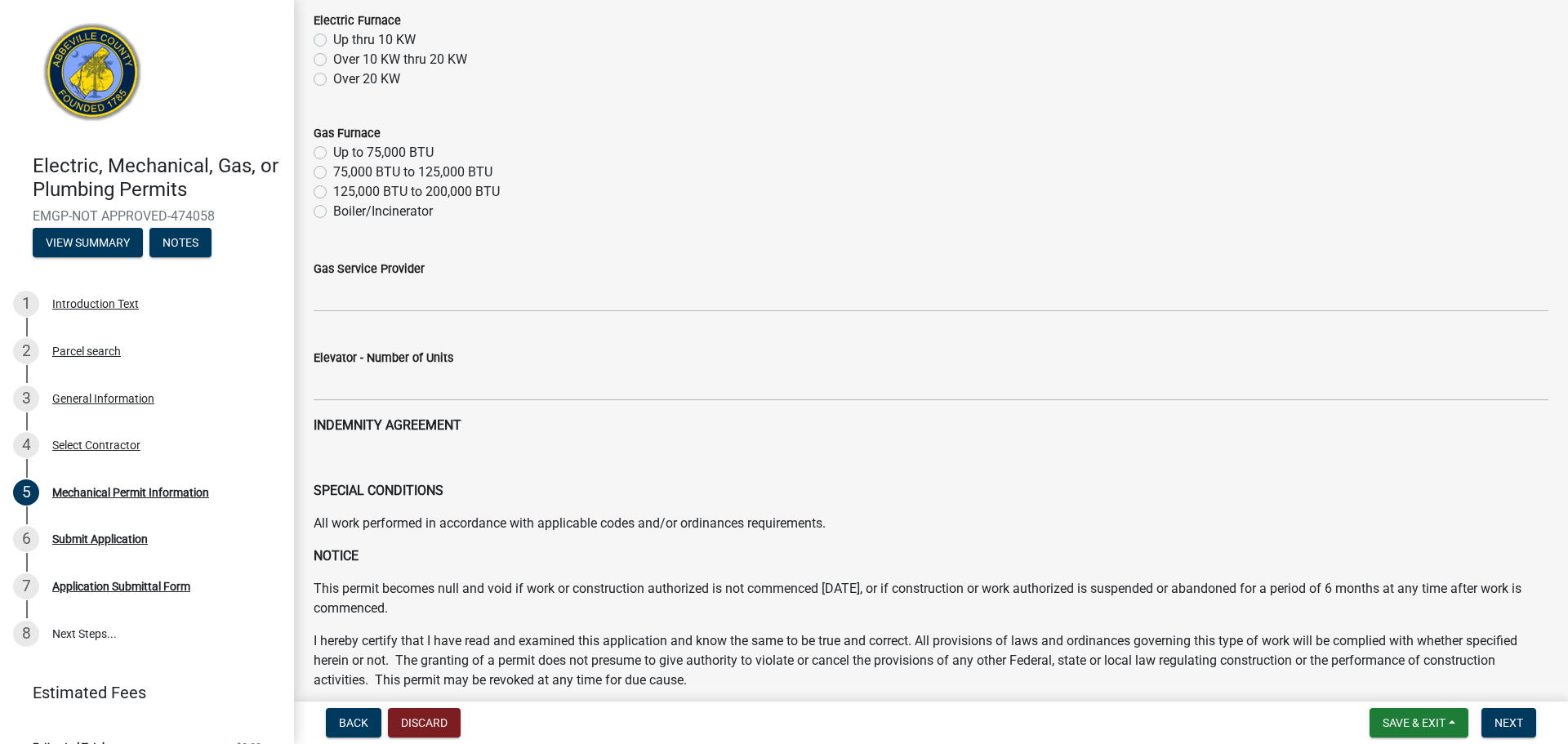
scroll to position [234, 0]
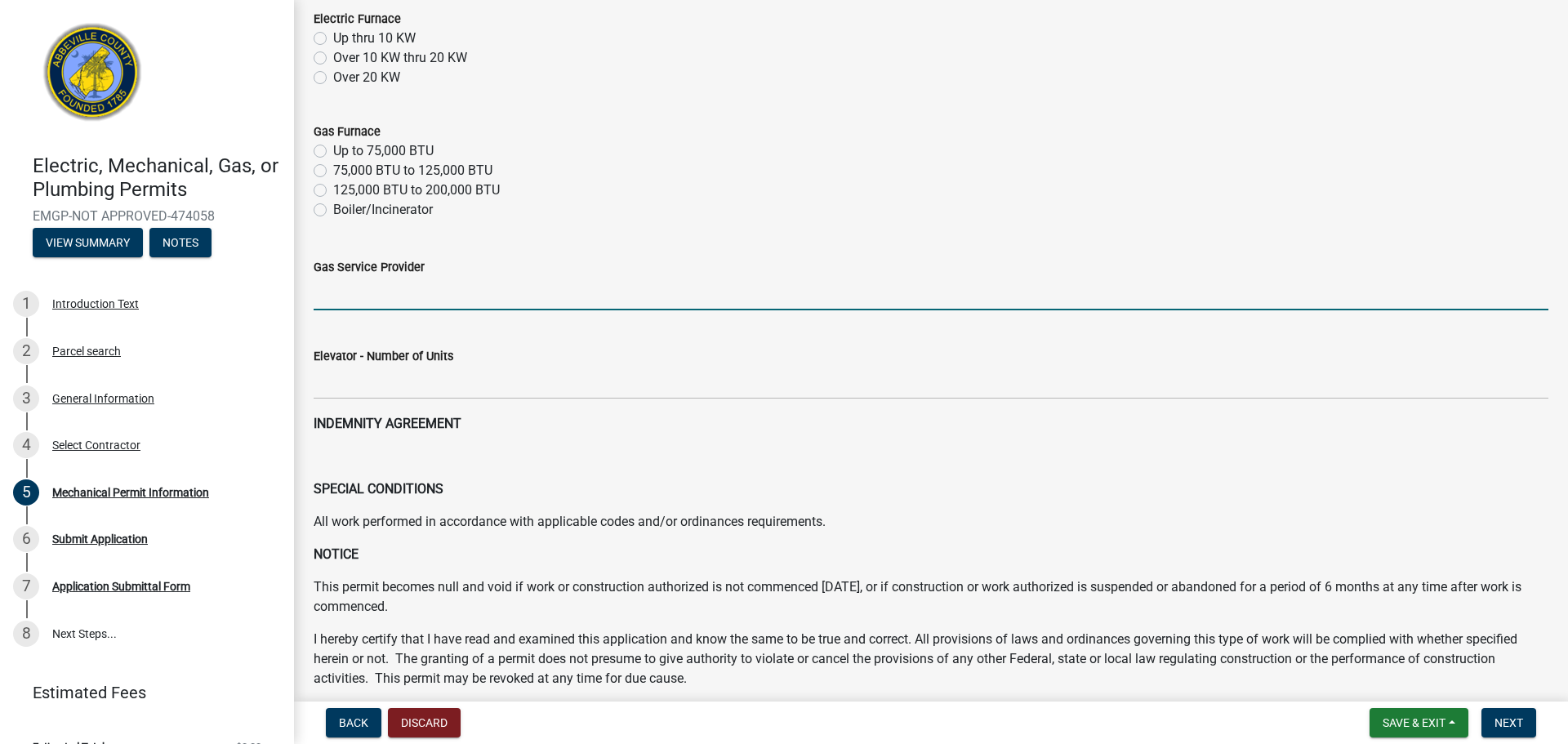
click at [354, 303] on input "Gas Service Provider" at bounding box center [930, 293] width 1234 height 34
type input "n/a"
click at [427, 399] on wm-data-entity-input "Elevator - Number of Units" at bounding box center [930, 368] width 1234 height 91
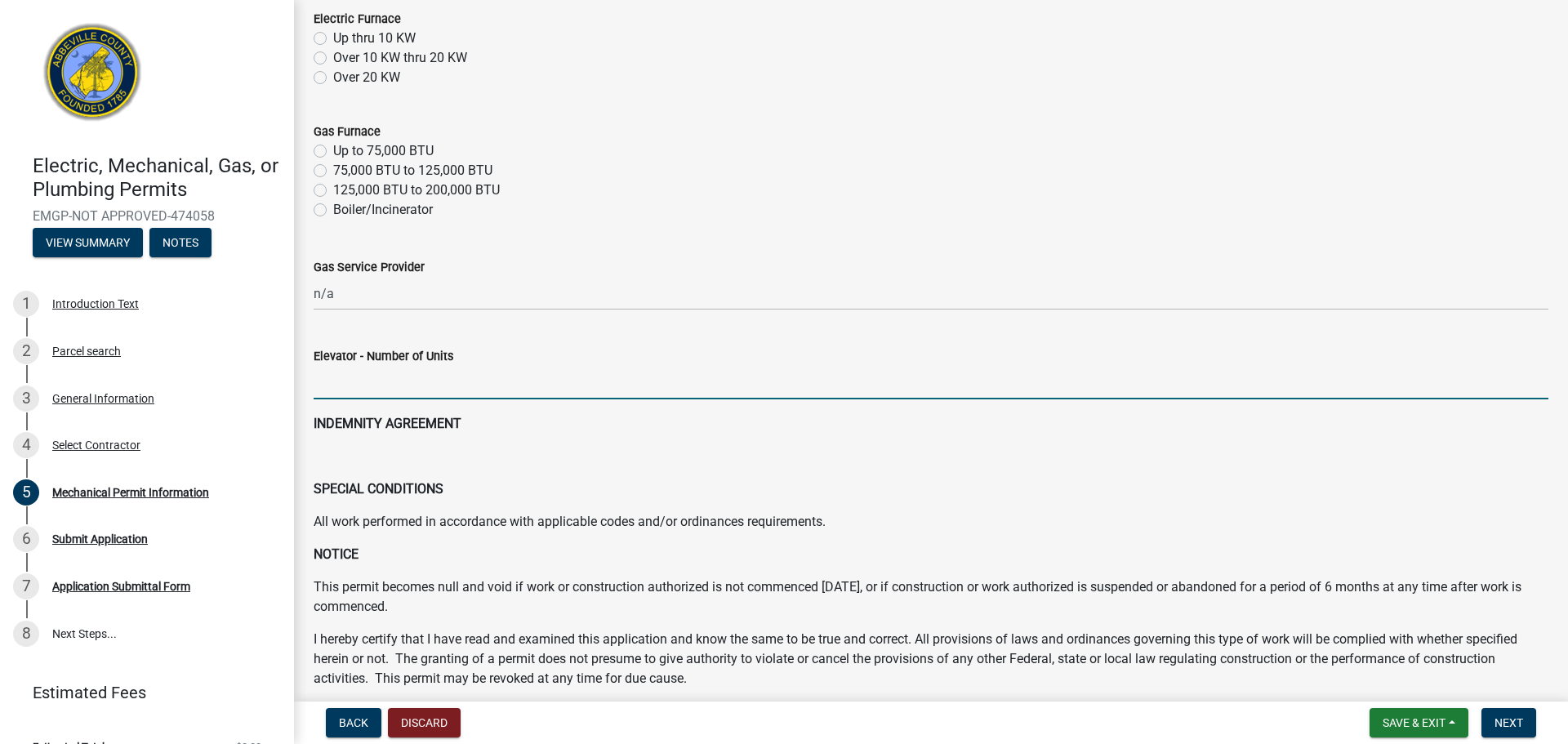
click at [425, 396] on input "text" at bounding box center [930, 382] width 1234 height 34
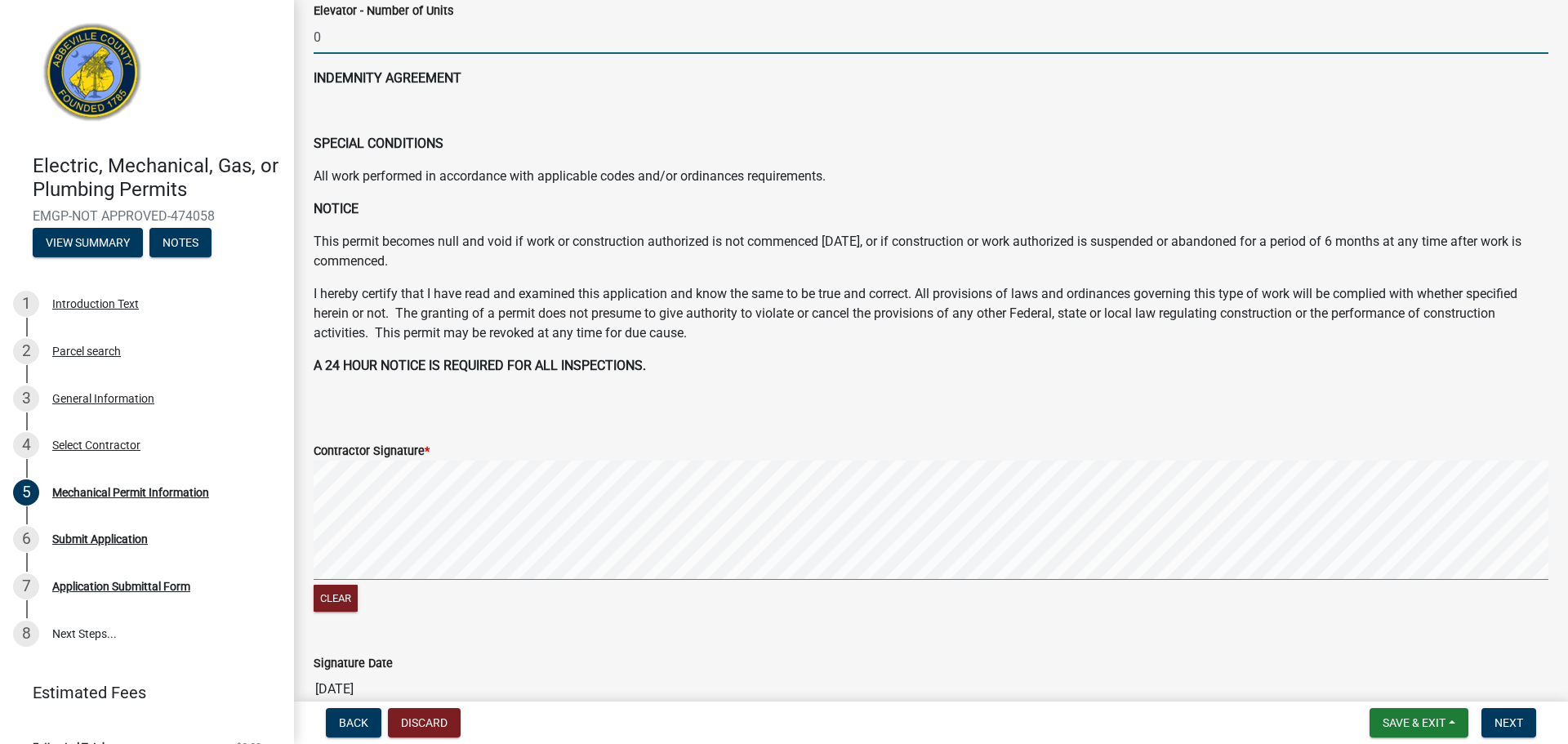
scroll to position [635, 0]
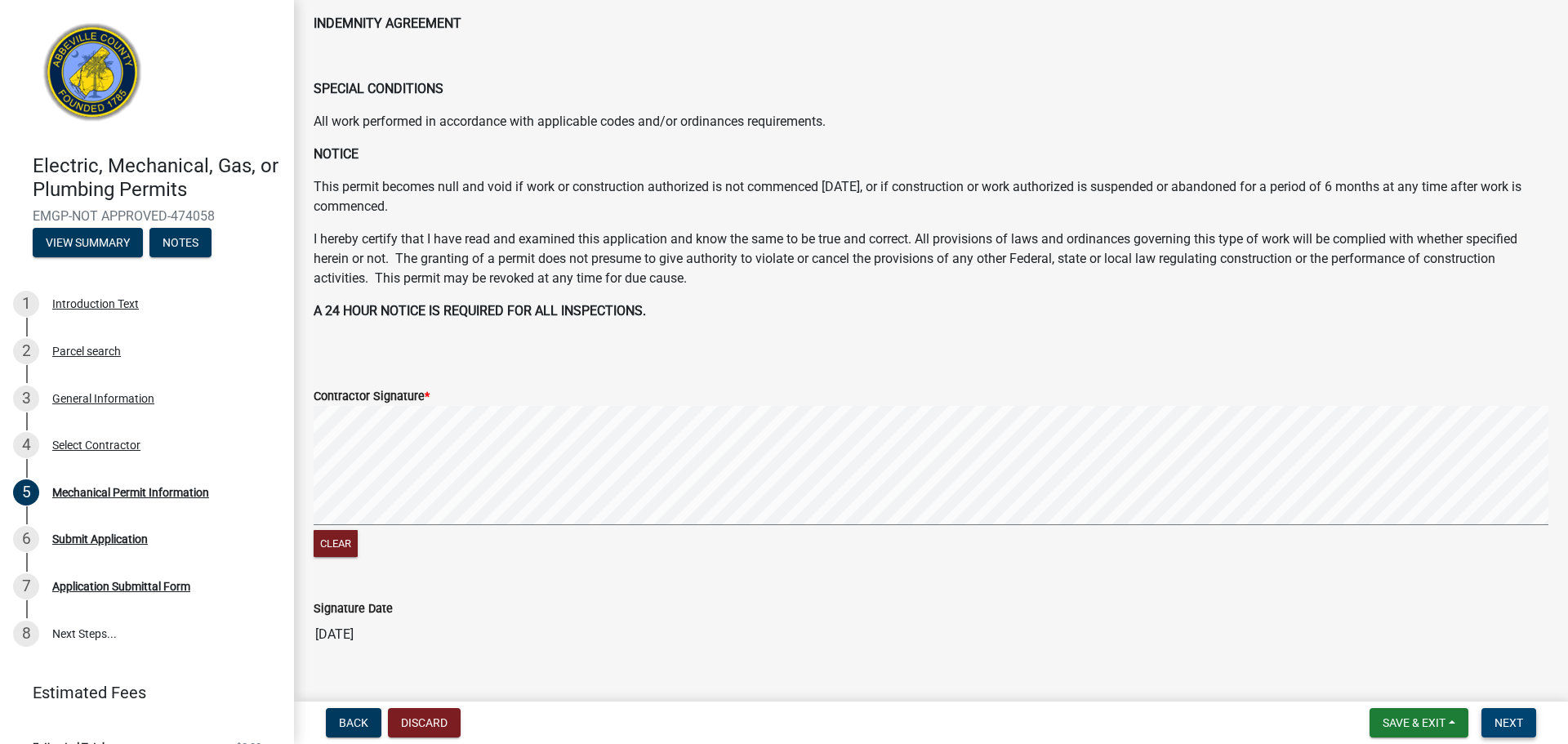
type input "0"
click at [1515, 726] on span "Next" at bounding box center [1508, 723] width 29 height 13
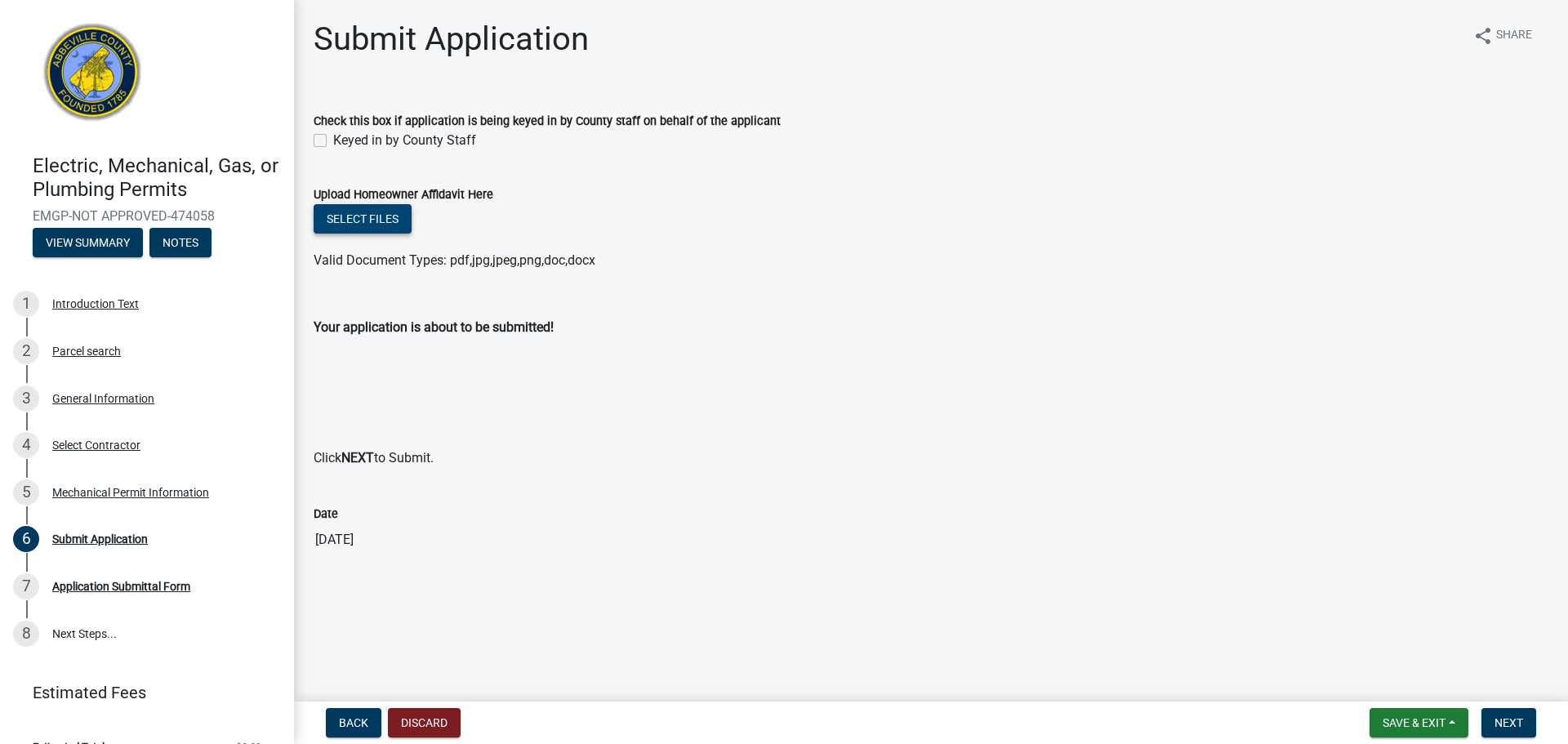
click at [359, 229] on button "Select files" at bounding box center [362, 219] width 98 height 29
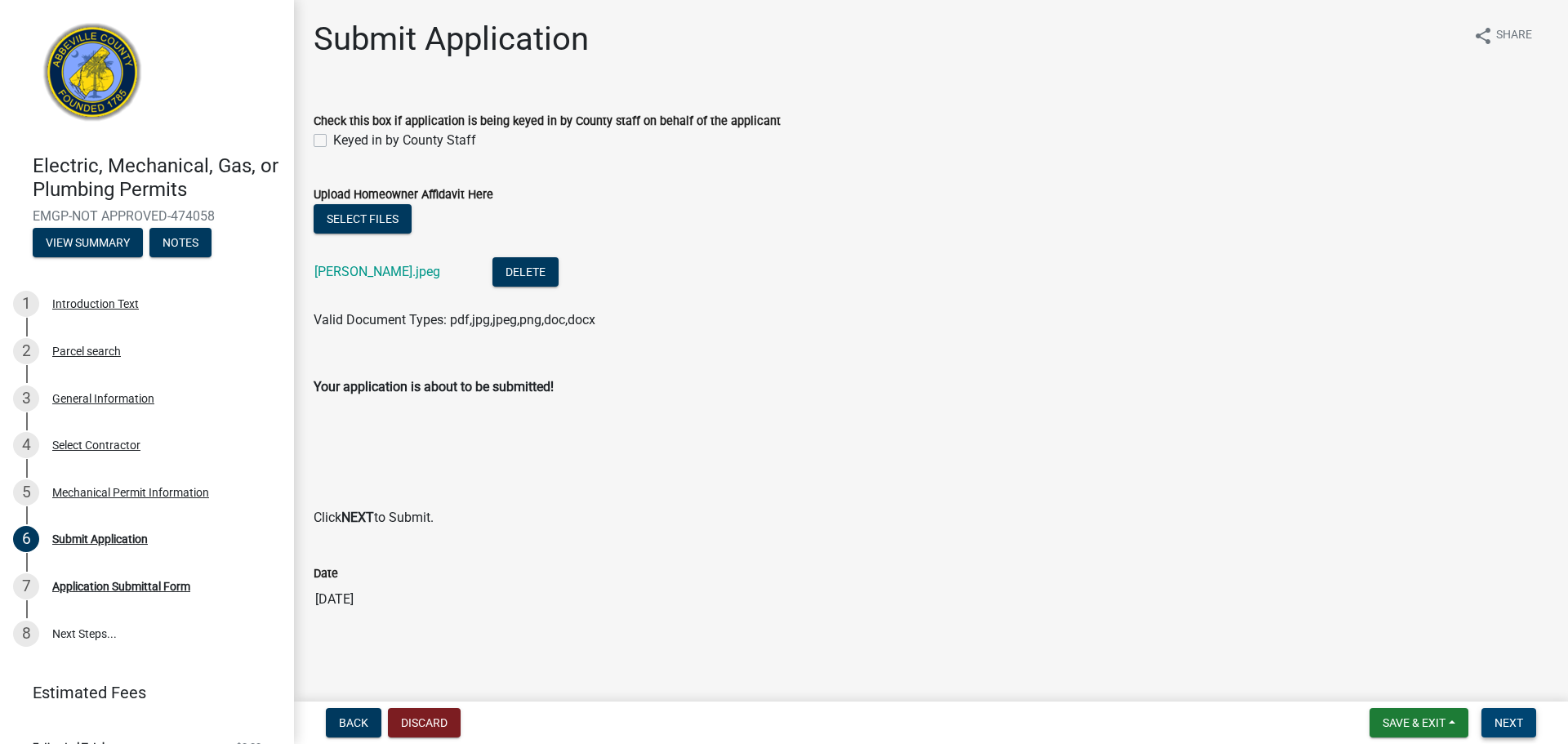
click at [1507, 719] on span "Next" at bounding box center [1508, 723] width 29 height 13
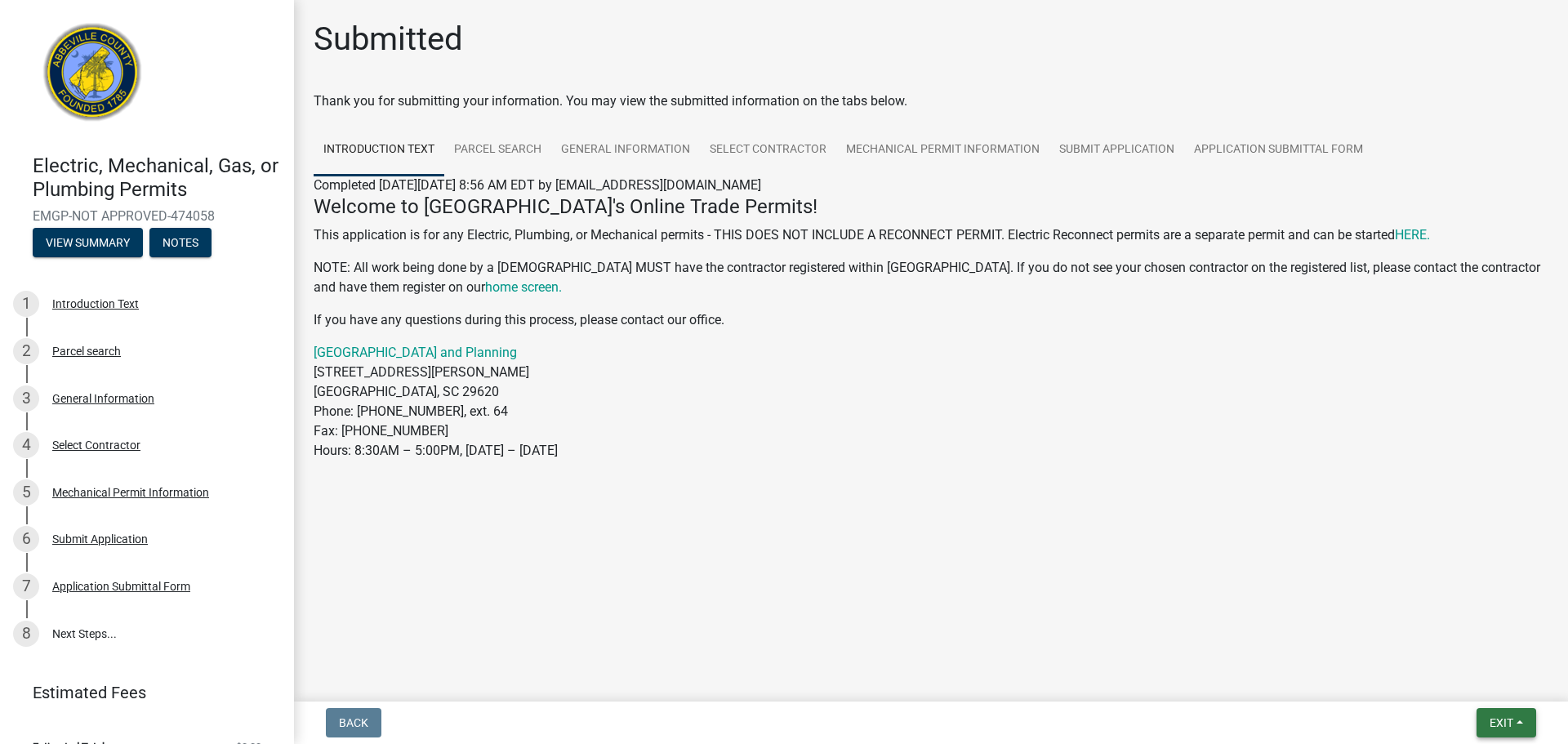
click at [1519, 718] on button "Exit" at bounding box center [1506, 723] width 60 height 29
click at [1476, 688] on button "Save & Exit" at bounding box center [1471, 681] width 131 height 39
